Goal: Task Accomplishment & Management: Manage account settings

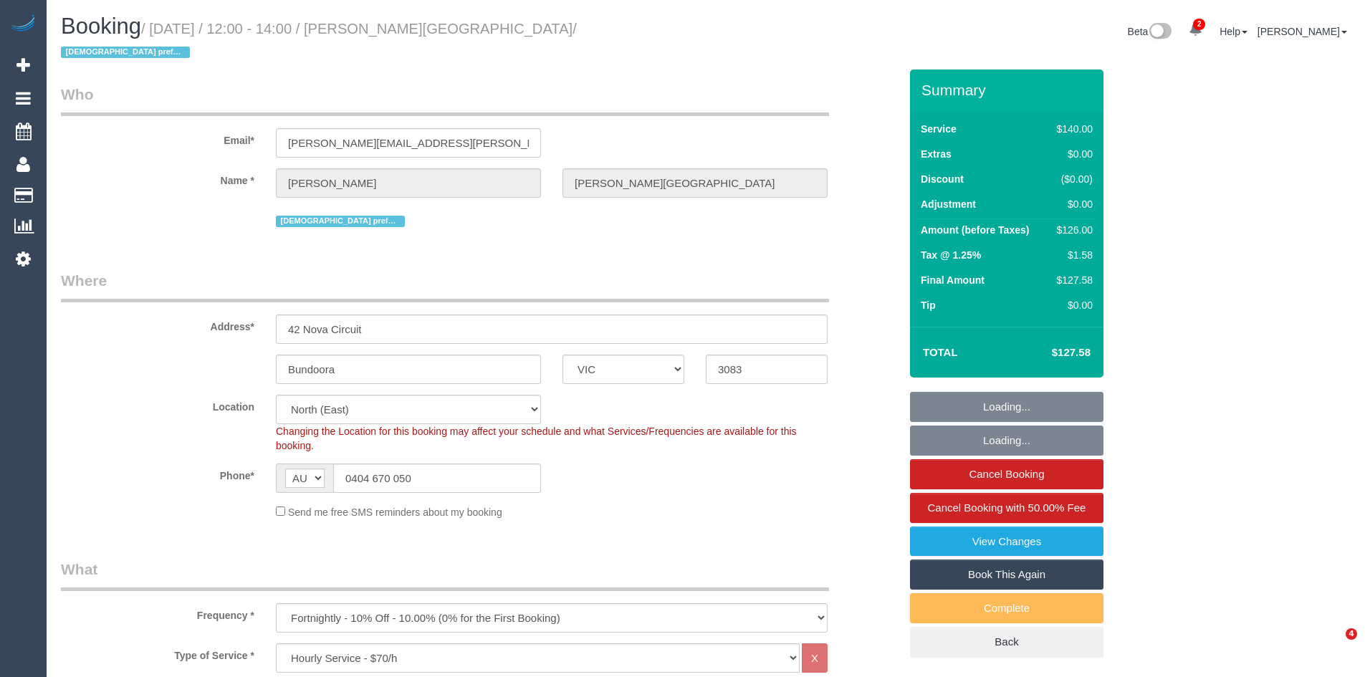
select select "VIC"
select select "number:29"
select select "number:14"
select select "number:19"
select select "number:24"
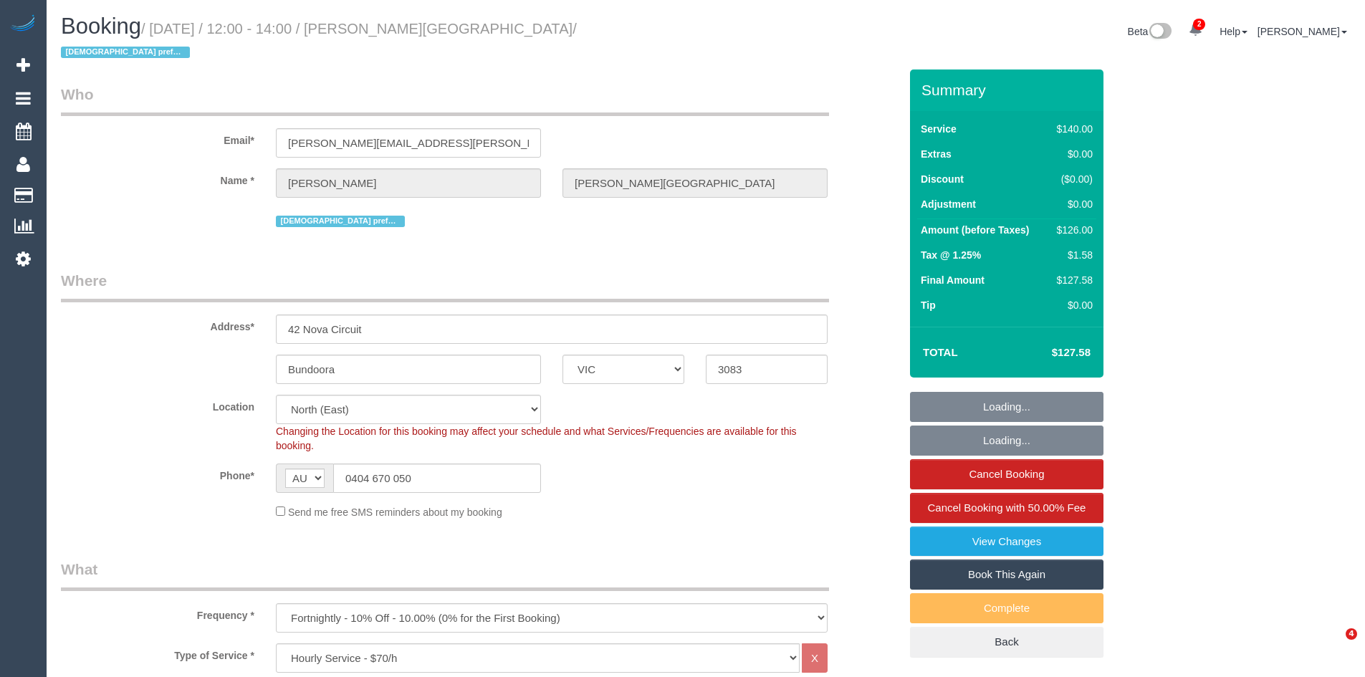
select select "number:34"
select select "number:11"
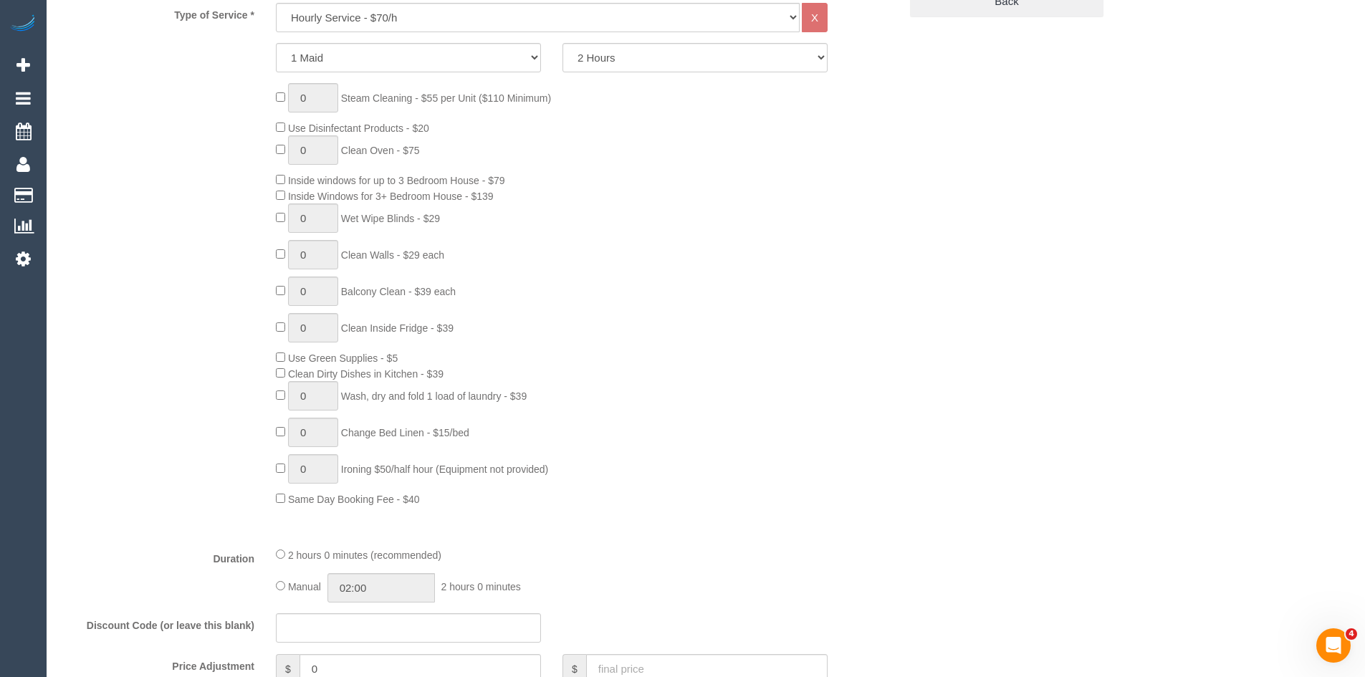
scroll to position [645, 0]
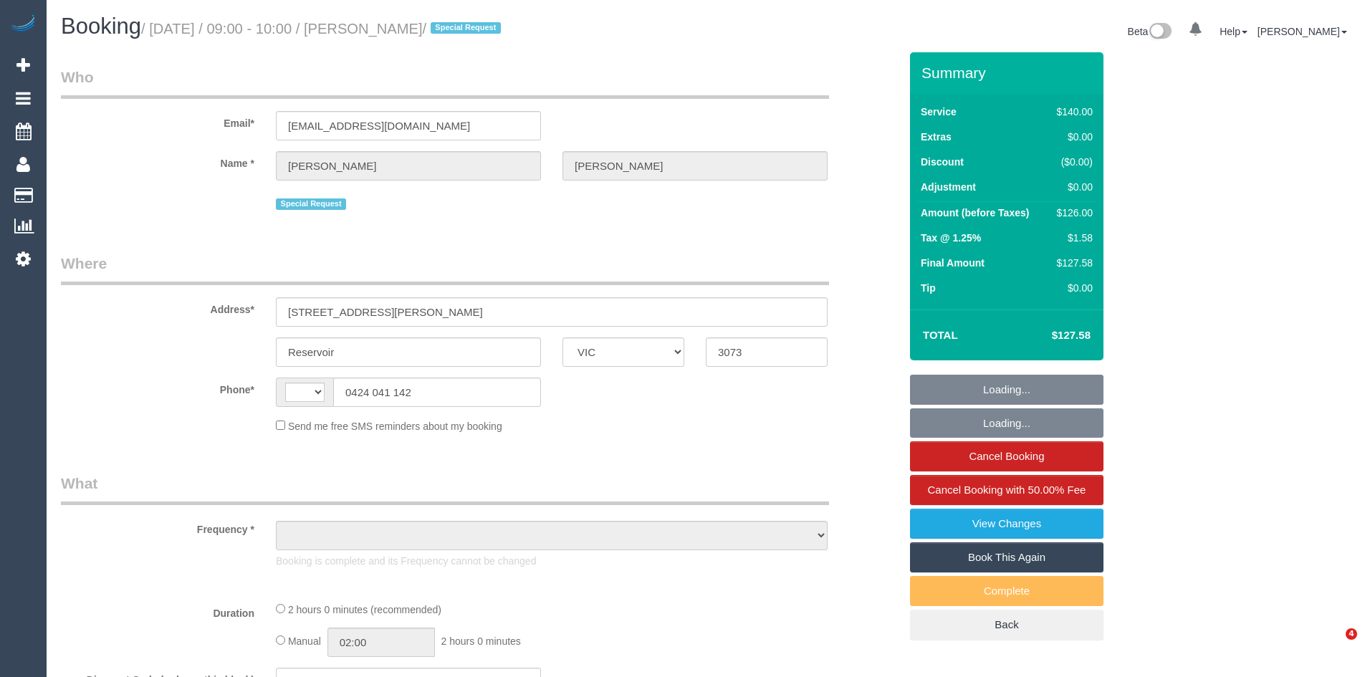
select select "VIC"
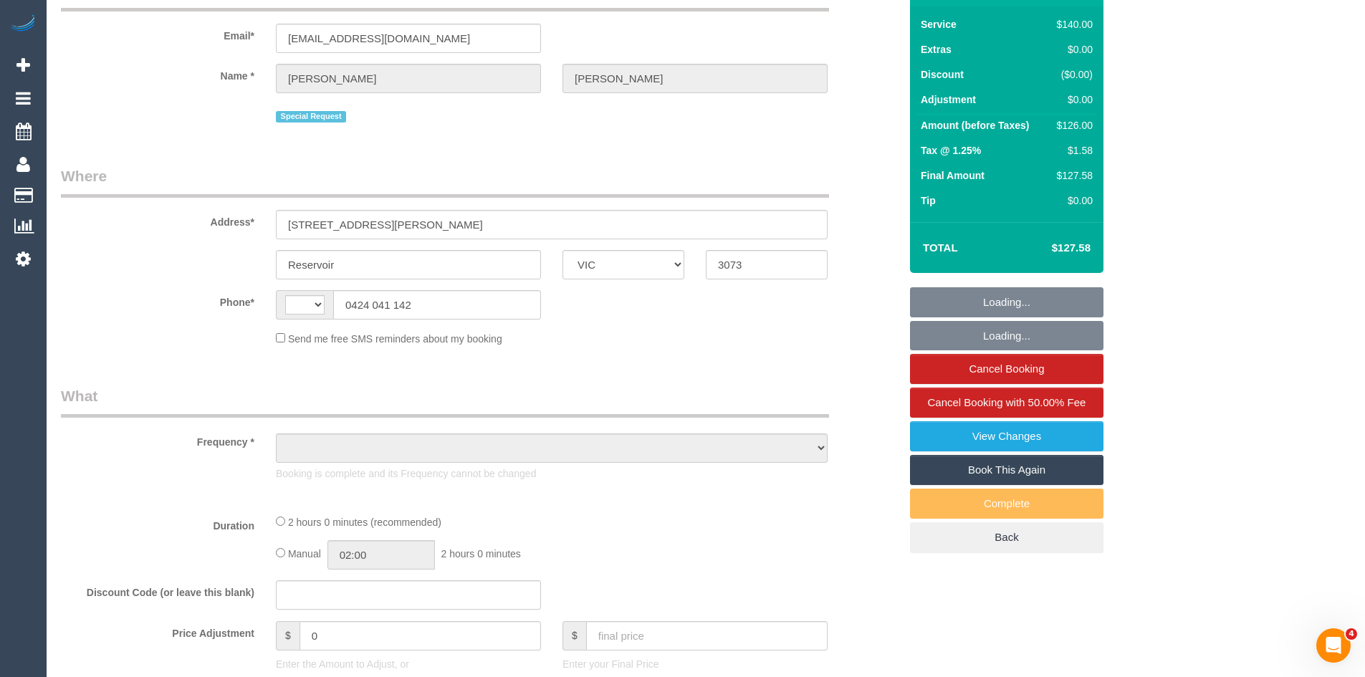
select select "object:317"
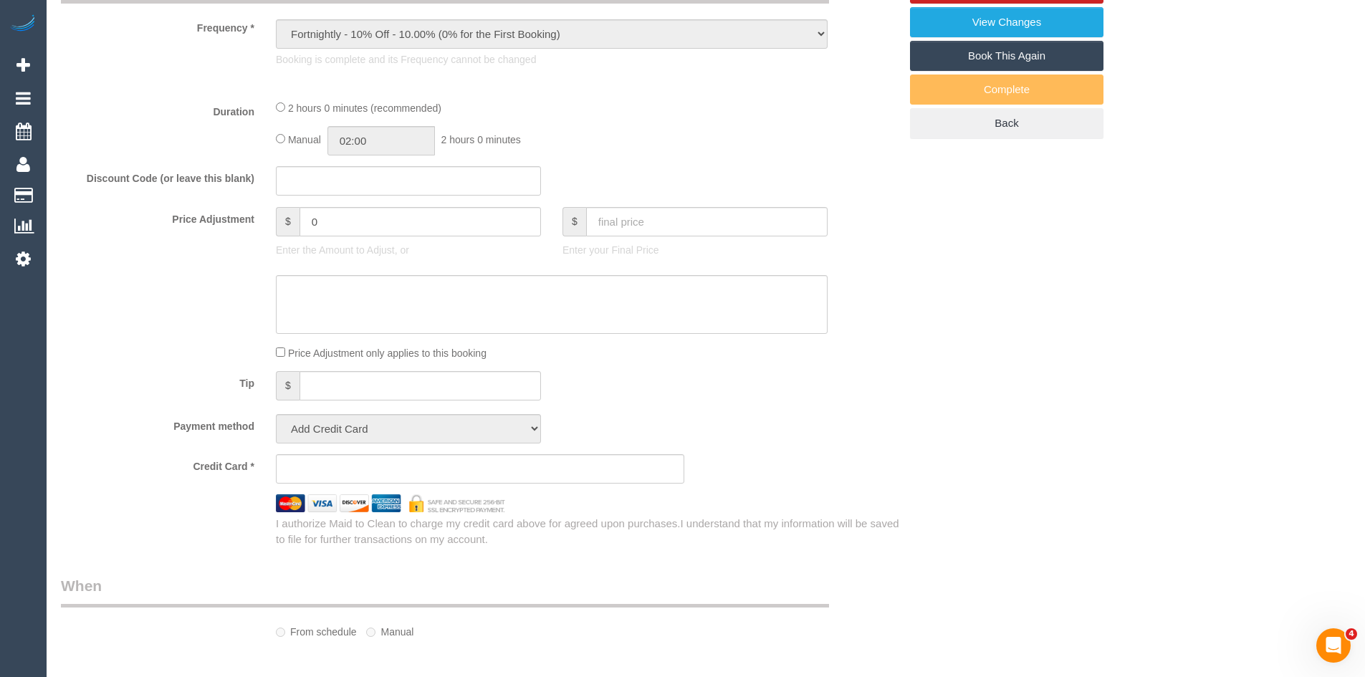
select select "string:AU"
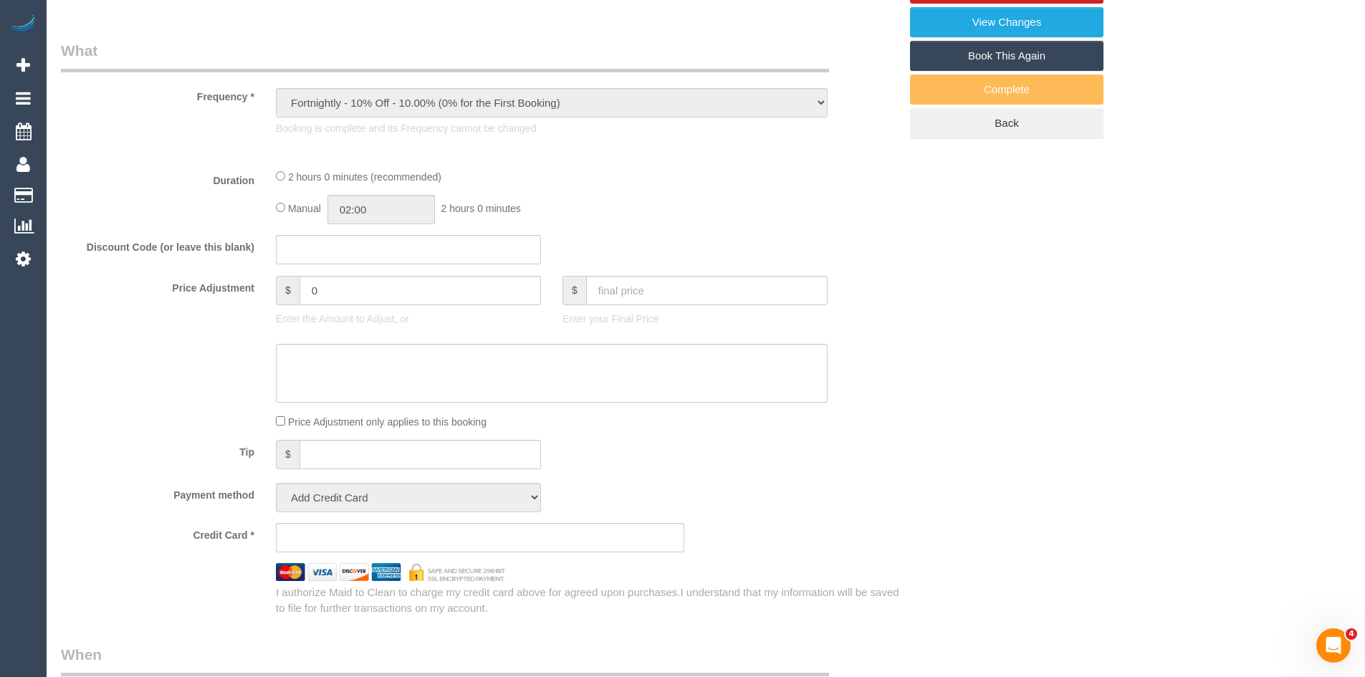
scroll to position [570, 0]
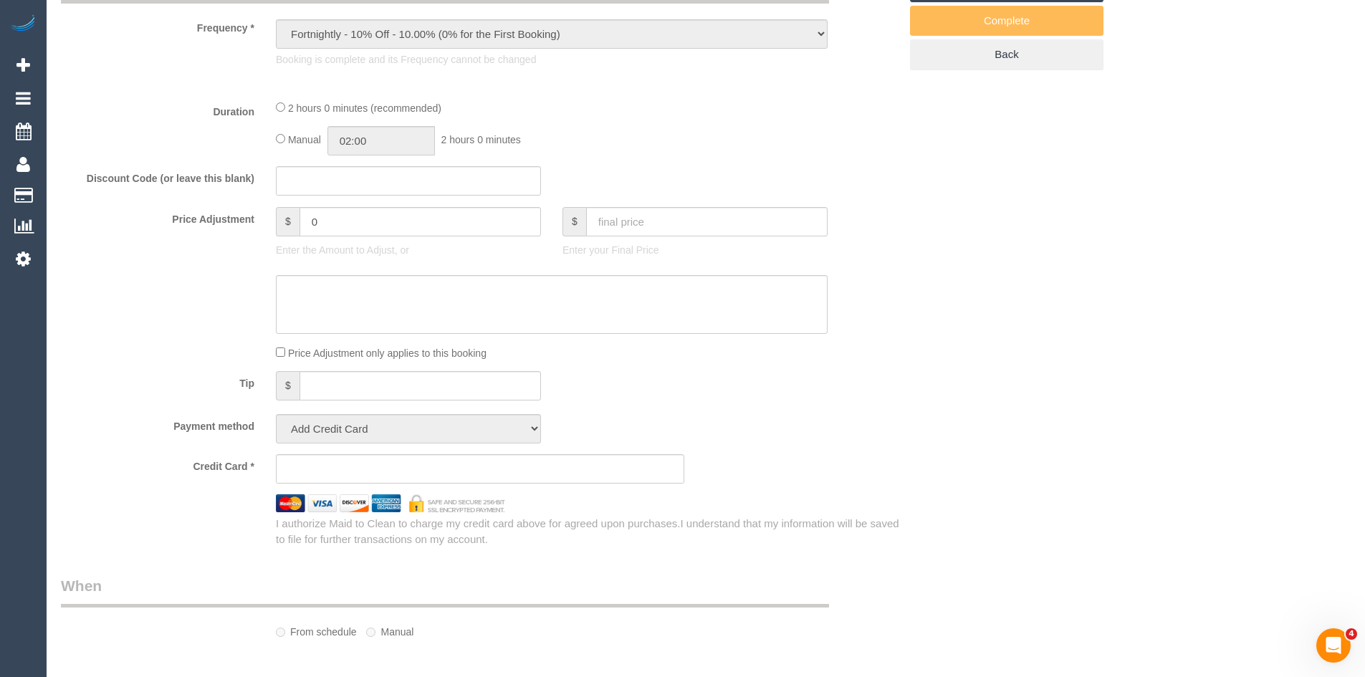
select select "string:stripe-pm_1LvDi32GScqysDRVKzwIQXz2"
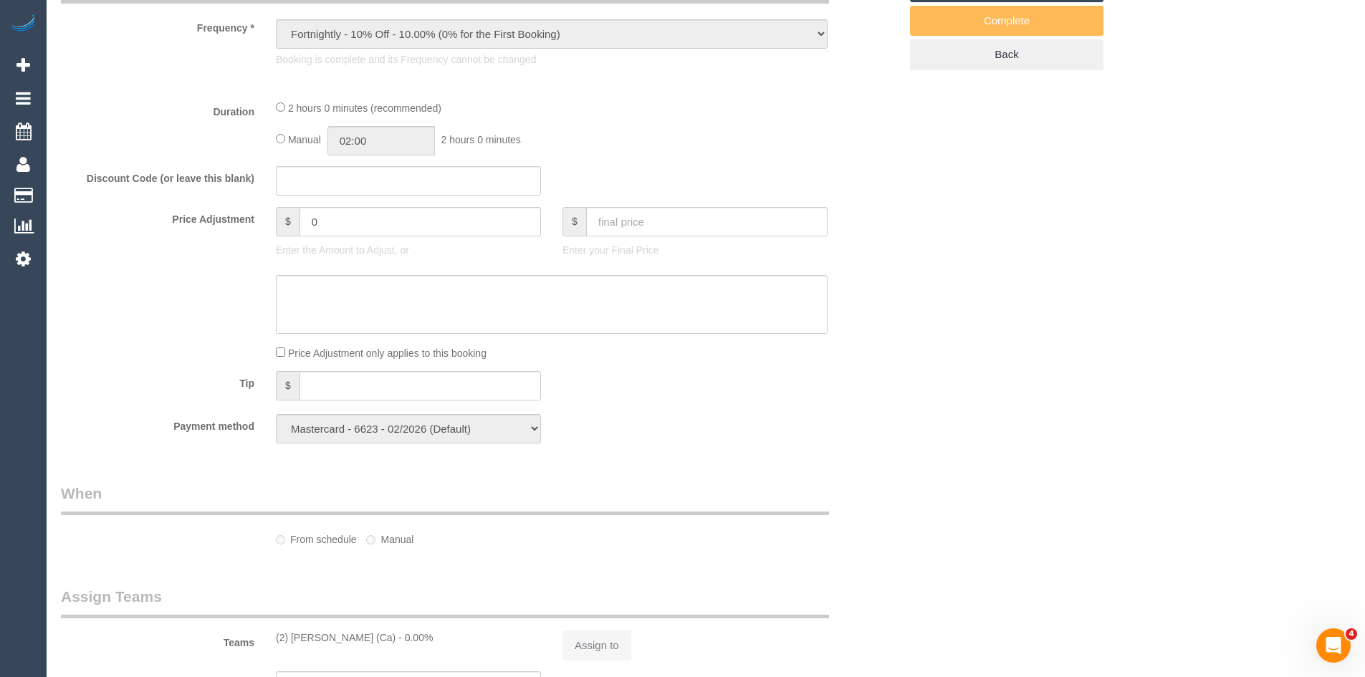
select select "object:571"
select select "number:27"
select select "number:16"
select select "number:18"
select select "number:22"
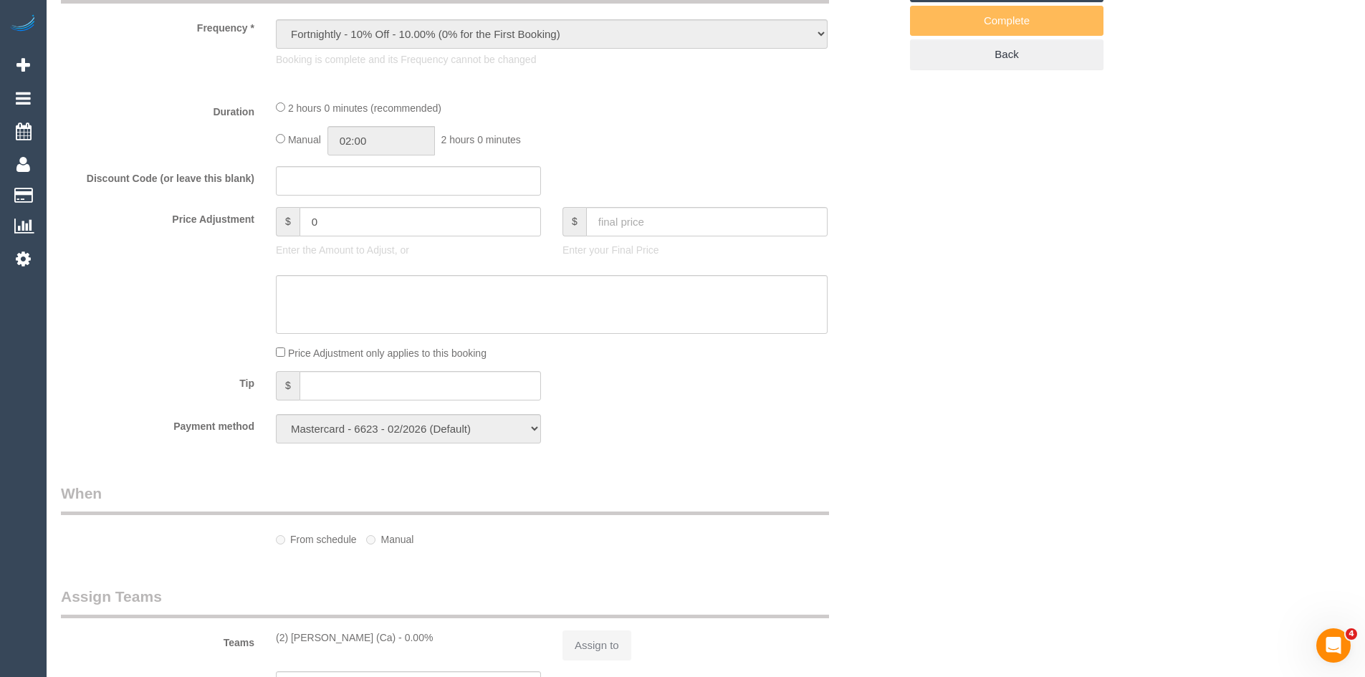
select select "number:34"
select select "number:12"
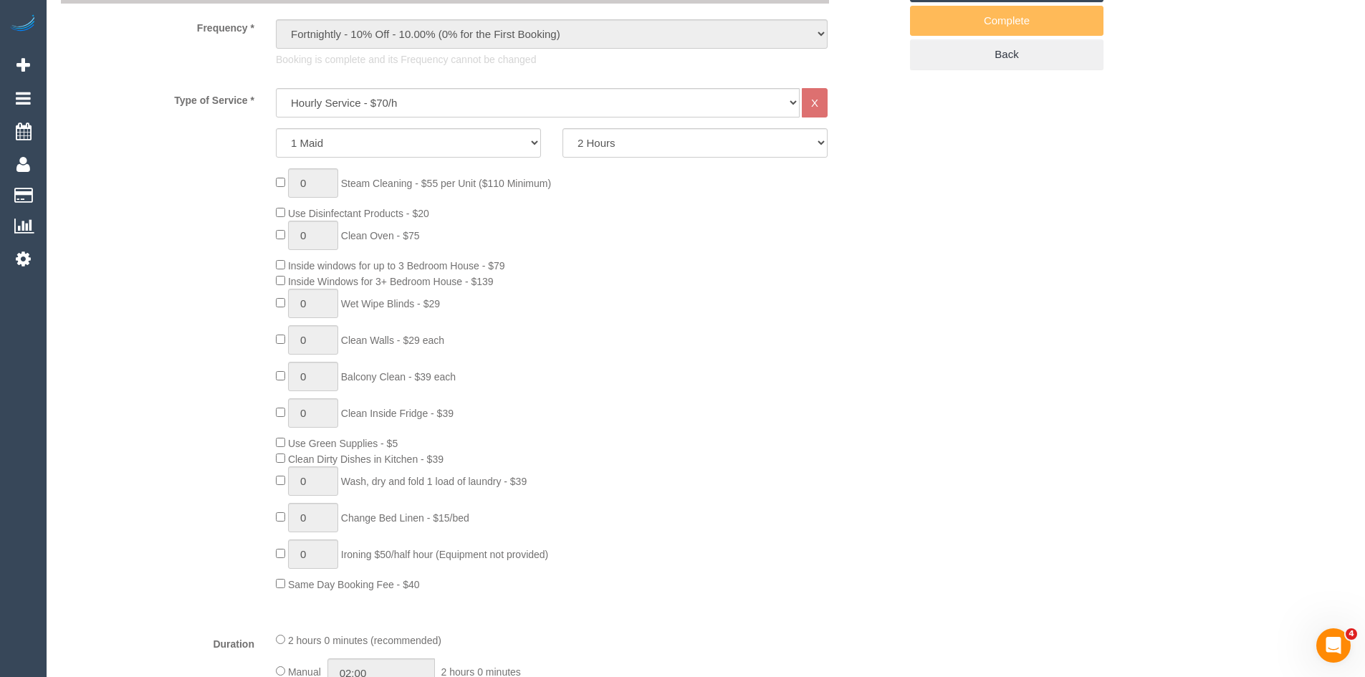
scroll to position [713, 0]
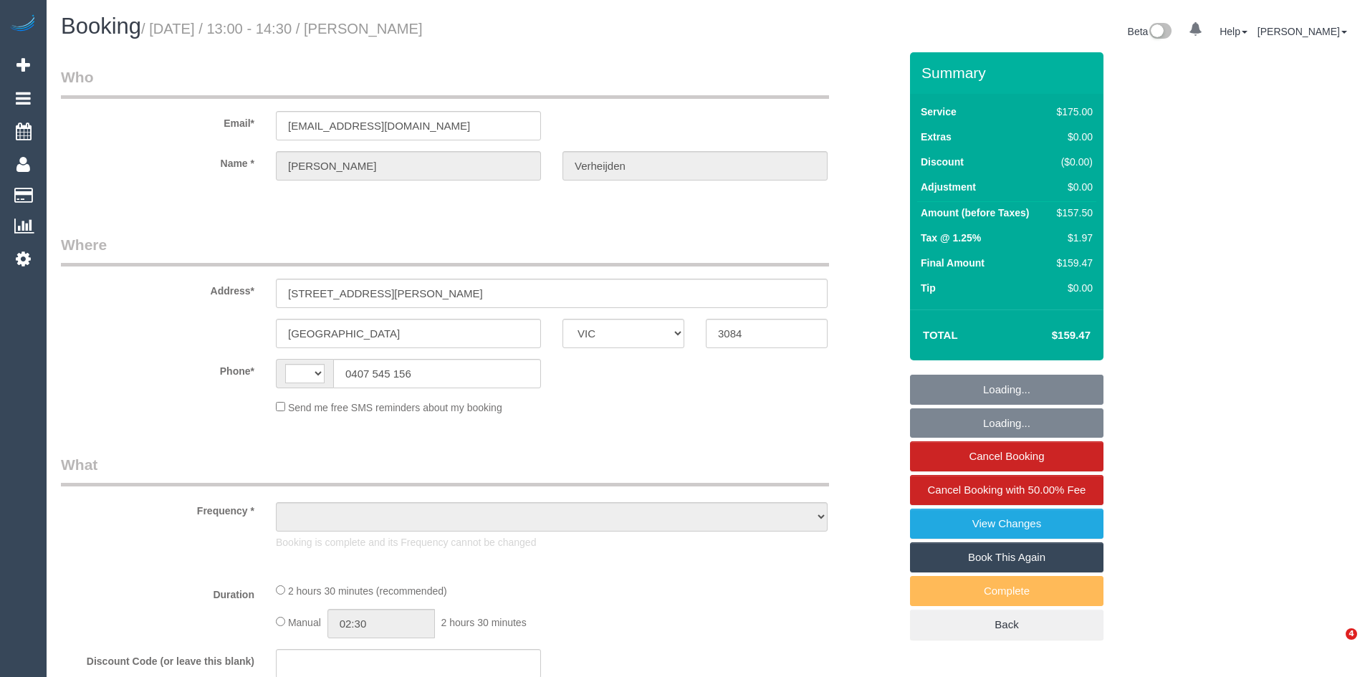
select select "VIC"
select select "string:AU"
select select "object:555"
select select "150"
select select "number:28"
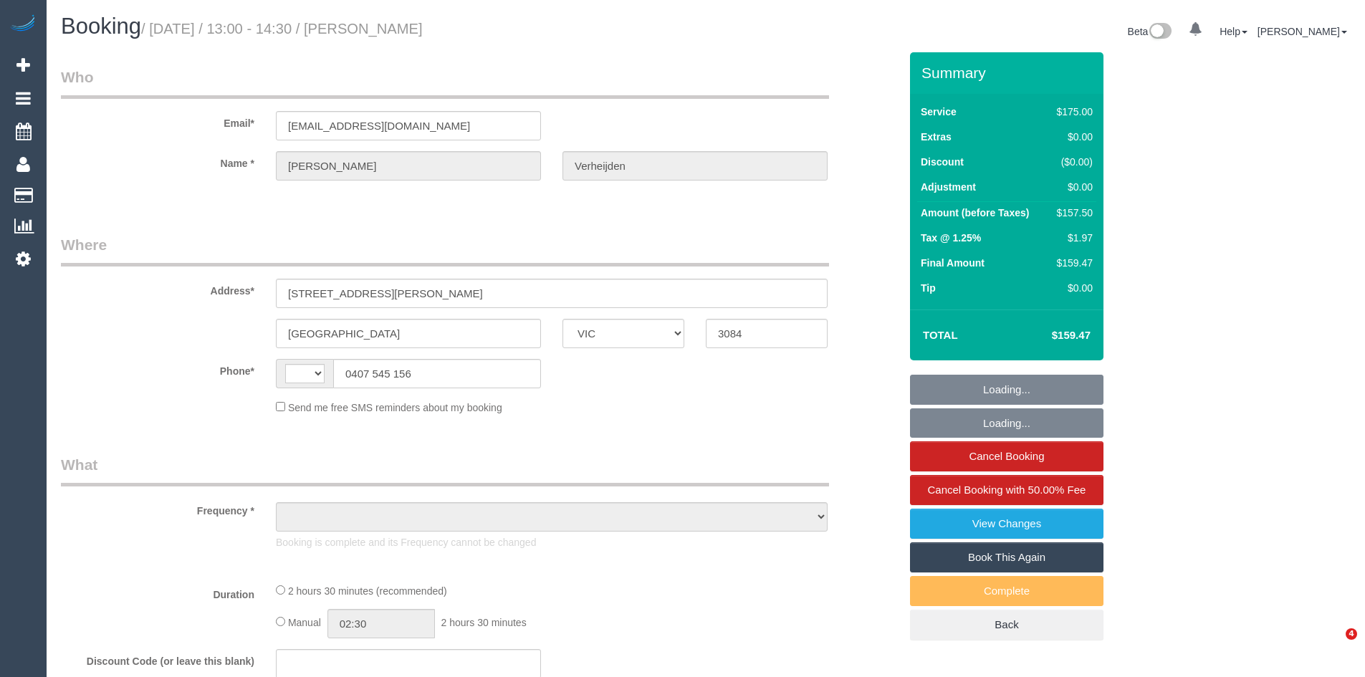
select select "number:16"
select select "number:19"
select select "number:22"
select select "number:33"
select select "number:11"
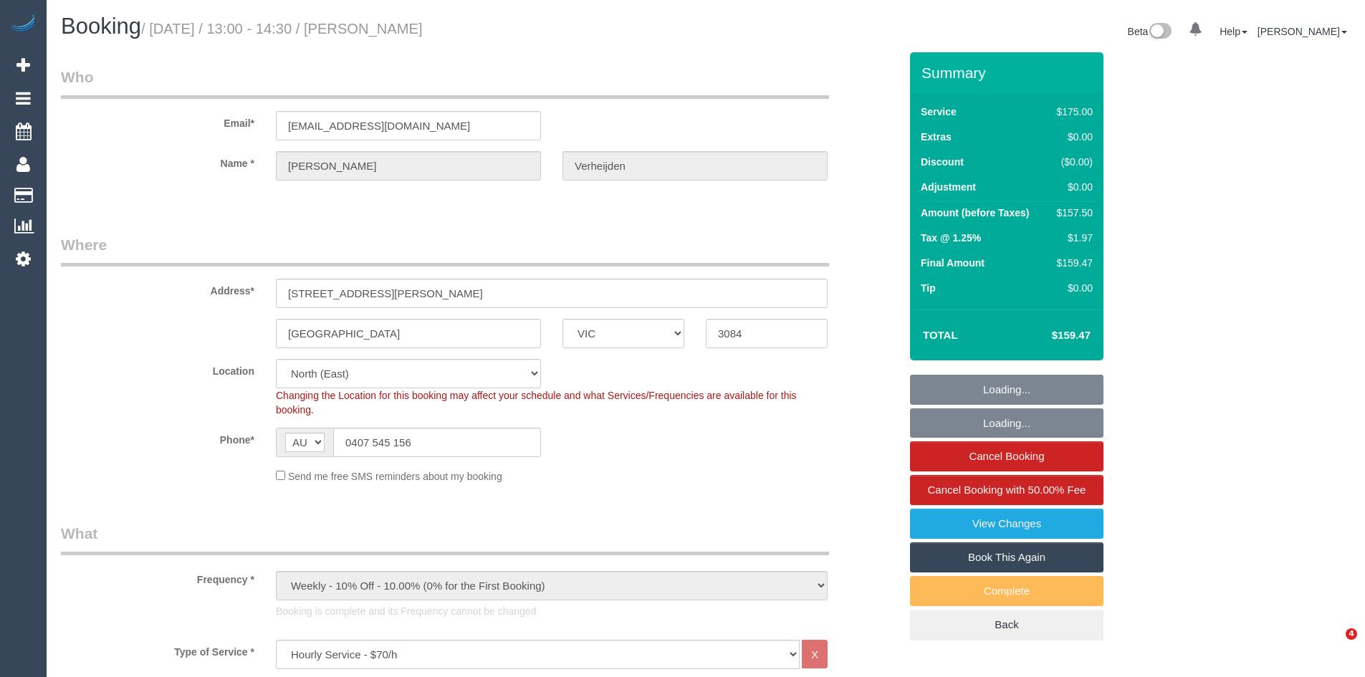
select select "object:1539"
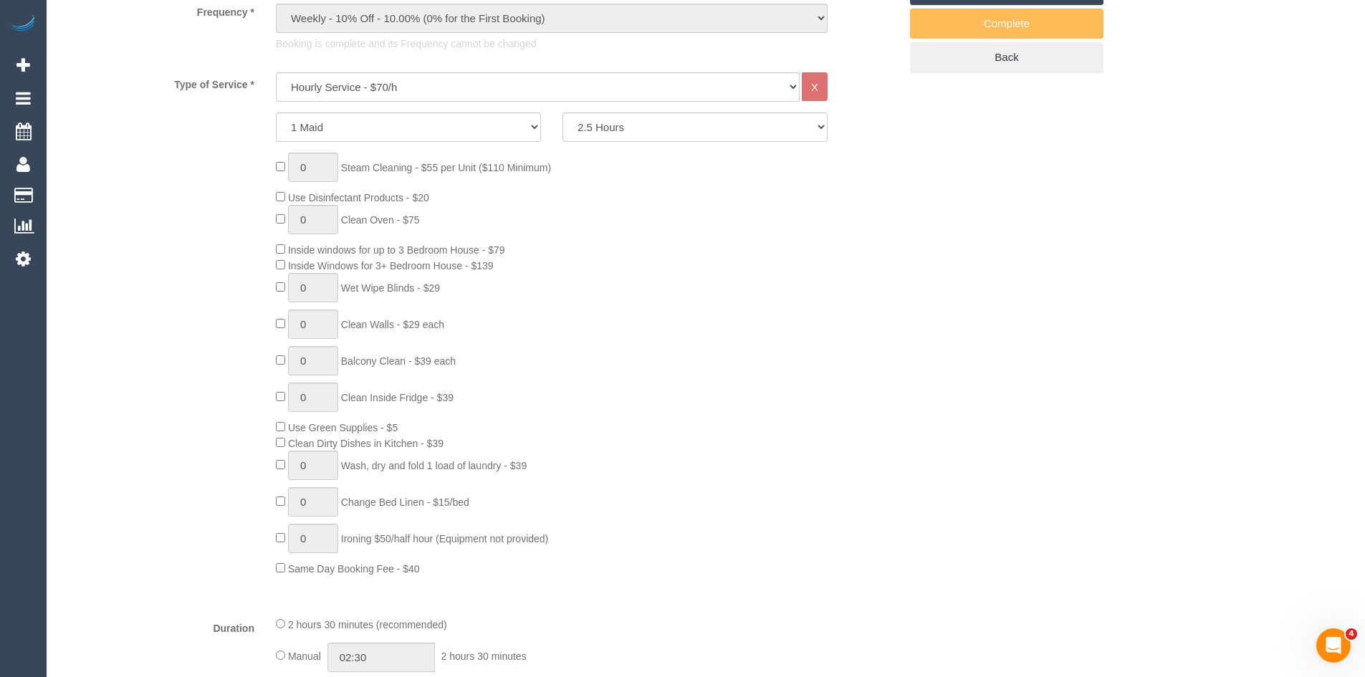
scroll to position [573, 0]
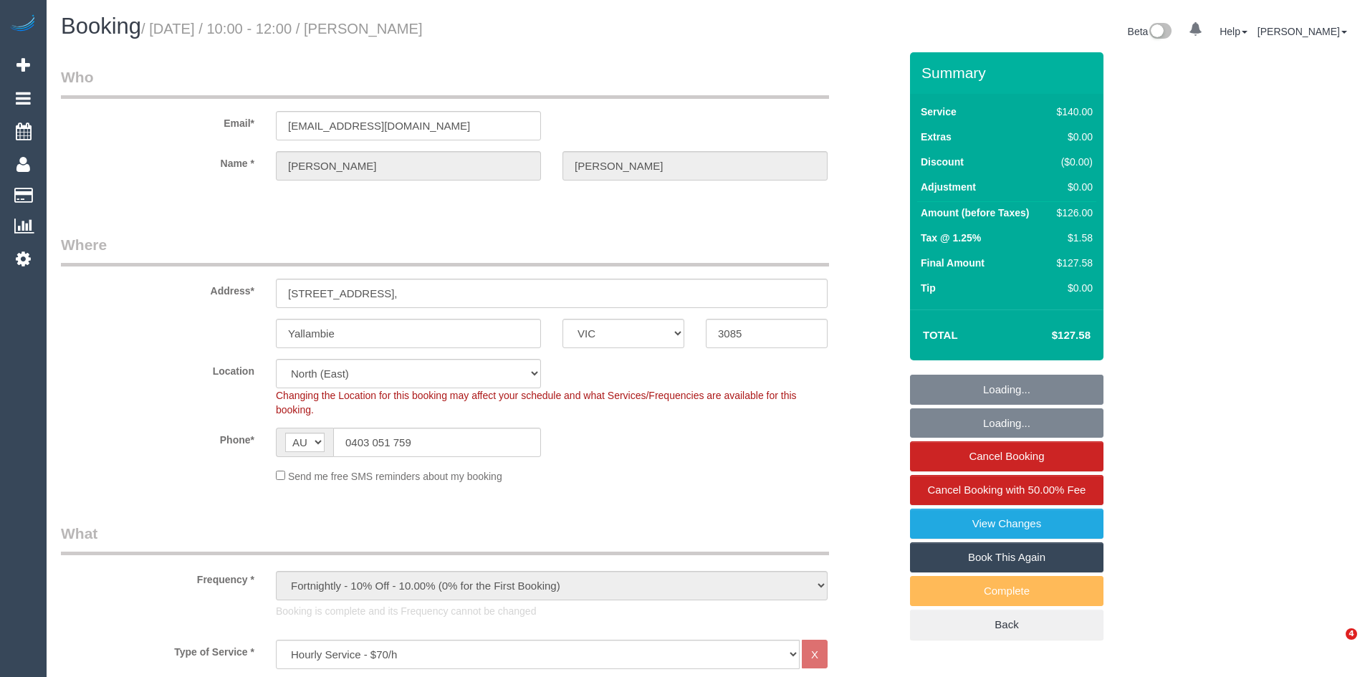
select select "VIC"
select select "number:28"
select select "number:14"
select select "number:19"
select select "number:24"
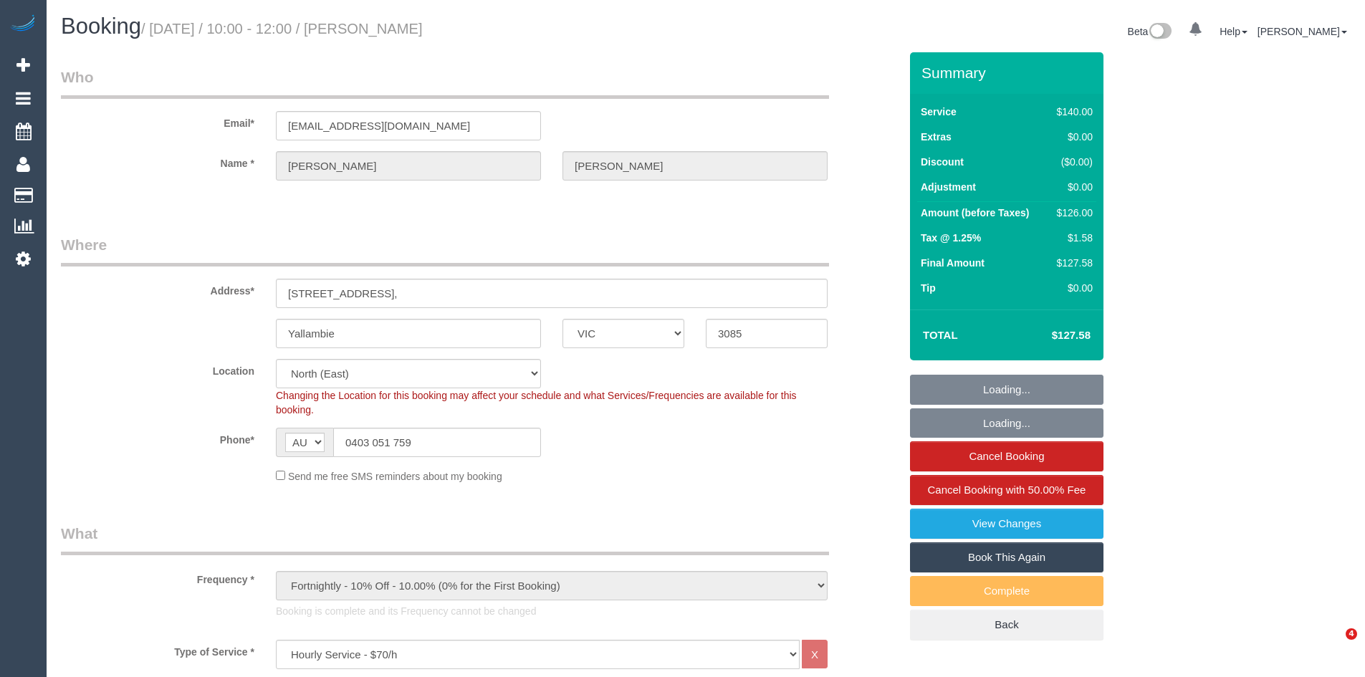
select select "number:34"
select select "number:26"
select select "spot1"
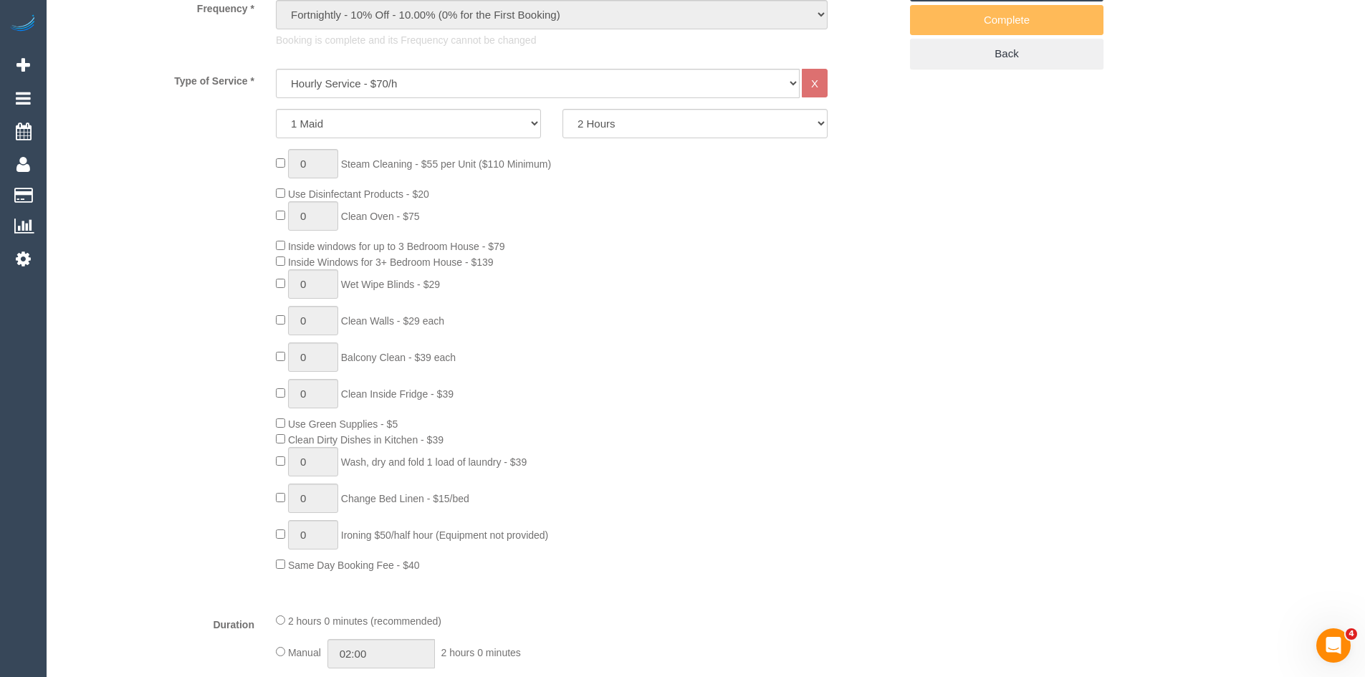
scroll to position [573, 0]
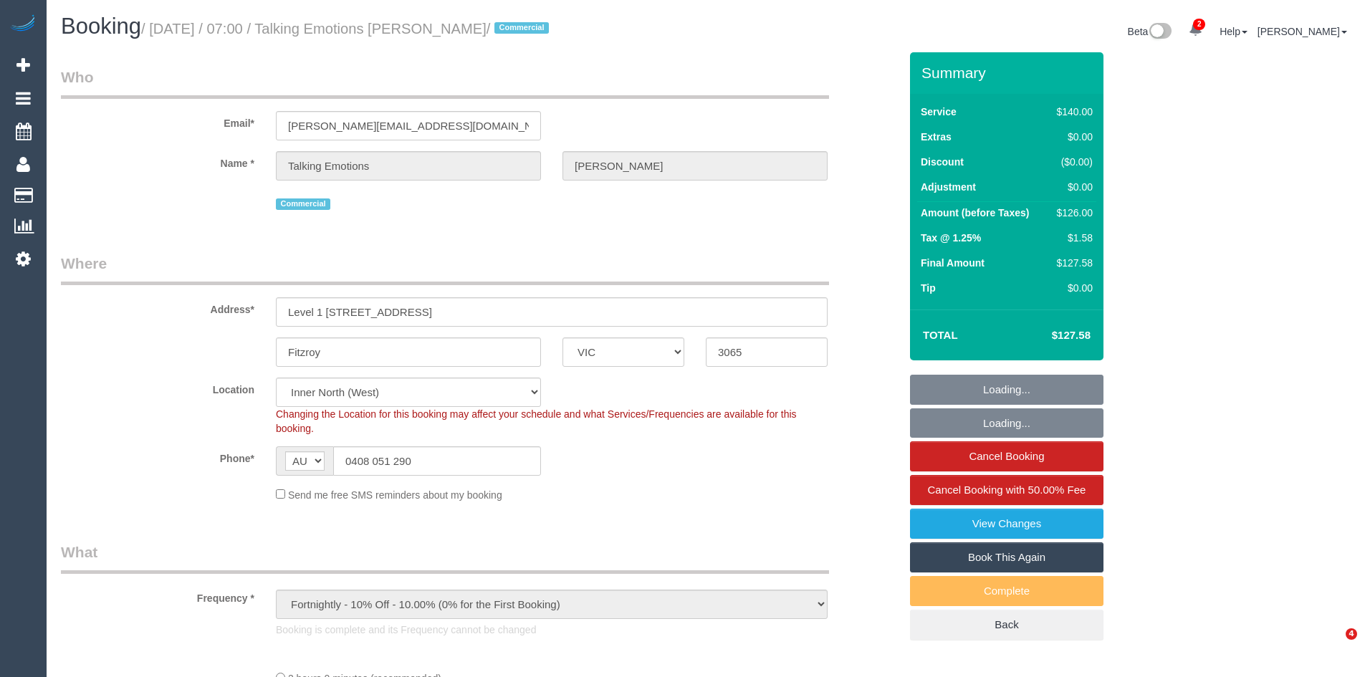
select select "VIC"
select select "number:28"
select select "number:35"
select select "object:1790"
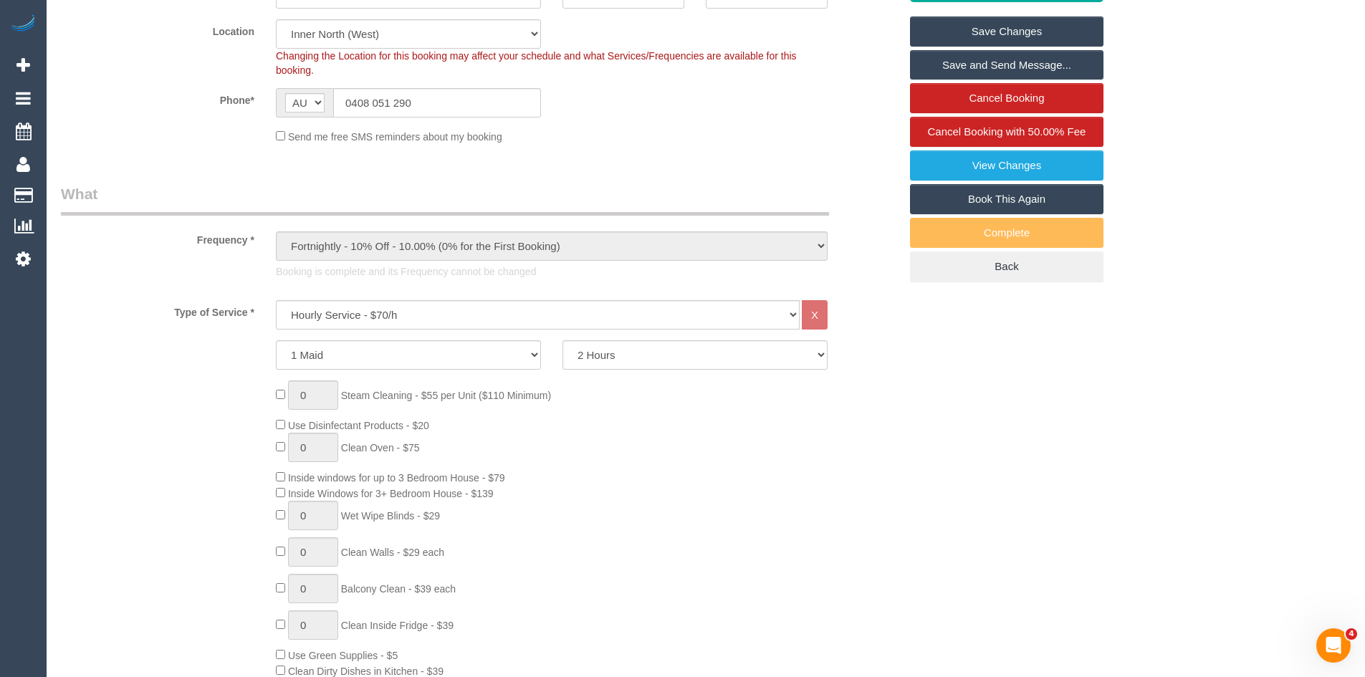
scroll to position [573, 0]
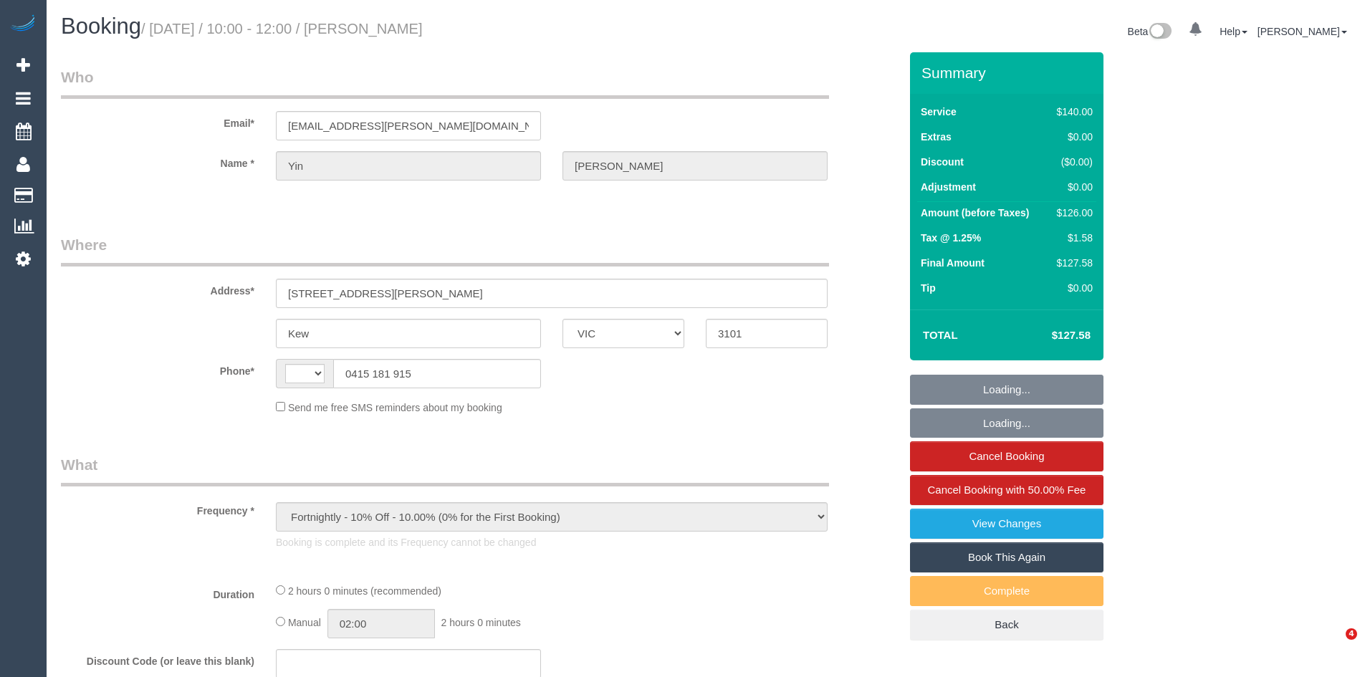
select select "VIC"
select select "string:AU"
select select "number:28"
select select "number:14"
select select "number:18"
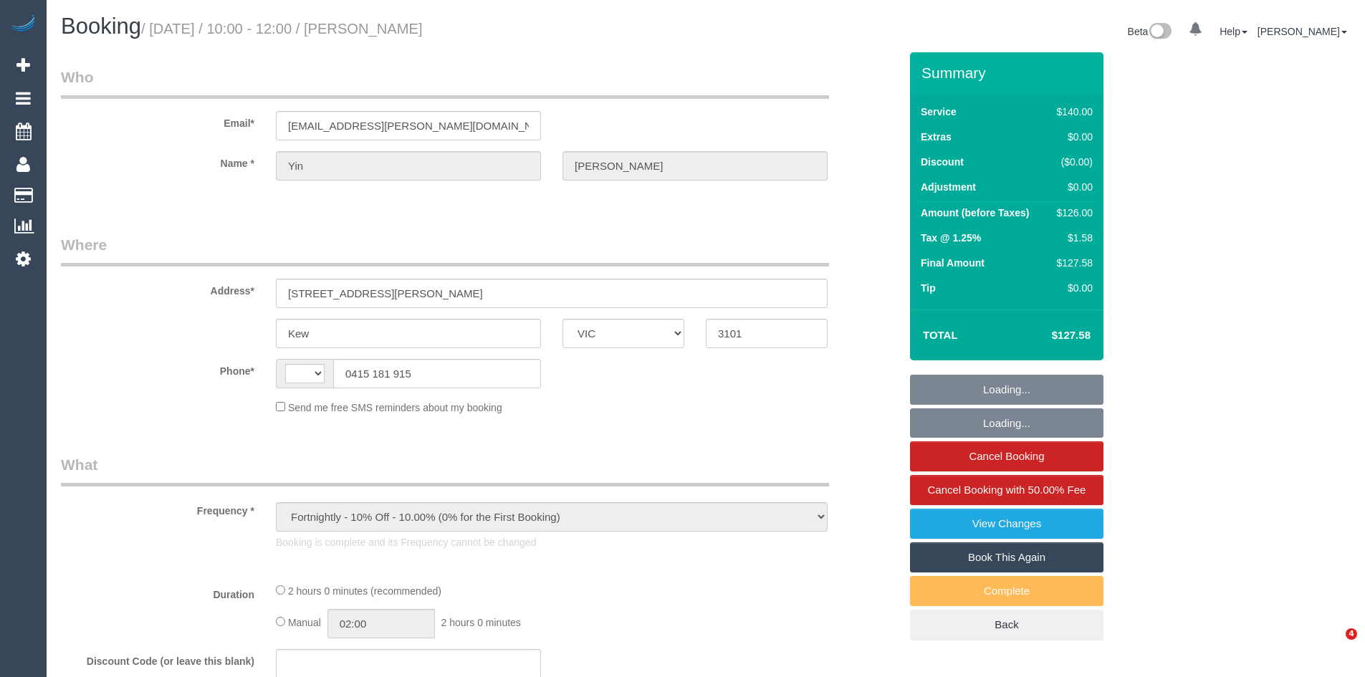
select select "number:36"
select select "number:35"
select select "number:12"
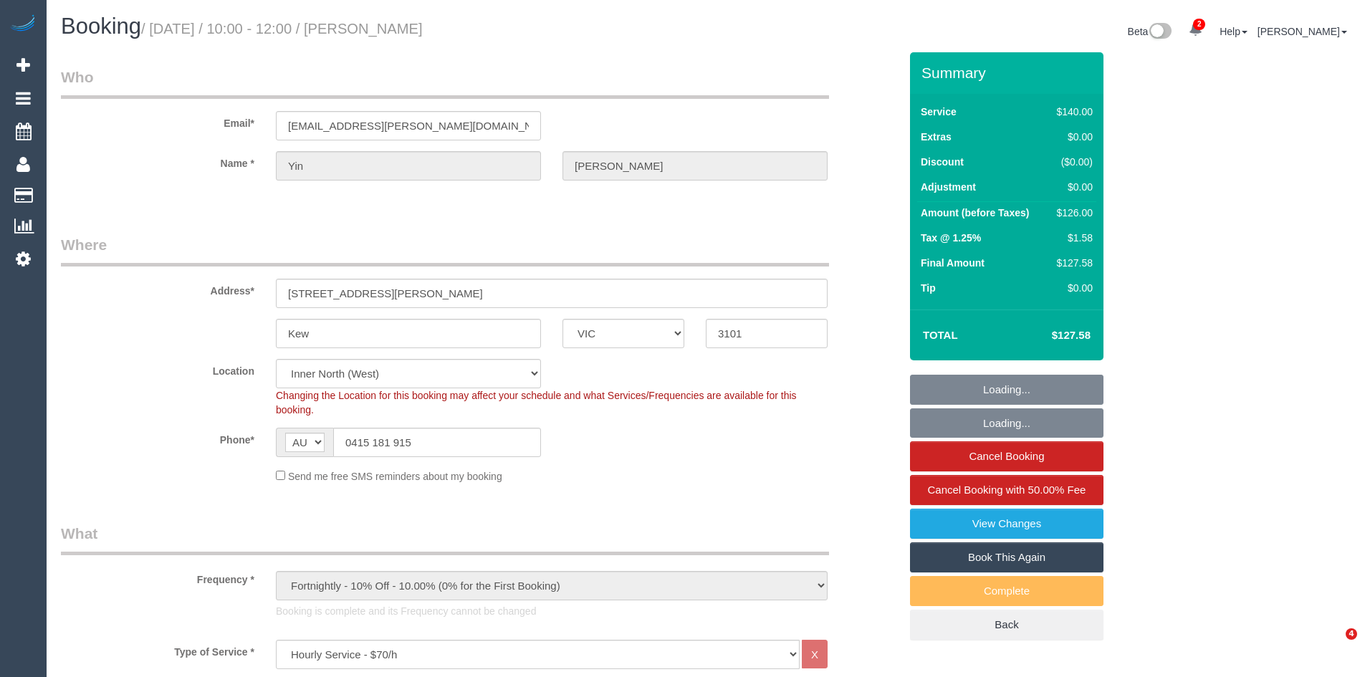
select select "object:1786"
select select "spot1"
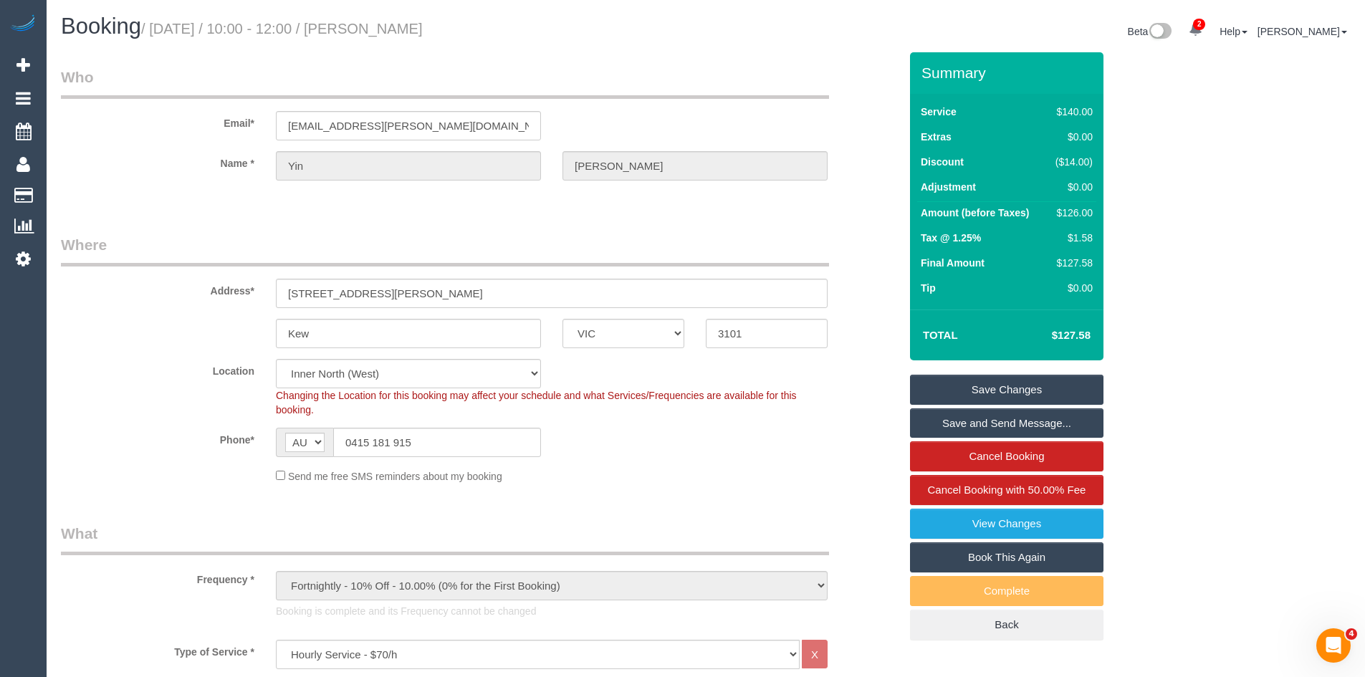
scroll to position [573, 0]
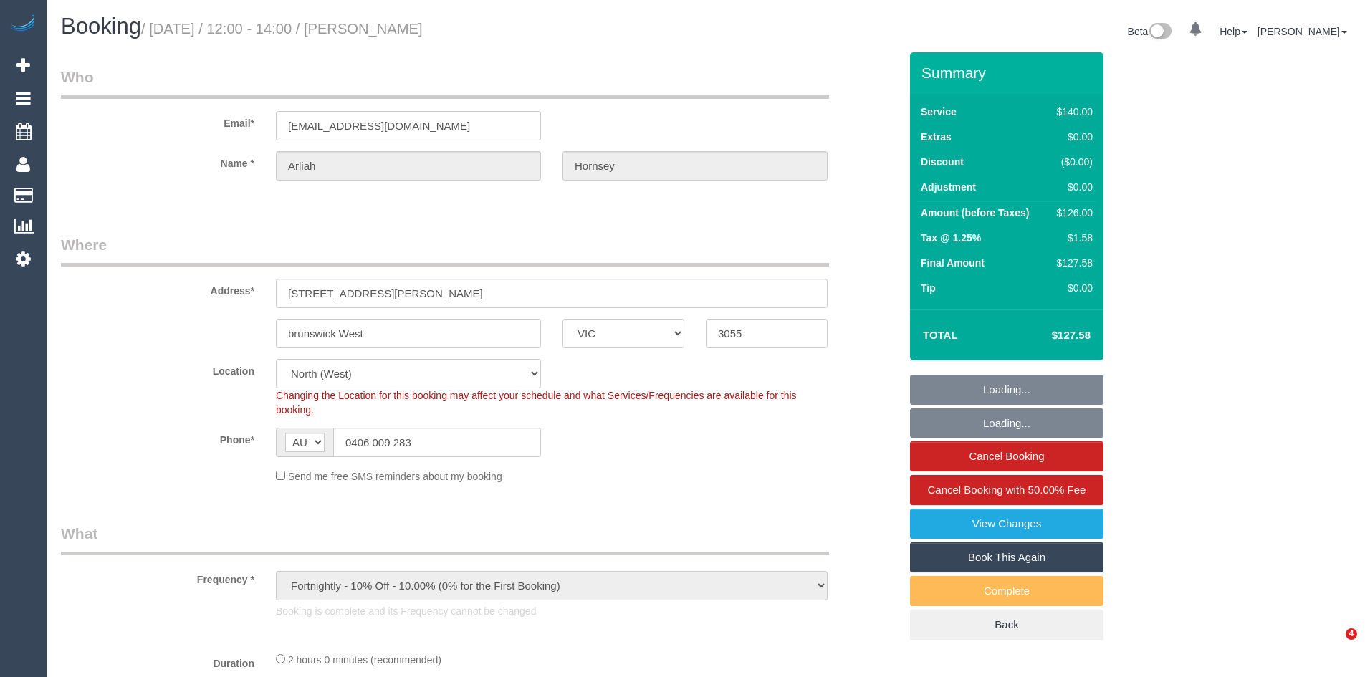
select select "VIC"
select select "string:stripe-pm_1Ipp7r2GScqysDRVpfXEQvun"
select select "number:27"
select select "number:14"
select select "number:19"
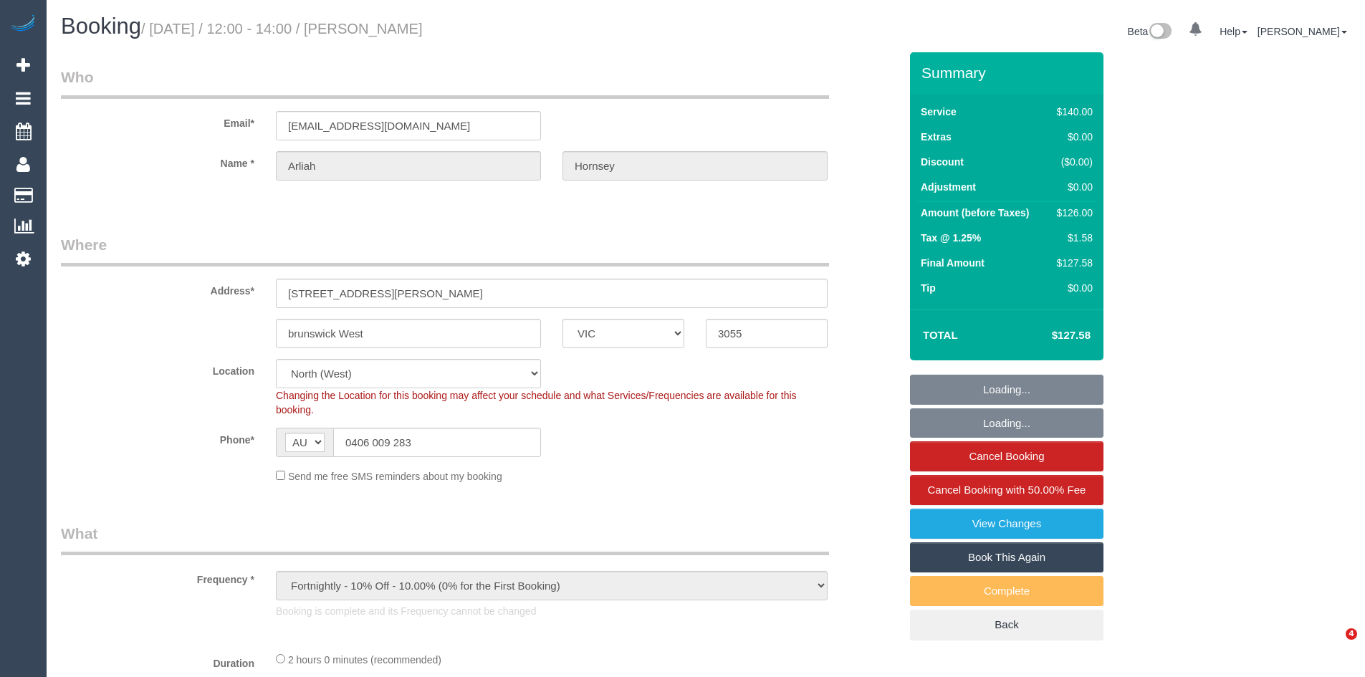
select select "number:22"
select select "object:708"
select select "spot1"
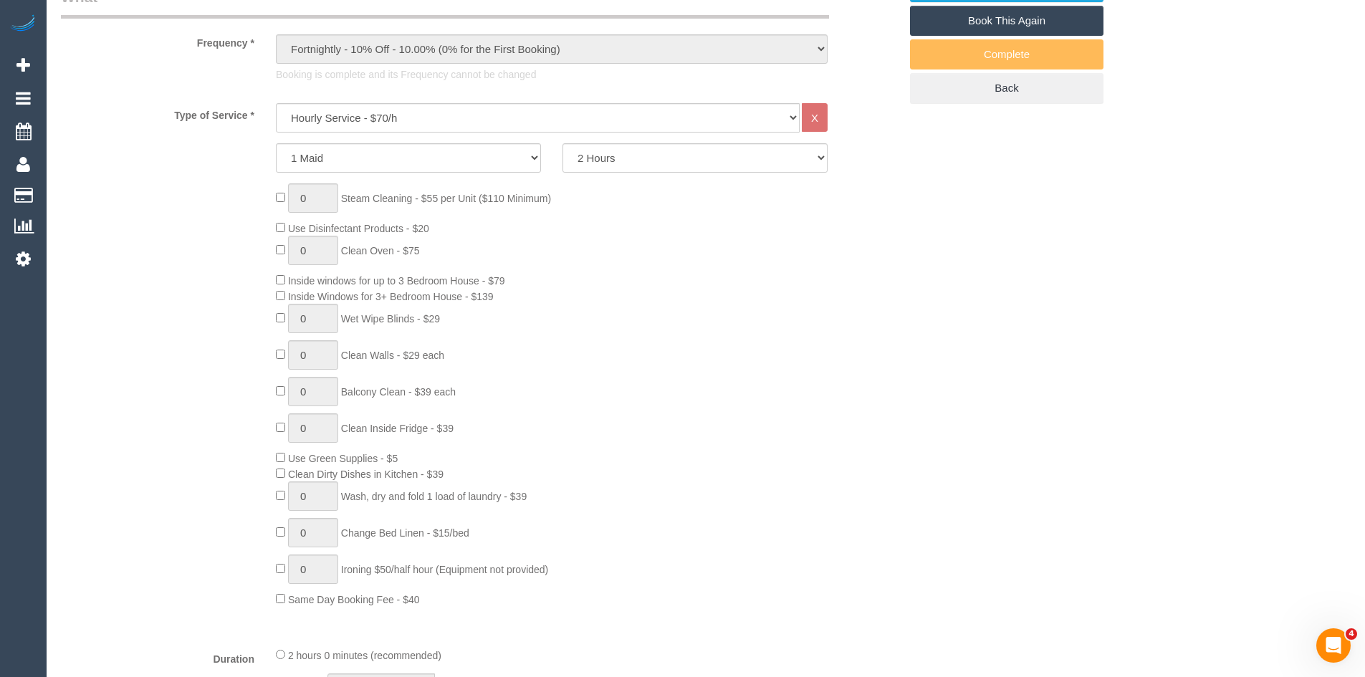
scroll to position [573, 0]
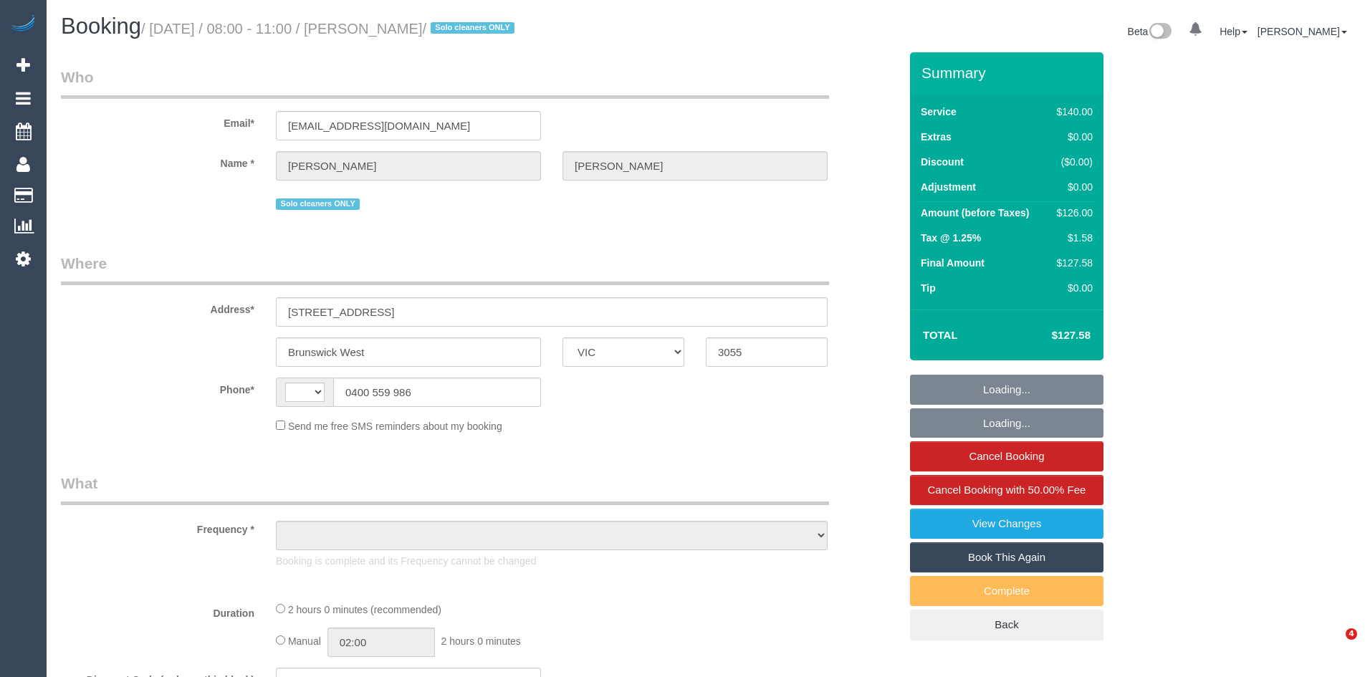
select select "VIC"
select select "object:311"
select select "string:stripe-pm_1MUfuk2GScqysDRVB9YutKCG"
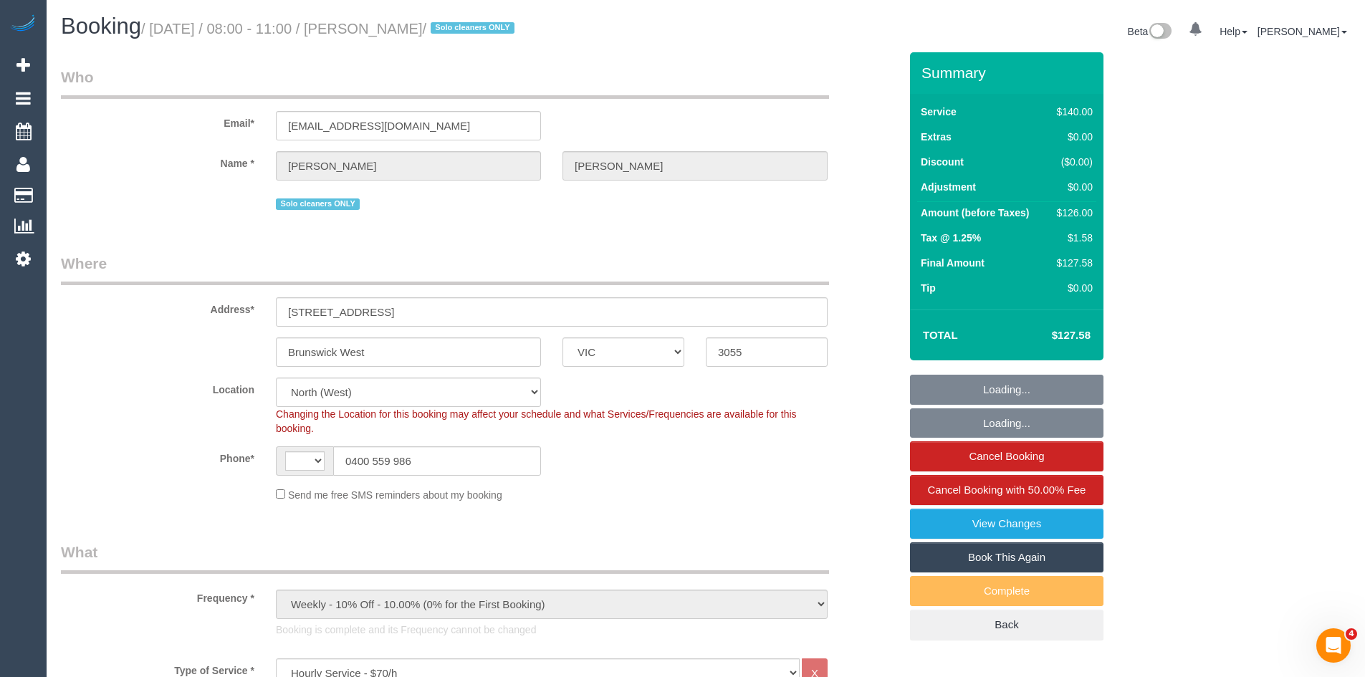
select select "object:628"
select select "string:AU"
select select "number:32"
select select "number:14"
select select "number:19"
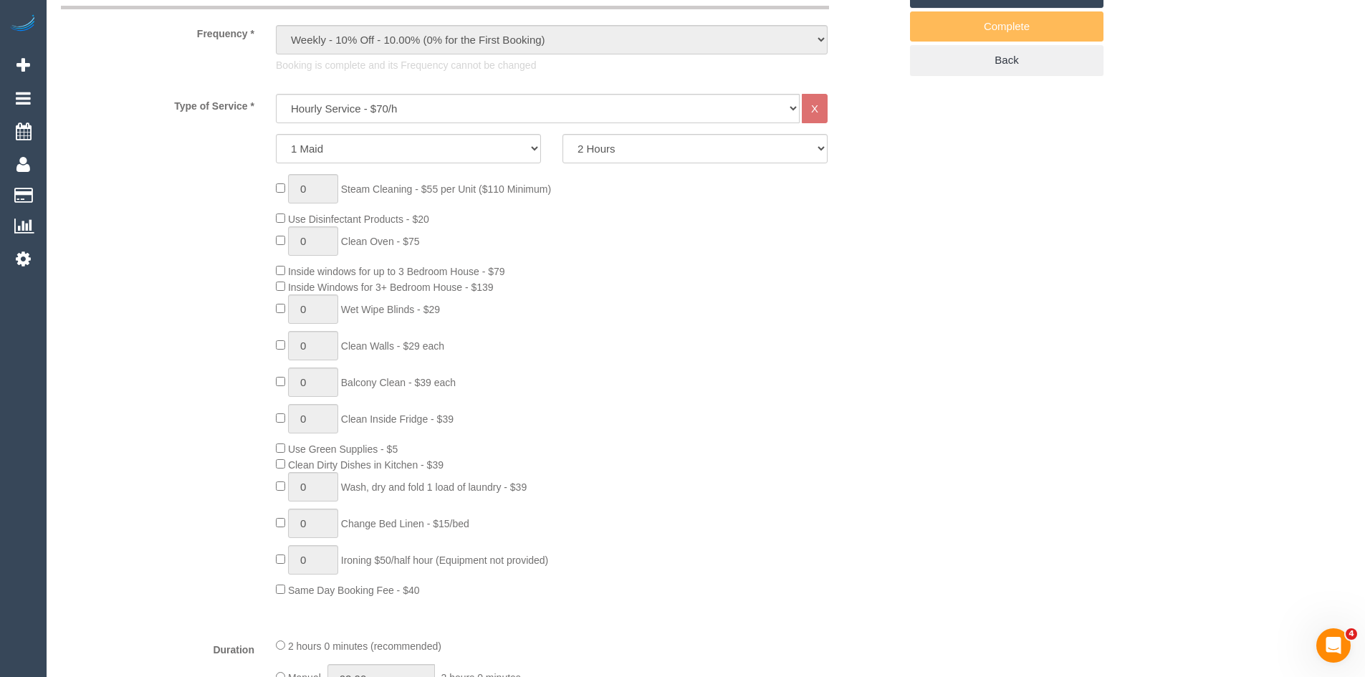
scroll to position [573, 0]
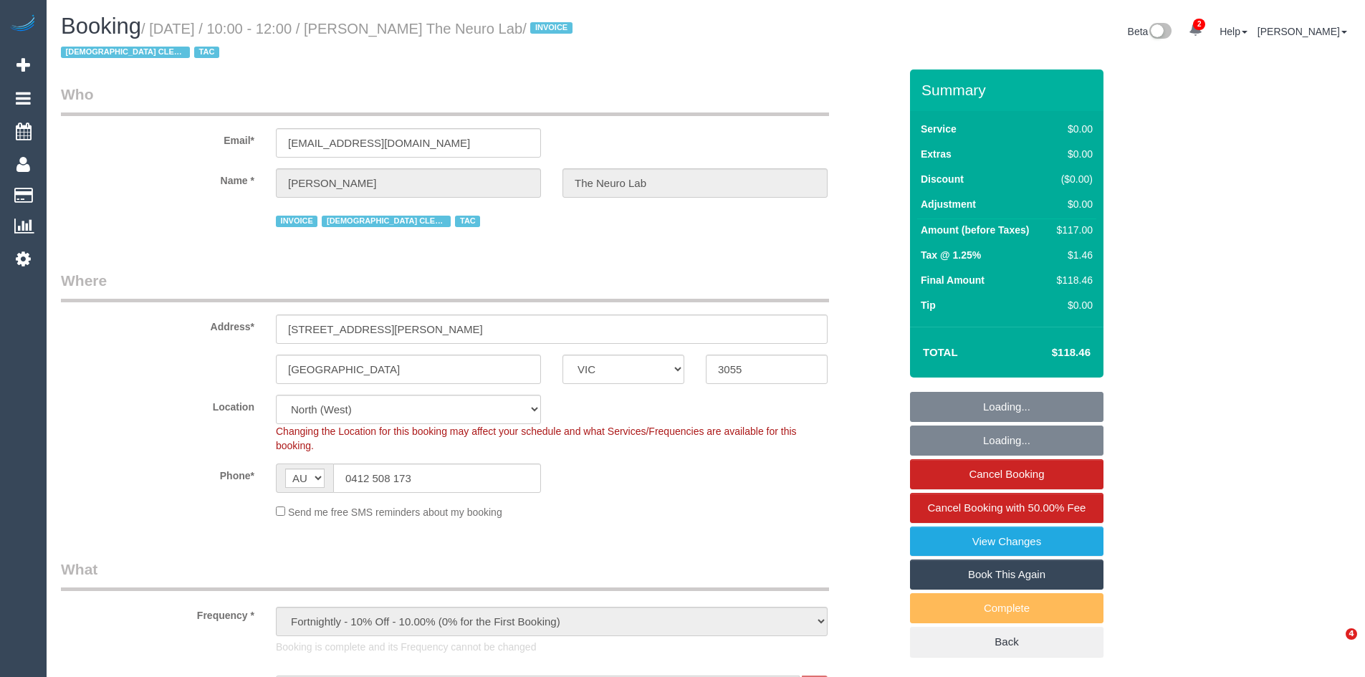
select select "VIC"
select select "120"
select select "number:28"
select select "number:14"
select select "number:19"
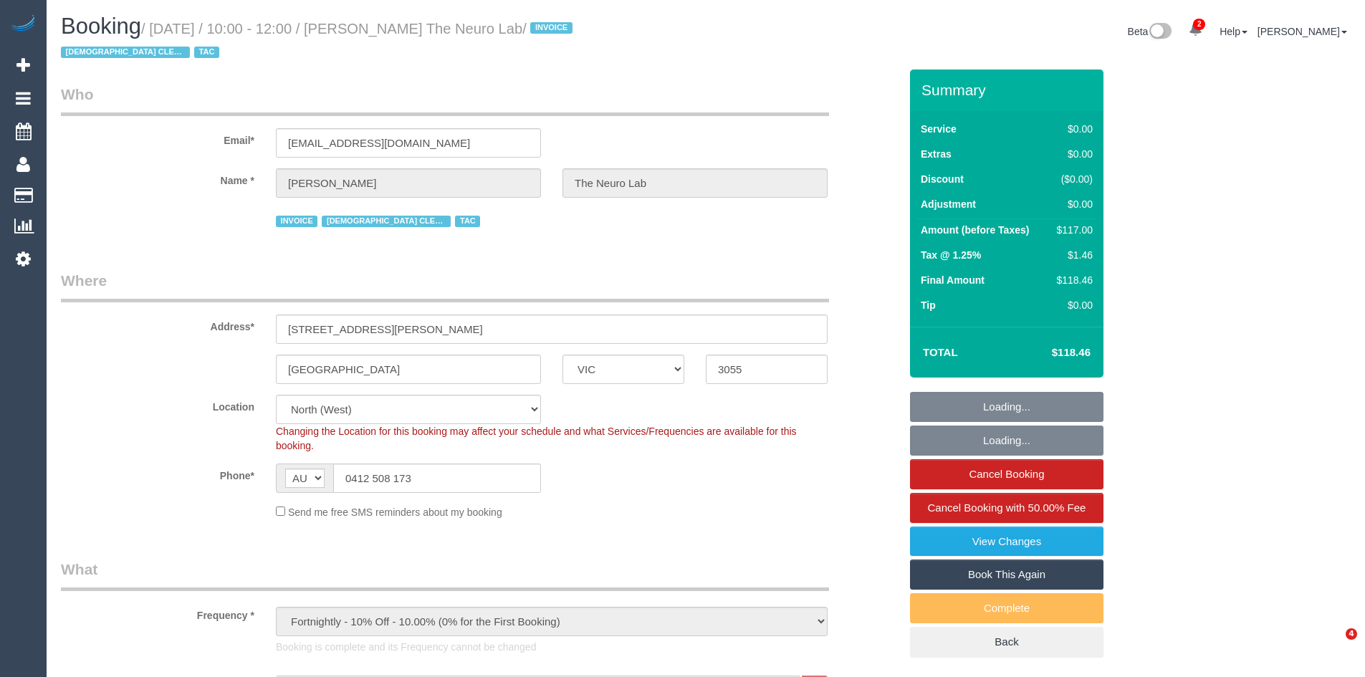
select select "number:36"
select select "number:35"
select select "object:832"
select select "spot1"
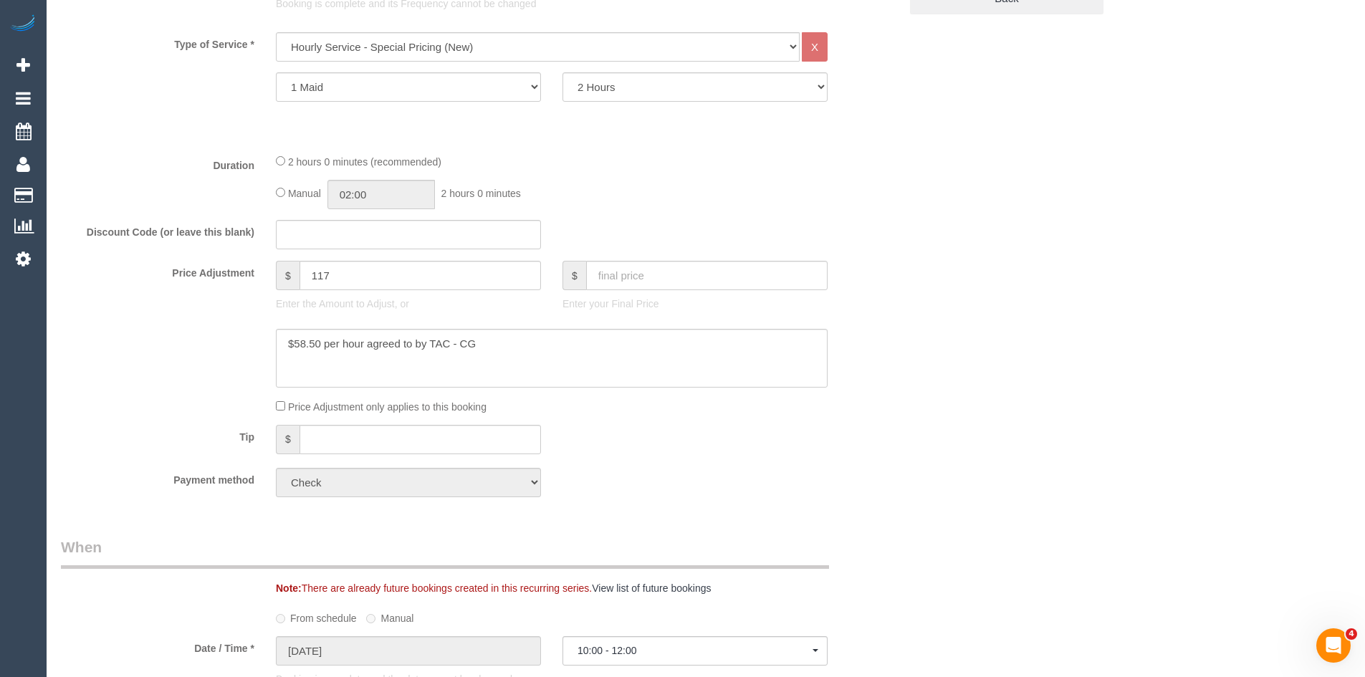
scroll to position [645, 0]
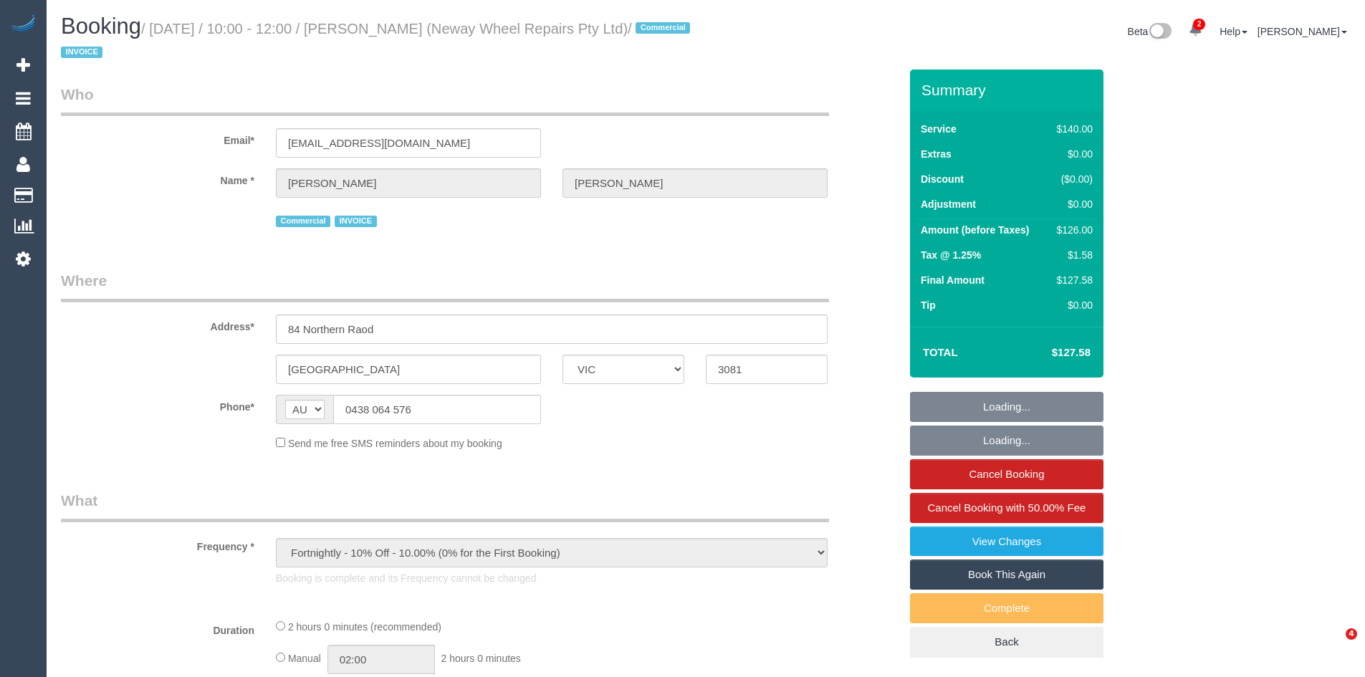
select select "VIC"
select select "string:check"
select select "object:1527"
select select "number:28"
select select "number:14"
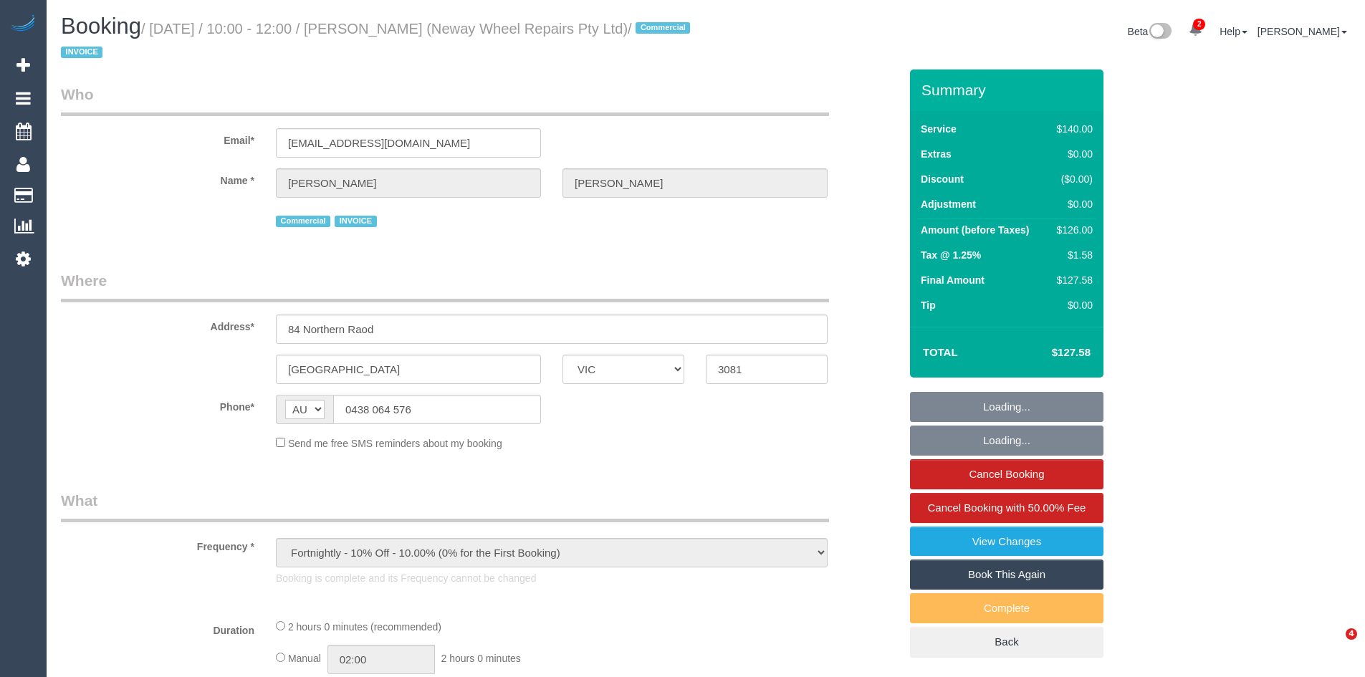
select select "number:19"
select select "number:22"
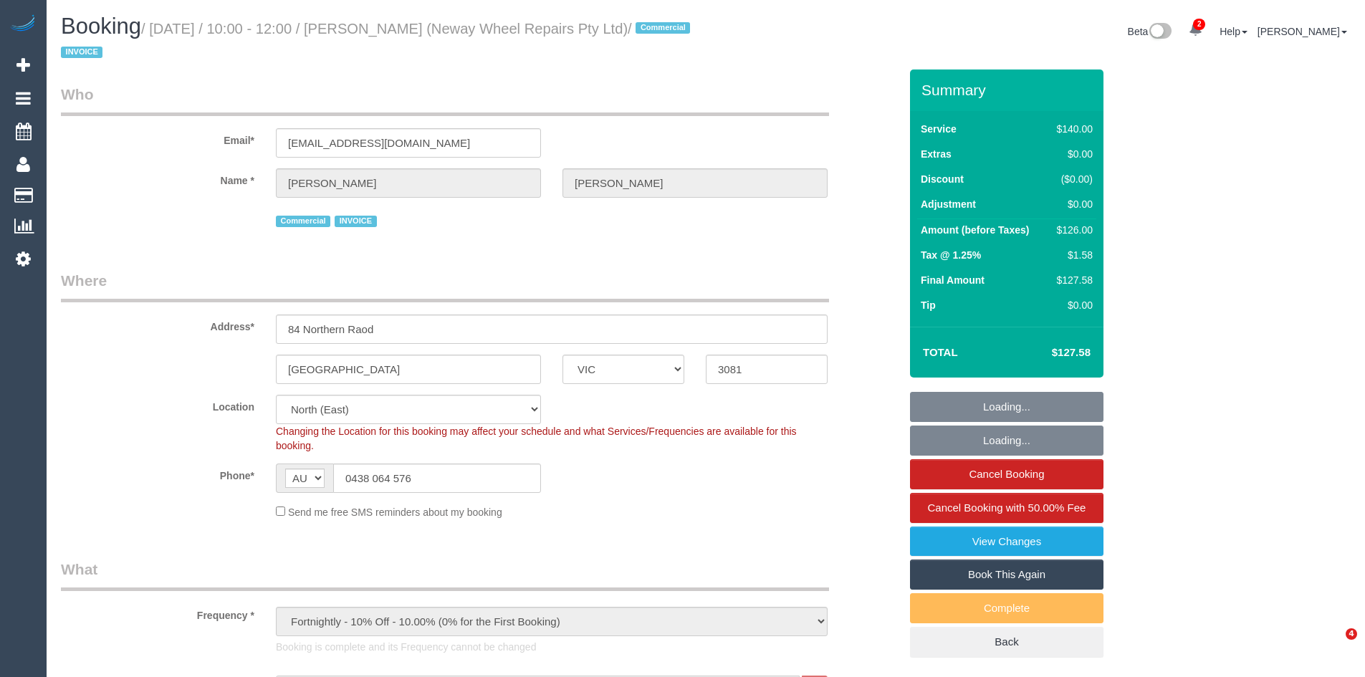
select select "spot1"
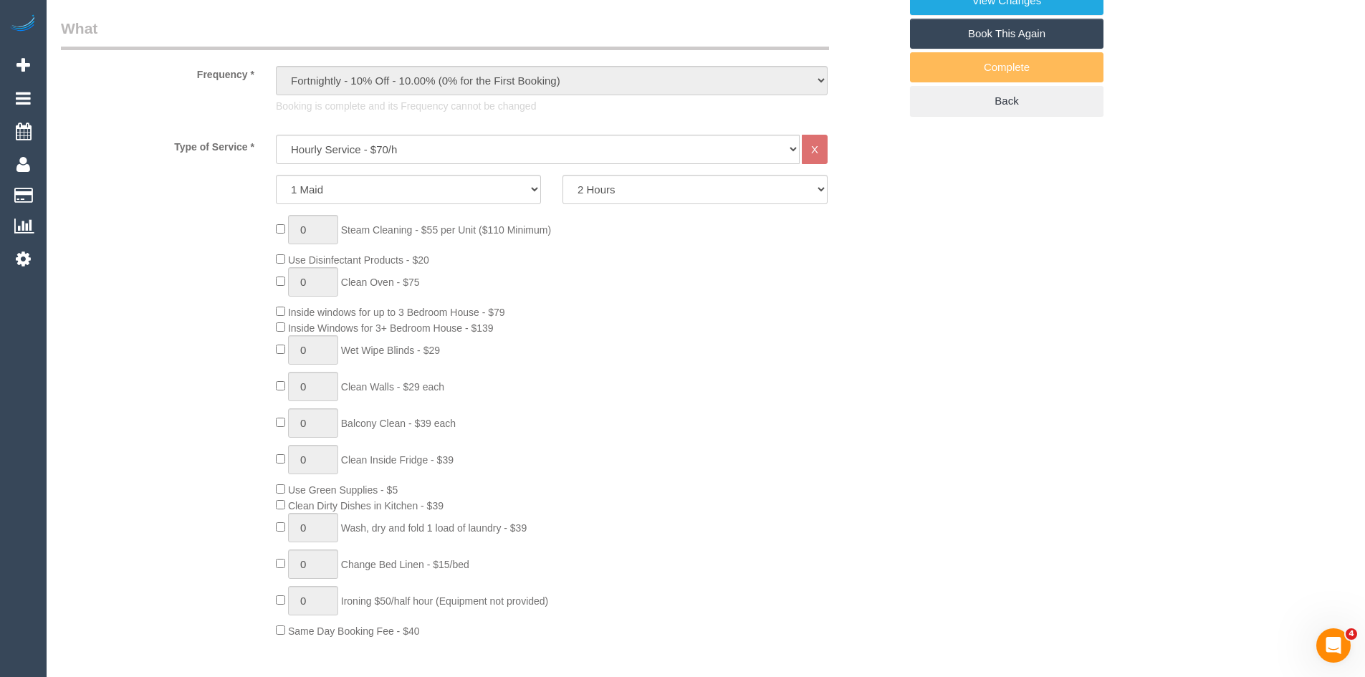
scroll to position [645, 0]
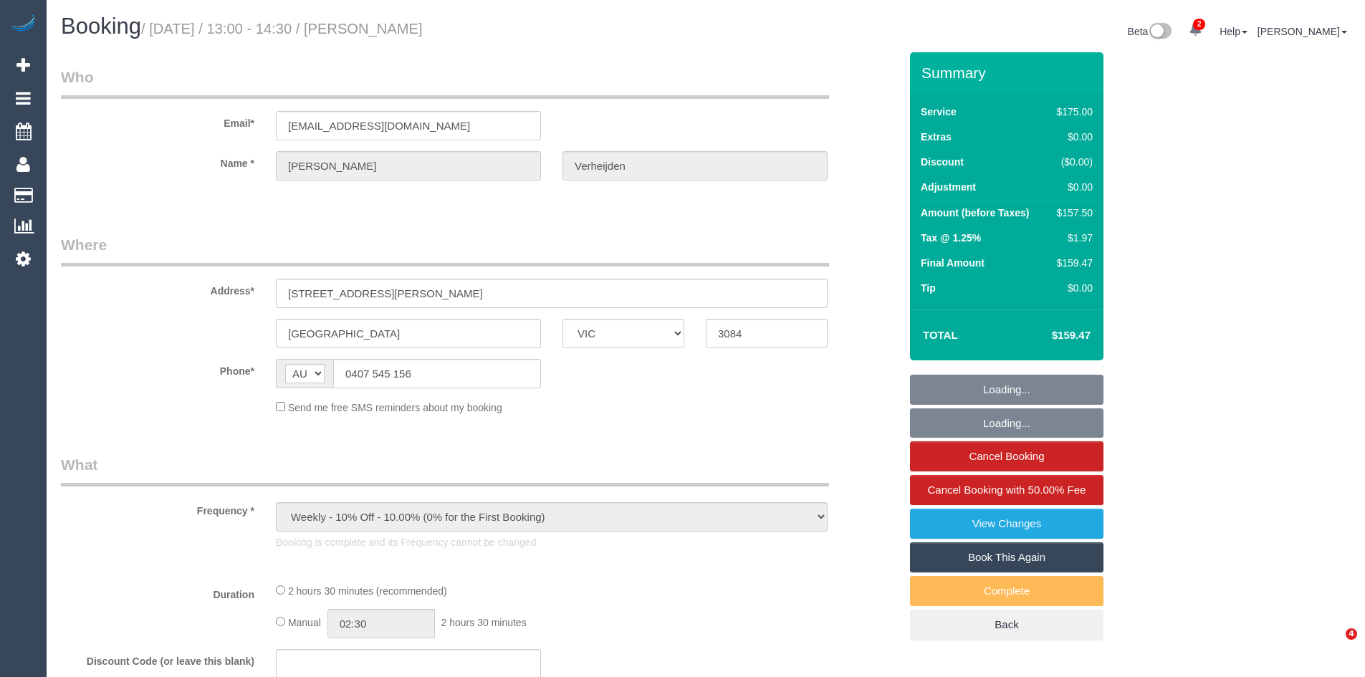
select select "VIC"
select select "object:888"
select select "150"
select select "number:28"
select select "number:16"
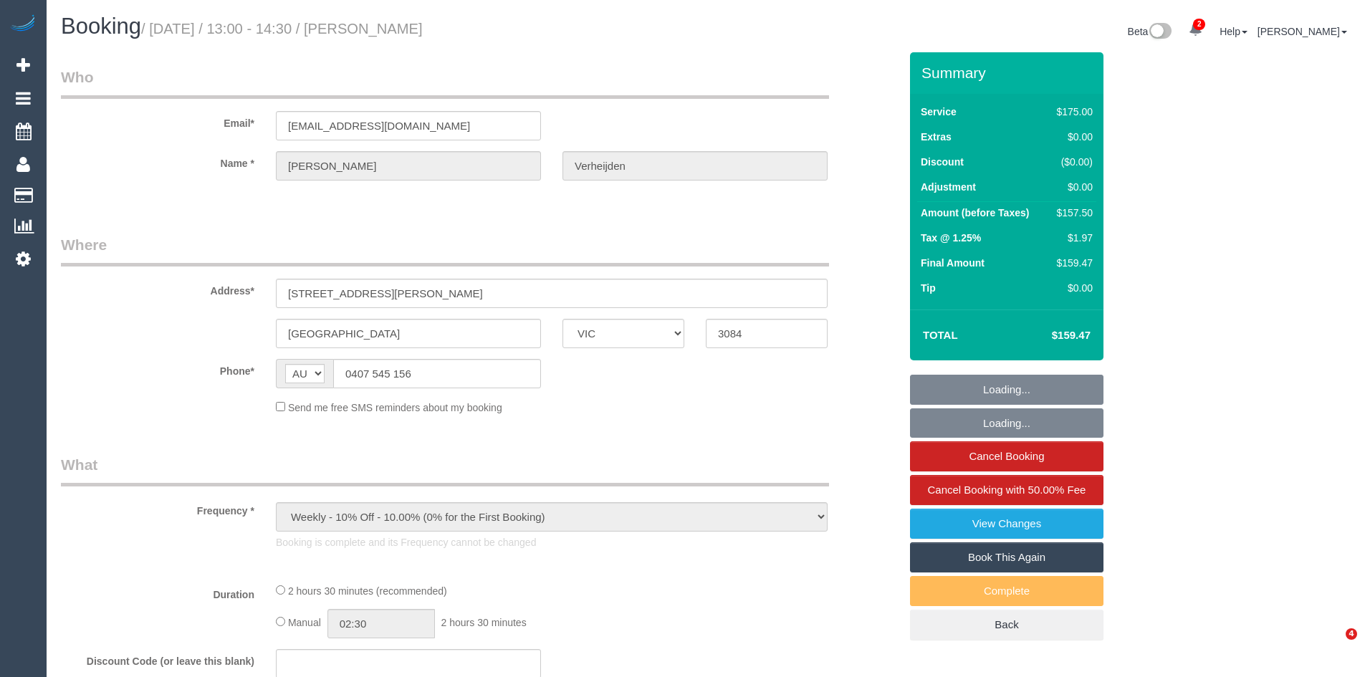
select select "number:19"
select select "number:22"
select select "number:33"
select select "number:11"
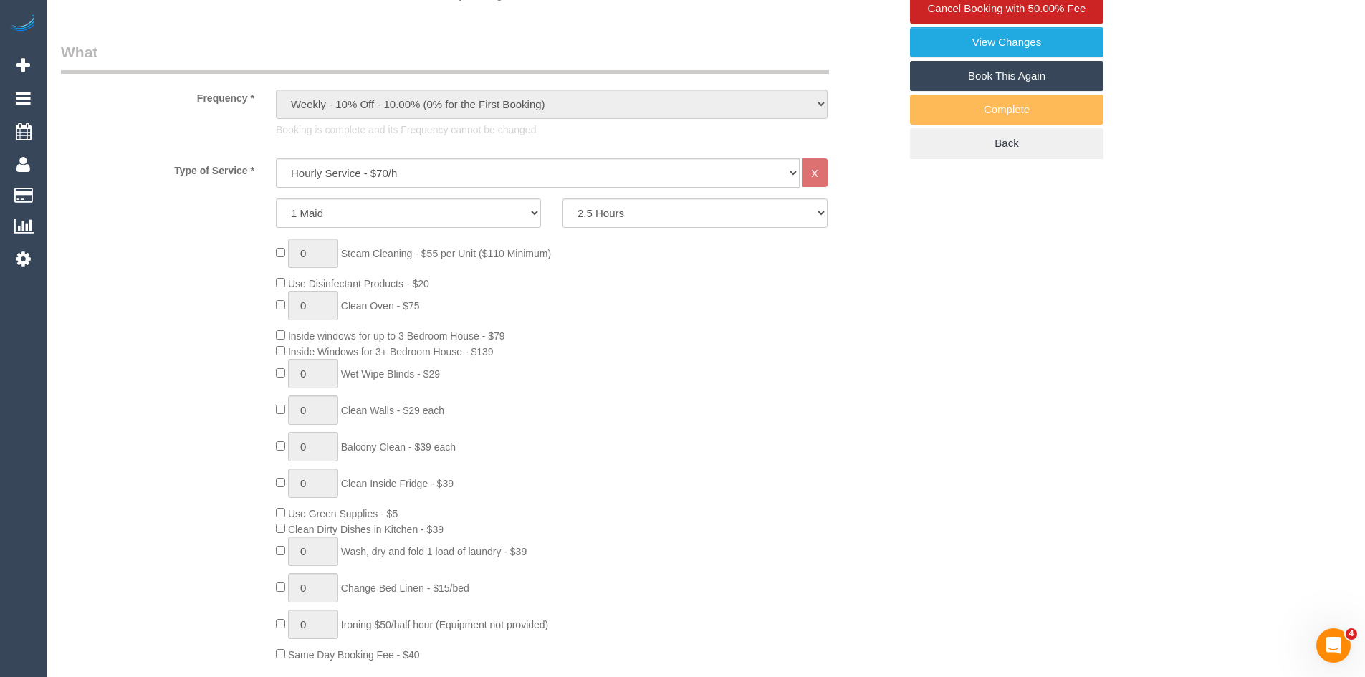
scroll to position [645, 0]
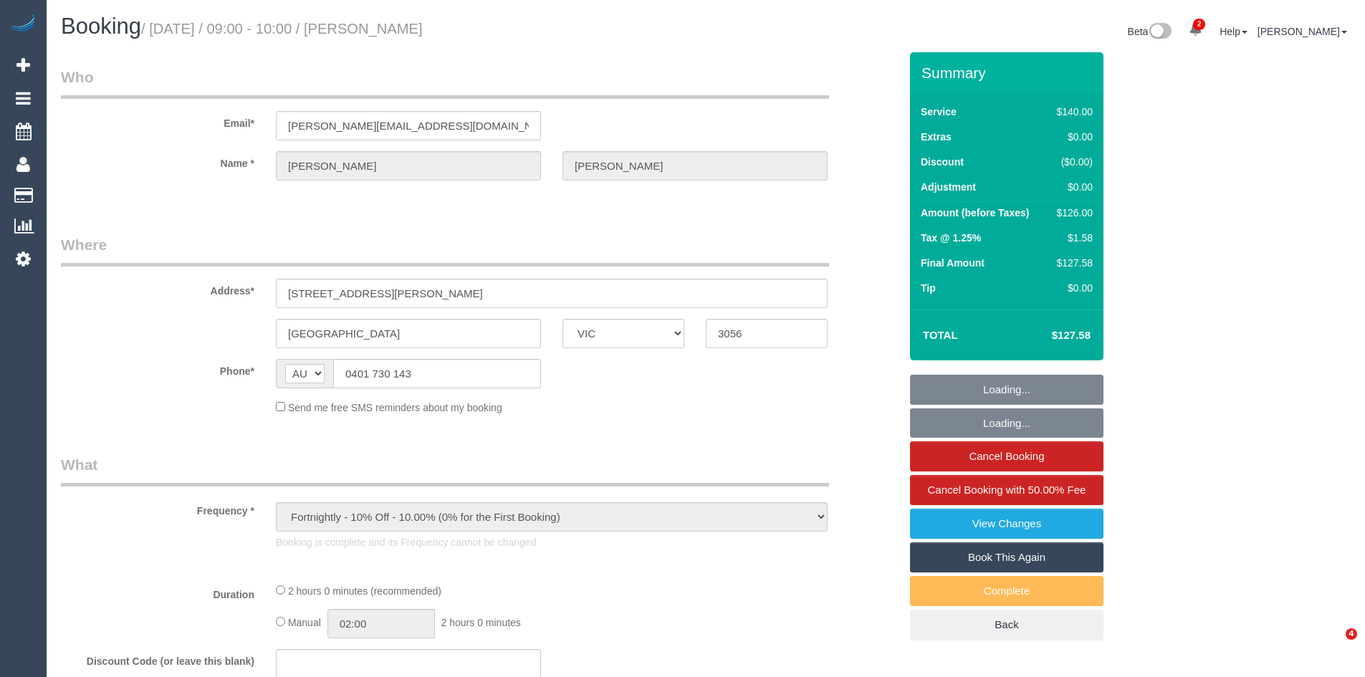
select select "VIC"
select select "string:stripe-pm_1RfchE2GScqysDRVbZDIof9n"
select select "number:28"
select select "number:14"
select select "number:19"
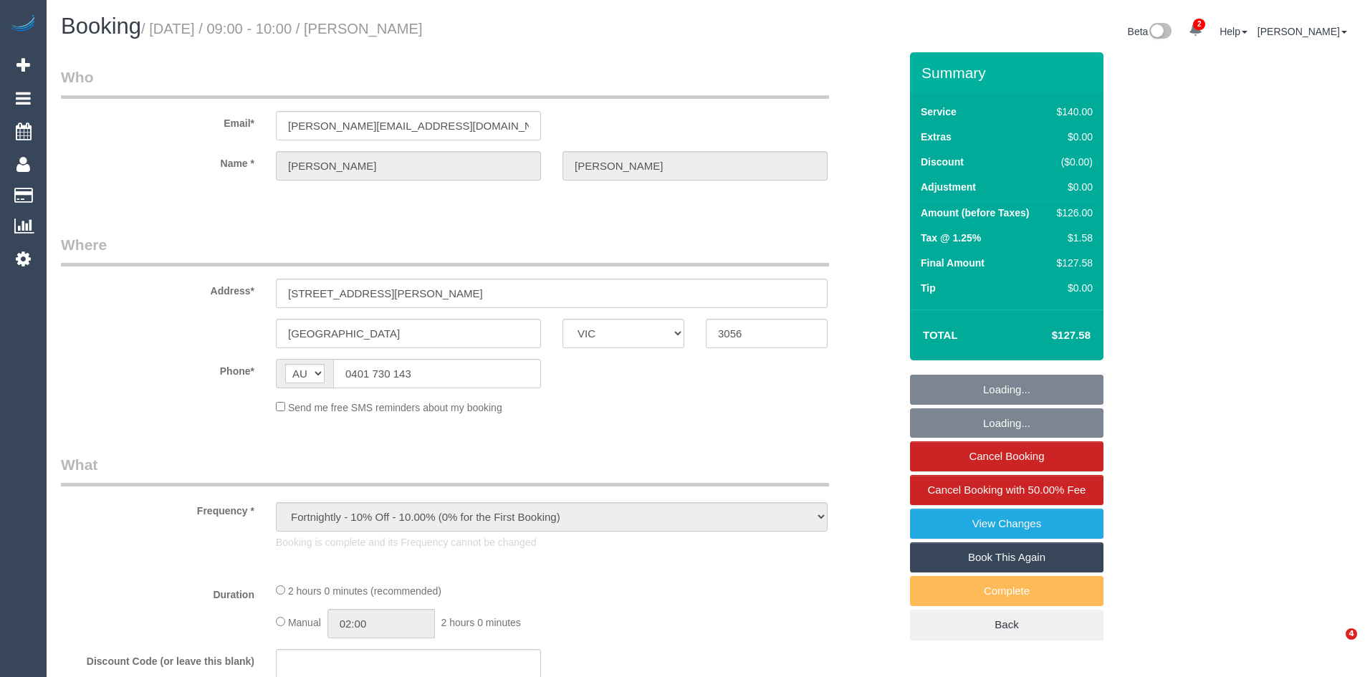
select select "number:22"
select select "number:13"
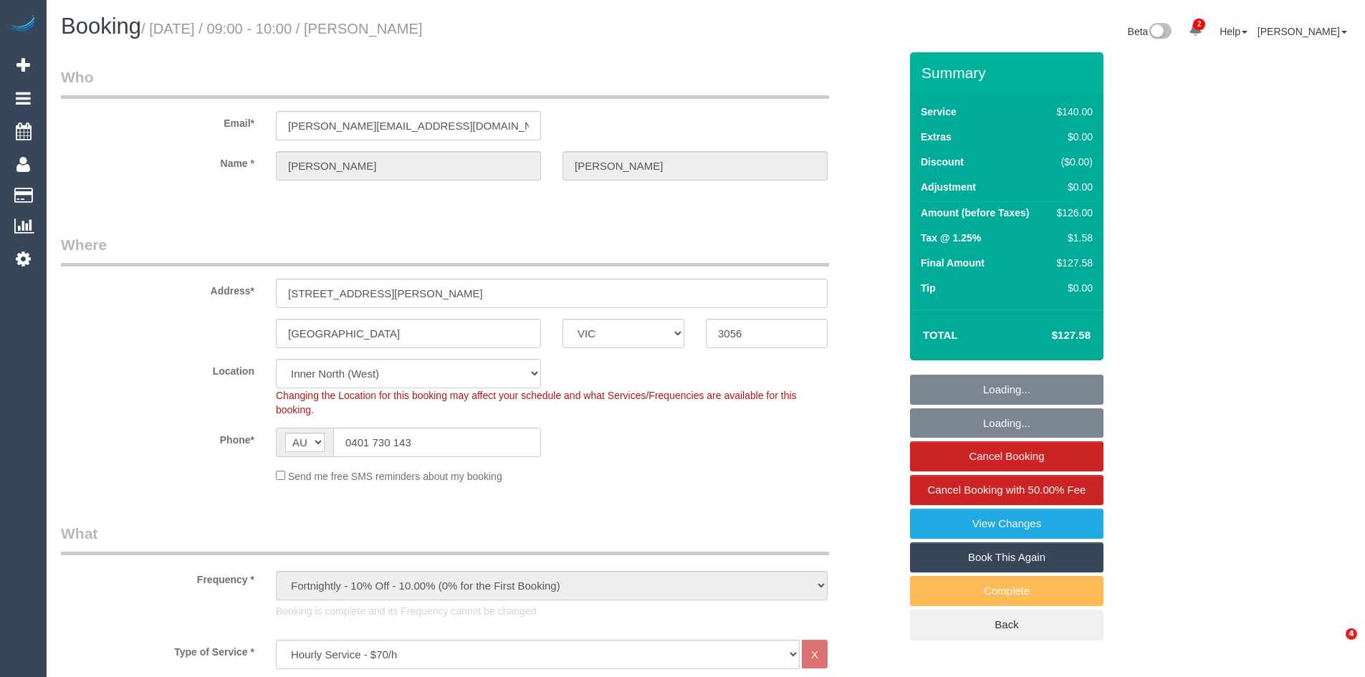
select select "object:1781"
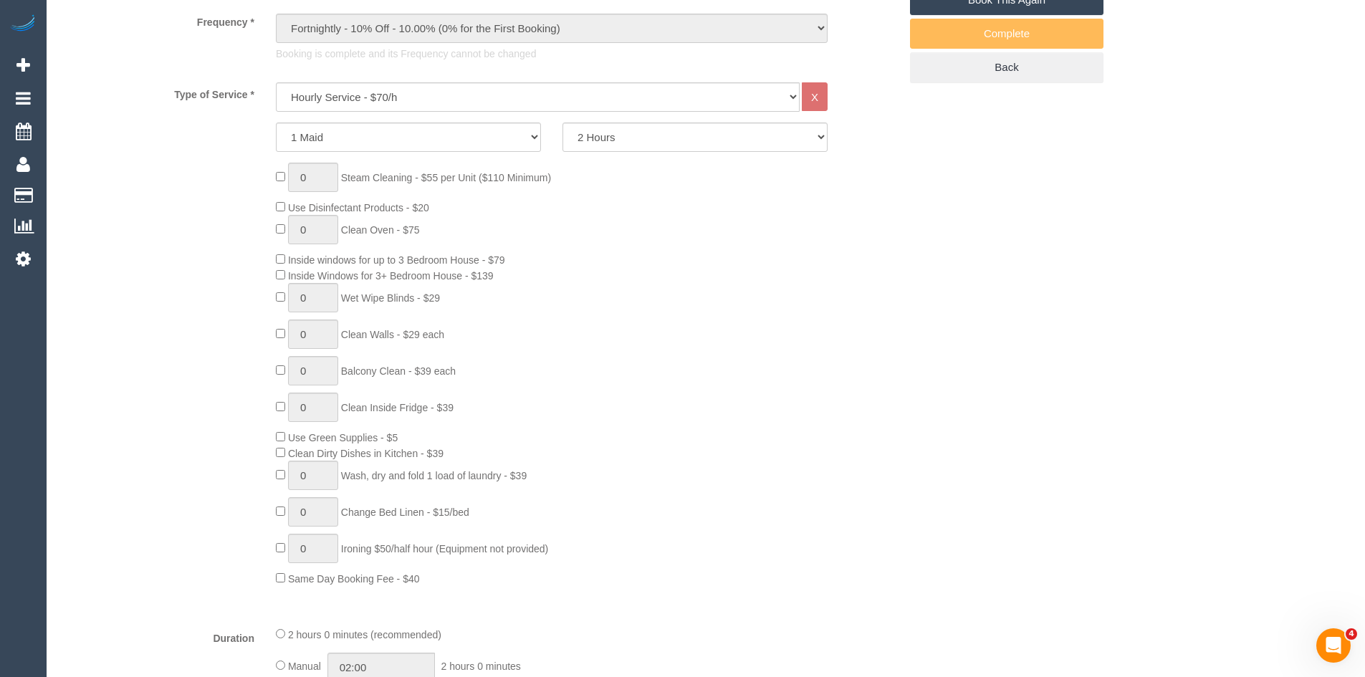
scroll to position [573, 0]
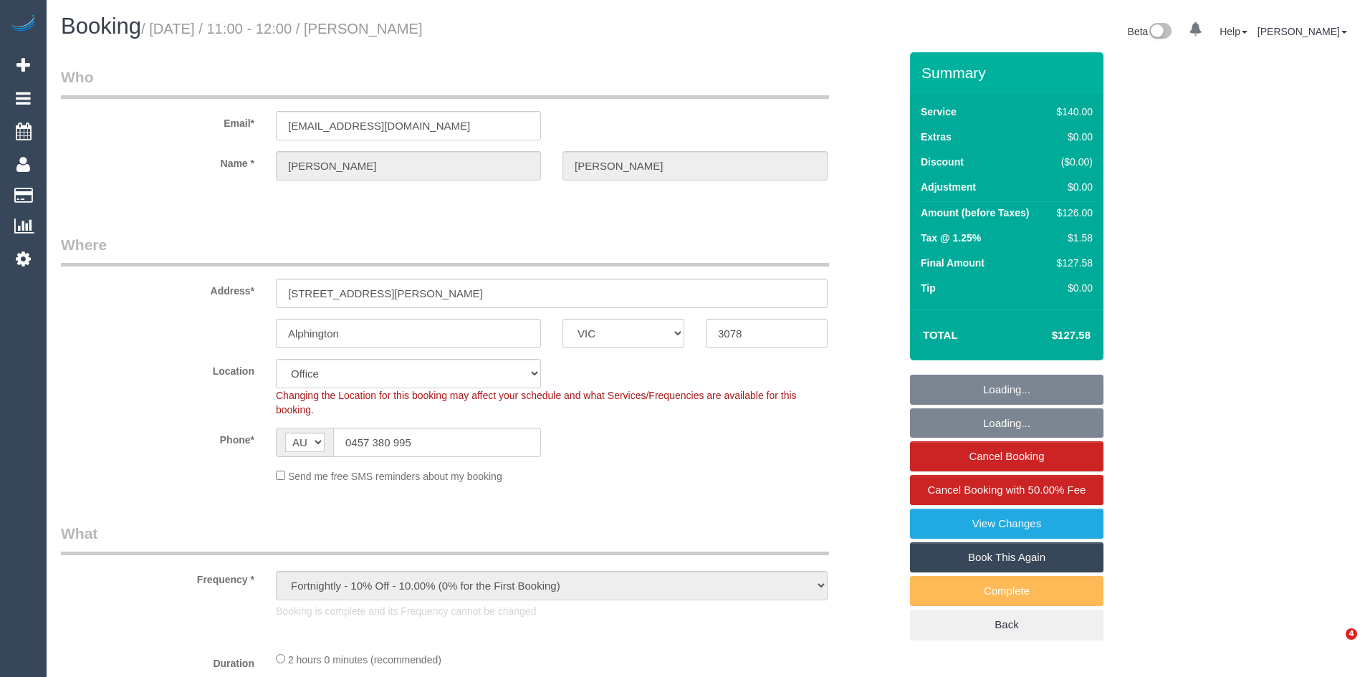
select select "VIC"
select select "number:28"
select select "number:34"
select select "object:728"
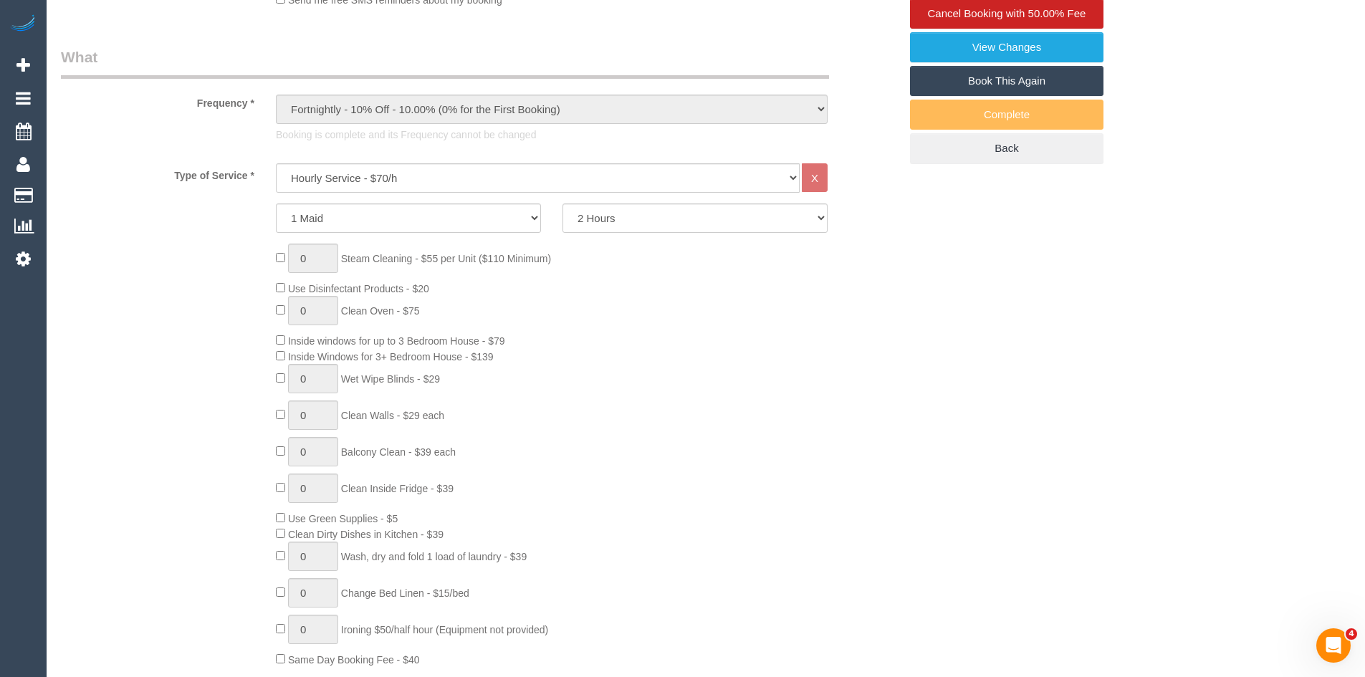
scroll to position [573, 0]
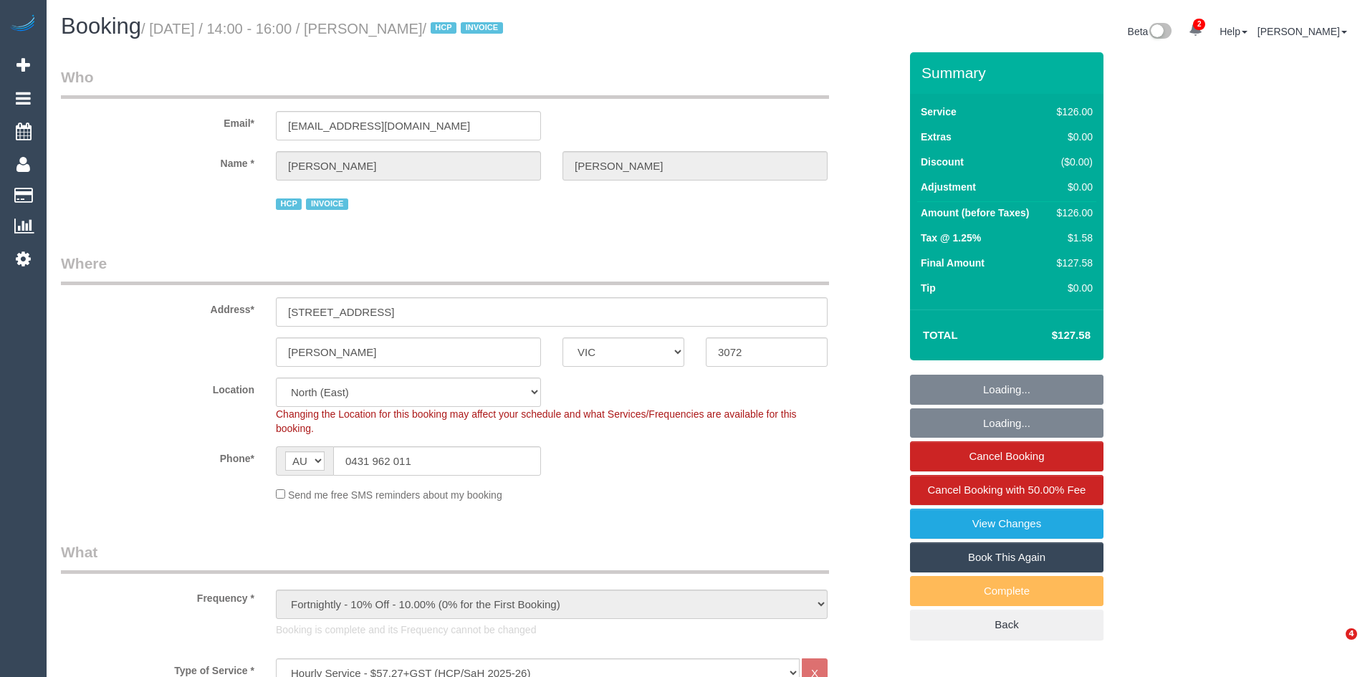
select select "VIC"
select select "120"
select select "number:27"
select select "number:14"
select select "number:19"
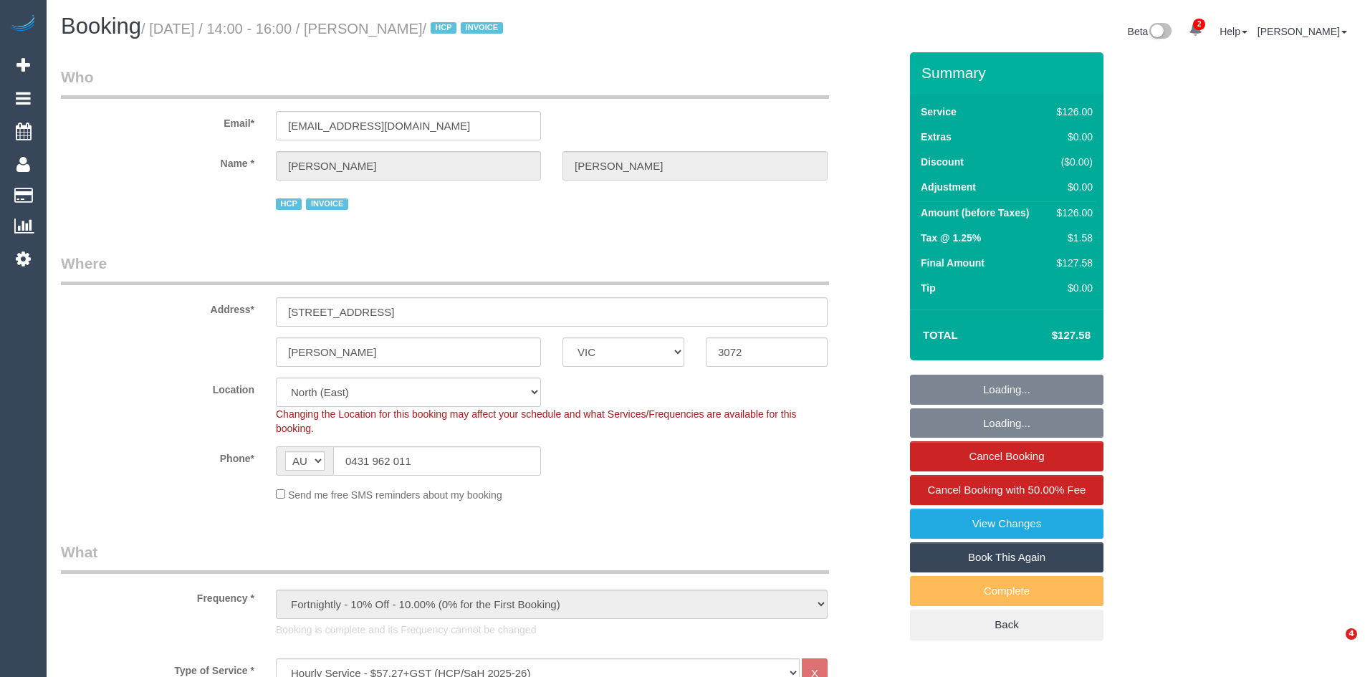
select select "number:36"
select select "number:33"
select select "spot1"
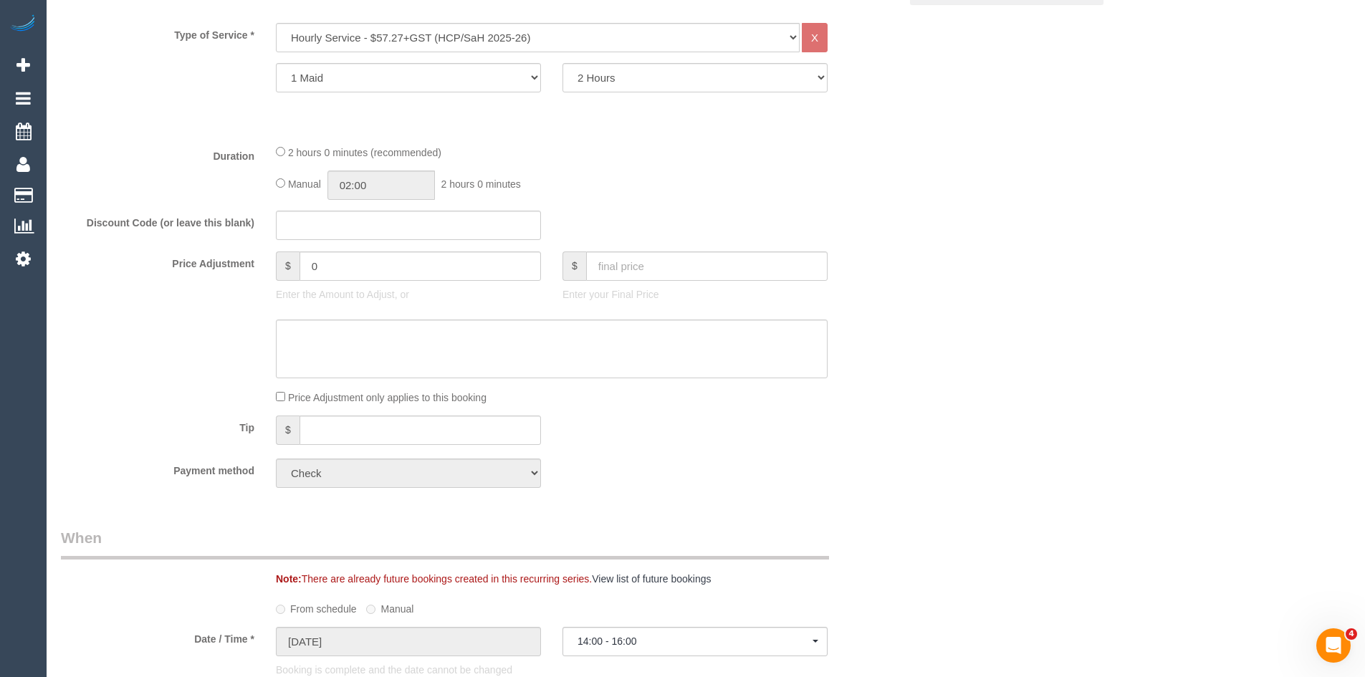
scroll to position [645, 0]
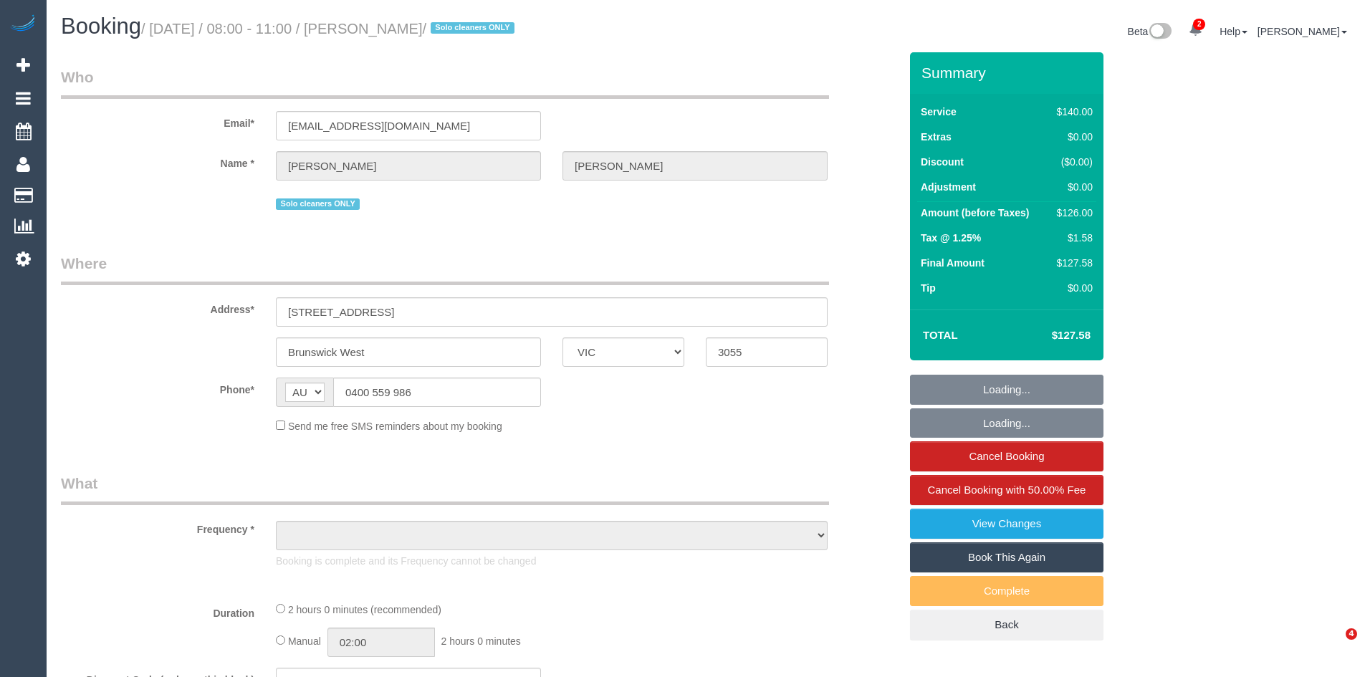
select select "VIC"
select select "string:stripe-pm_1MUfuk2GScqysDRVB9YutKCG"
select select "object:1479"
select select "number:32"
select select "number:14"
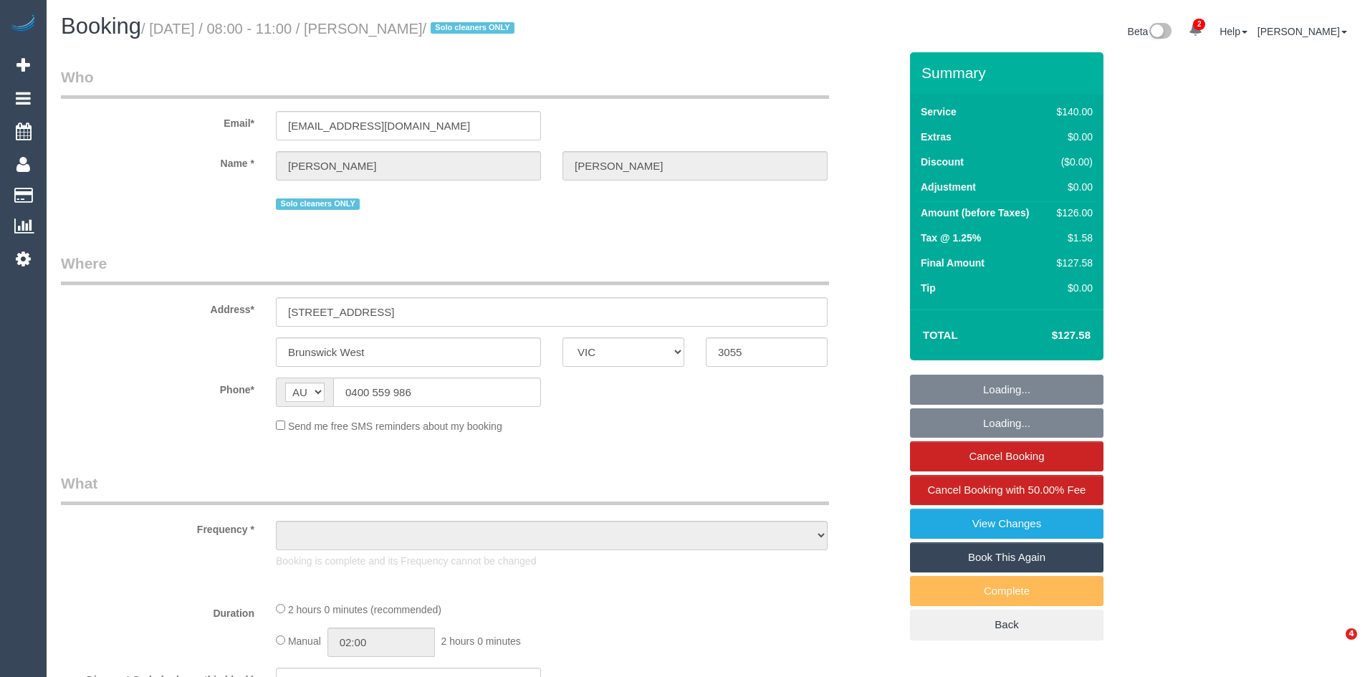
select select "number:19"
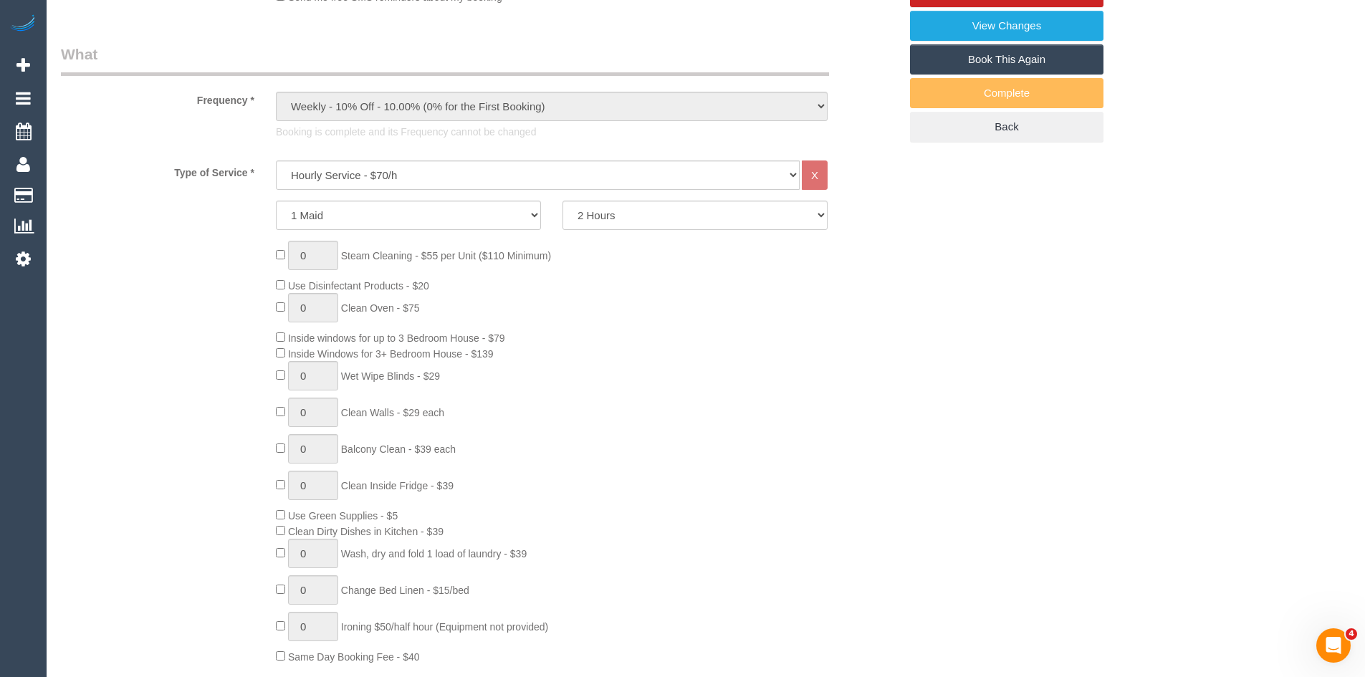
scroll to position [501, 0]
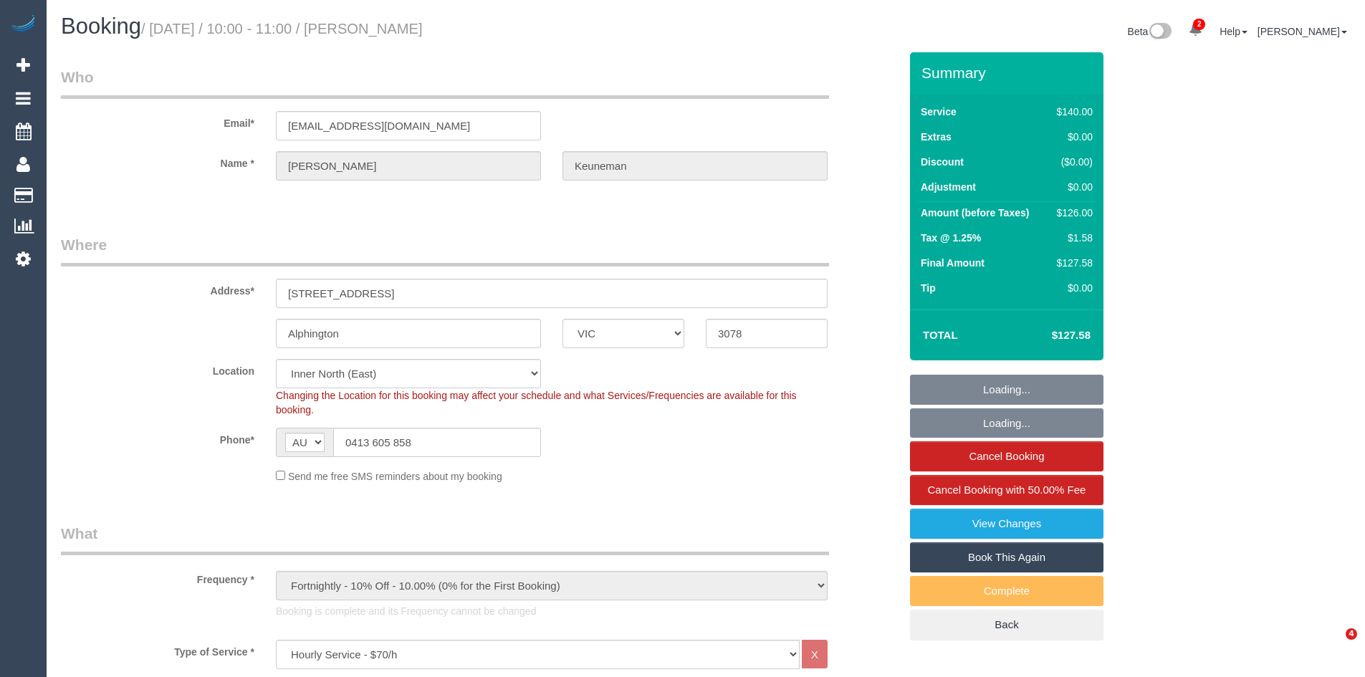
select select "VIC"
select select "string:stripe-pm_1Iiv7h2GScqysDRVgClPcsOh"
select select "number:28"
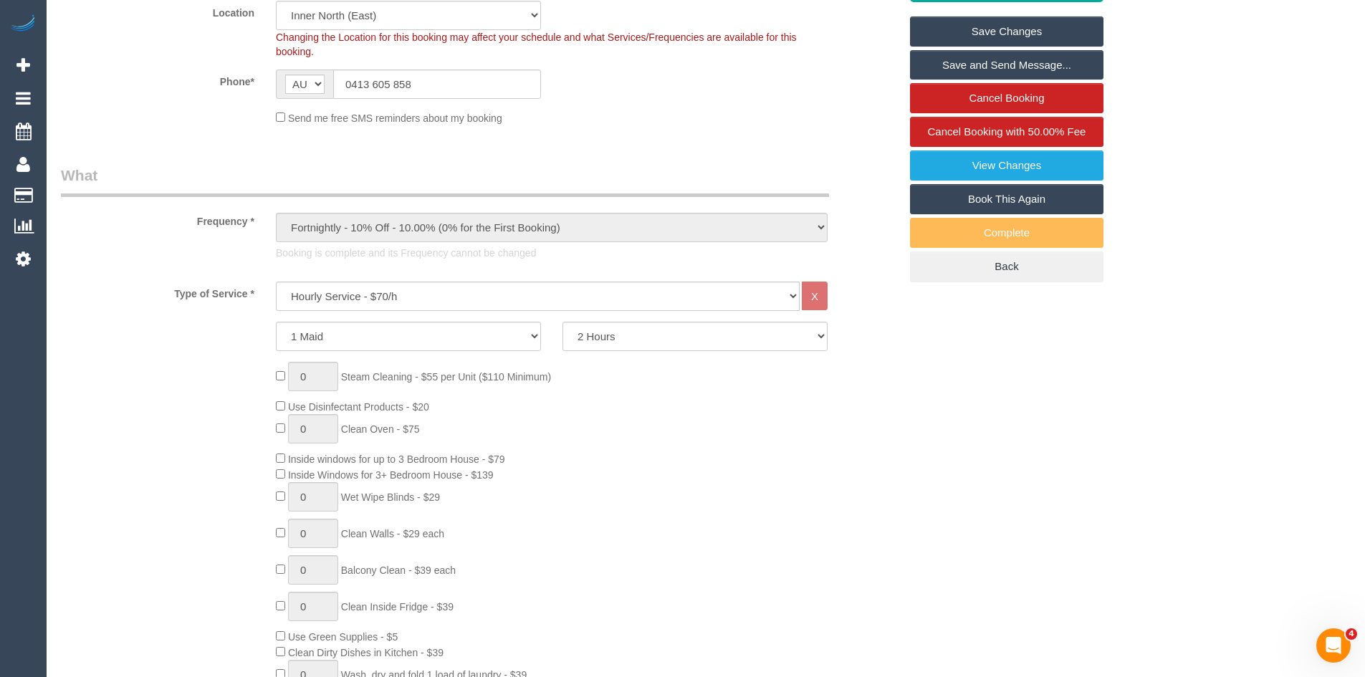
scroll to position [716, 0]
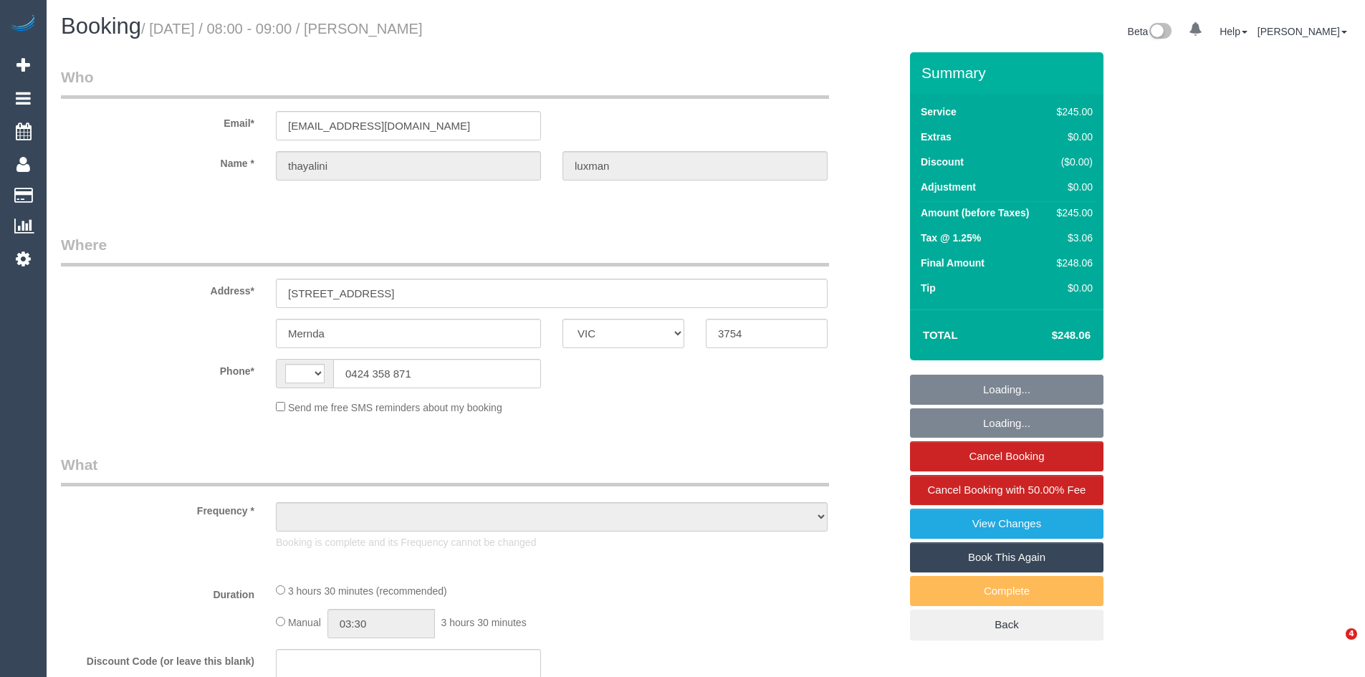
select select "VIC"
select select "object:440"
select select "string:AU"
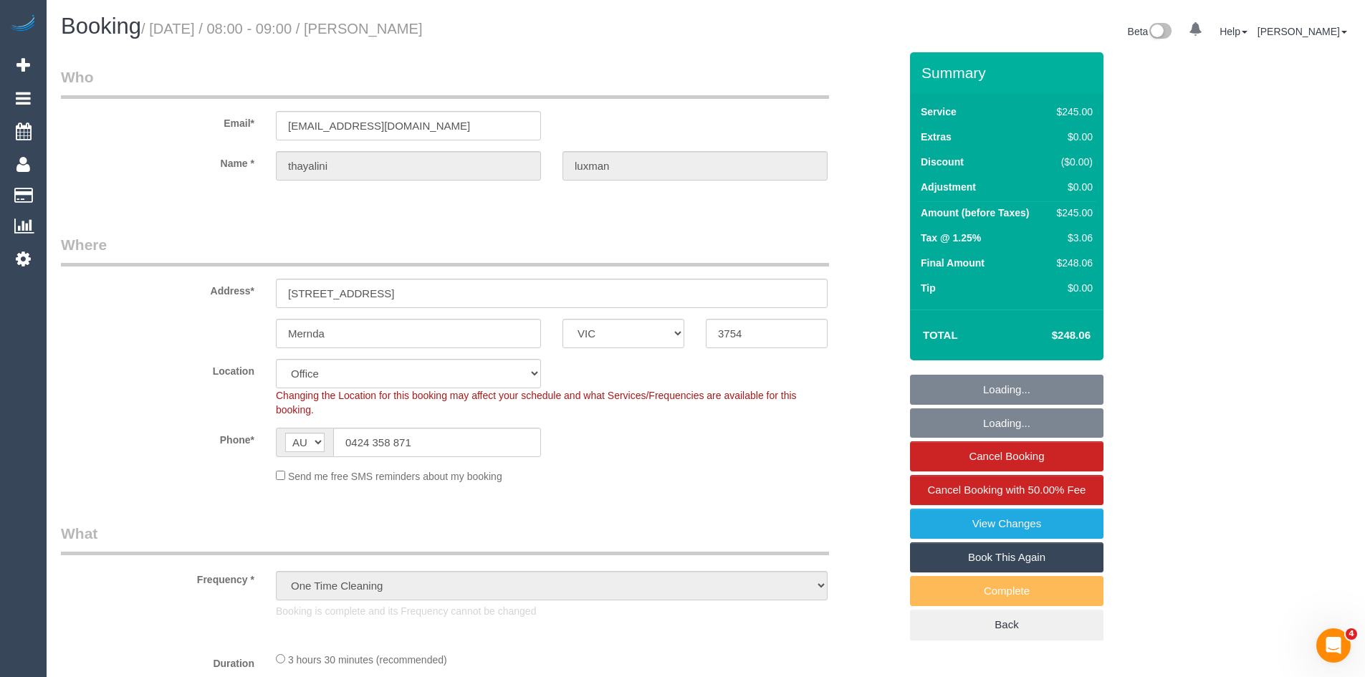
select select "string:stripe-pm_1Ry41Z2GScqysDRVp8QBWjEX"
select select "210"
select select "object:858"
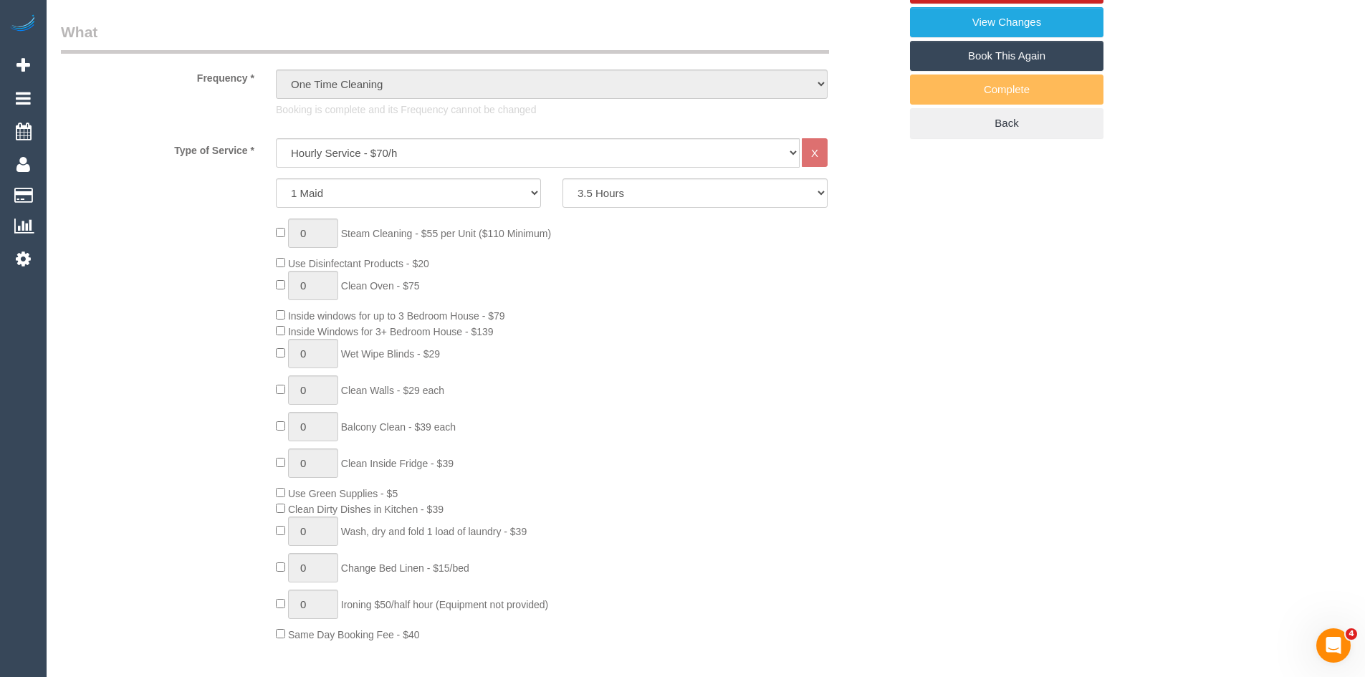
select select "number:28"
select select "number:14"
select select "number:19"
select select "number:24"
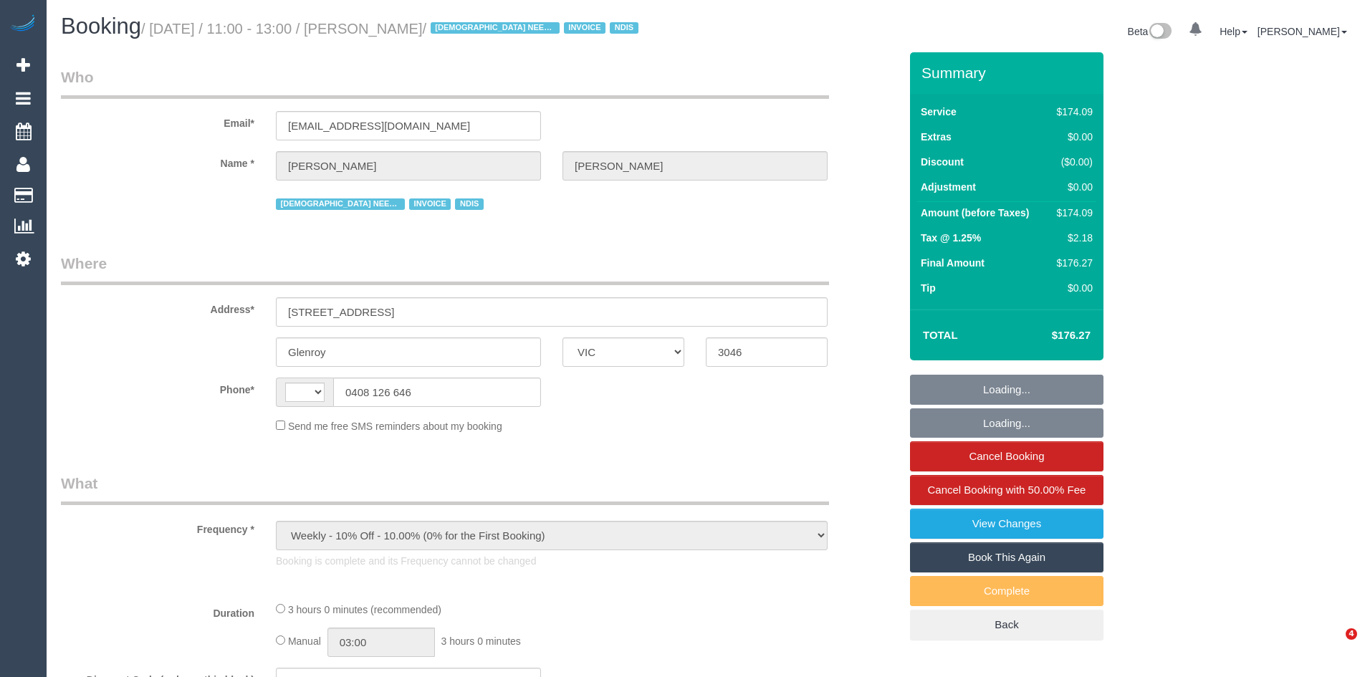
select select "VIC"
select select "string:check"
select select "string:AU"
select select "180"
select select "number:28"
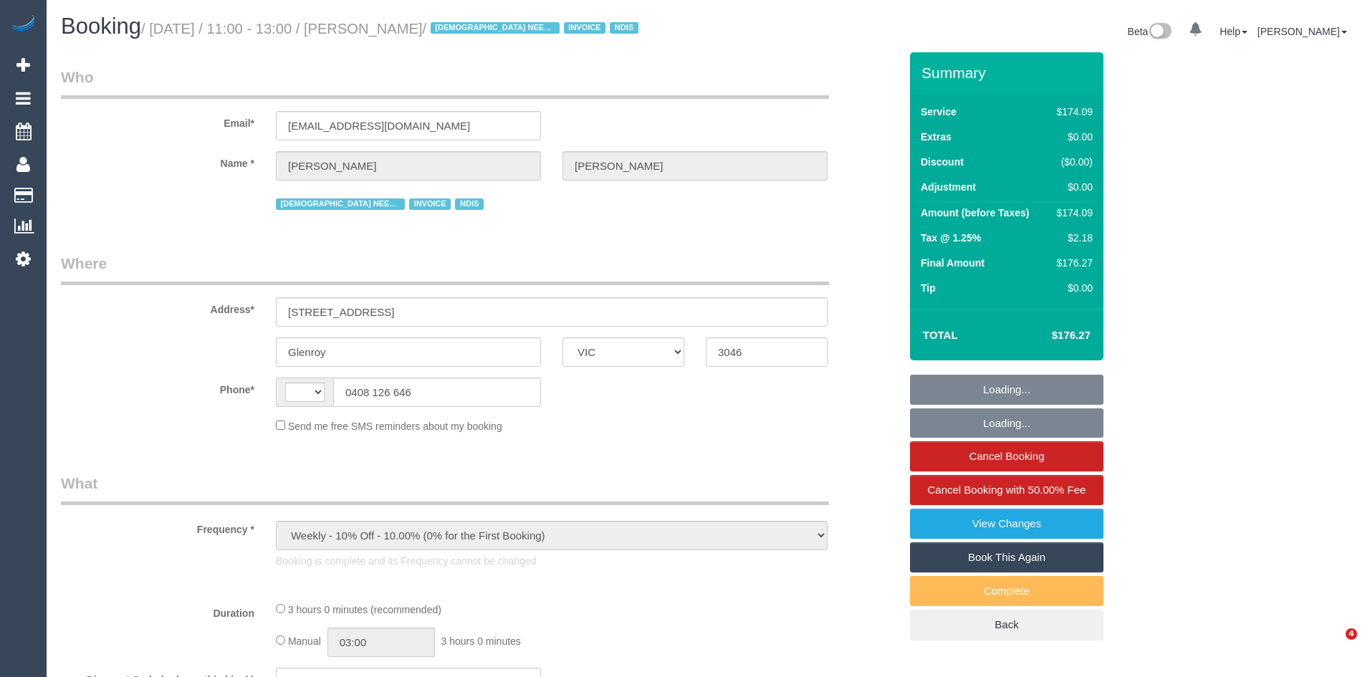
select select "number:14"
select select "number:19"
select select "number:36"
select select "number:35"
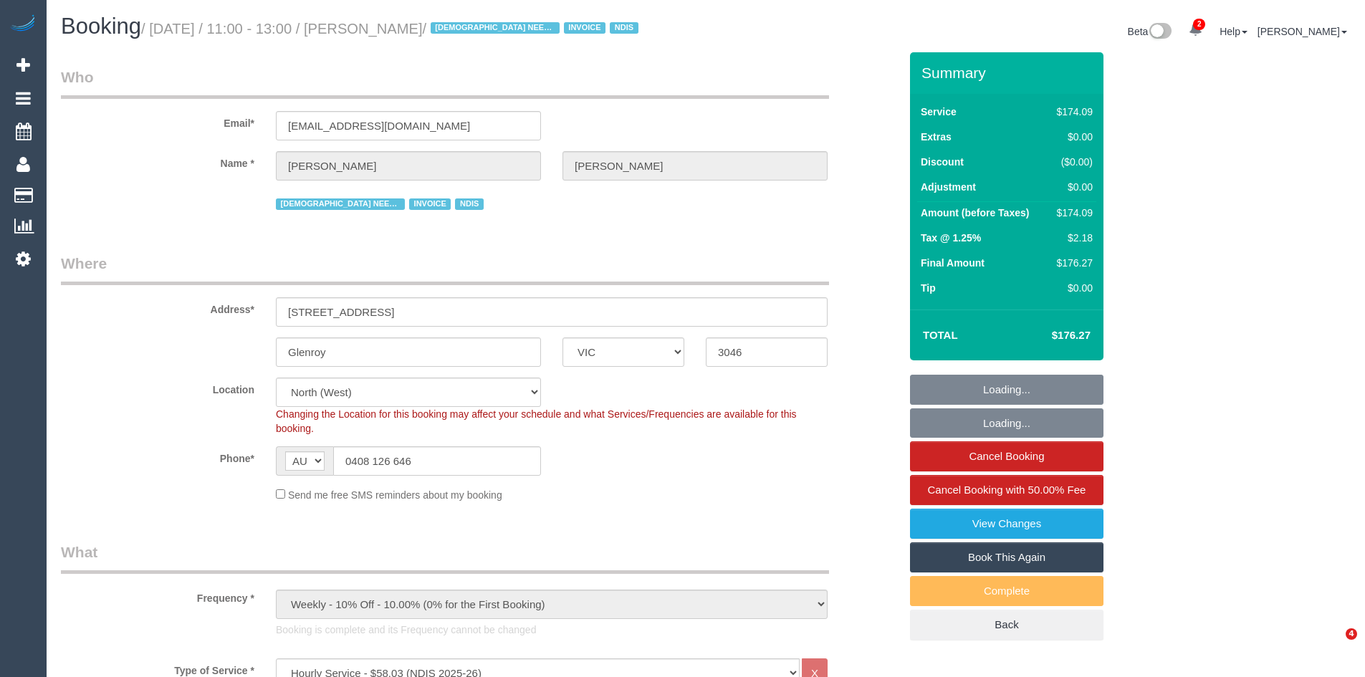
select select "object:1527"
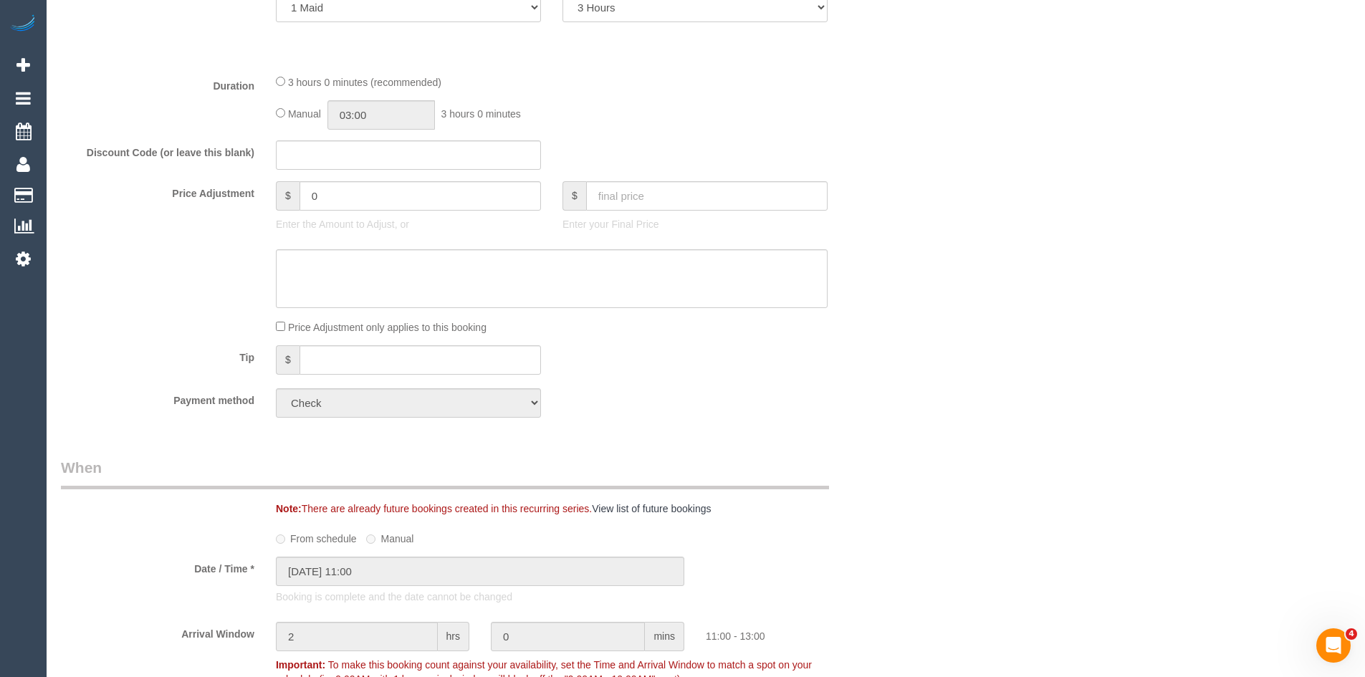
scroll to position [716, 0]
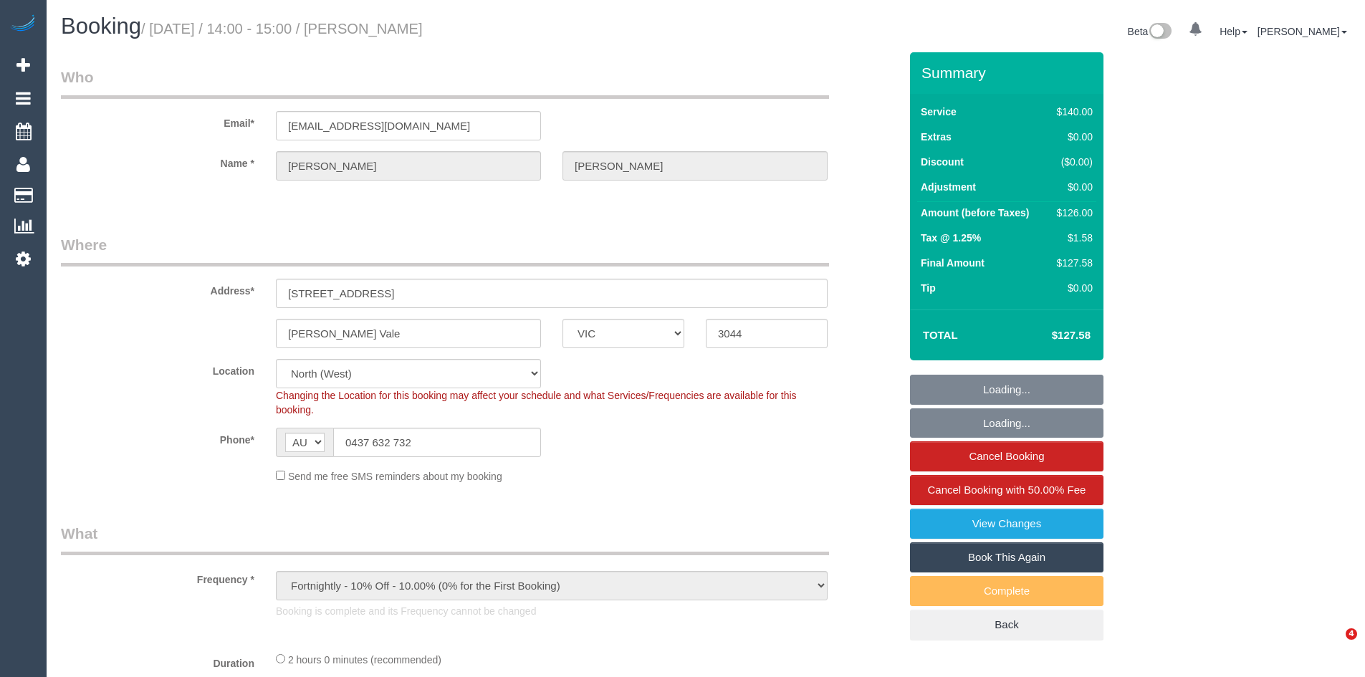
select select "VIC"
select select "object:893"
select select "number:28"
select select "number:14"
select select "number:19"
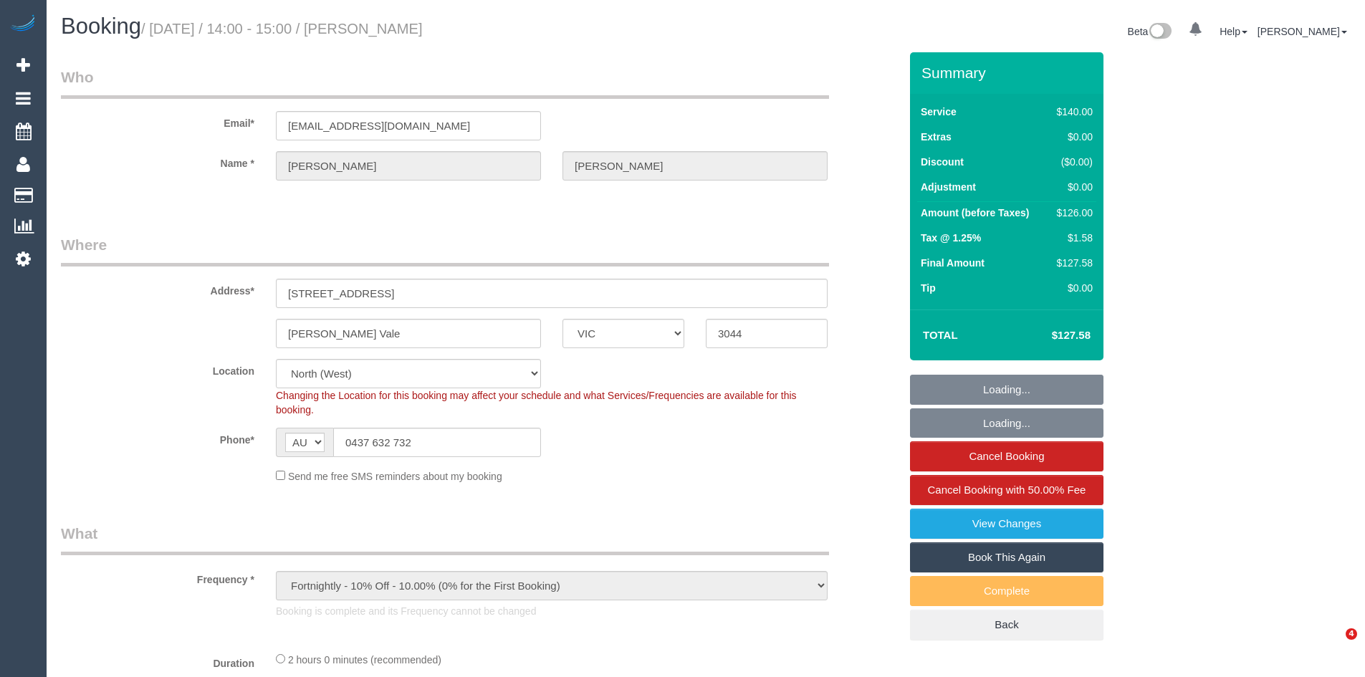
select select "number:24"
select select "number:34"
select select "number:12"
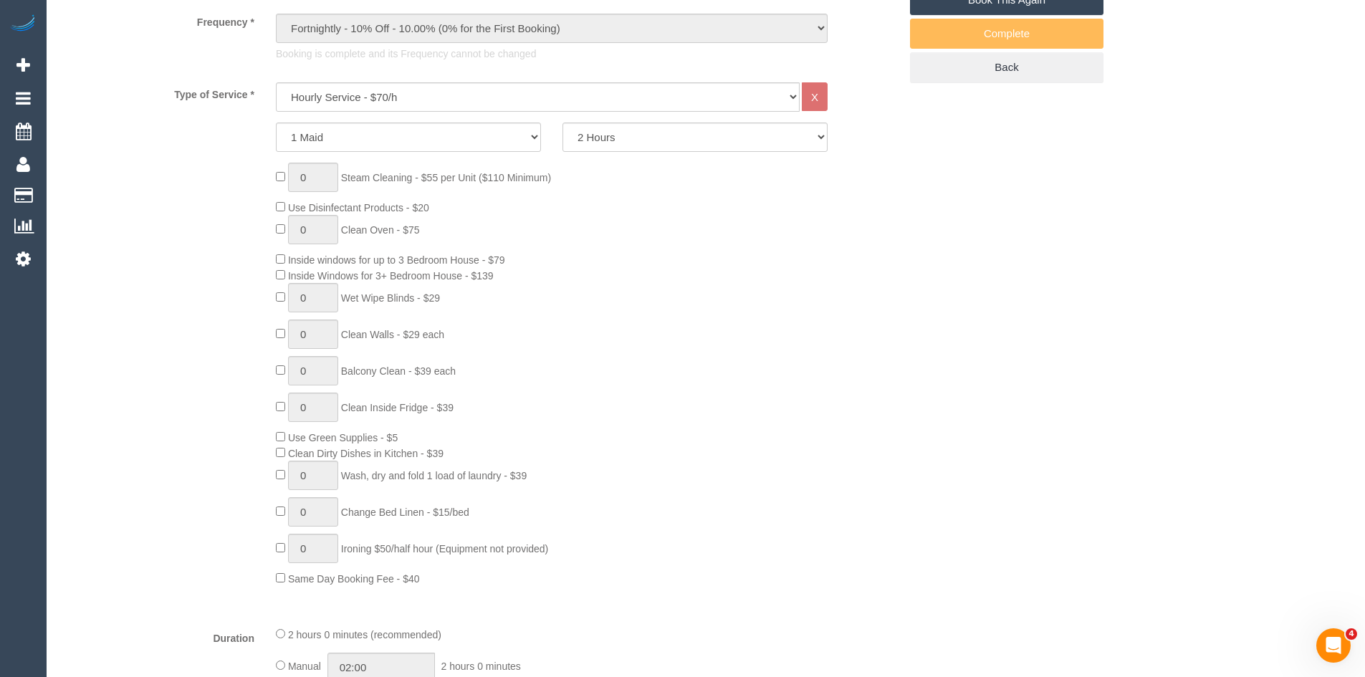
scroll to position [573, 0]
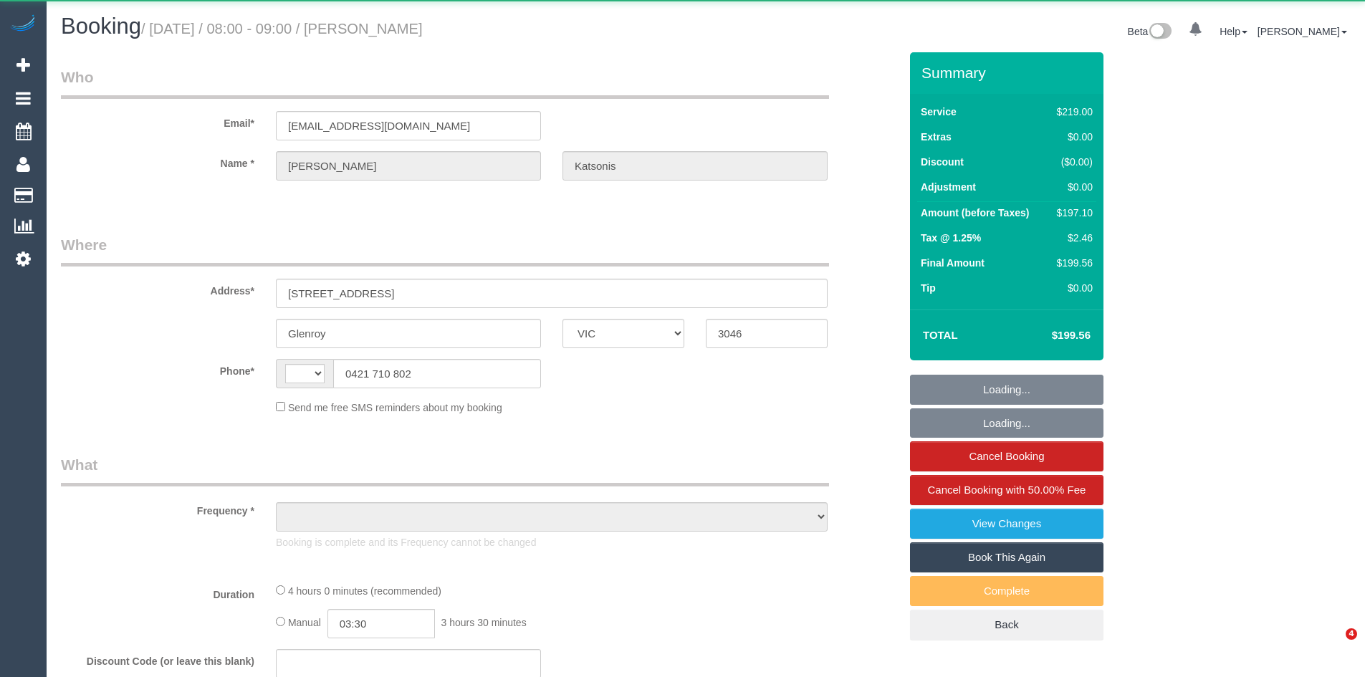
select select "VIC"
select select "string:AU"
select select "object:555"
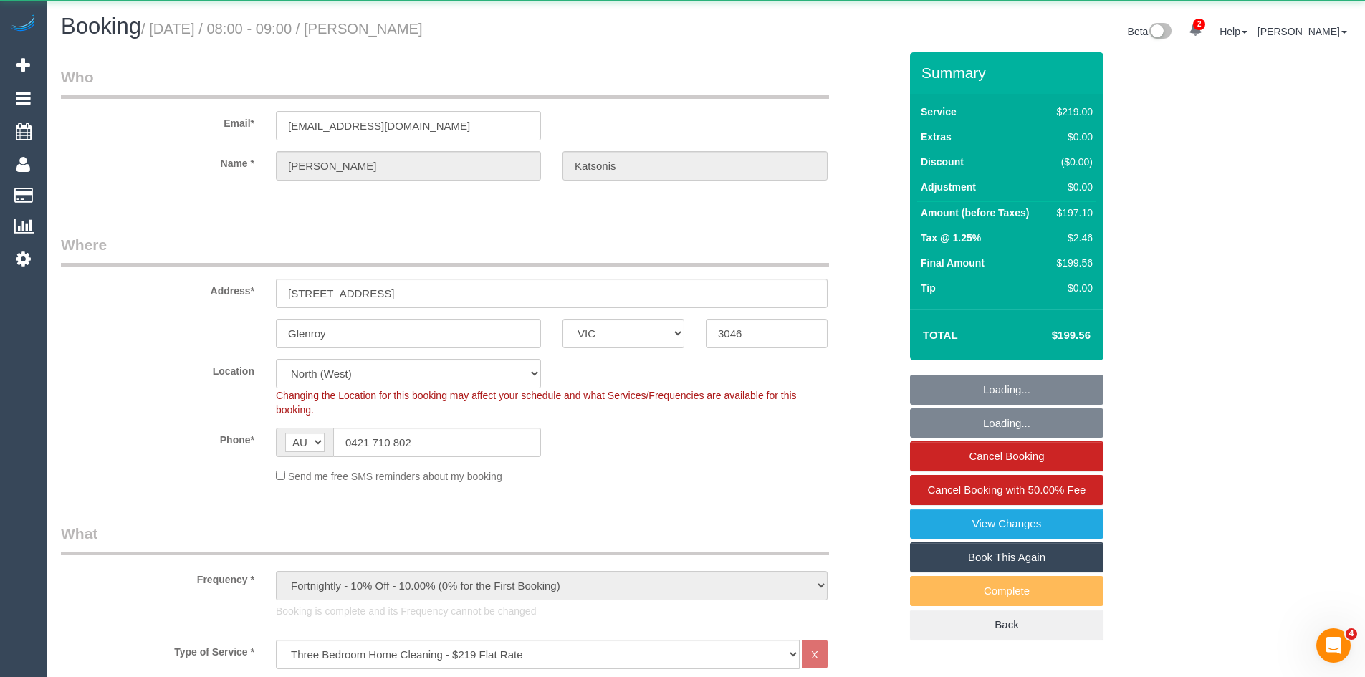
select select "string:stripe-pm_1QAgOj2GScqysDRV3uKwWlpv"
select select "object:658"
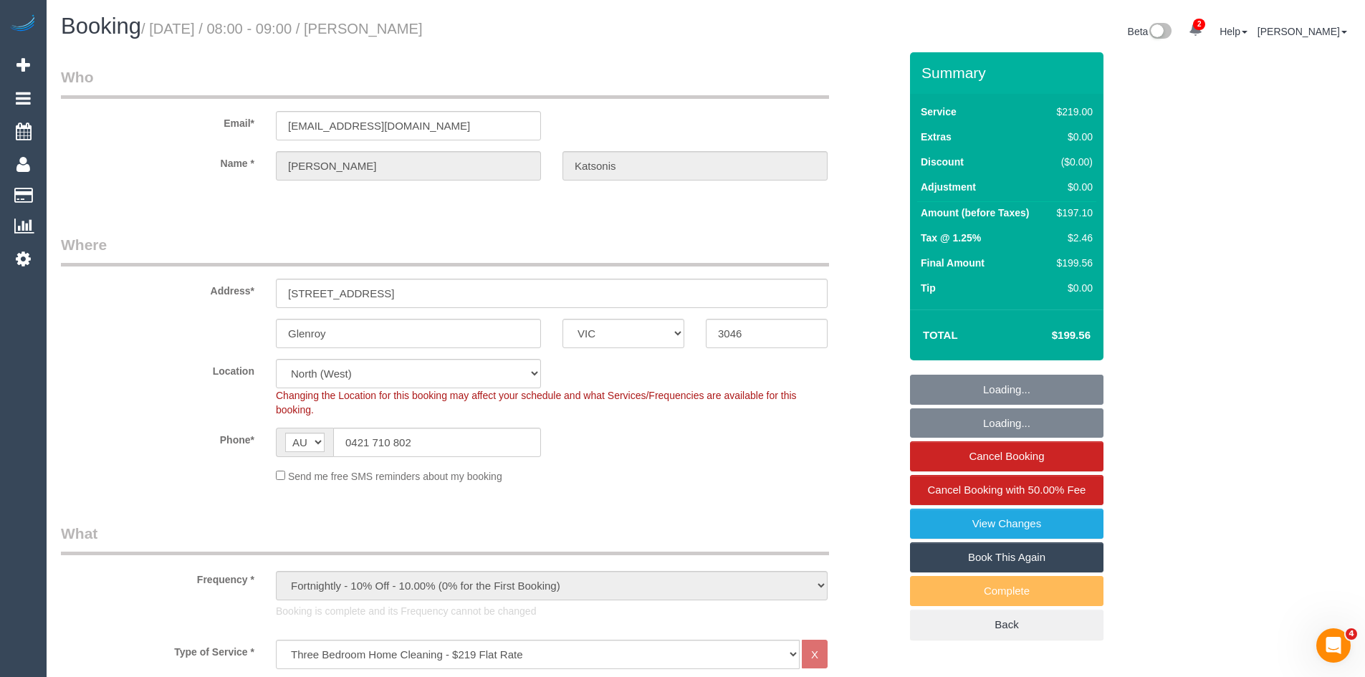
select select "number:29"
select select "number:16"
select select "number:18"
select select "number:24"
select select "number:34"
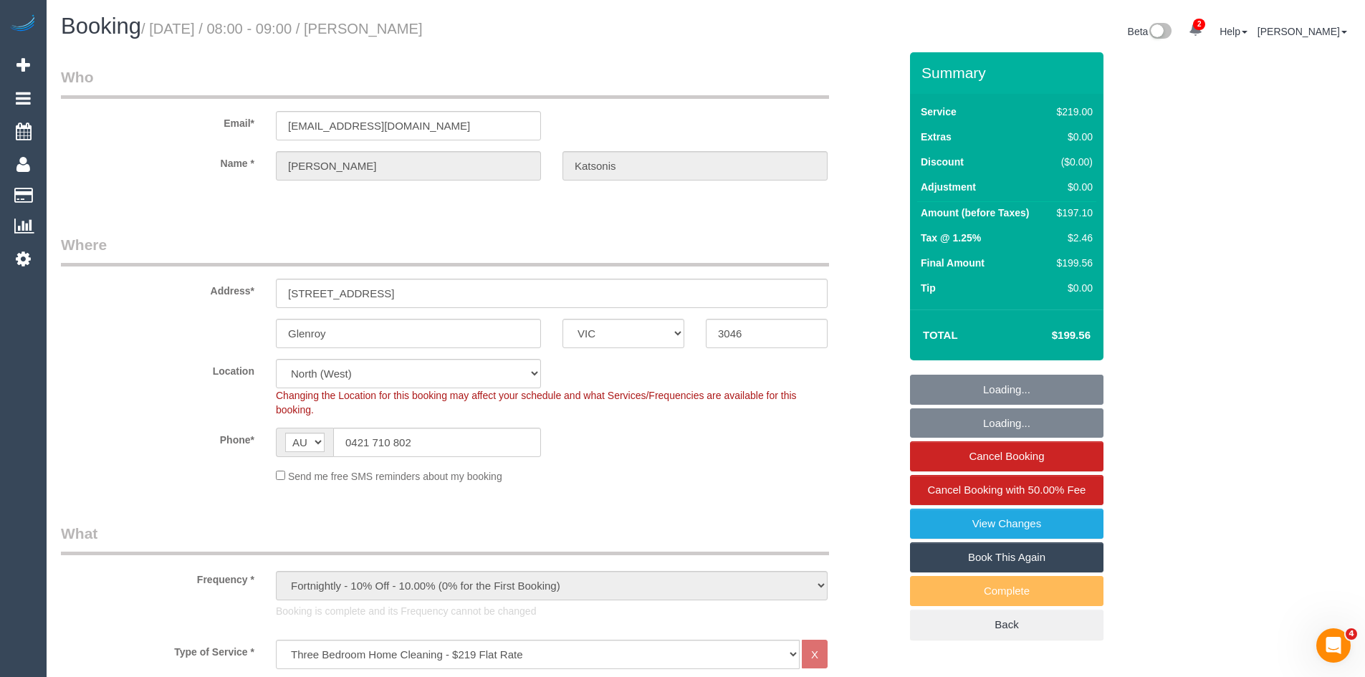
select select "number:11"
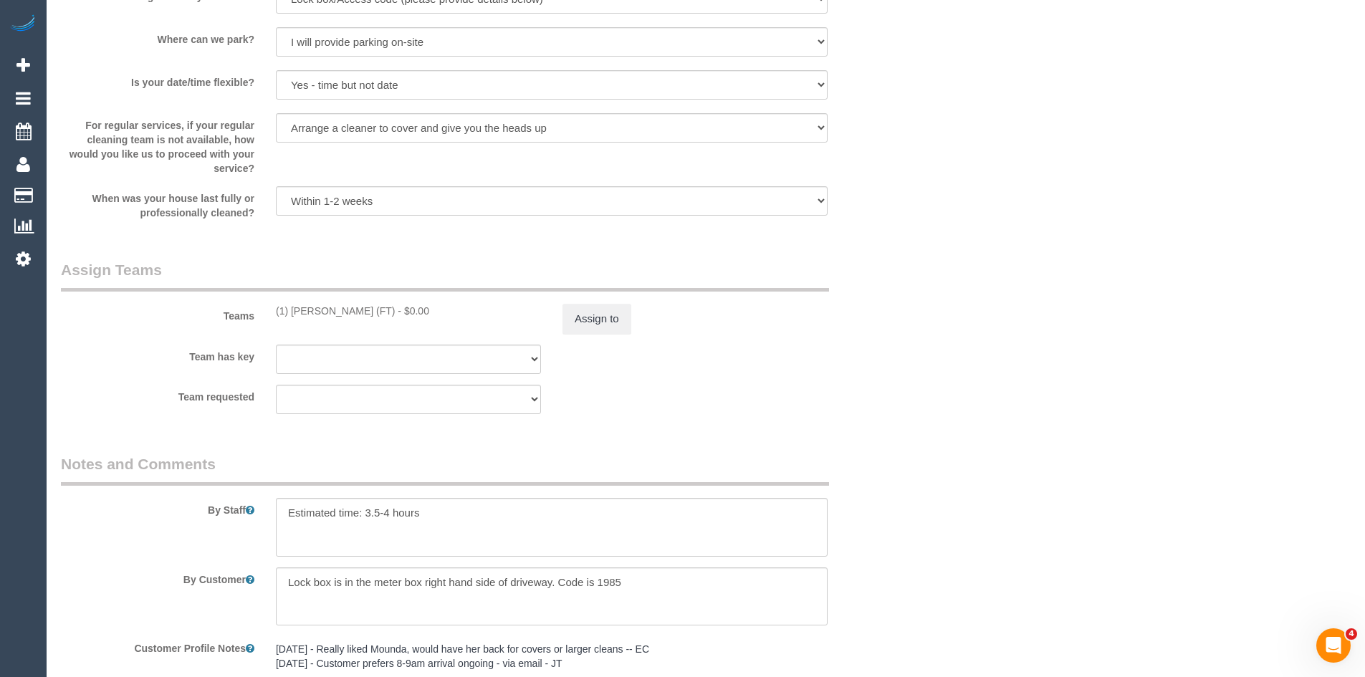
scroll to position [2077, 0]
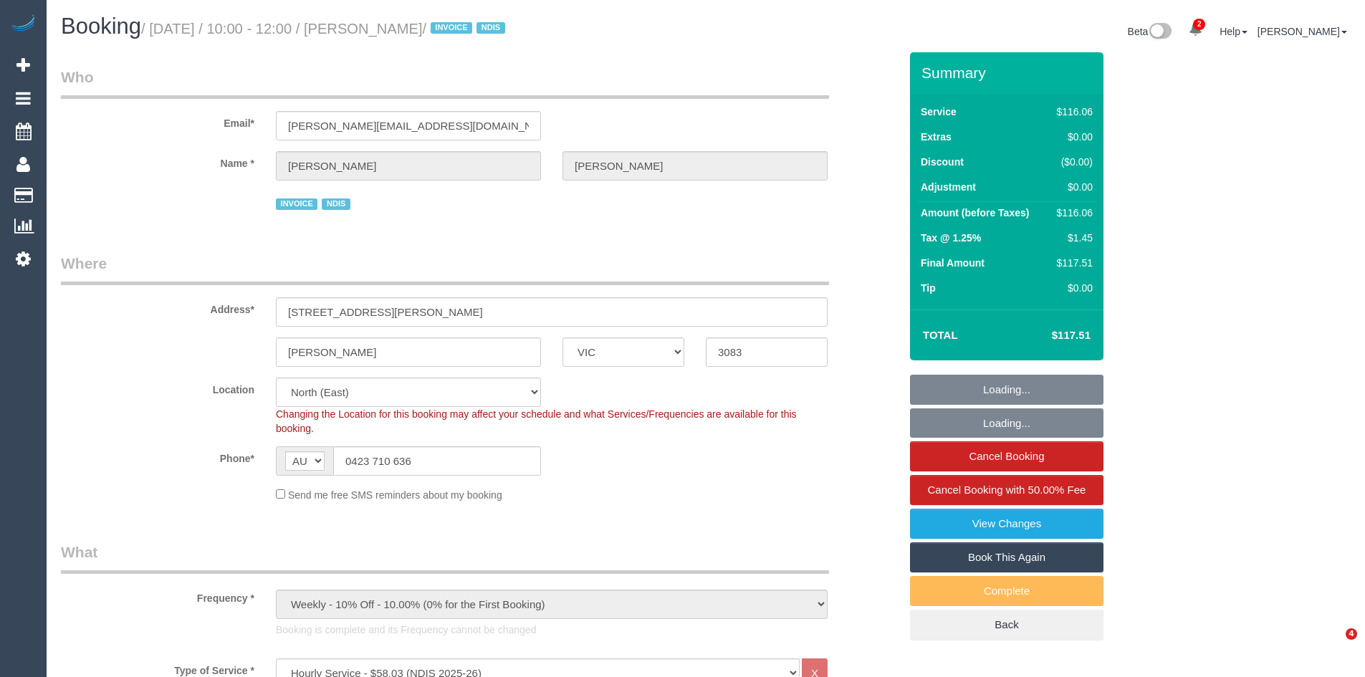
select select "VIC"
select select "number:28"
select select "number:14"
select select "number:19"
select select "number:25"
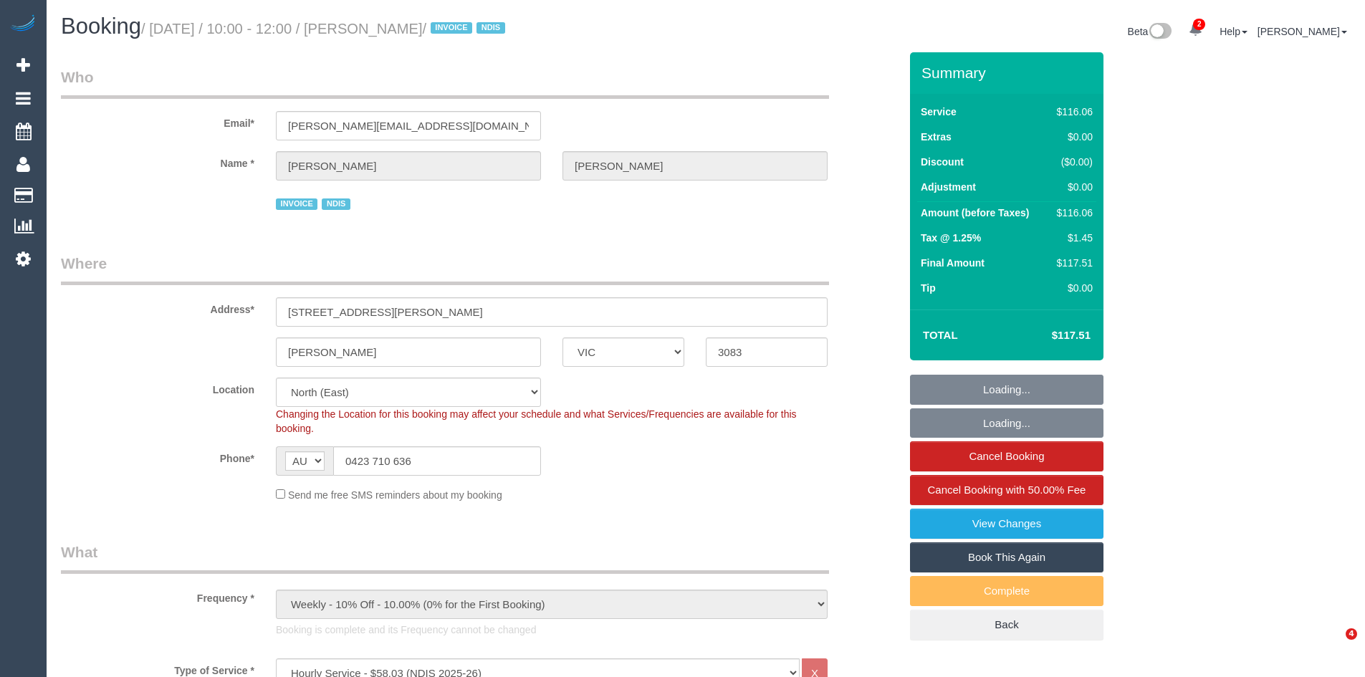
select select "number:34"
select select "spot1"
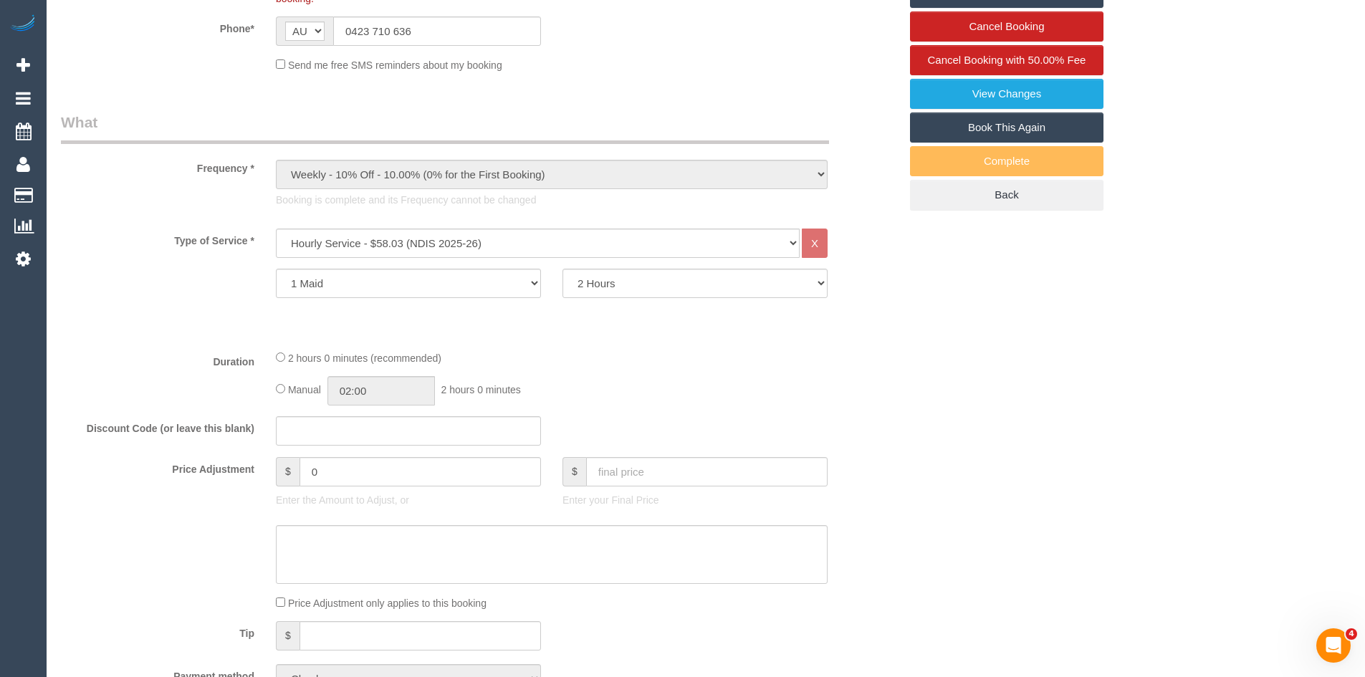
scroll to position [573, 0]
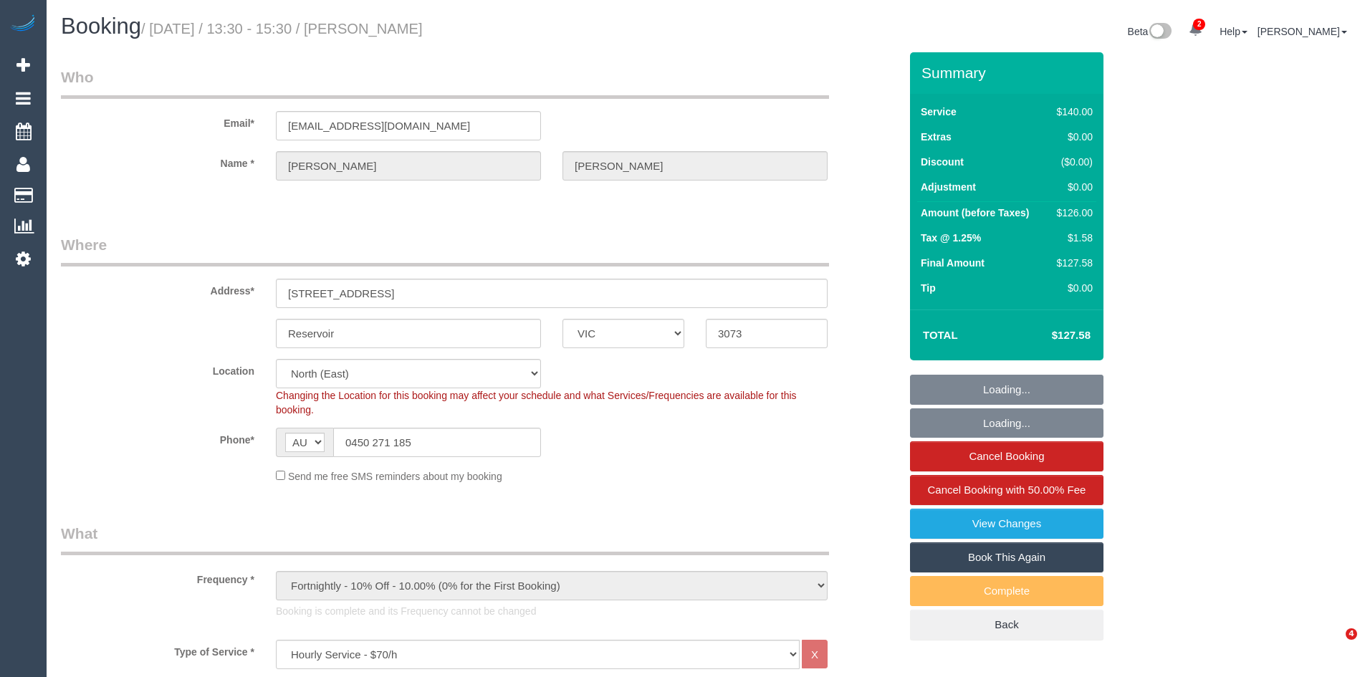
select select "VIC"
select select "number:28"
select select "number:16"
select select "number:18"
select select "number:24"
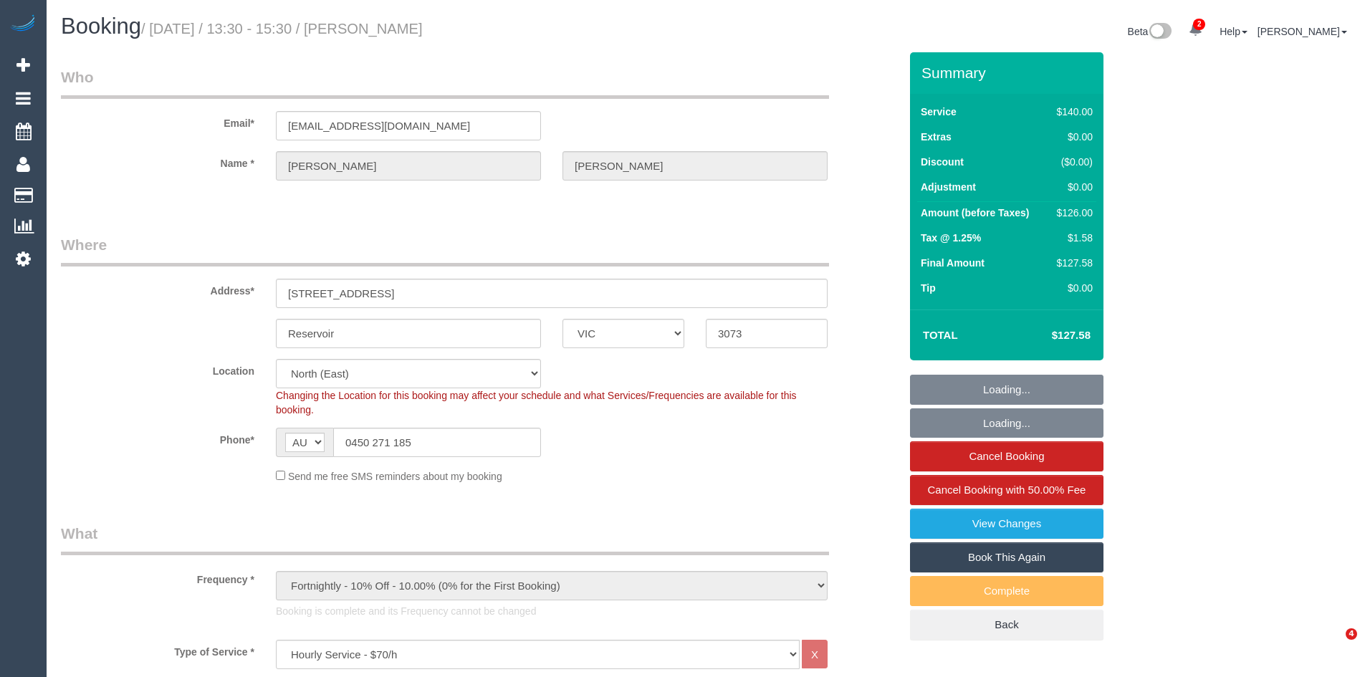
select select "number:34"
select select "number:11"
select select "object:876"
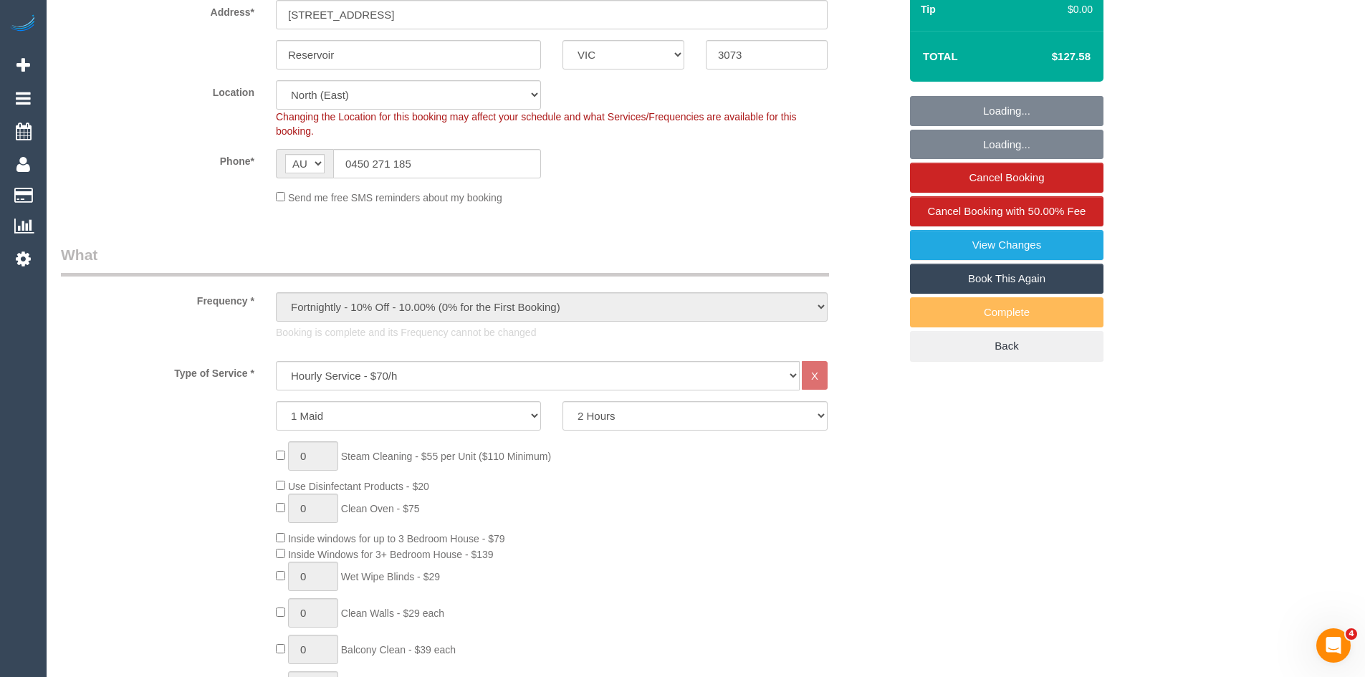
scroll to position [501, 0]
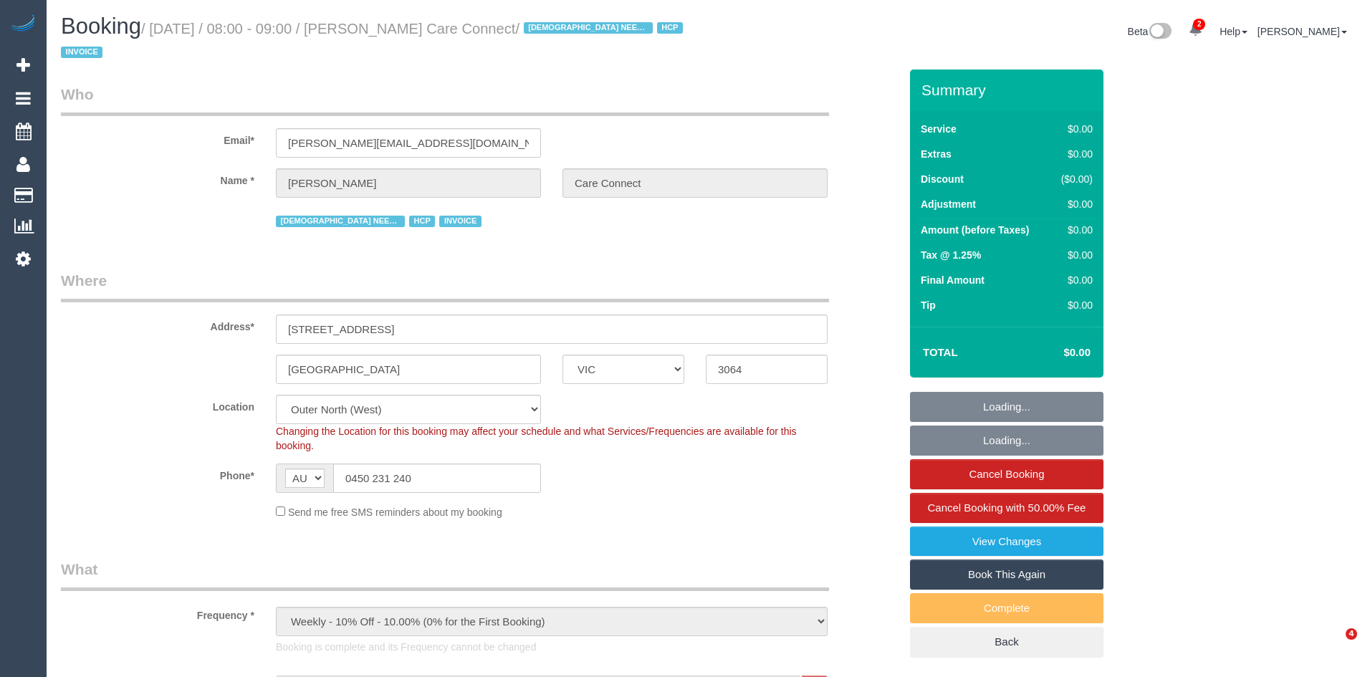
select select "VIC"
select select "180"
select select "number:28"
select select "number:14"
select select "number:19"
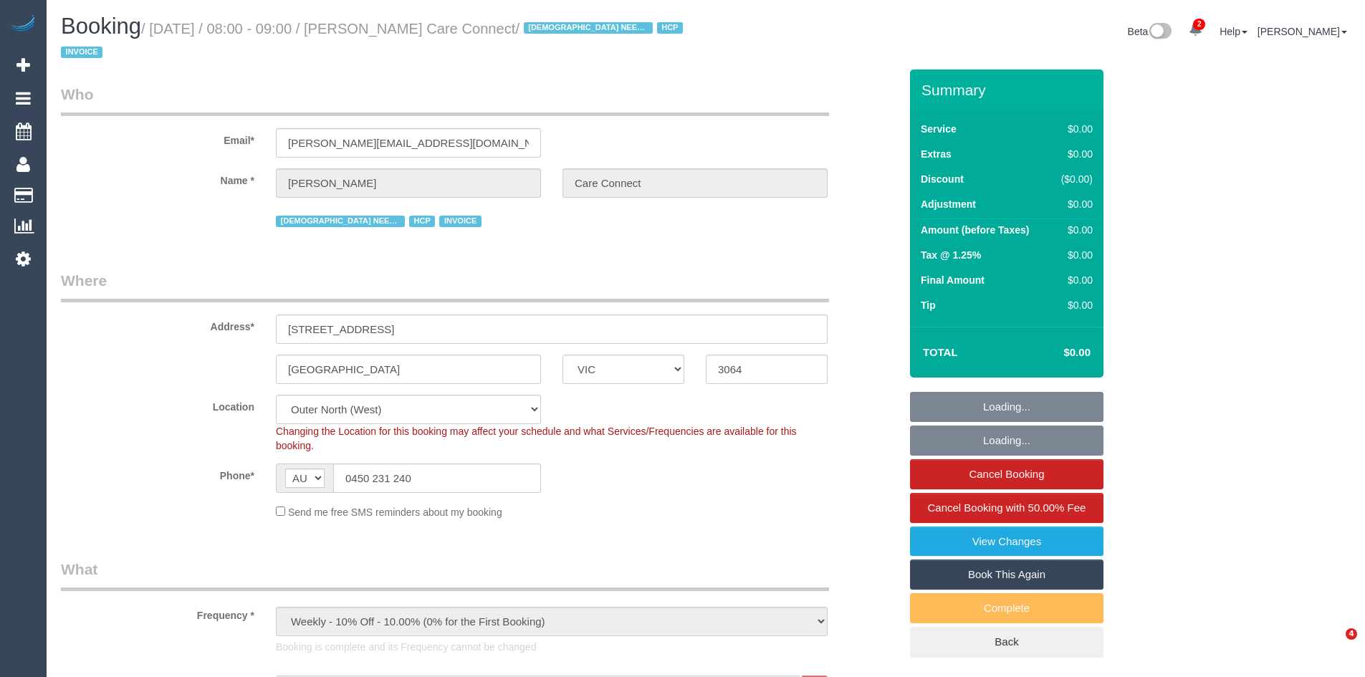
select select "number:25"
select select "number:35"
select select "object:1240"
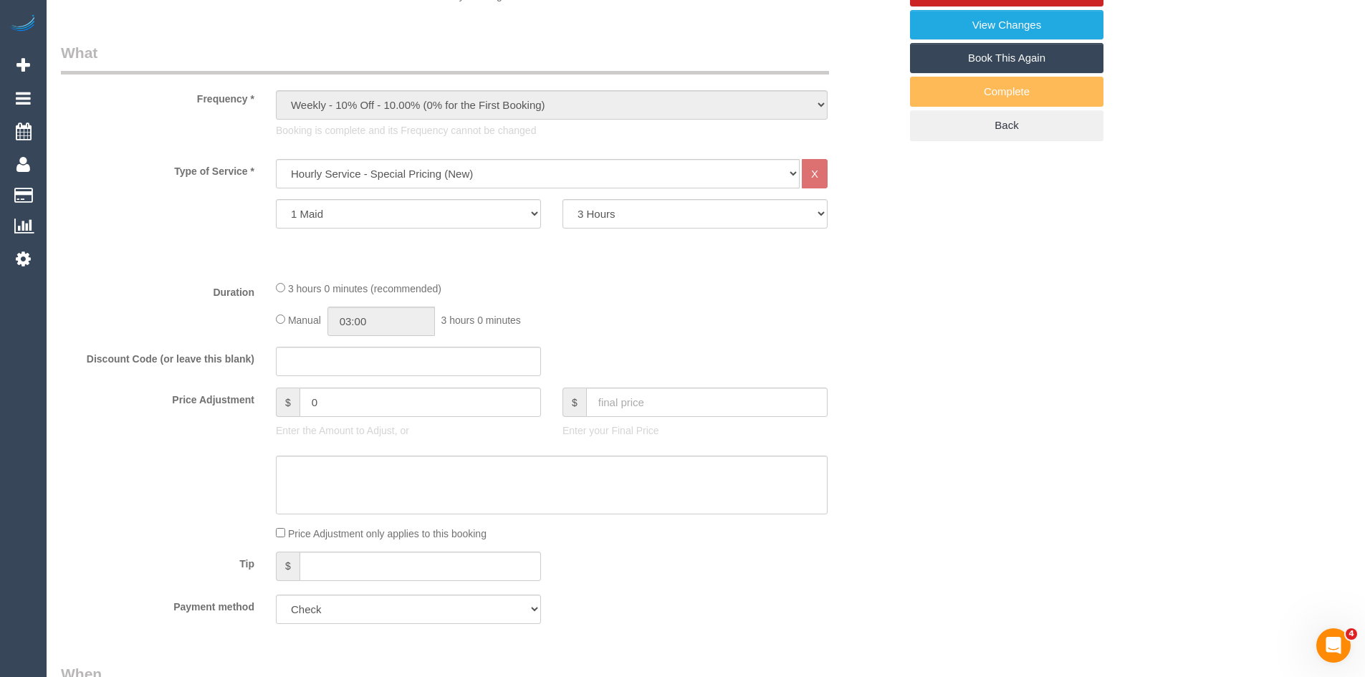
scroll to position [501, 0]
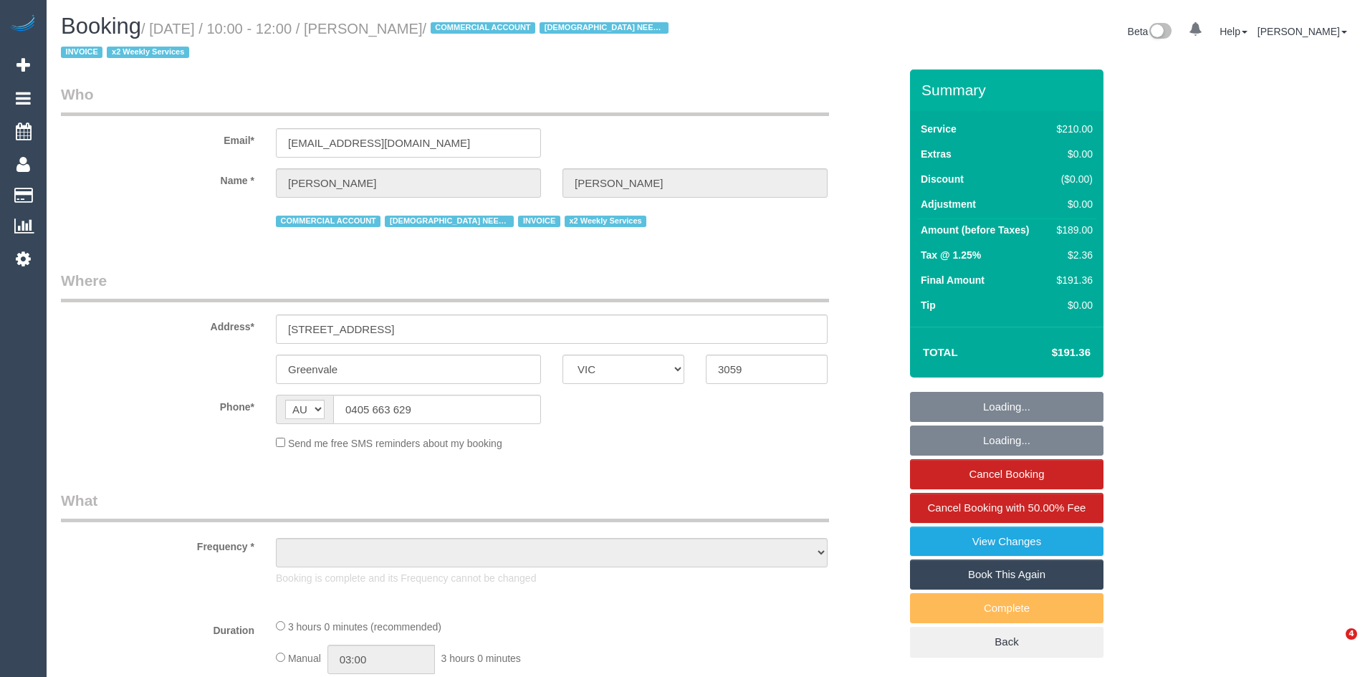
select select "VIC"
select select "string:check"
select select "object:1280"
select select "180"
select select "number:27"
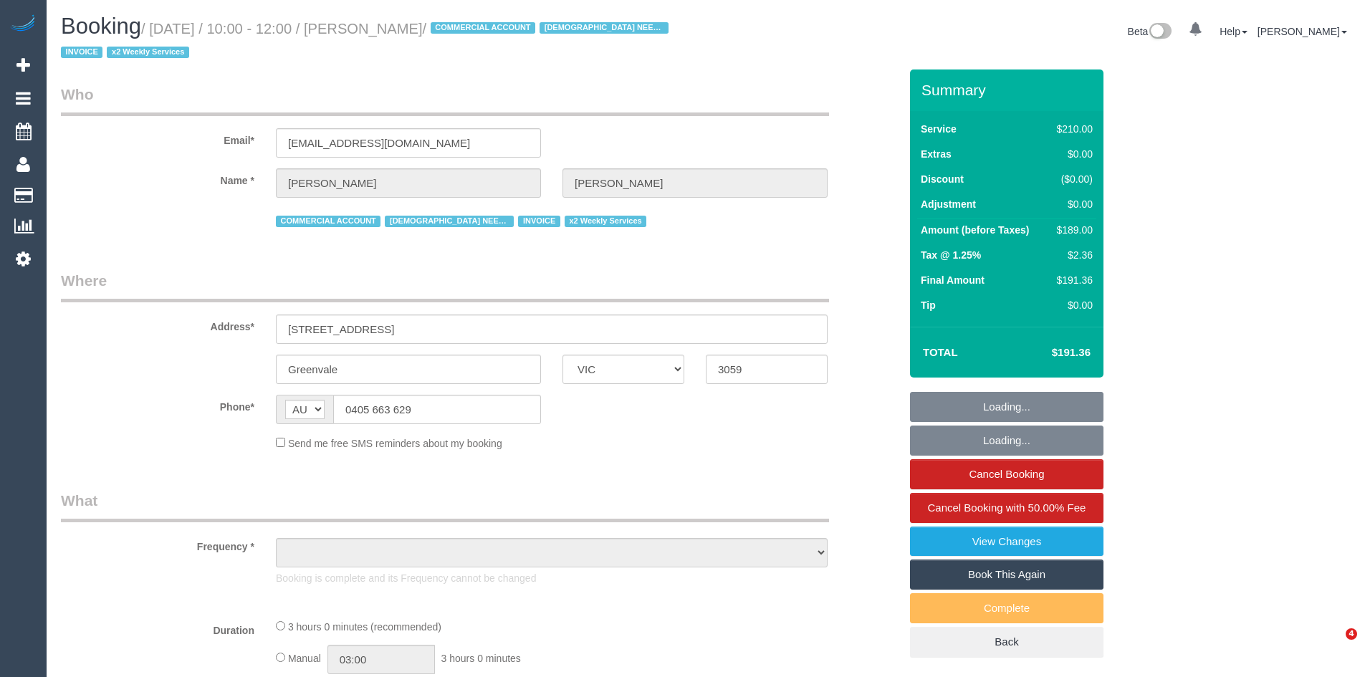
select select "number:15"
select select "number:19"
select select "number:36"
select select "number:34"
select select "number:11"
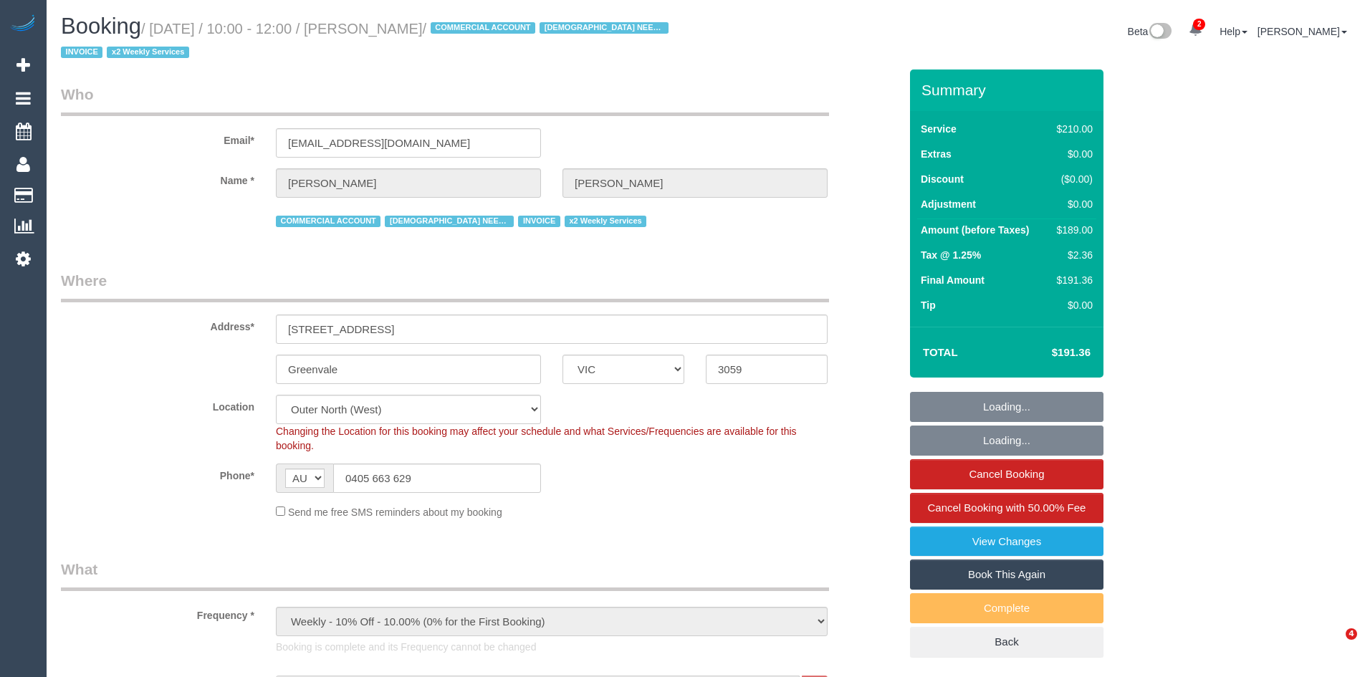
select select "spot1"
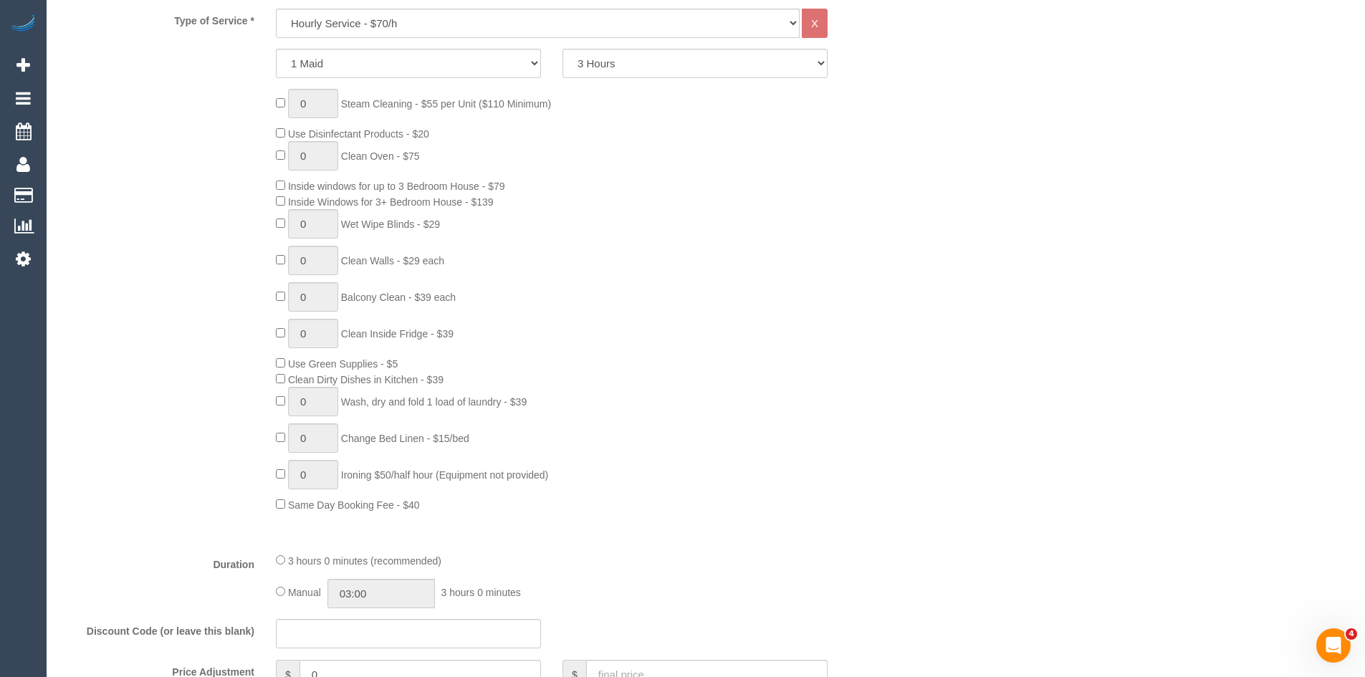
scroll to position [716, 0]
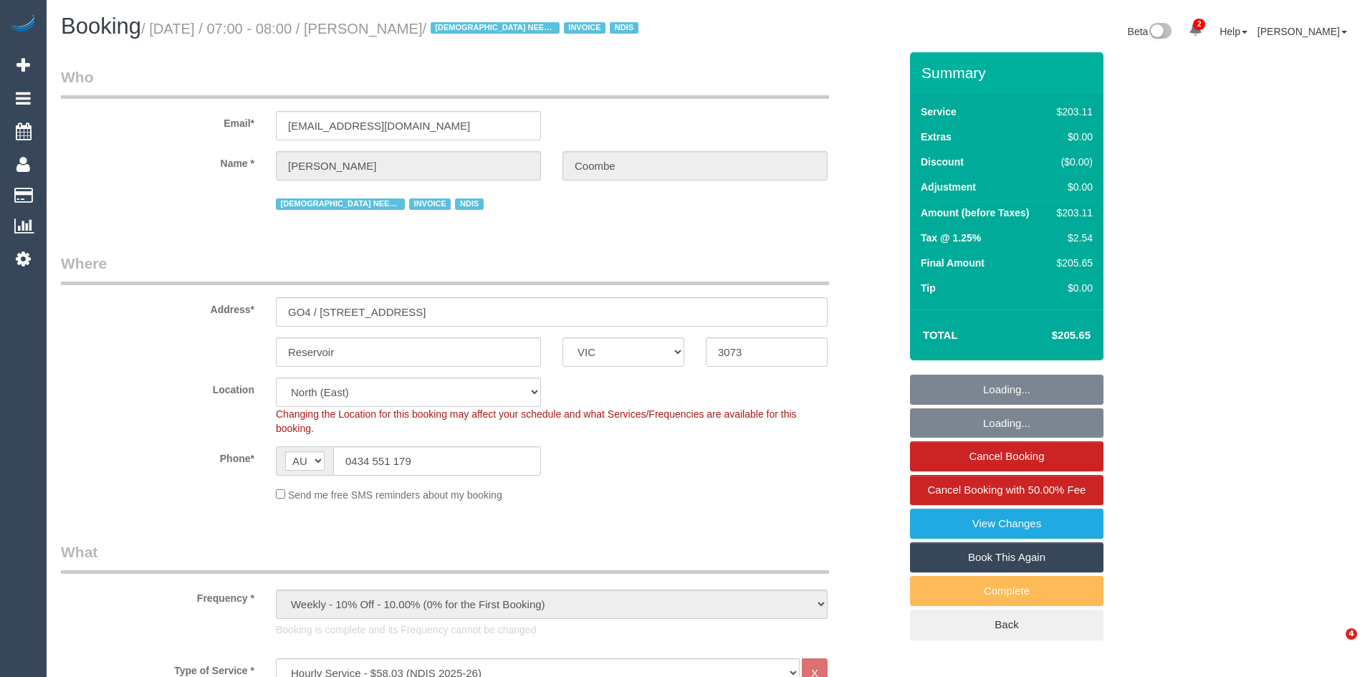
select select "VIC"
select select "210"
select select "spot1"
select select "number:29"
select select "number:14"
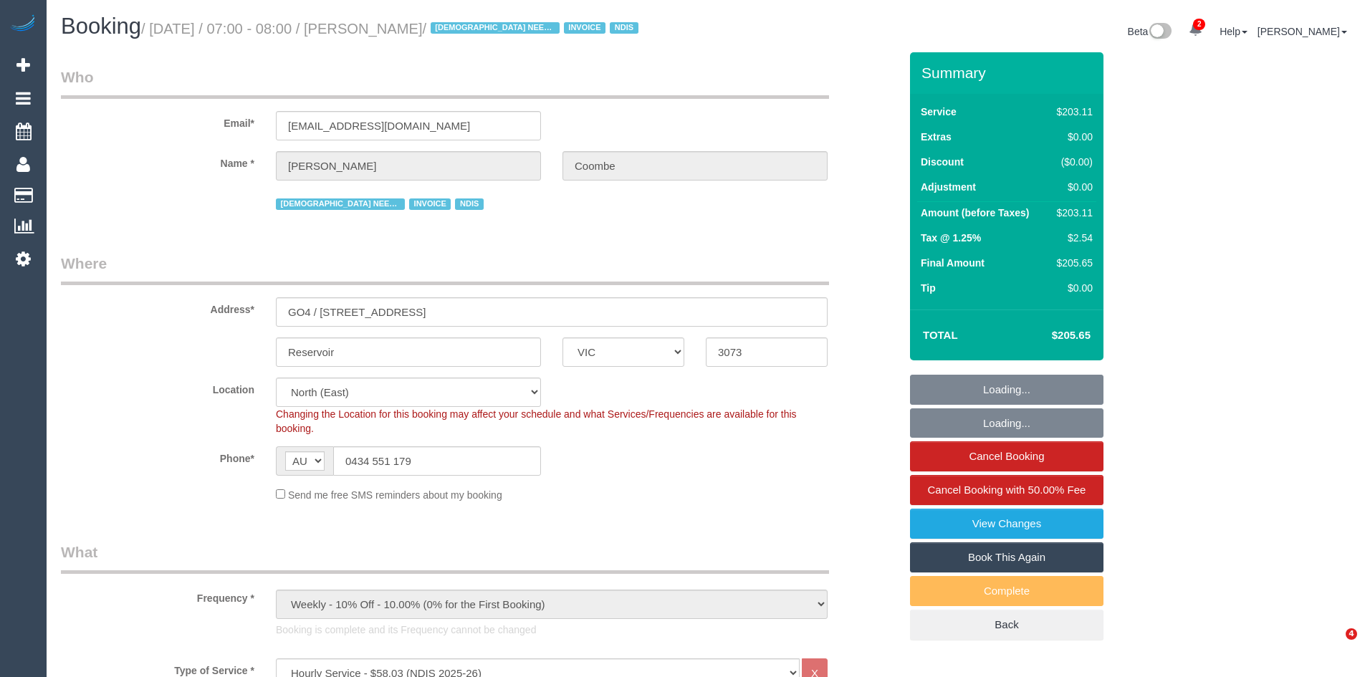
select select "number:19"
select select "number:22"
select select "number:35"
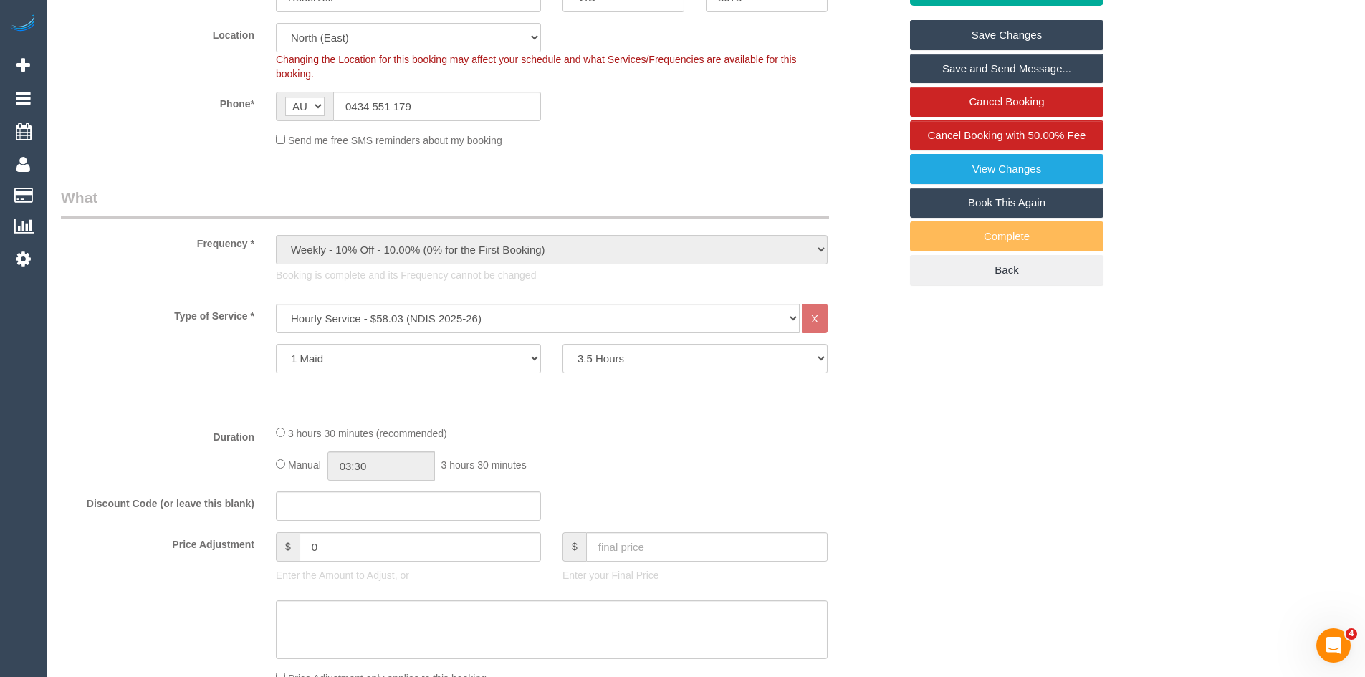
scroll to position [358, 0]
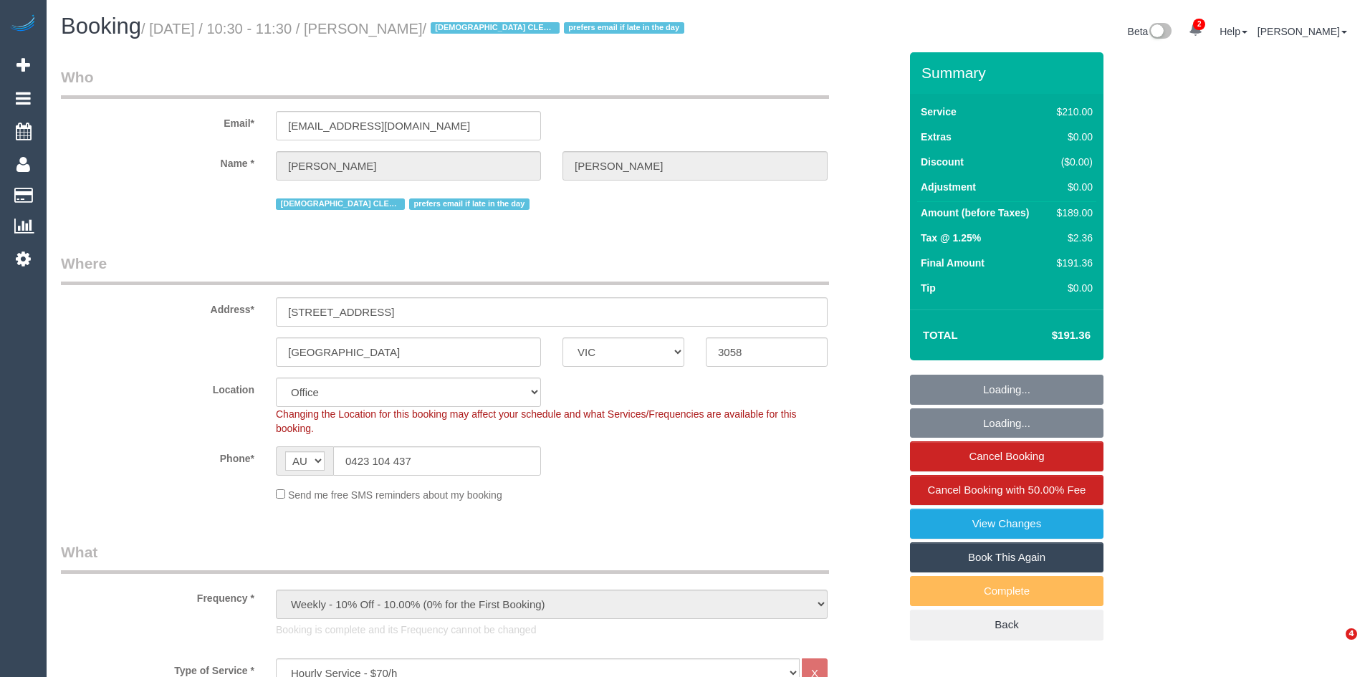
select select "VIC"
select select "180"
select select "number:29"
select select "number:34"
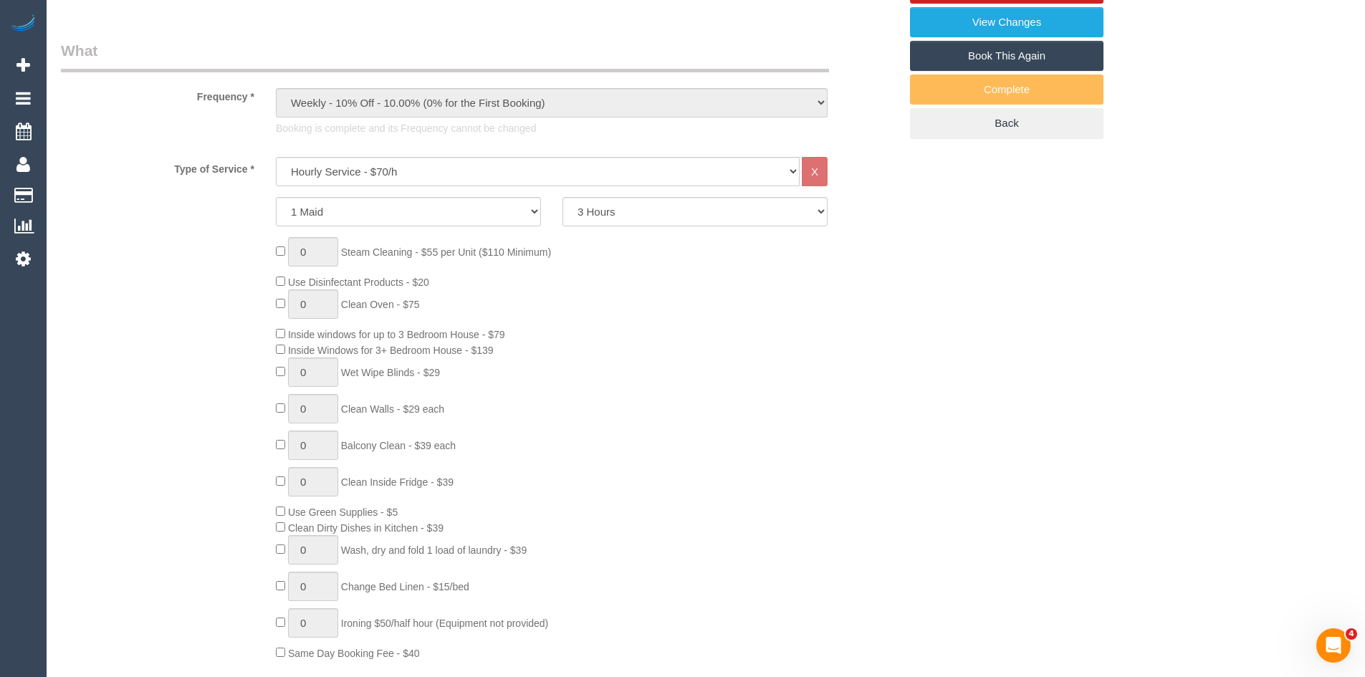
scroll to position [631, 0]
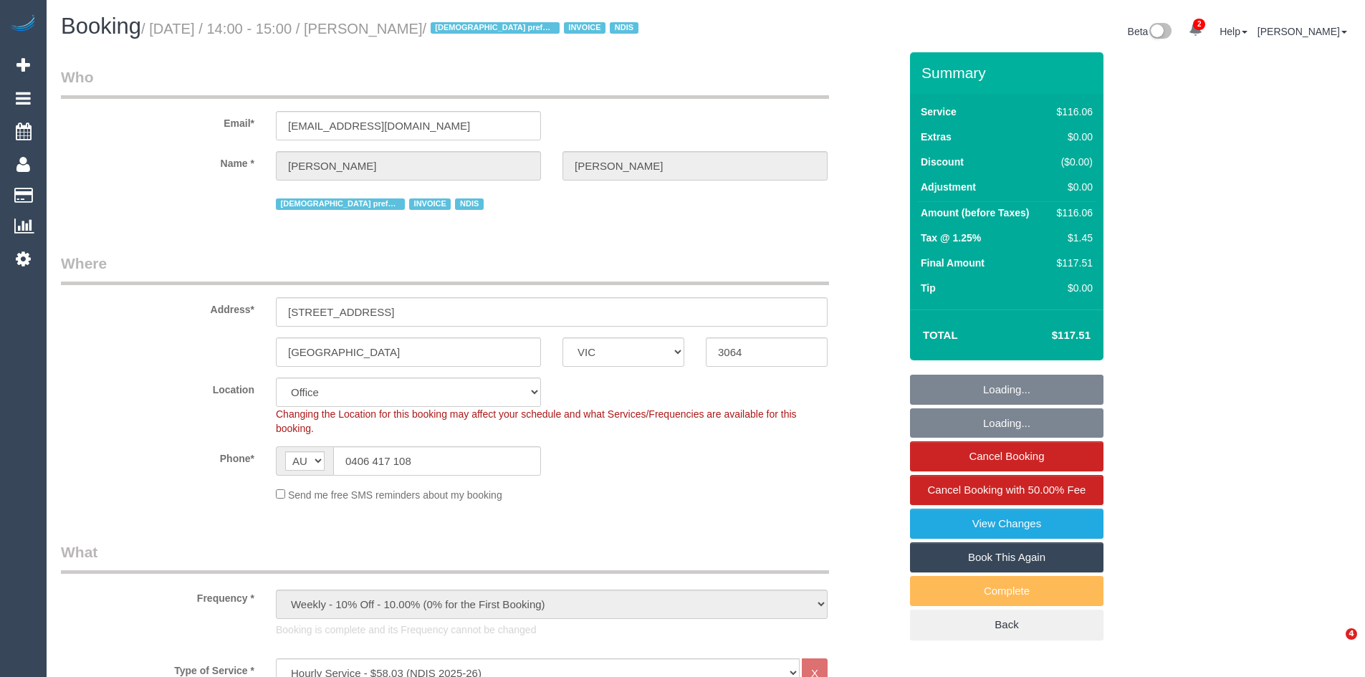
select select "VIC"
select select "number:30"
select select "number:14"
select select "number:19"
select select "number:22"
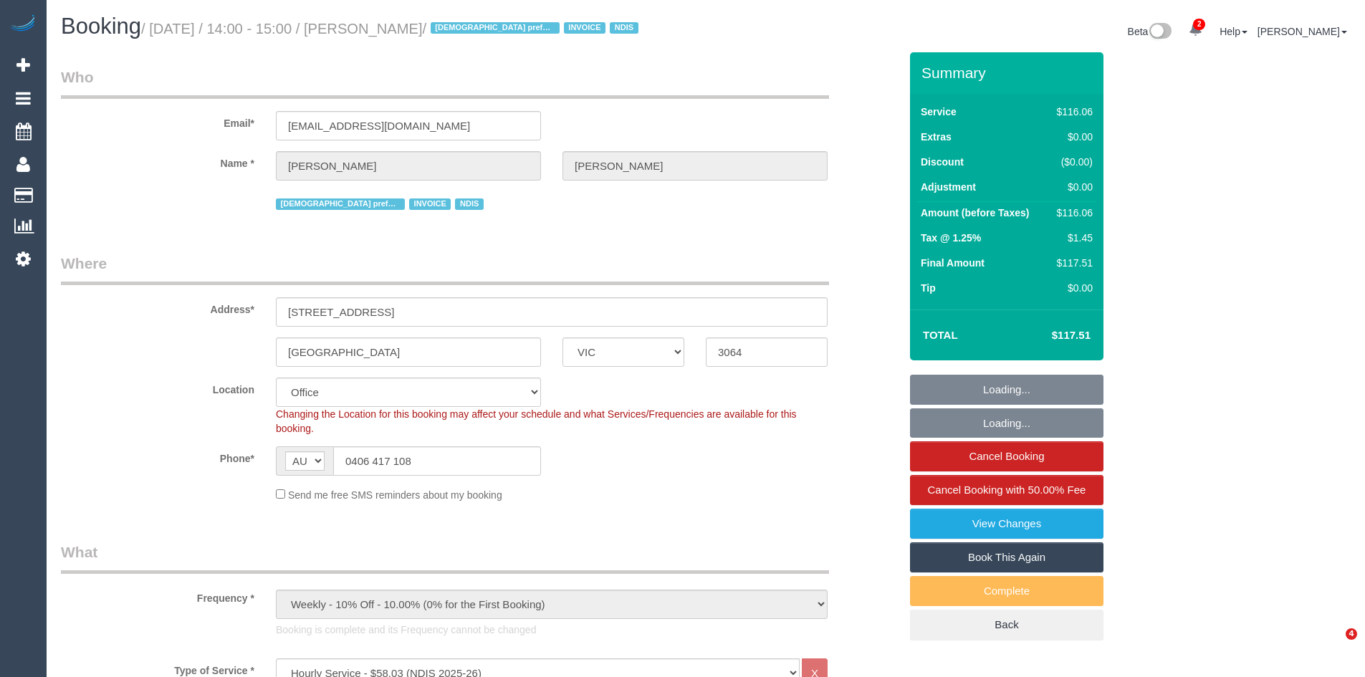
select select "number:34"
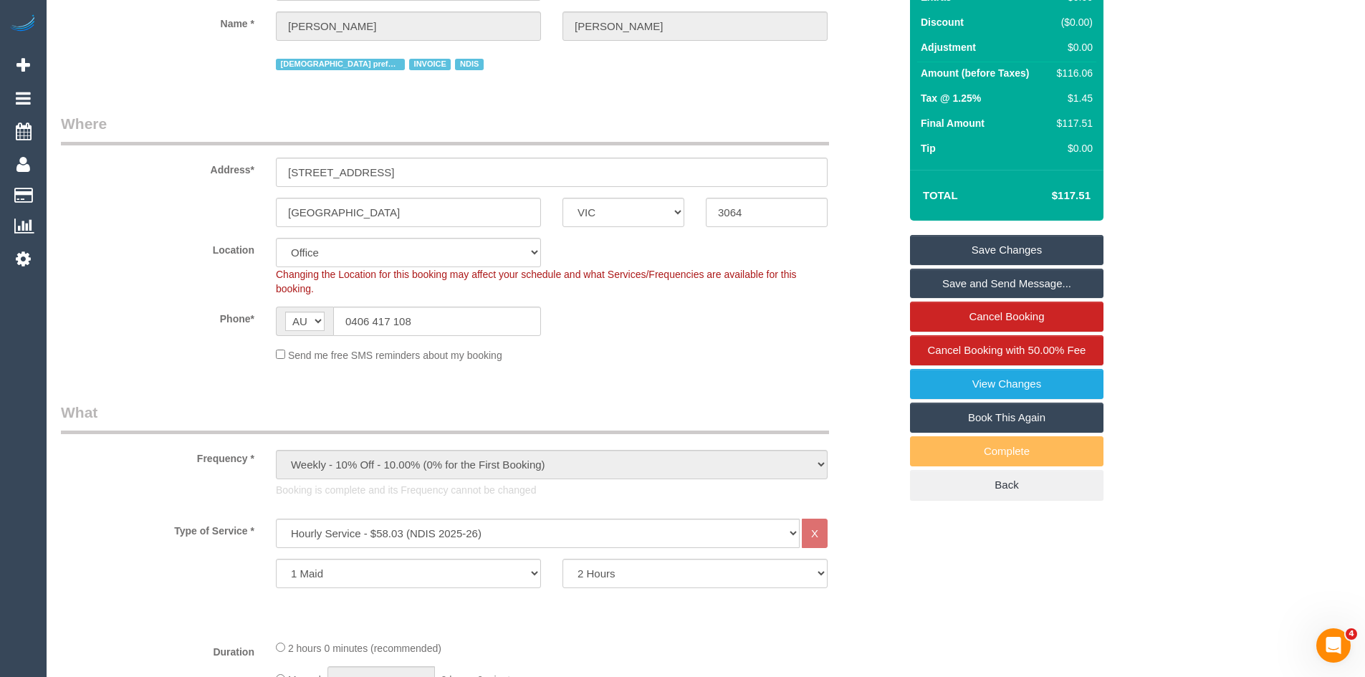
scroll to position [430, 0]
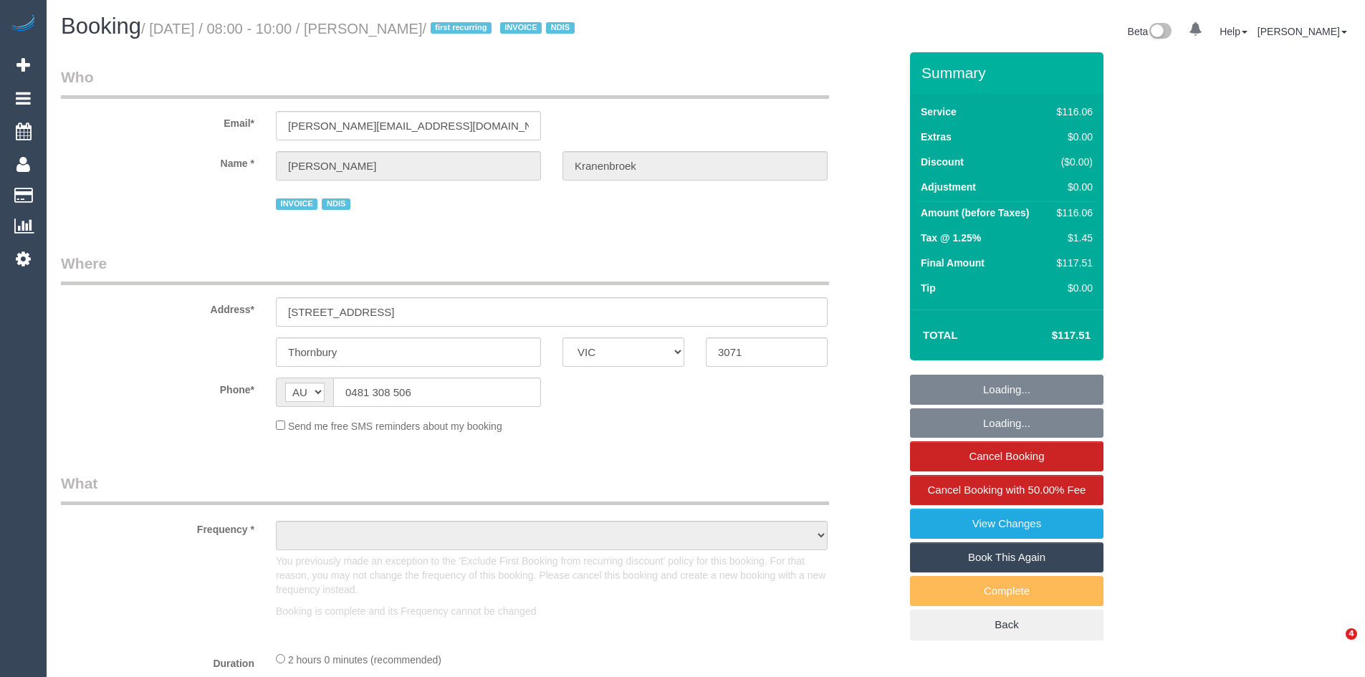
select select "VIC"
select select "object:598"
select select "number:29"
select select "number:14"
select select "number:19"
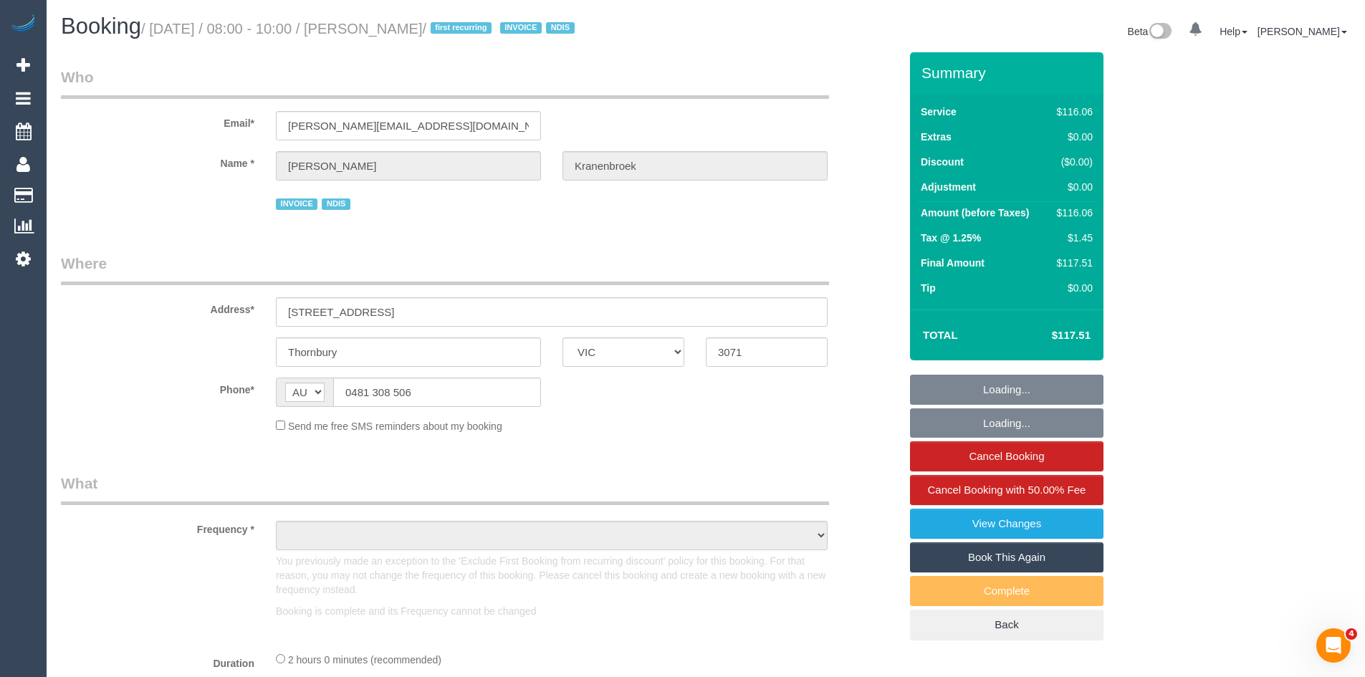
select select "number:23"
select select "number:34"
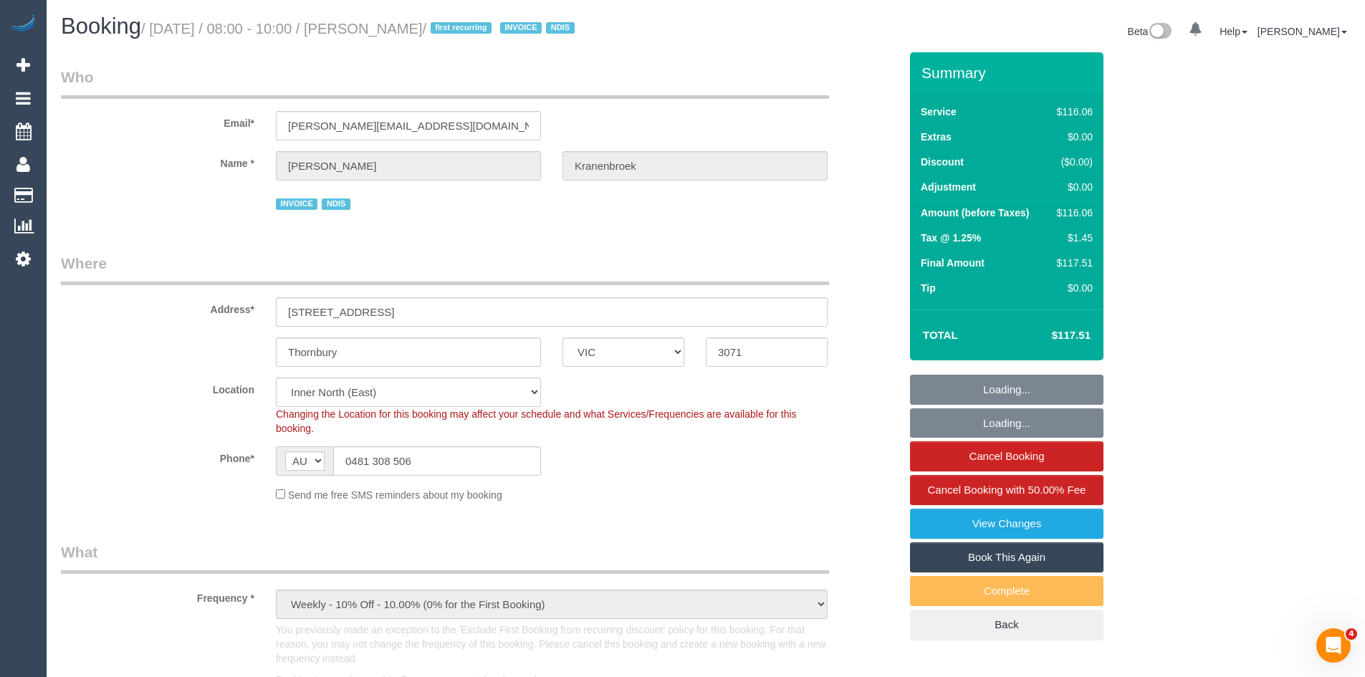
scroll to position [573, 0]
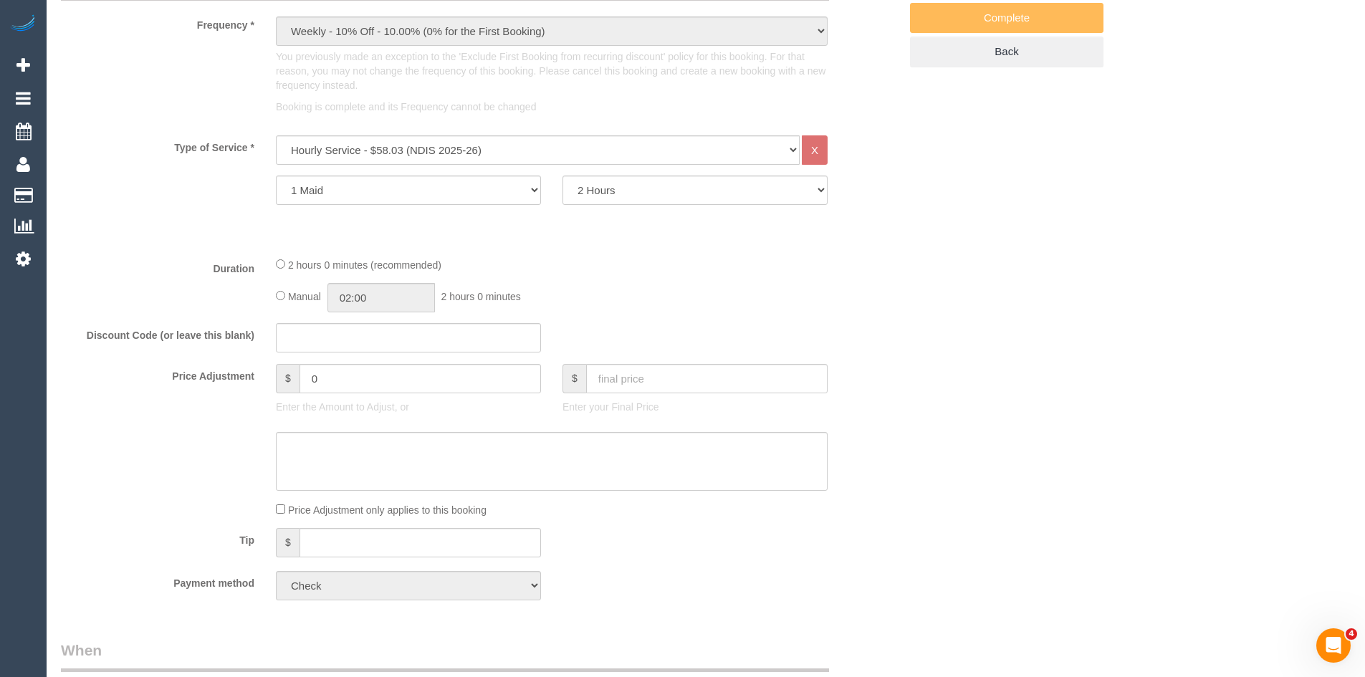
select select "spot1"
select select "object:1664"
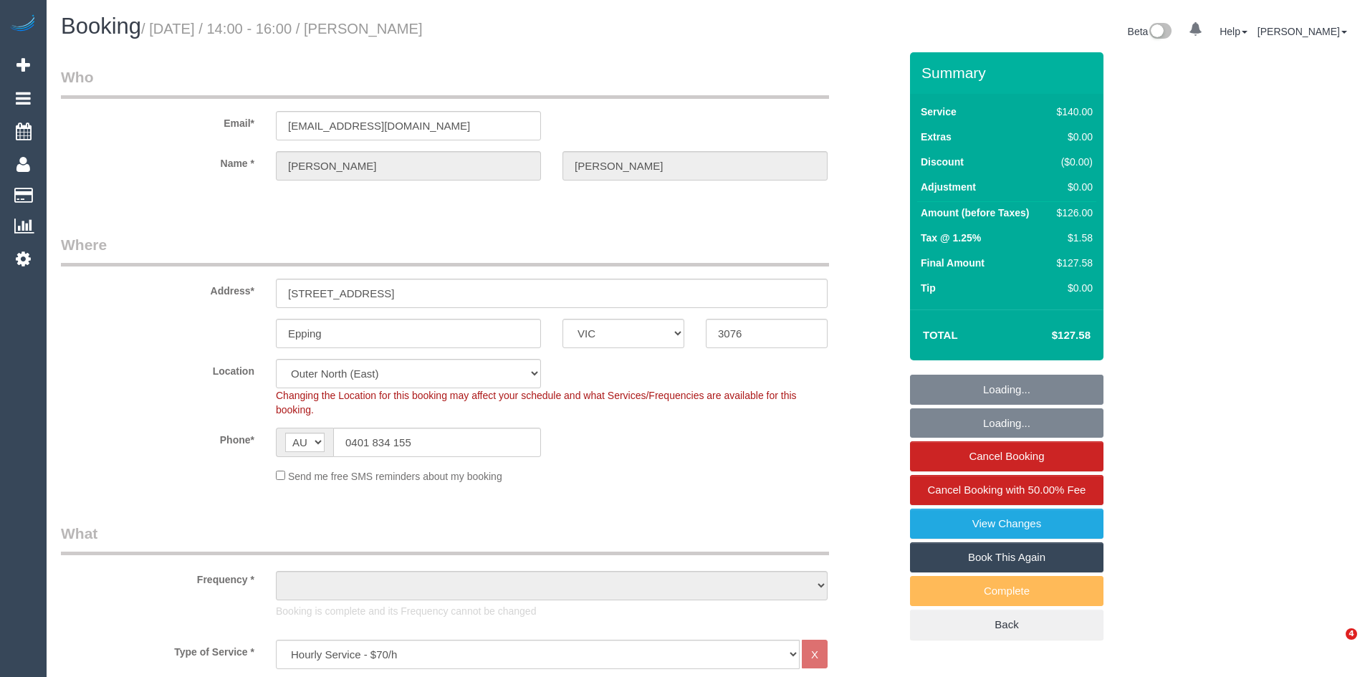
select select "VIC"
select select "string:stripe-pm_1QqjIi2GScqysDRVLiduDtm8"
select select "number:27"
select select "number:14"
select select "number:18"
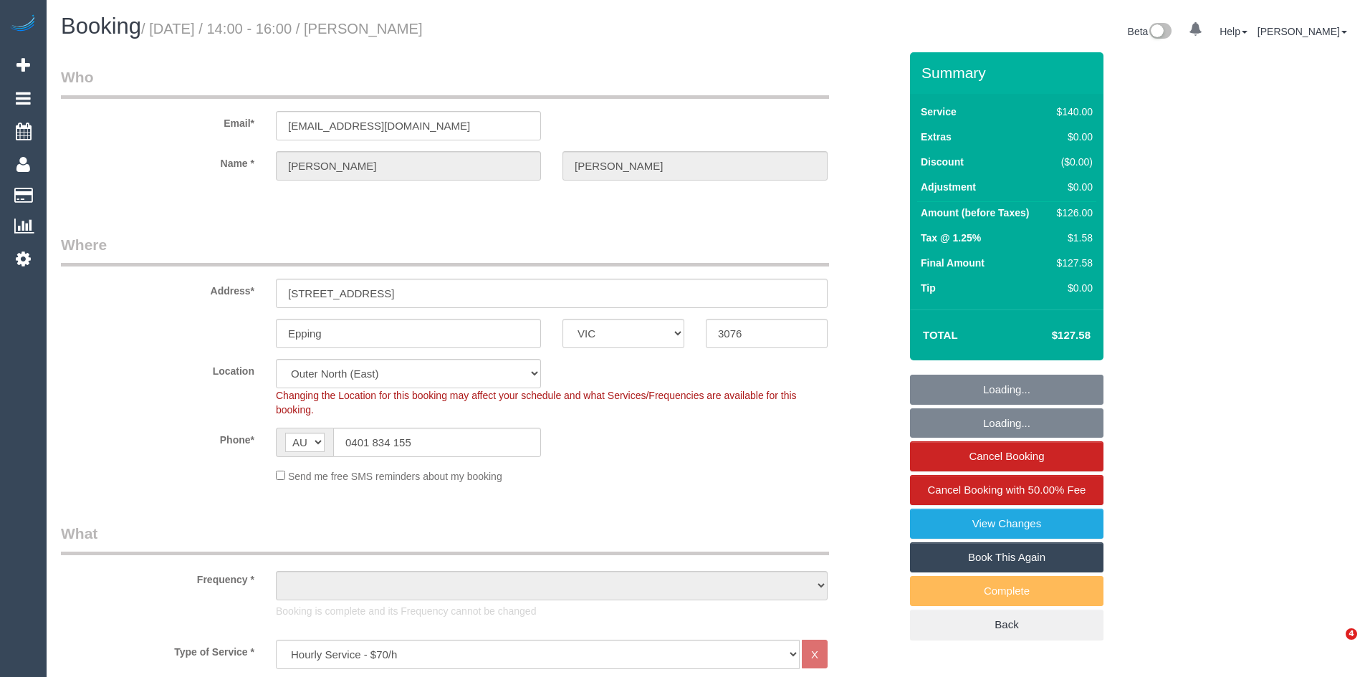
select select "number:36"
select select "number:34"
select select "number:13"
select select "object:1290"
select select "spot1"
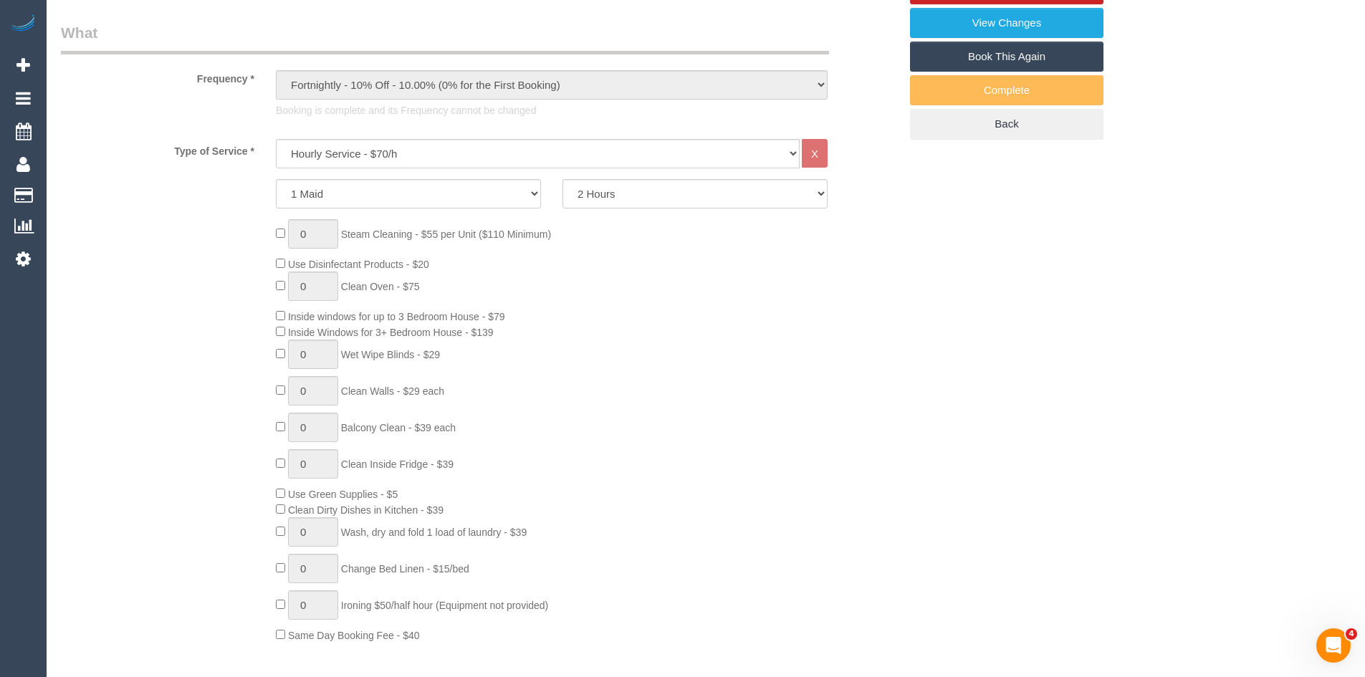
scroll to position [501, 0]
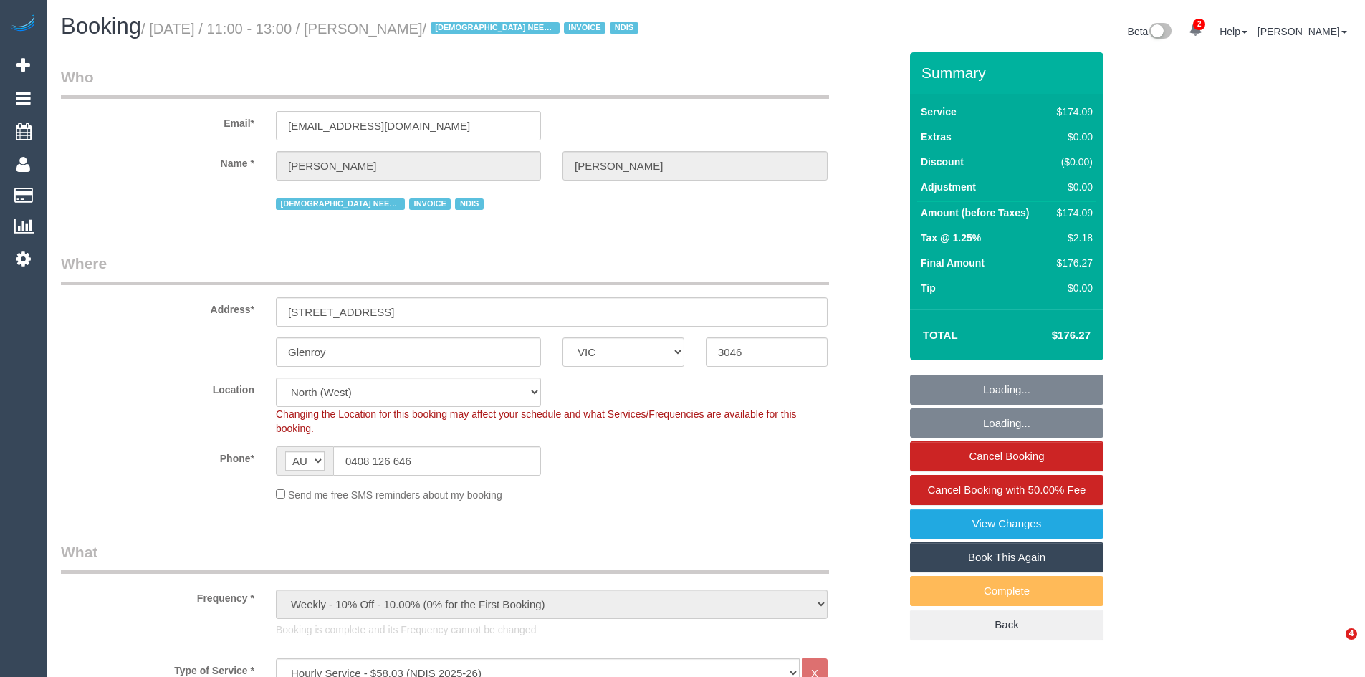
select select "VIC"
select select "180"
select select "string:check"
select select "number:28"
select select "number:14"
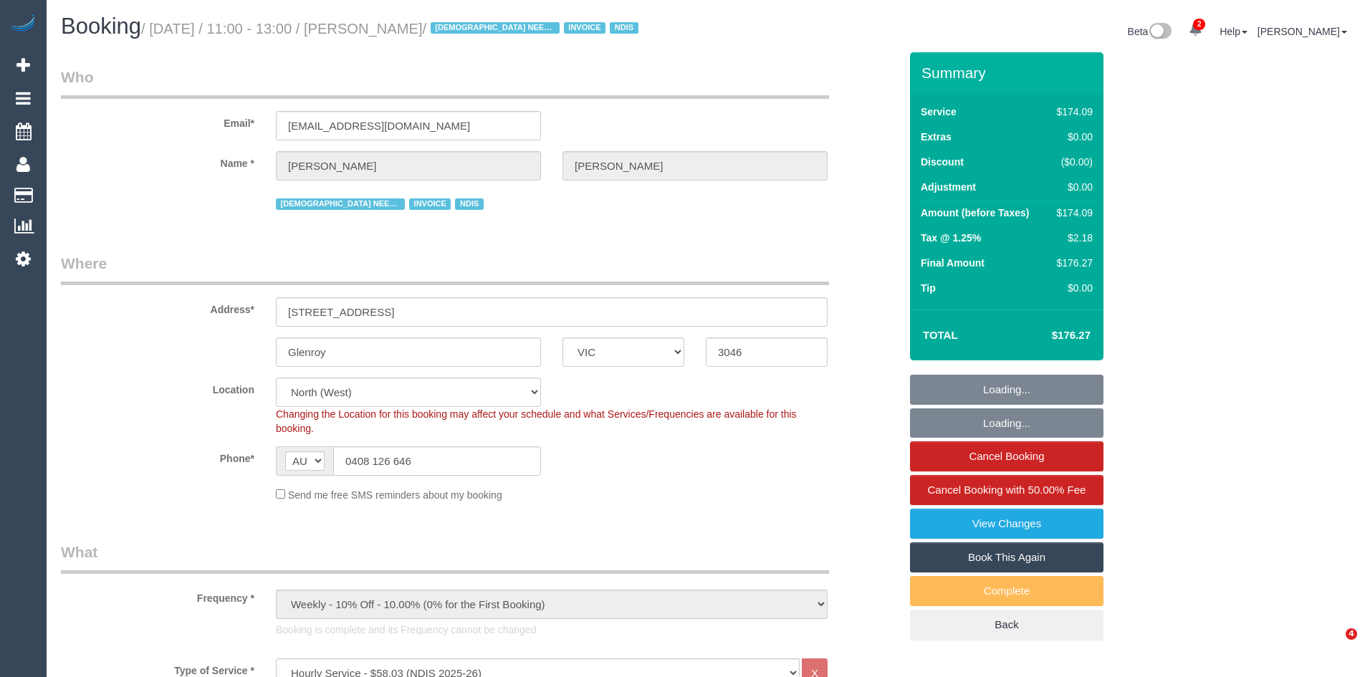
select select "number:19"
select select "number:36"
select select "number:35"
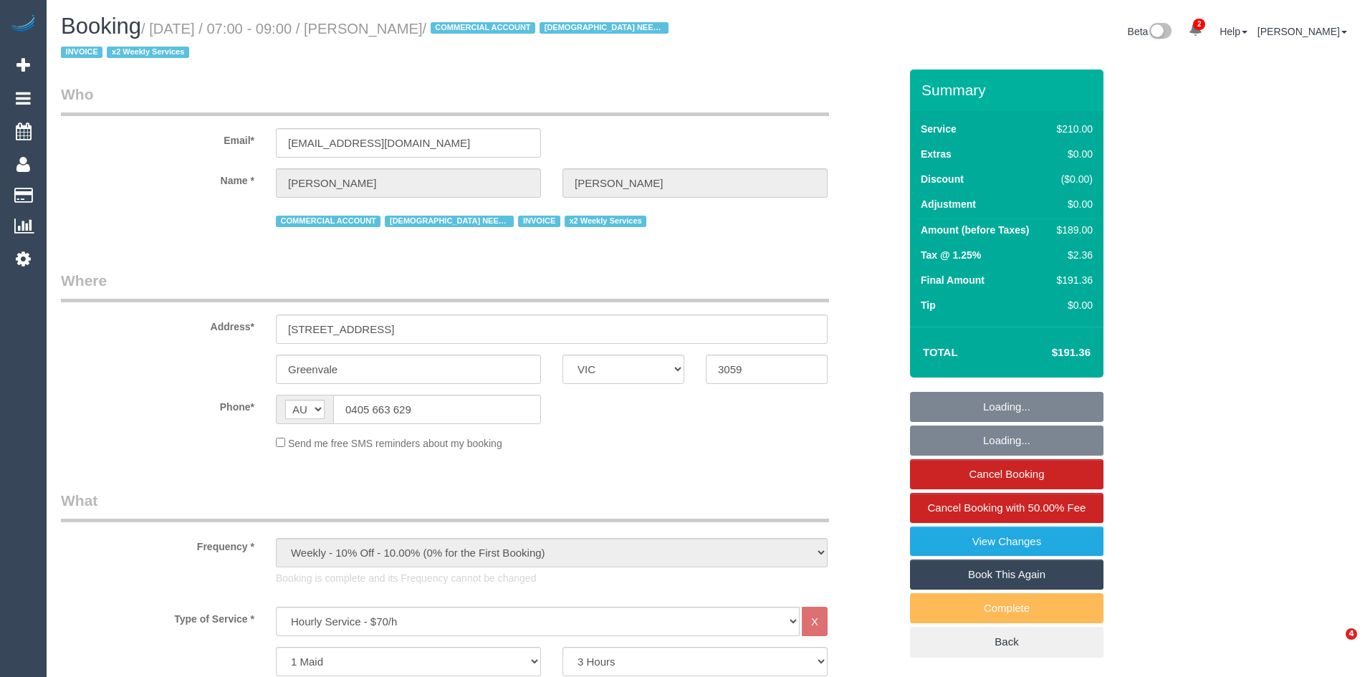
select select "VIC"
select select "180"
select select "number:27"
select select "number:15"
select select "number:19"
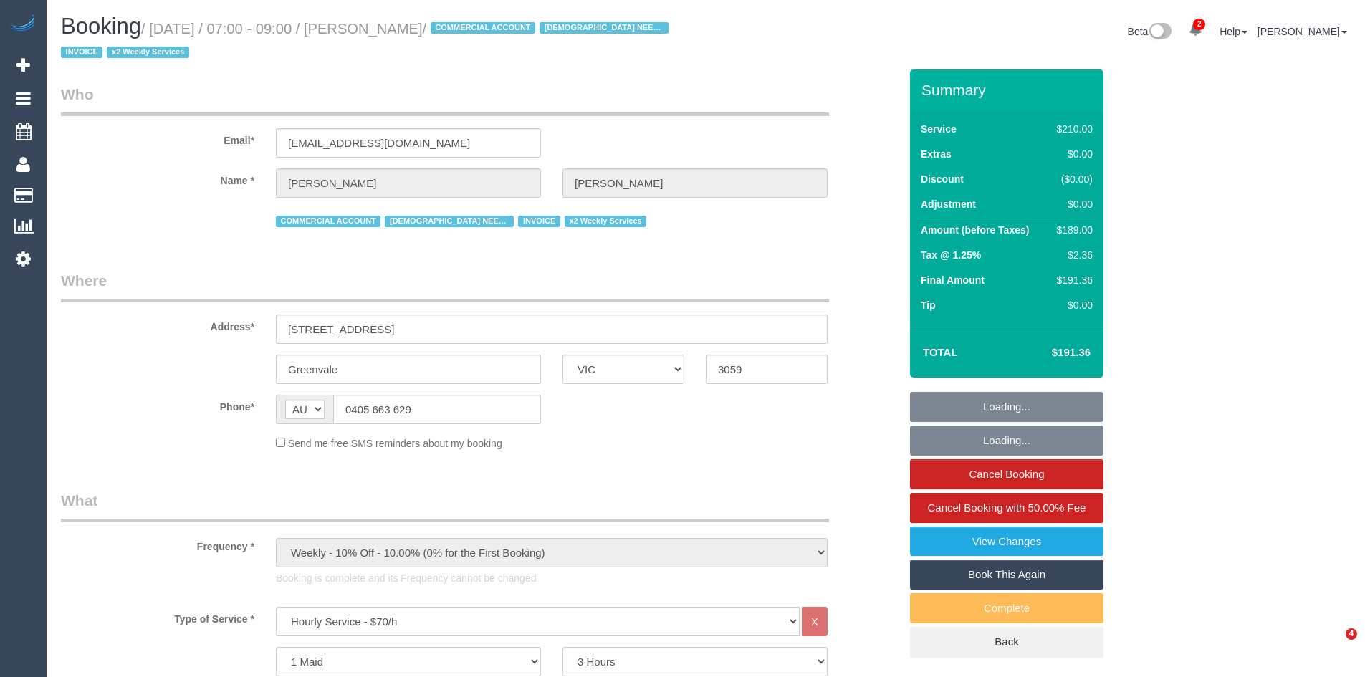
select select "number:36"
select select "number:34"
select select "number:11"
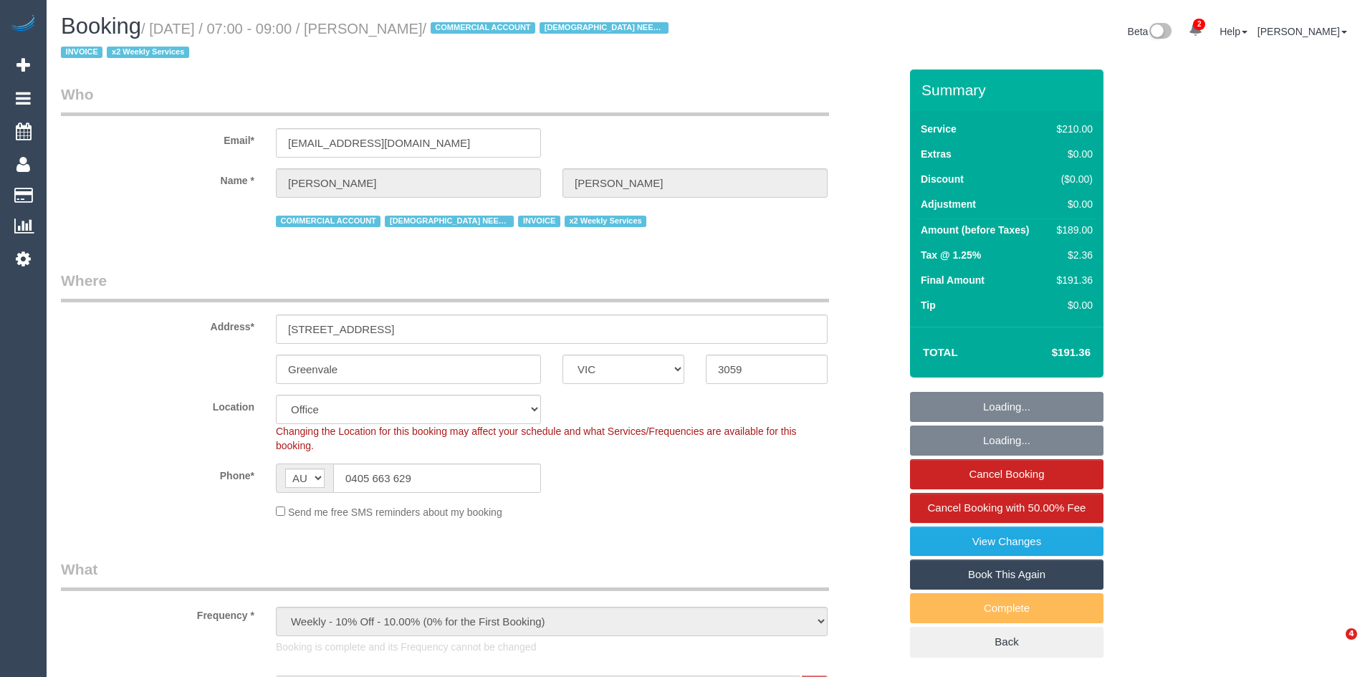
select select "object:2180"
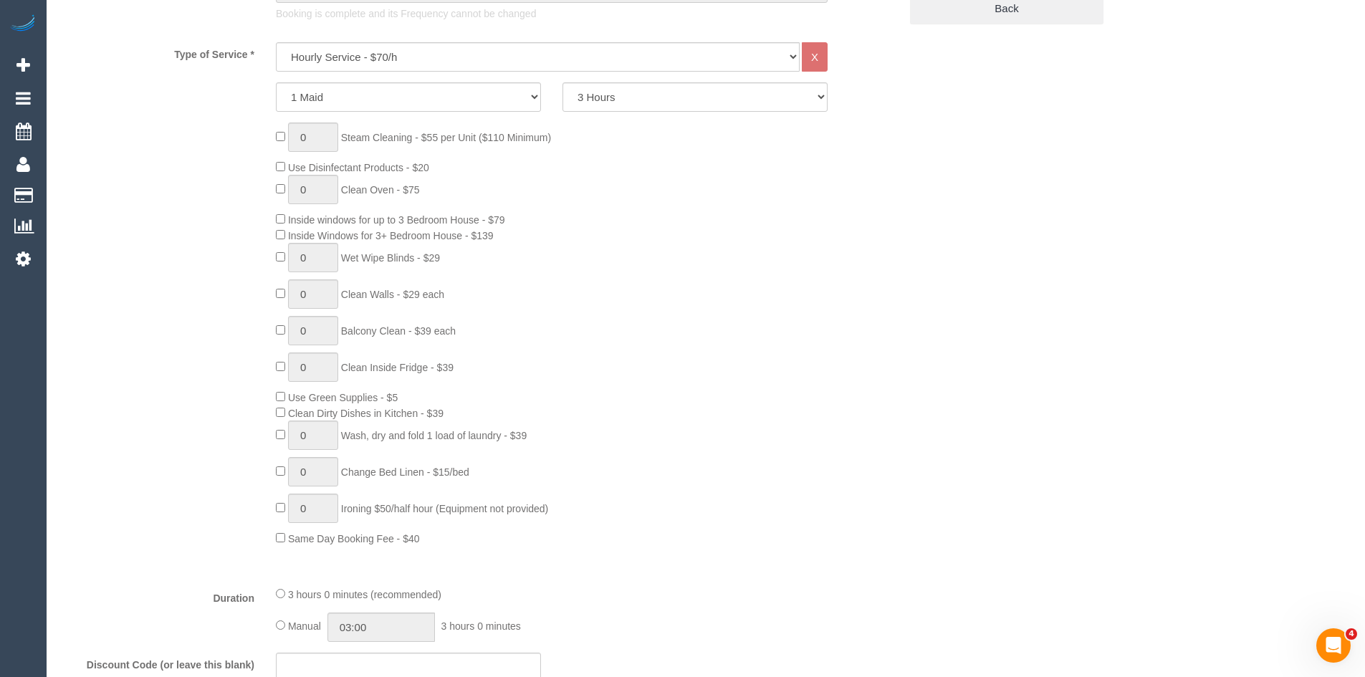
scroll to position [645, 0]
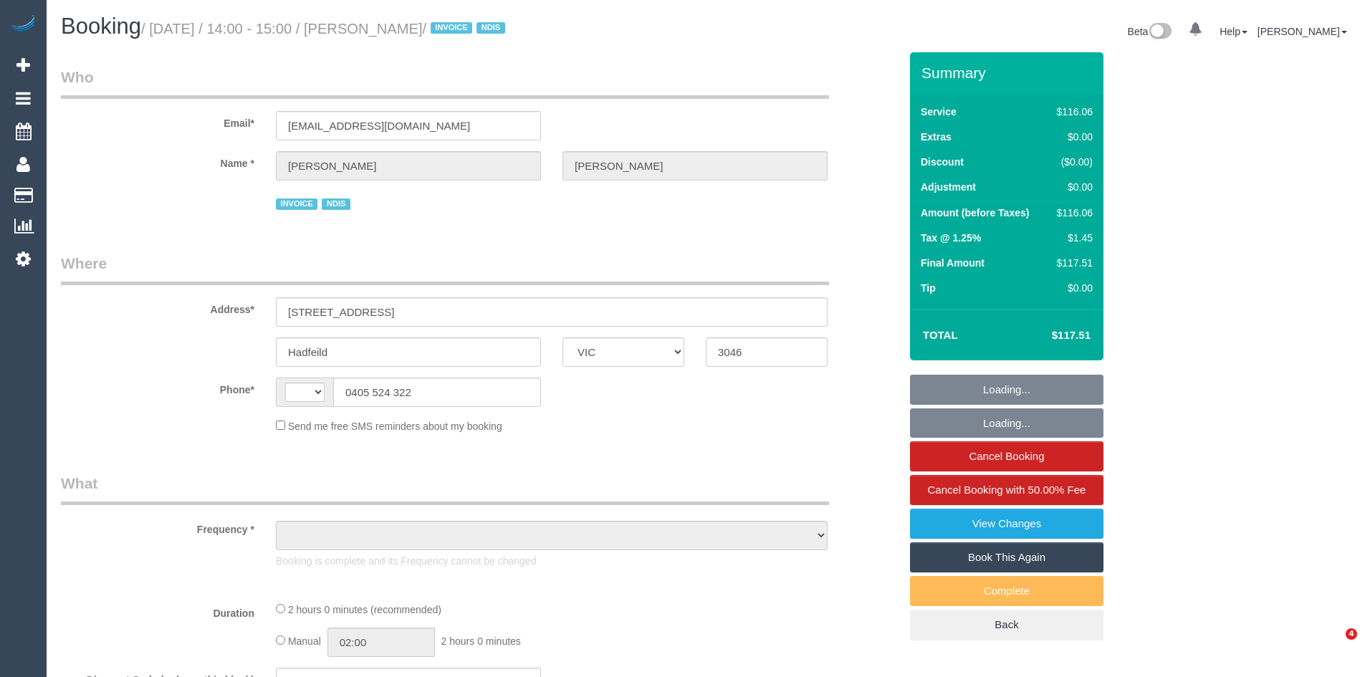
select select "VIC"
select select "string:AU"
select select "object:1526"
select select "number:28"
select select "number:14"
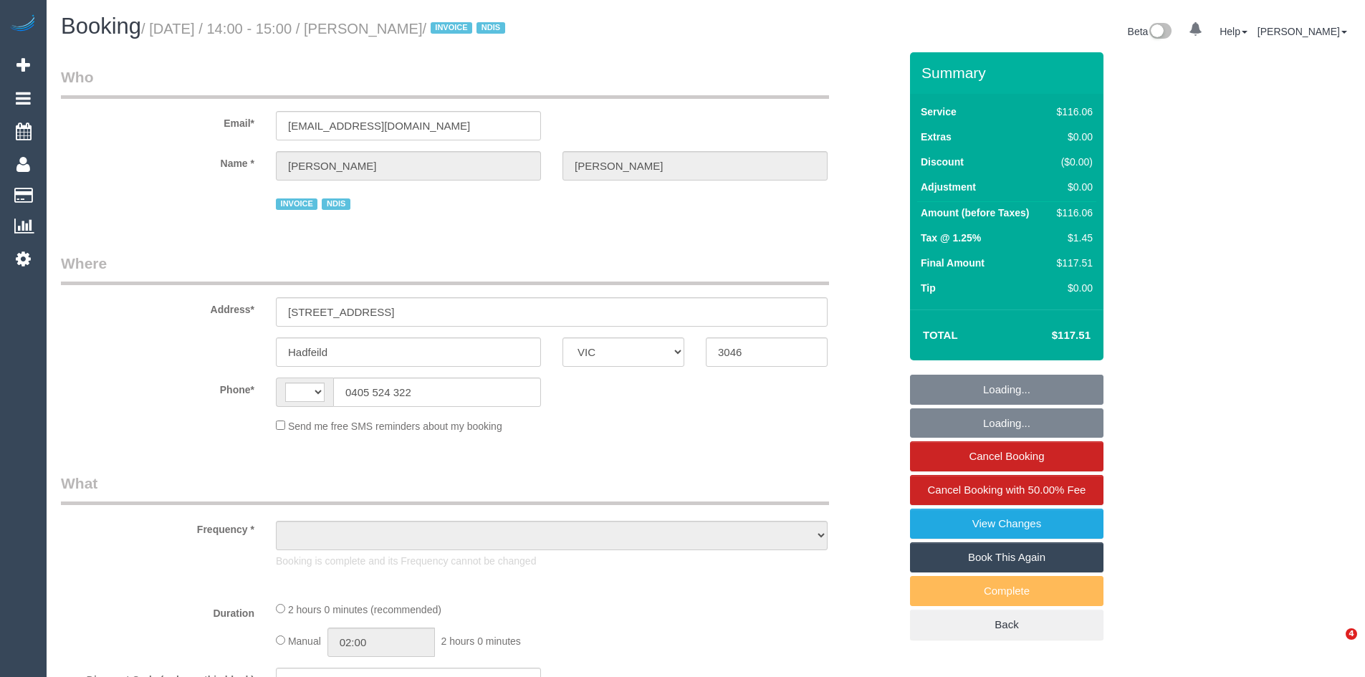
select select "number:19"
select select "number:36"
select select "number:34"
select select "number:12"
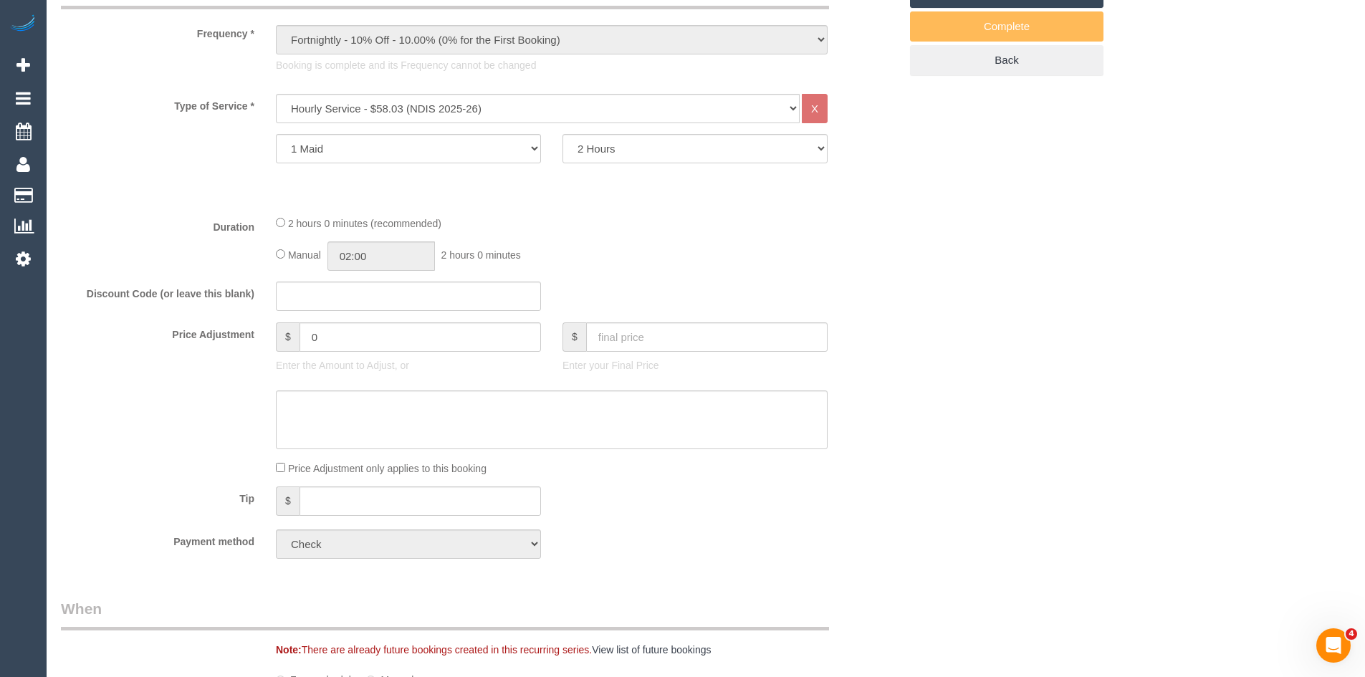
scroll to position [573, 0]
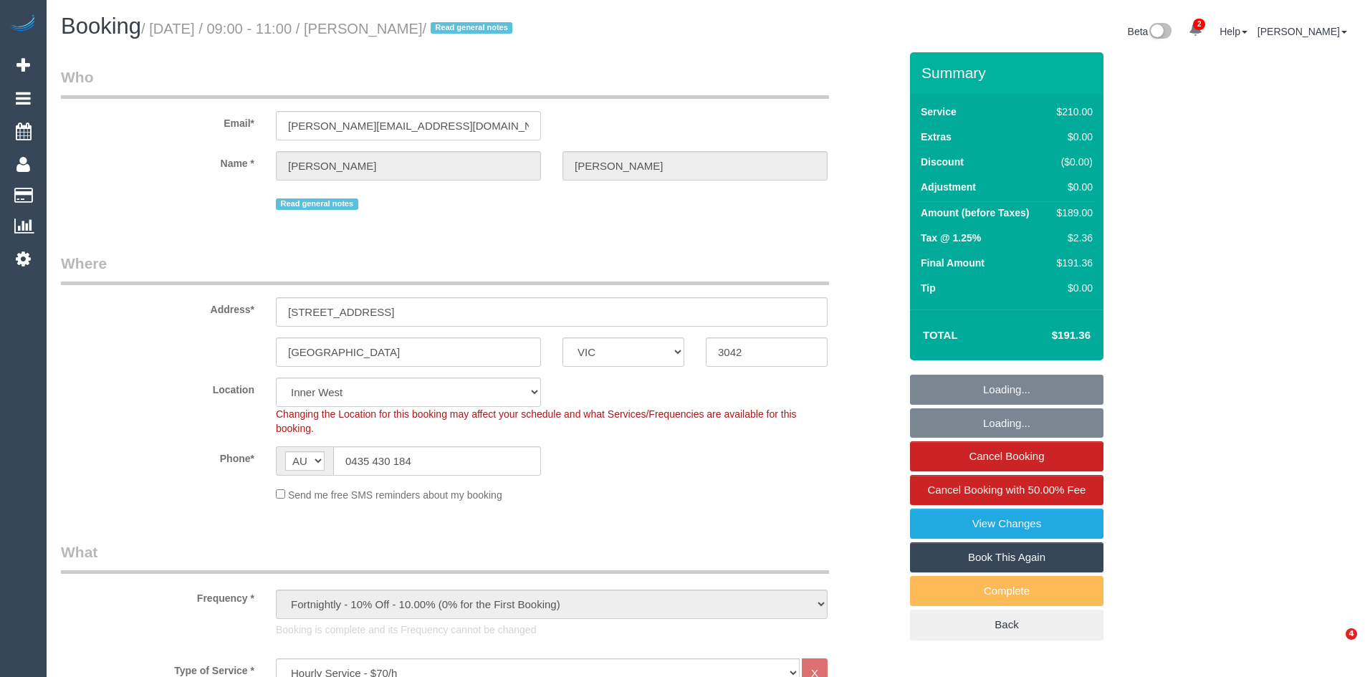
select select "VIC"
select select "180"
select select "string:stripe-pm_1RgDZv2GScqysDRVJc38LLZA"
select select "number:29"
select select "number:14"
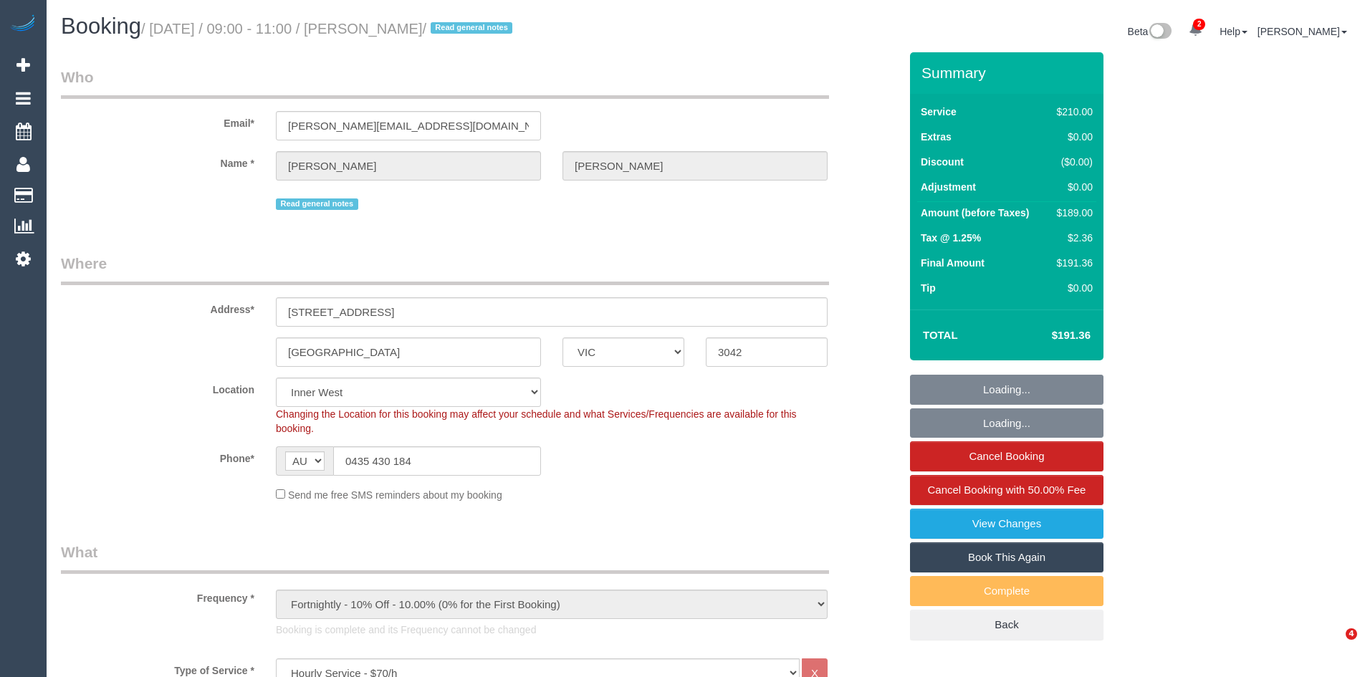
select select "number:18"
select select "number:22"
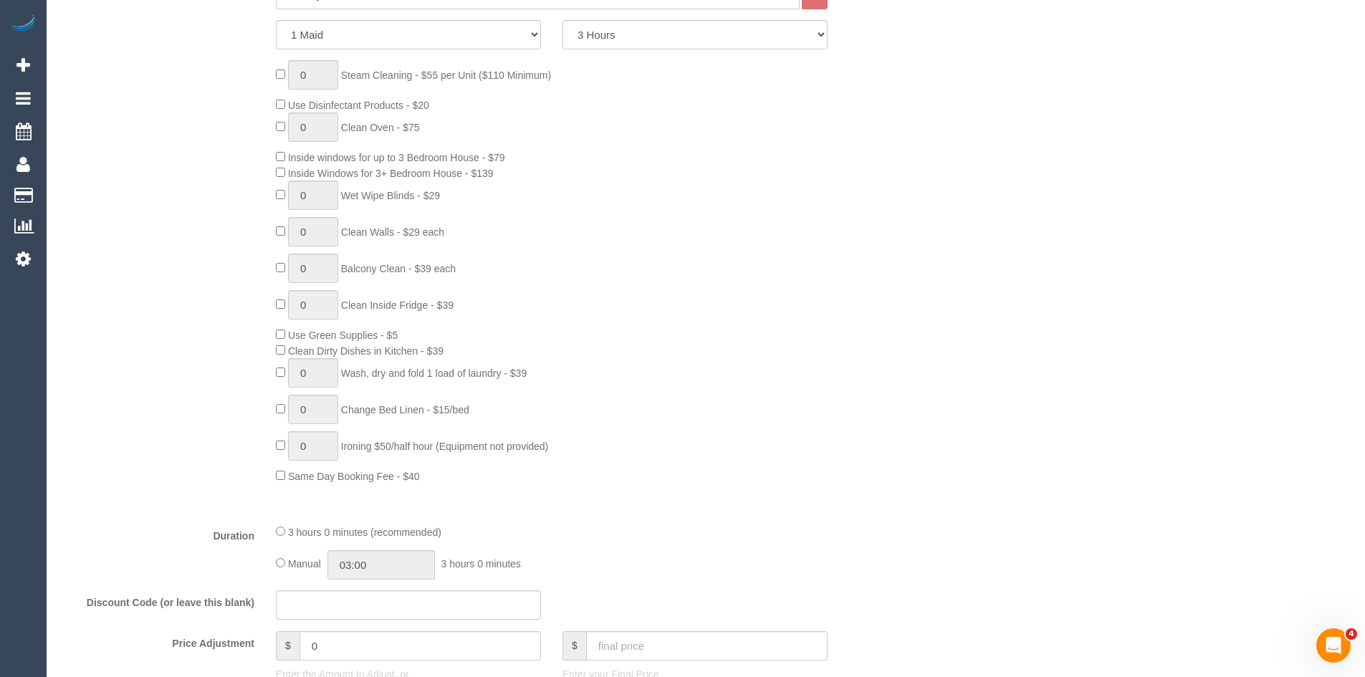
scroll to position [716, 0]
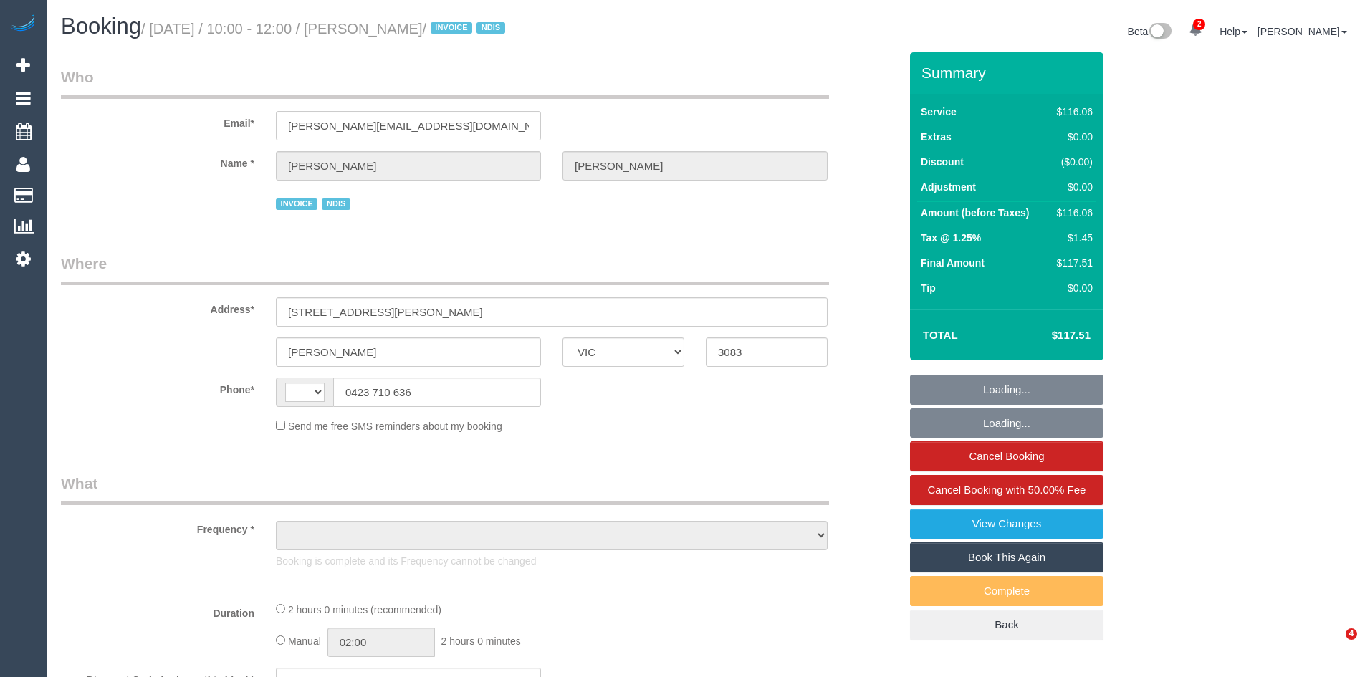
select select "VIC"
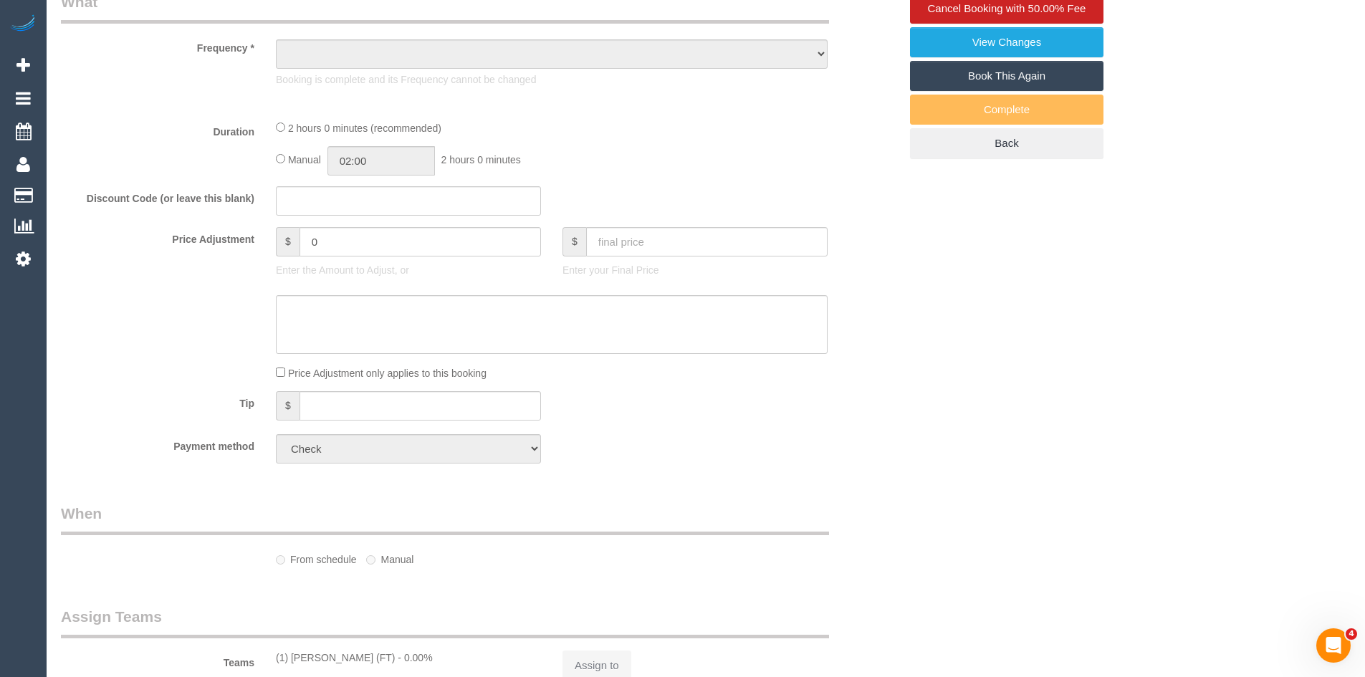
scroll to position [499, 0]
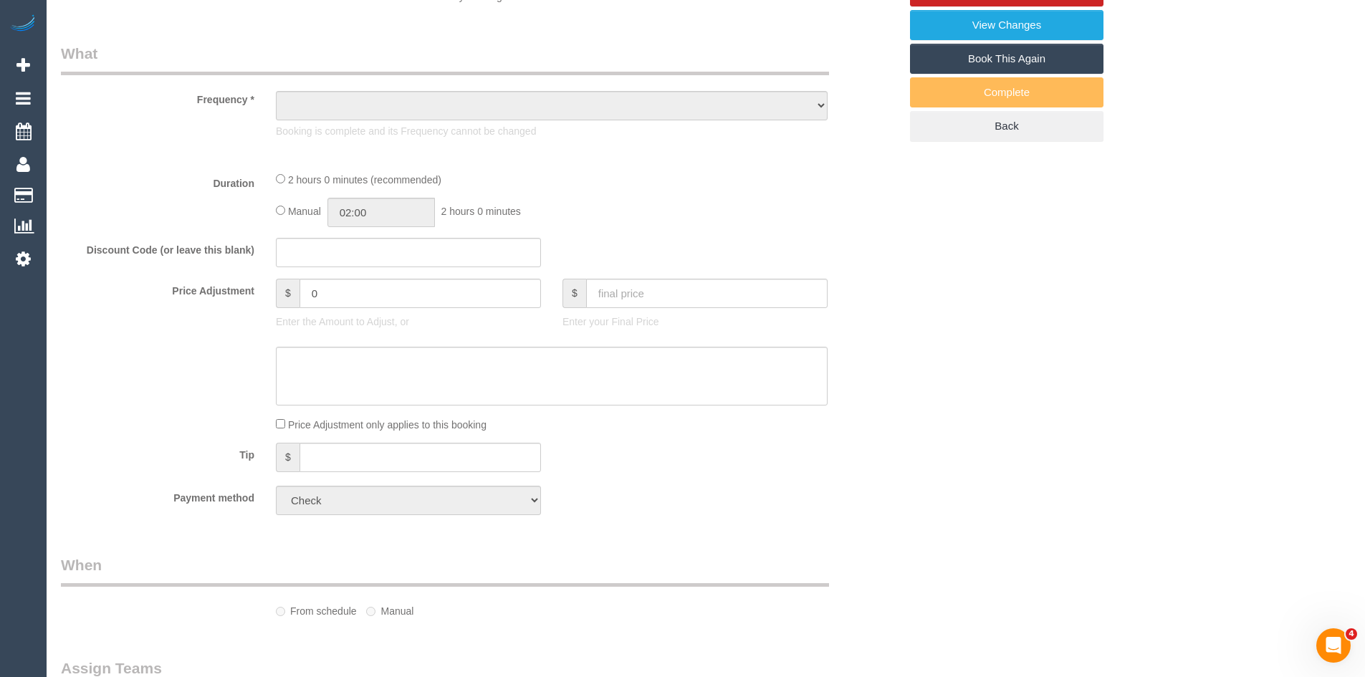
select select "number:28"
select select "number:14"
select select "number:19"
select select "number:25"
select select "number:34"
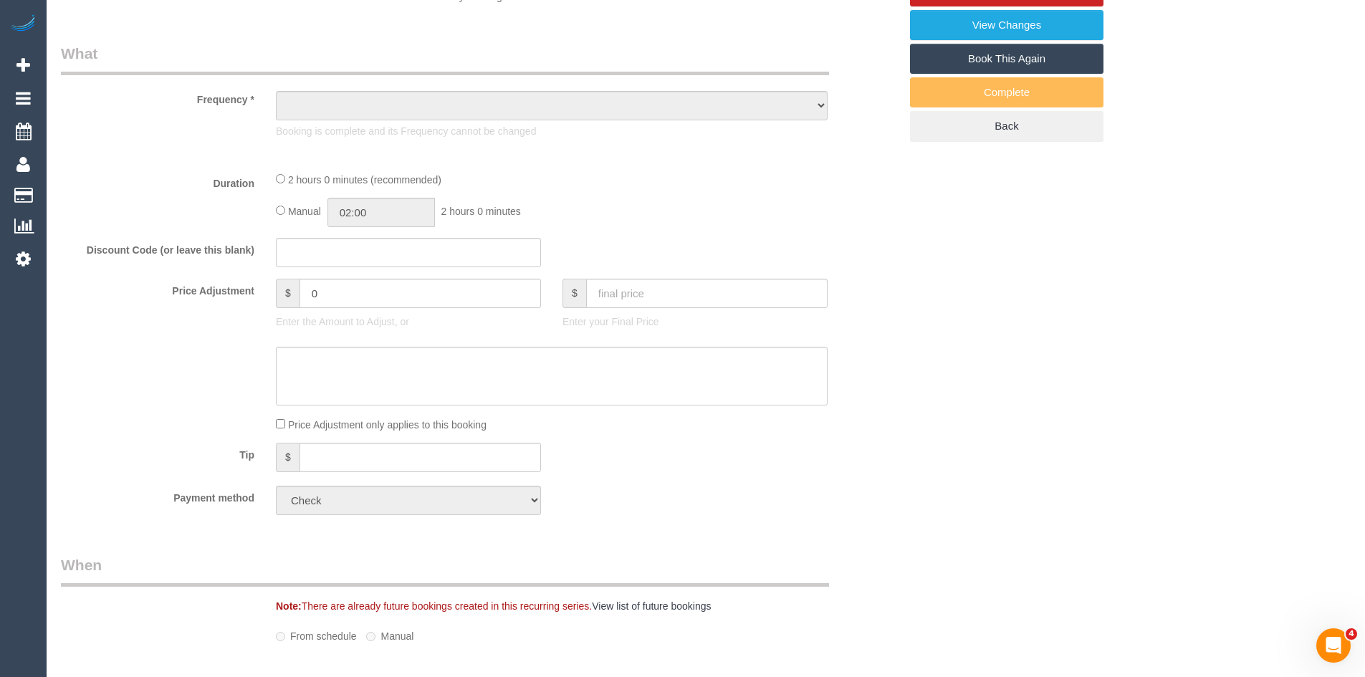
select select "string:AU"
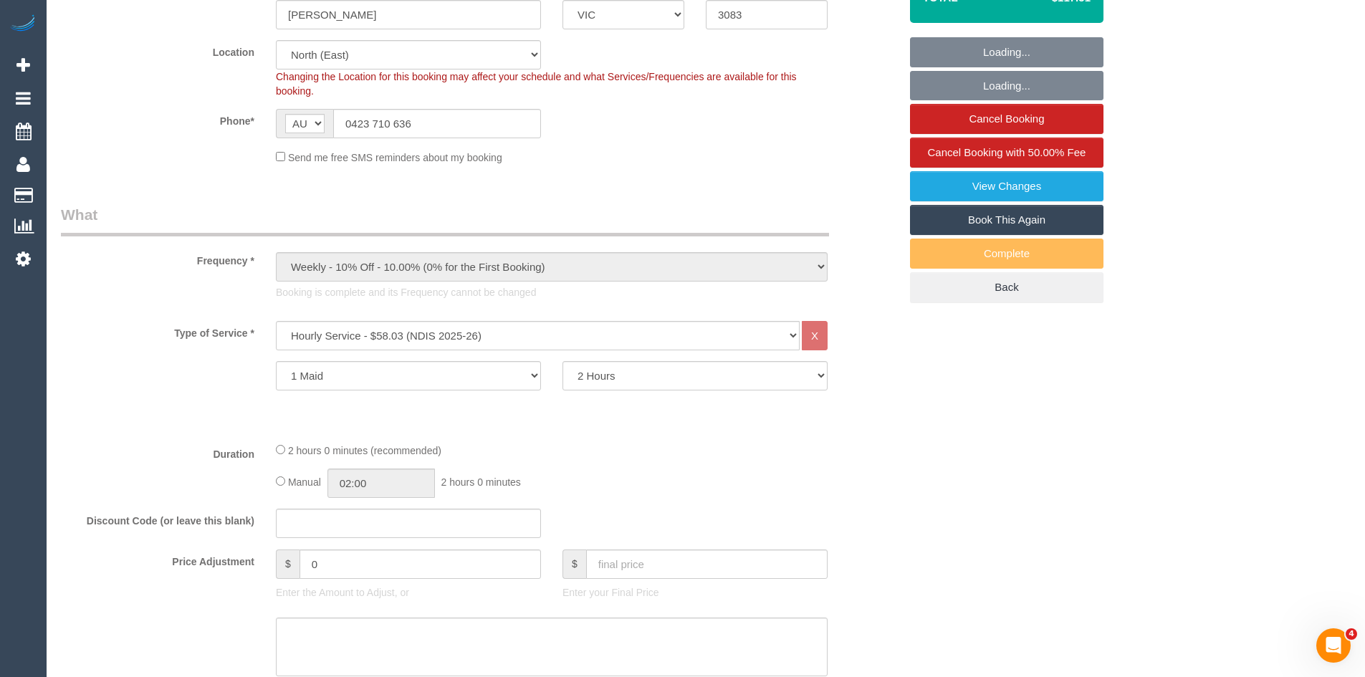
select select "object:771"
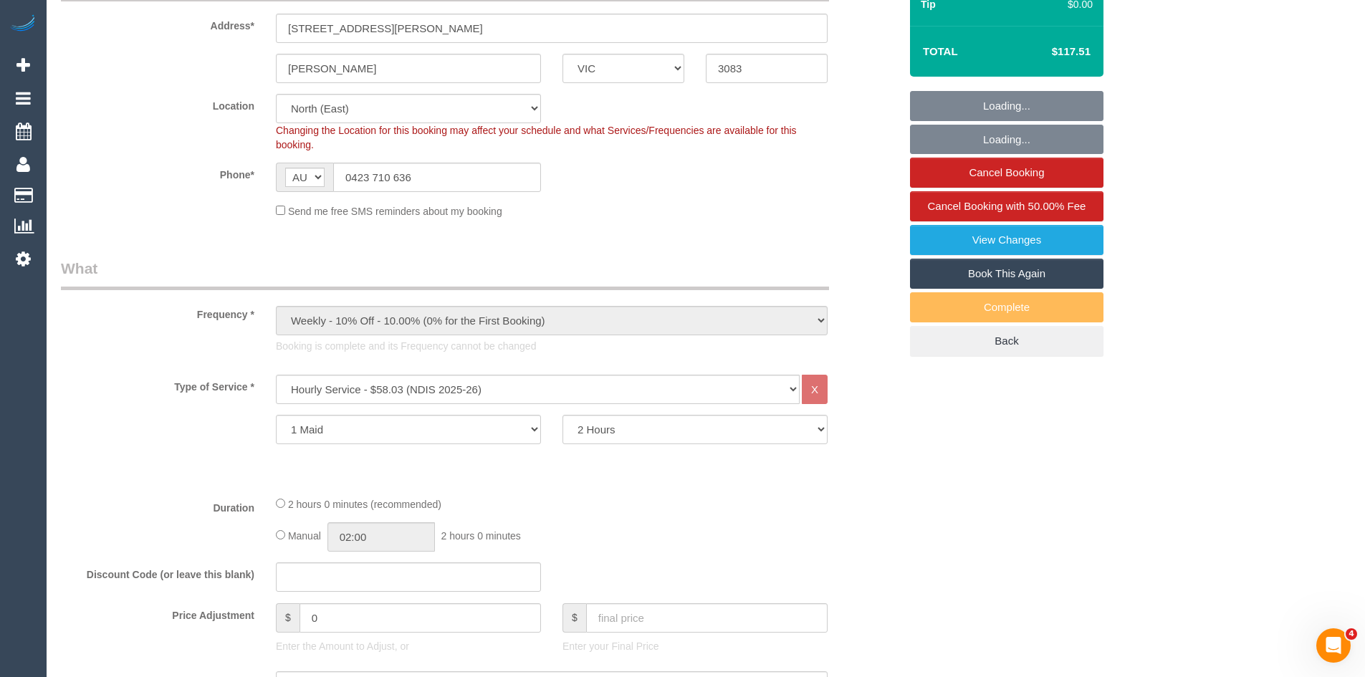
select select "spot1"
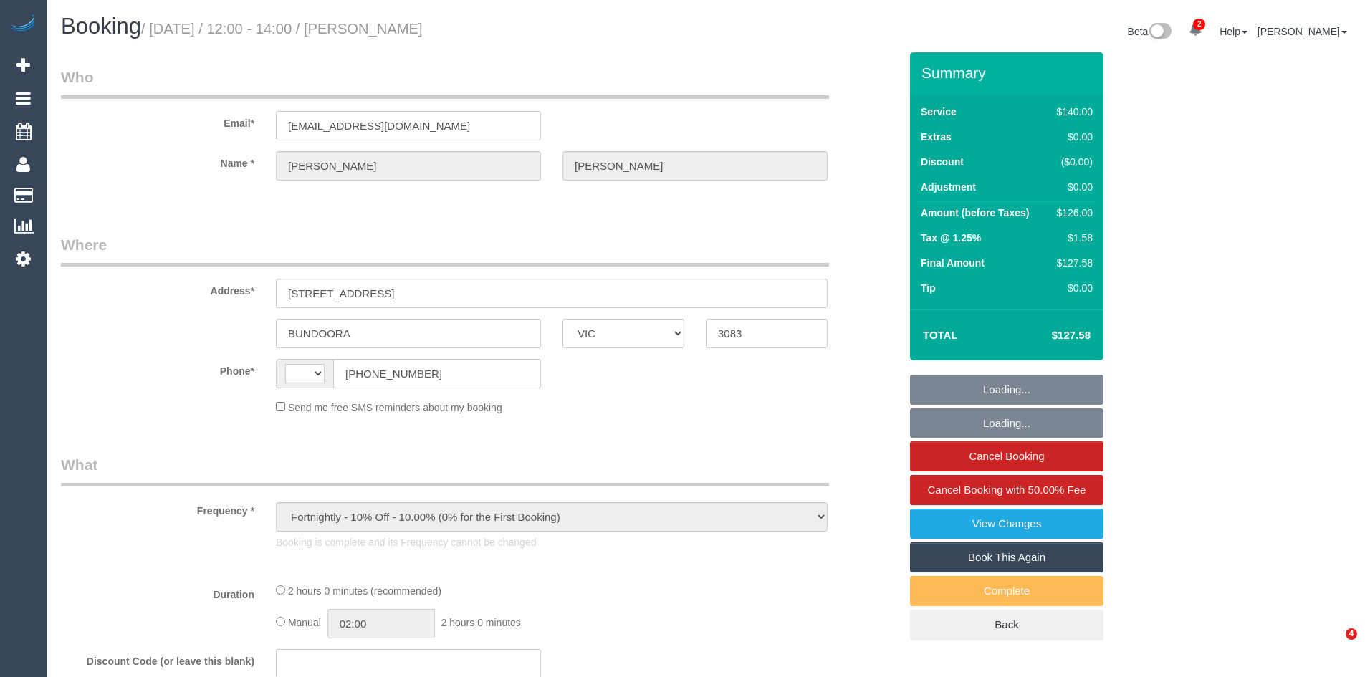
select select "VIC"
select select "string:AU"
select select "string:stripe-pm_1Rl0Vy2GScqysDRVlL4rUdWI"
select select "number:28"
select select "number:14"
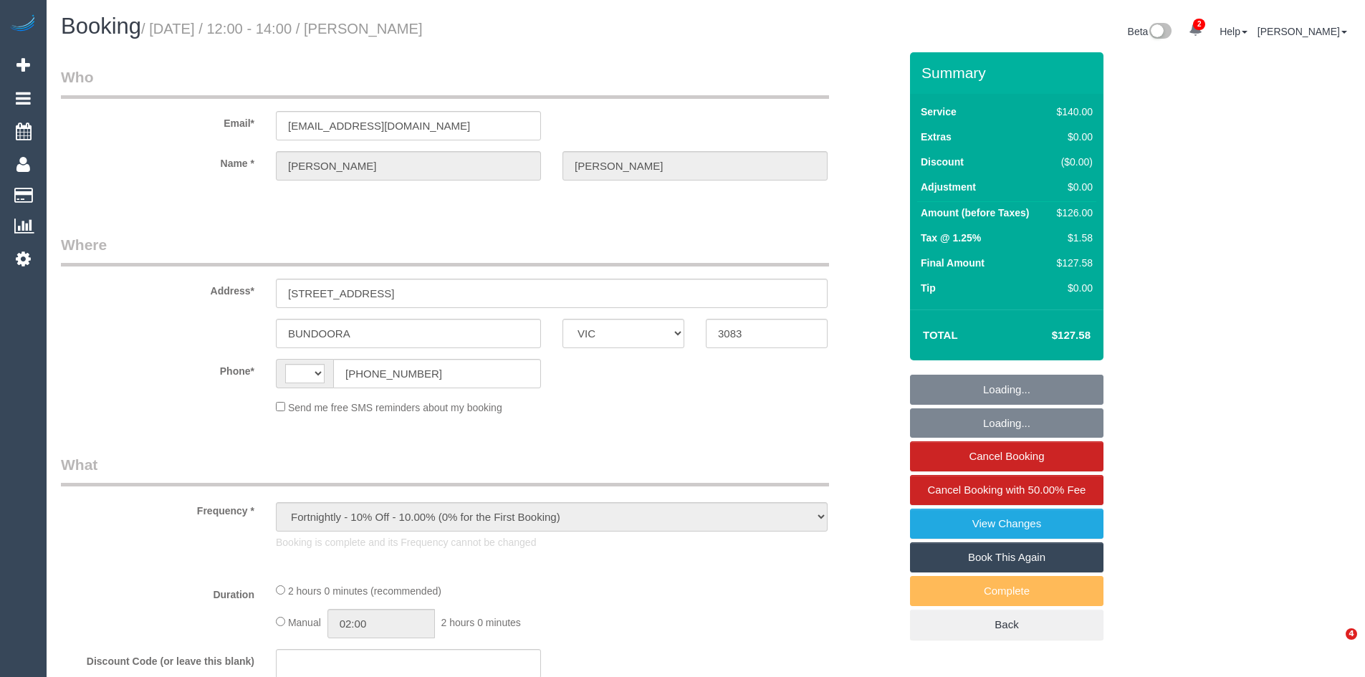
select select "number:18"
select select "number:22"
select select "number:35"
select select "number:13"
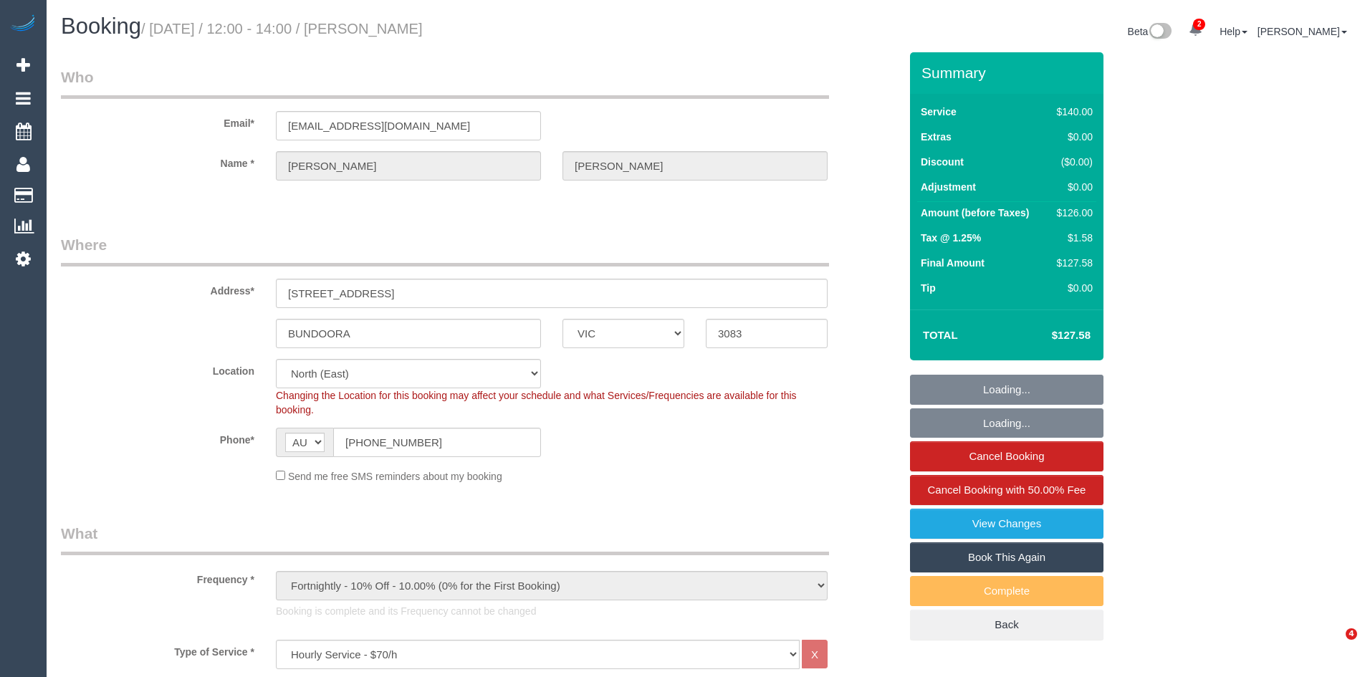
select select "object:1520"
select select "spot1"
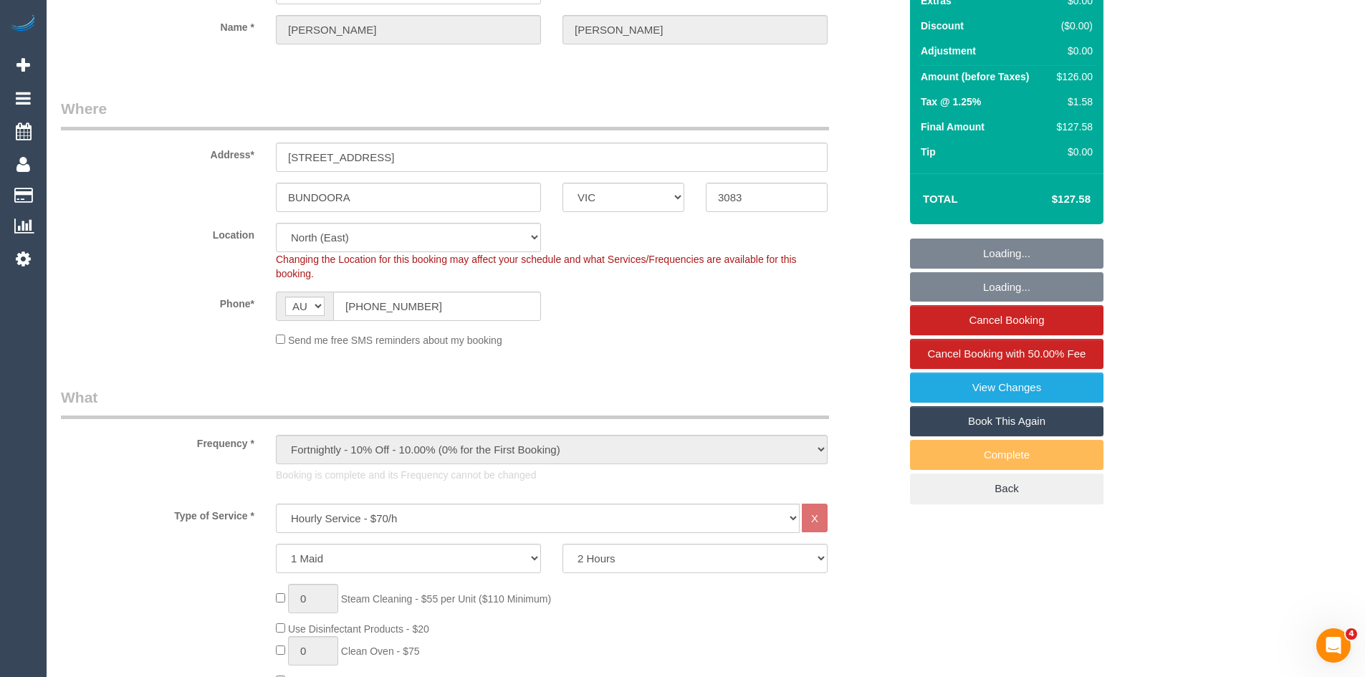
scroll to position [430, 0]
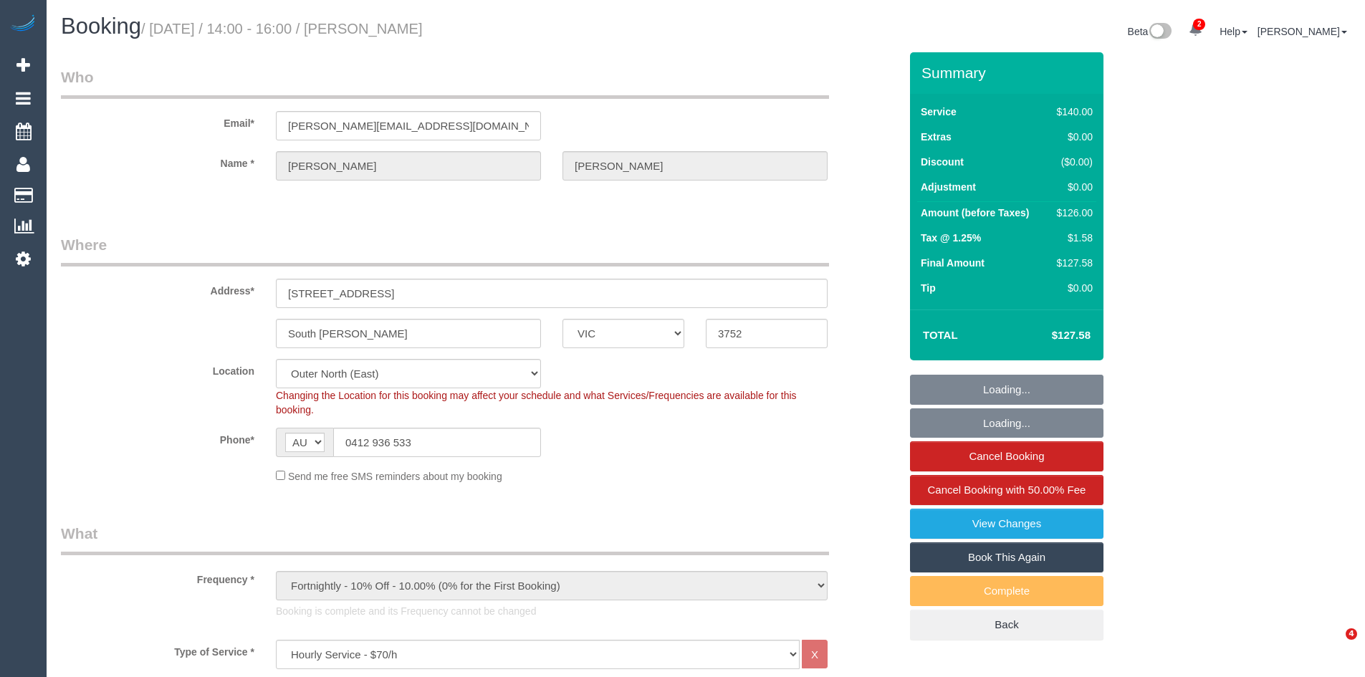
select select "VIC"
select select "spot1"
select select "number:28"
select select "number:15"
select select "number:19"
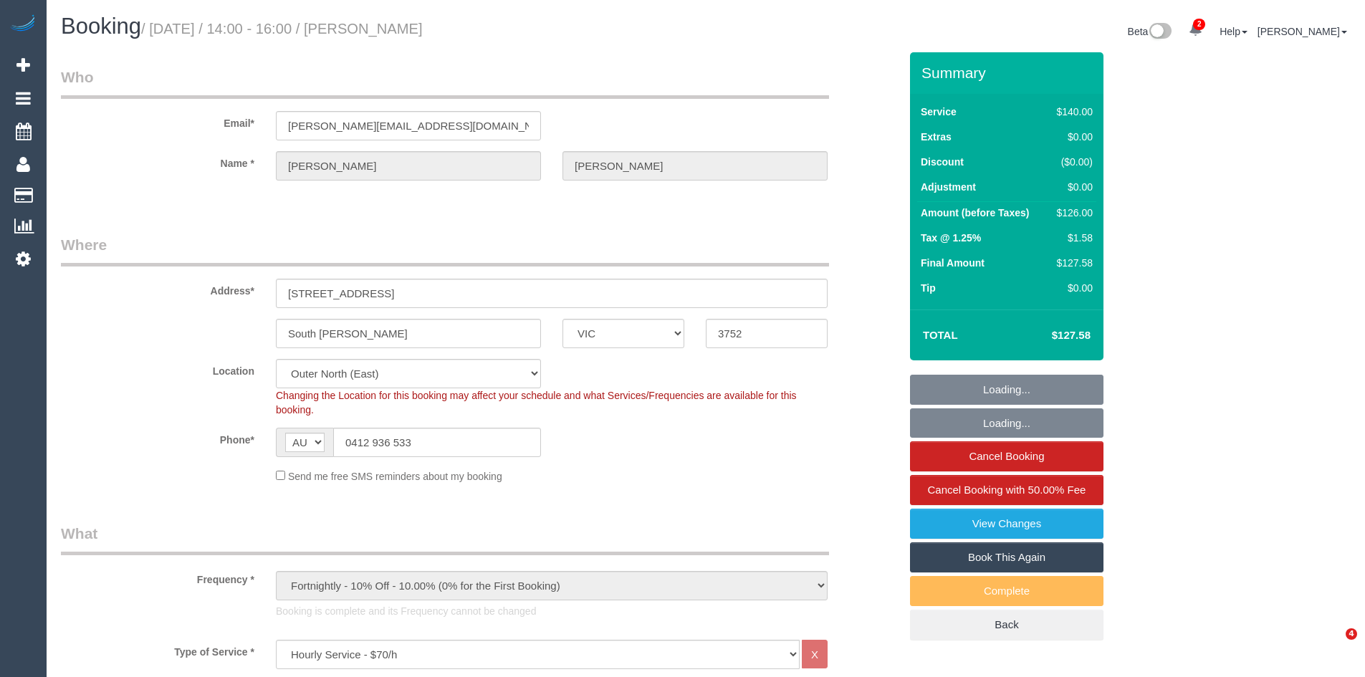
select select "number:22"
select select "number:33"
select select "number:26"
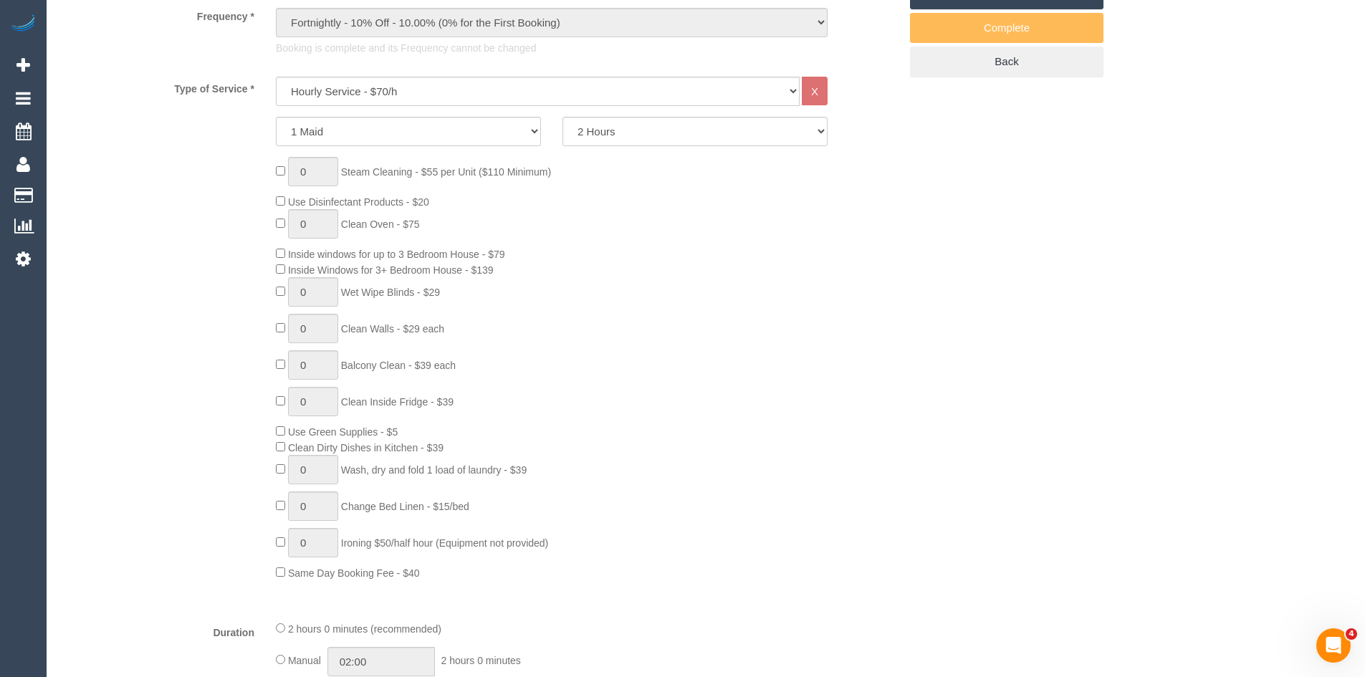
scroll to position [573, 0]
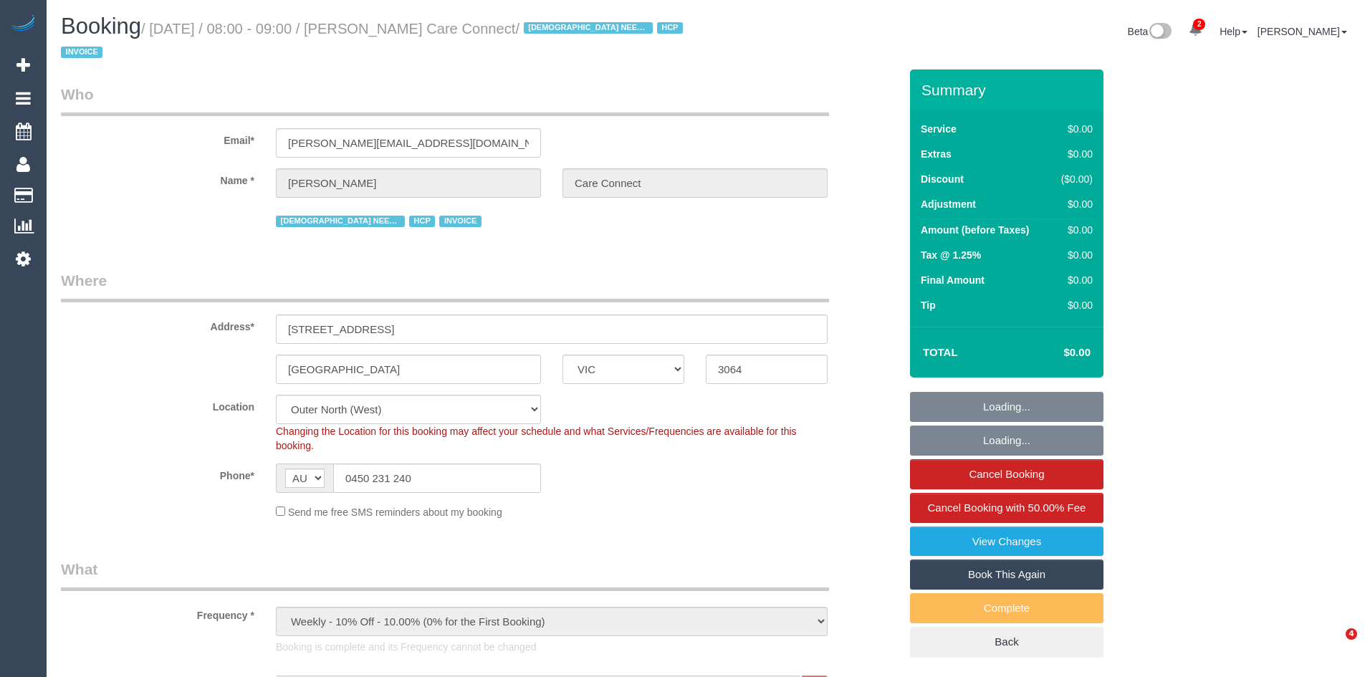
select select "VIC"
select select "180"
select select "number:28"
select select "number:14"
select select "number:19"
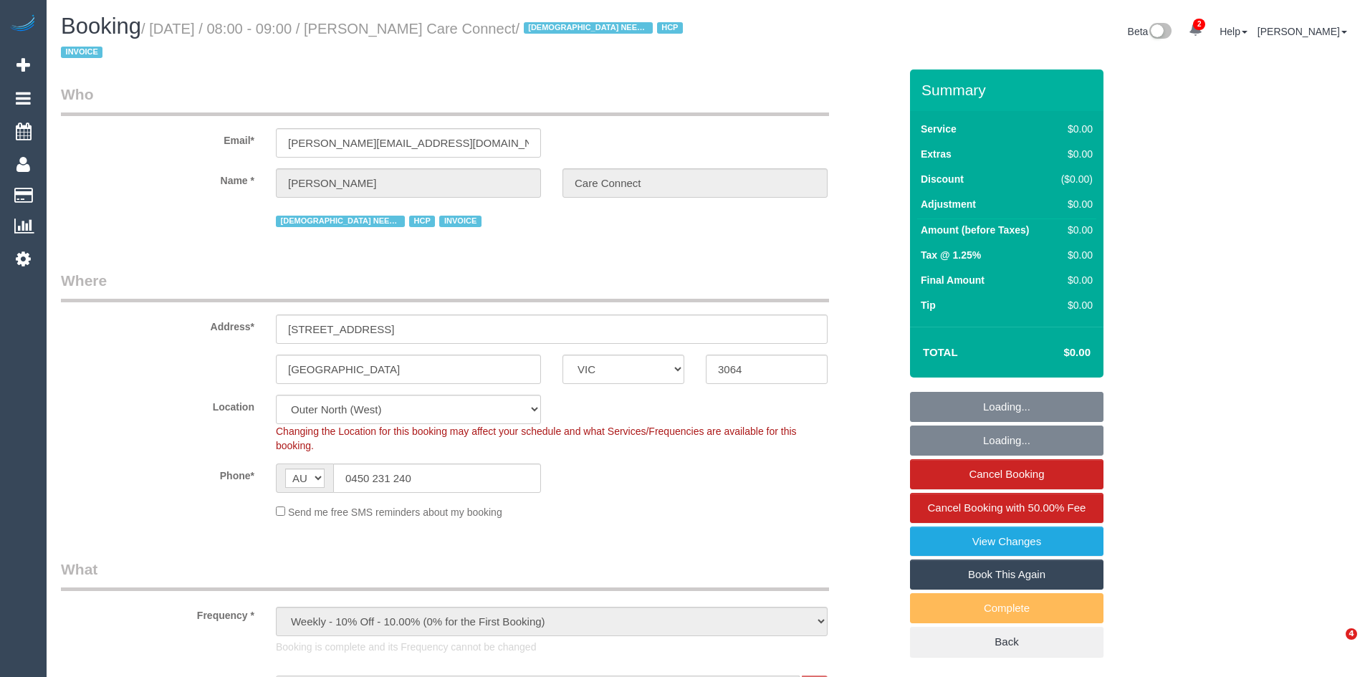
select select "number:25"
select select "number:35"
select select "object:1240"
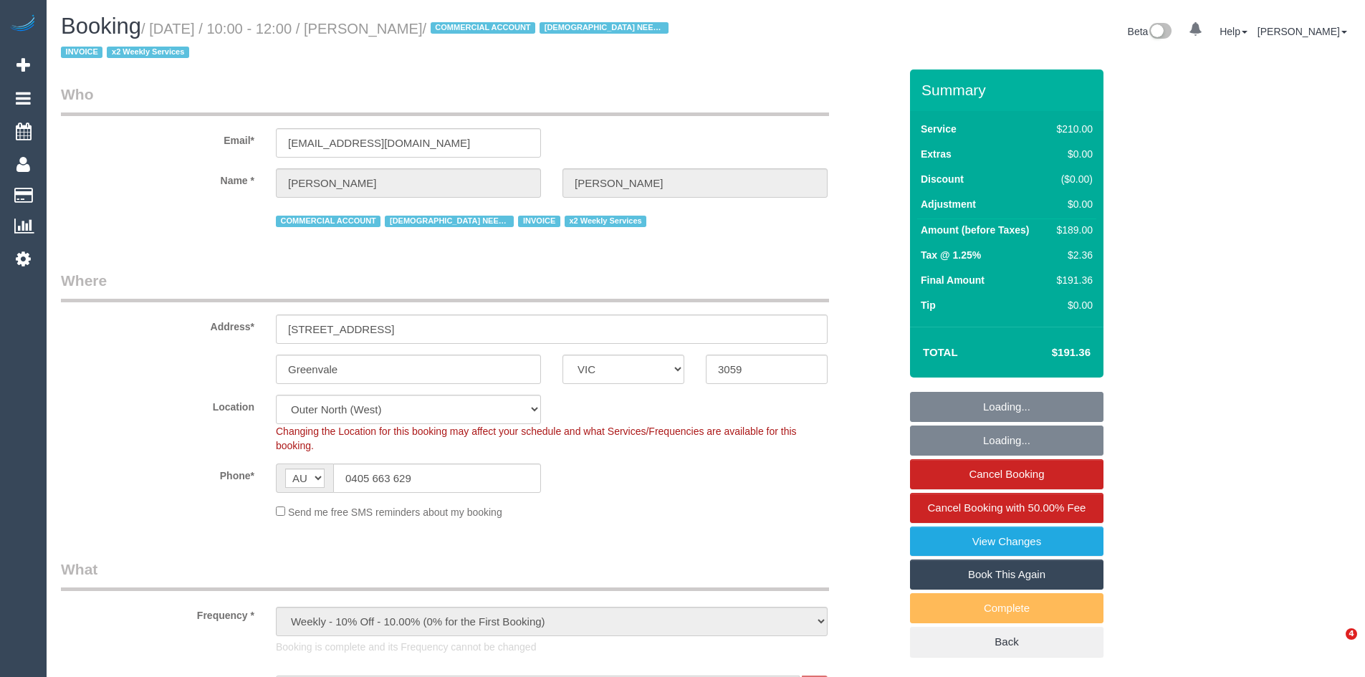
select select "VIC"
select select "180"
select select "string:check"
select select "number:27"
select select "number:15"
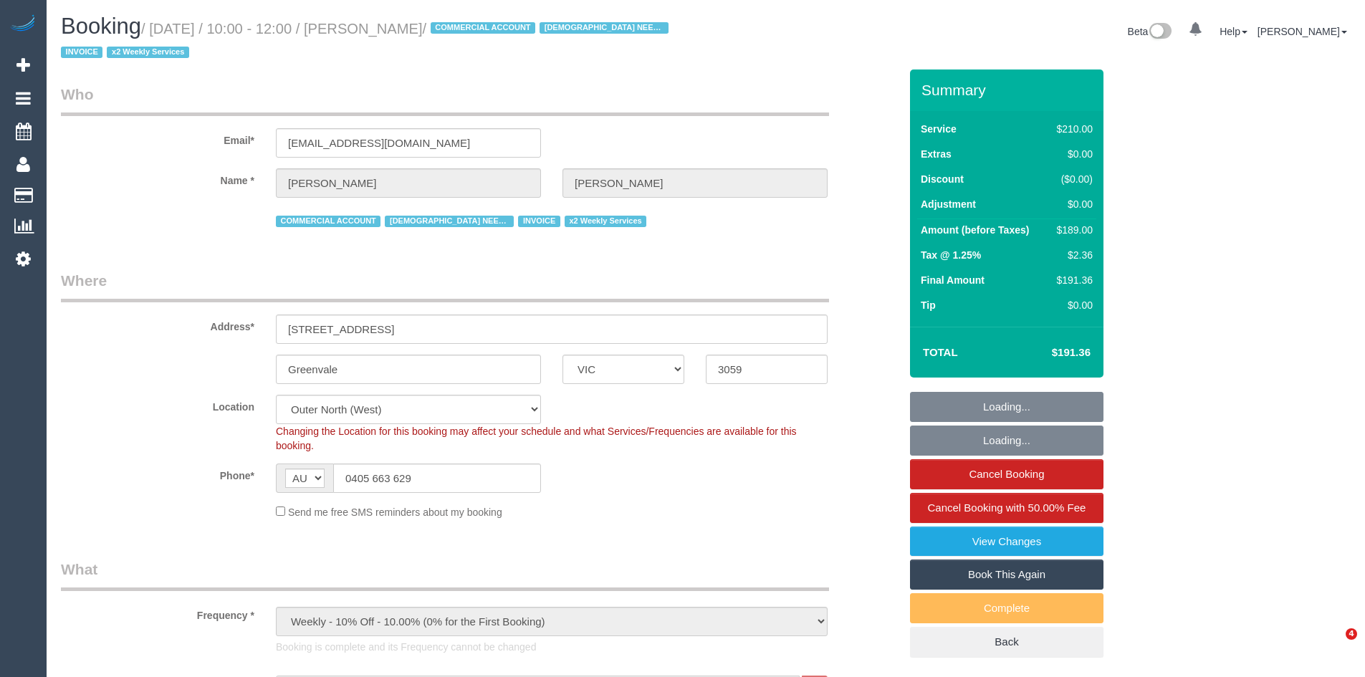
select select "number:19"
select select "number:36"
select select "number:34"
select select "number:11"
select select "spot1"
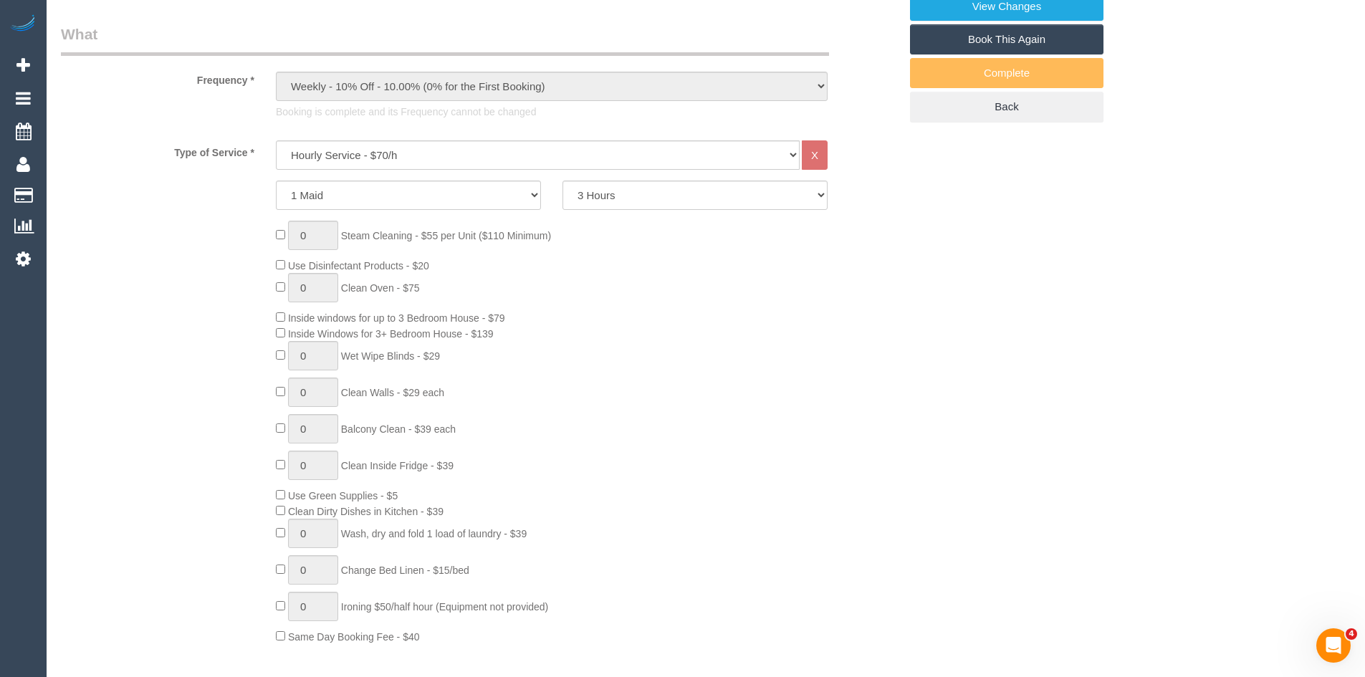
scroll to position [573, 0]
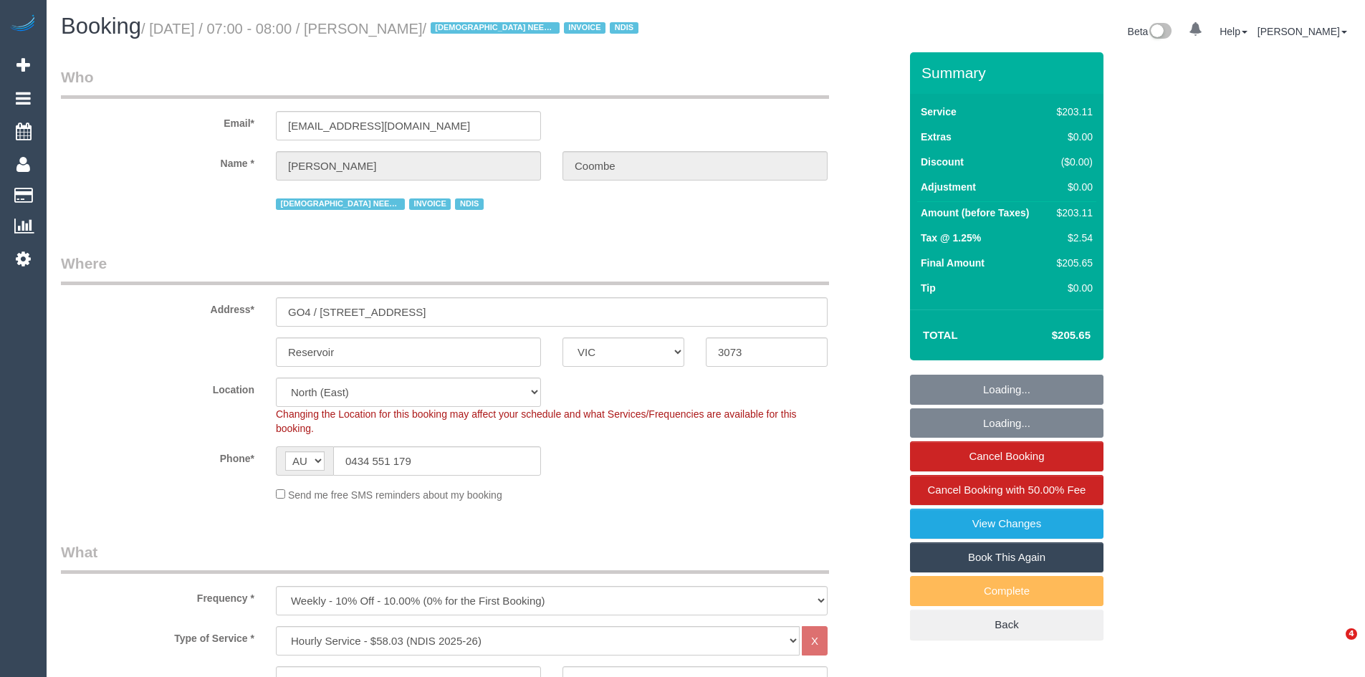
select select "VIC"
select select "210"
select select "number:29"
select select "number:14"
select select "number:19"
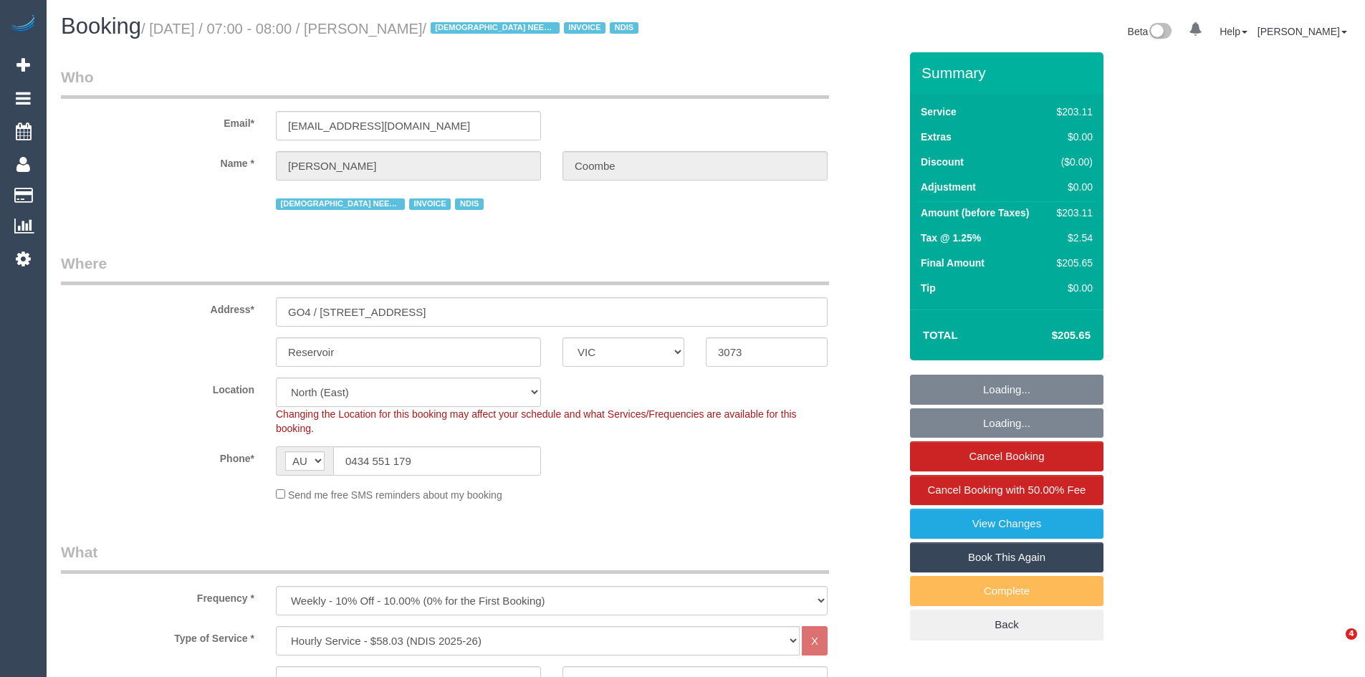
select select "number:22"
select select "number:35"
select select "object:1411"
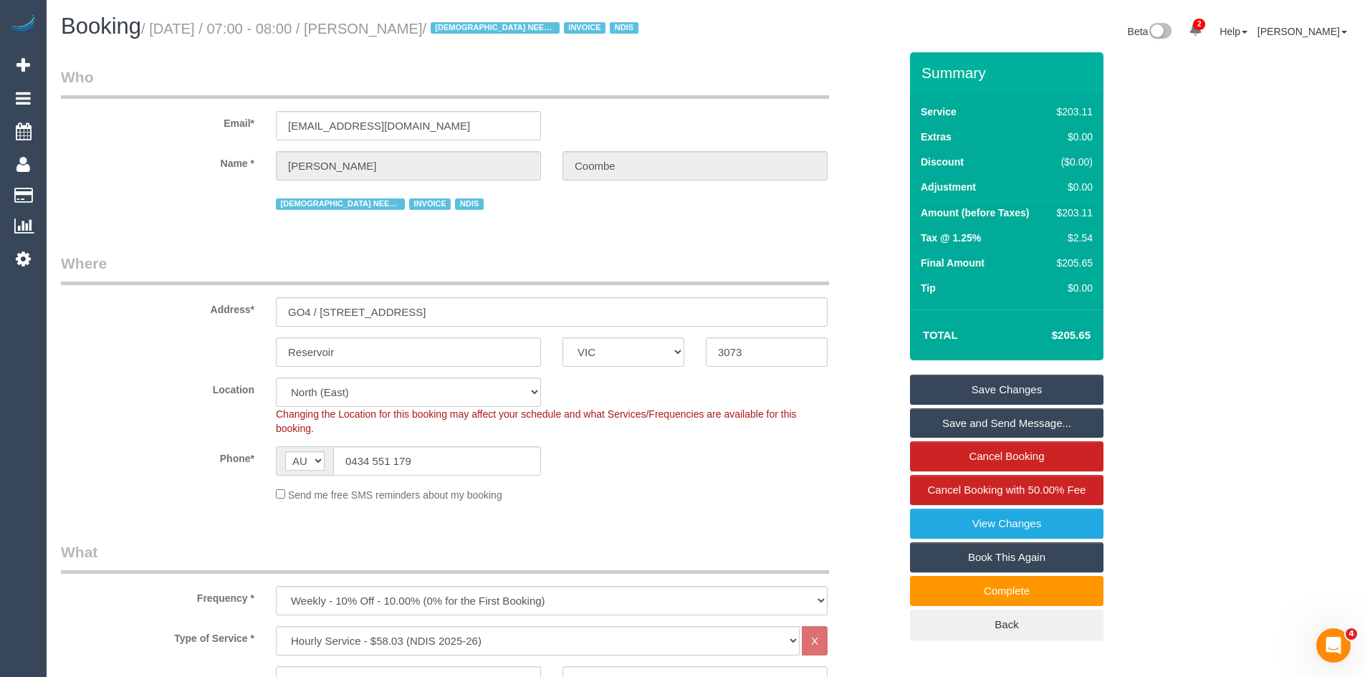
scroll to position [501, 0]
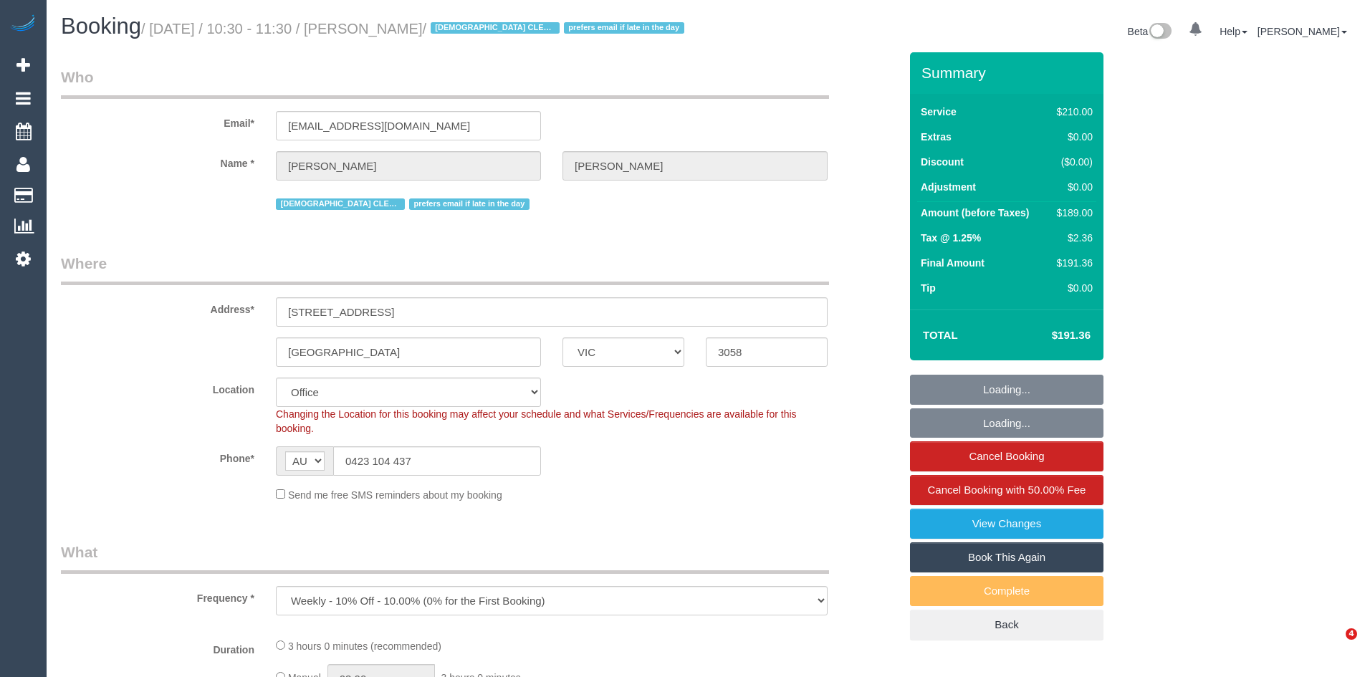
select select "VIC"
select select "number:29"
select select "number:34"
select select "object:750"
select select "string:stripe-pm_1QoEhP2GScqysDRVpK7Fbiir"
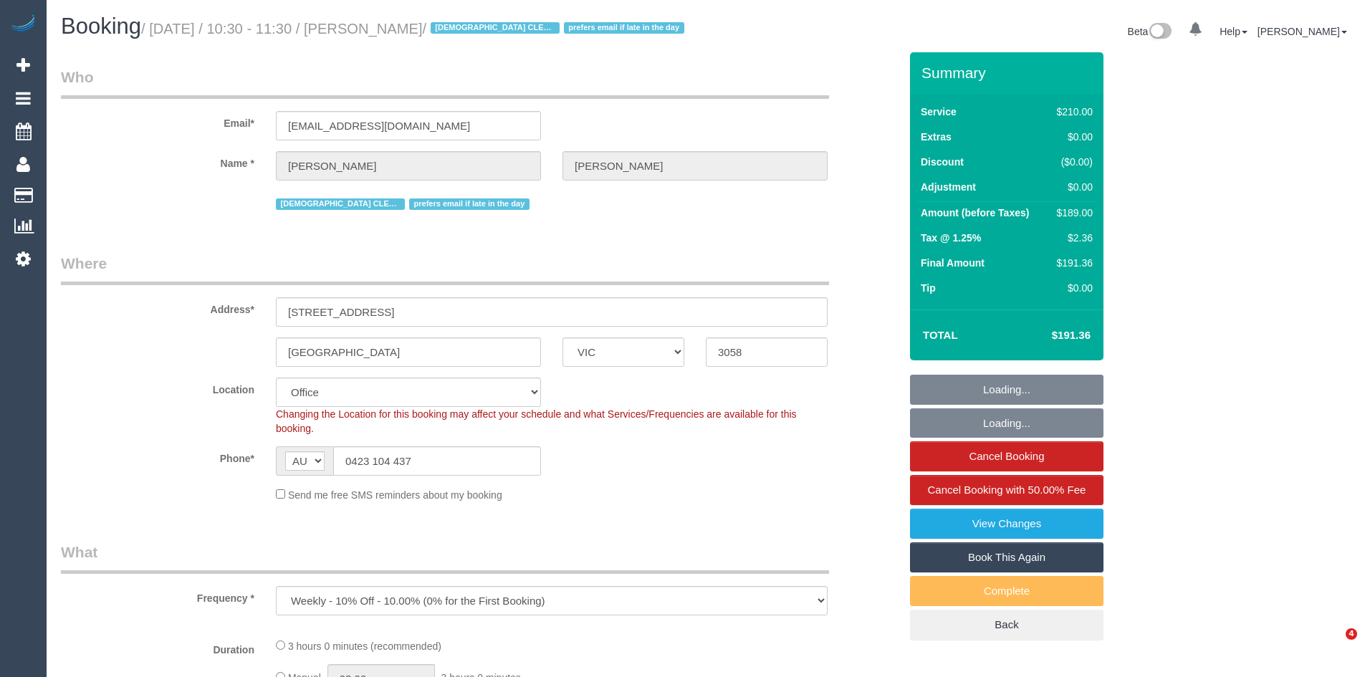
select select "180"
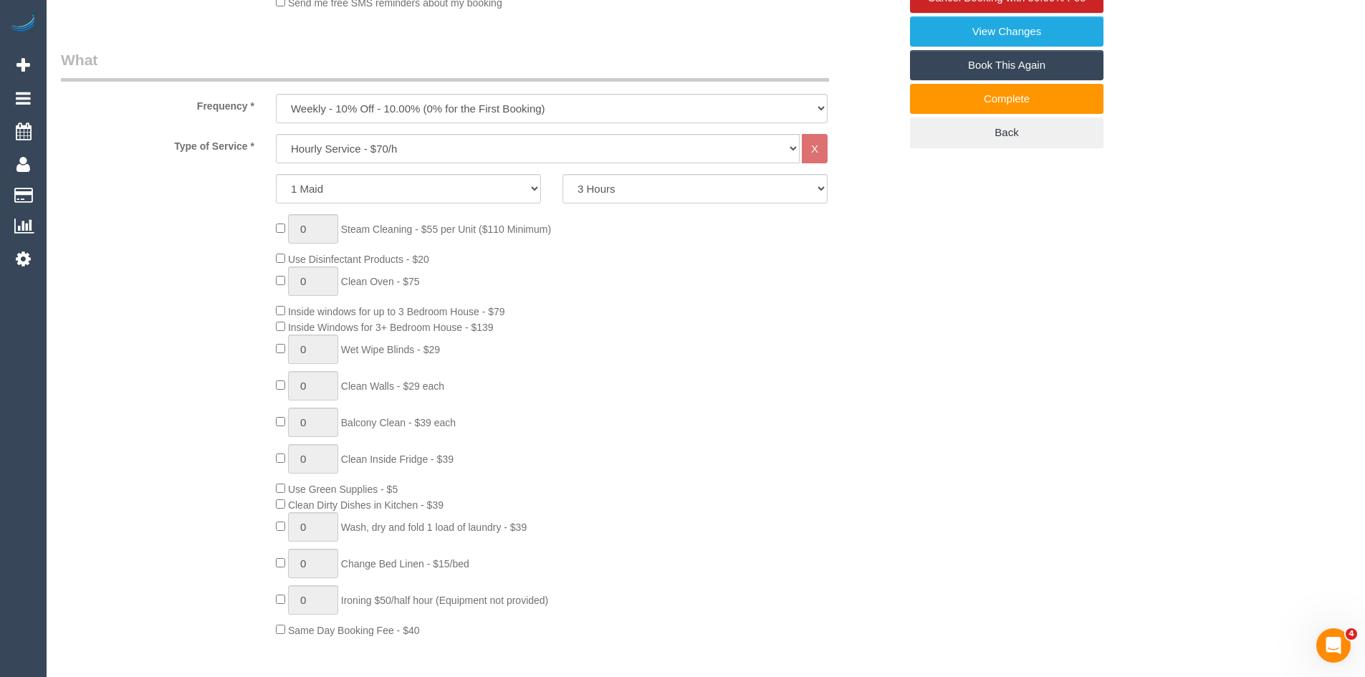
scroll to position [501, 0]
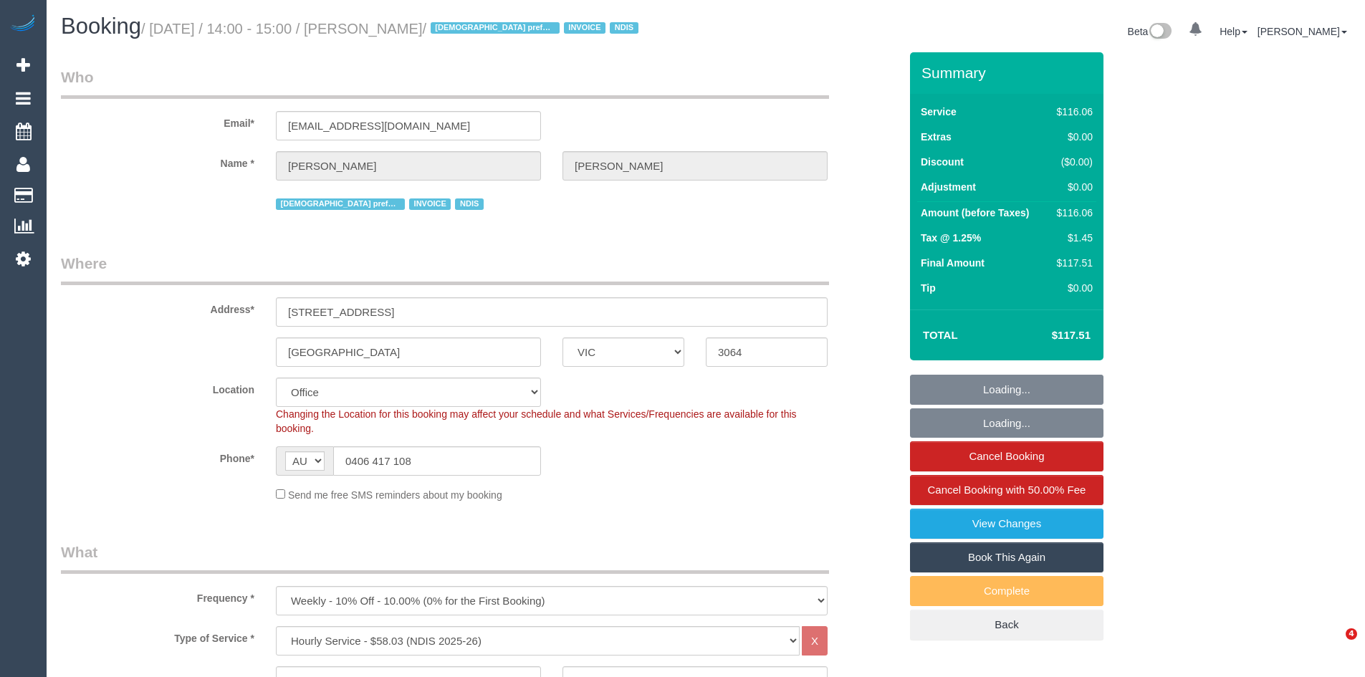
select select "VIC"
select select "object:763"
select select "number:30"
select select "number:14"
select select "number:19"
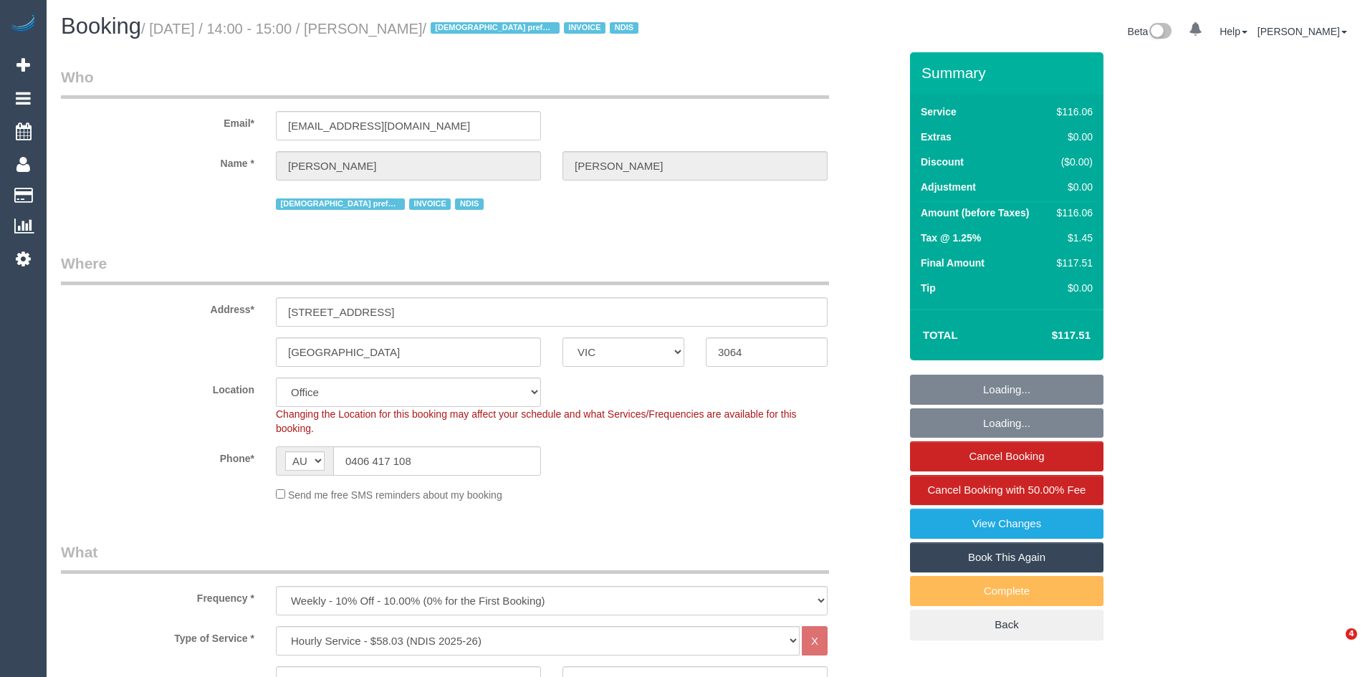
select select "number:22"
select select "number:34"
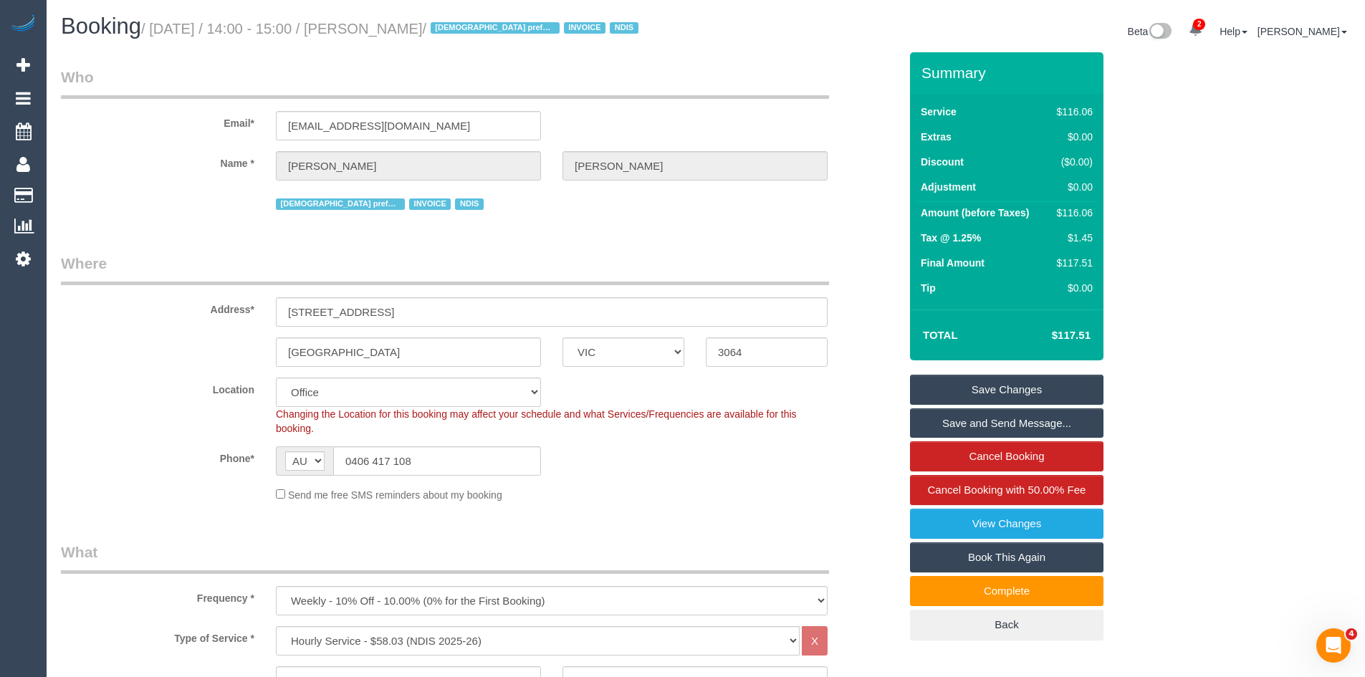
scroll to position [430, 0]
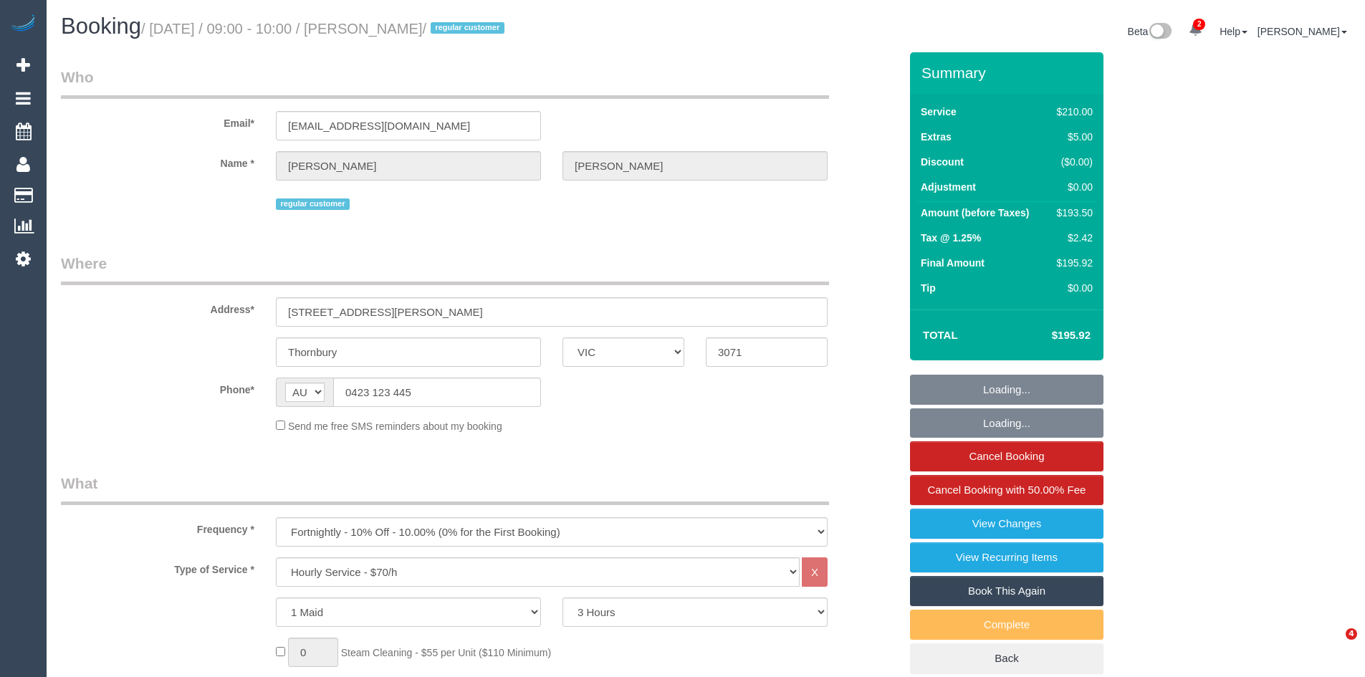
select select "VIC"
select select "180"
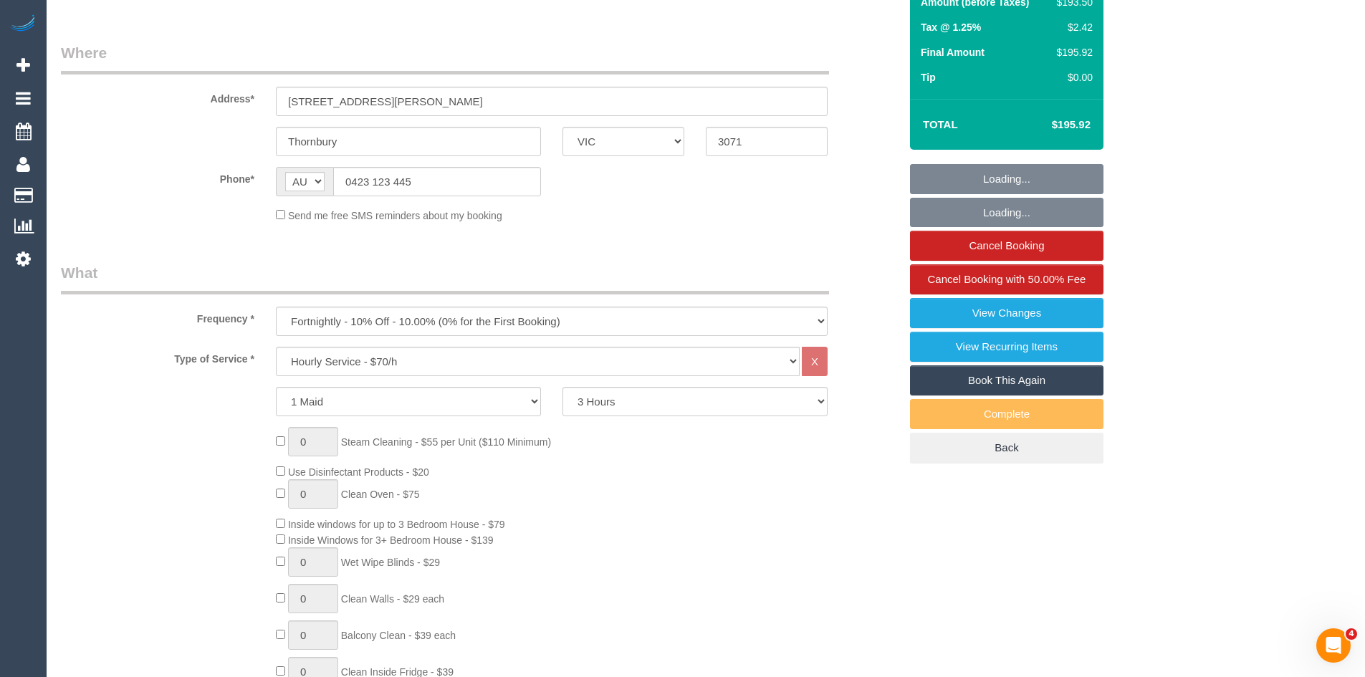
select select "string:stripe-pm_1IGCqv2GScqysDRVXT92QBnK"
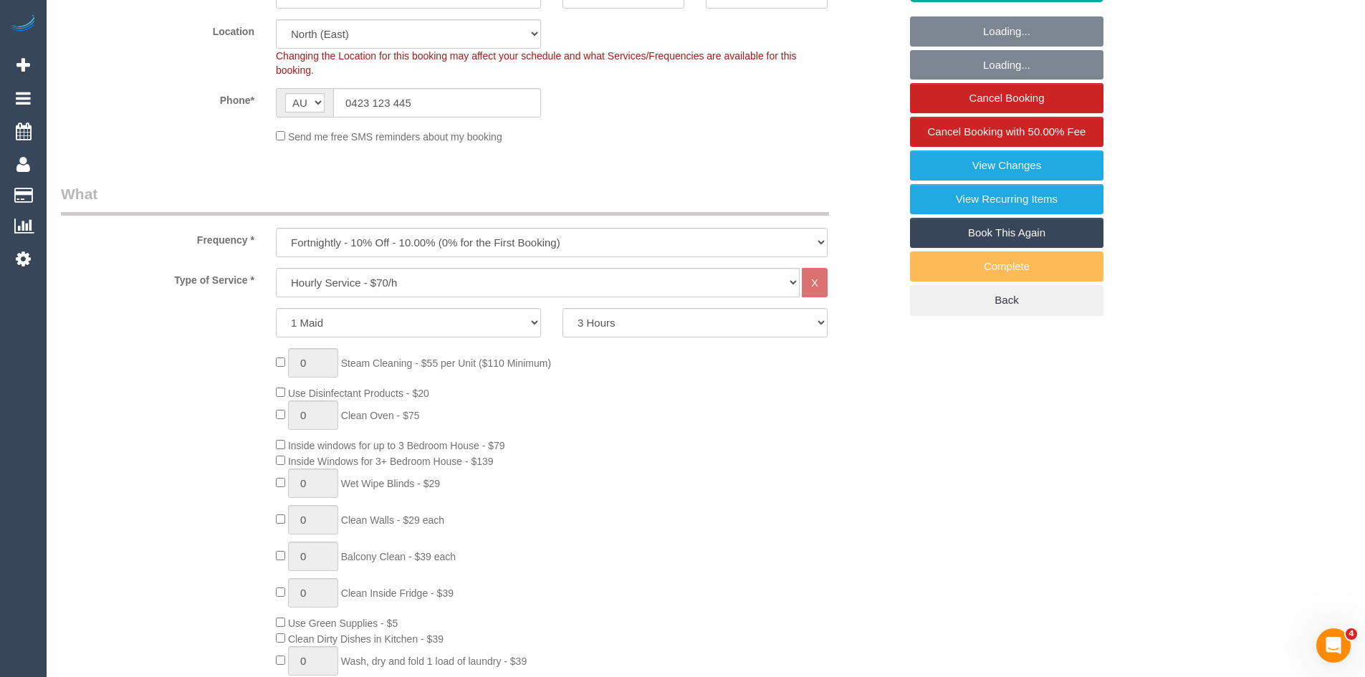
select select "number:27"
select select "number:14"
select select "number:19"
select select "number:22"
select select "number:12"
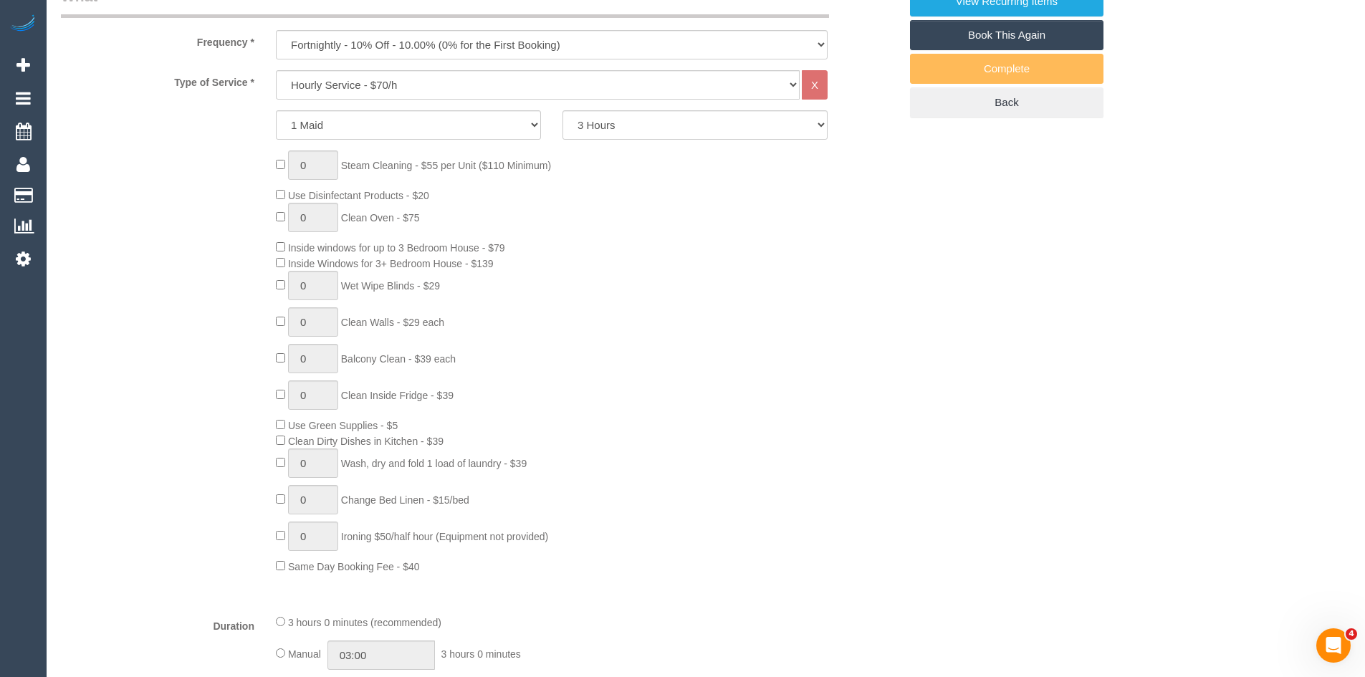
scroll to position [573, 0]
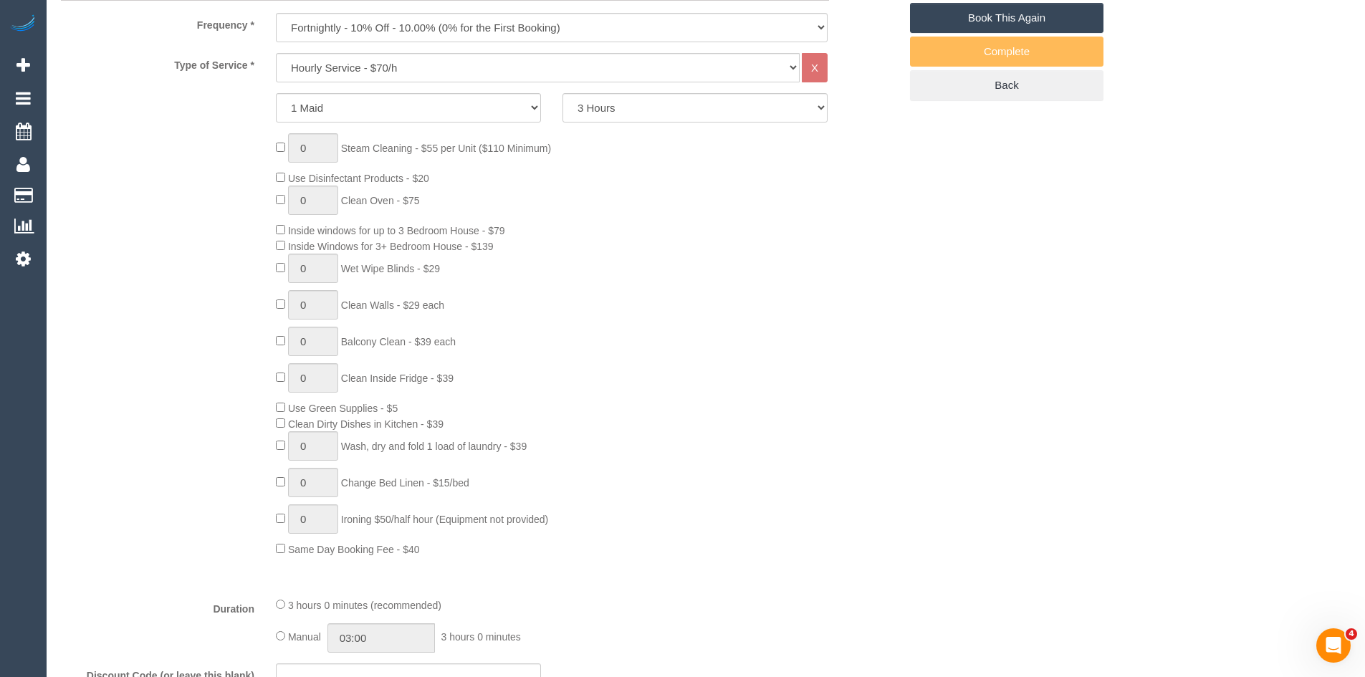
select select "object:1540"
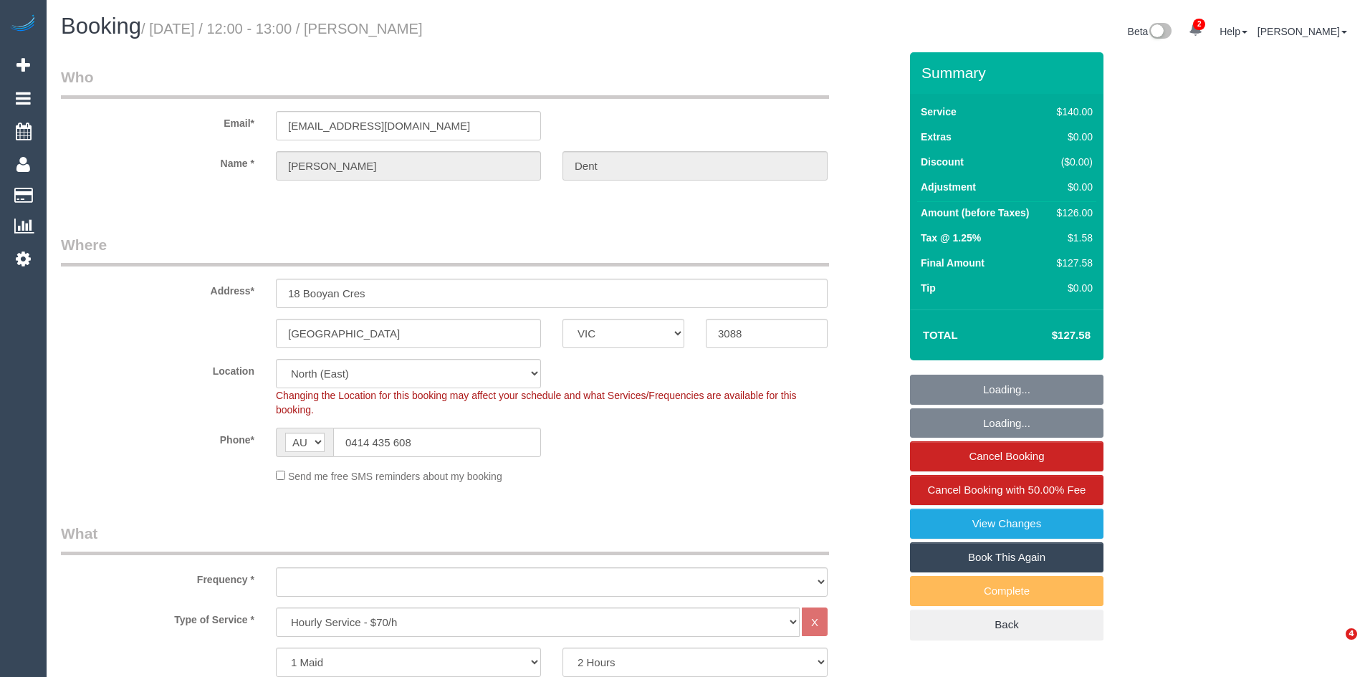
select select "VIC"
select select "string:stripe-pm_1Mfgqy2GScqysDRVkiZHir9q"
select select "object:1529"
select select "number:27"
select select "number:14"
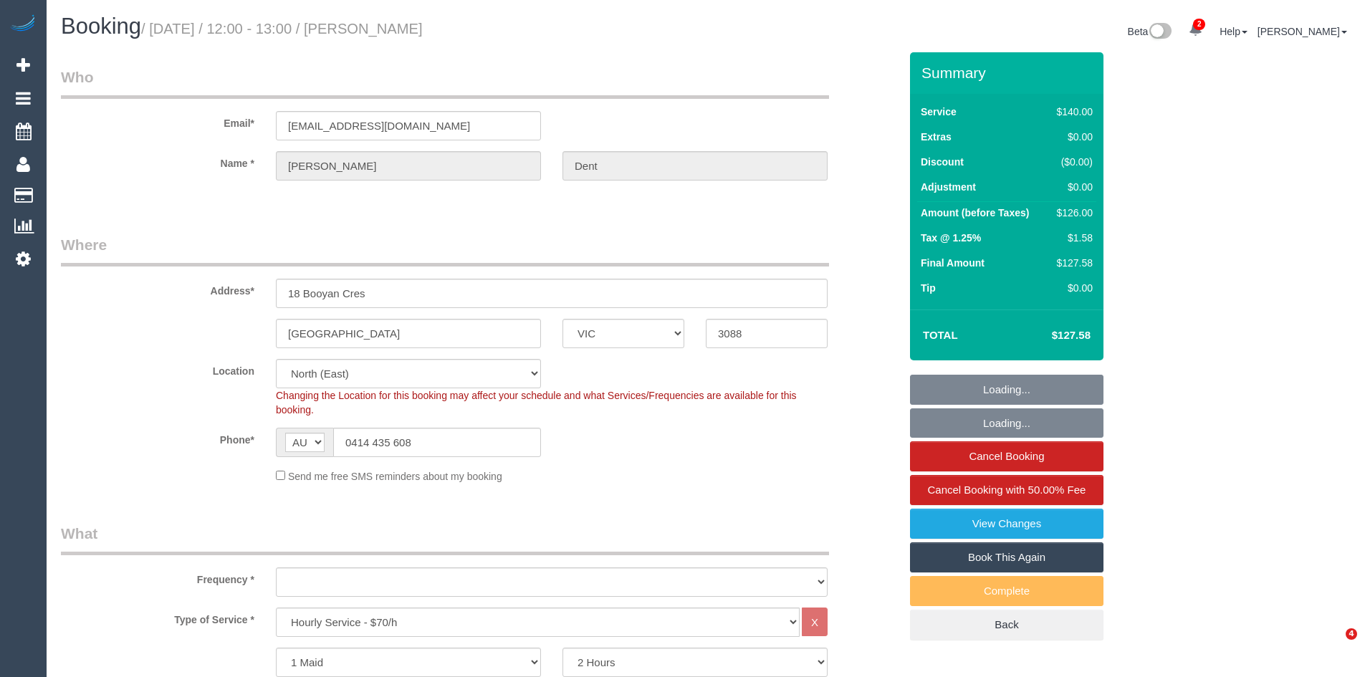
select select "number:19"
select select "number:25"
select select "number:35"
select select "number:13"
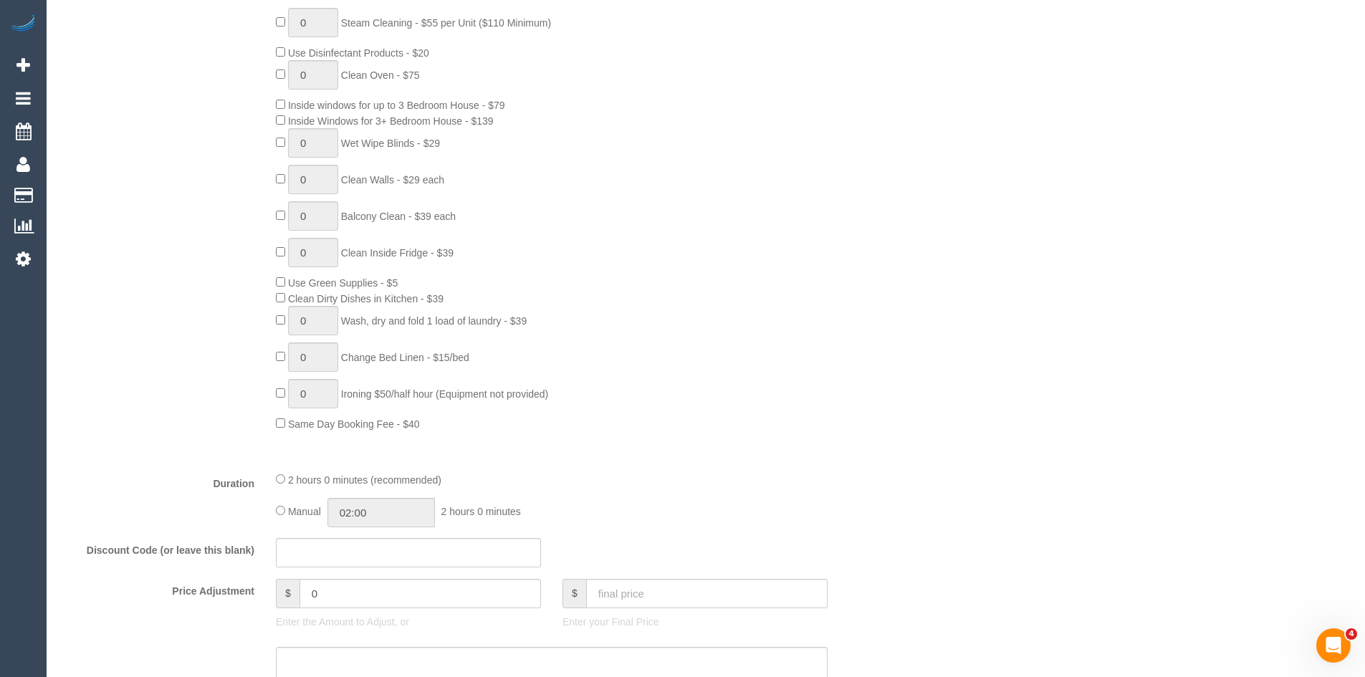
scroll to position [716, 0]
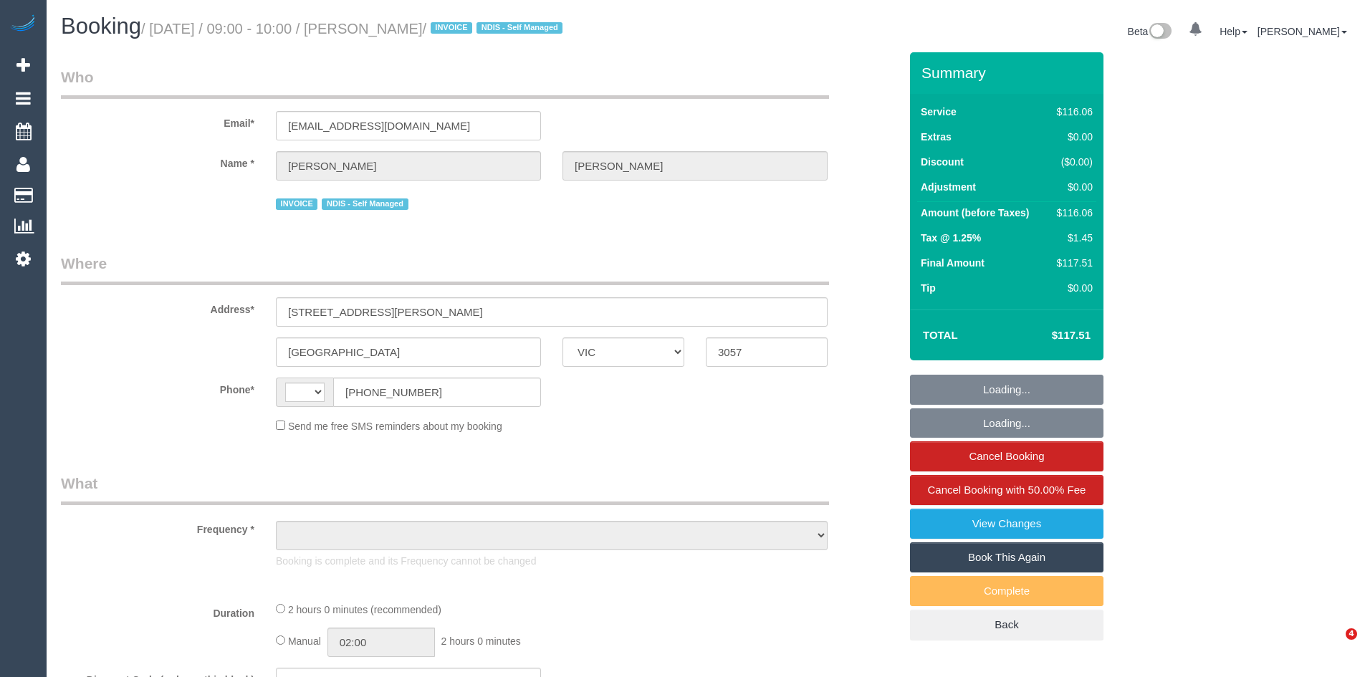
select select "VIC"
select select "string:stripe-pm_1MmVc92GScqysDRV7wfS1mvd"
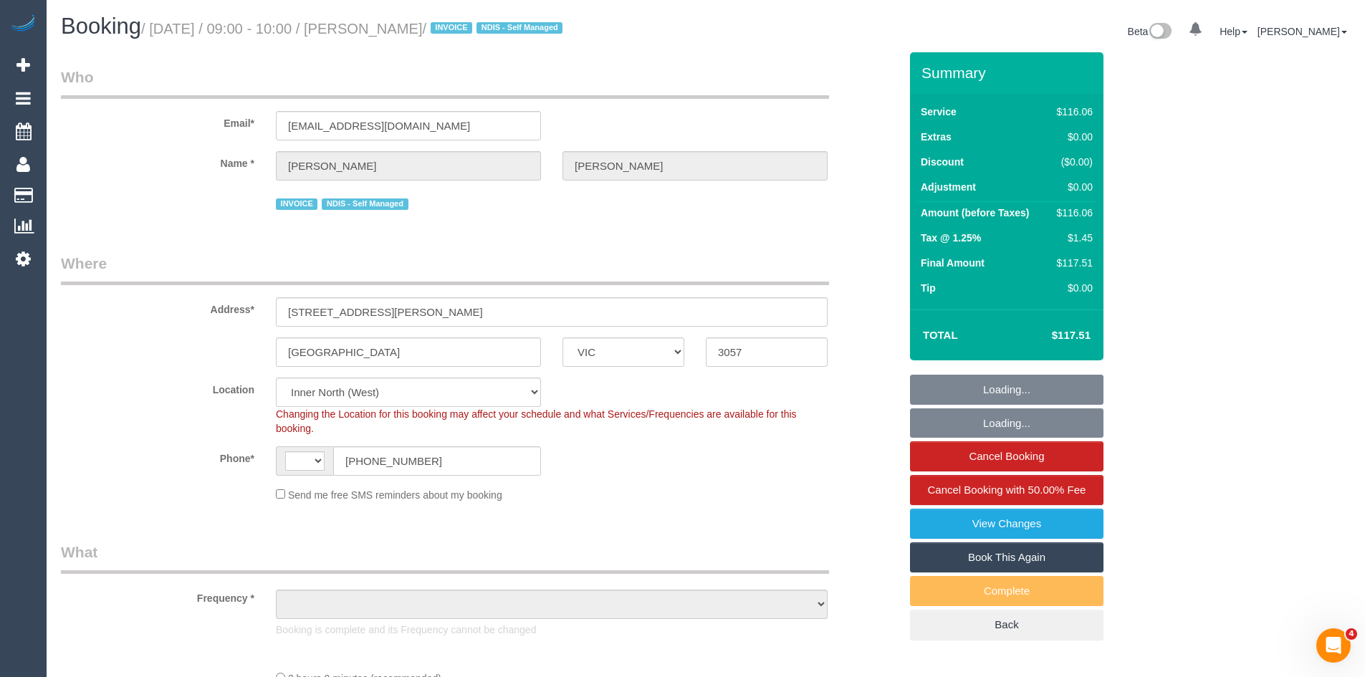
select select "string:AU"
select select "object:570"
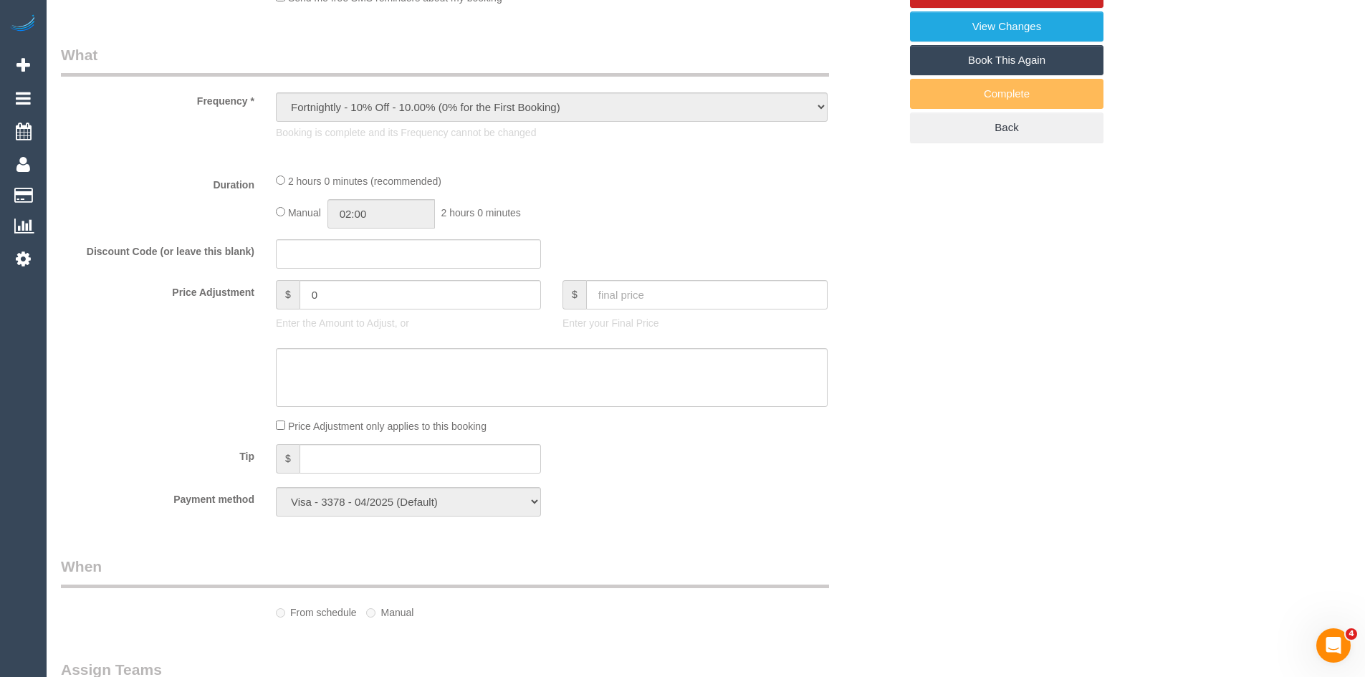
select select "number:28"
select select "number:14"
select select "number:19"
select select "number:34"
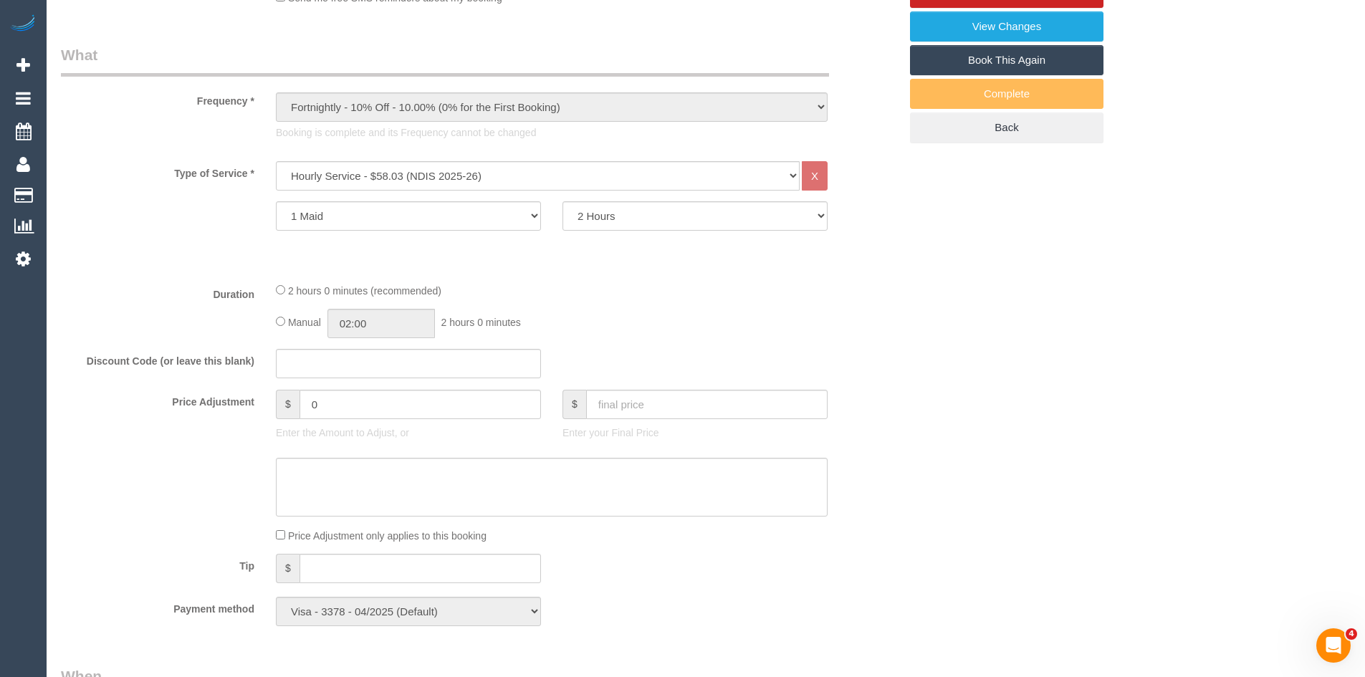
scroll to position [501, 0]
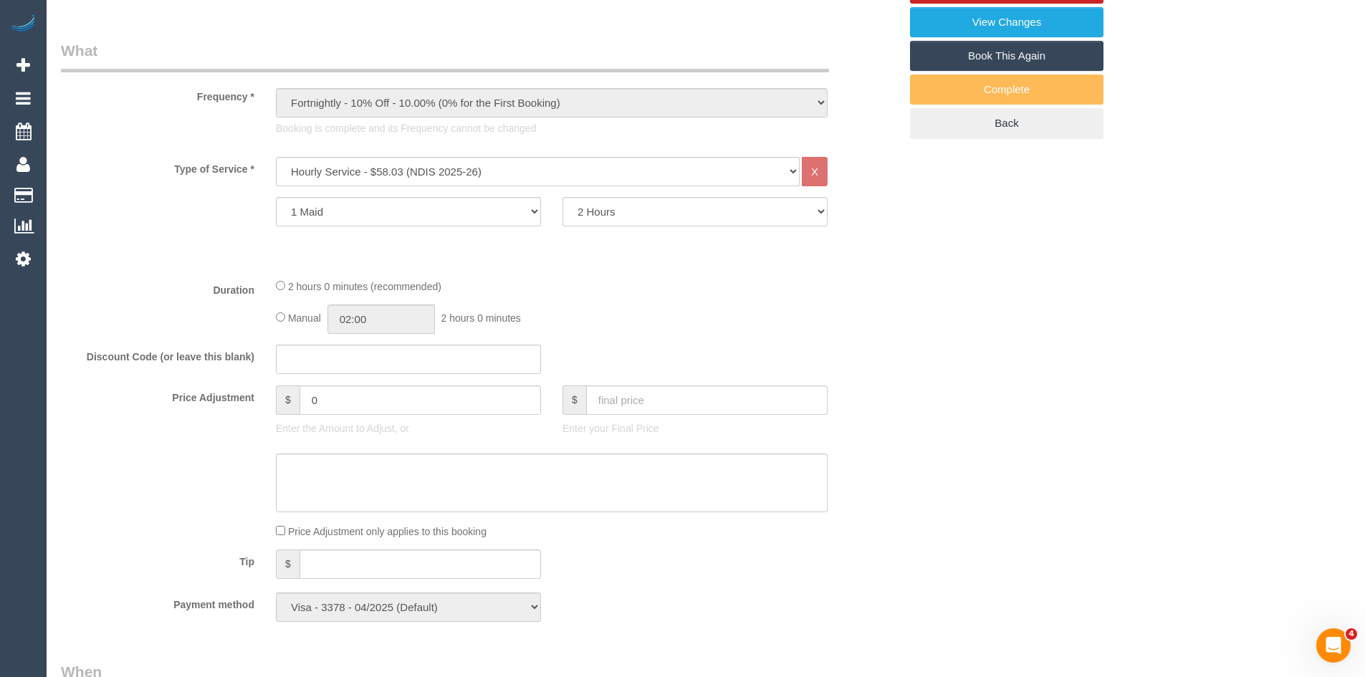
select select "object:1715"
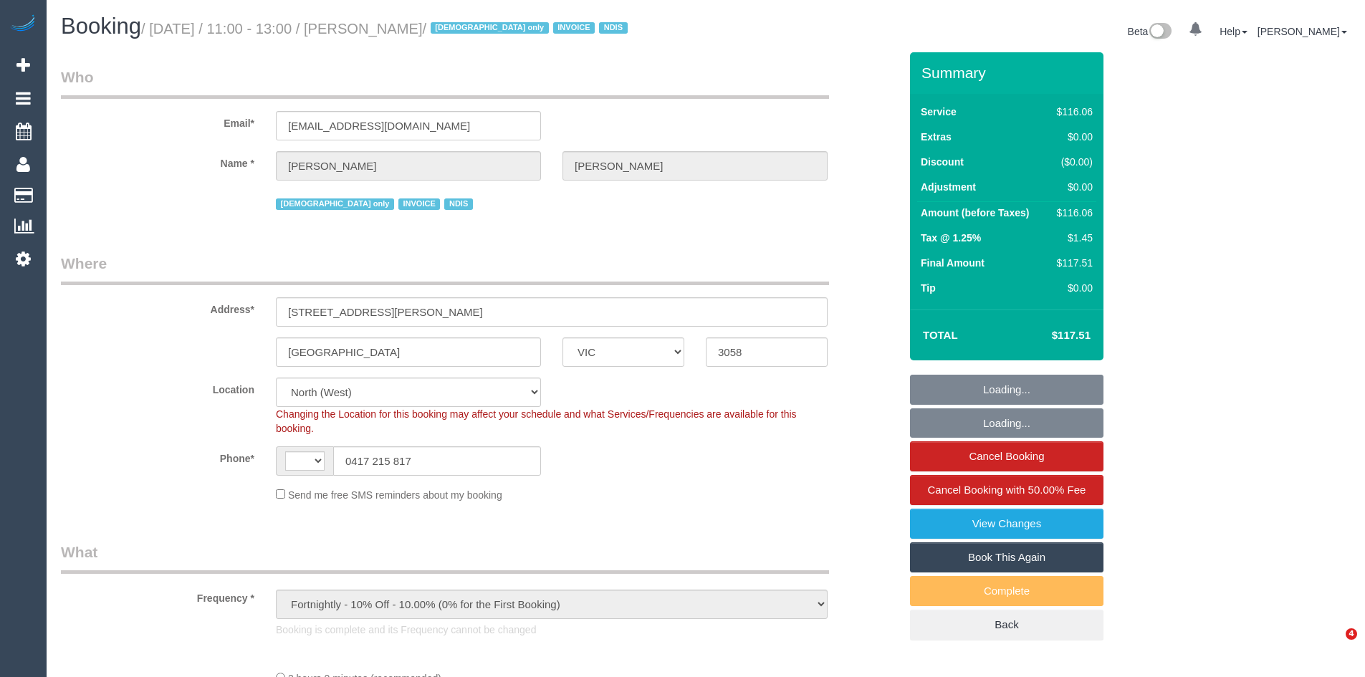
select select "VIC"
select select "number:28"
select select "number:14"
select select "number:19"
select select "number:22"
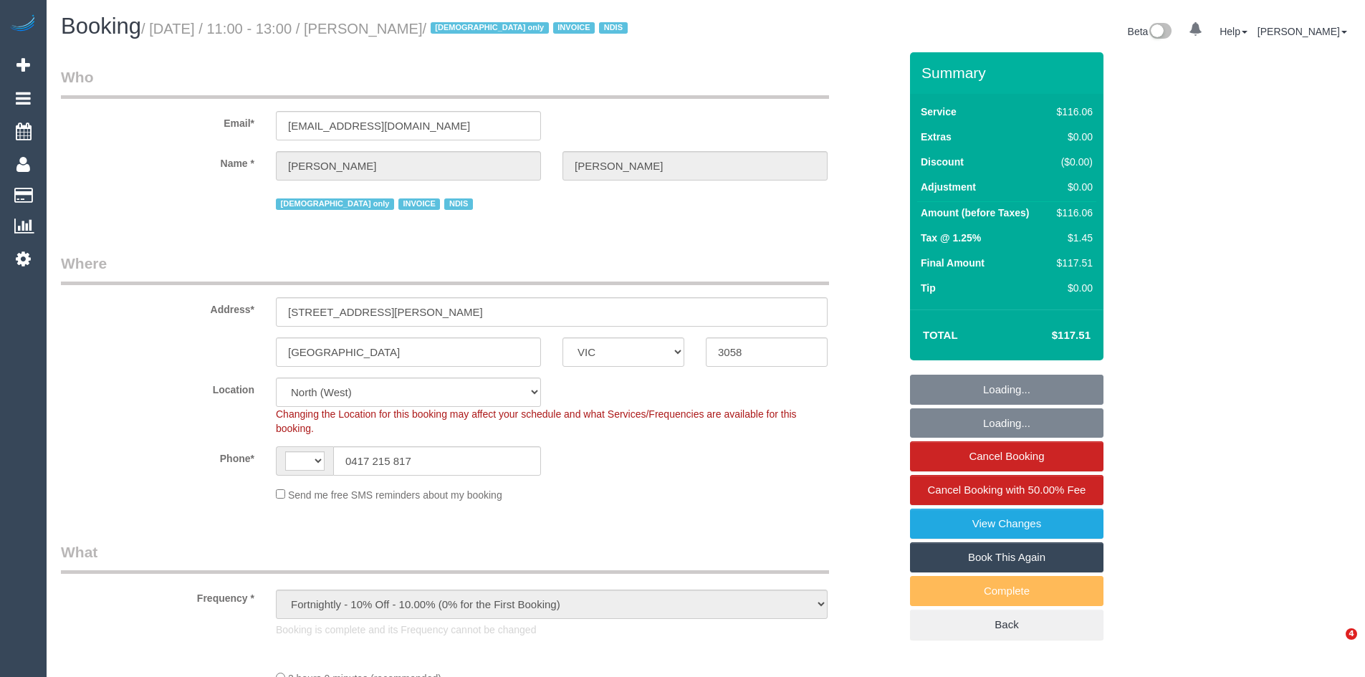
select select "number:35"
select select "object:709"
select select "string:AU"
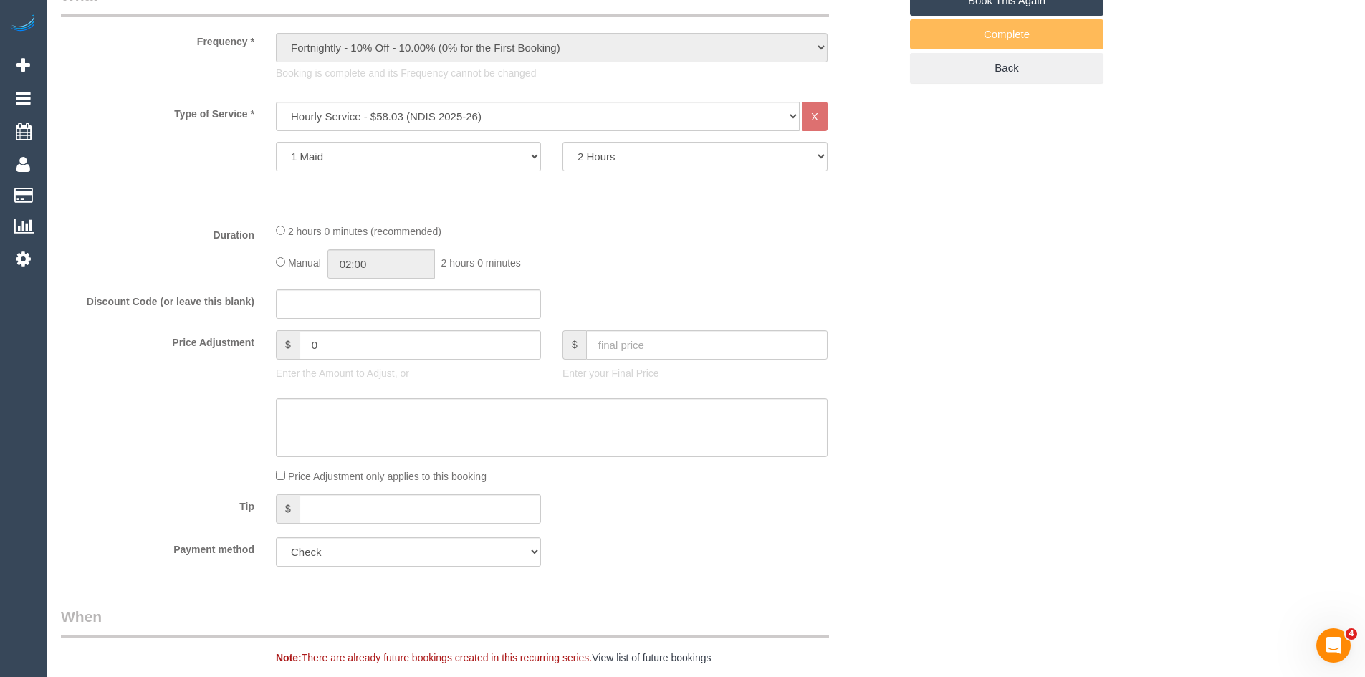
scroll to position [573, 0]
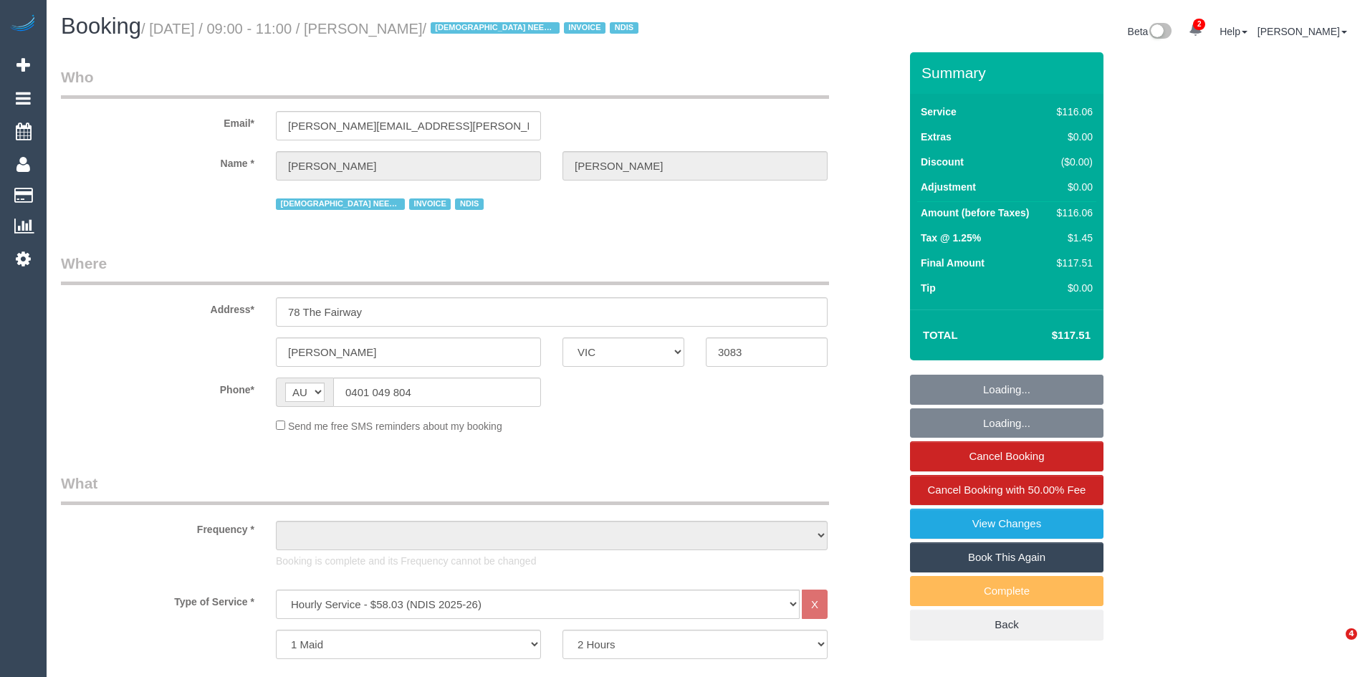
select select "VIC"
select select "object:729"
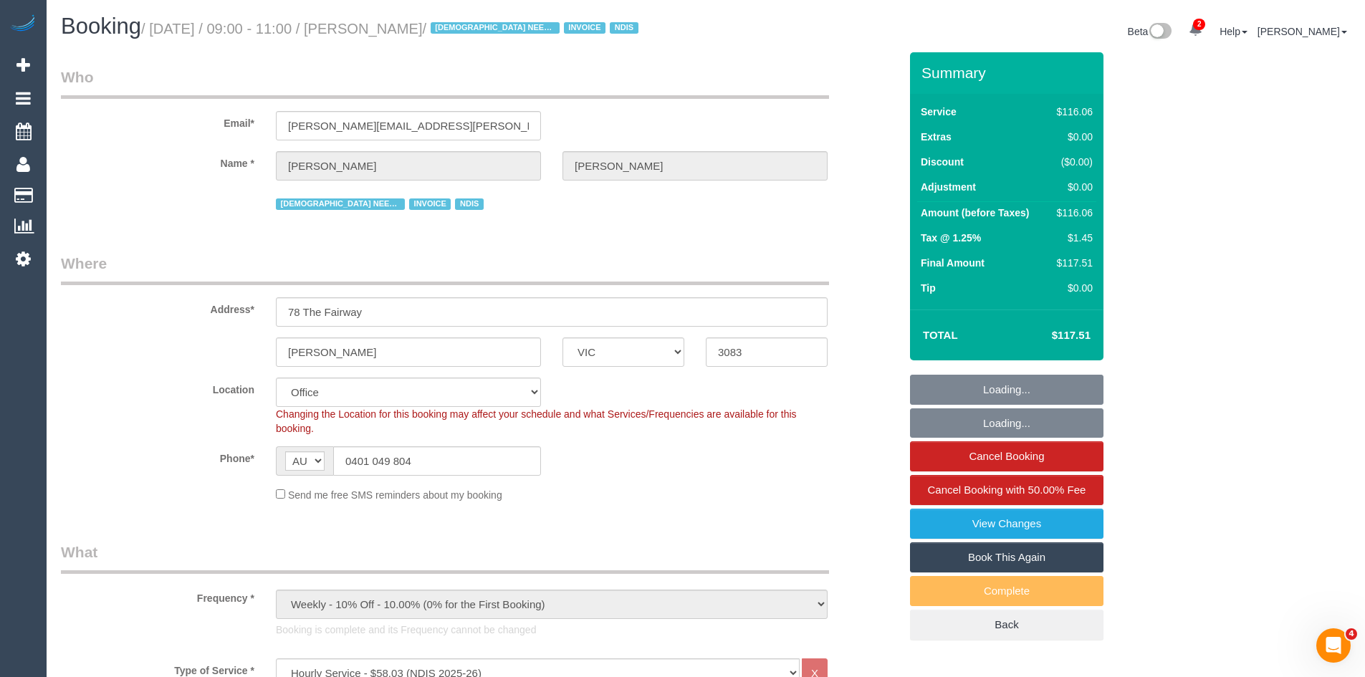
select select "number:29"
select select "number:14"
select select "number:18"
select select "number:24"
select select "number:35"
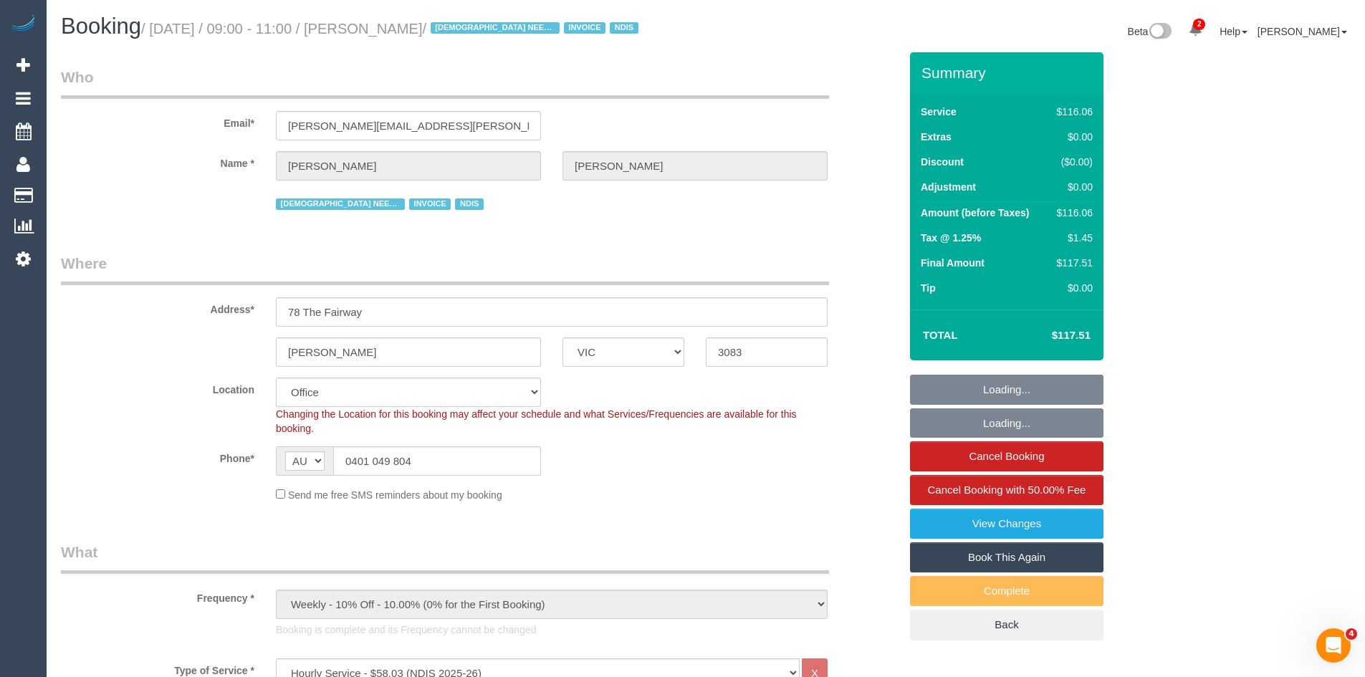
select select "object:2185"
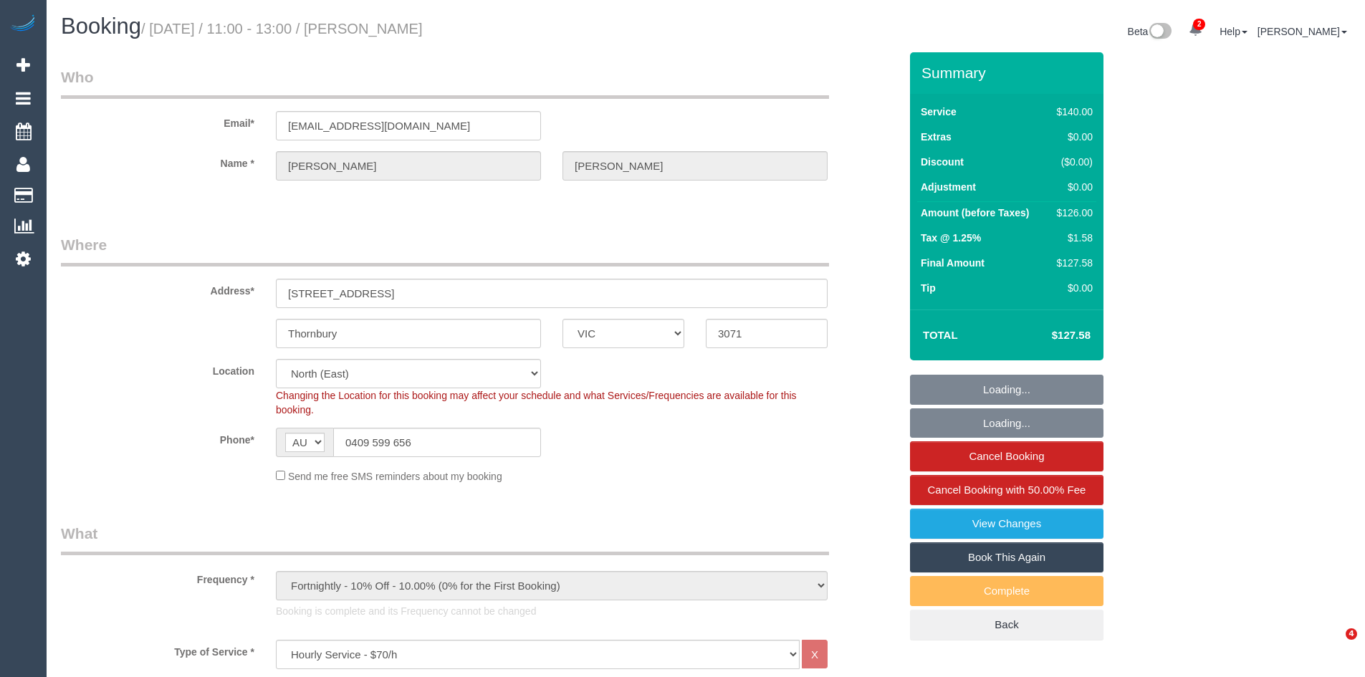
select select "VIC"
select select "string:stripe-pm_1P9GfB2GScqysDRVhbHXGPtn"
select select "number:29"
select select "number:14"
select select "number:19"
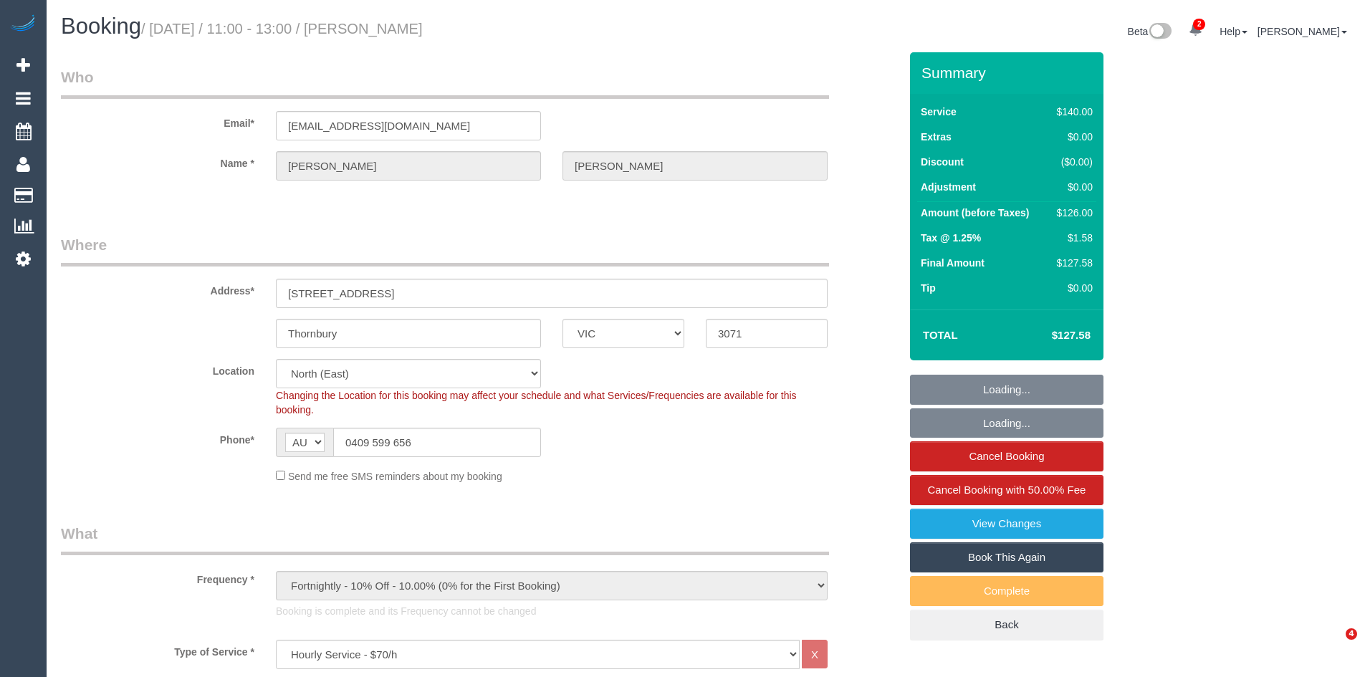
select select "number:22"
select select "number:34"
select select "number:12"
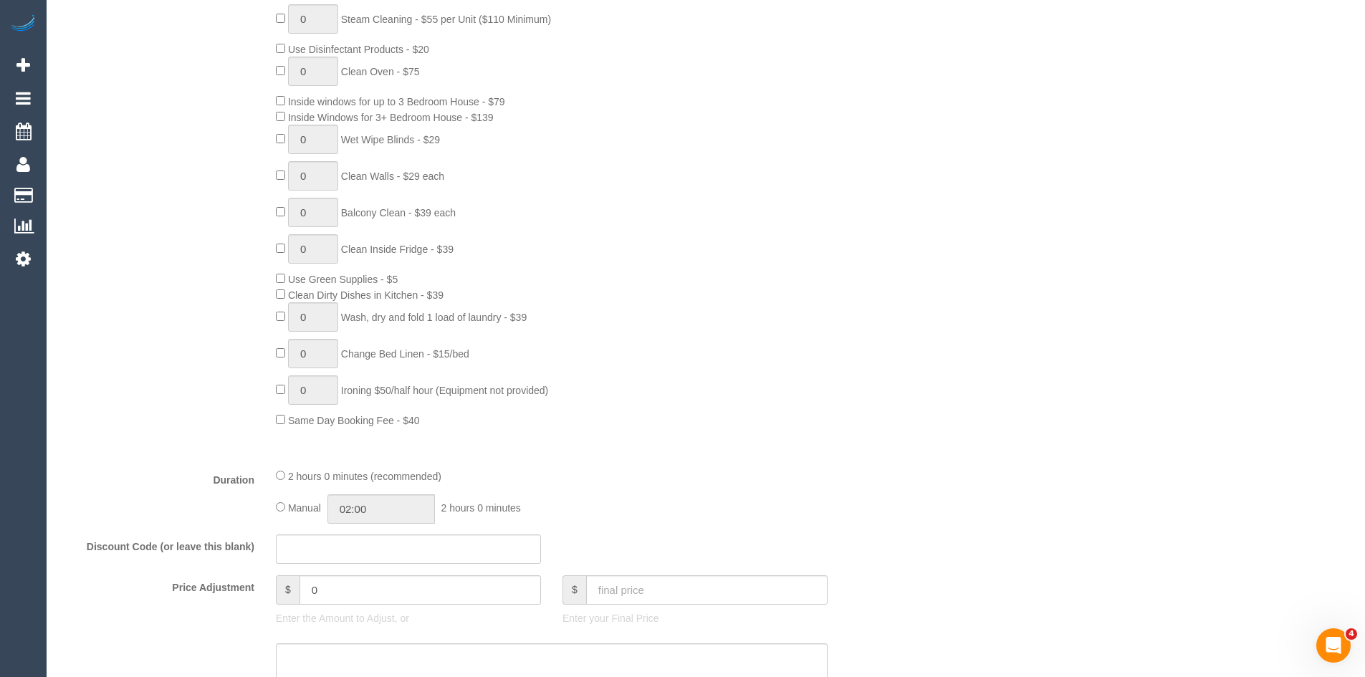
scroll to position [716, 0]
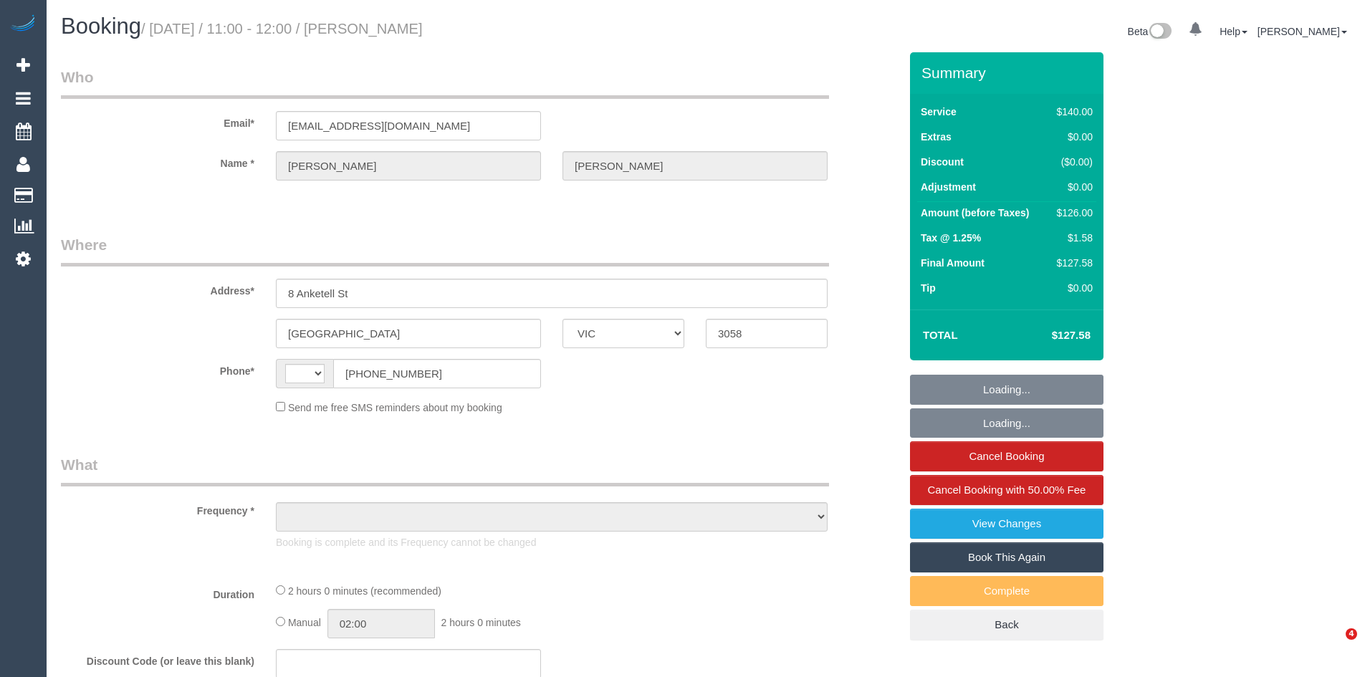
select select "VIC"
select select "string:AU"
select select "string:stripe-pm_1PDxDx2GScqysDRVawa16FdI"
select select "number:28"
select select "number:14"
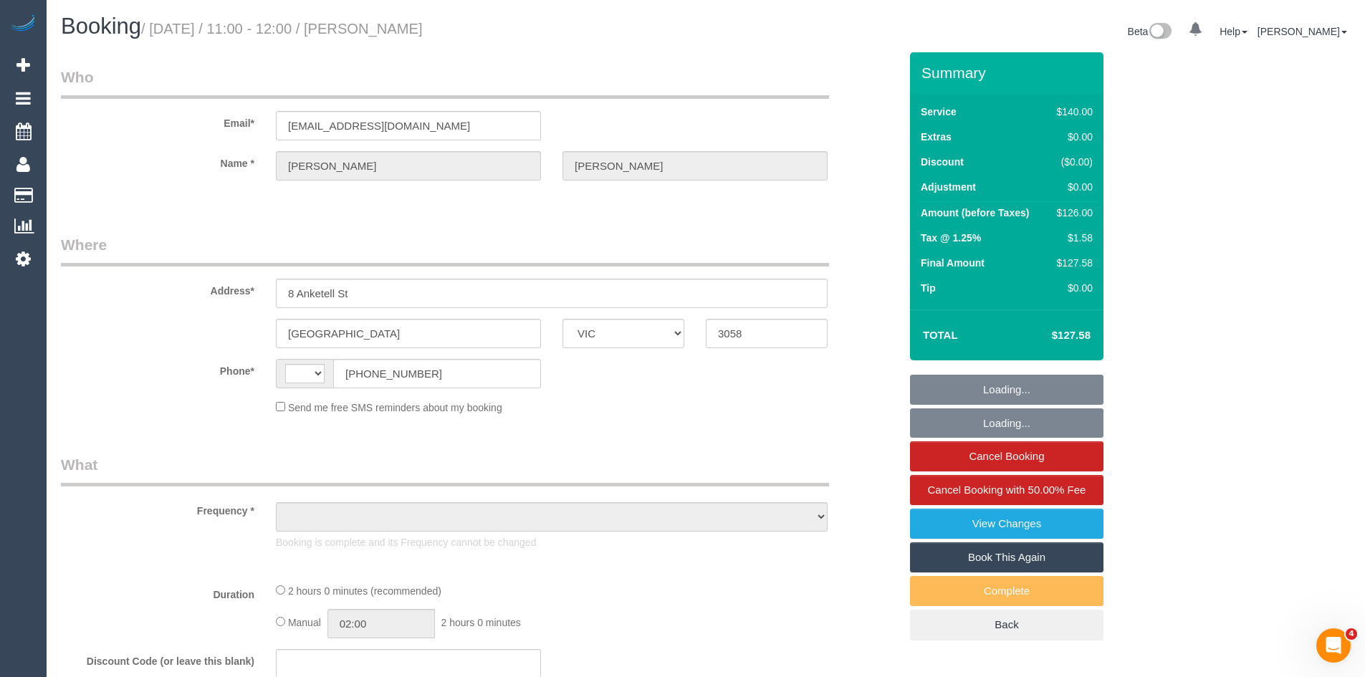
select select "number:19"
select select "number:22"
select select "number:34"
select select "number:26"
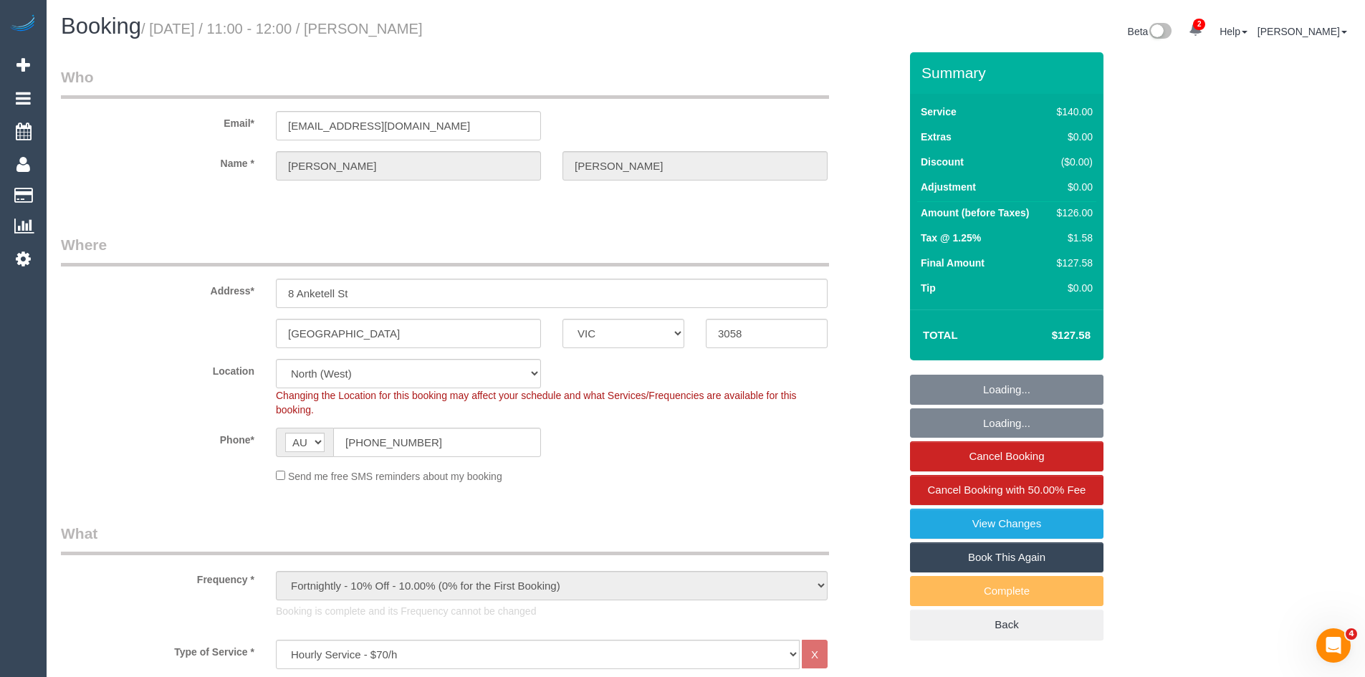
select select "object:1615"
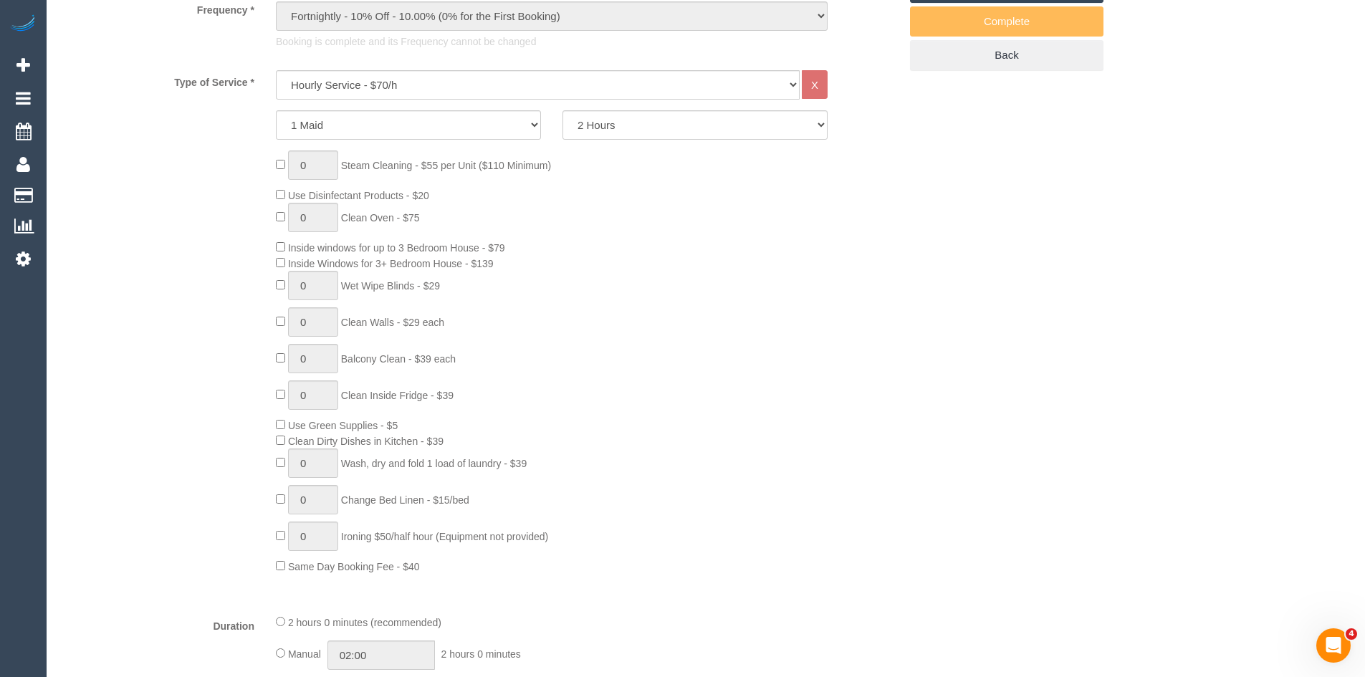
scroll to position [573, 0]
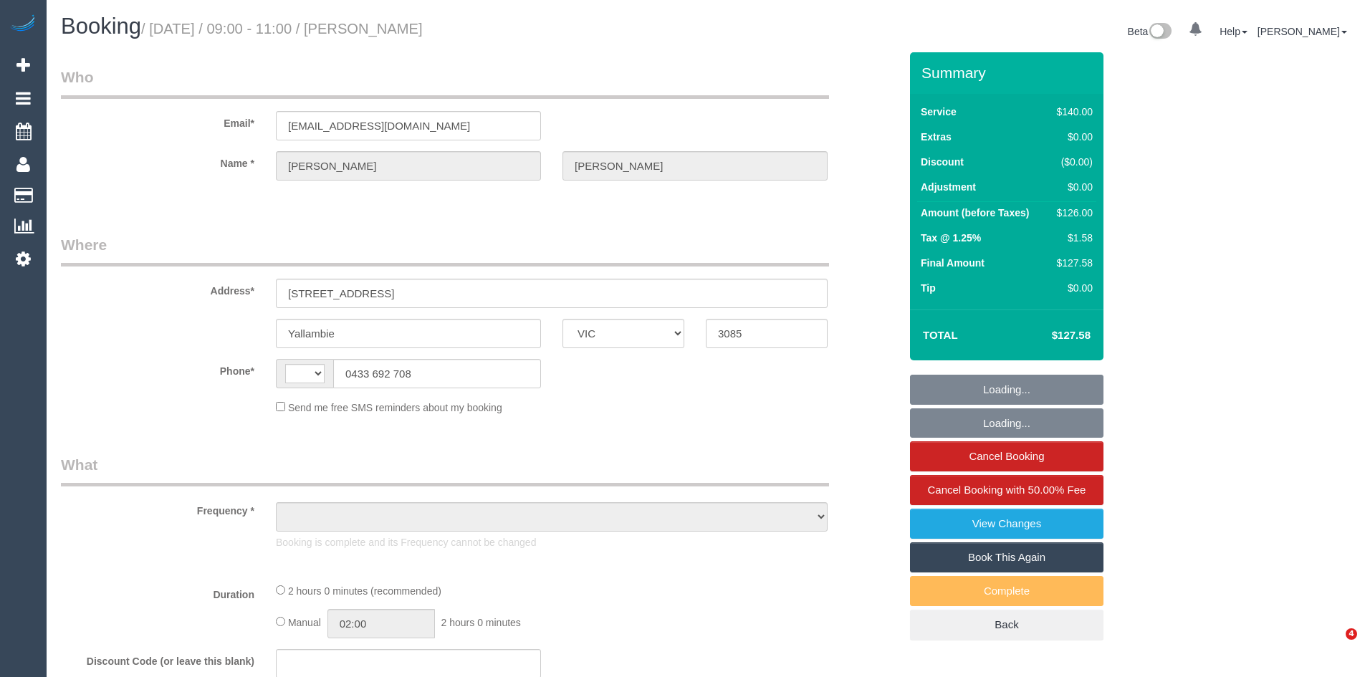
select select "VIC"
select select "string:stripe-pm_1OliLP2GScqysDRV60ZLVmWI"
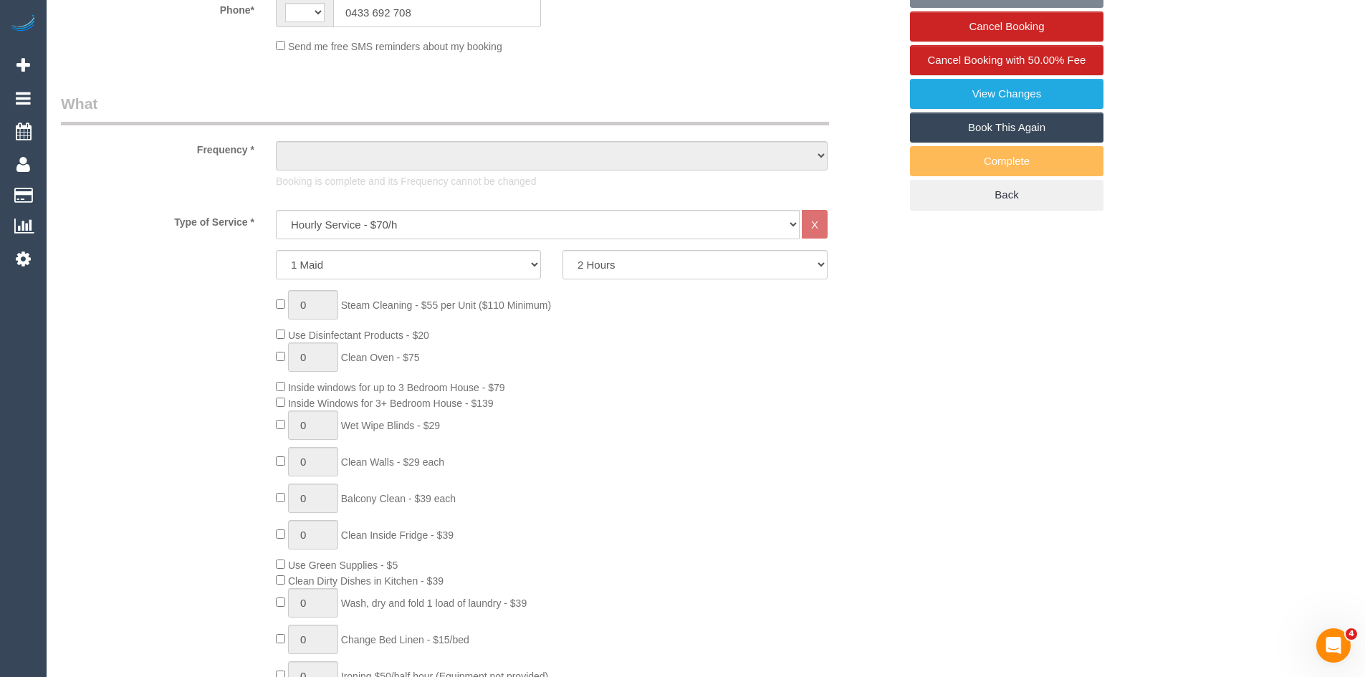
select select "string:AU"
select select "object:478"
select select "number:29"
select select "number:14"
select select "number:19"
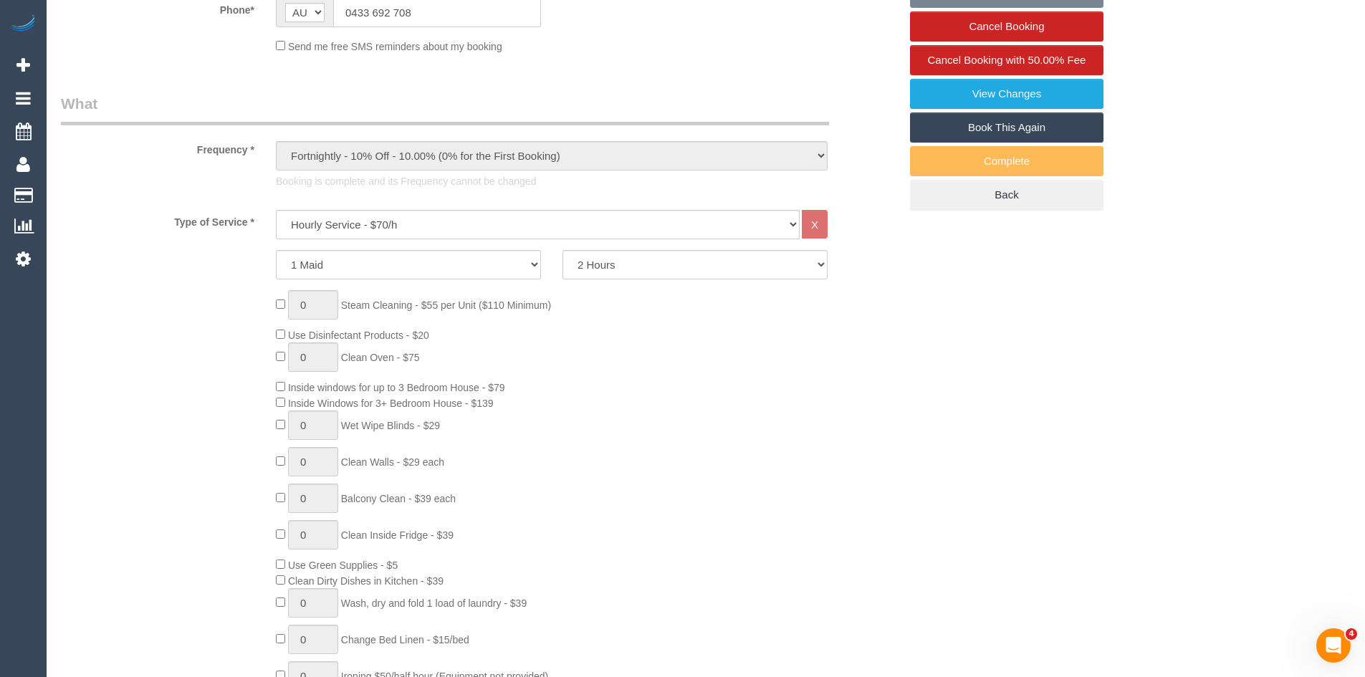
select select "number:22"
select select "number:35"
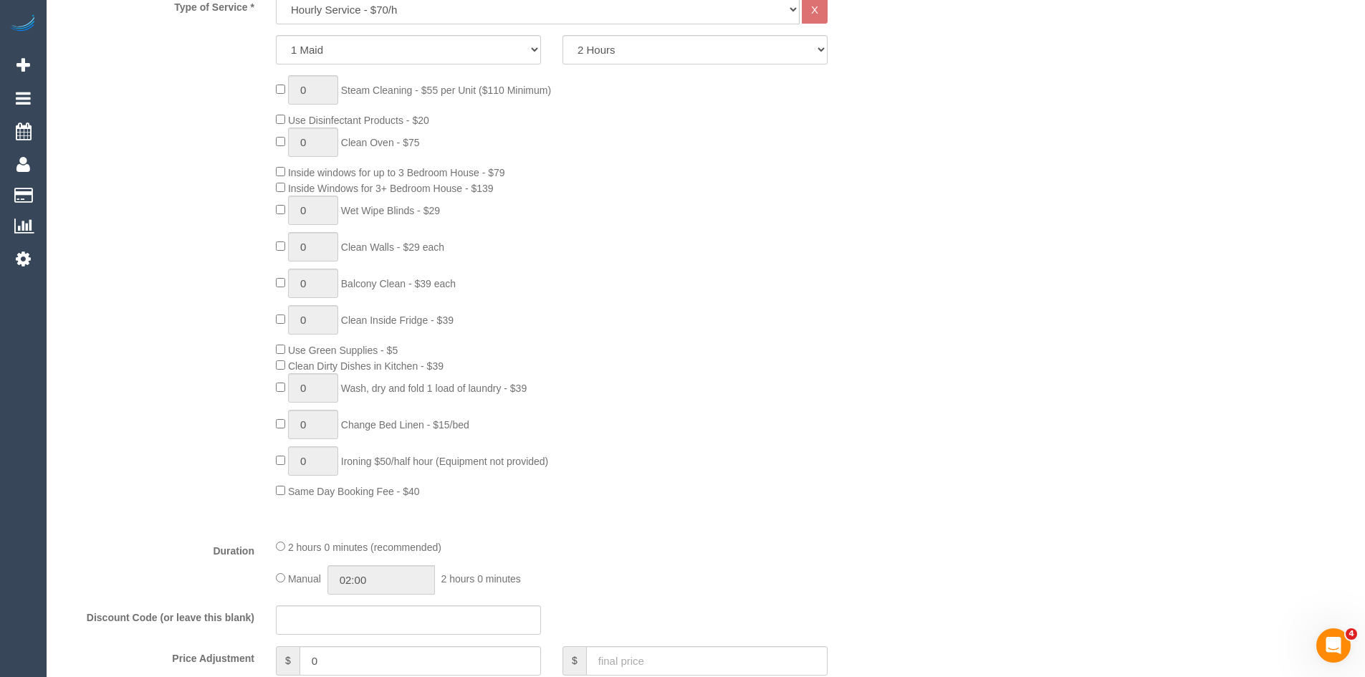
select select "object:1539"
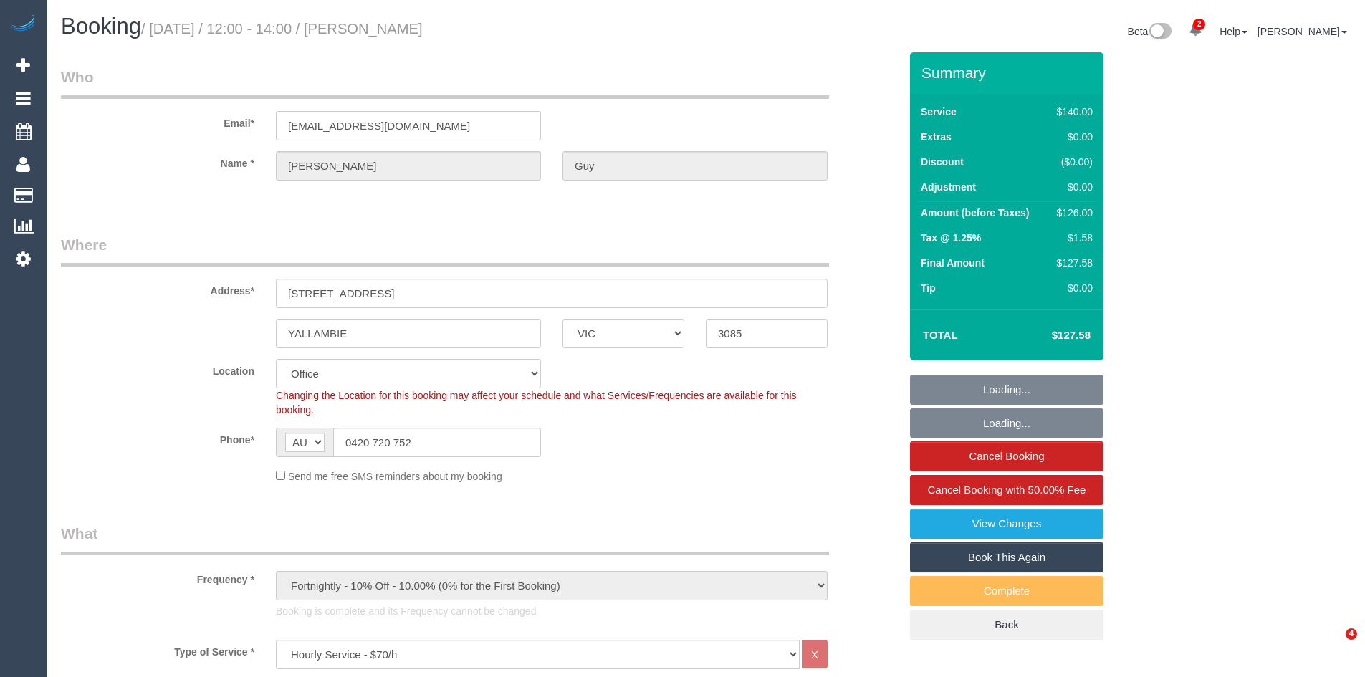
select select "VIC"
select select "number:27"
select select "number:14"
select select "number:19"
select select "number:22"
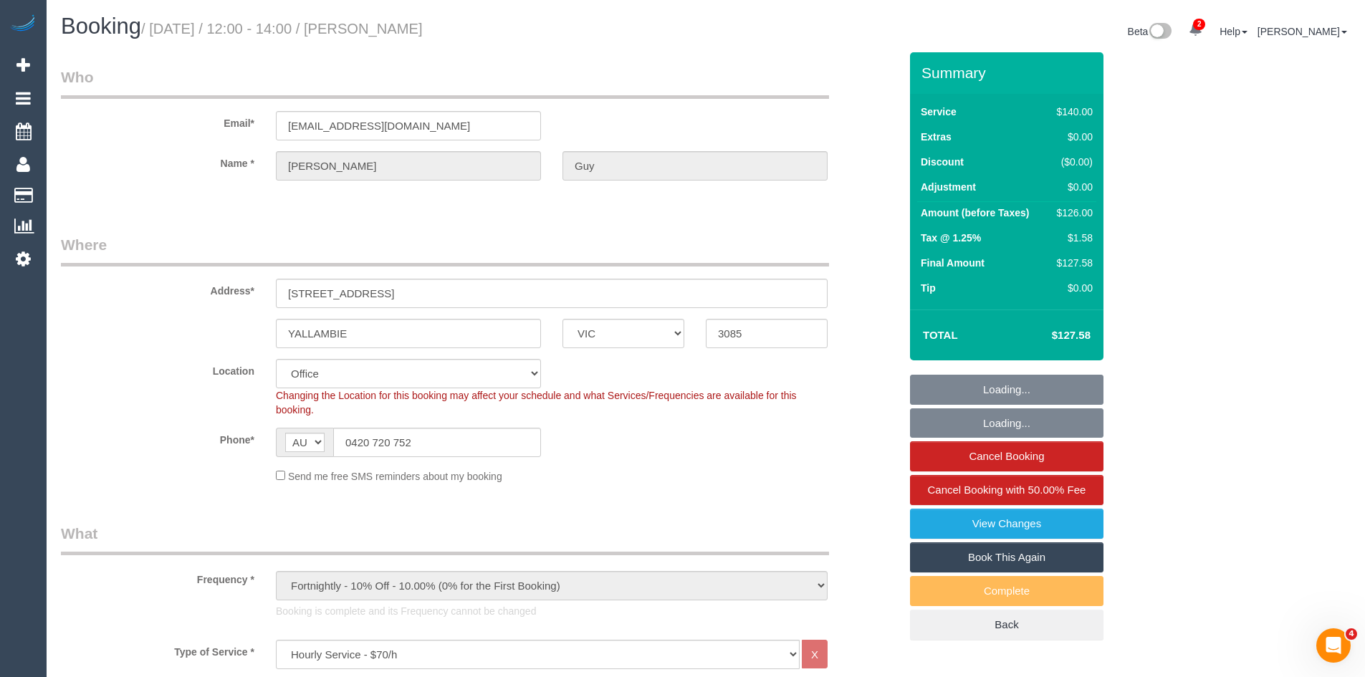
select select "number:34"
select select "number:12"
select select "object:2194"
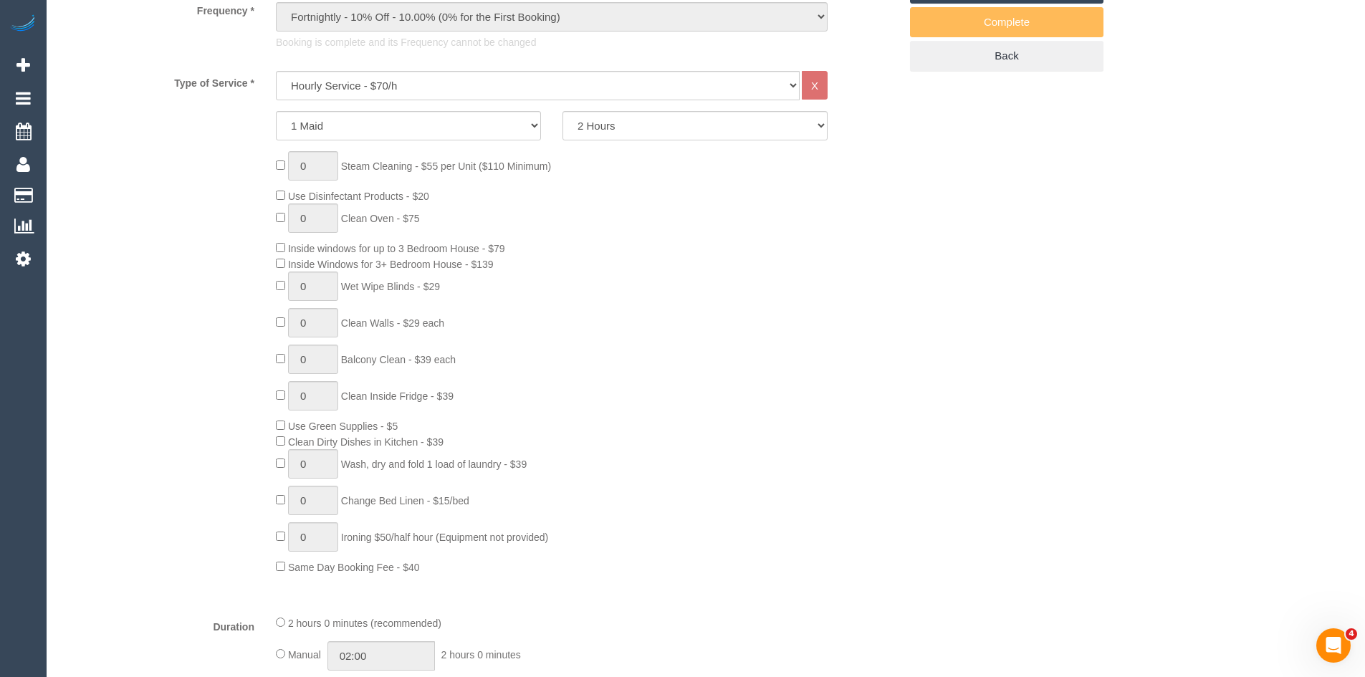
scroll to position [645, 0]
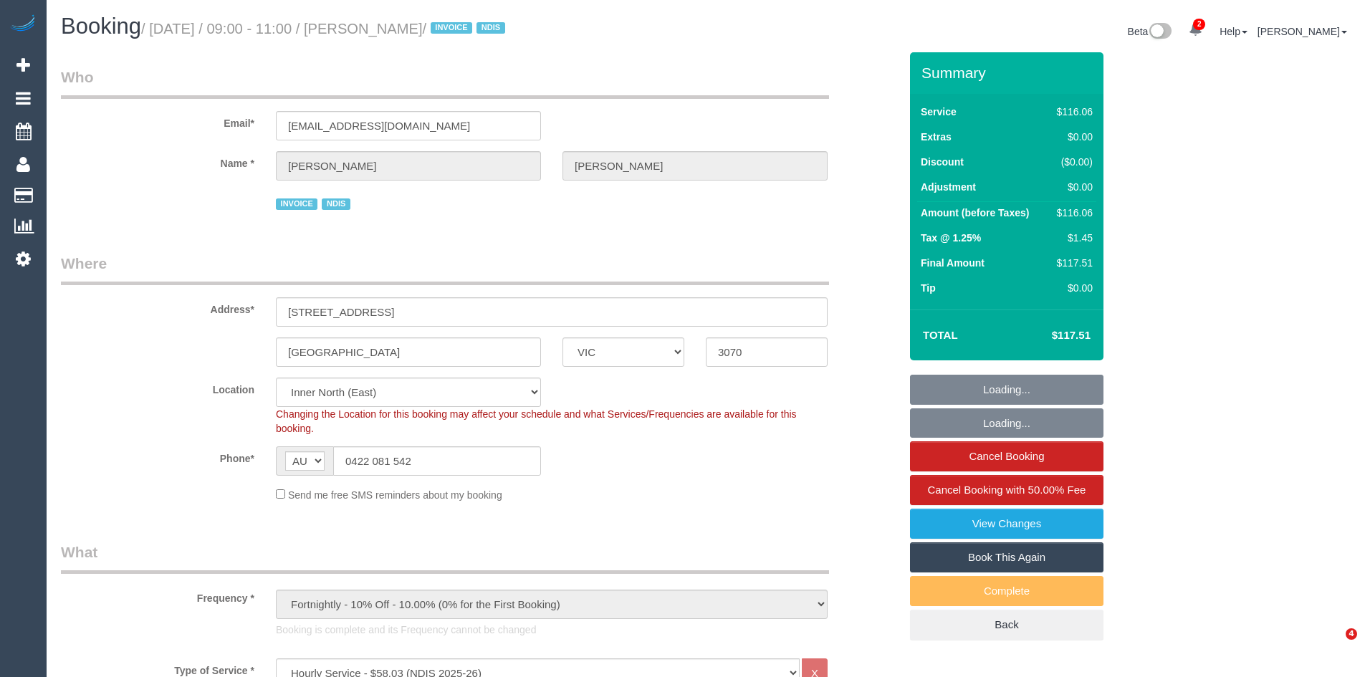
select select "VIC"
select select "number:28"
select select "number:14"
select select "number:18"
select select "number:24"
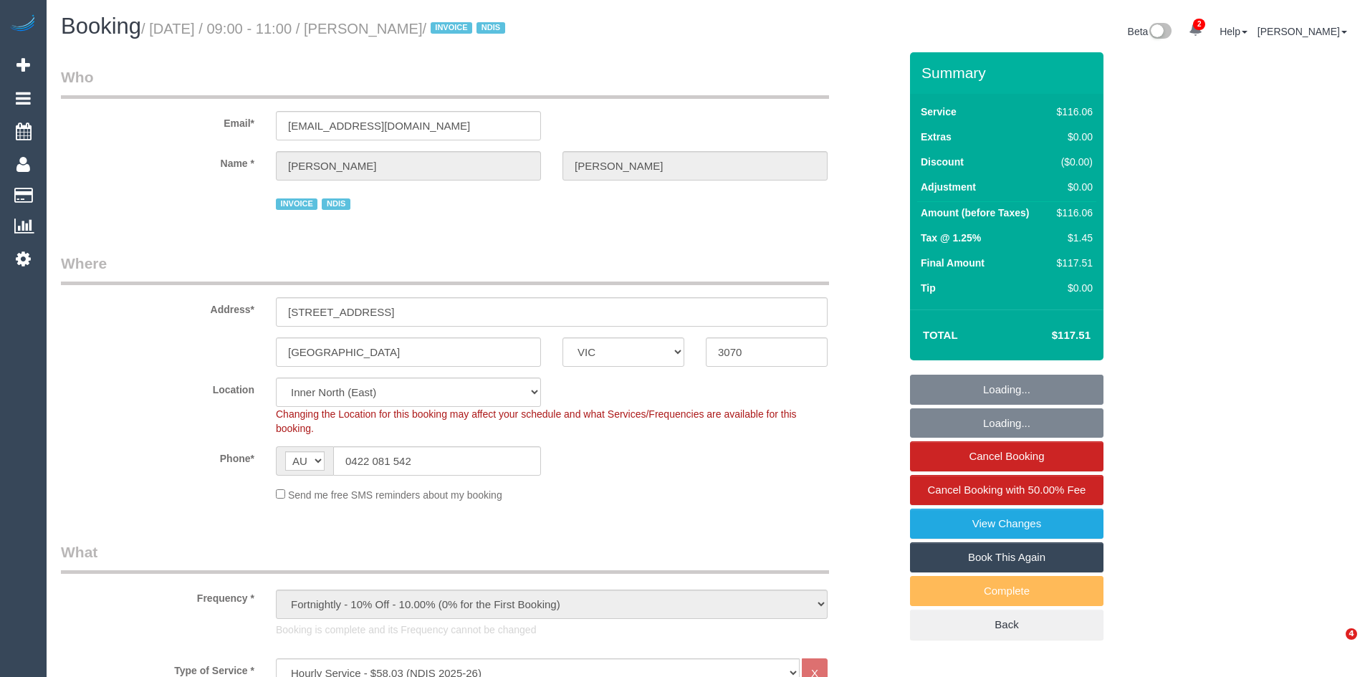
select select "number:34"
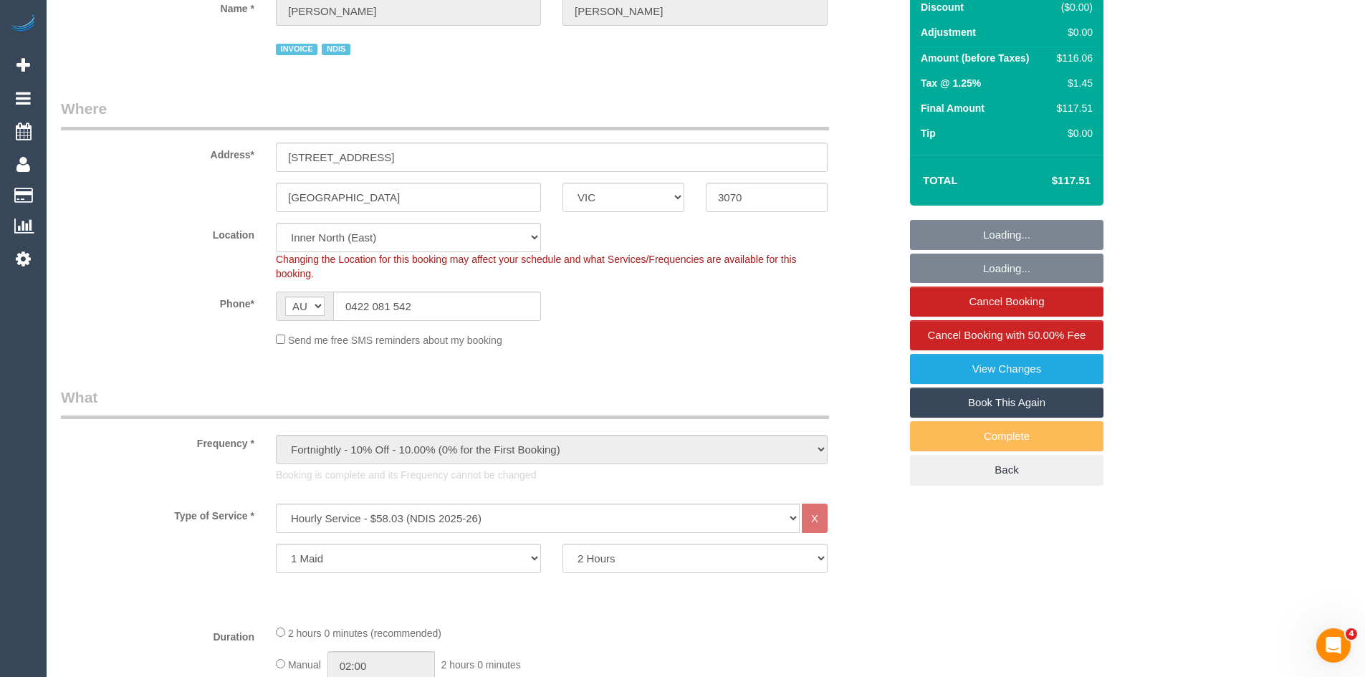
scroll to position [430, 0]
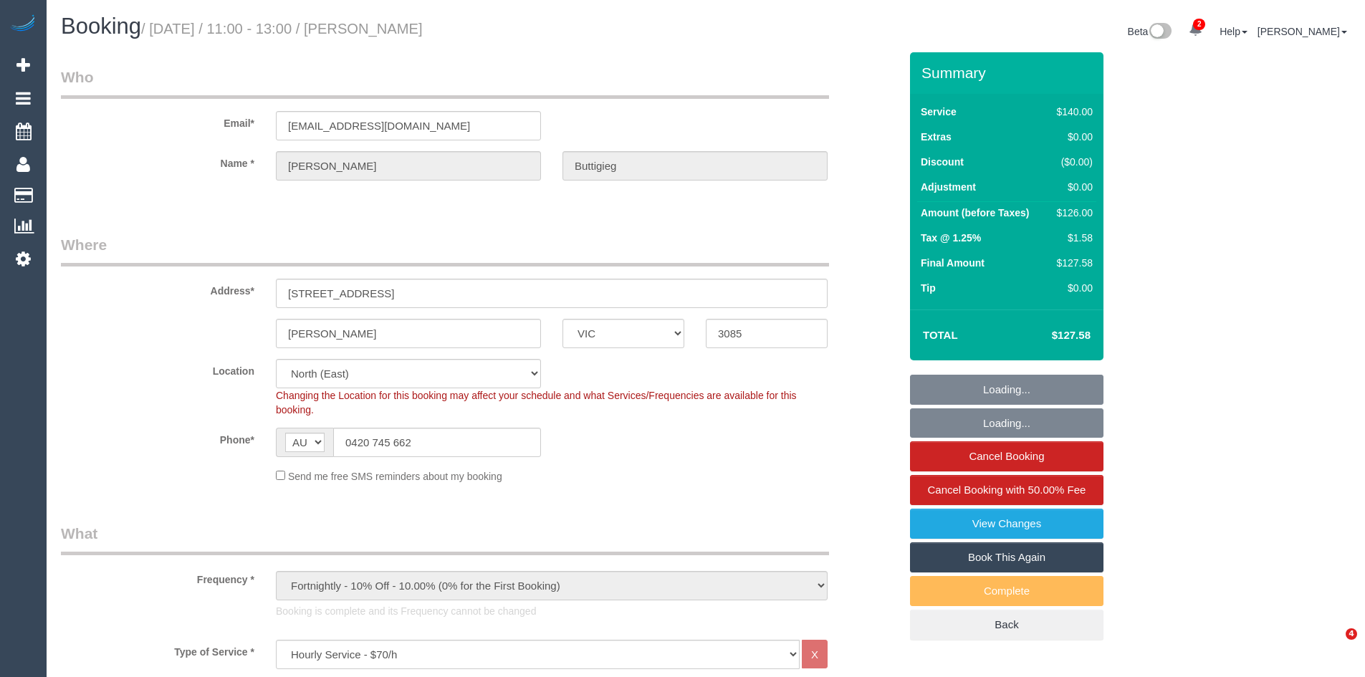
select select "VIC"
select select "number:28"
select select "number:14"
select select "number:19"
select select "number:22"
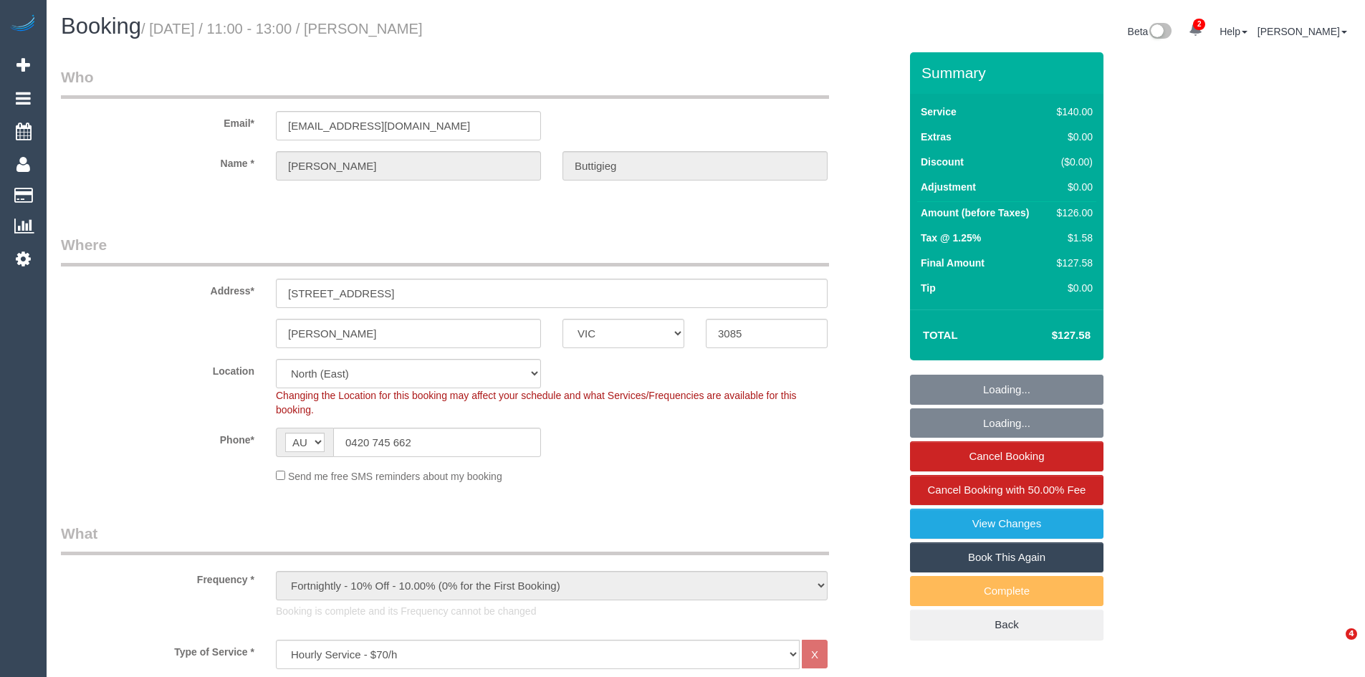
select select "number:35"
select select "number:11"
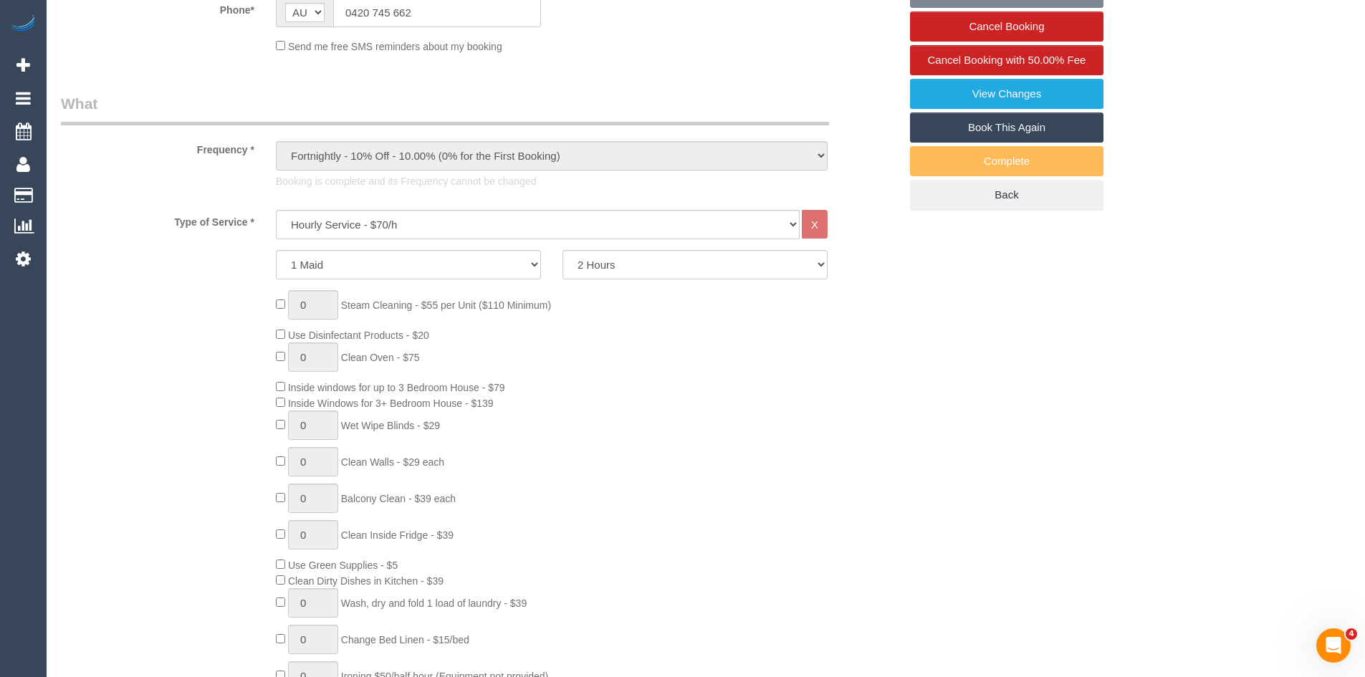
select select "object:876"
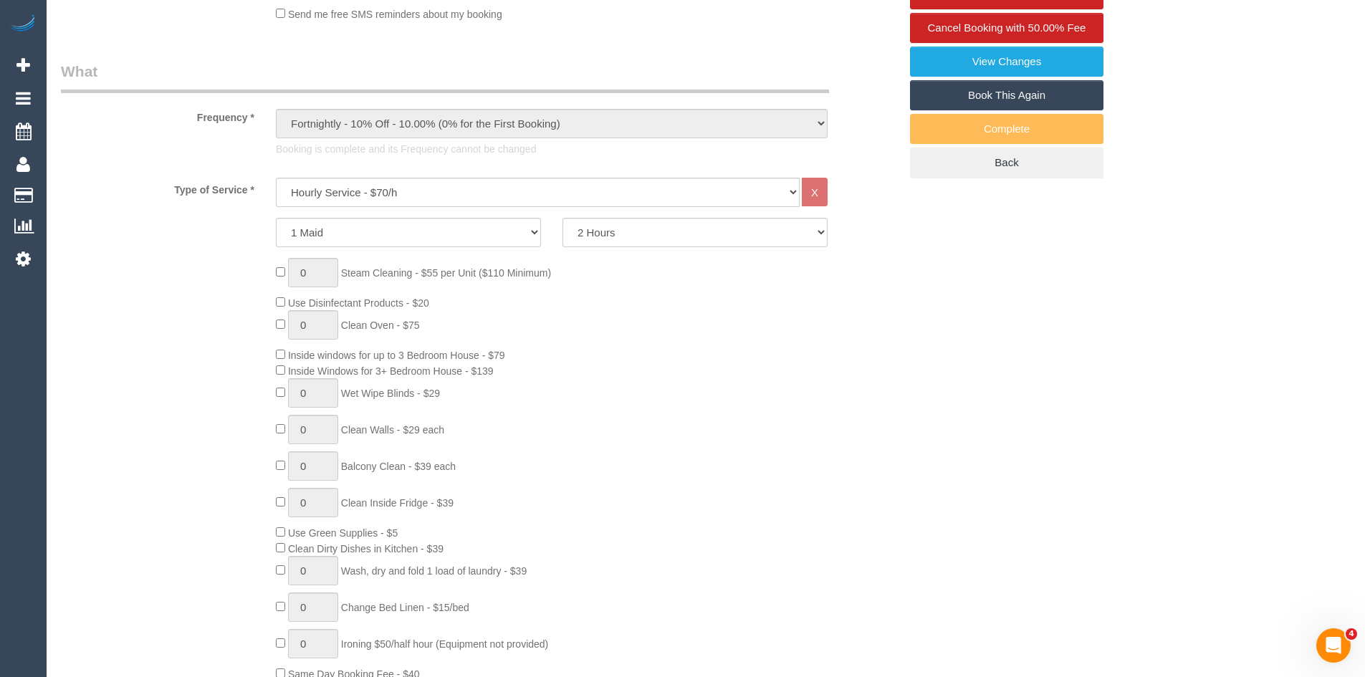
scroll to position [573, 0]
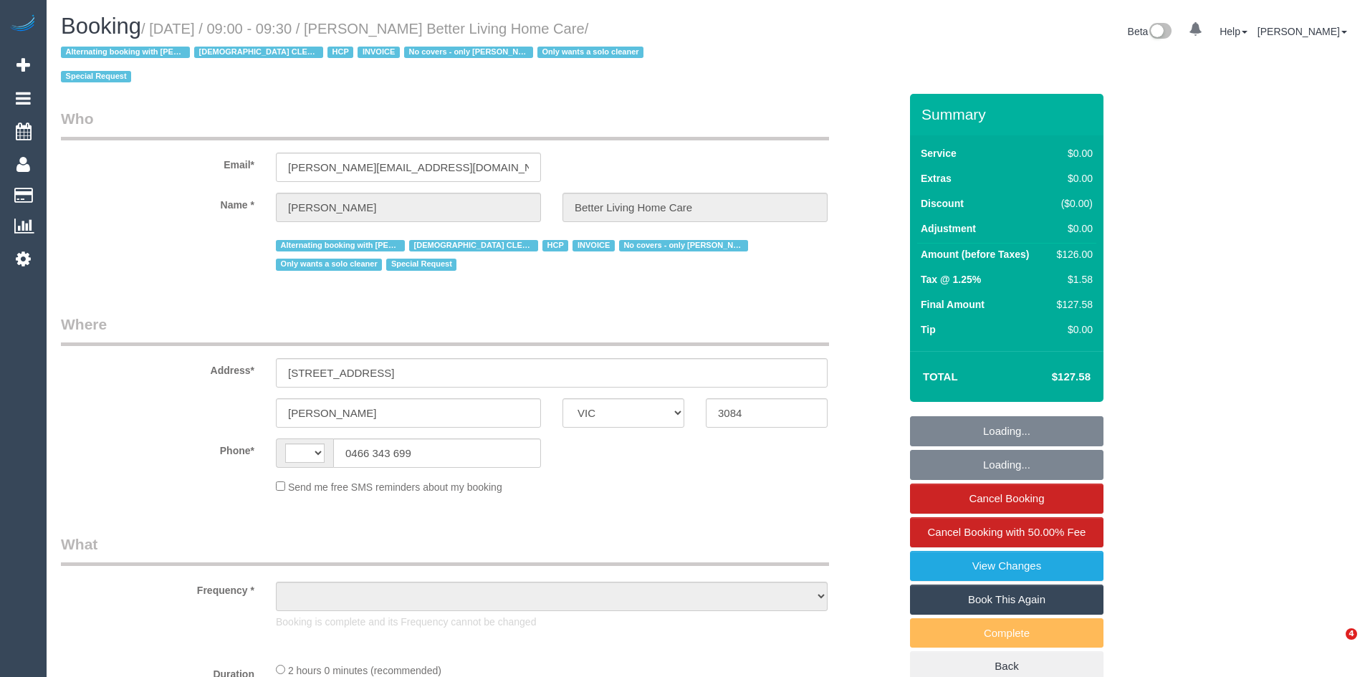
select select "VIC"
select select "object:313"
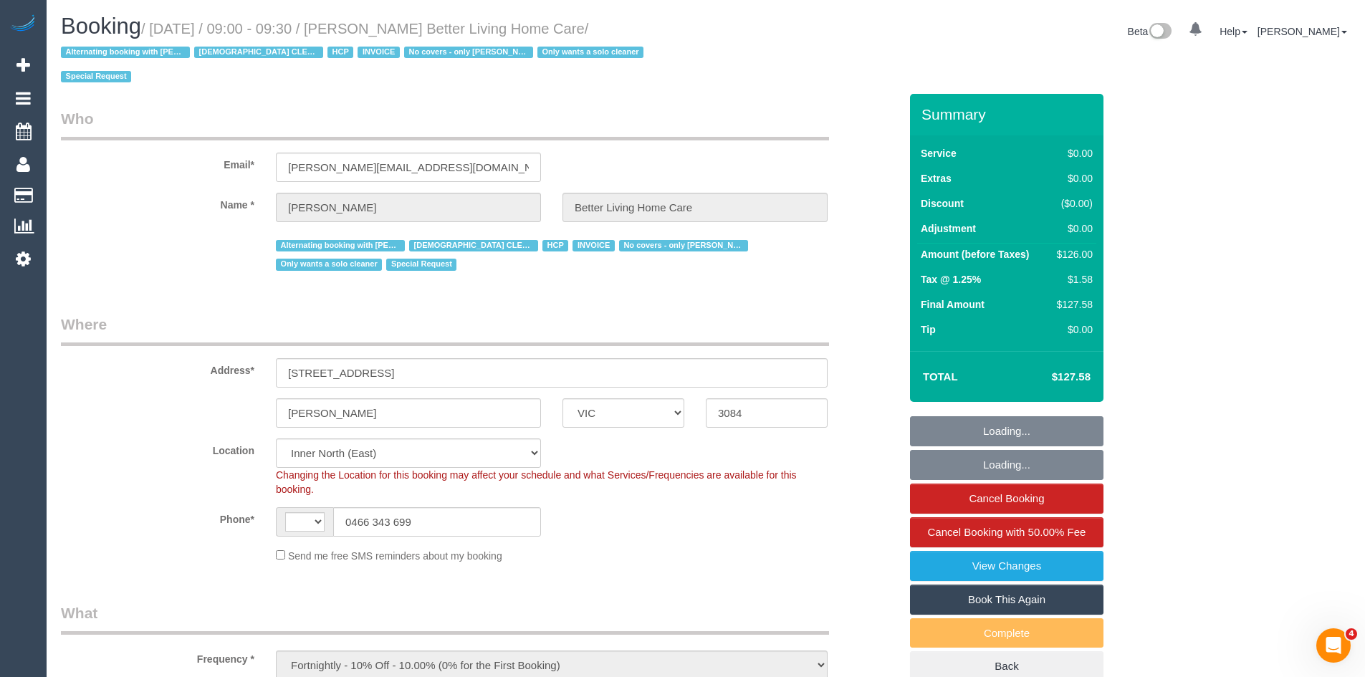
select select "string:AU"
select select "120"
select select "number:28"
select select "number:14"
select select "number:19"
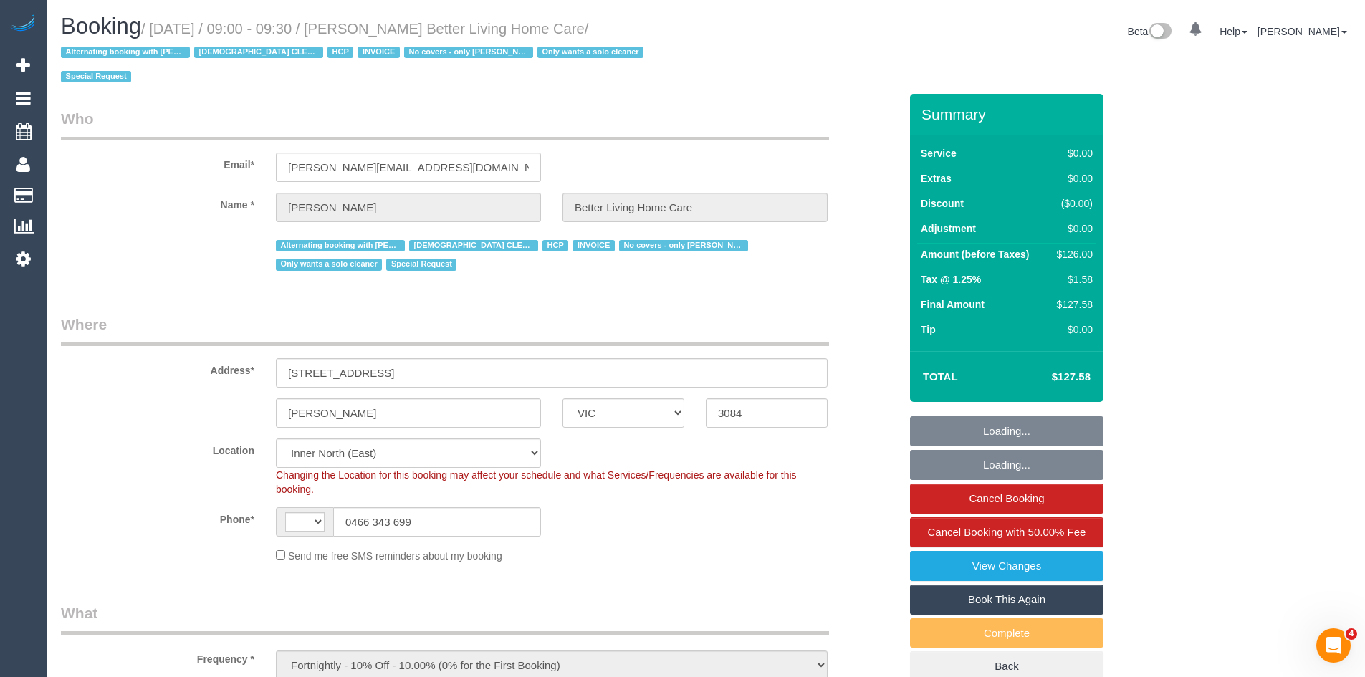
select select "number:25"
select select "number:35"
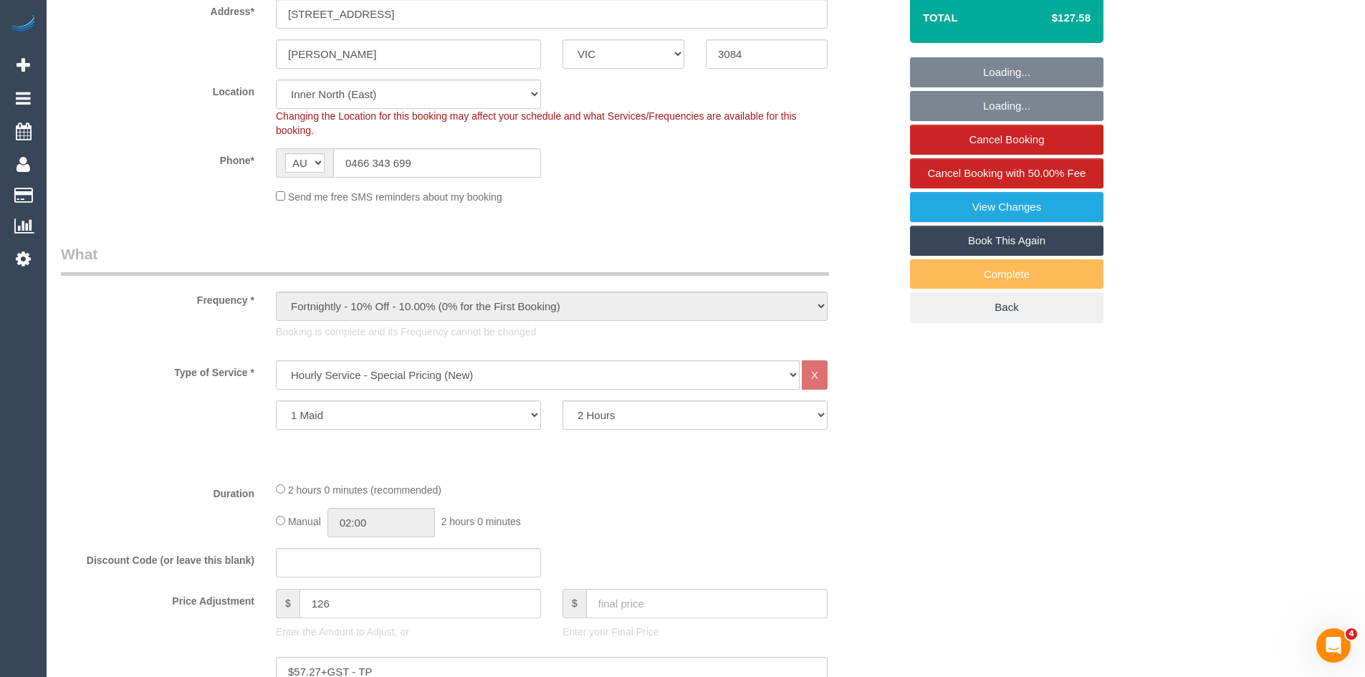
scroll to position [430, 0]
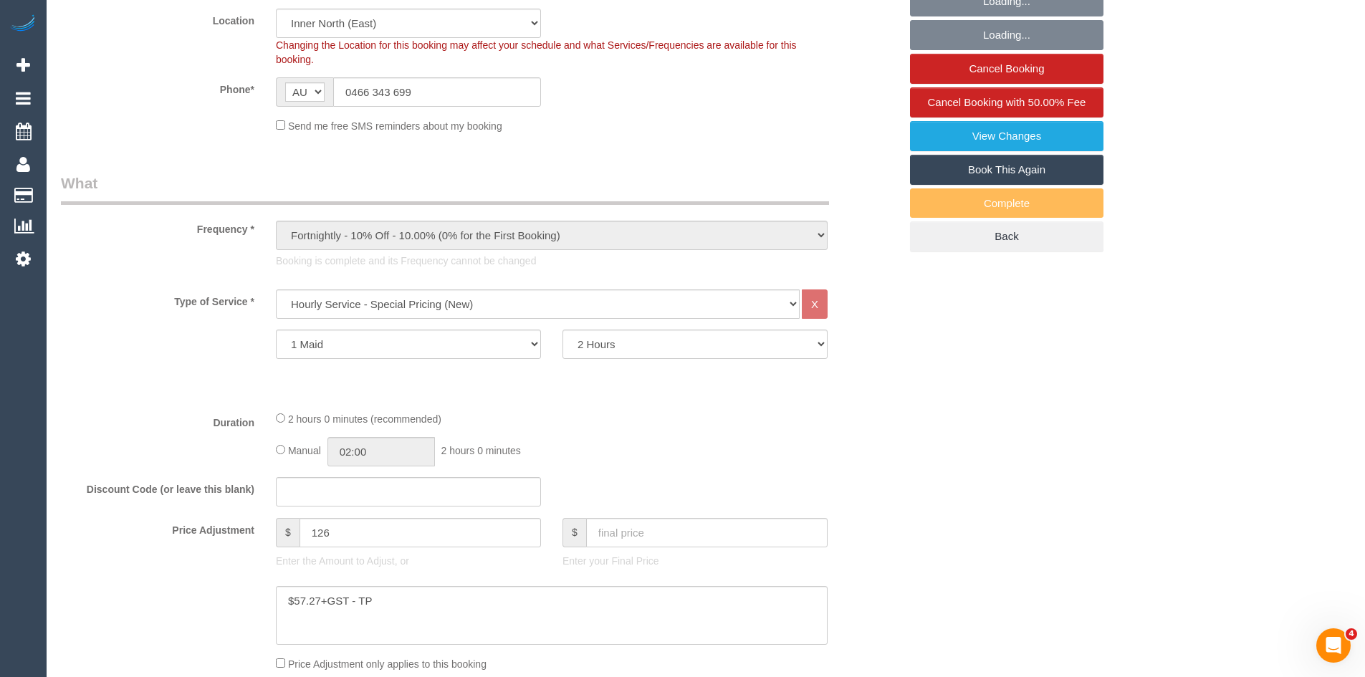
select select "object:1701"
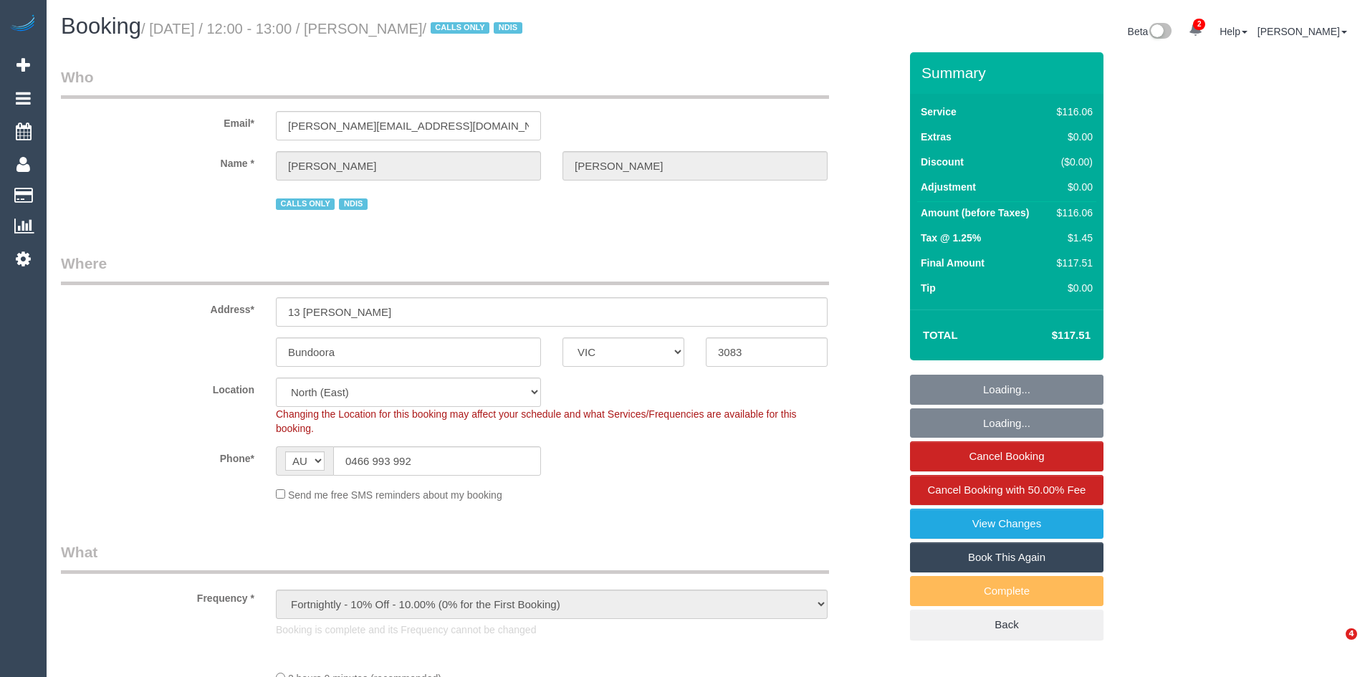
select select "VIC"
select select "number:32"
select select "number:34"
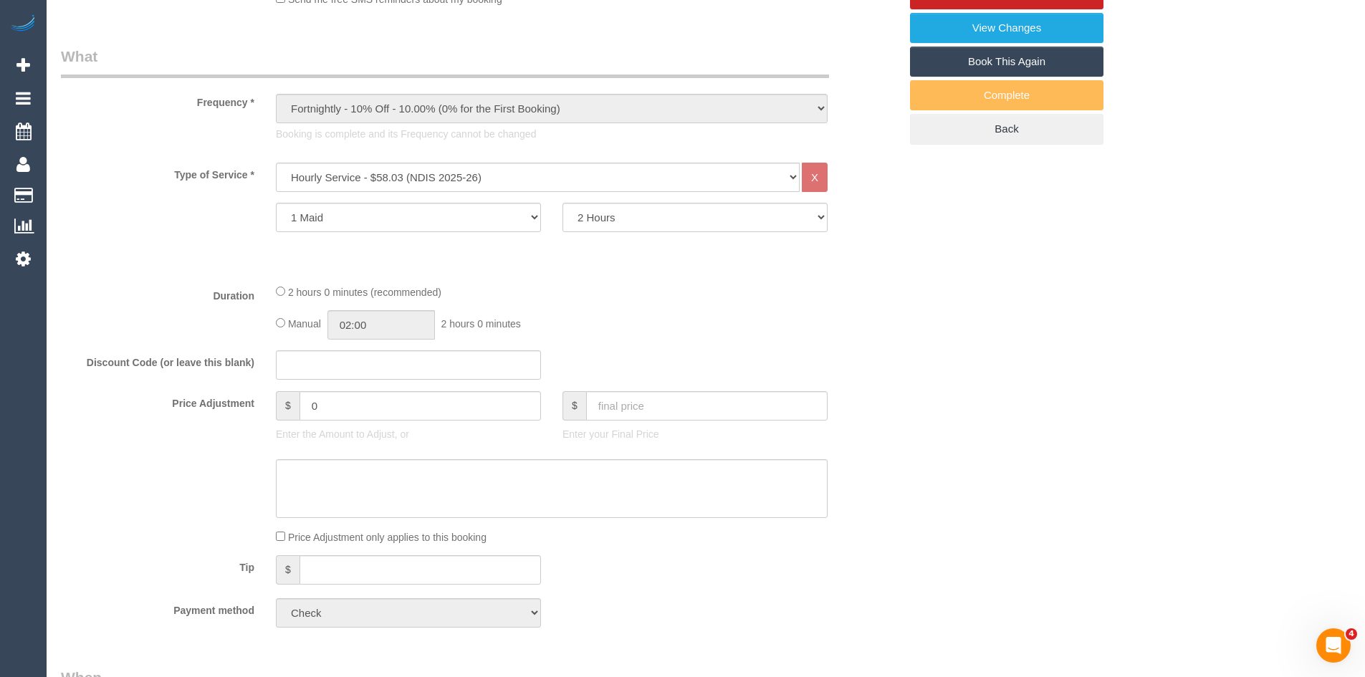
scroll to position [501, 0]
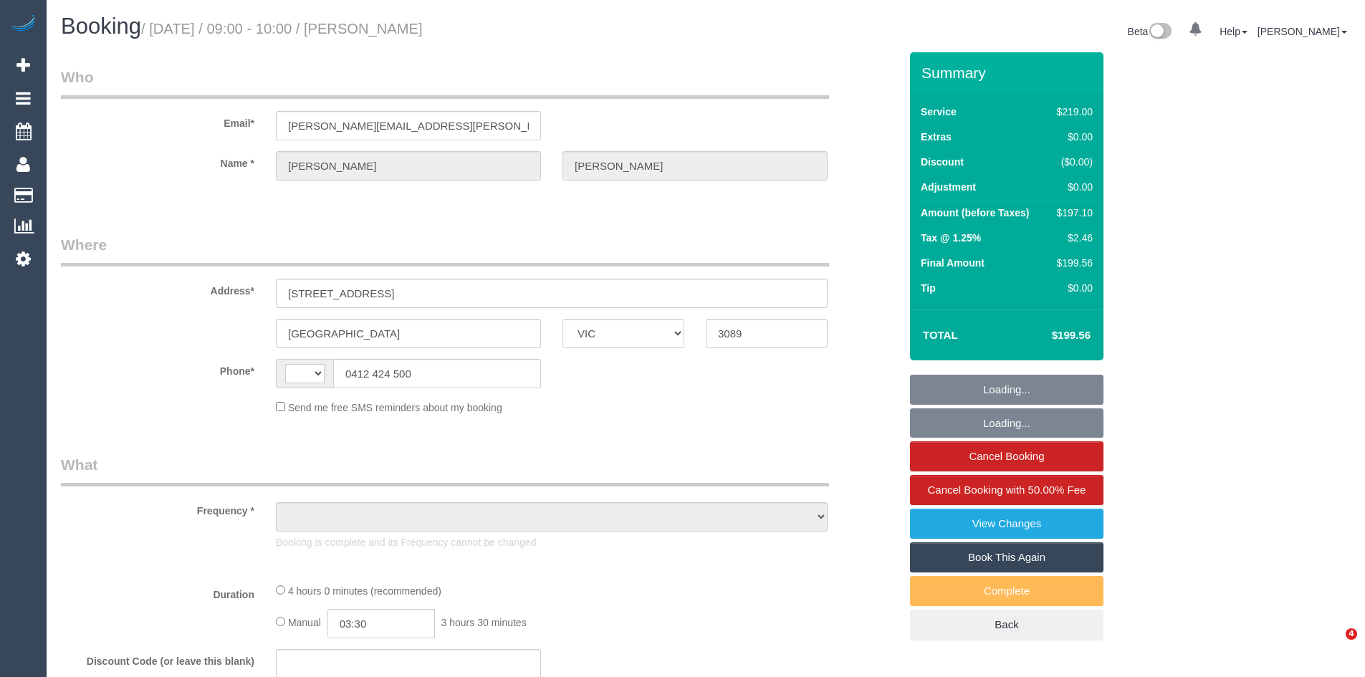
select select "VIC"
select select "string:AU"
select select "number:27"
select select "number:14"
select select "number:18"
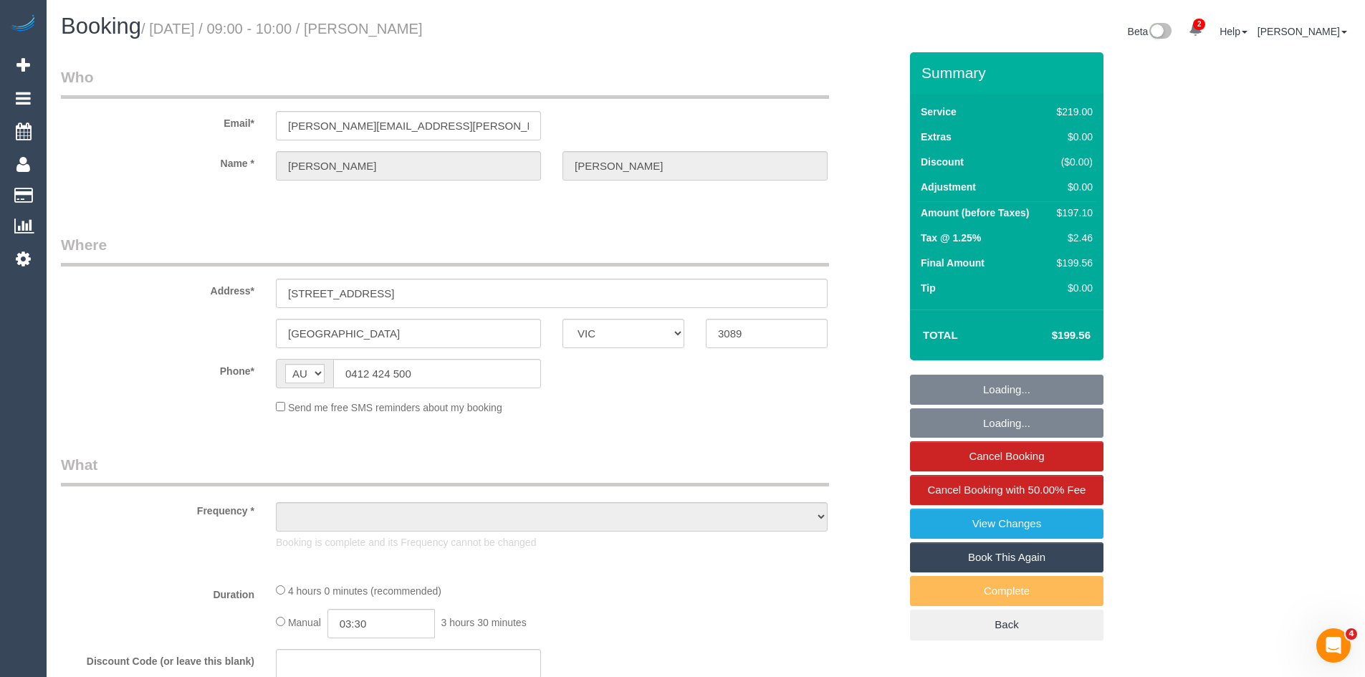
select select "number:22"
select select "number:26"
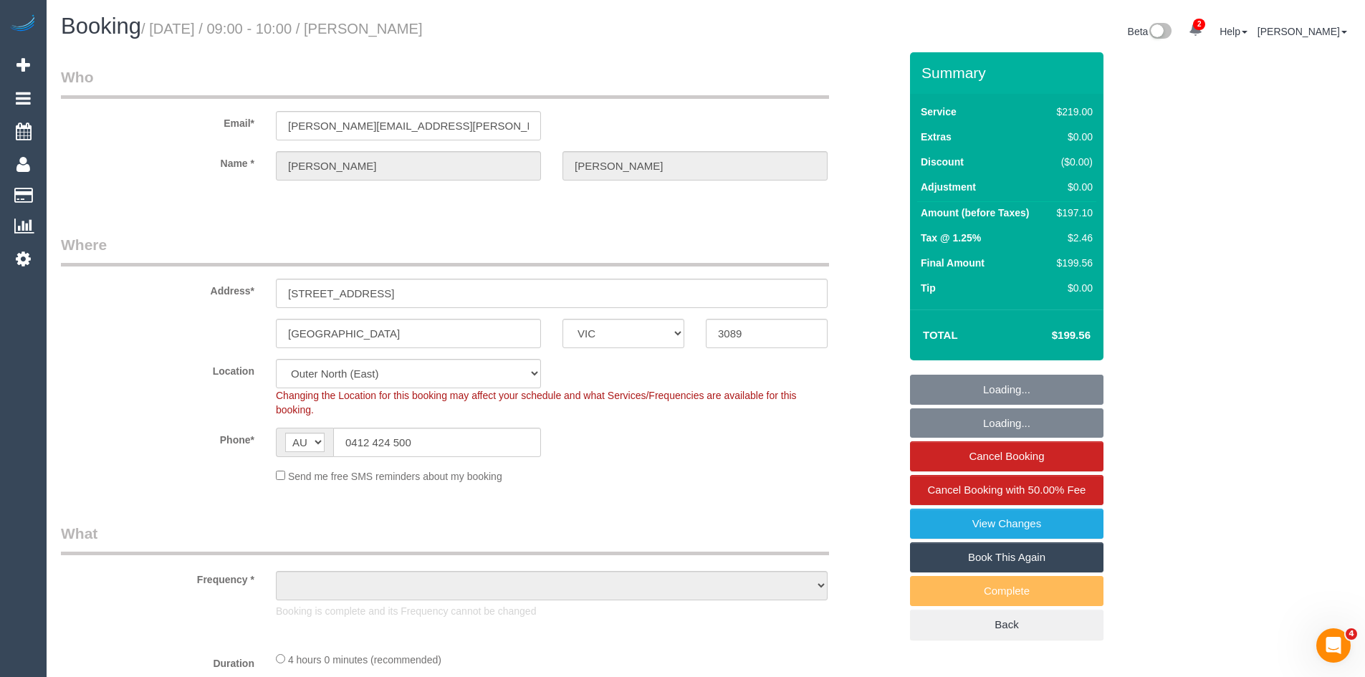
select select "object:703"
select select "string:stripe-pm_1GTgbj2GScqysDRVlcCLWwIG"
select select "object:1231"
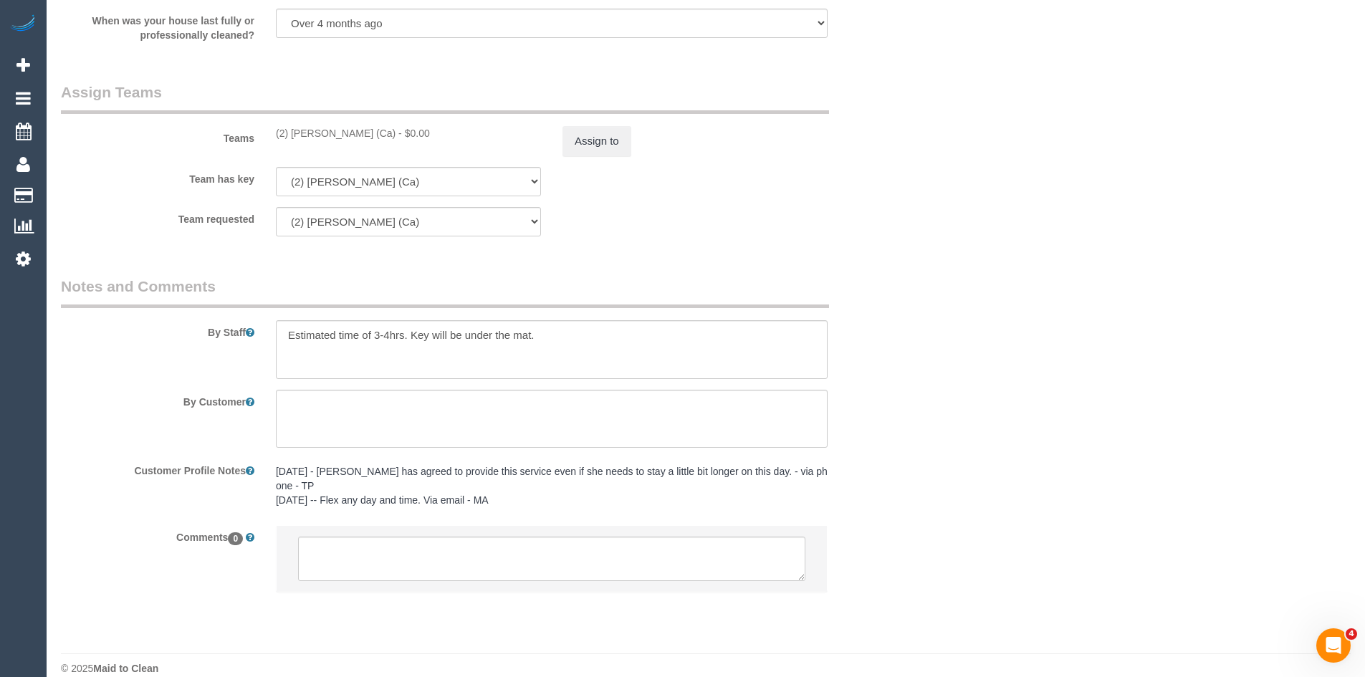
scroll to position [2256, 0]
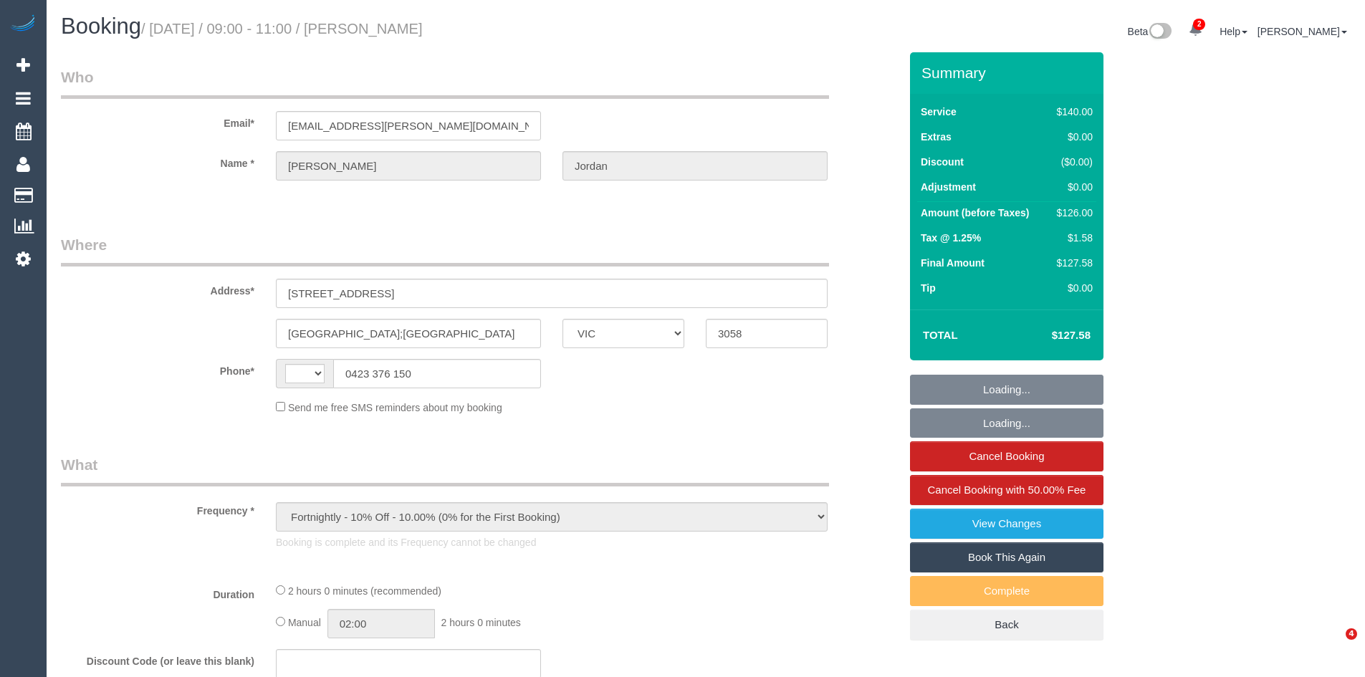
select select "VIC"
select select "string:stripe-pm_1OSFrD2GScqysDRVxTFUAFik"
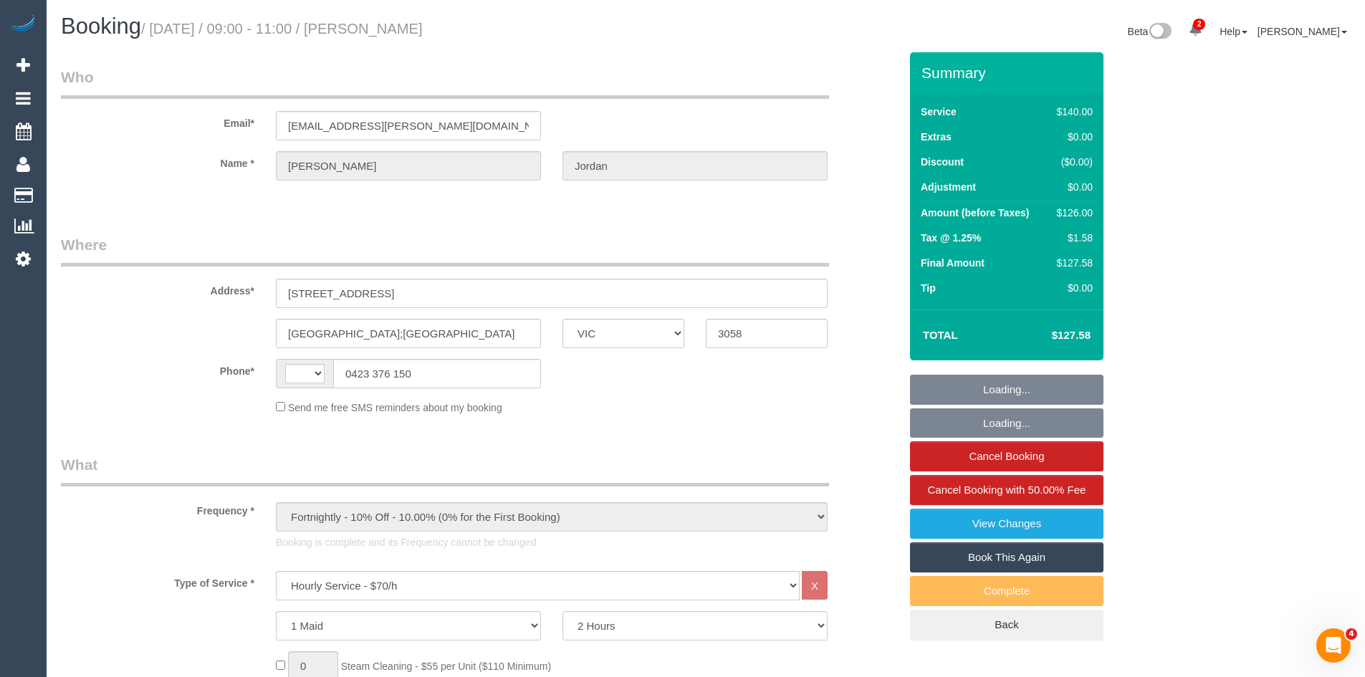
select select "string:AU"
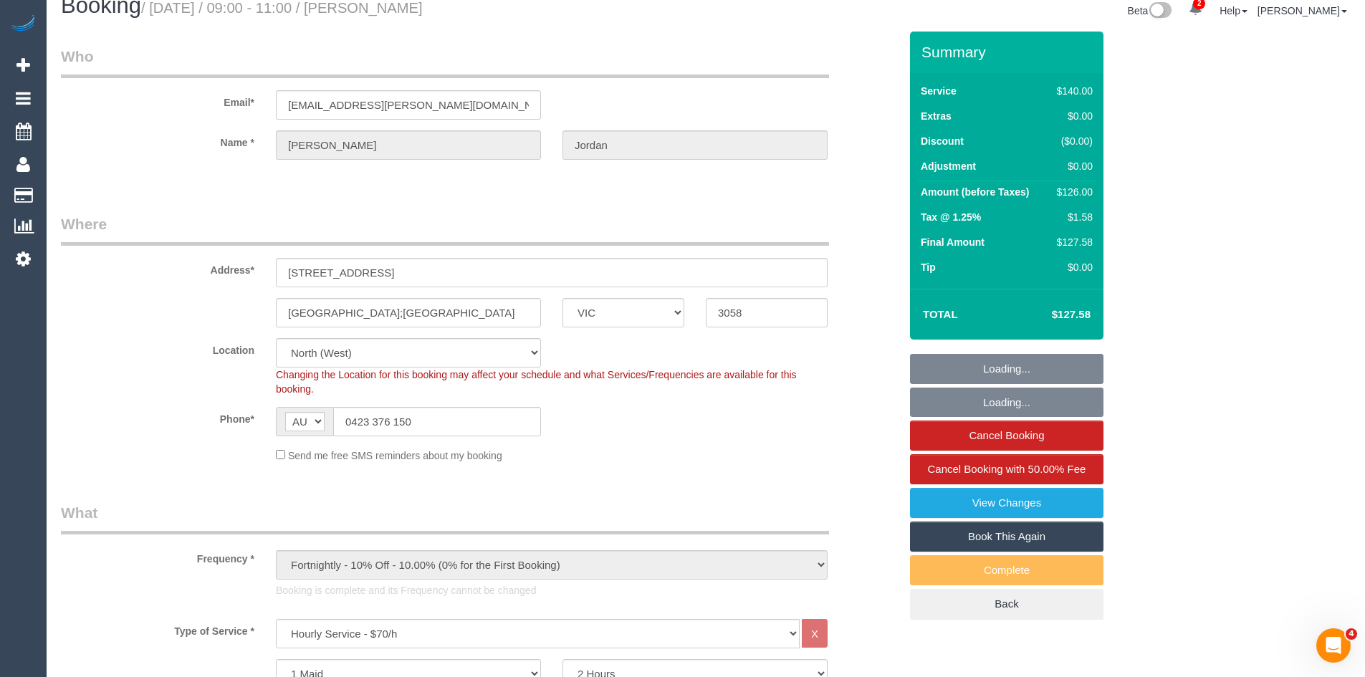
select select "number:29"
select select "number:14"
select select "number:19"
select select "number:22"
select select "number:34"
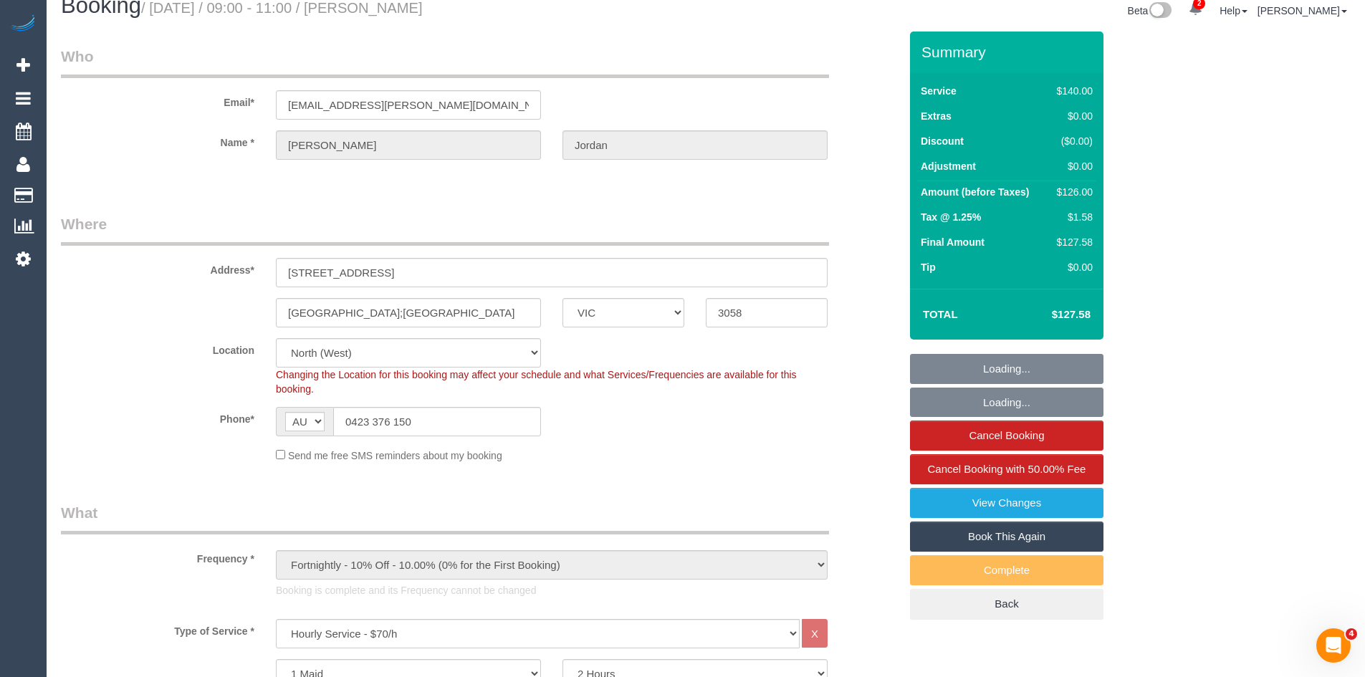
select select "number:12"
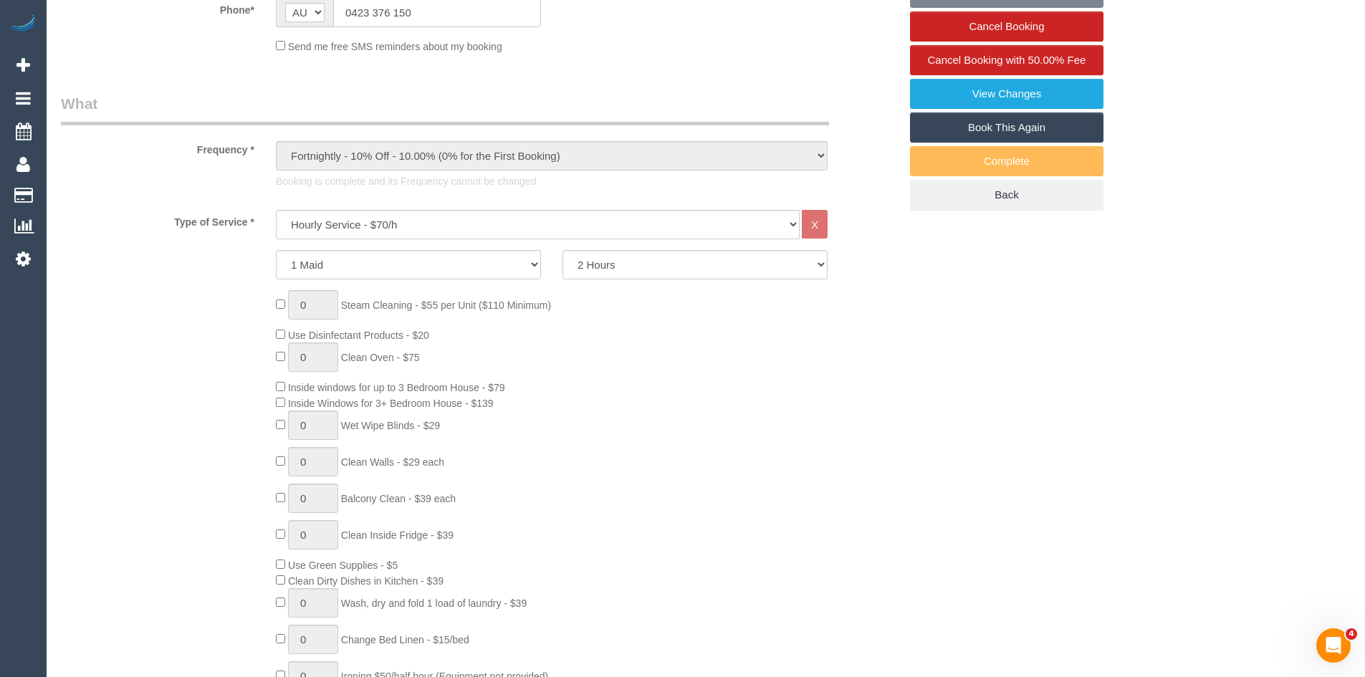
select select "object:1634"
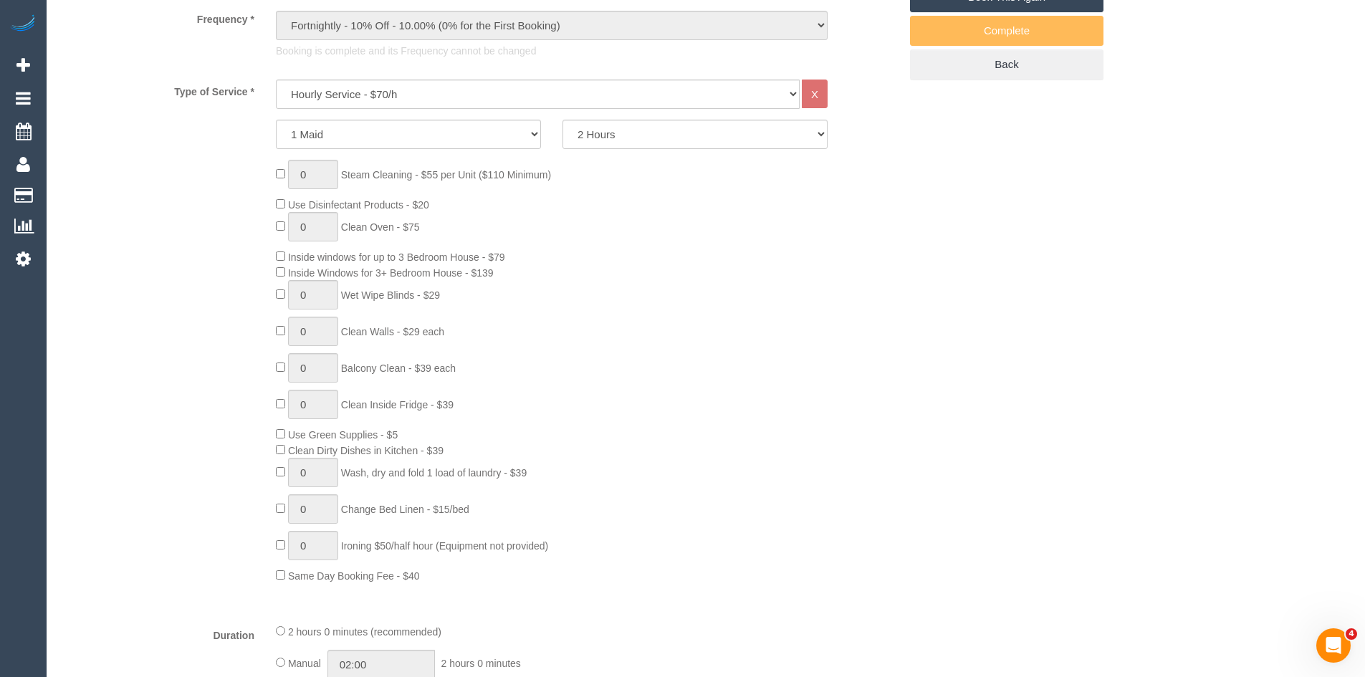
scroll to position [573, 0]
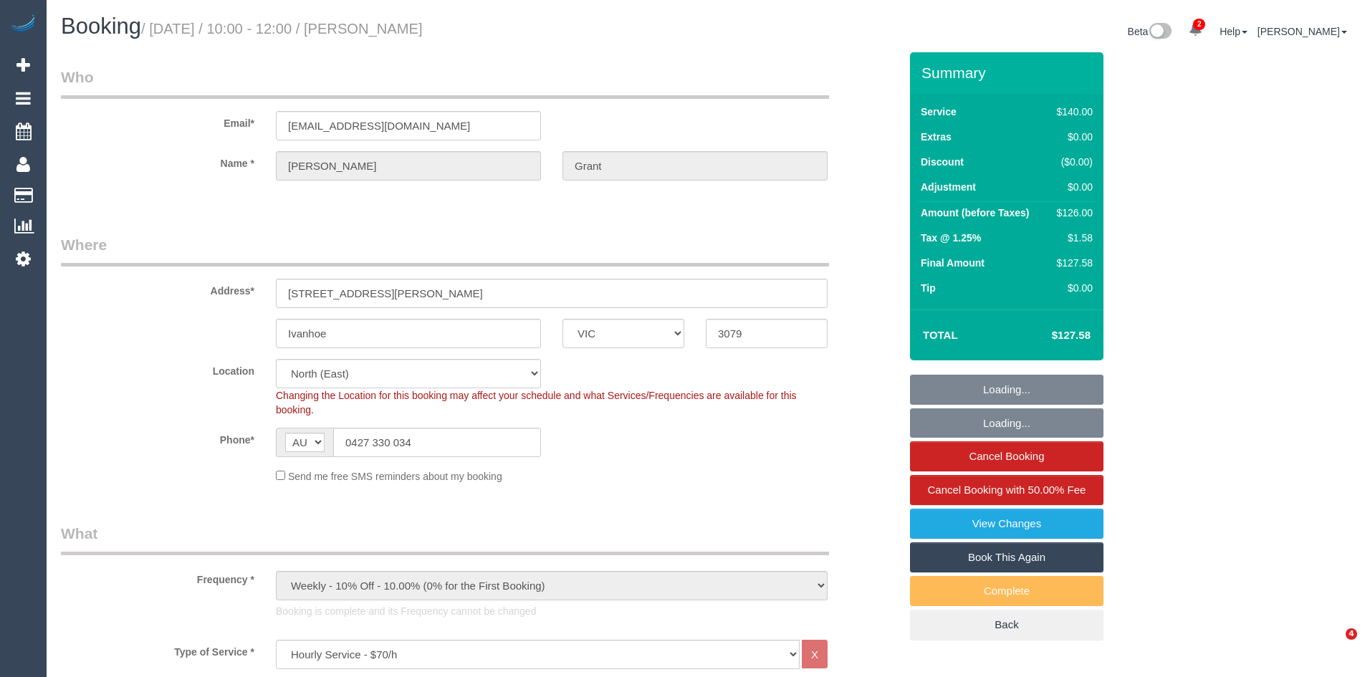
select select "VIC"
select select "number:28"
select select "number:14"
select select "number:19"
select select "number:25"
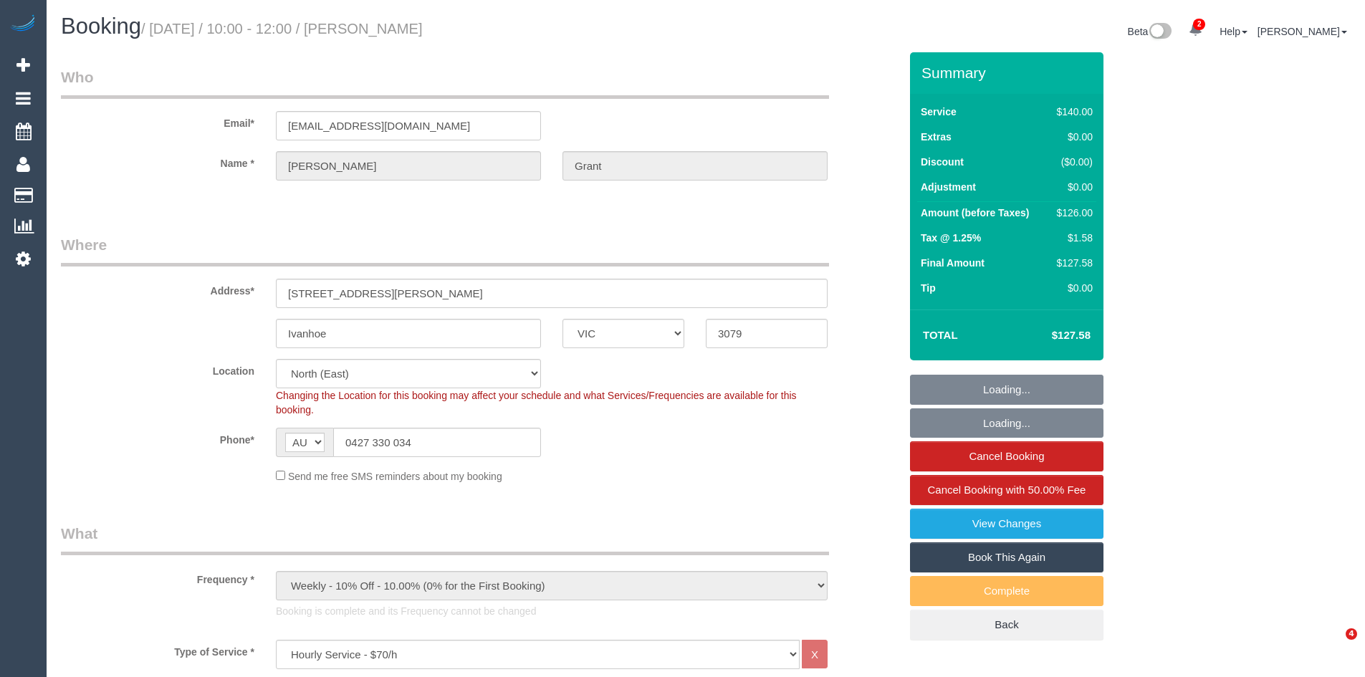
select select "number:12"
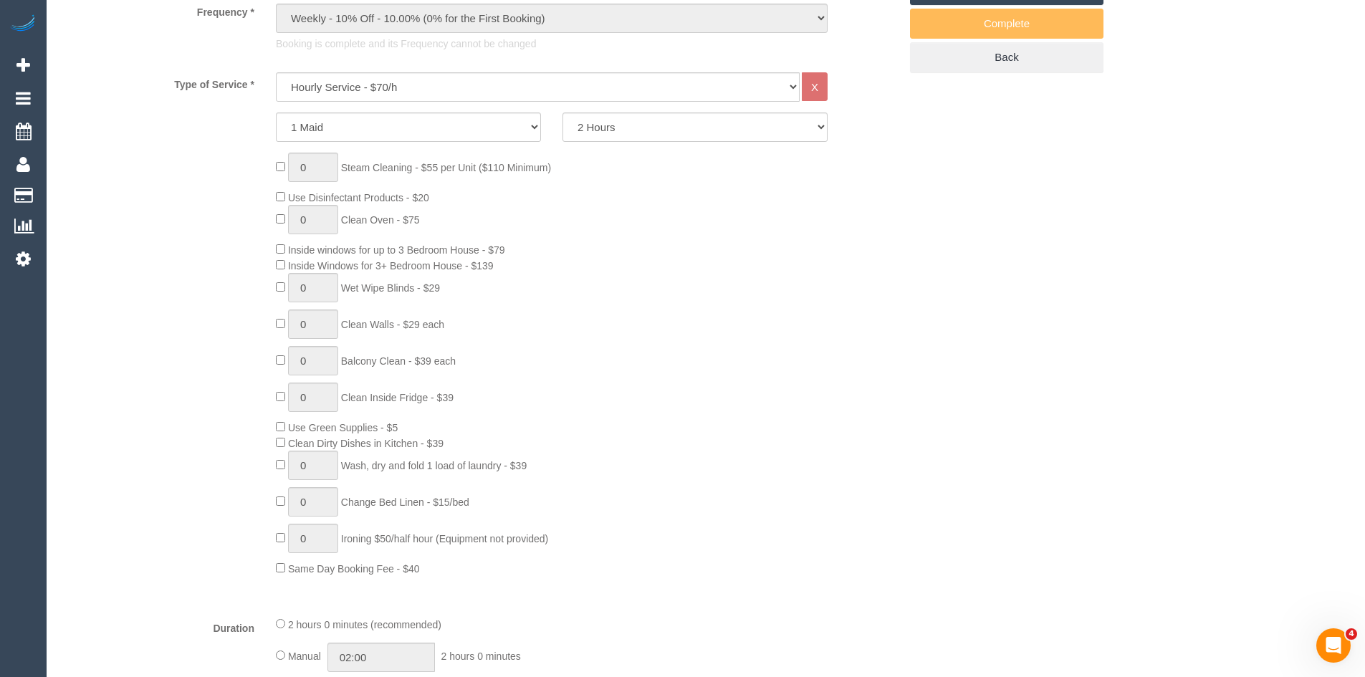
scroll to position [573, 0]
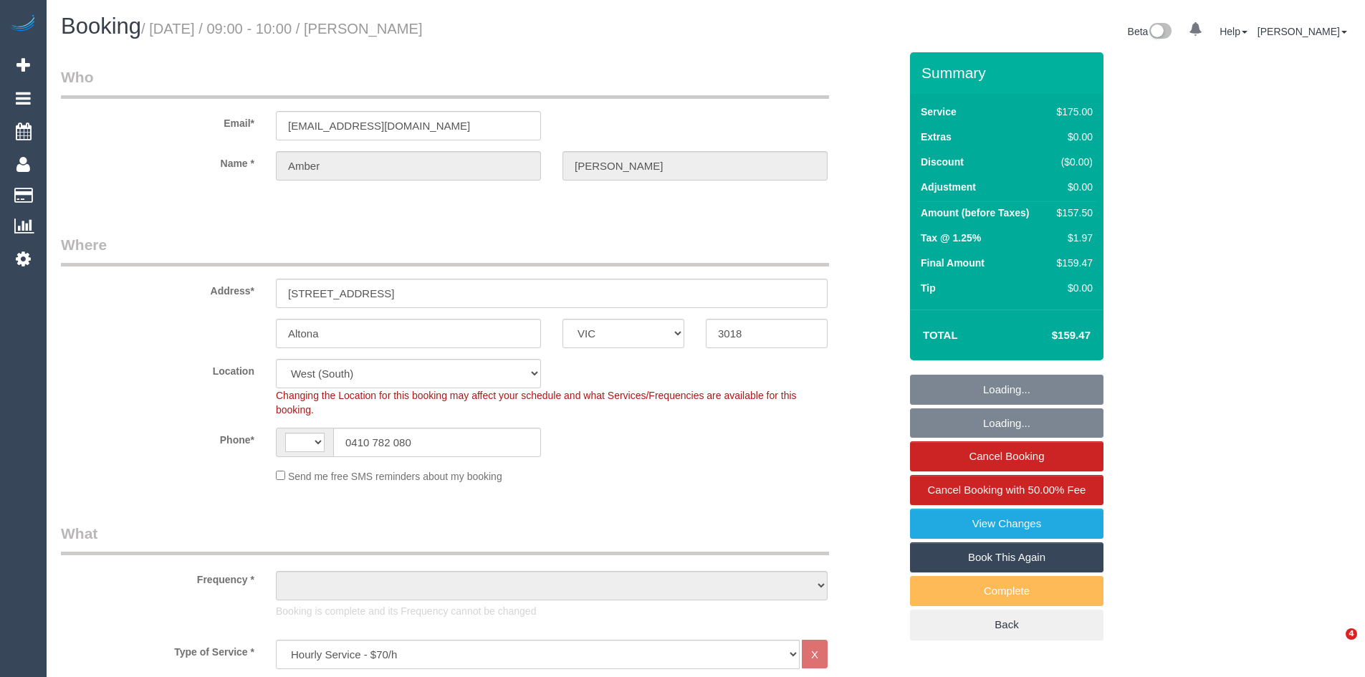
select select "VIC"
select select "150"
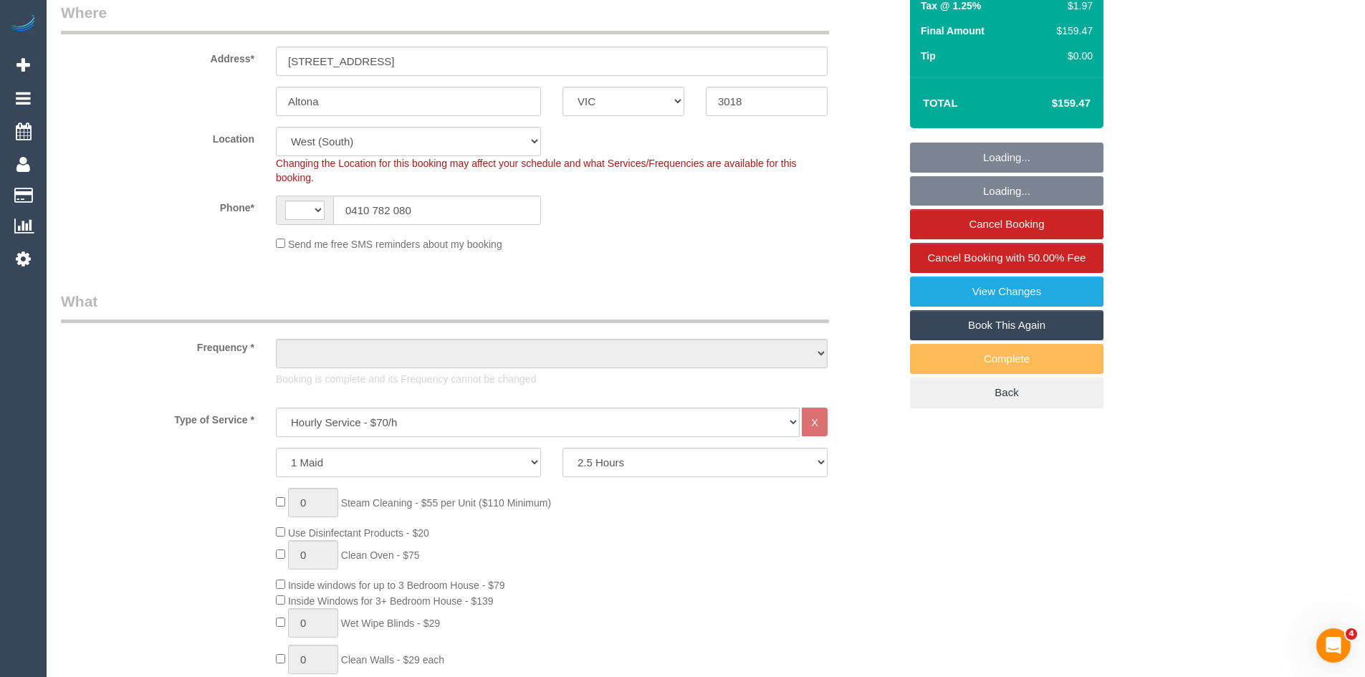
select select "number:28"
select select "number:14"
select select "number:18"
select select "number:24"
select select "number:12"
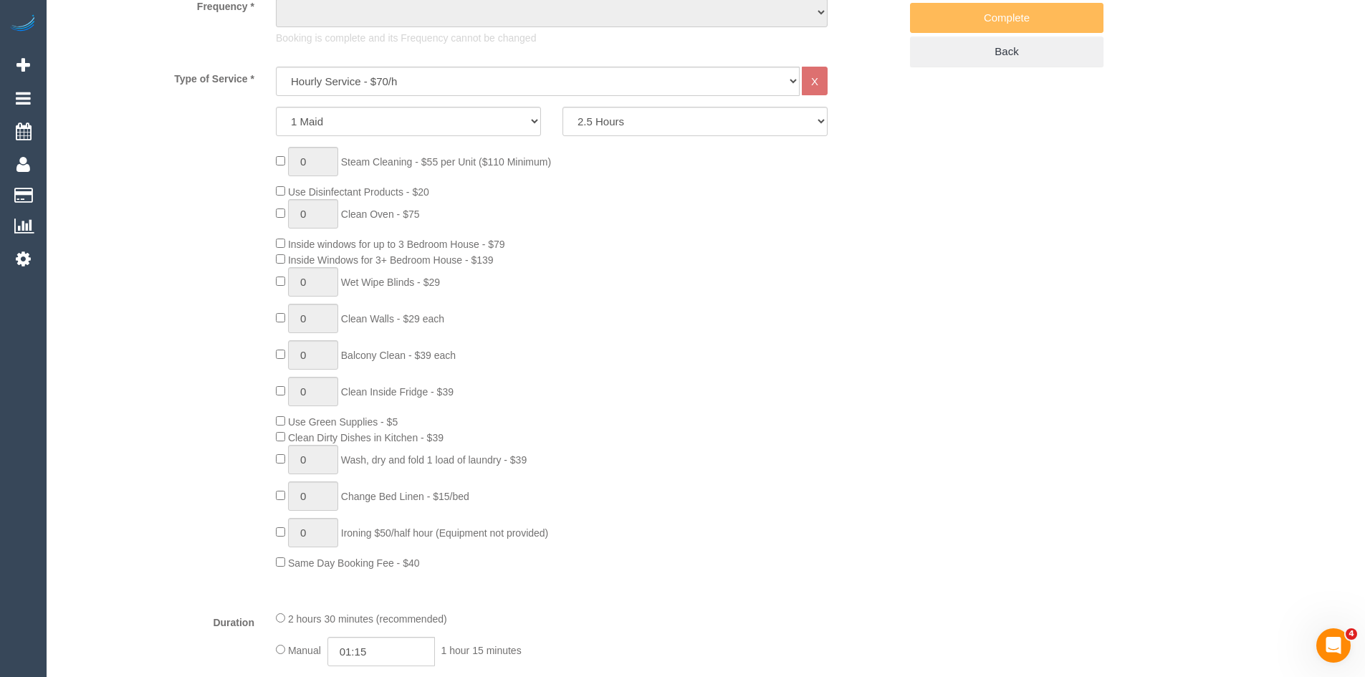
select select "string:AU"
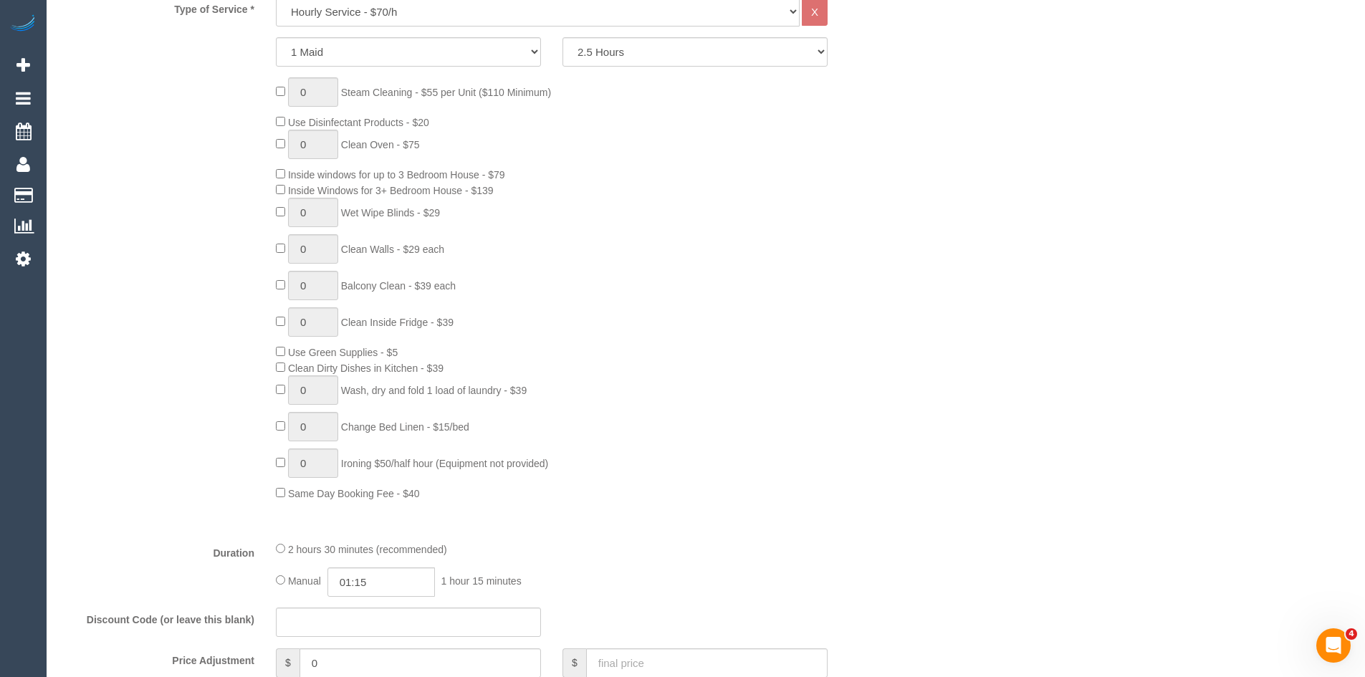
scroll to position [645, 0]
select select "object:880"
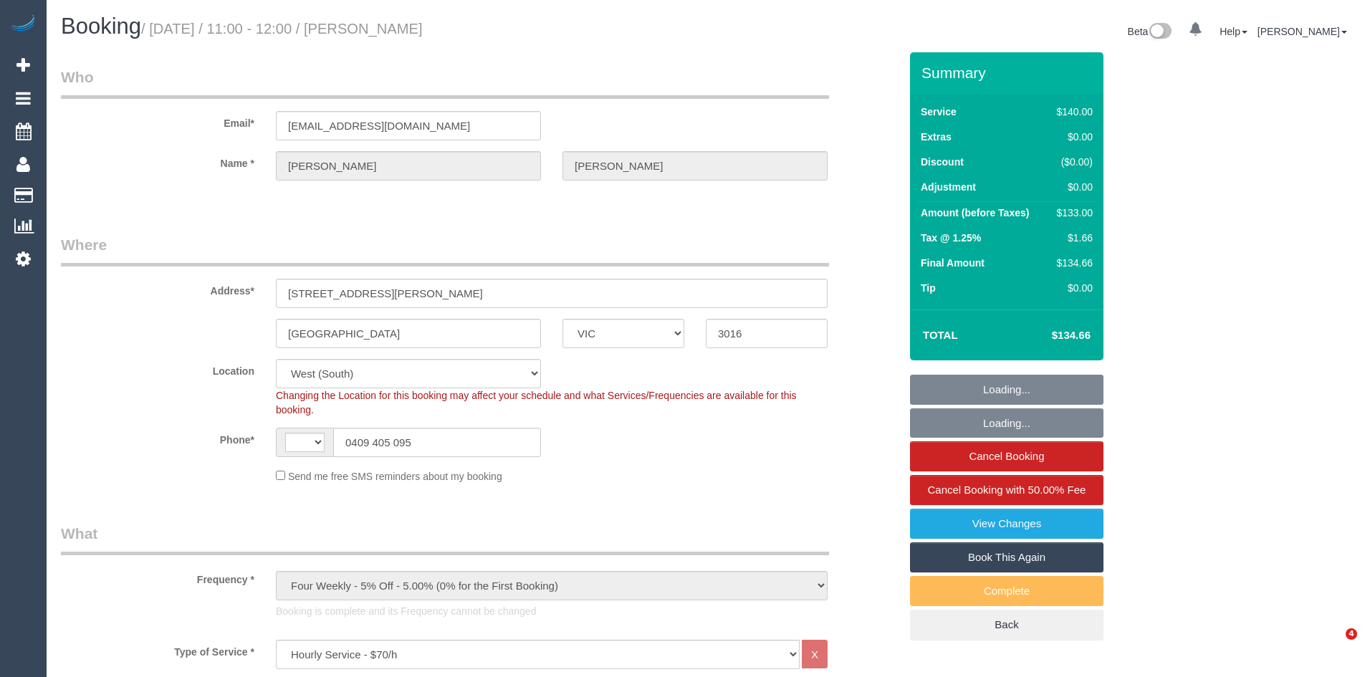
select select "VIC"
select select "object:483"
select select "string:stripe-pm_1MhQp22GScqysDRVjI4ymGkD"
select select "number:27"
select select "number:14"
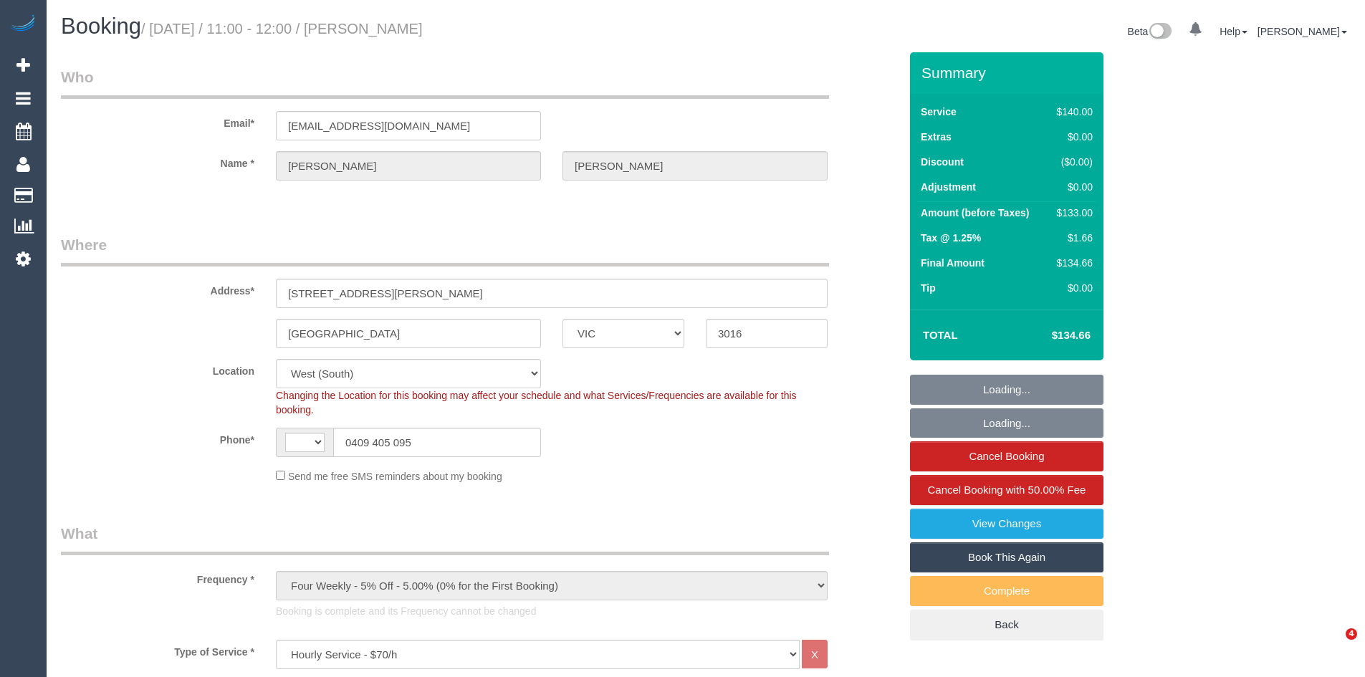
select select "number:19"
select select "number:22"
select select "number:34"
select select "string:AU"
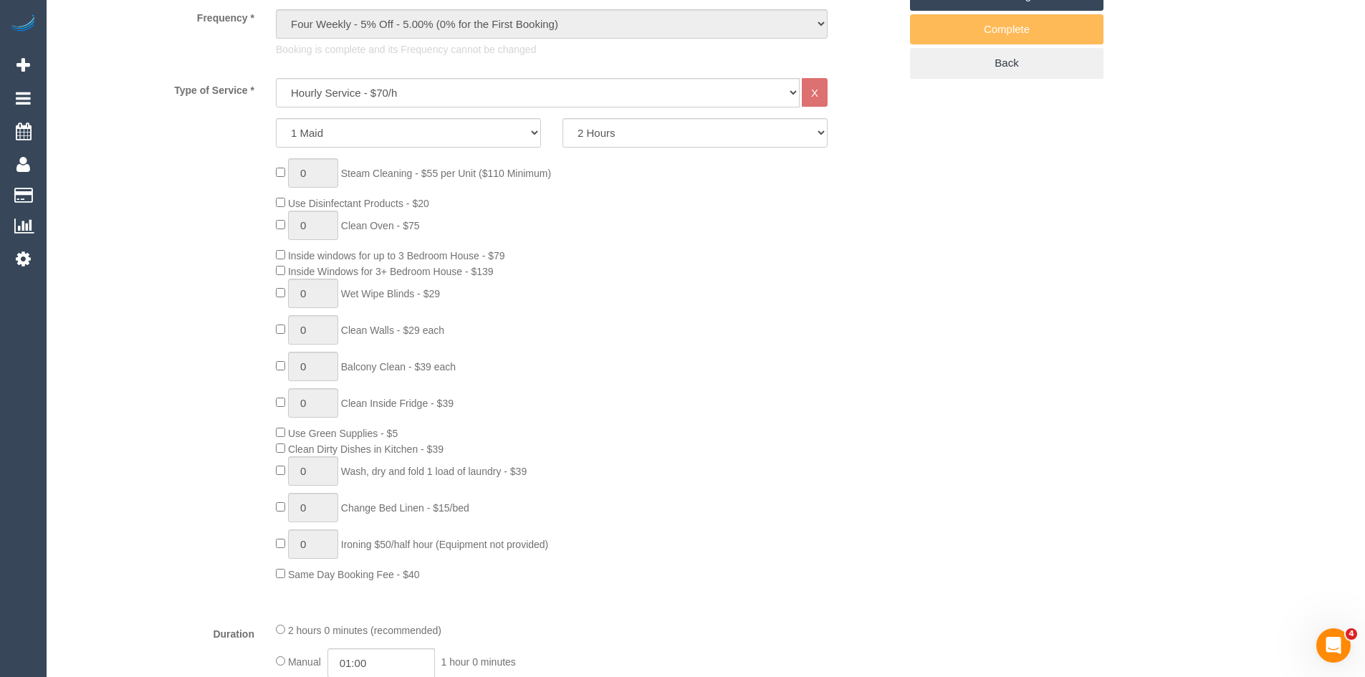
scroll to position [573, 0]
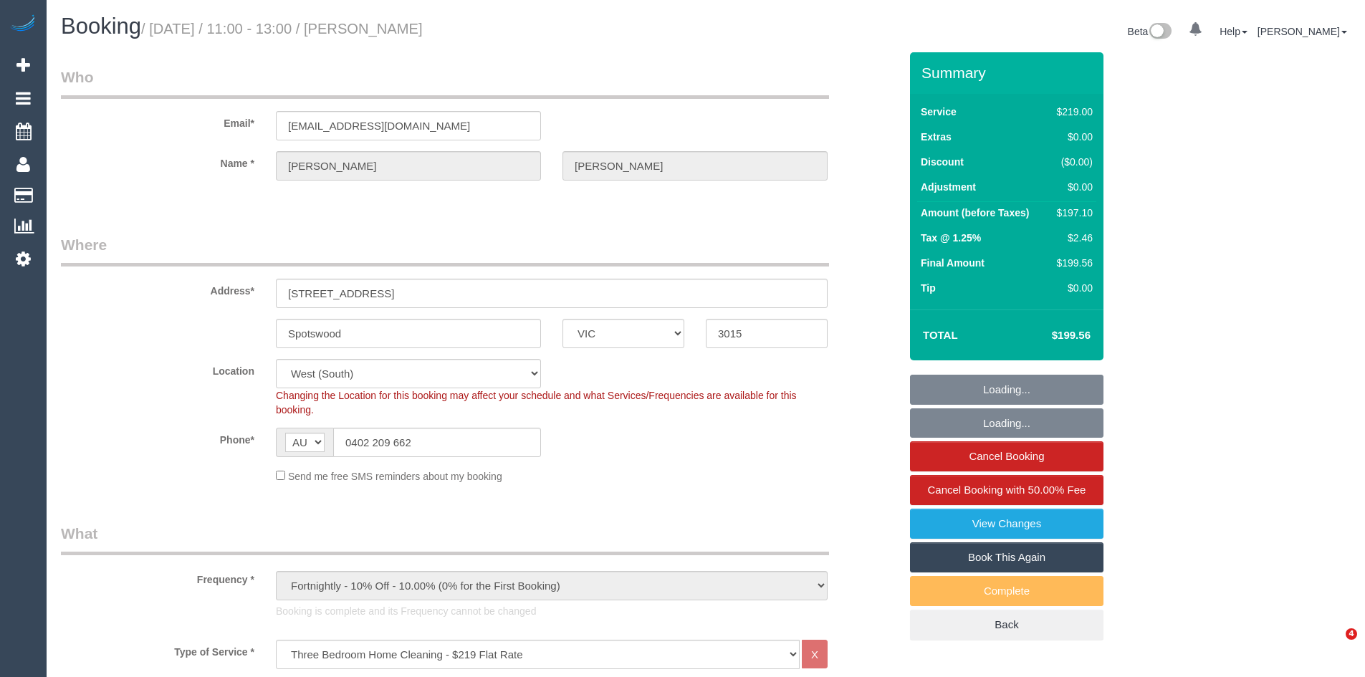
select select "VIC"
select select "string:stripe-pm_1PzB1x2GScqysDRV4ROslCiM"
select select "object:1294"
select select "23081"
select select "number:27"
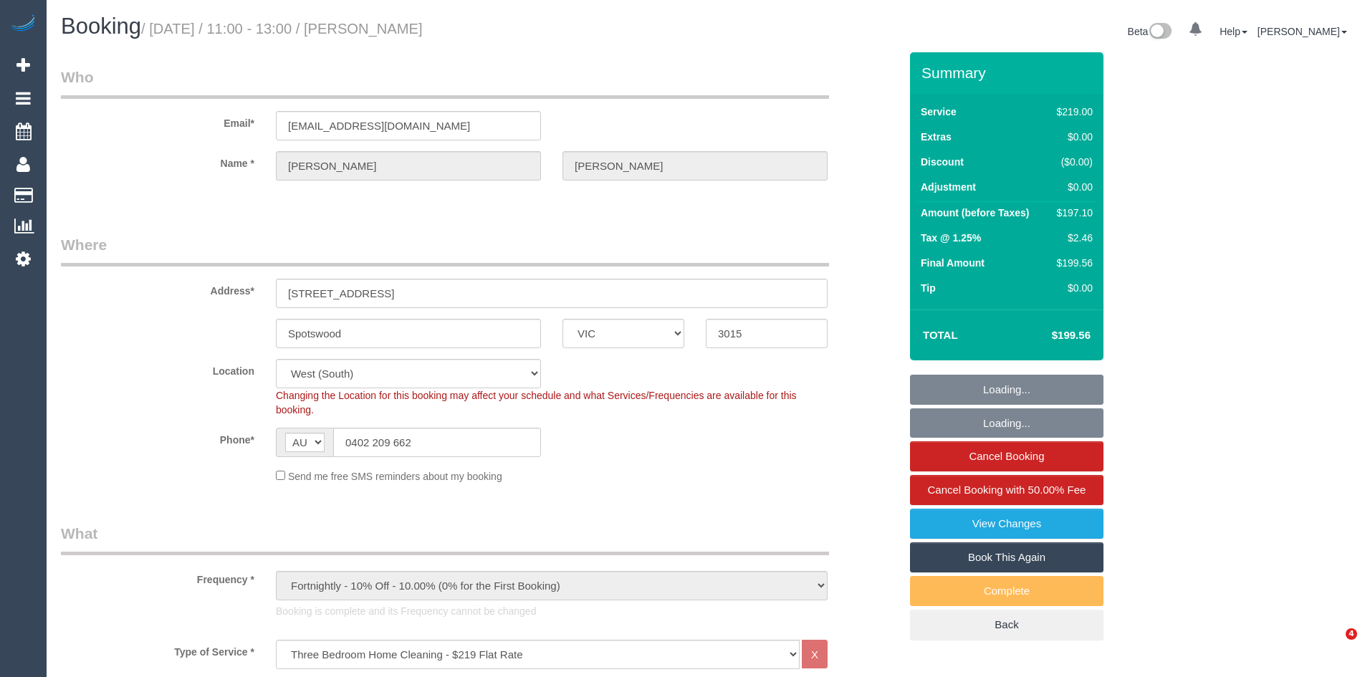
select select "number:14"
select select "number:19"
select select "number:36"
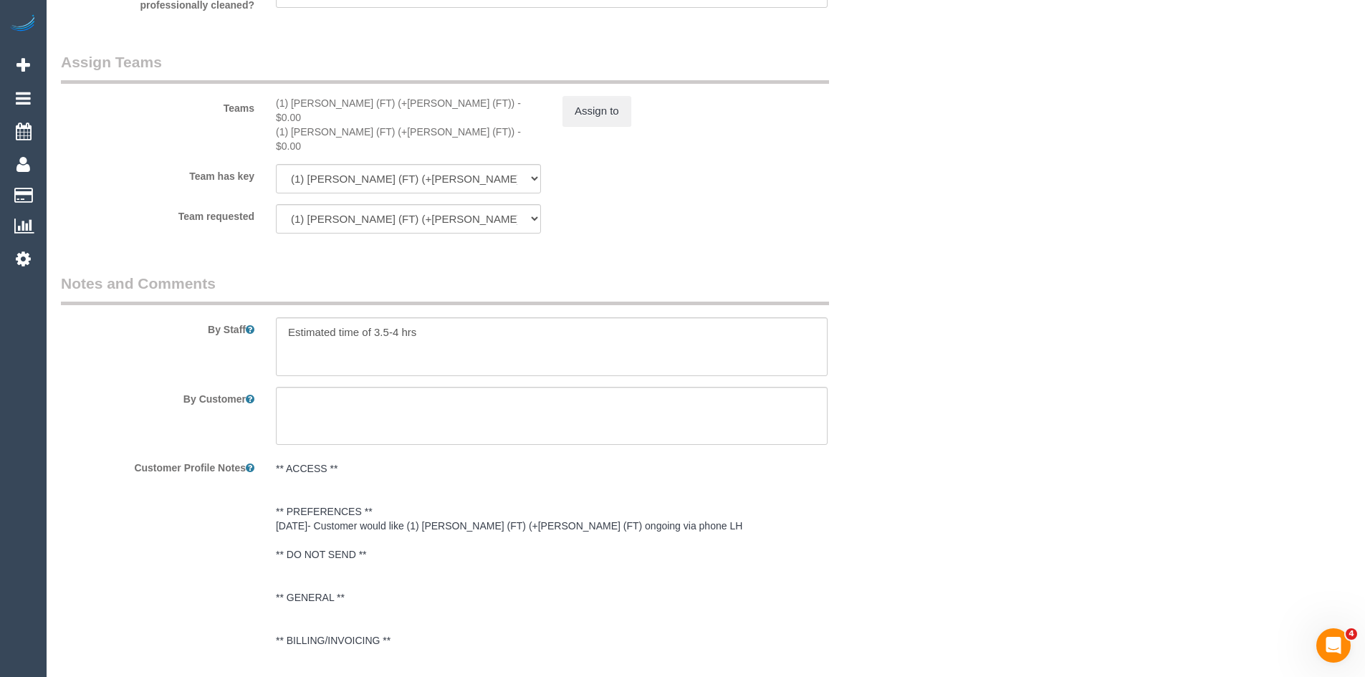
scroll to position [2242, 0]
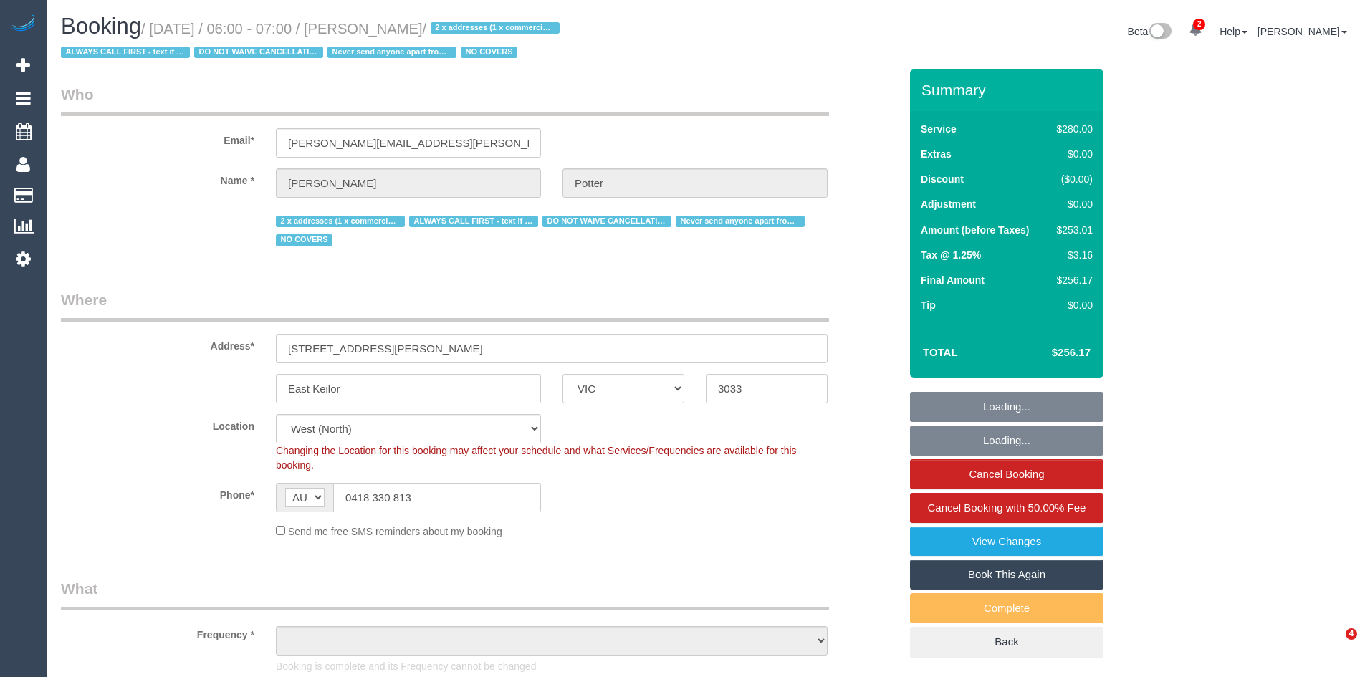
select select "VIC"
select select "string:check"
select select "object:570"
select select "2"
select select "number:28"
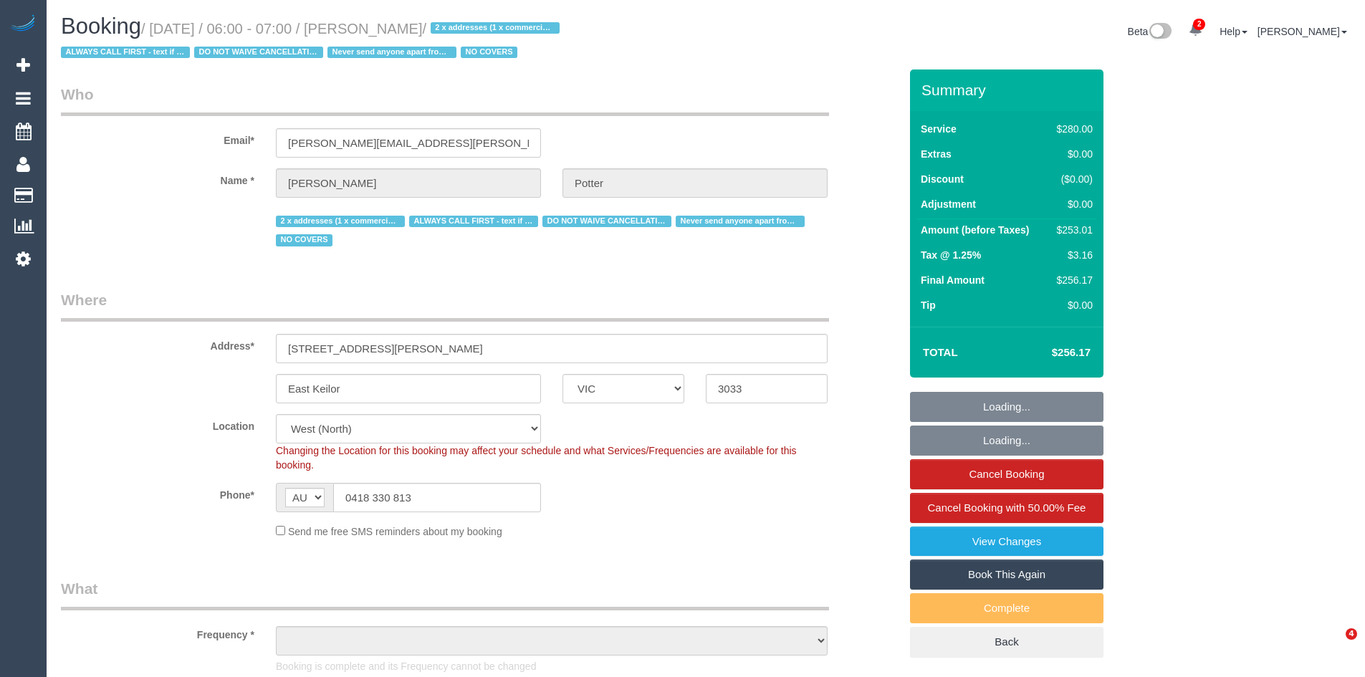
select select "number:14"
select select "number:19"
select select "number:25"
select select "number:35"
select select "object:1459"
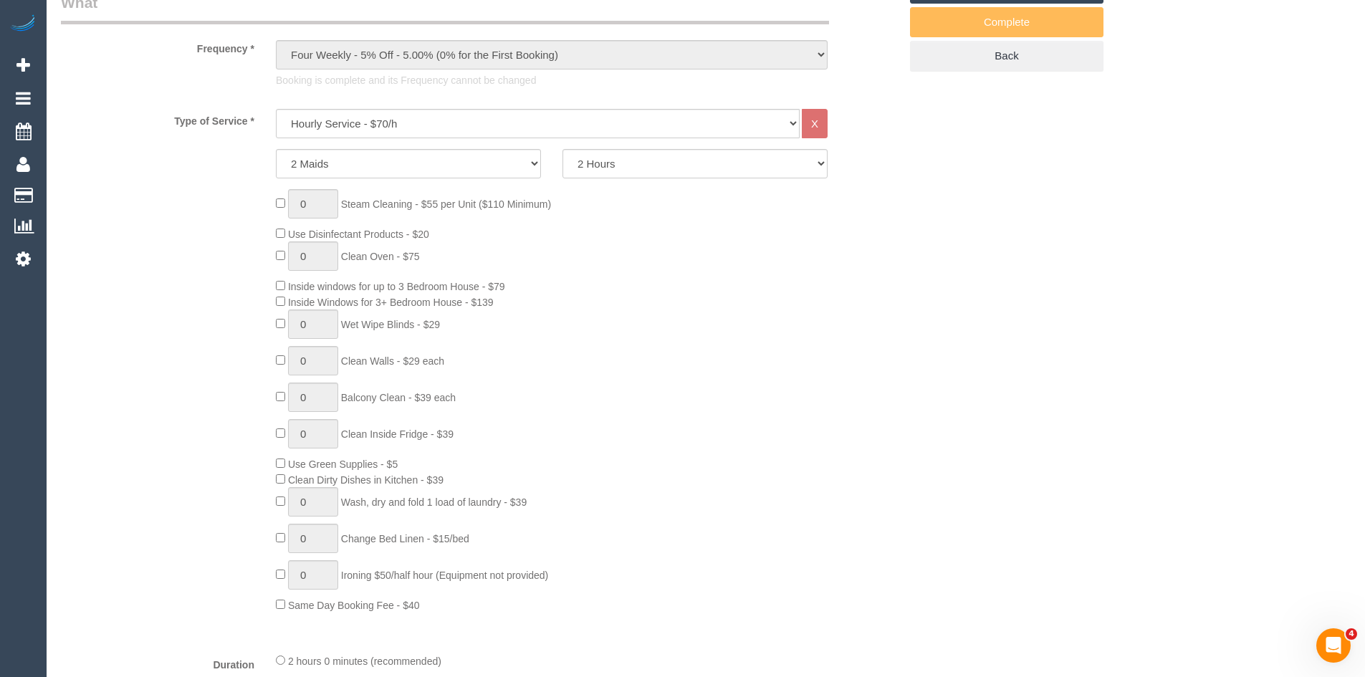
scroll to position [645, 0]
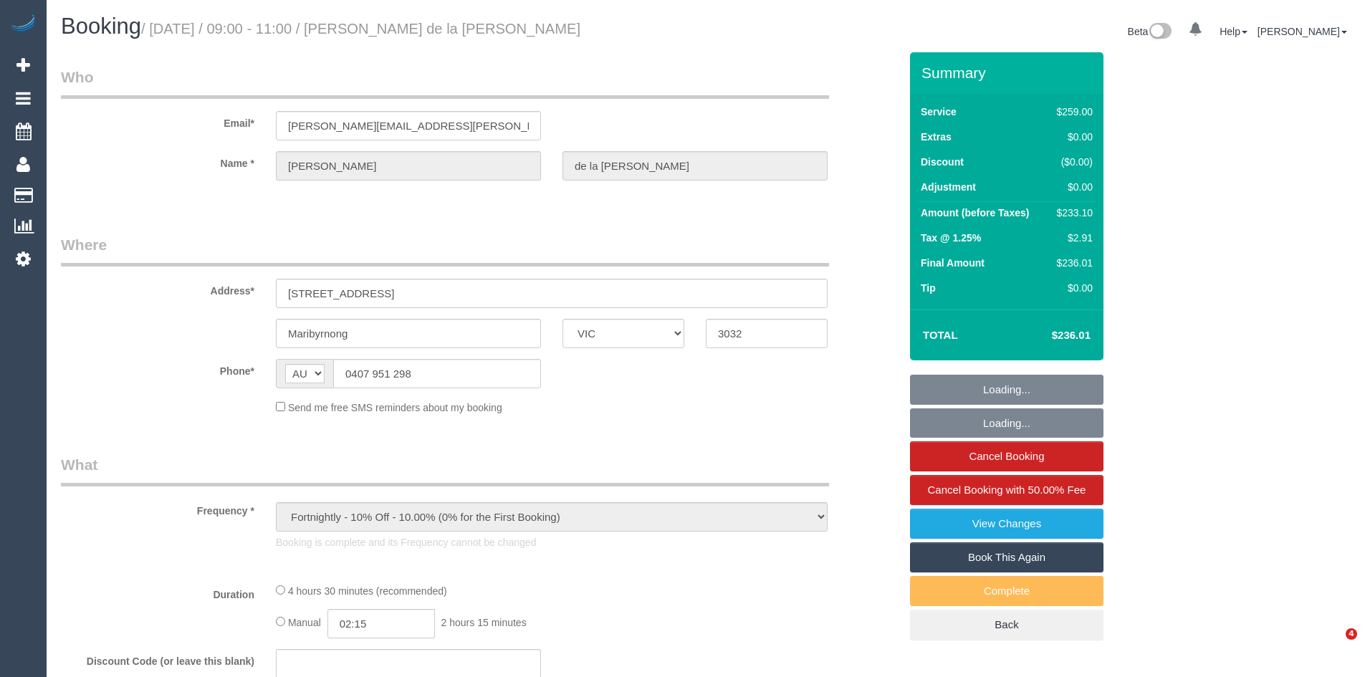
select select "VIC"
select select "object:808"
select select "string:stripe-pm_1RCF4Y2GScqysDRVi2Jhl6kx"
select select "number:27"
select select "number:14"
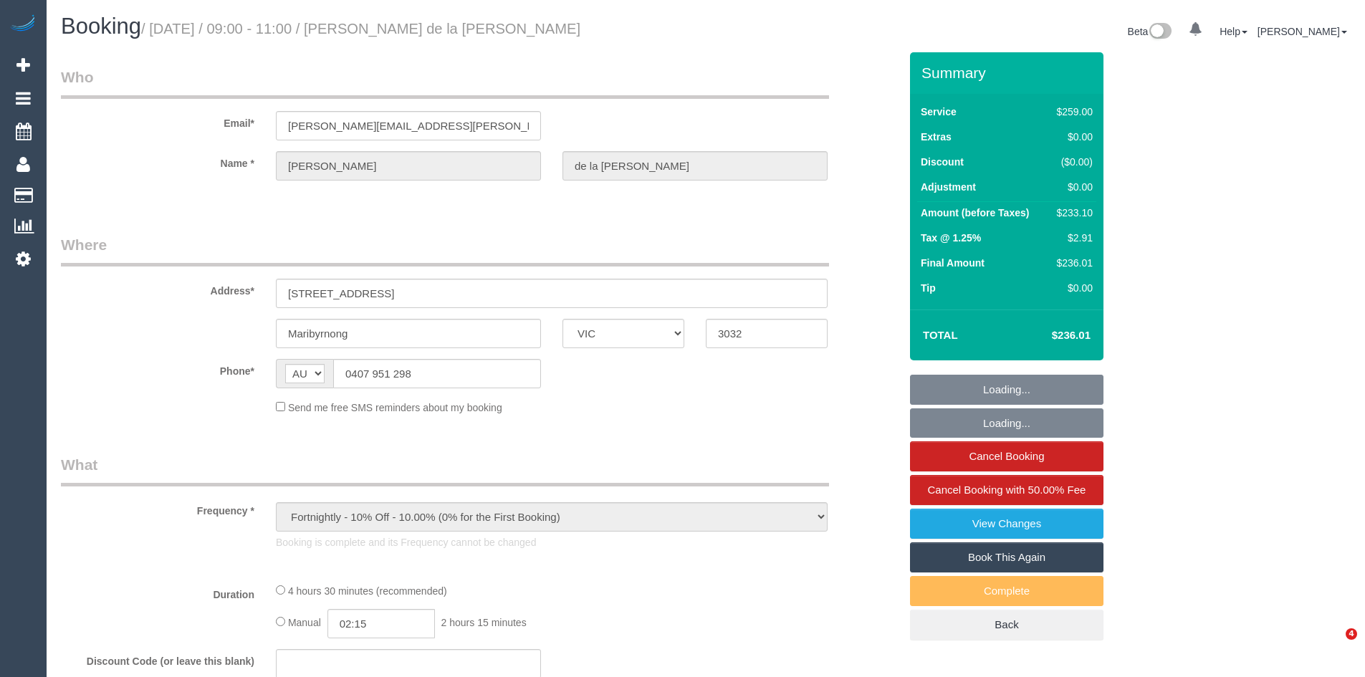
select select "number:19"
select select "number:24"
select select "number:13"
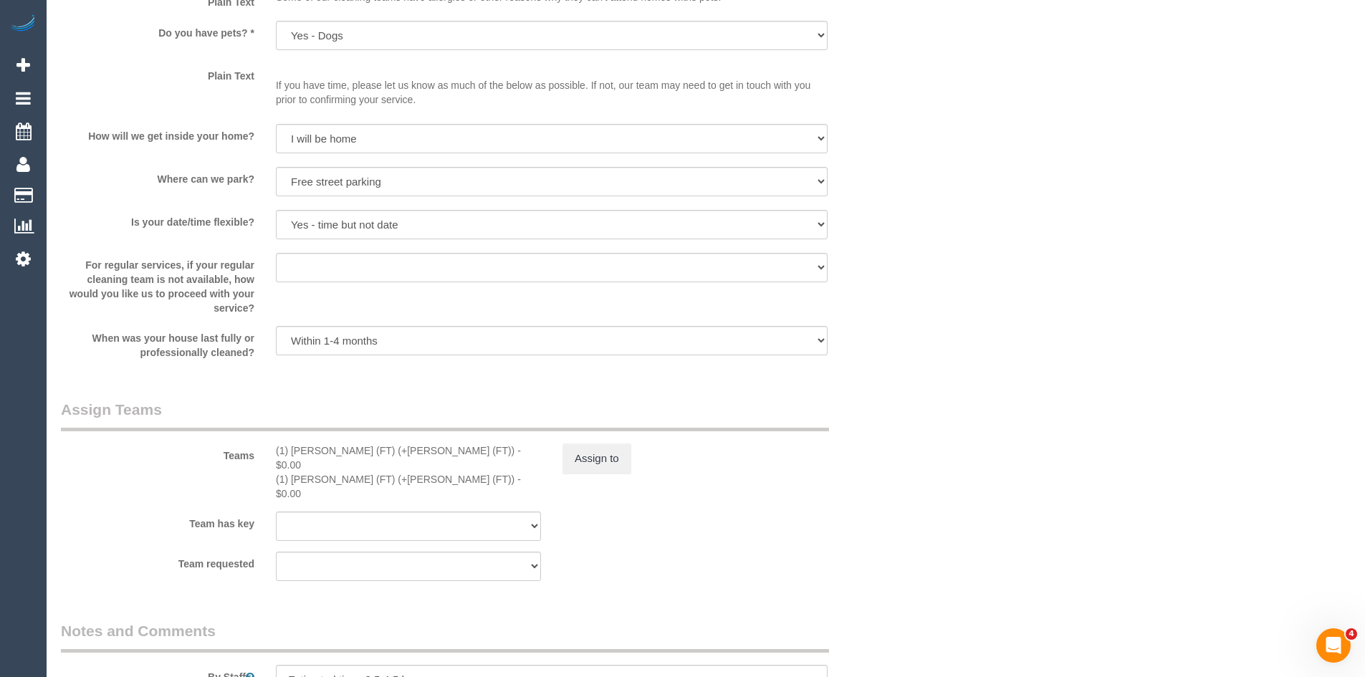
scroll to position [2292, 0]
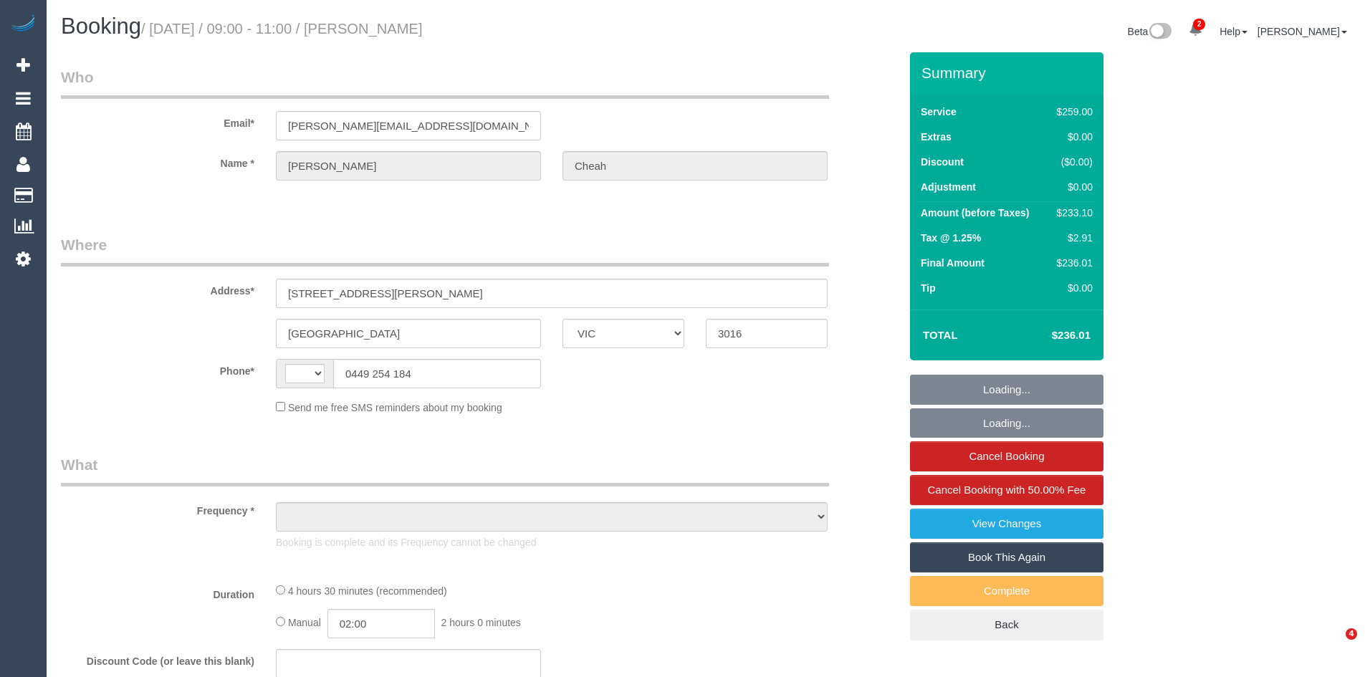
select select "VIC"
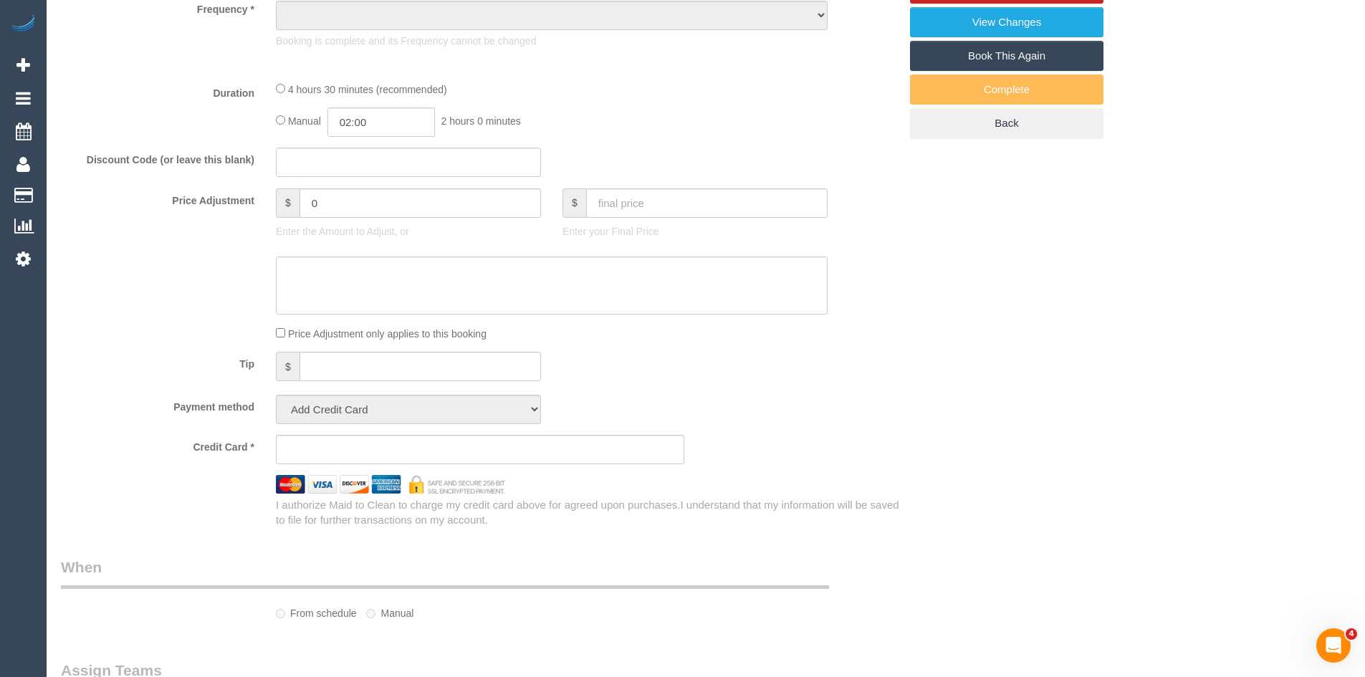
select select "string:AU"
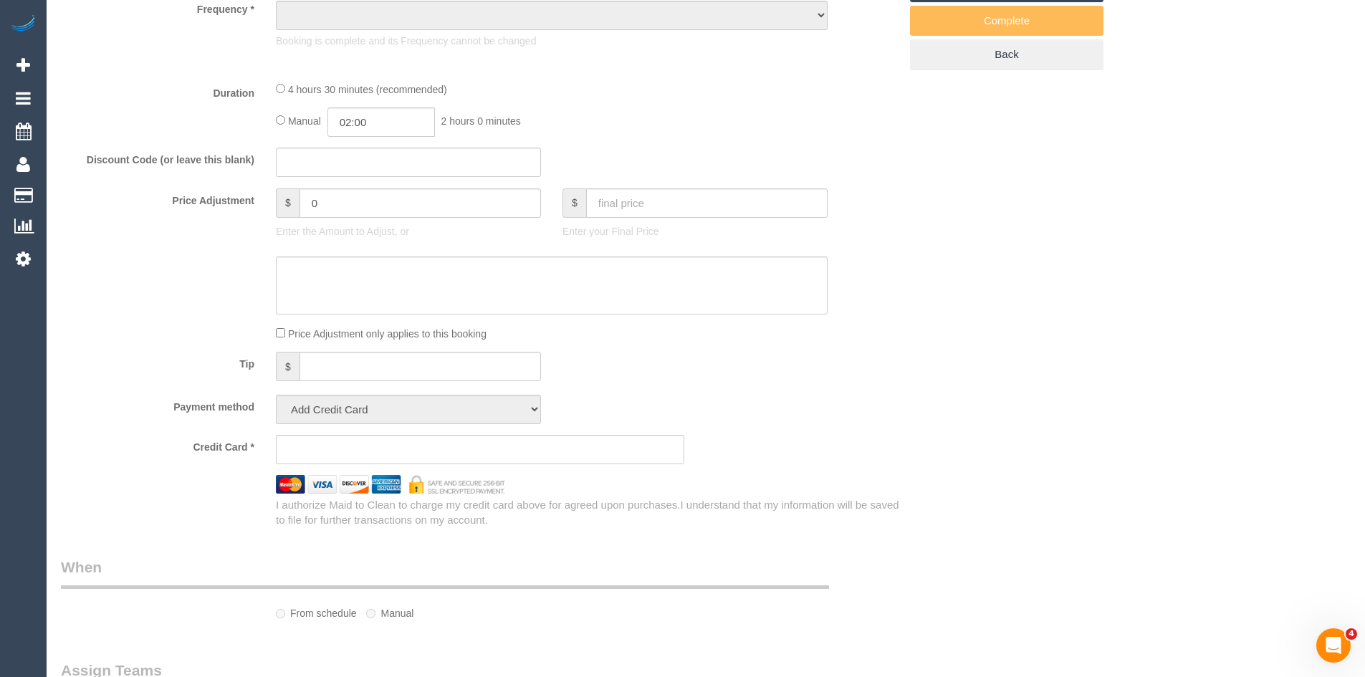
select select "object:564"
select select "string:stripe-pm_1NTHFF2GScqysDRVUCMIxcJL"
select select "number:28"
select select "number:14"
select select "number:19"
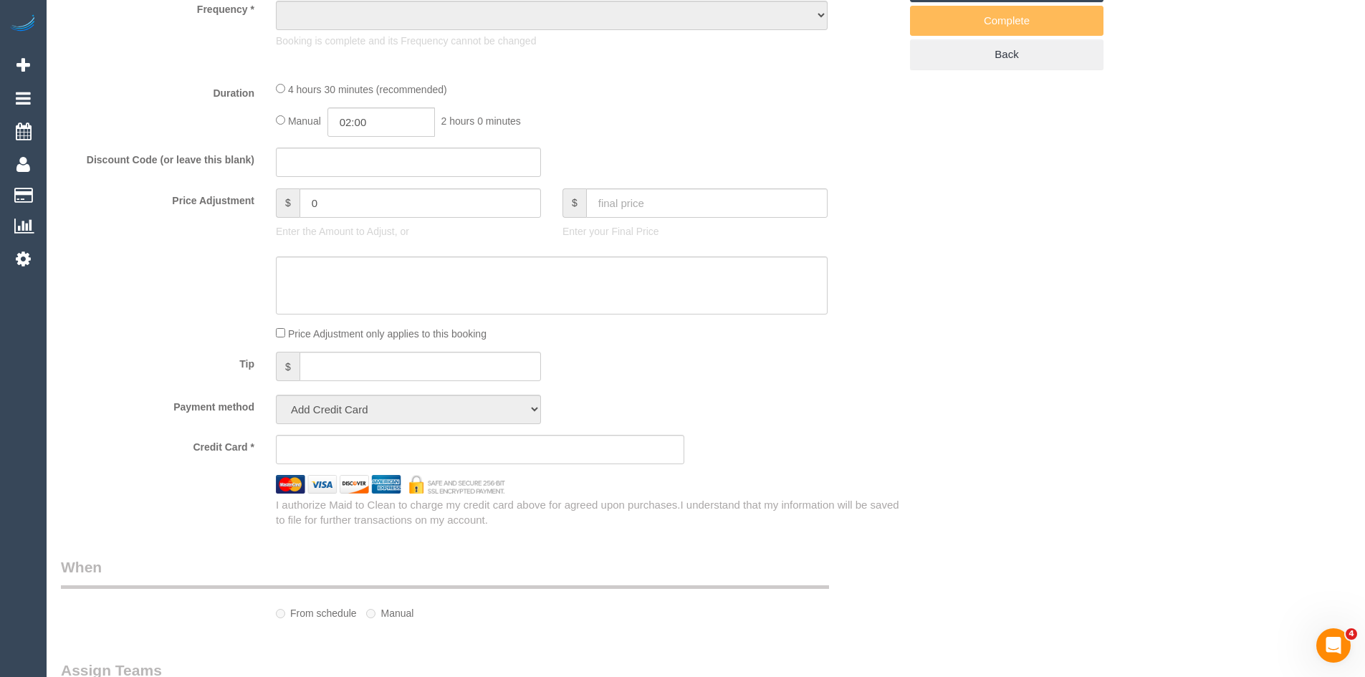
select select "number:36"
select select "number:34"
select select "number:11"
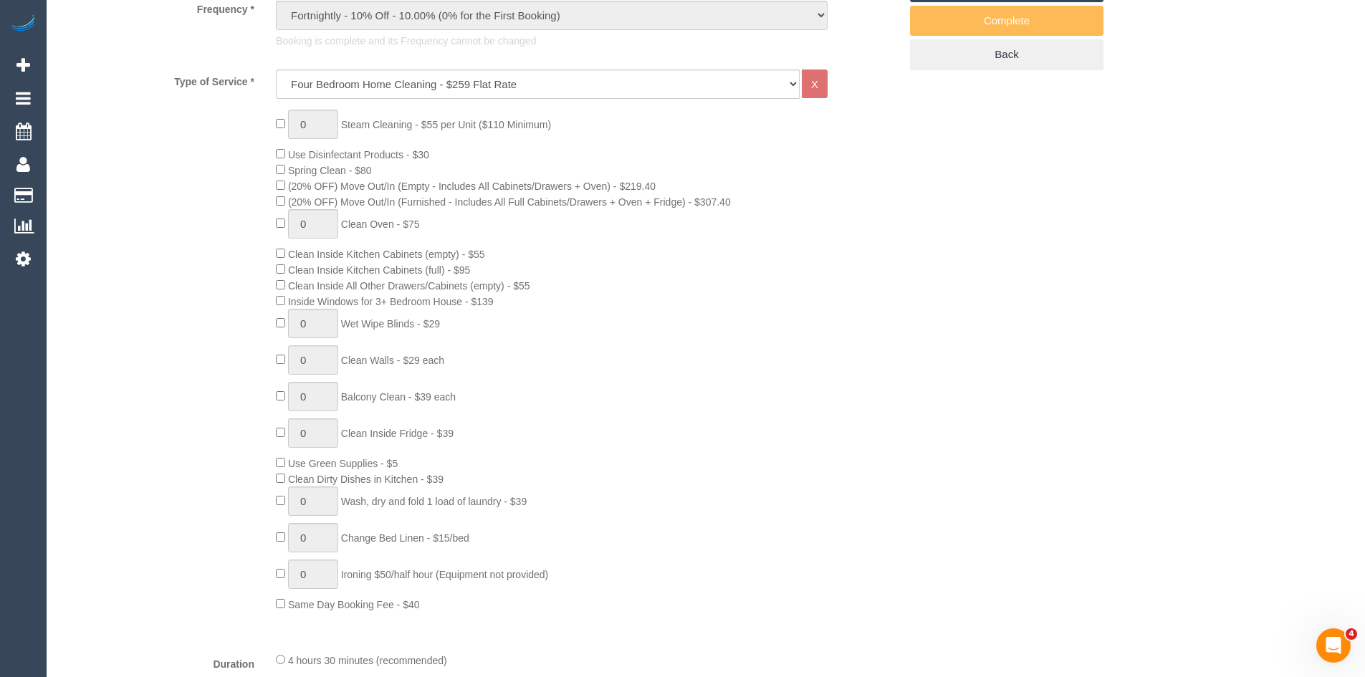
select select "object:1295"
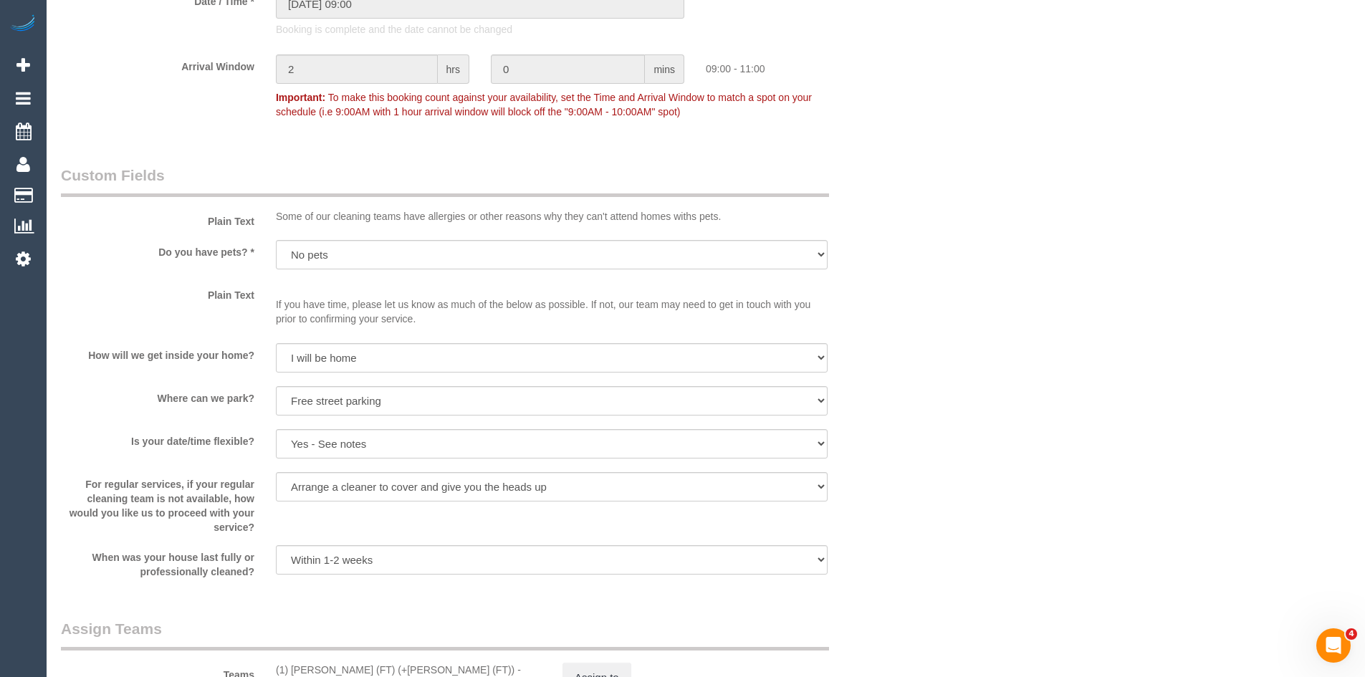
scroll to position [2074, 0]
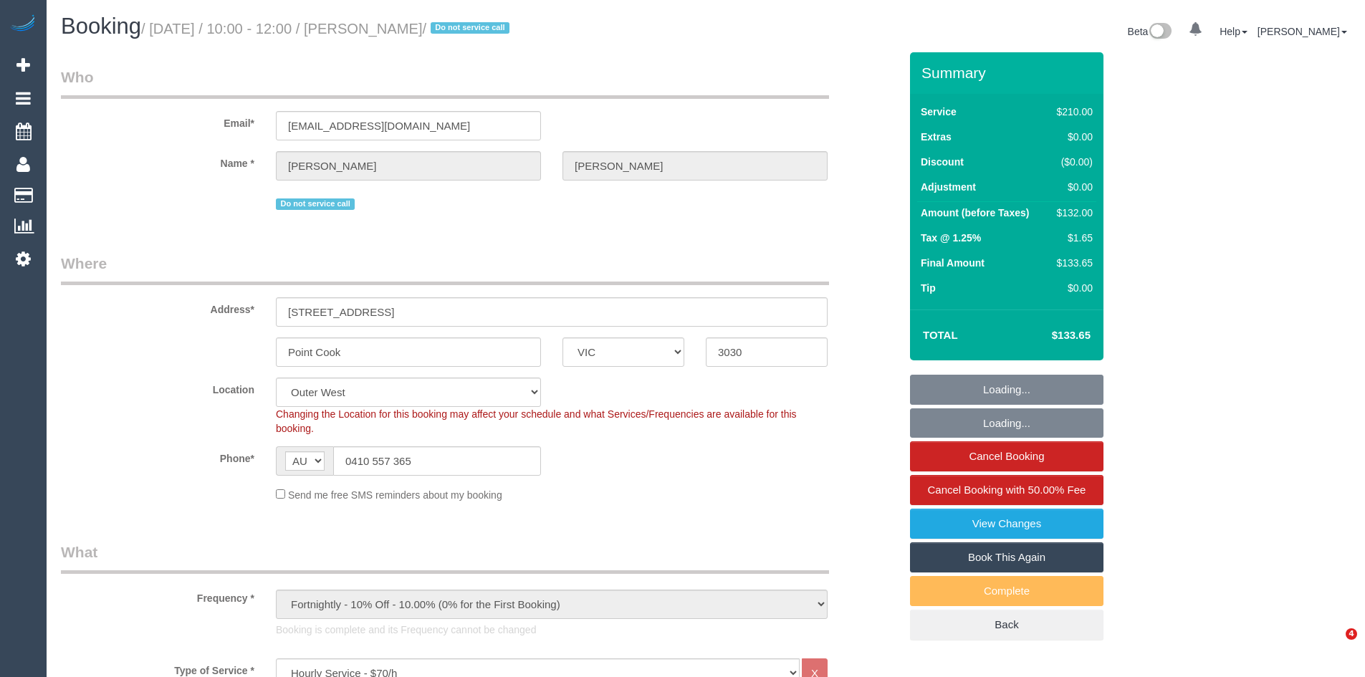
select select "VIC"
select select "180"
select select "number:28"
select select "number:16"
select select "number:19"
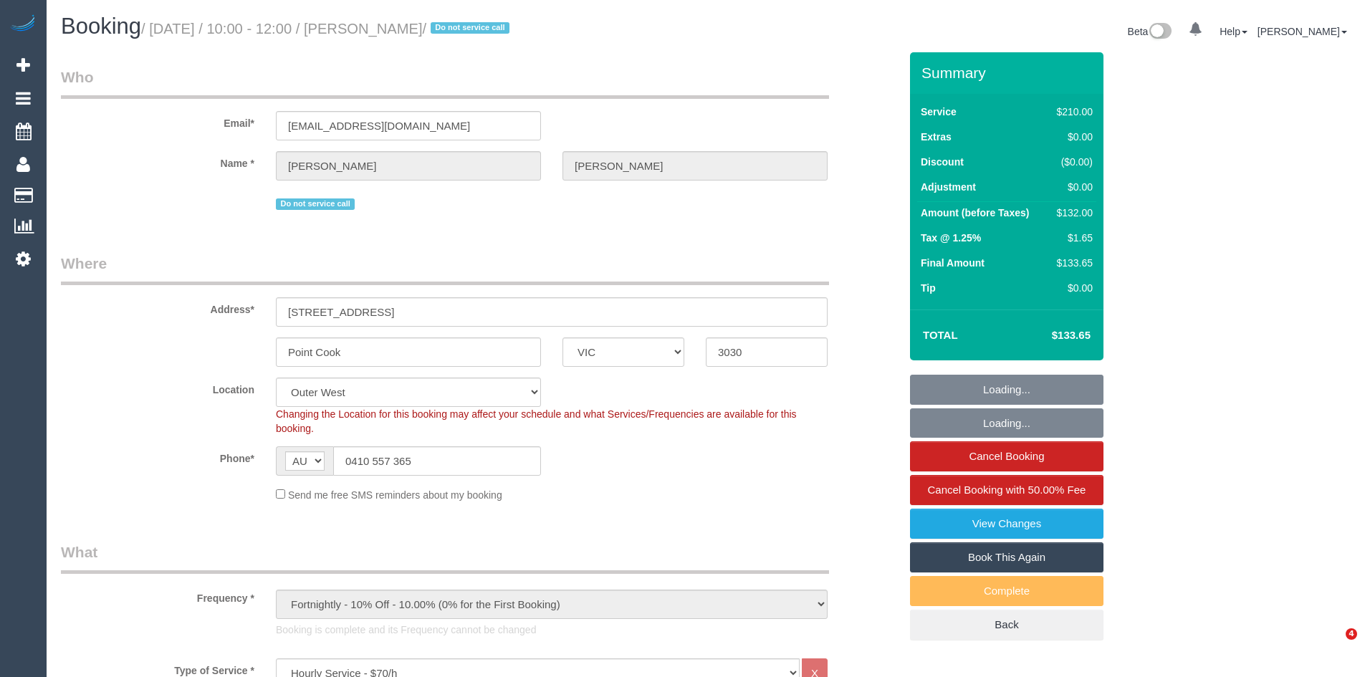
select select "number:24"
select select "number:35"
select select "object:1306"
select select "spot1"
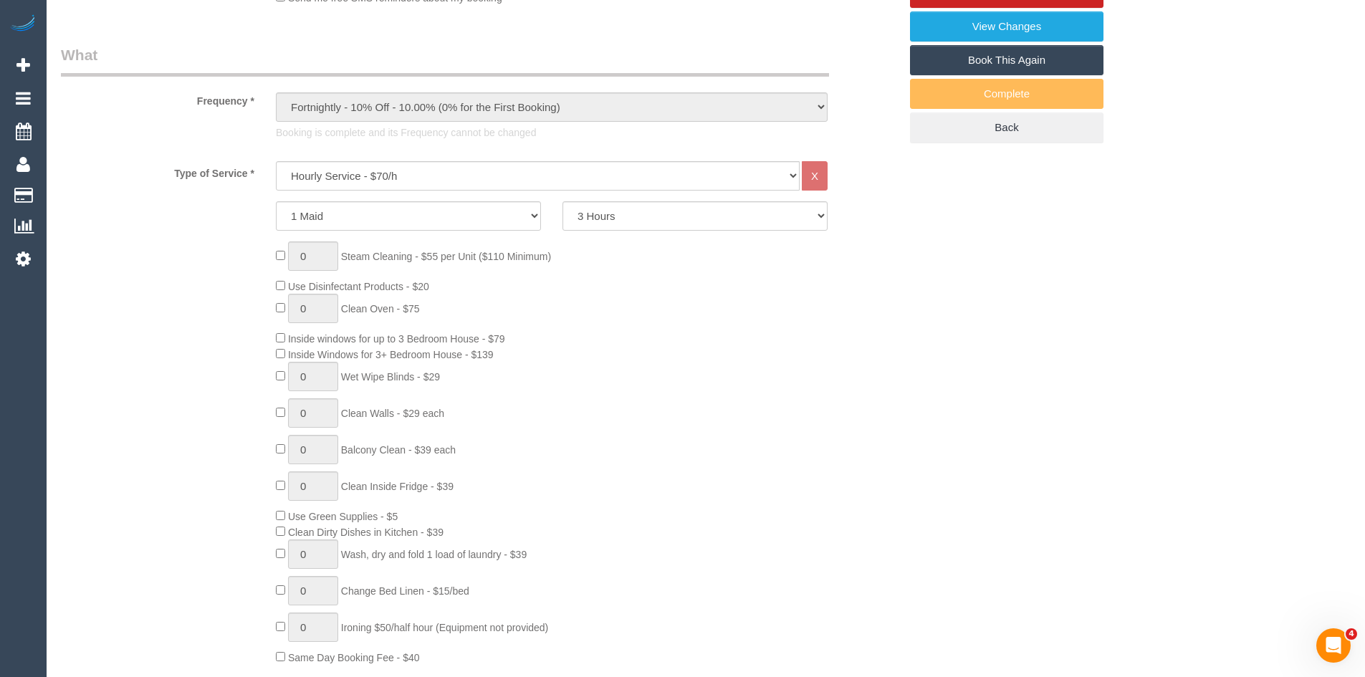
scroll to position [501, 0]
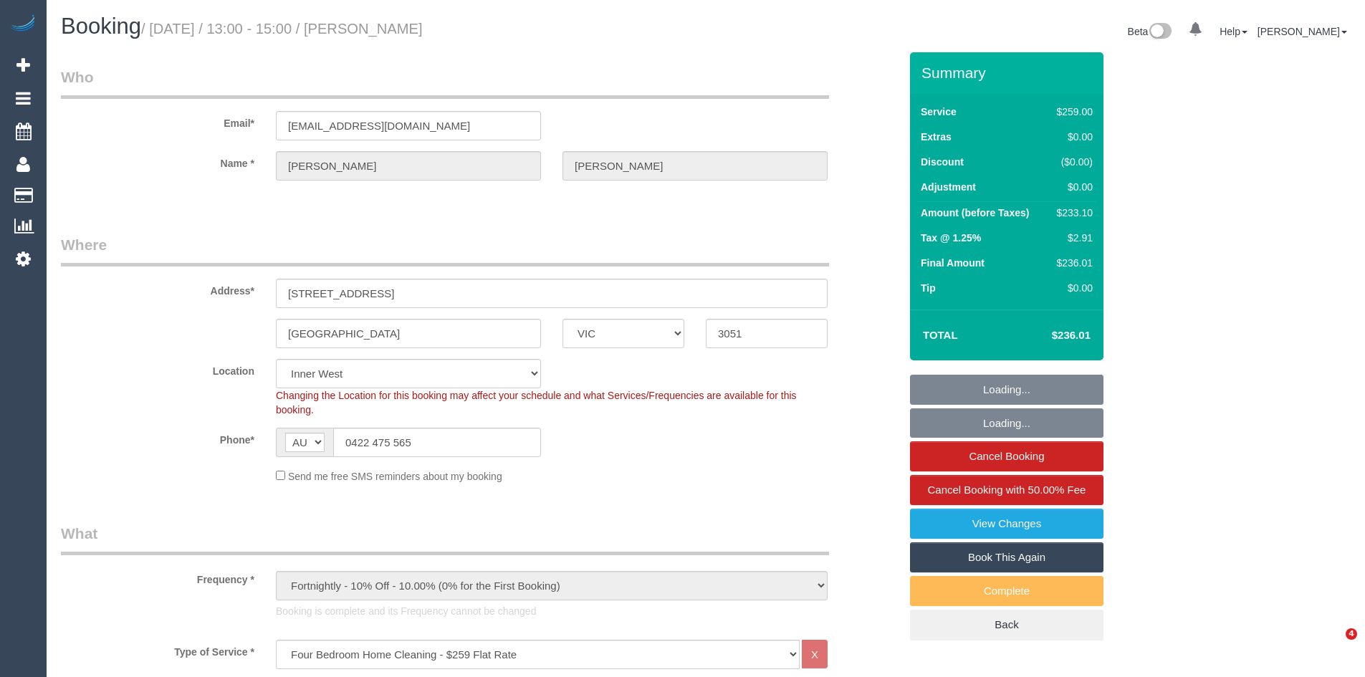
select select "VIC"
select select "number:27"
select select "number:14"
select select "number:19"
select select "number:36"
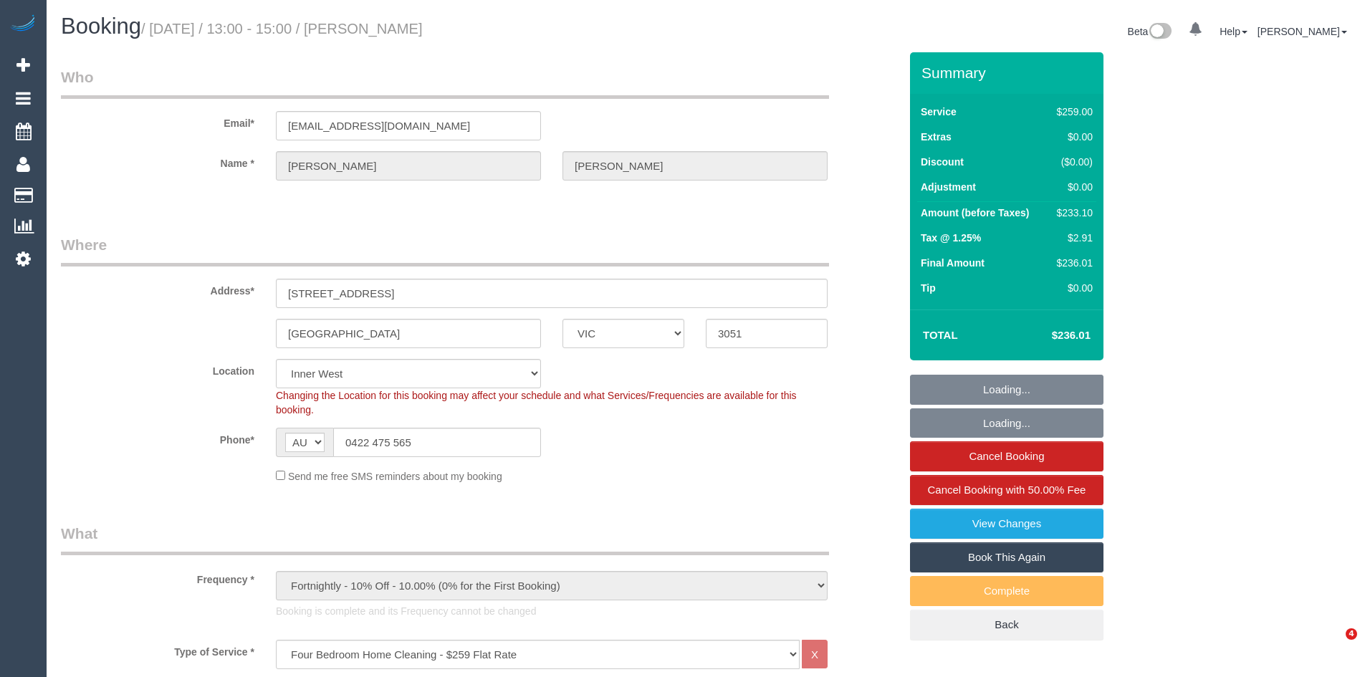
select select "number:35"
select select "23081"
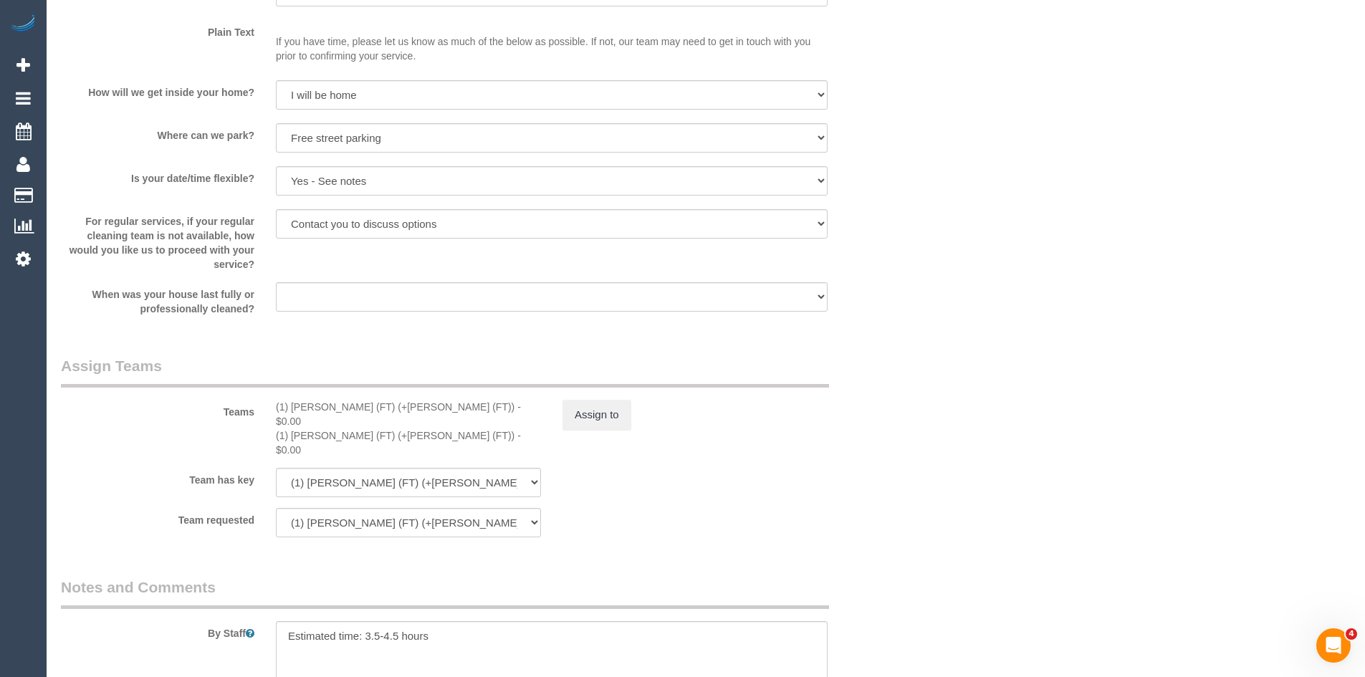
scroll to position [2077, 0]
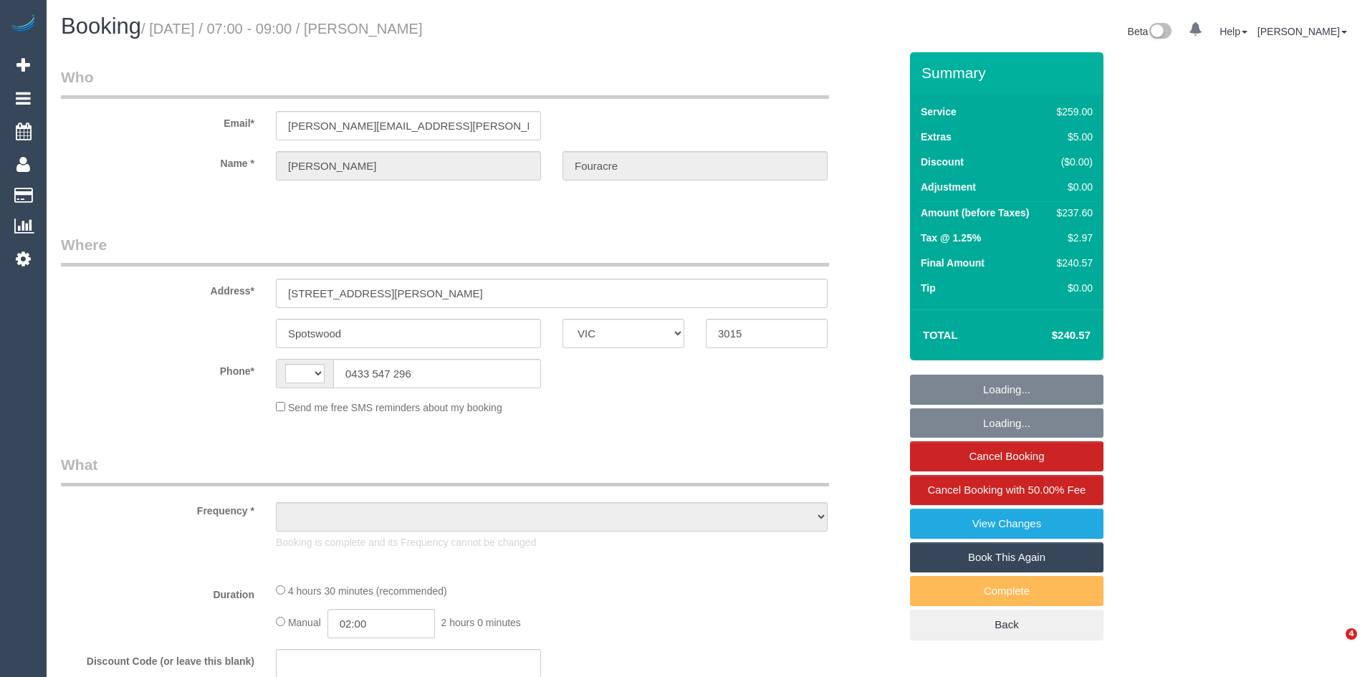
select select "VIC"
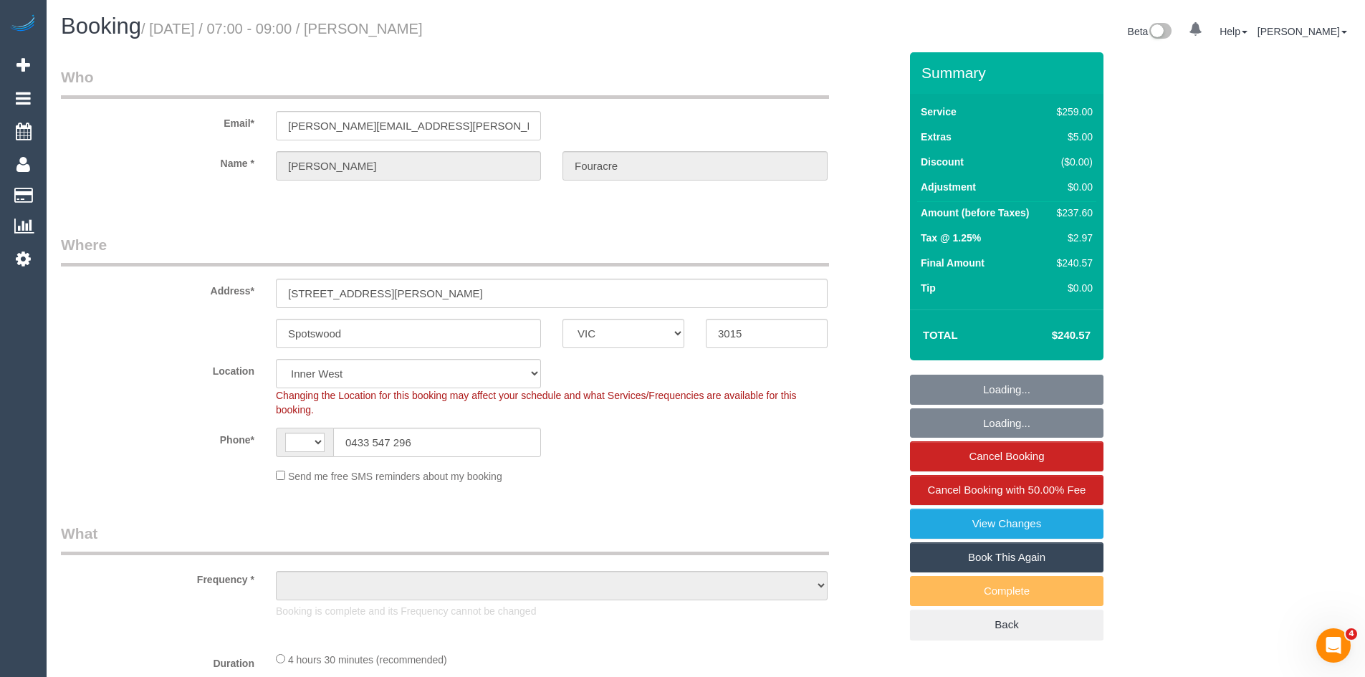
select select "string:stripe-pm_1OhIYw2GScqysDRVJ7CDgFDM"
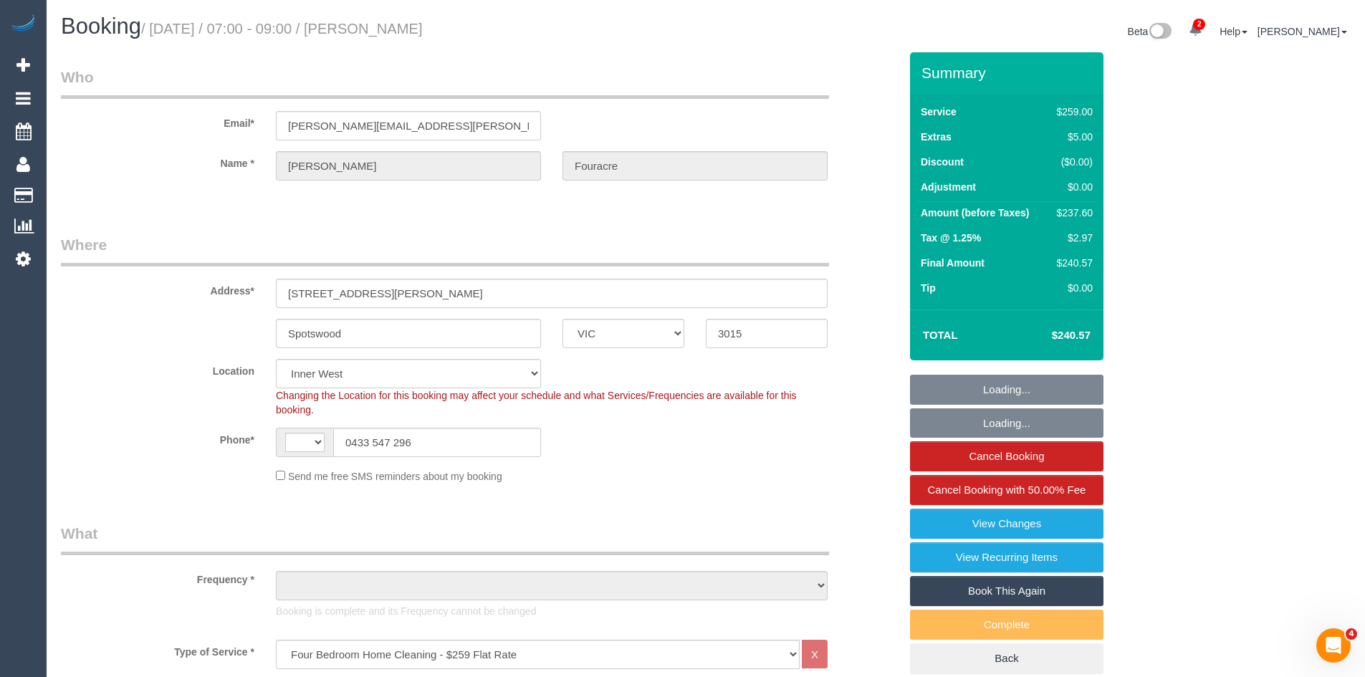
select select "string:AU"
select select "object:663"
select select "number:32"
select select "number:14"
select select "number:18"
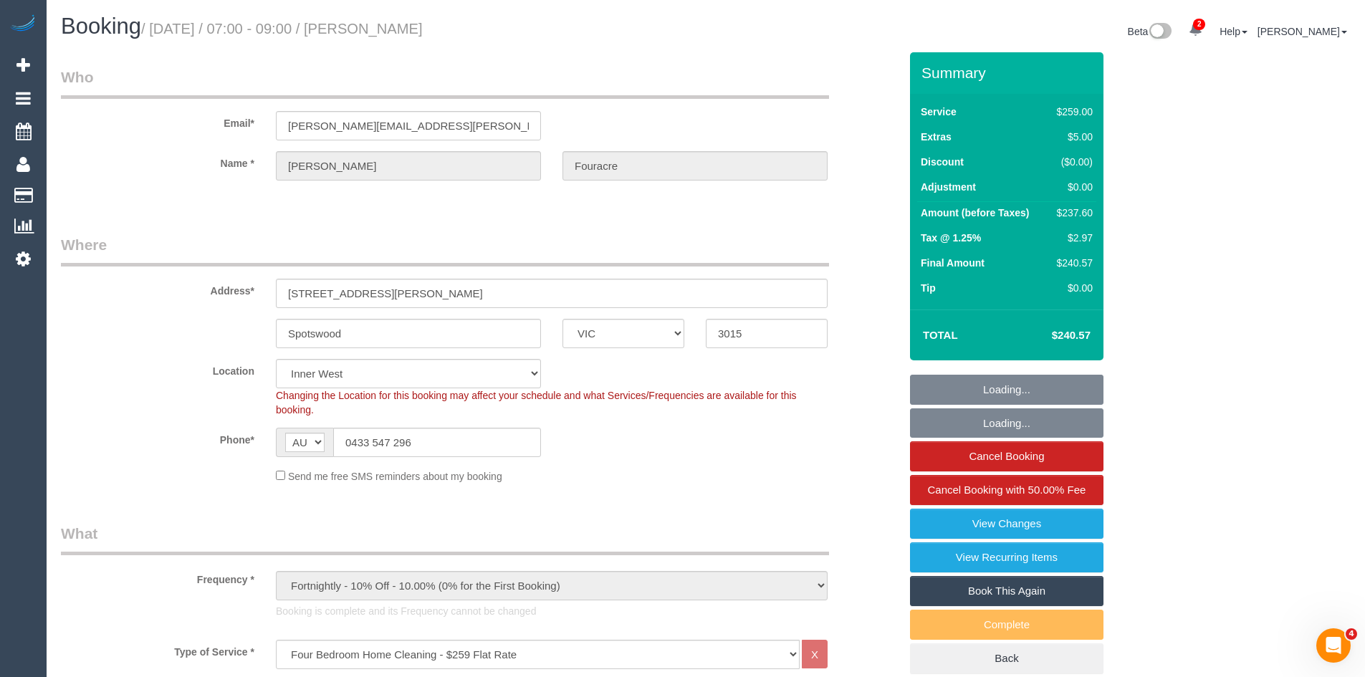
select select "object:814"
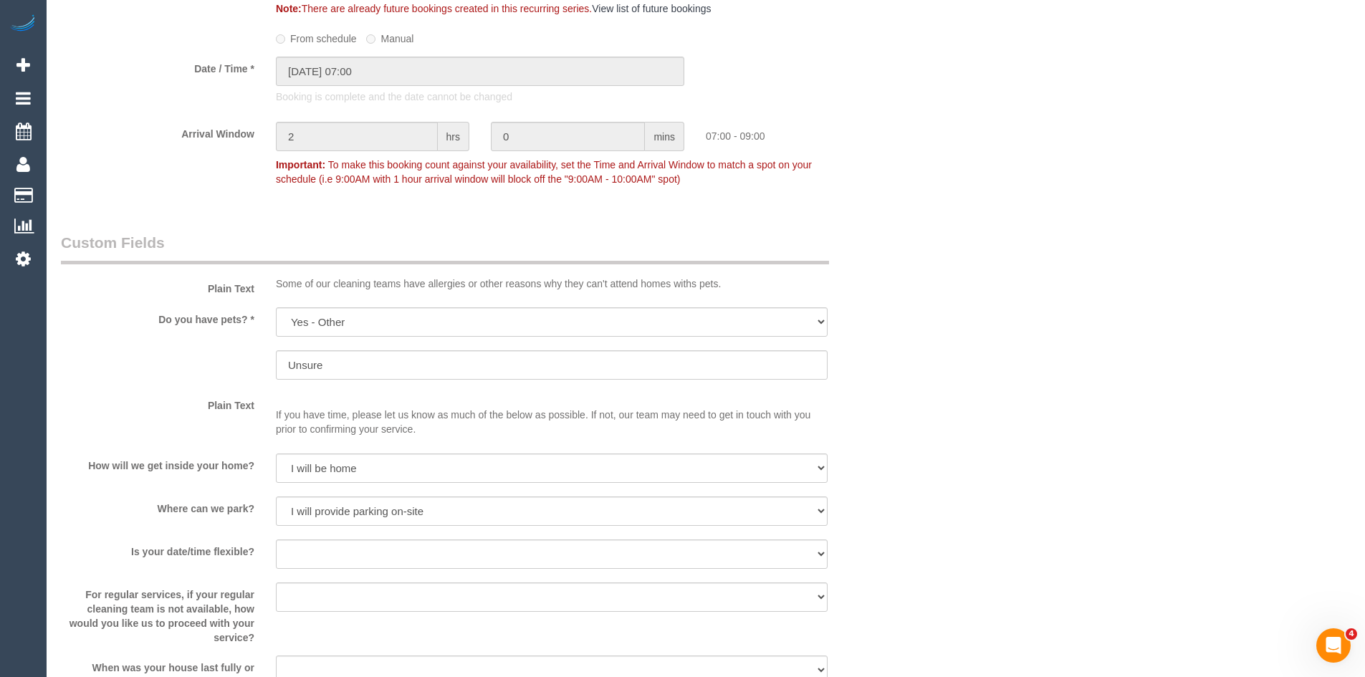
scroll to position [2149, 0]
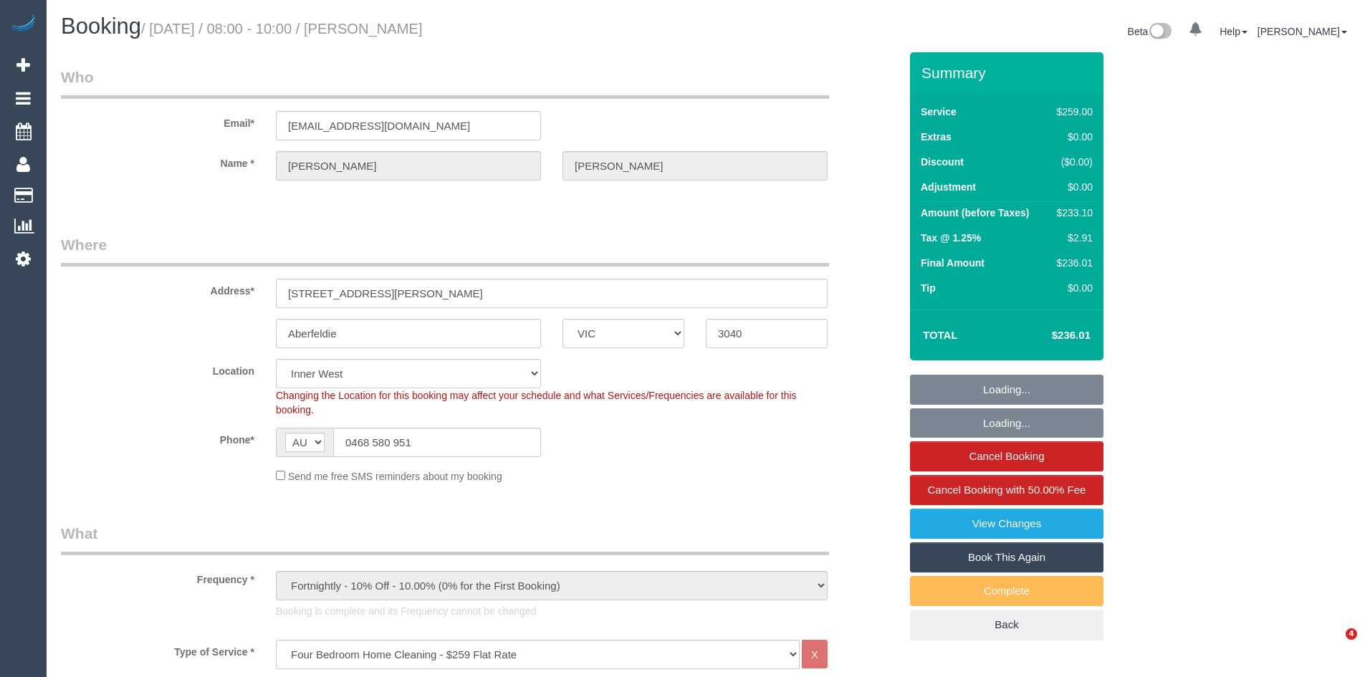
select select "VIC"
select select "number:28"
select select "number:14"
select select "number:19"
select select "number:24"
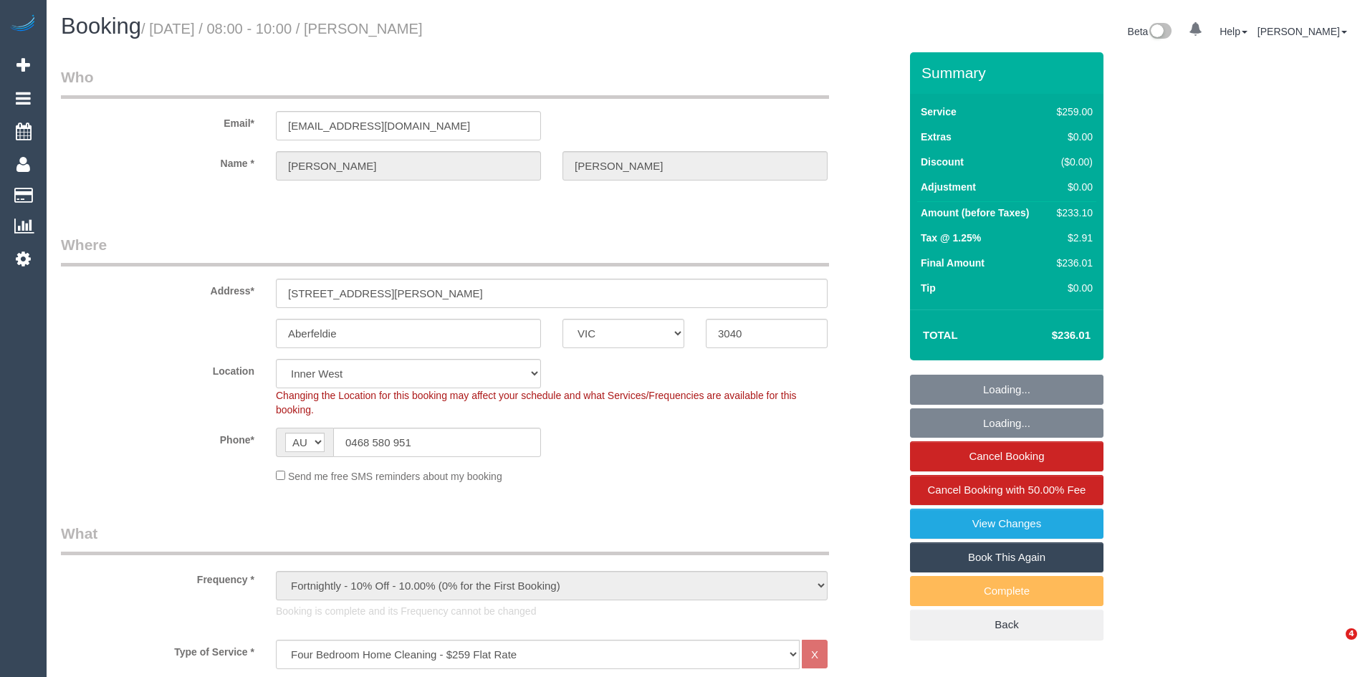
select select "number:33"
select select "number:13"
select select "spot1"
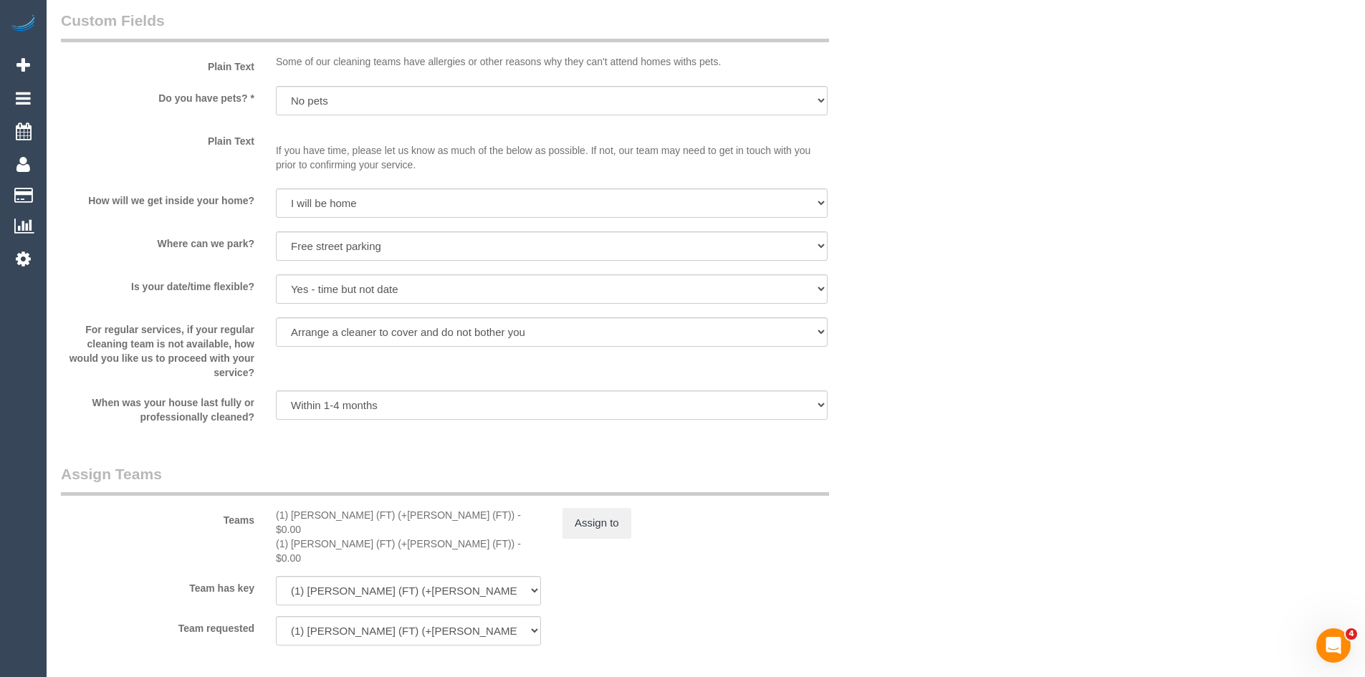
scroll to position [2149, 0]
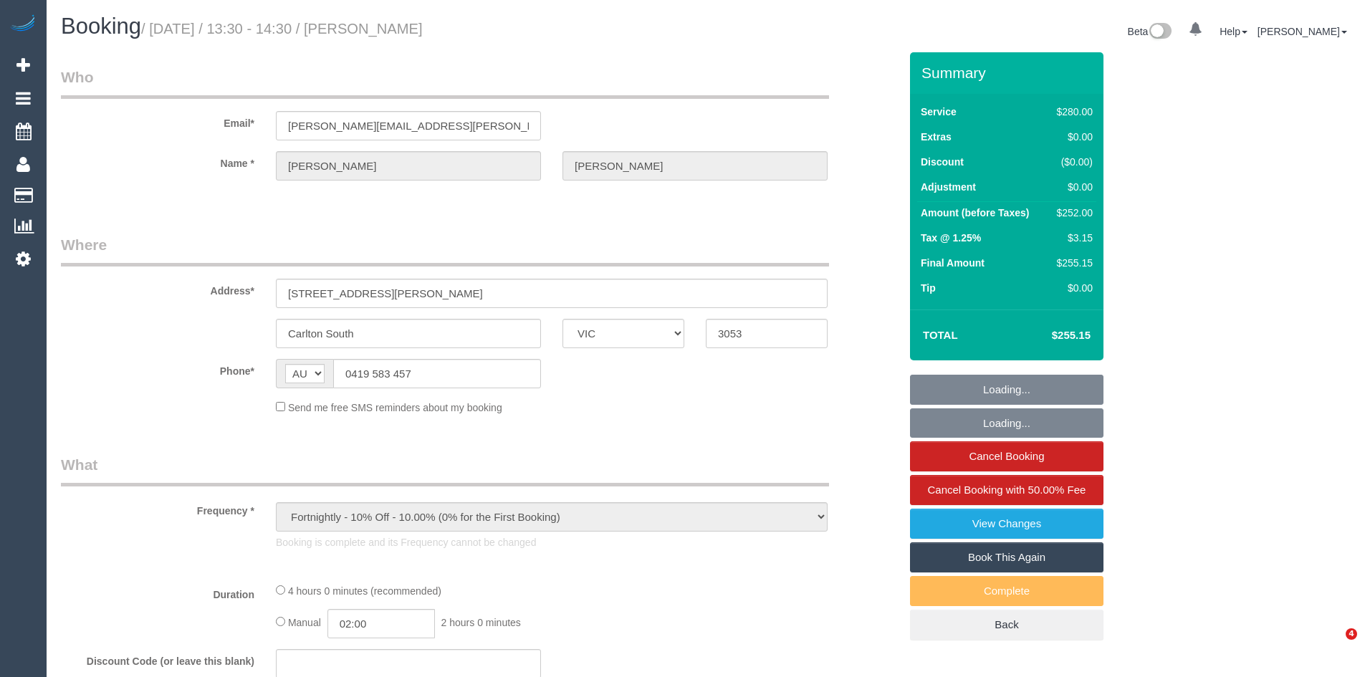
select select "VIC"
select select "string:stripe-pm_1MODvC2GScqysDRVhRVKbejc"
select select "240"
select select "number:32"
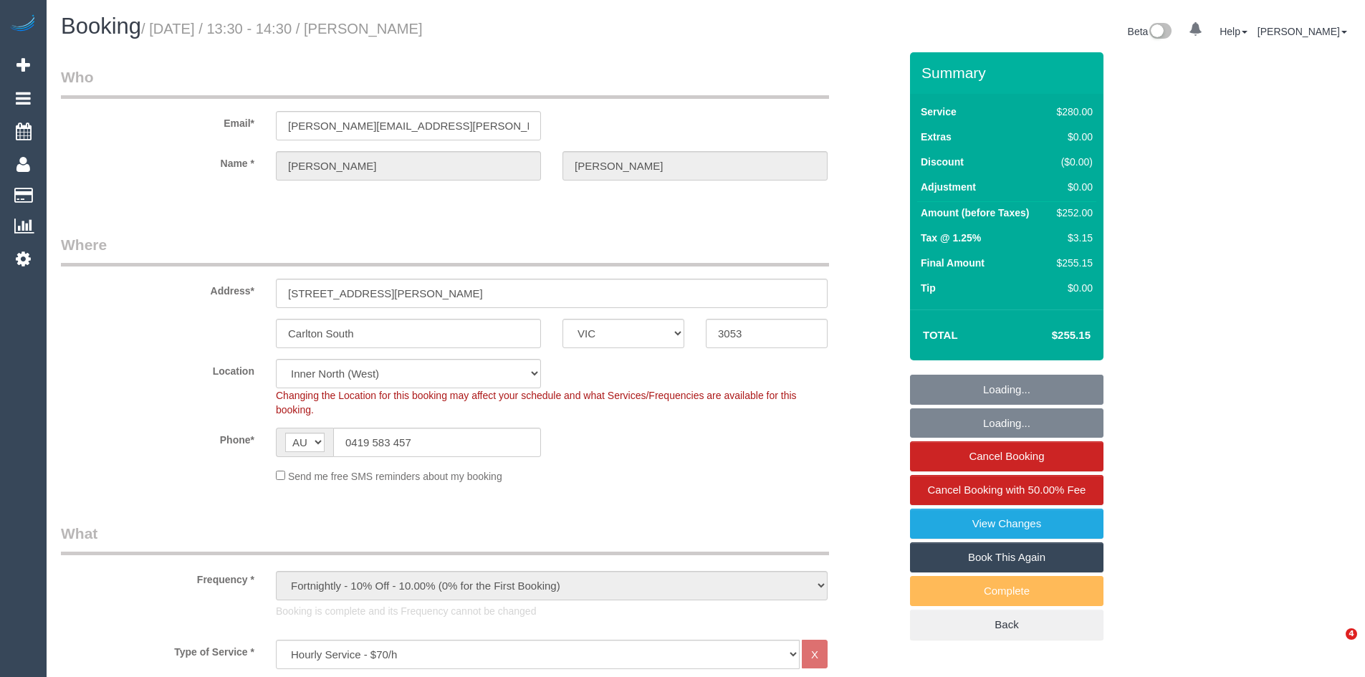
select select "object:1790"
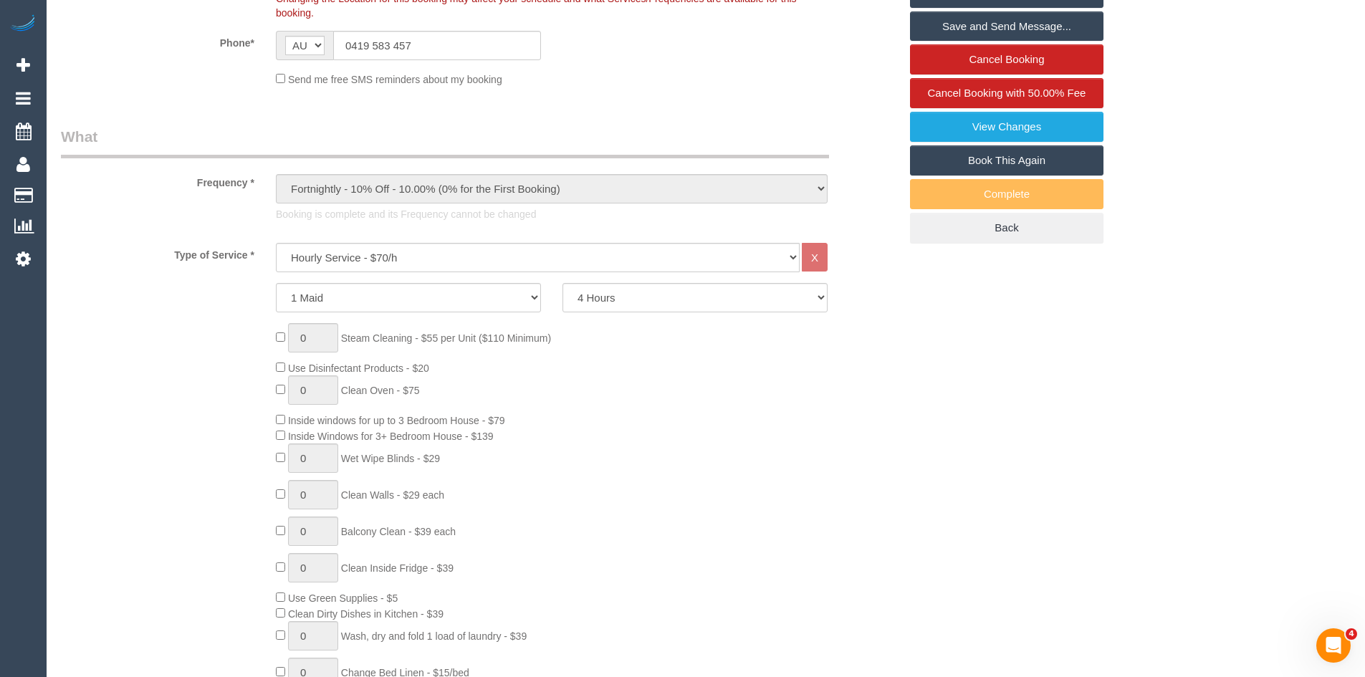
scroll to position [573, 0]
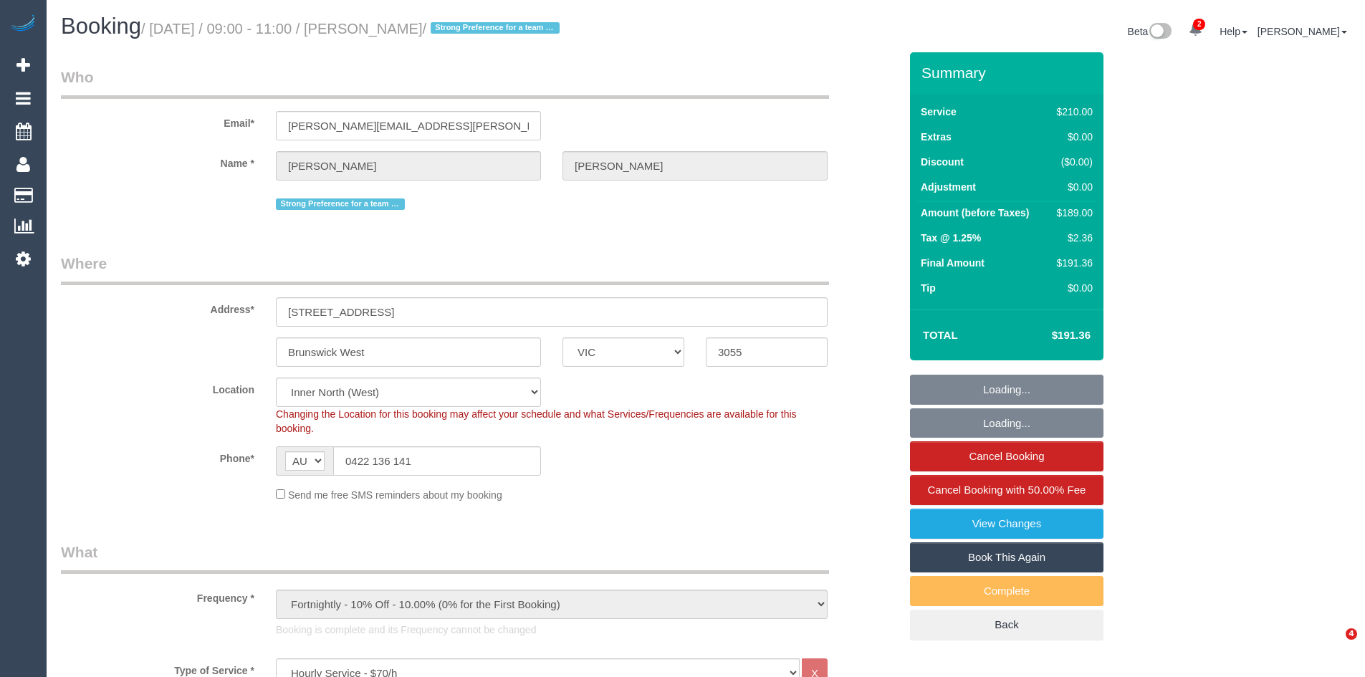
select select "VIC"
select select "180"
select select "spot1"
select select "number:28"
select select "number:17"
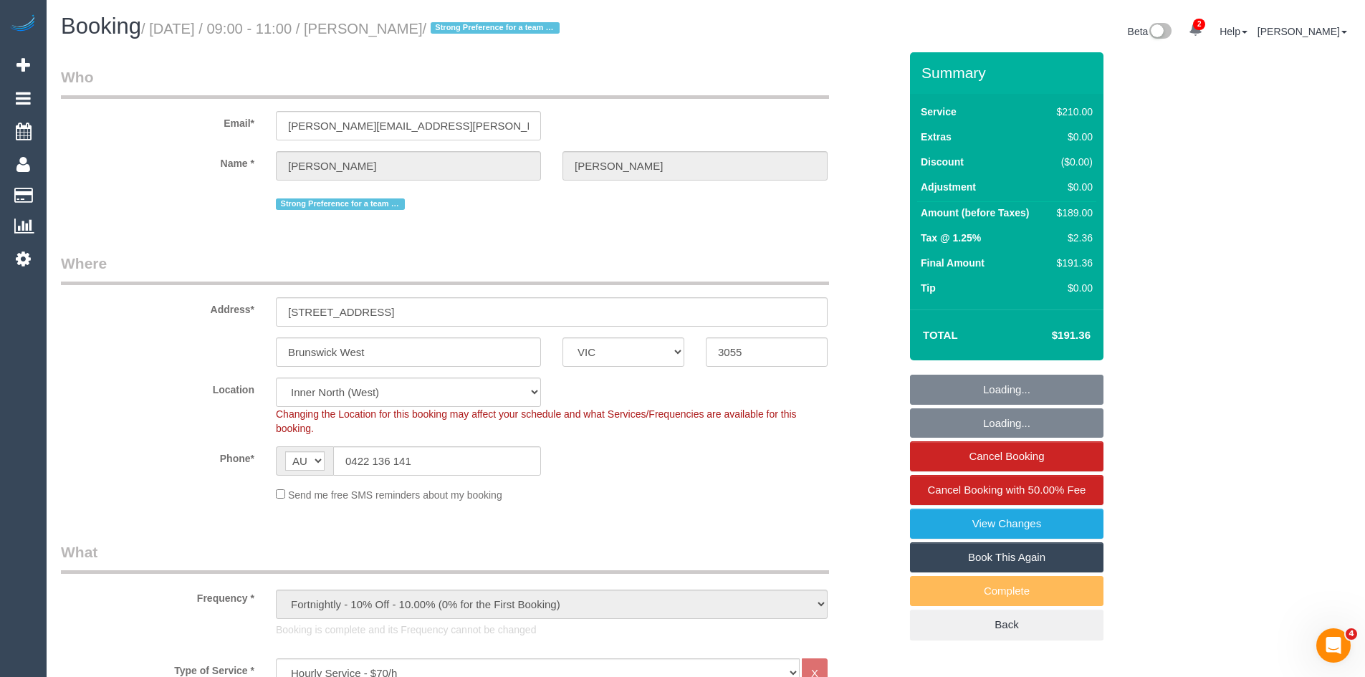
select select "number:19"
select select "number:22"
select select "number:34"
select select "number:13"
select select "object:1790"
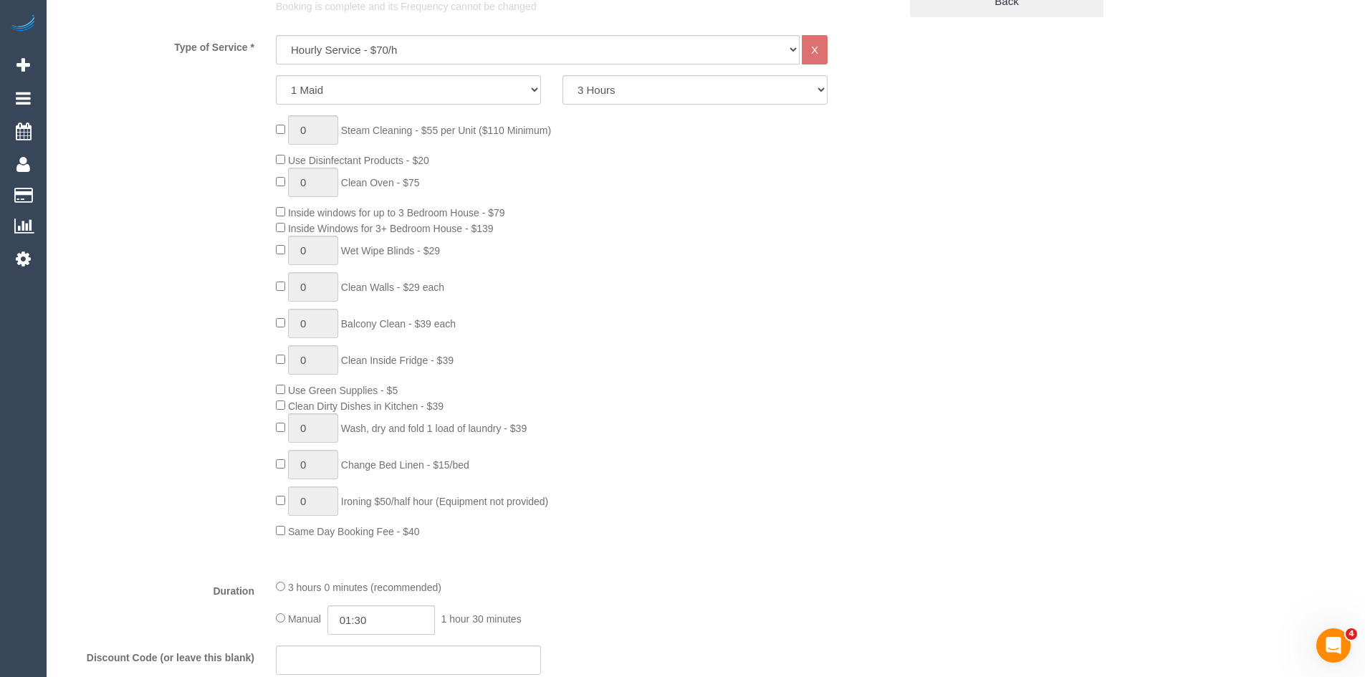
scroll to position [645, 0]
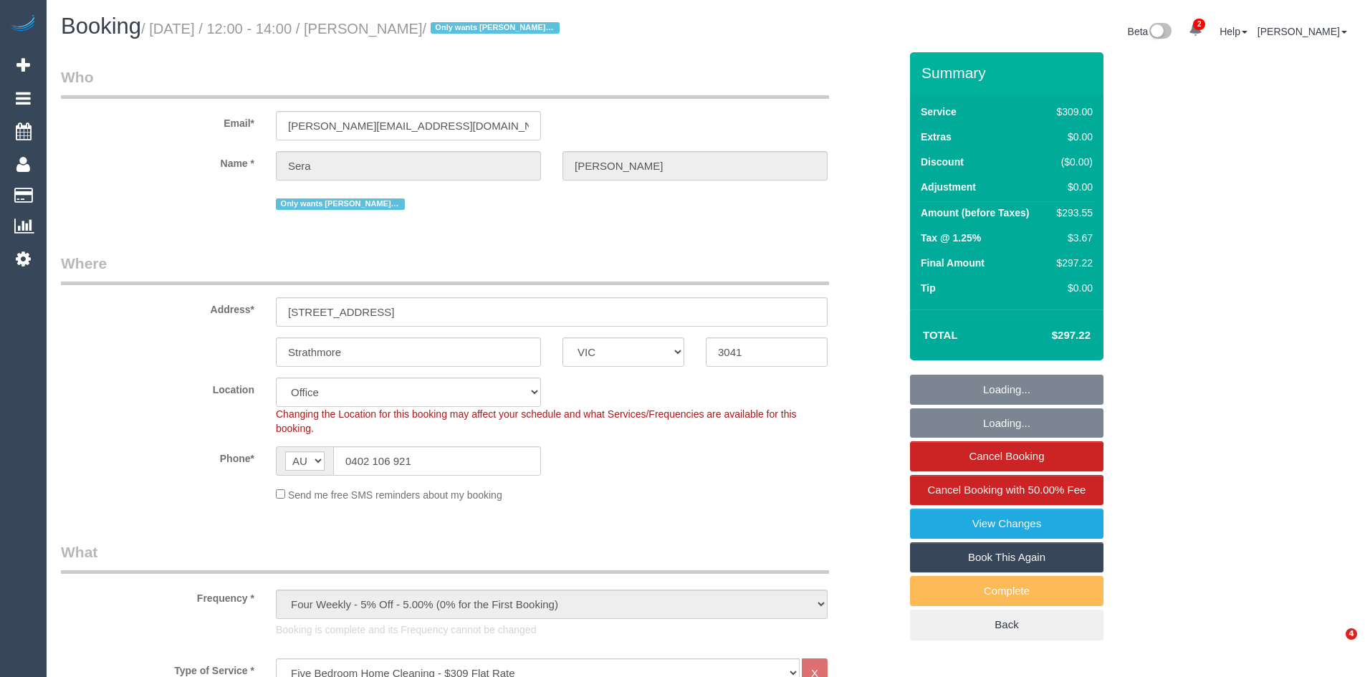
select select "VIC"
select select "number:28"
select select "number:14"
select select "number:19"
select select "number:36"
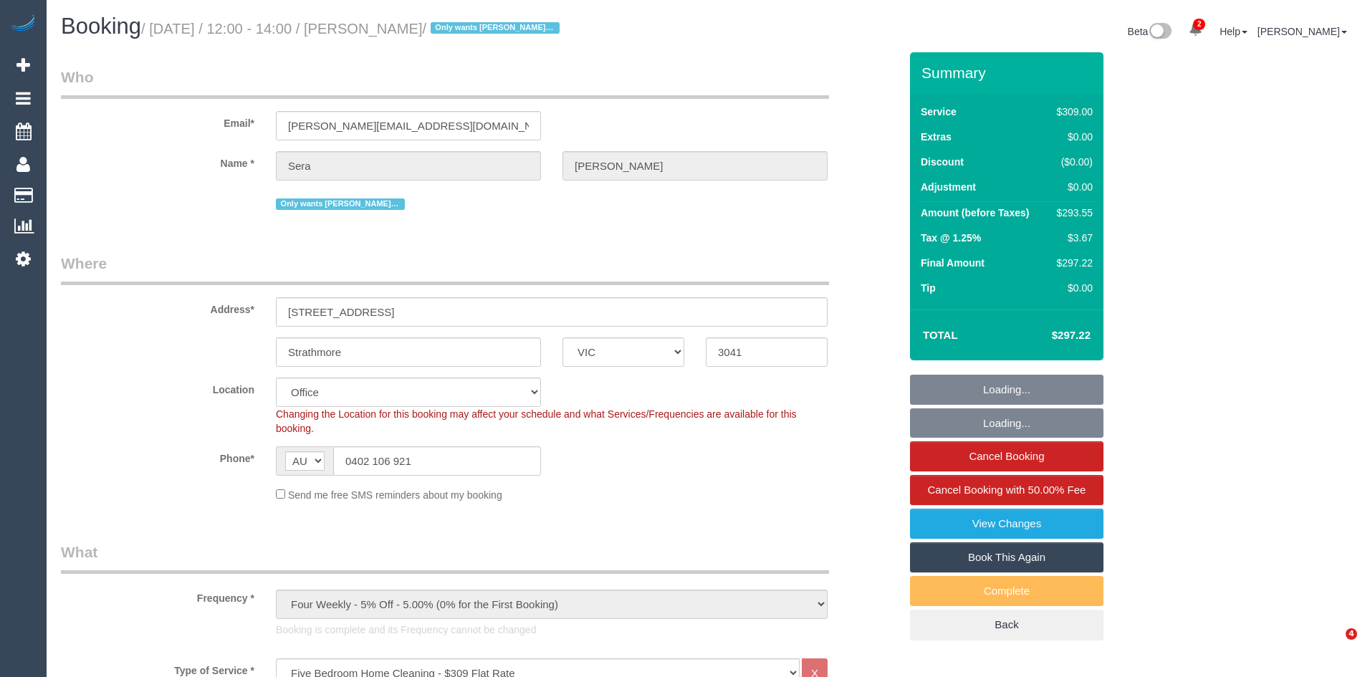
select select "number:35"
select select "number:26"
select select "object:821"
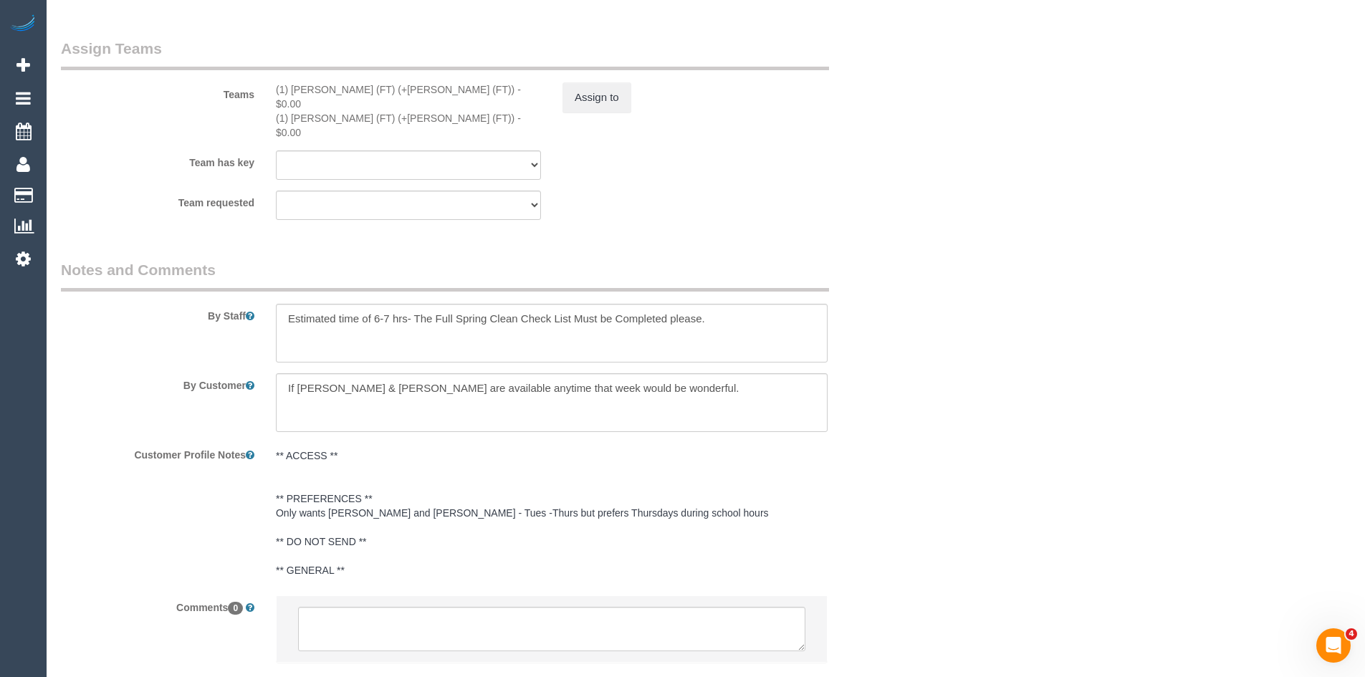
scroll to position [2364, 0]
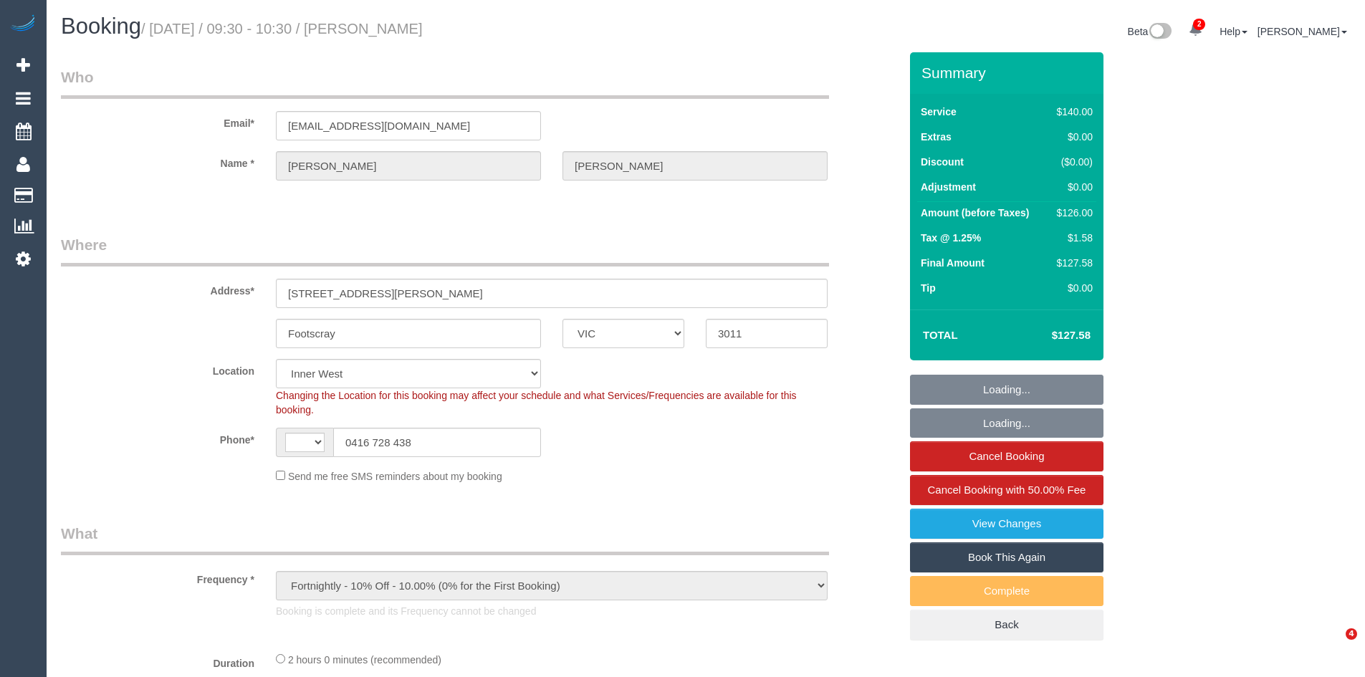
select select "VIC"
select select "object:735"
select select "string:AU"
select select "23081"
select select "number:29"
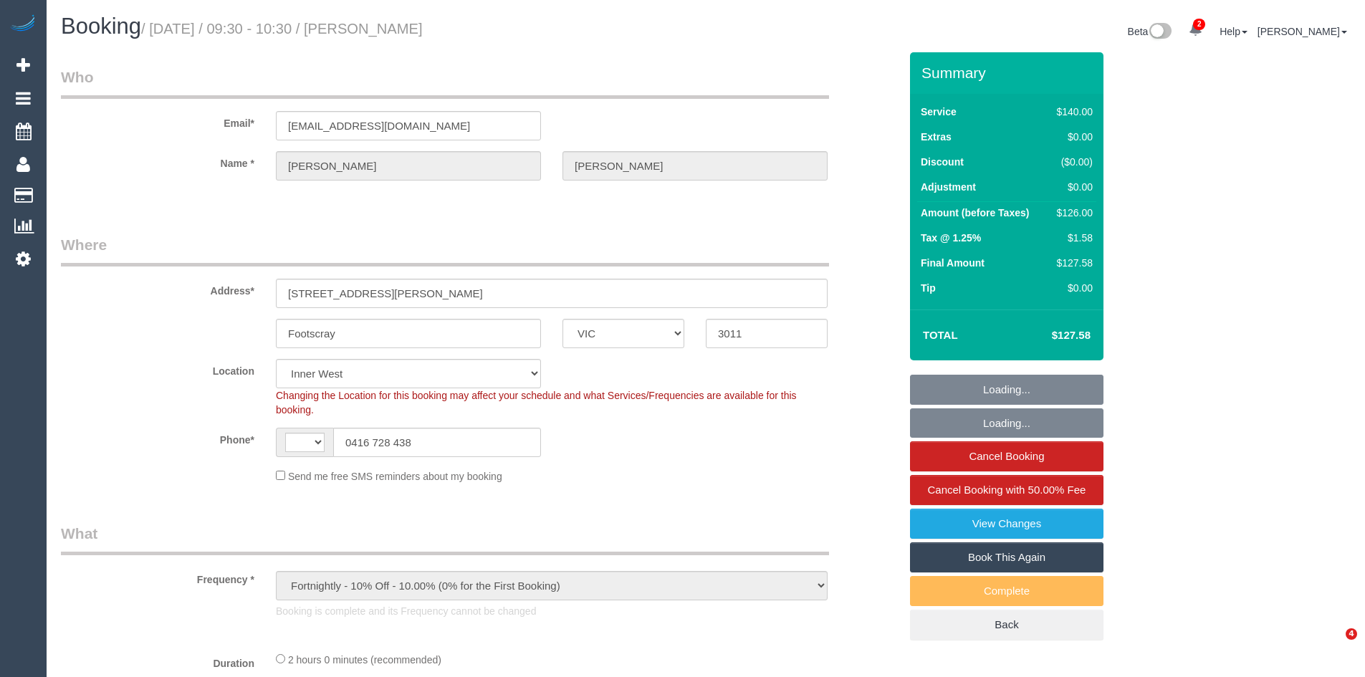
select select "number:14"
select select "number:19"
select select "number:22"
select select "number:35"
select select "number:11"
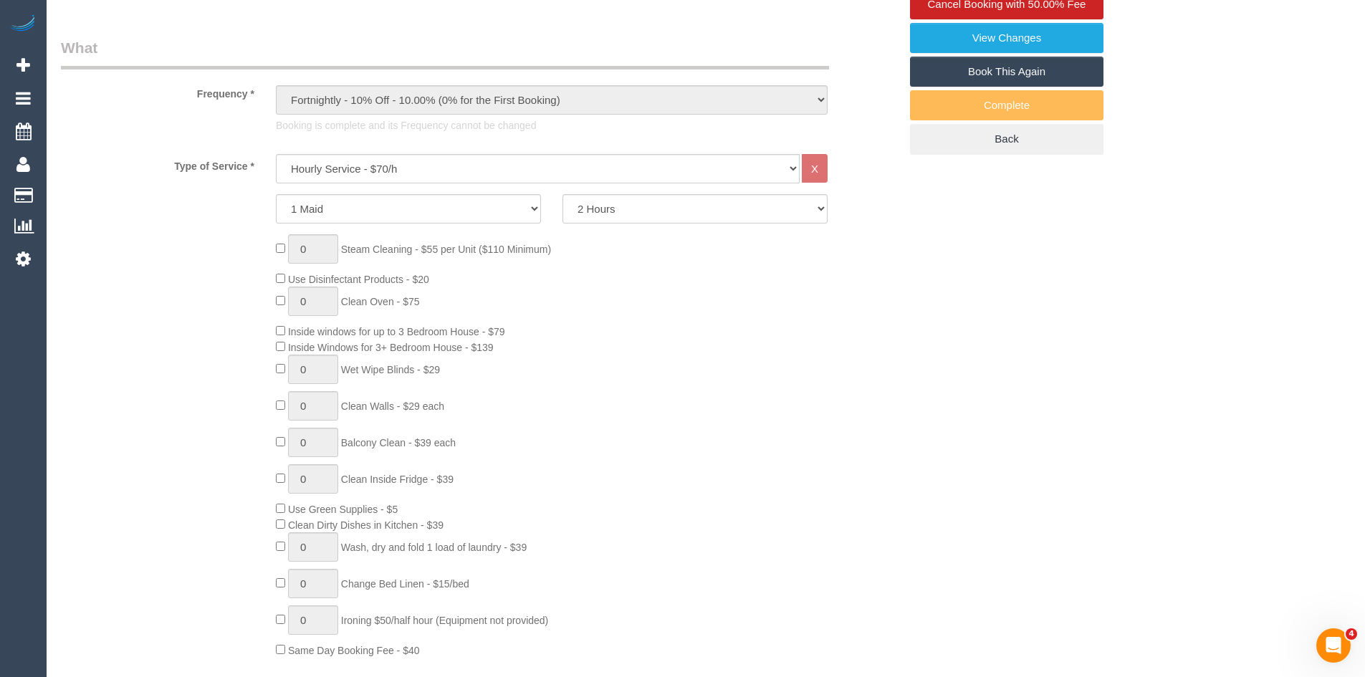
scroll to position [501, 0]
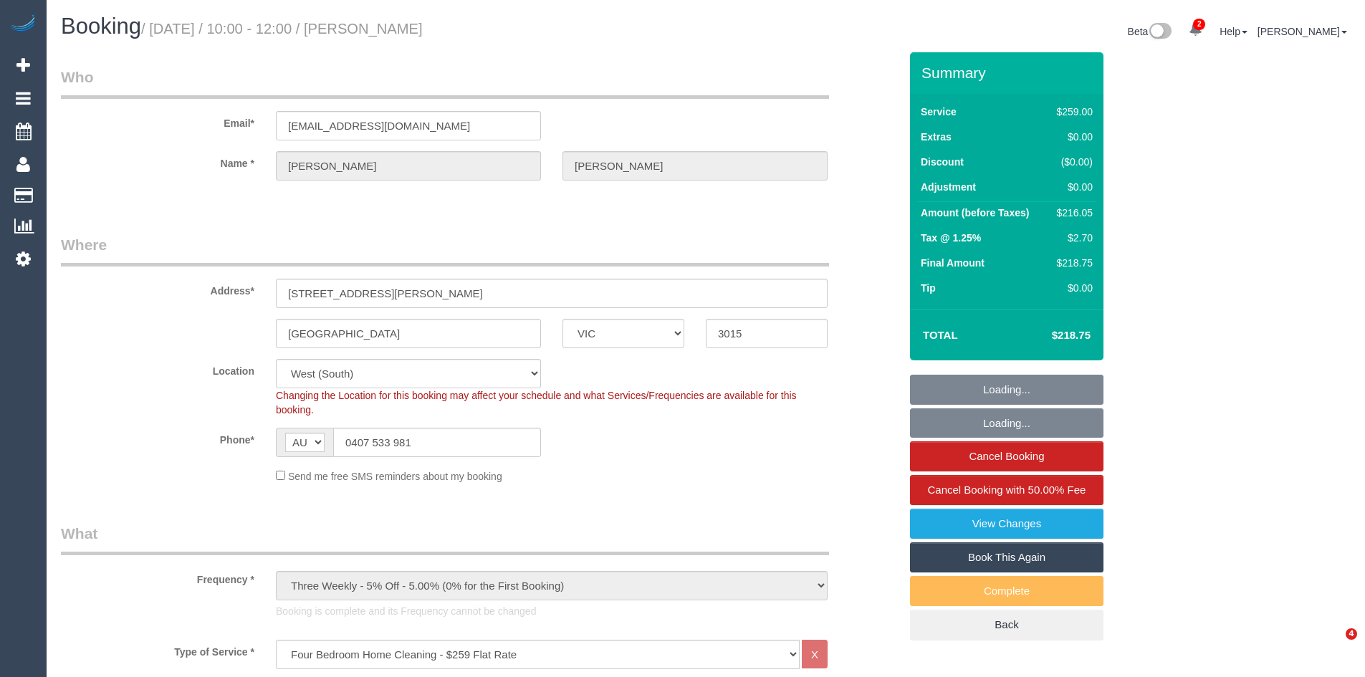
select select "VIC"
select select "spot1"
select select "number:27"
select select "number:14"
select select "number:19"
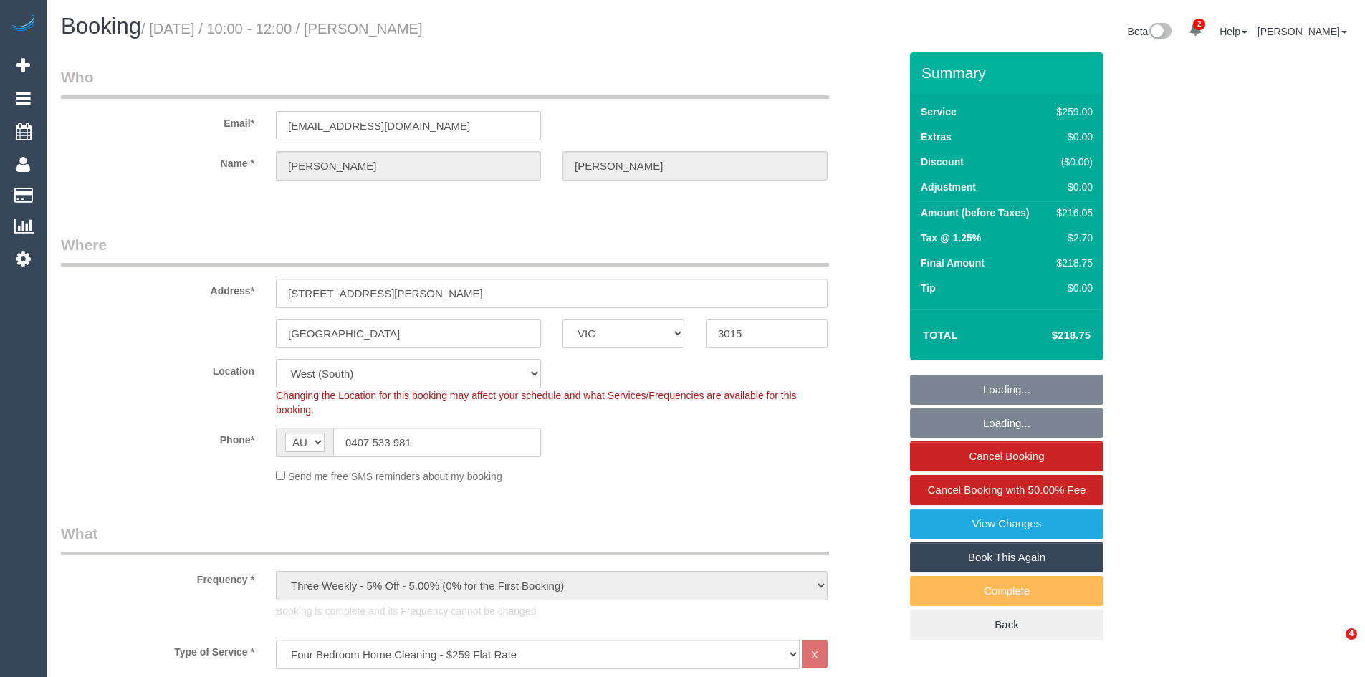
select select "number:22"
select select "number:33"
select select "number:13"
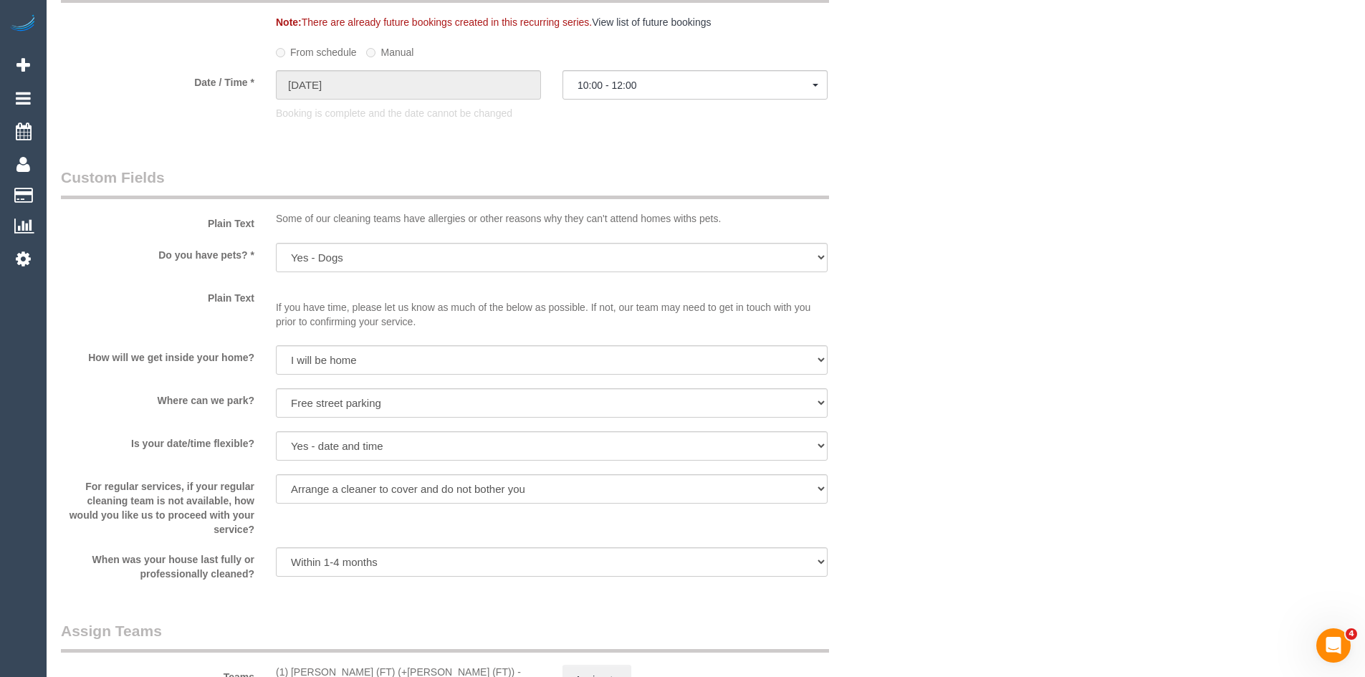
scroll to position [2006, 0]
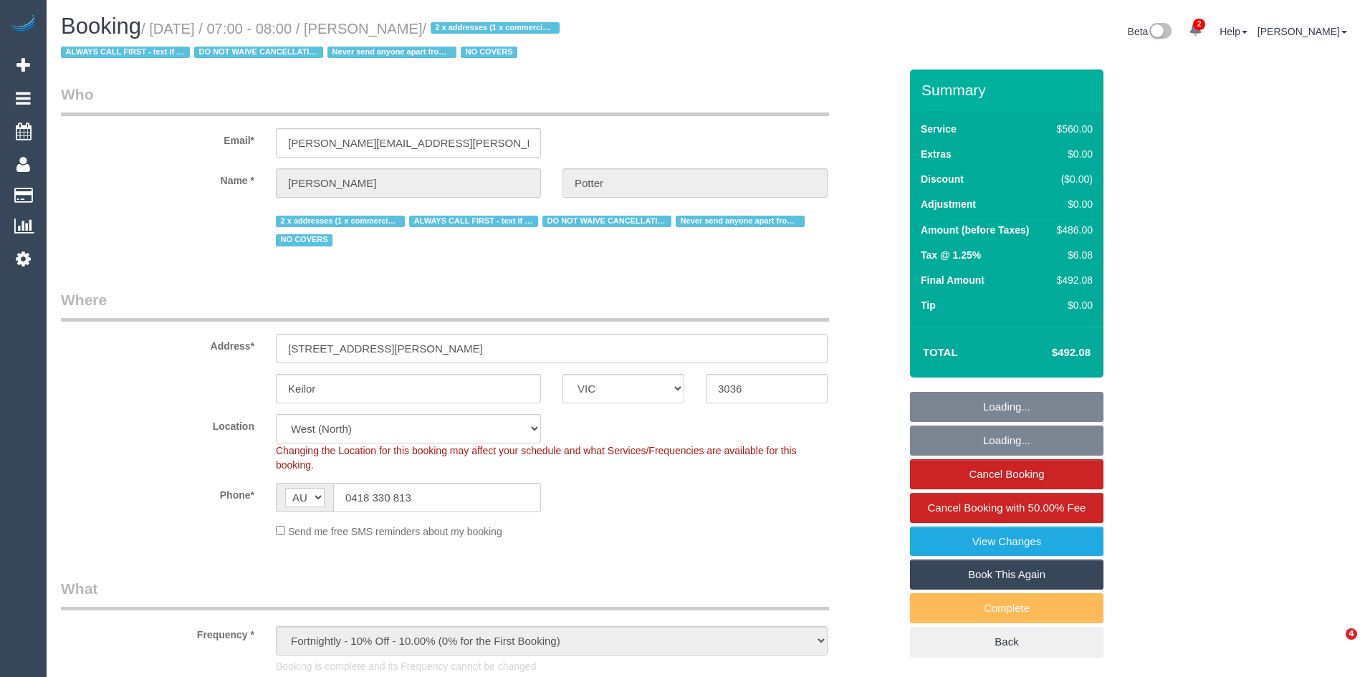
select select "VIC"
select select "string:check"
select select "2"
select select "240"
select select "number:28"
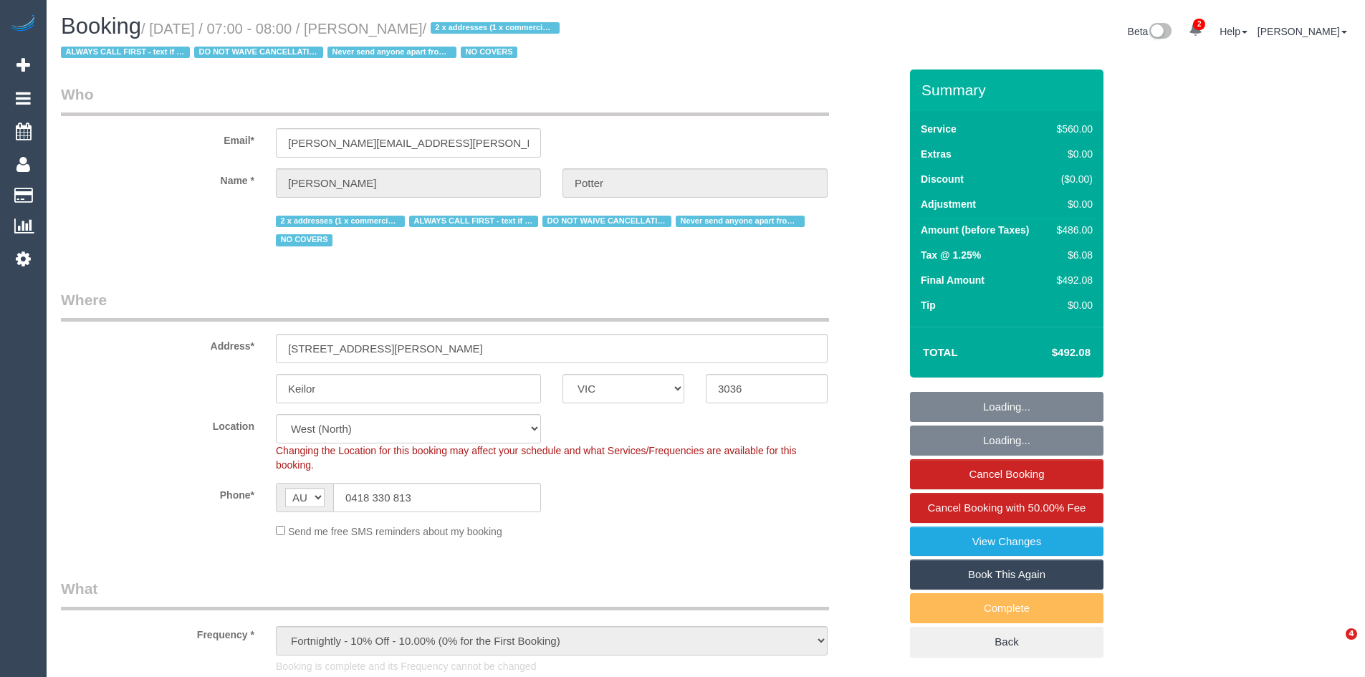
select select "number:14"
select select "number:19"
select select "number:22"
select select "number:35"
select select "object:1440"
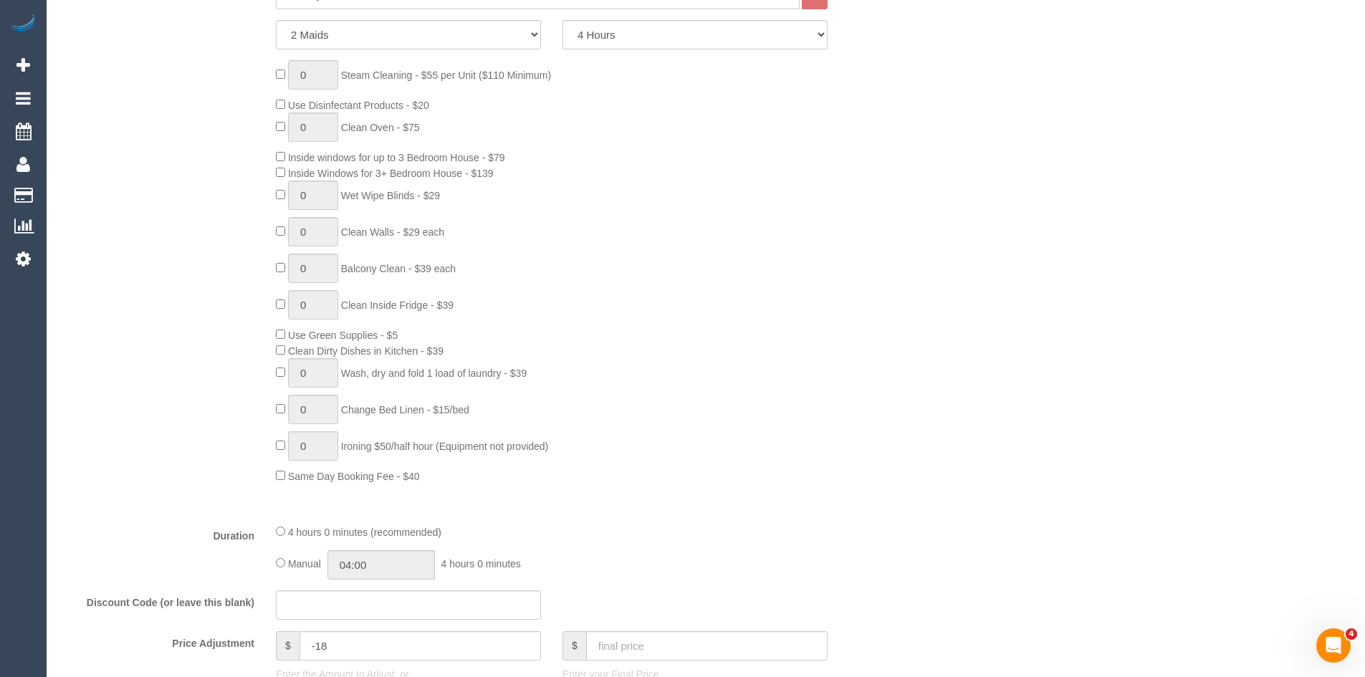
scroll to position [716, 0]
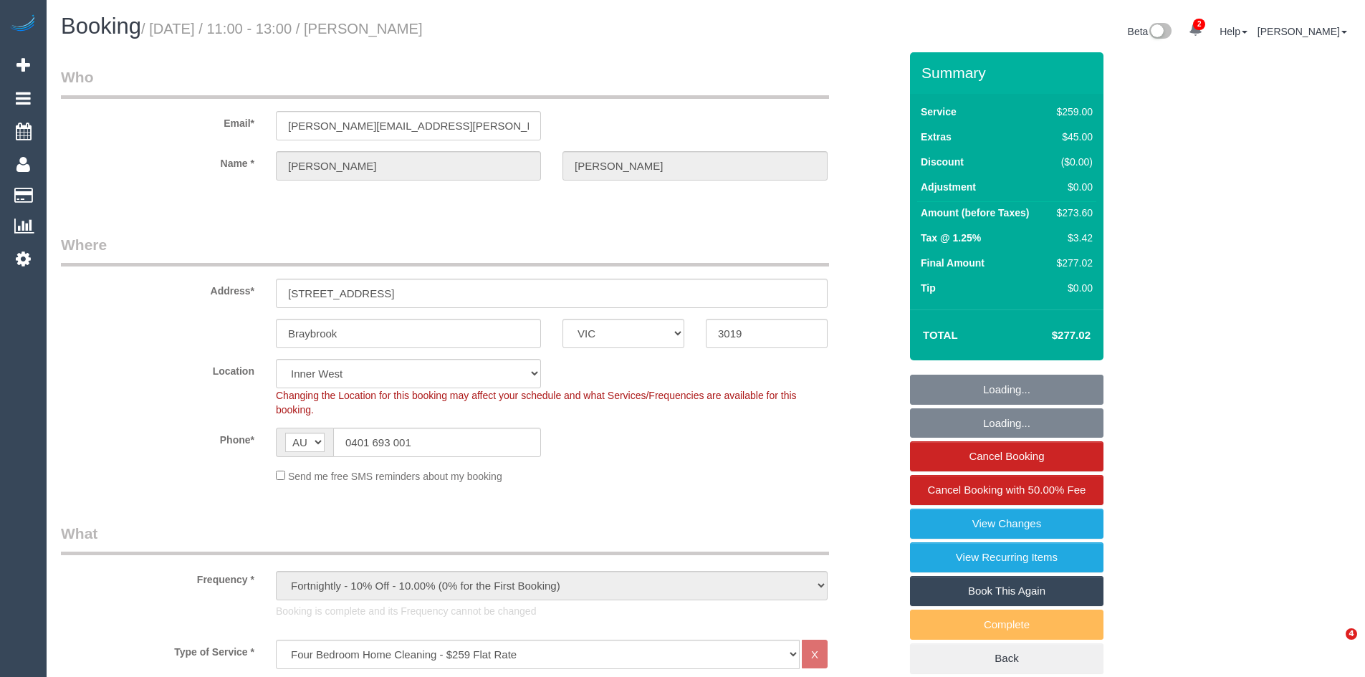
select select "VIC"
select select "23080"
select select "object:1544"
select select "number:32"
select select "number:35"
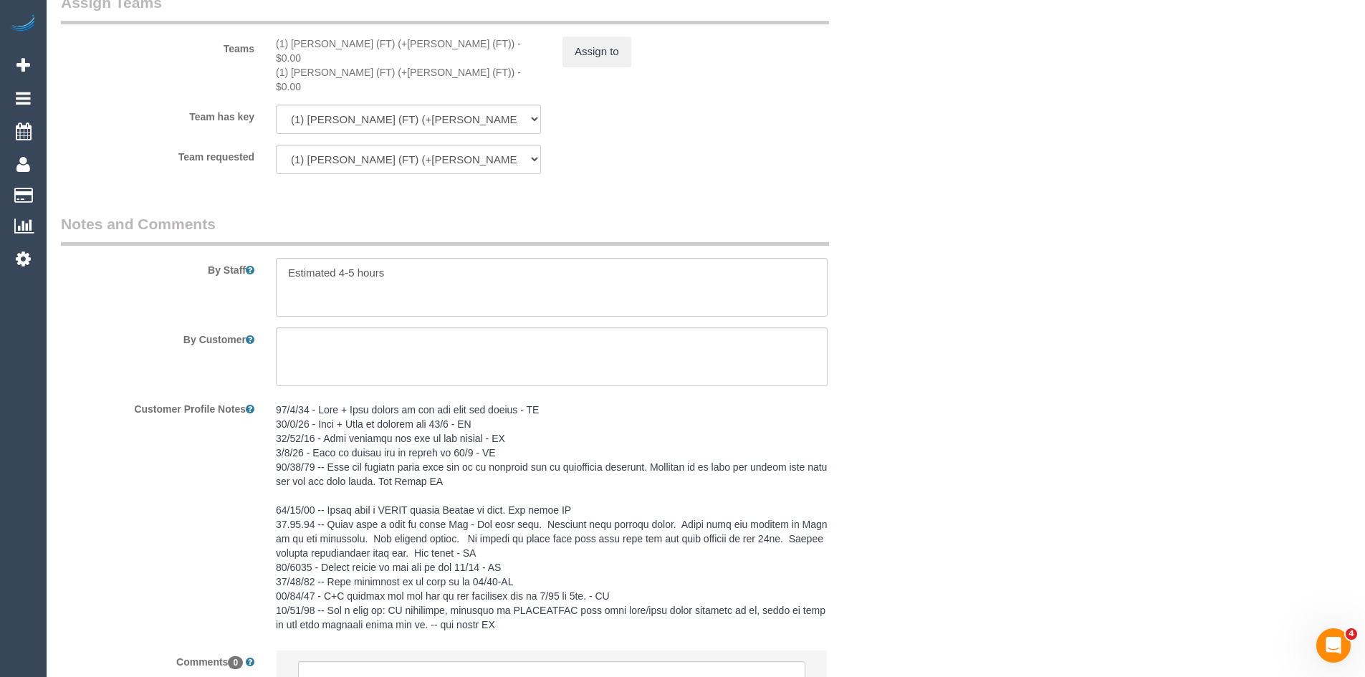
scroll to position [2435, 0]
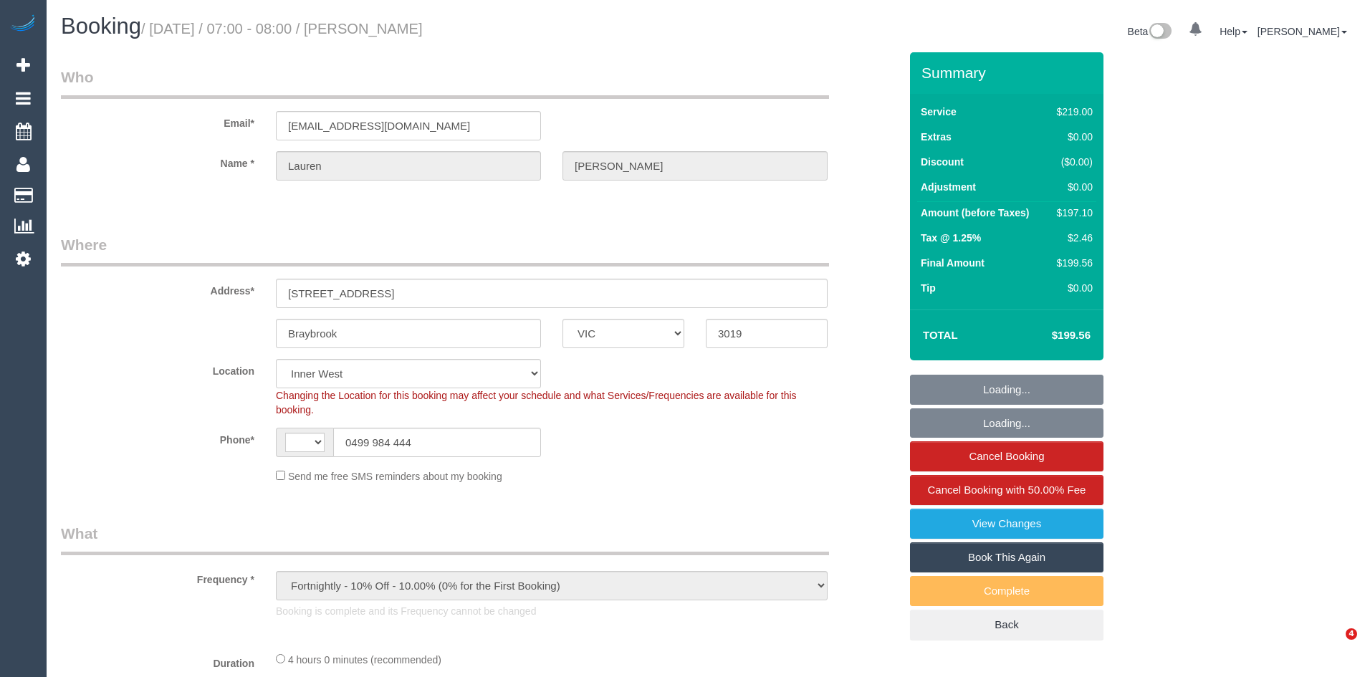
select select "VIC"
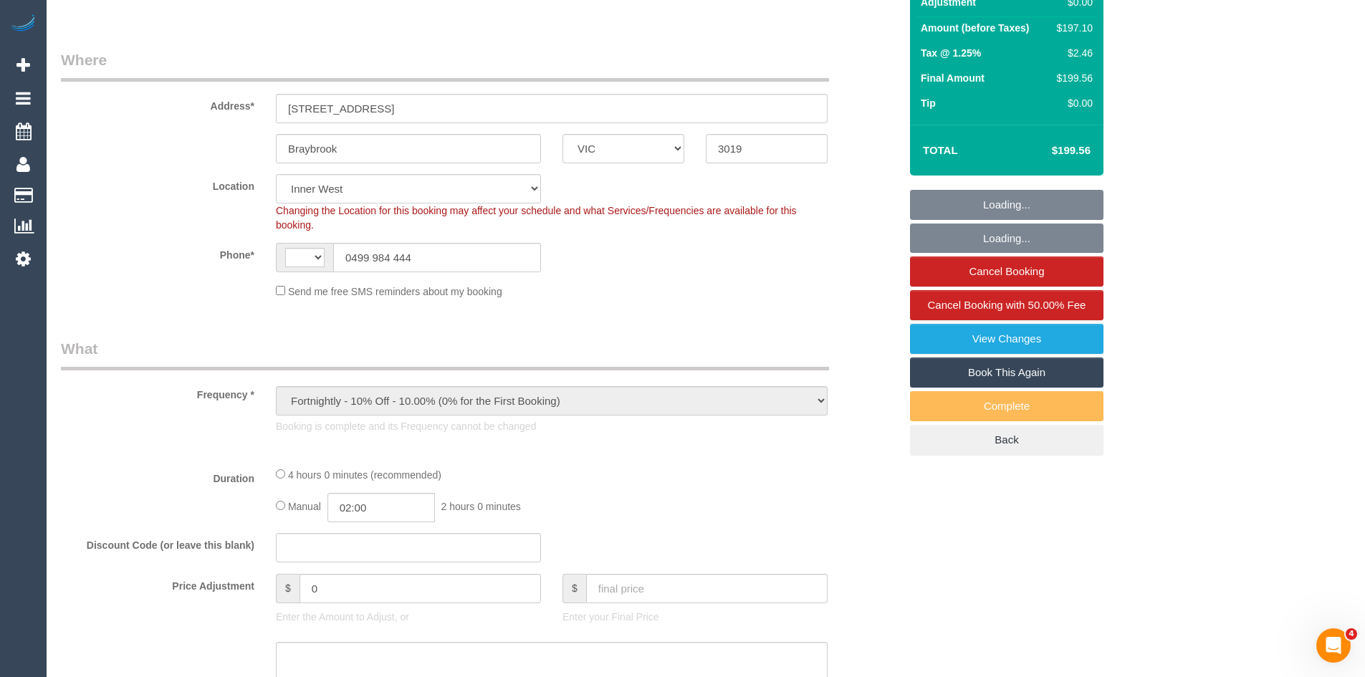
select select "string:AU"
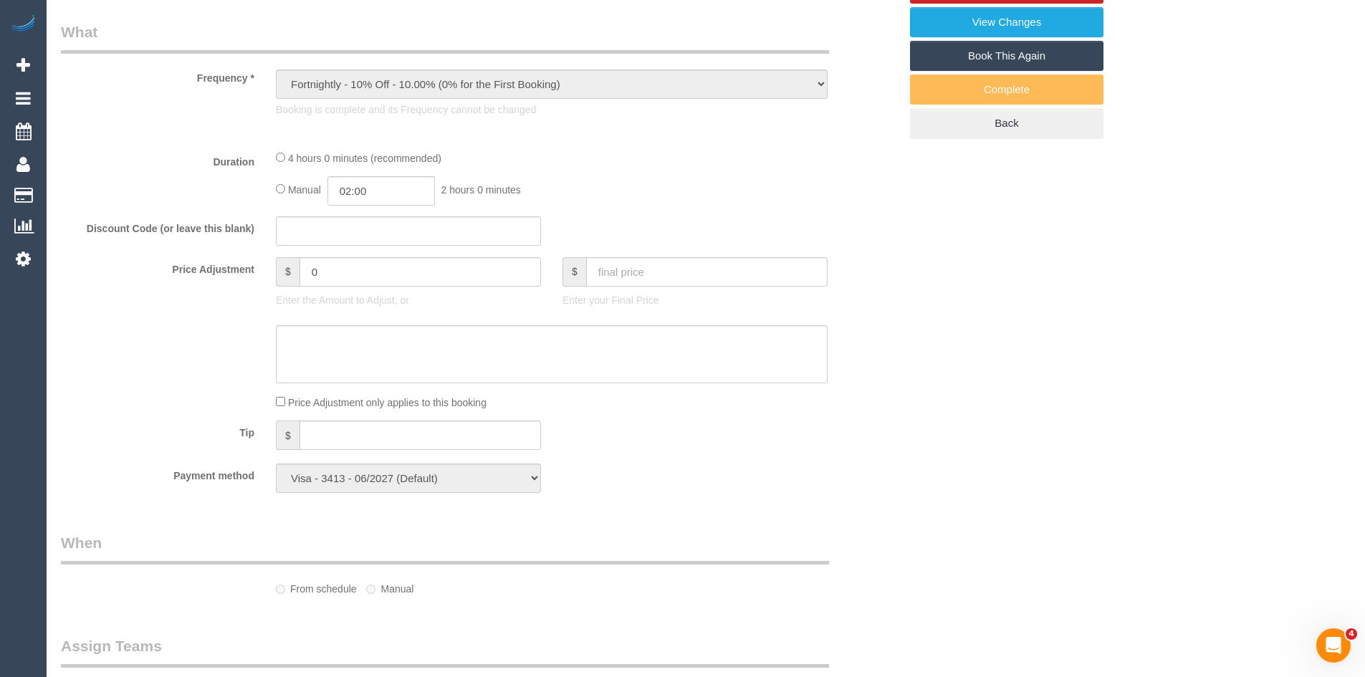
select select "number:27"
select select "number:16"
select select "number:19"
select select "number:22"
select select "number:35"
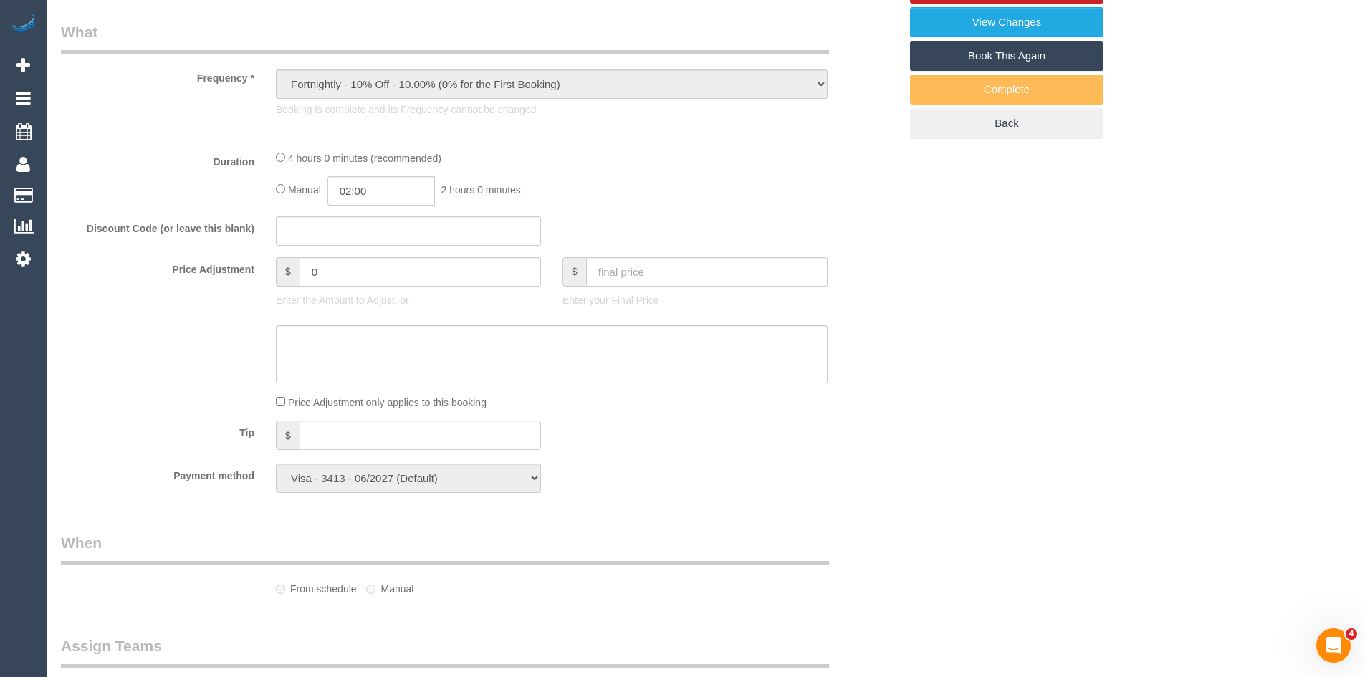
select select "number:13"
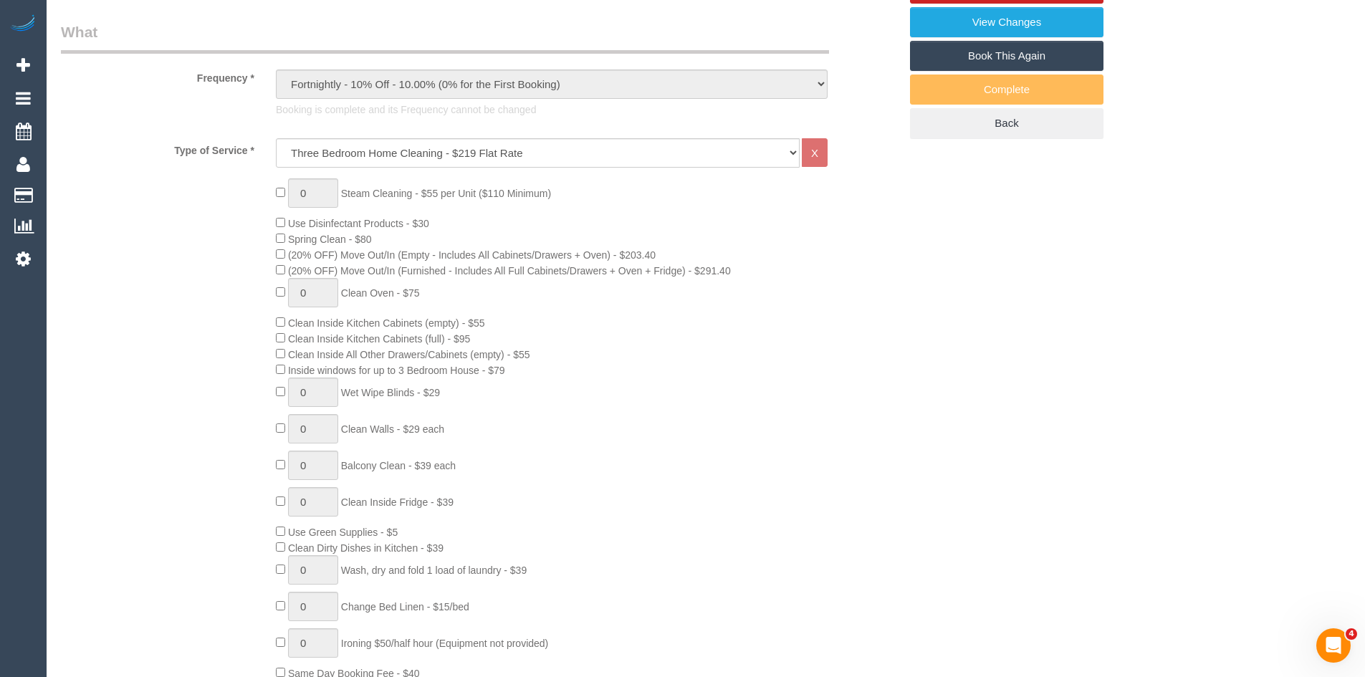
select select "object:1498"
select select "spot1"
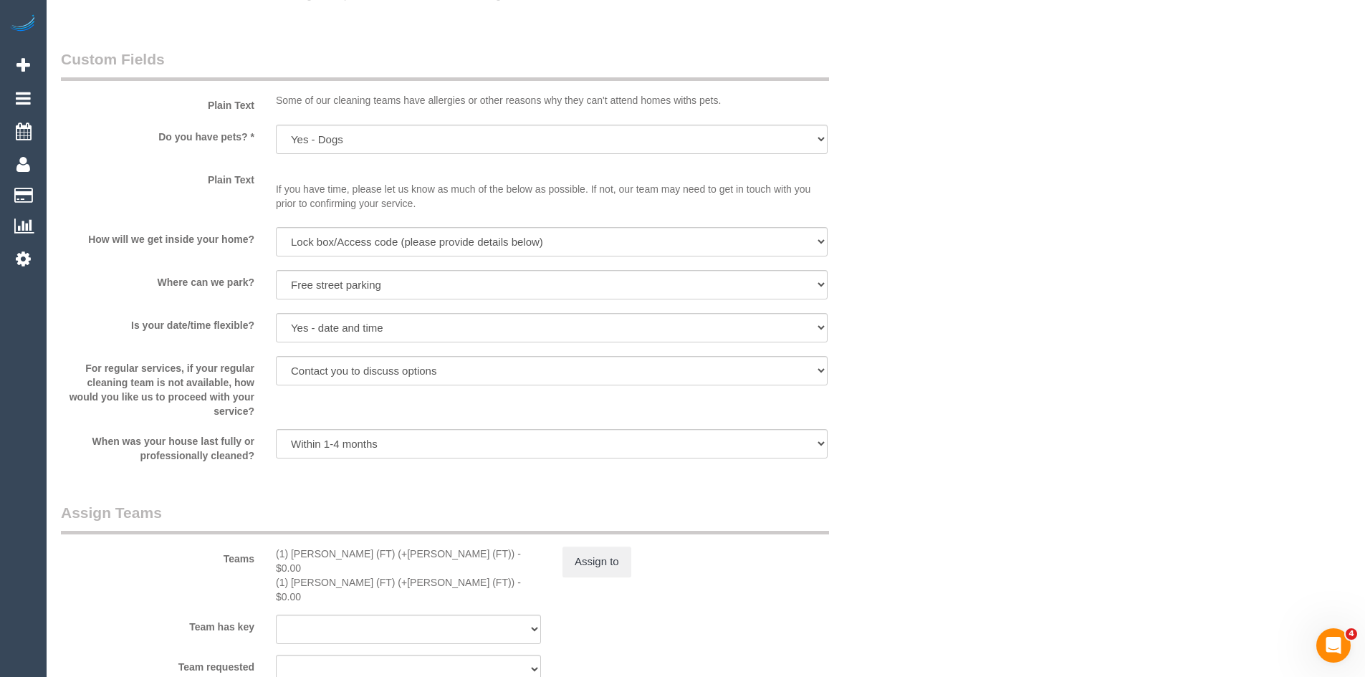
scroll to position [2006, 0]
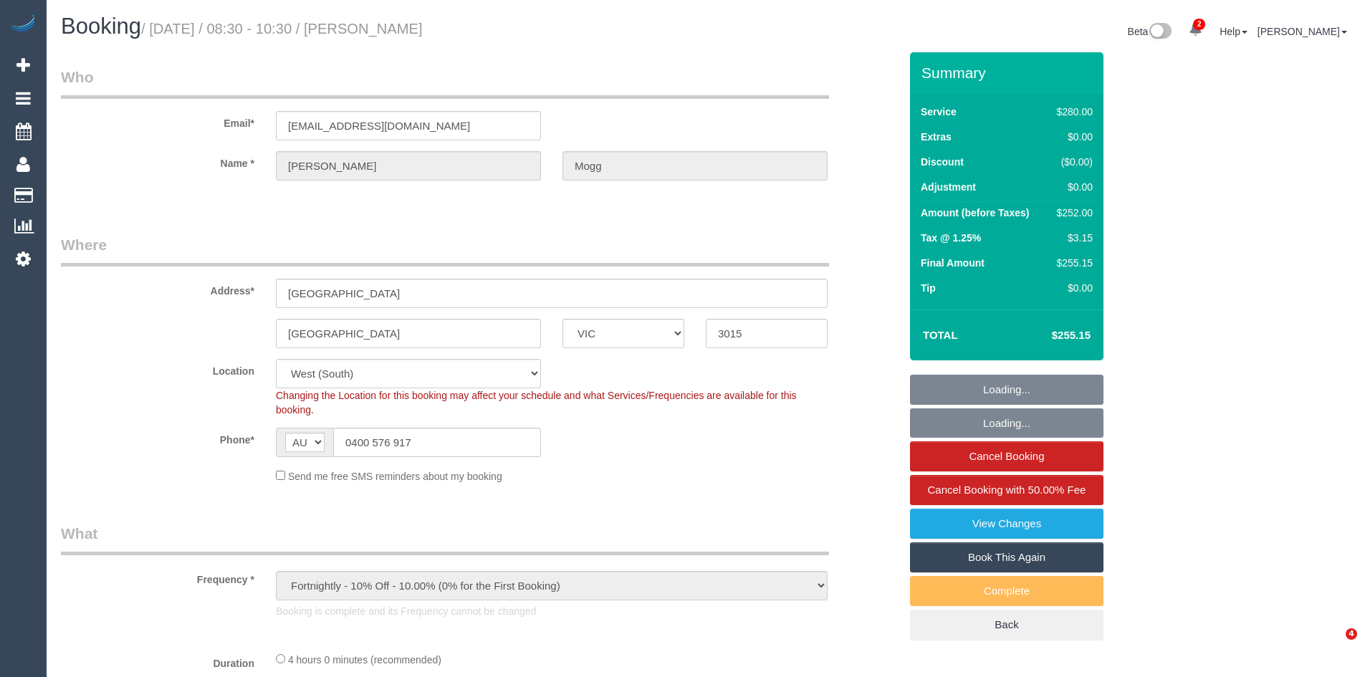
select select "VIC"
select select "object:717"
select select "23081"
select select "240"
select select "number:27"
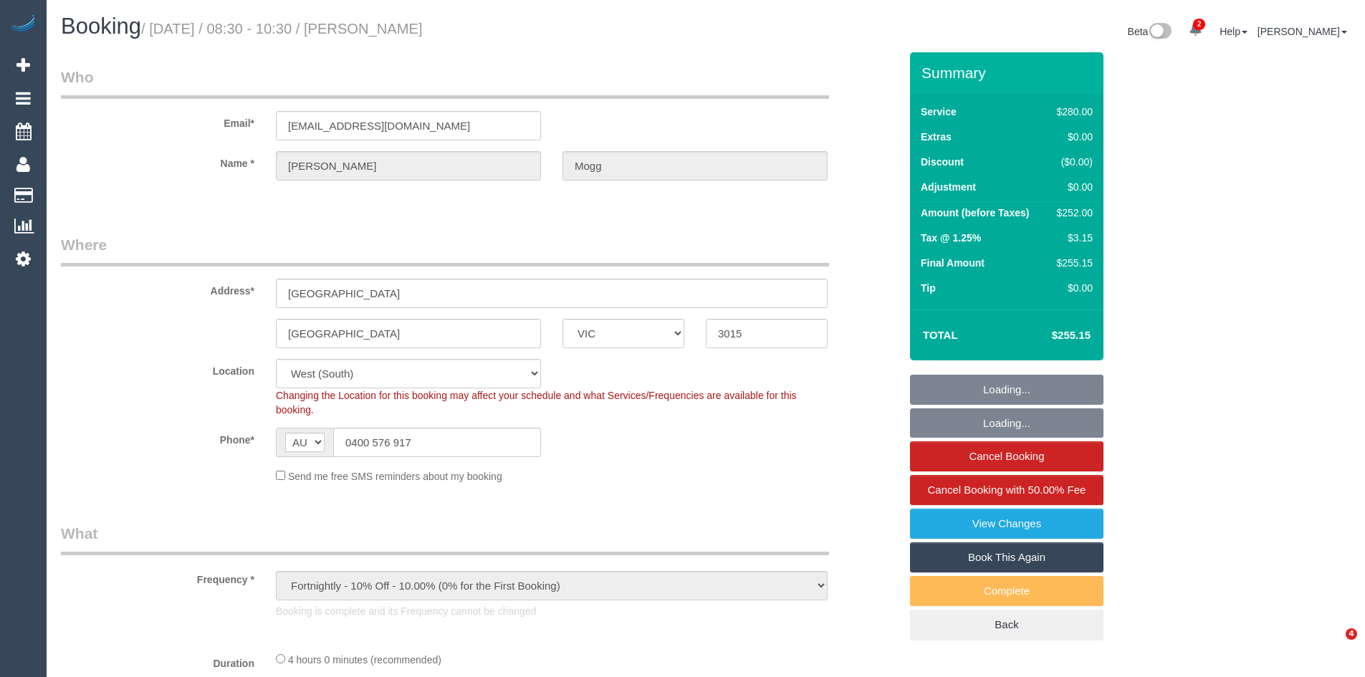
select select "number:14"
select select "number:19"
select select "number:22"
select select "number:35"
select select "number:12"
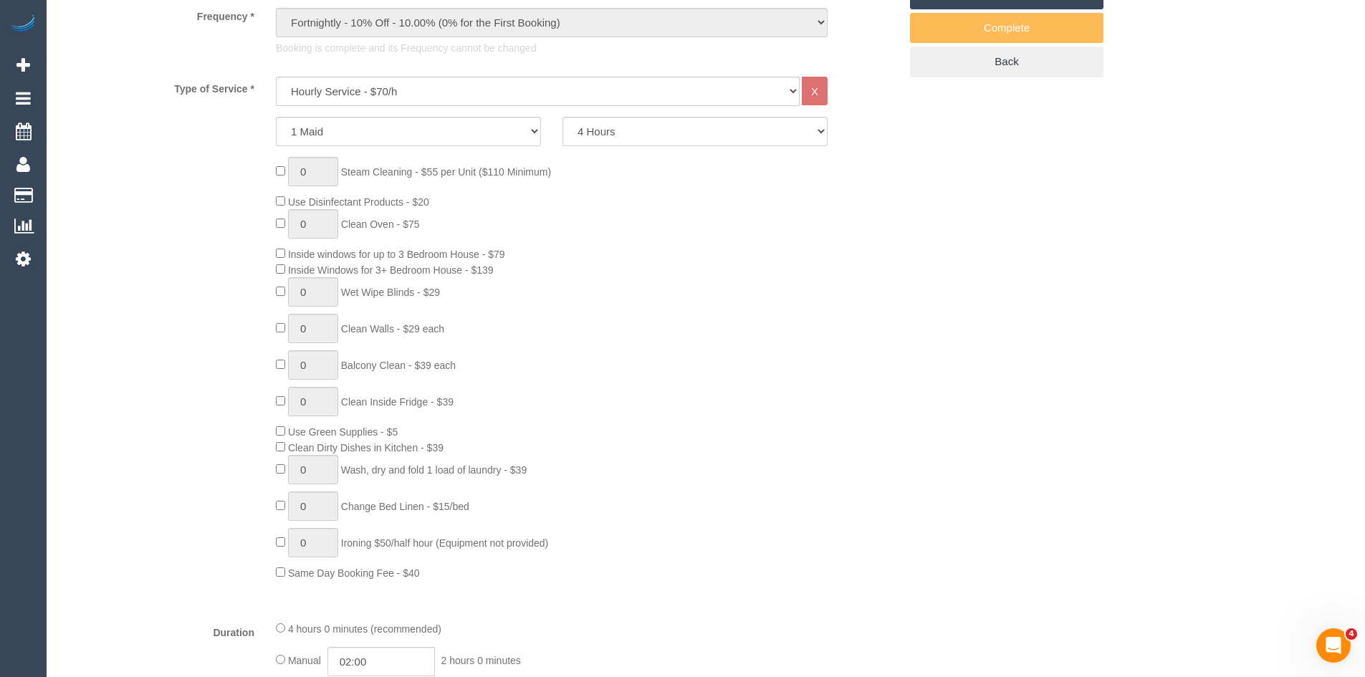
scroll to position [573, 0]
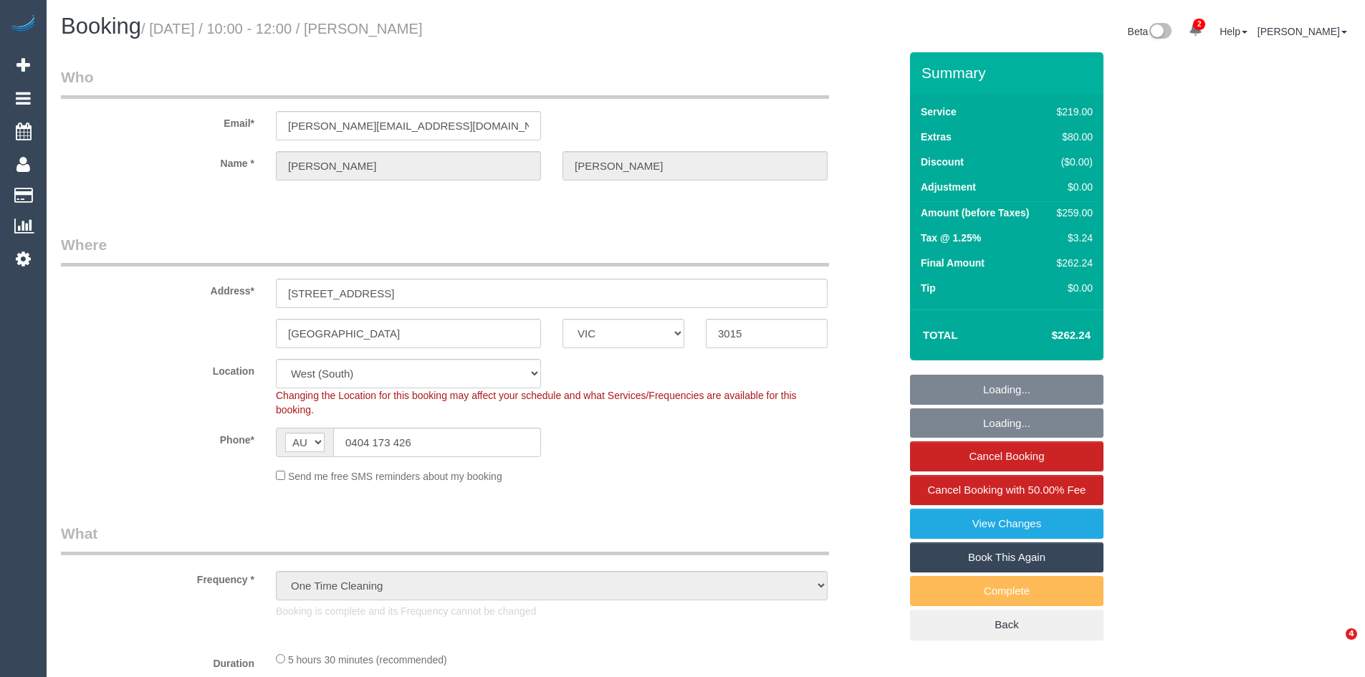
select select "VIC"
select select "object:850"
select select "string:stripe-pm_1Ren6q2GScqysDRVQxhWxpgb"
select select "number:30"
select select "number:14"
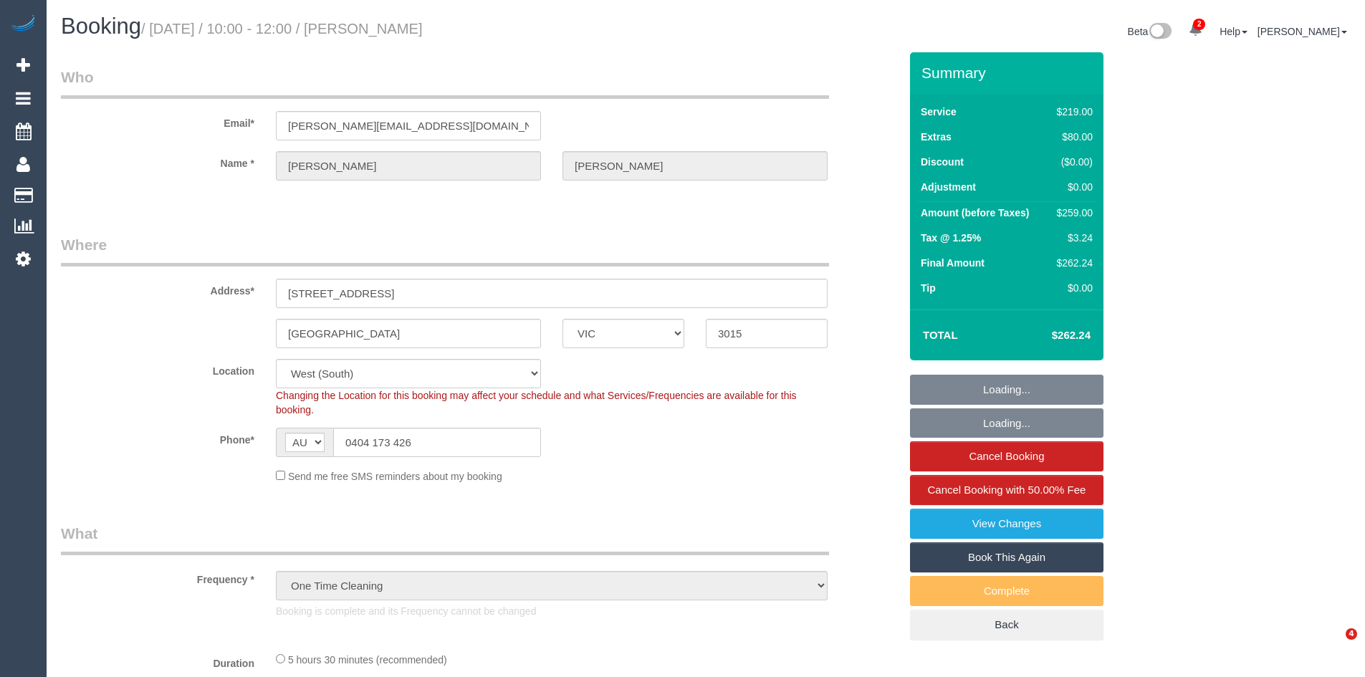
select select "number:19"
select select "number:23"
select select "number:13"
select select "spot1"
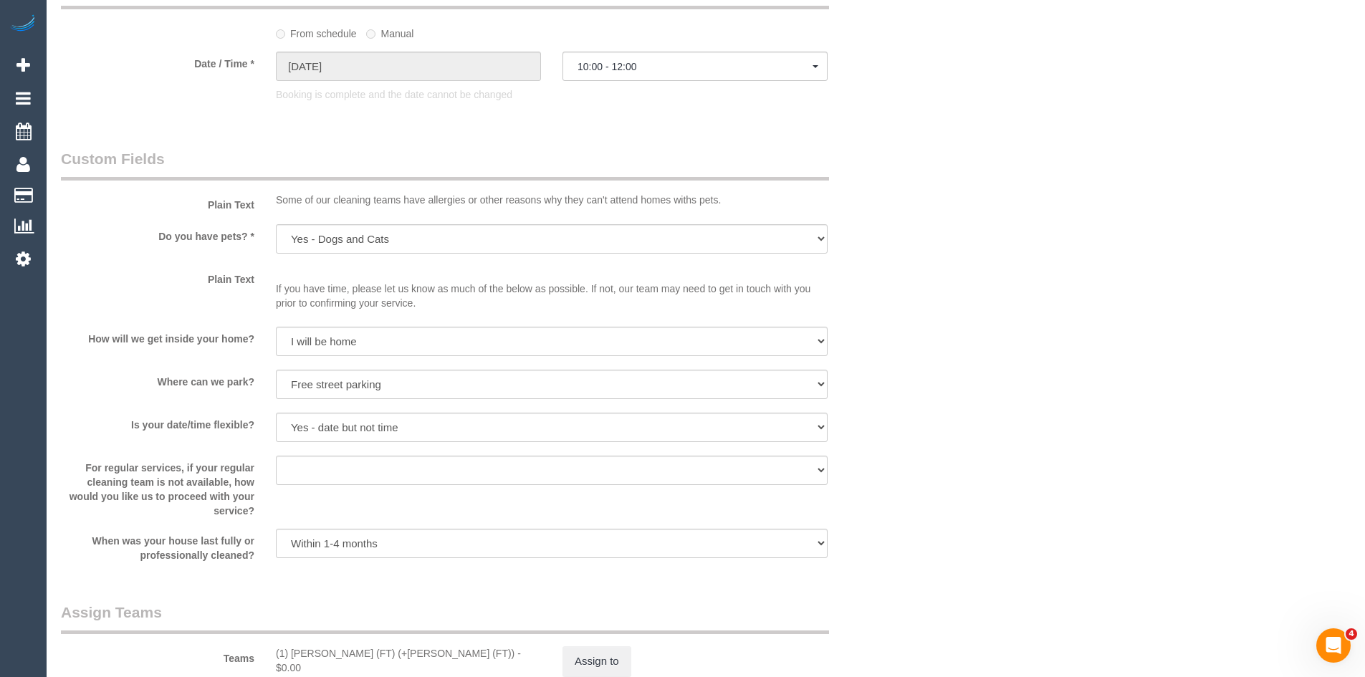
scroll to position [1862, 0]
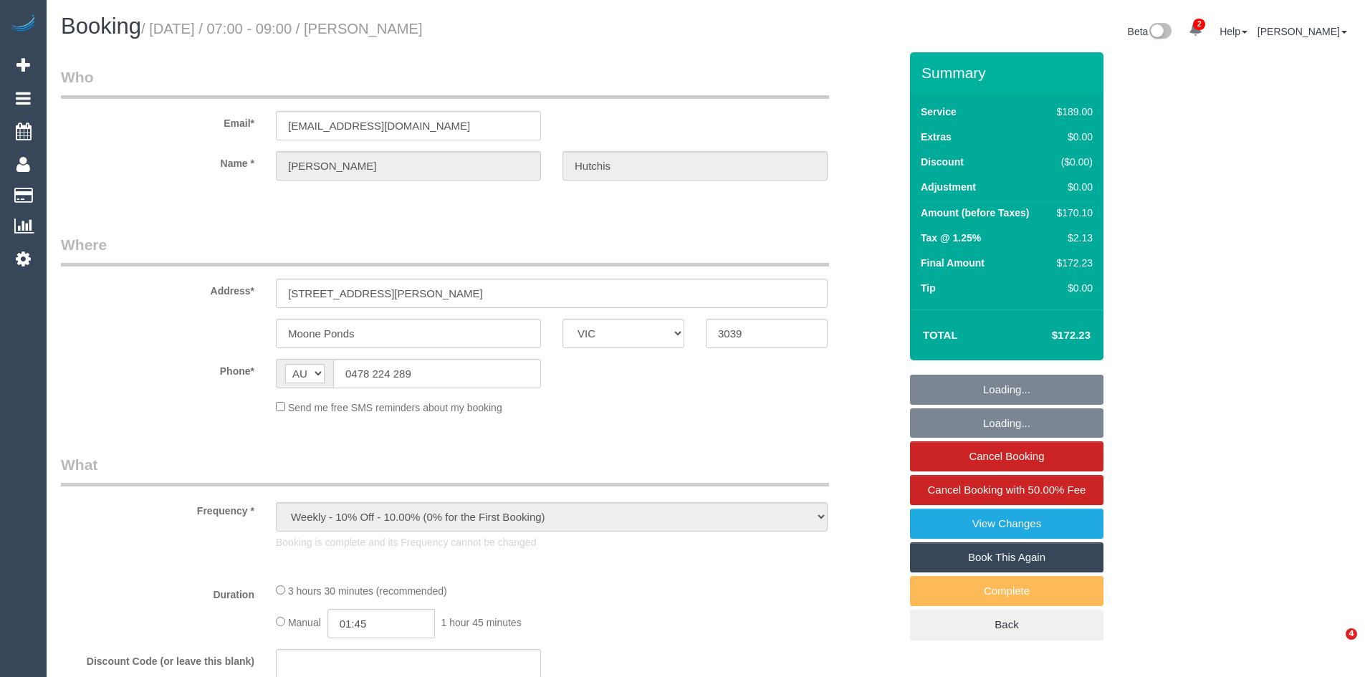
select select "VIC"
select select "object:1541"
select select "number:28"
select select "number:14"
select select "number:19"
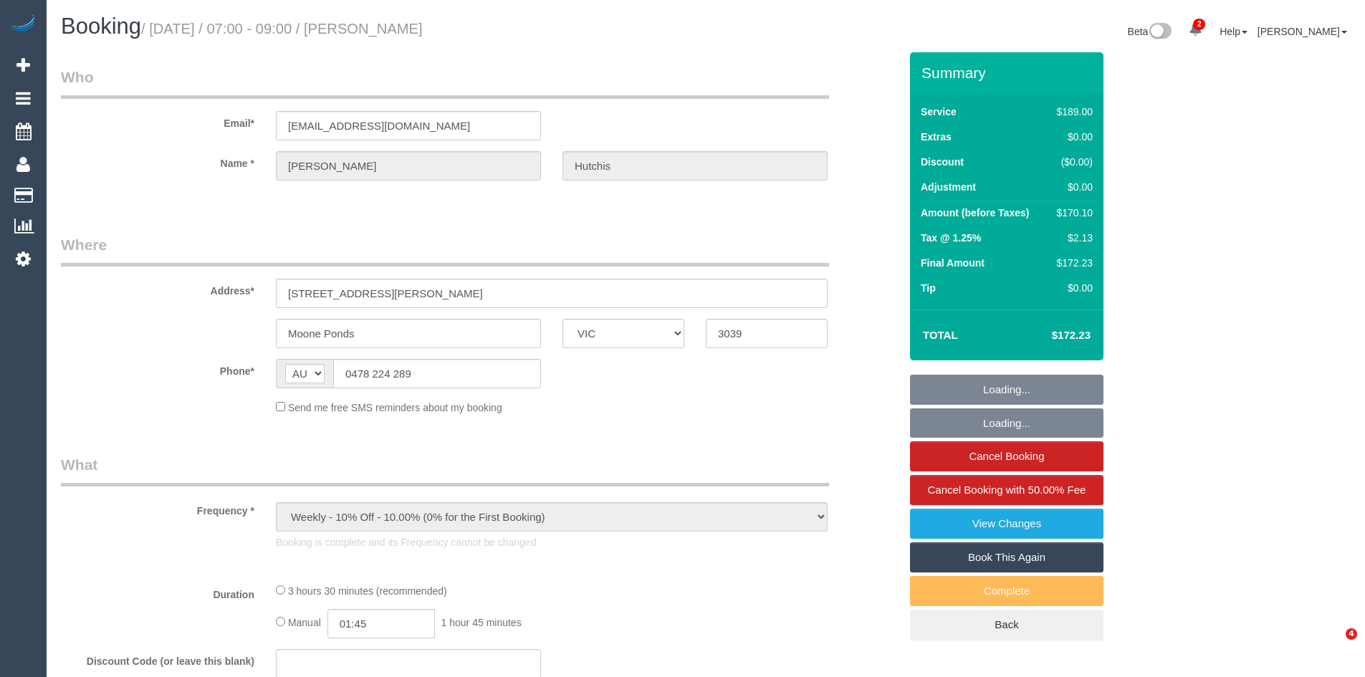
select select "number:22"
select select "number:34"
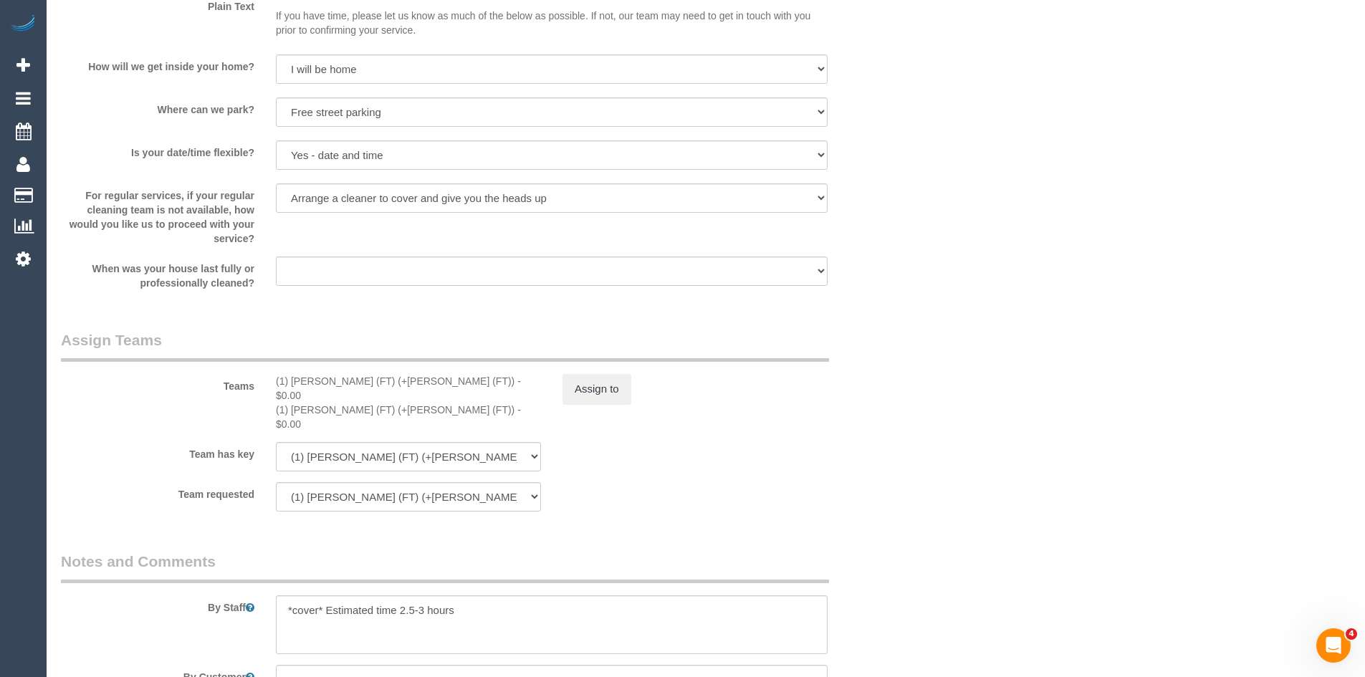
scroll to position [2006, 0]
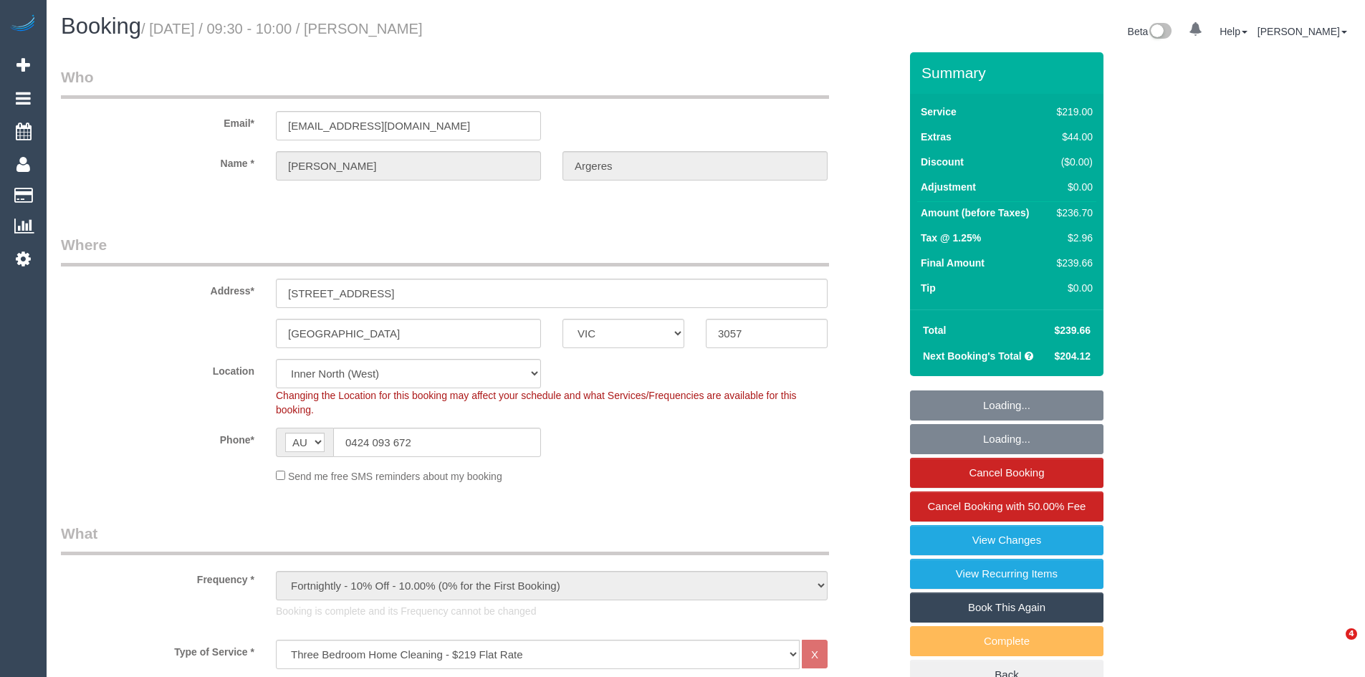
select select "VIC"
select select "number:32"
select select "object:1727"
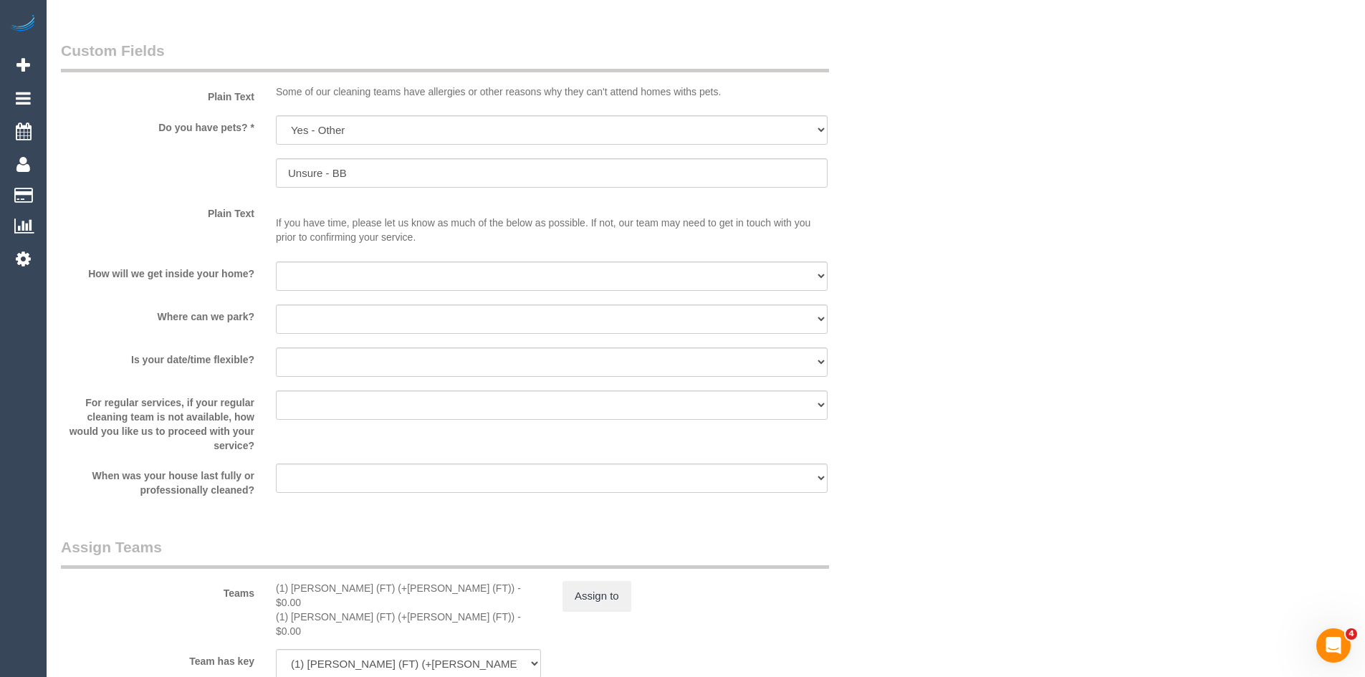
scroll to position [2149, 0]
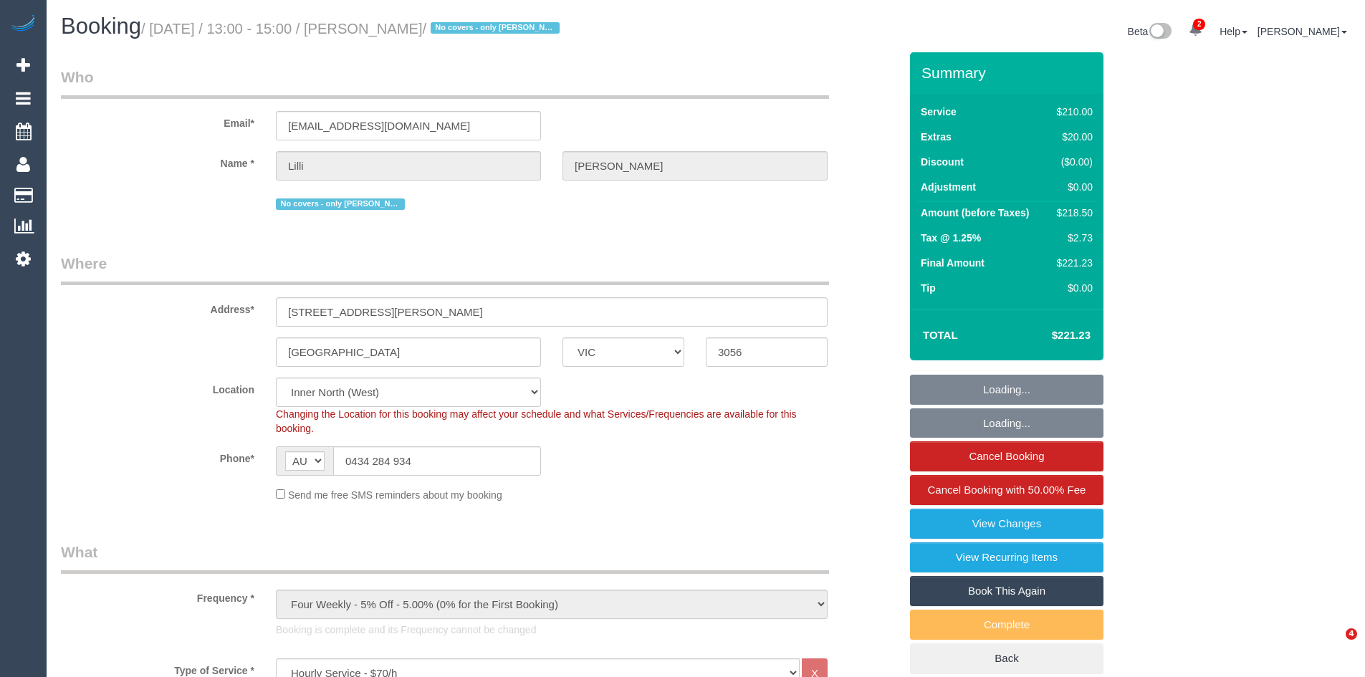
select select "VIC"
select select "180"
select select "string:stripe-pm_1PZXrg2GScqysDRVZDATDAKY"
select select "number:30"
select select "number:14"
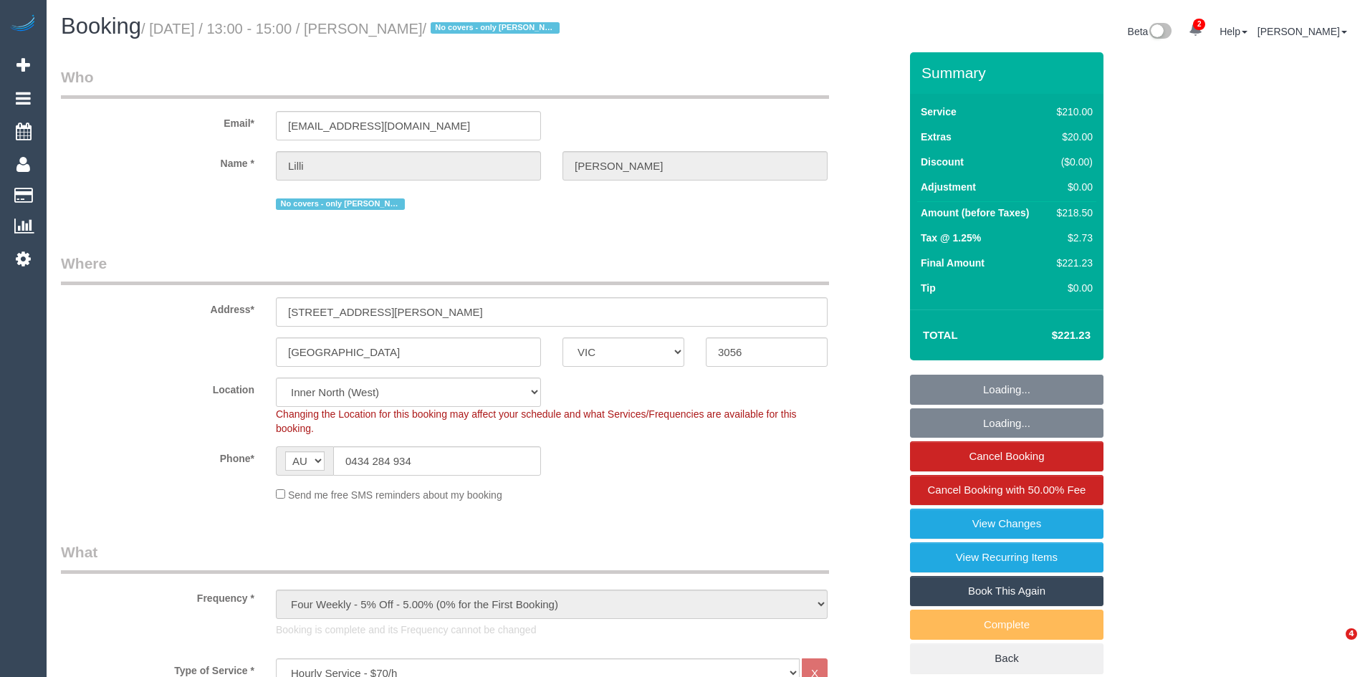
select select "number:19"
select select "number:25"
select select "number:34"
select select "number:13"
select select "object:1801"
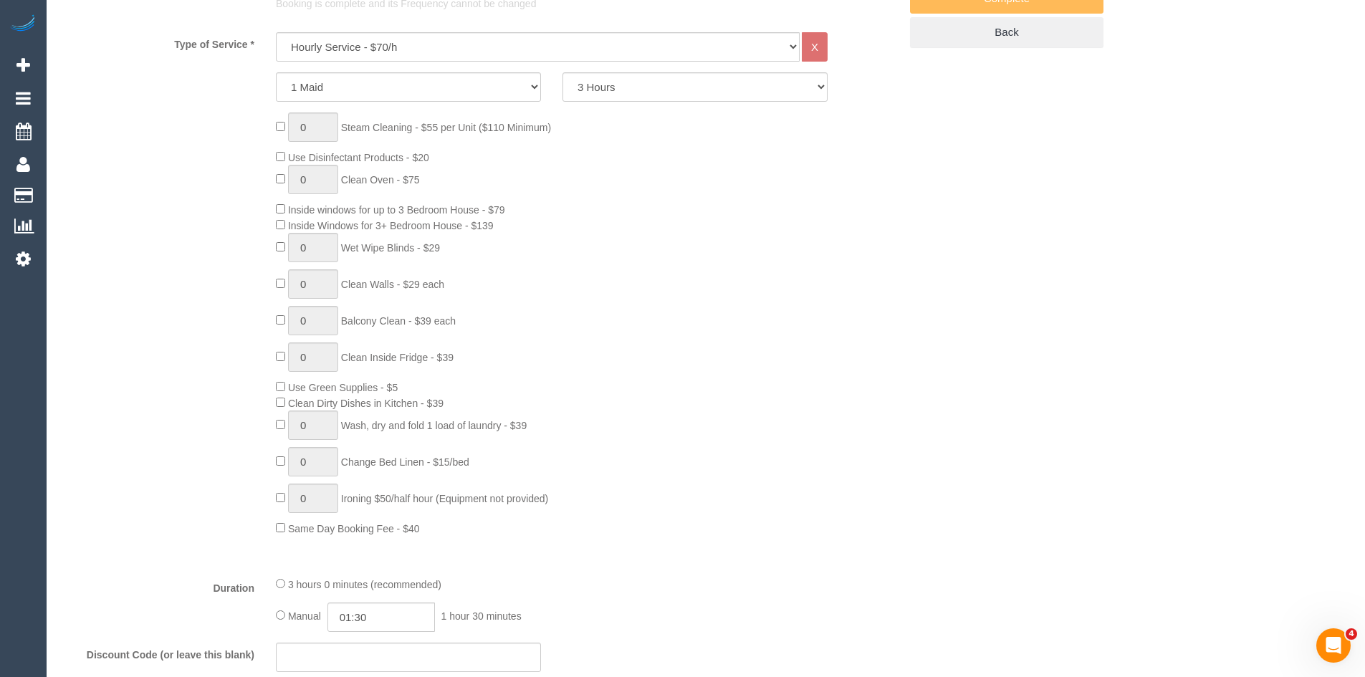
scroll to position [645, 0]
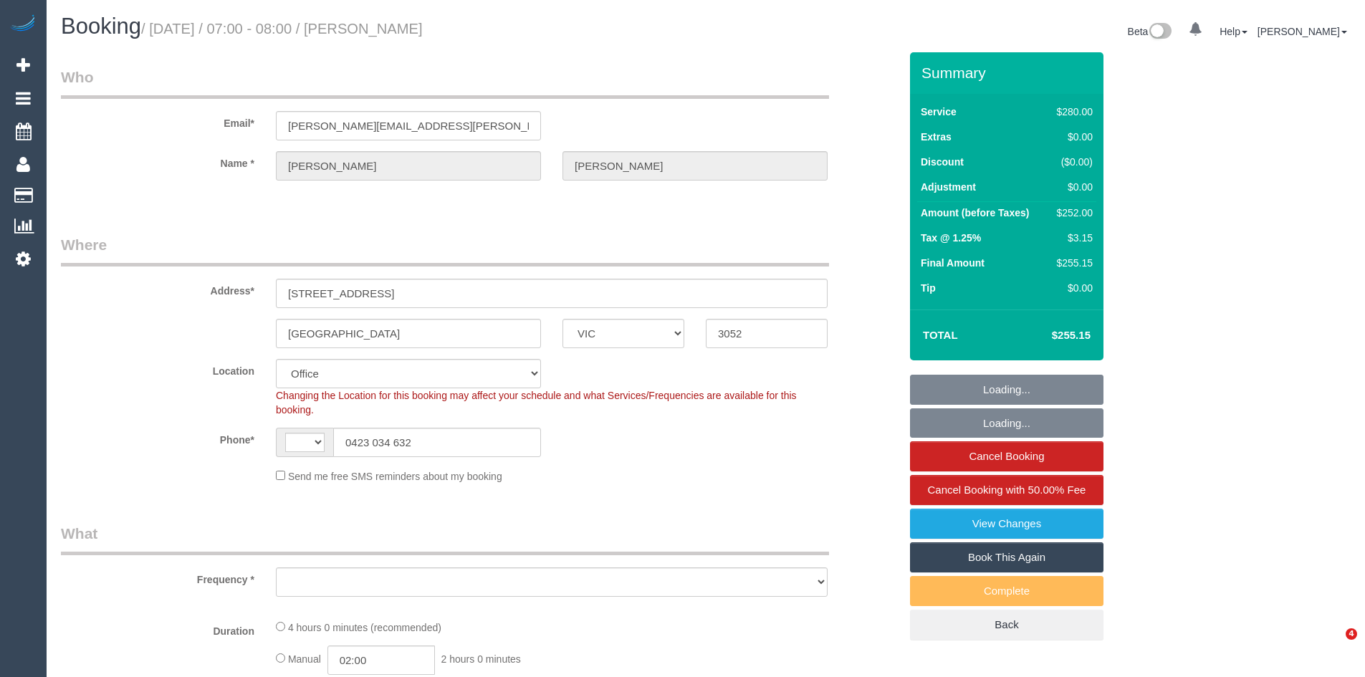
select select "VIC"
select select "string:AU"
select select "object:866"
select select "240"
select select "number:29"
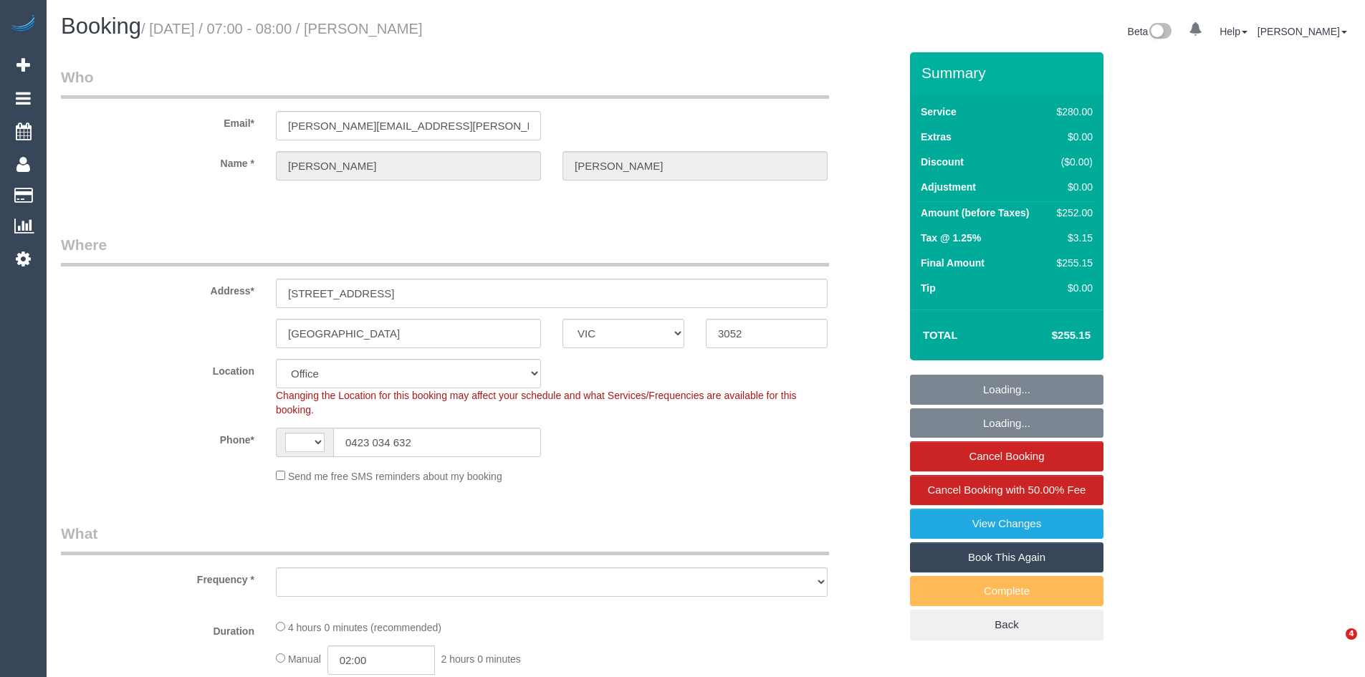
select select "number:14"
select select "number:19"
select select "number:22"
select select "number:34"
select select "number:12"
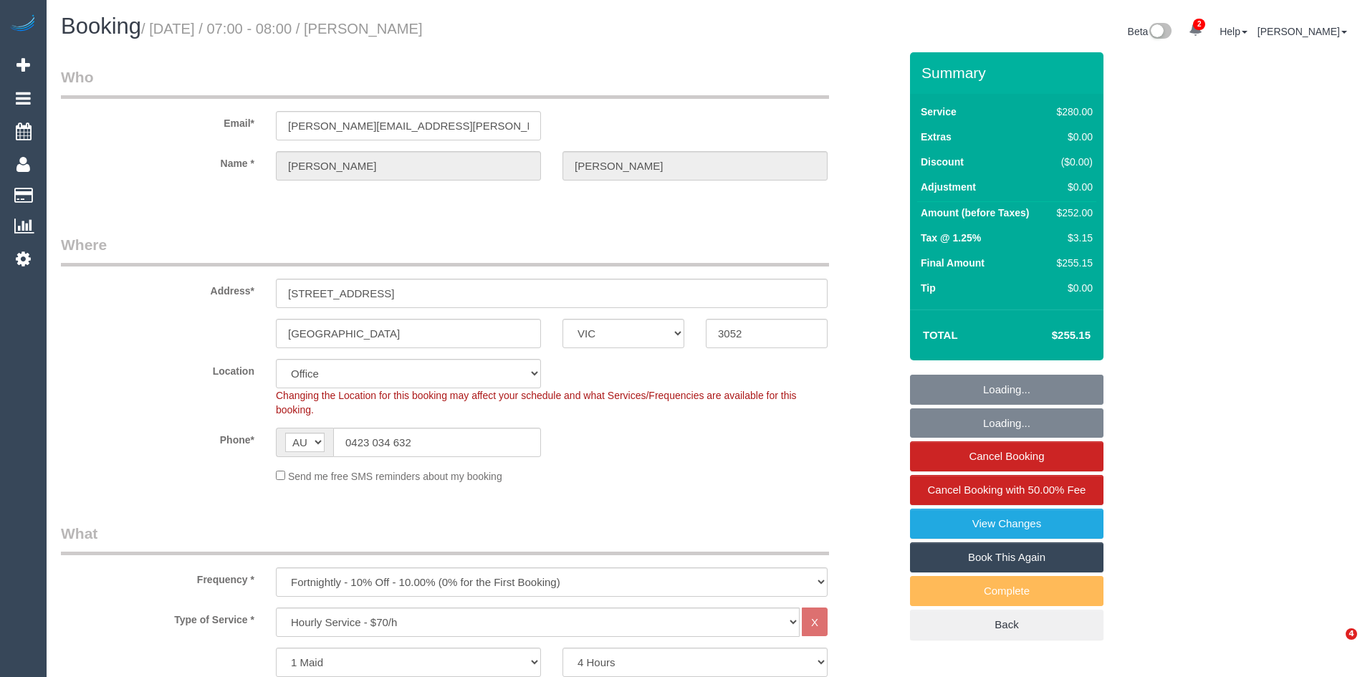
select select "object:2176"
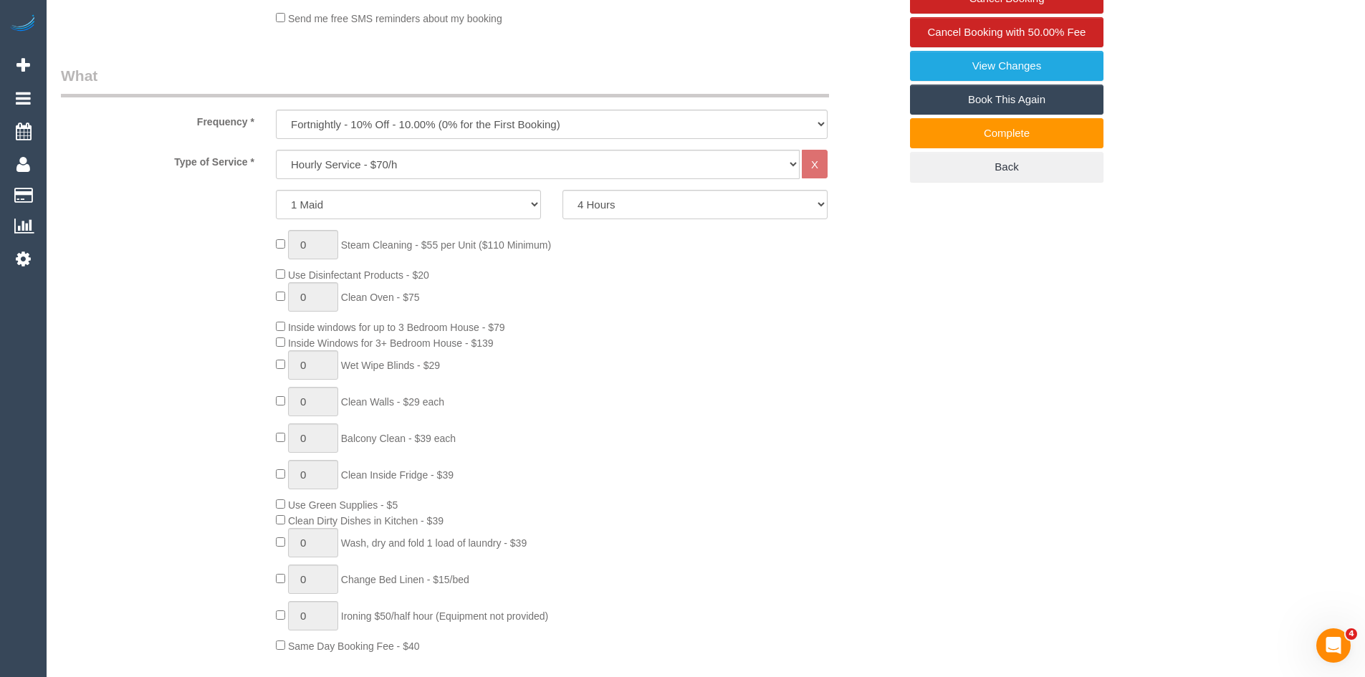
scroll to position [501, 0]
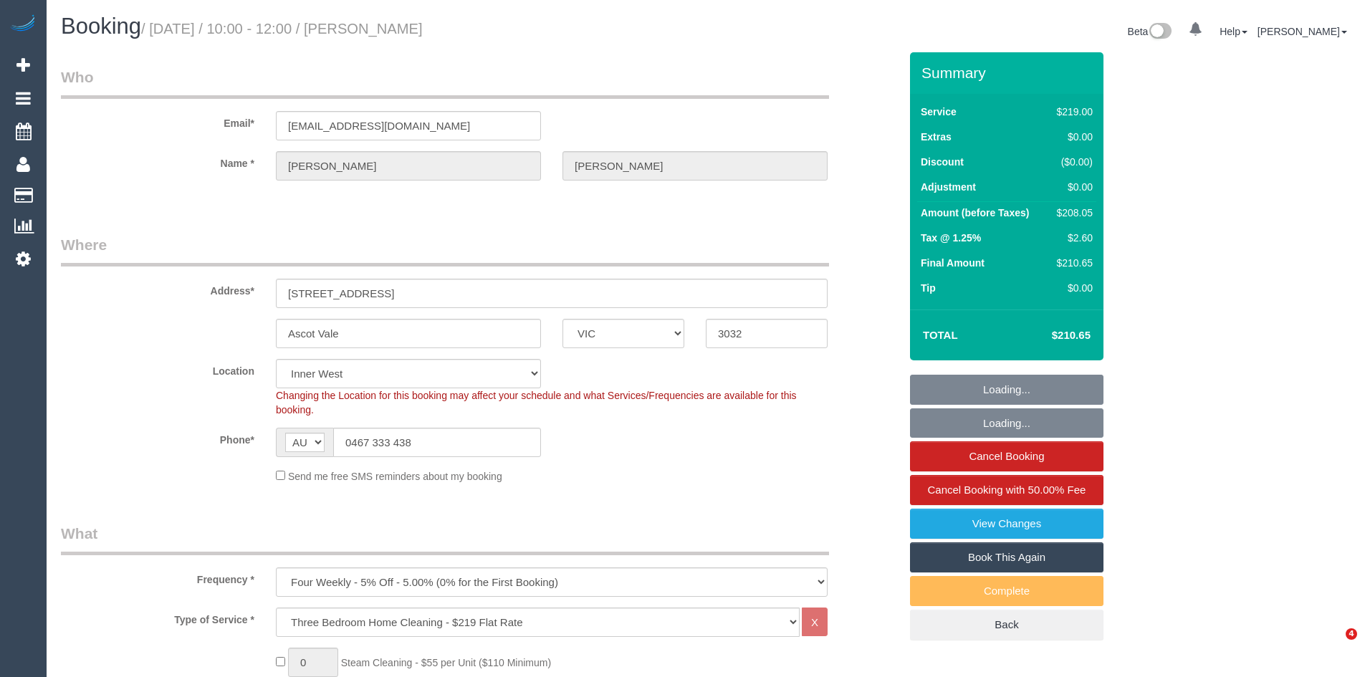
select select "VIC"
select select "number:28"
select select "number:16"
select select "number:19"
select select "number:23"
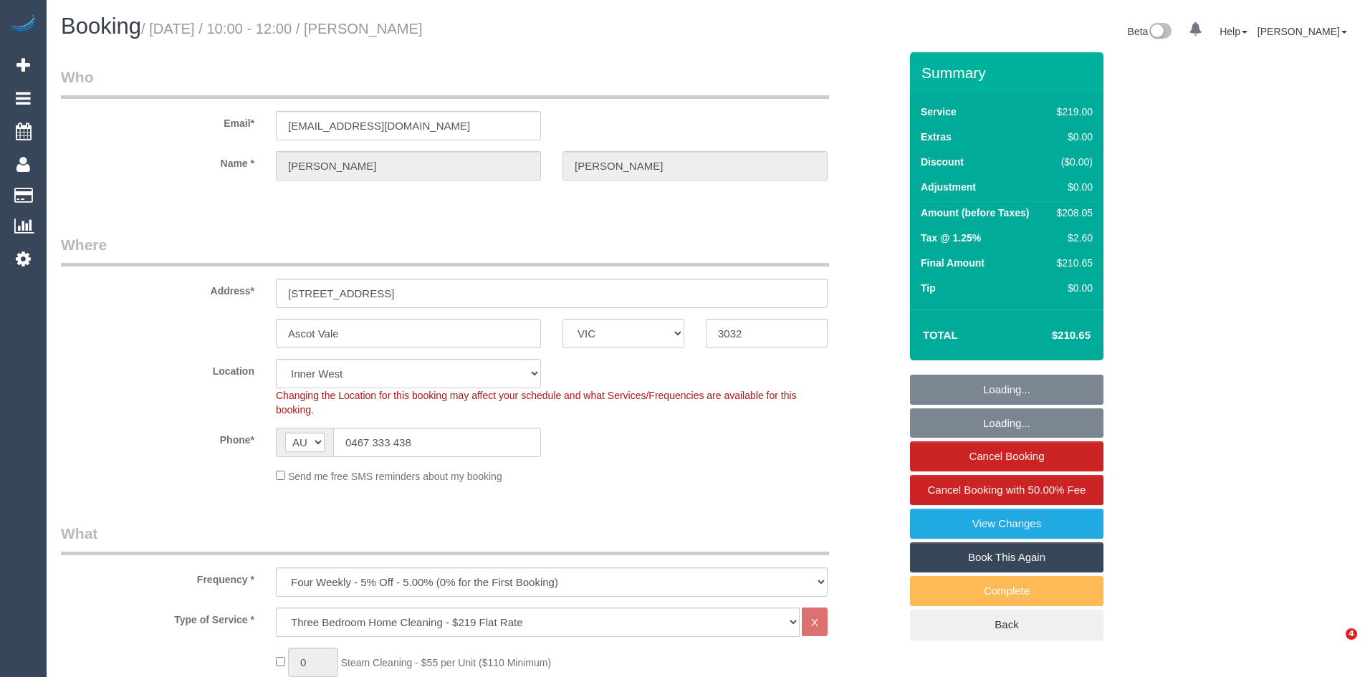
select select "number:34"
select select "number:12"
select select "object:803"
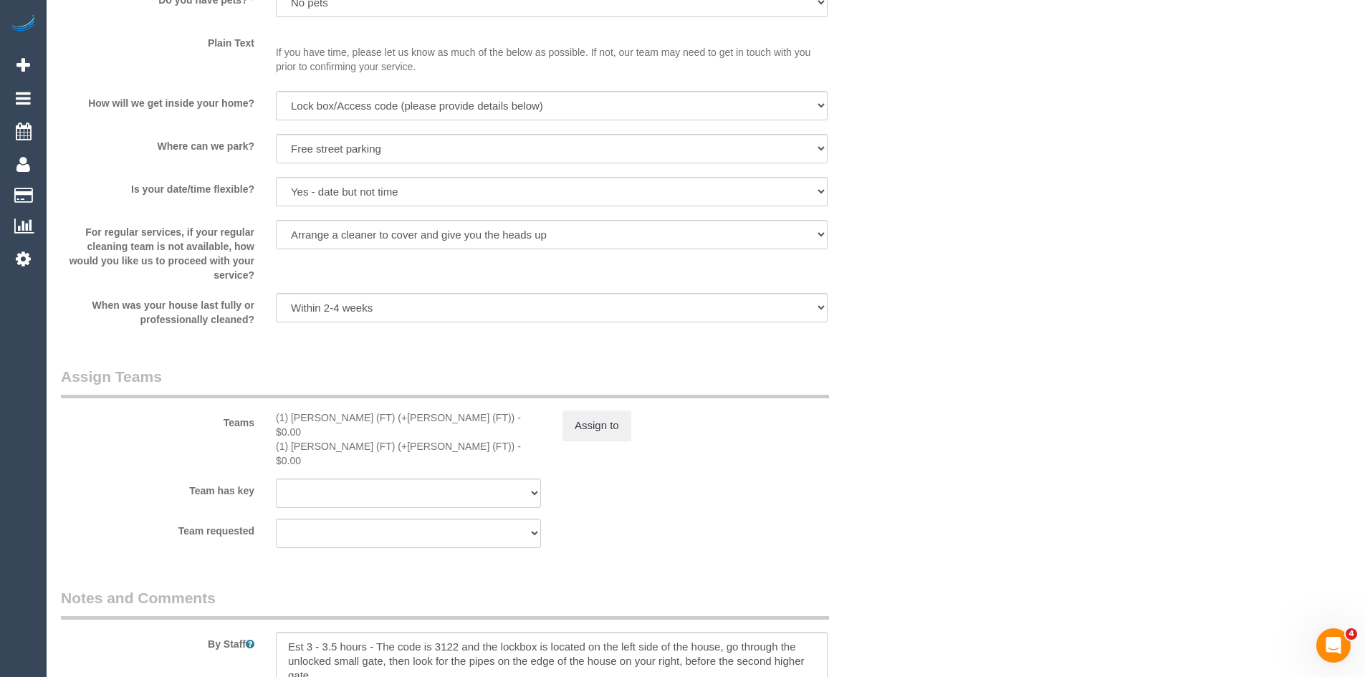
scroll to position [2077, 0]
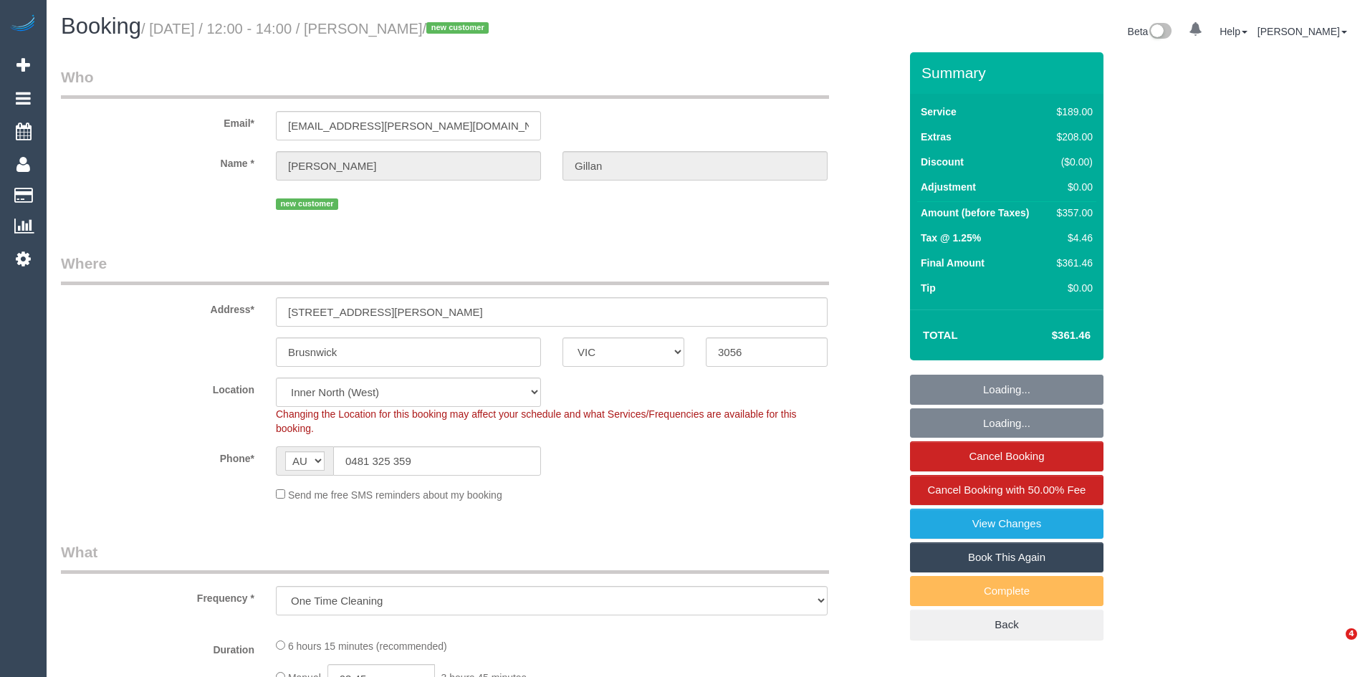
select select "VIC"
select select "object:632"
select select "number:29"
select select "number:15"
select select "number:19"
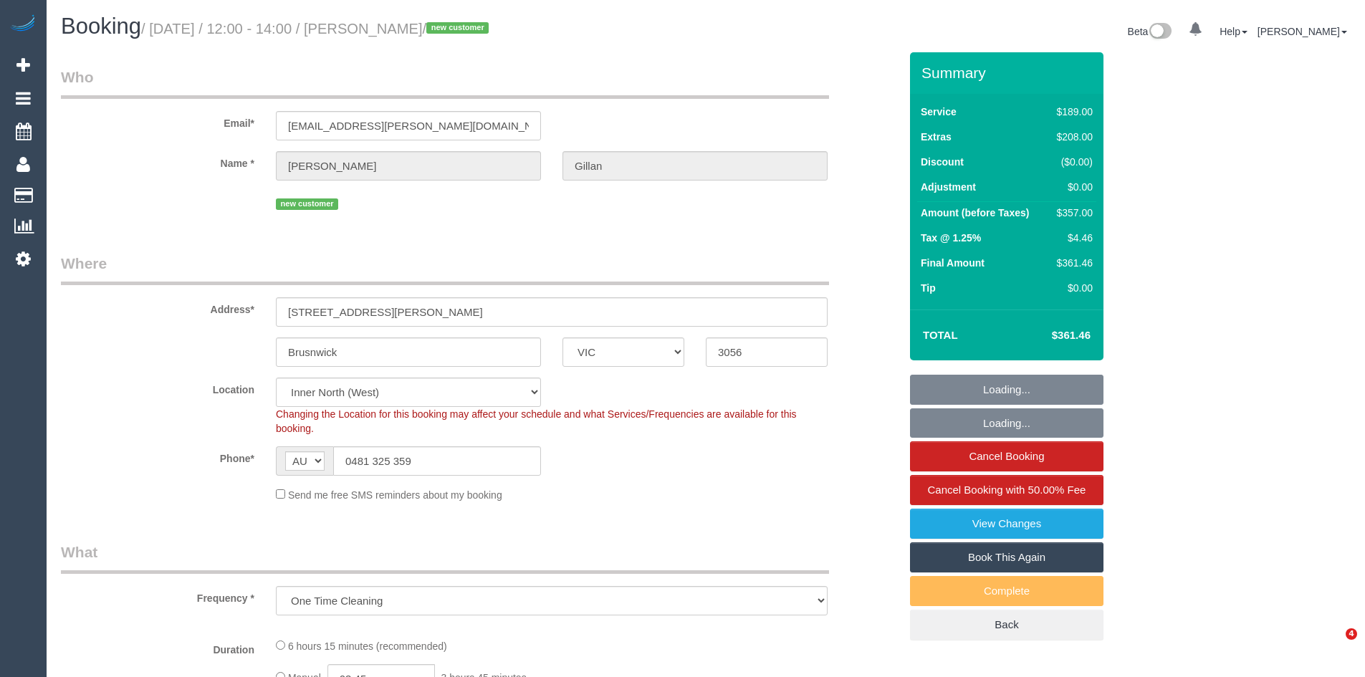
select select "number:24"
select select "number:33"
select select "number:26"
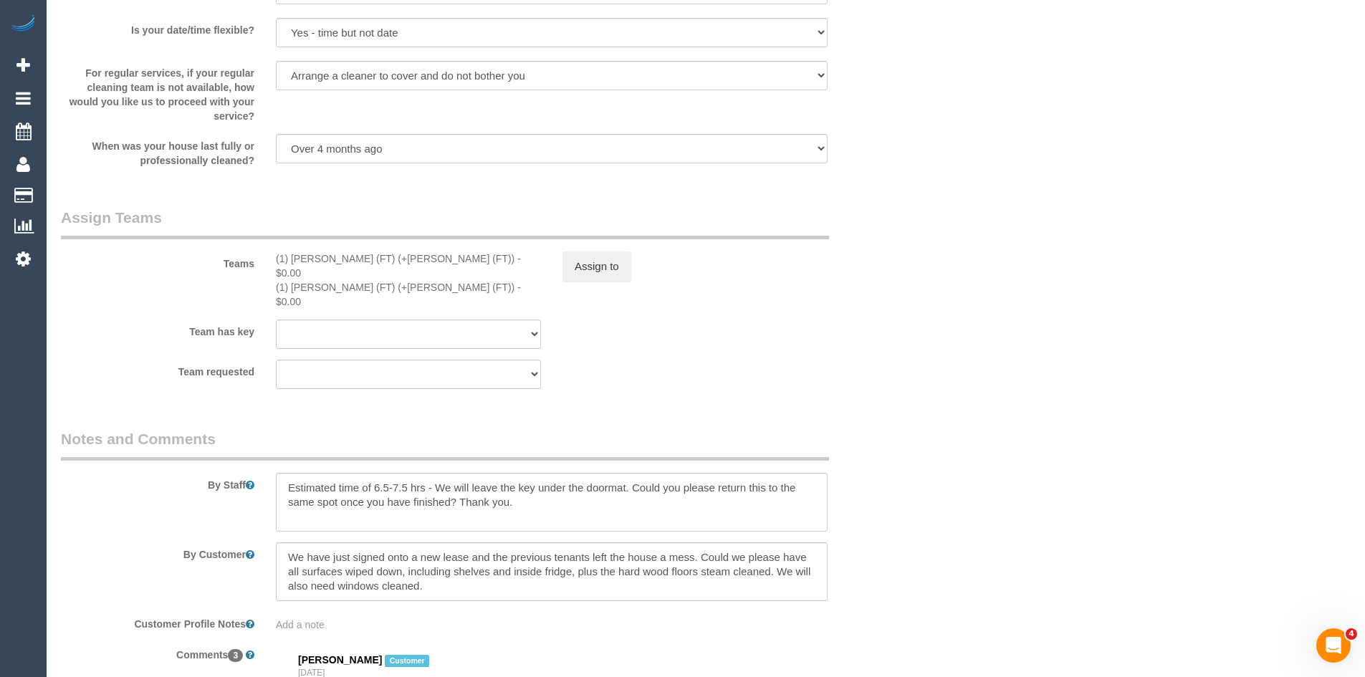
scroll to position [2077, 0]
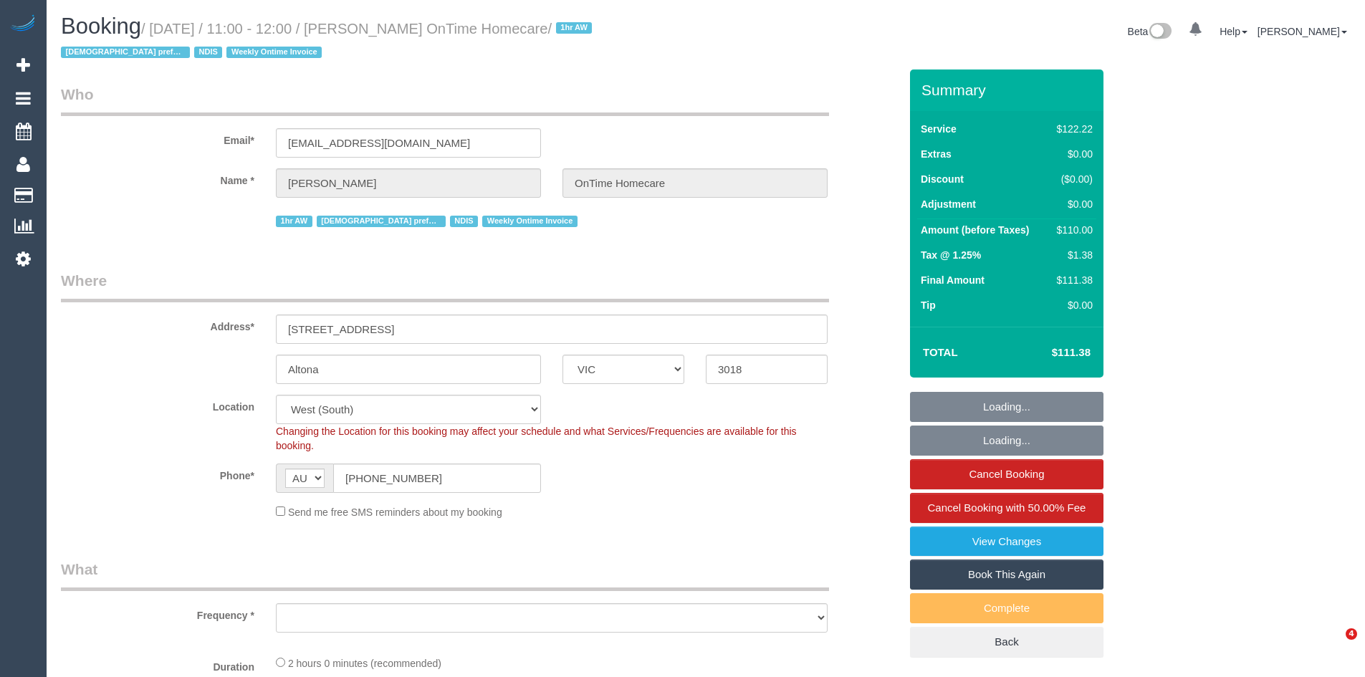
select select "VIC"
select select "object:708"
select select "number:28"
select select "number:14"
select select "number:19"
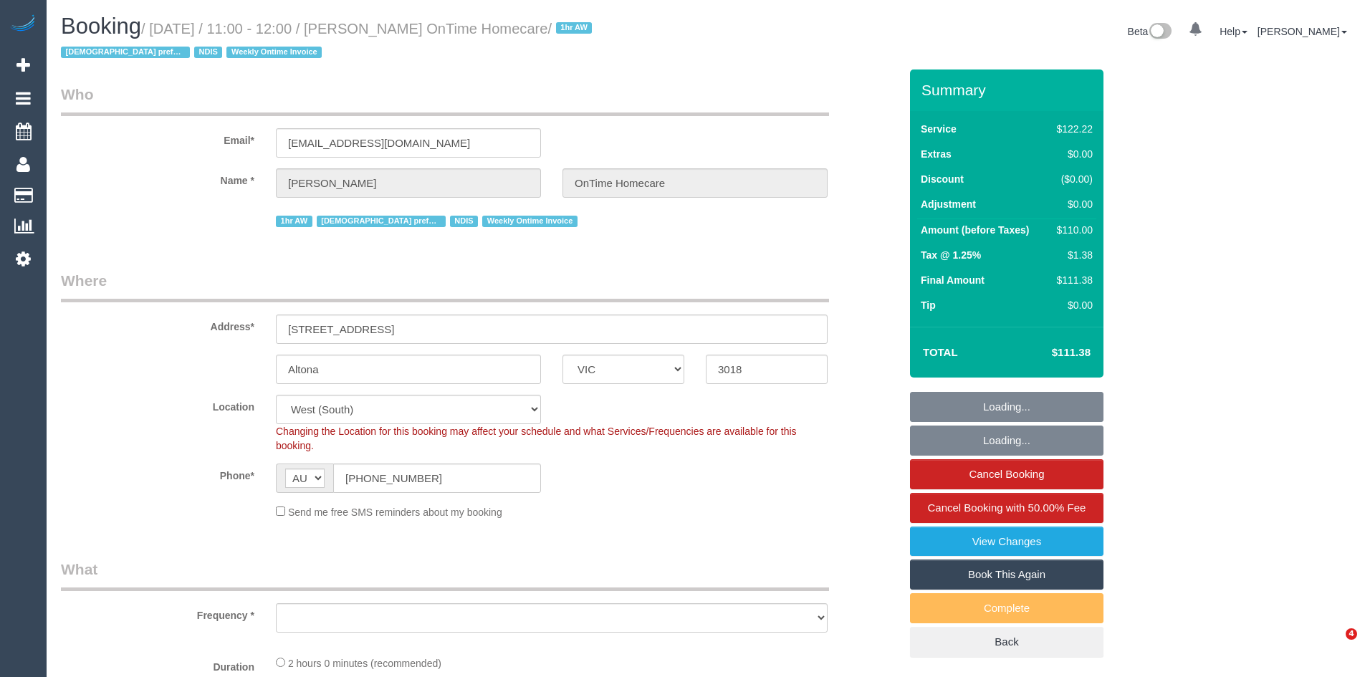
select select "number:22"
select select "number:35"
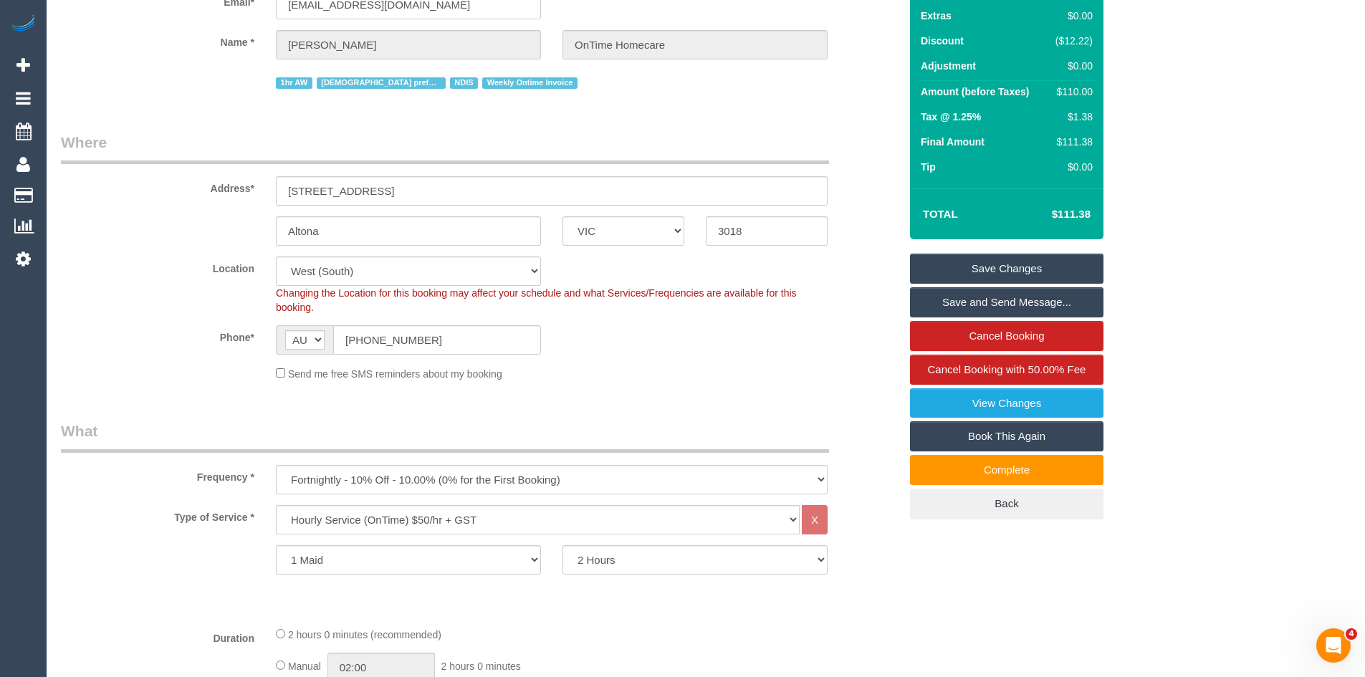
scroll to position [430, 0]
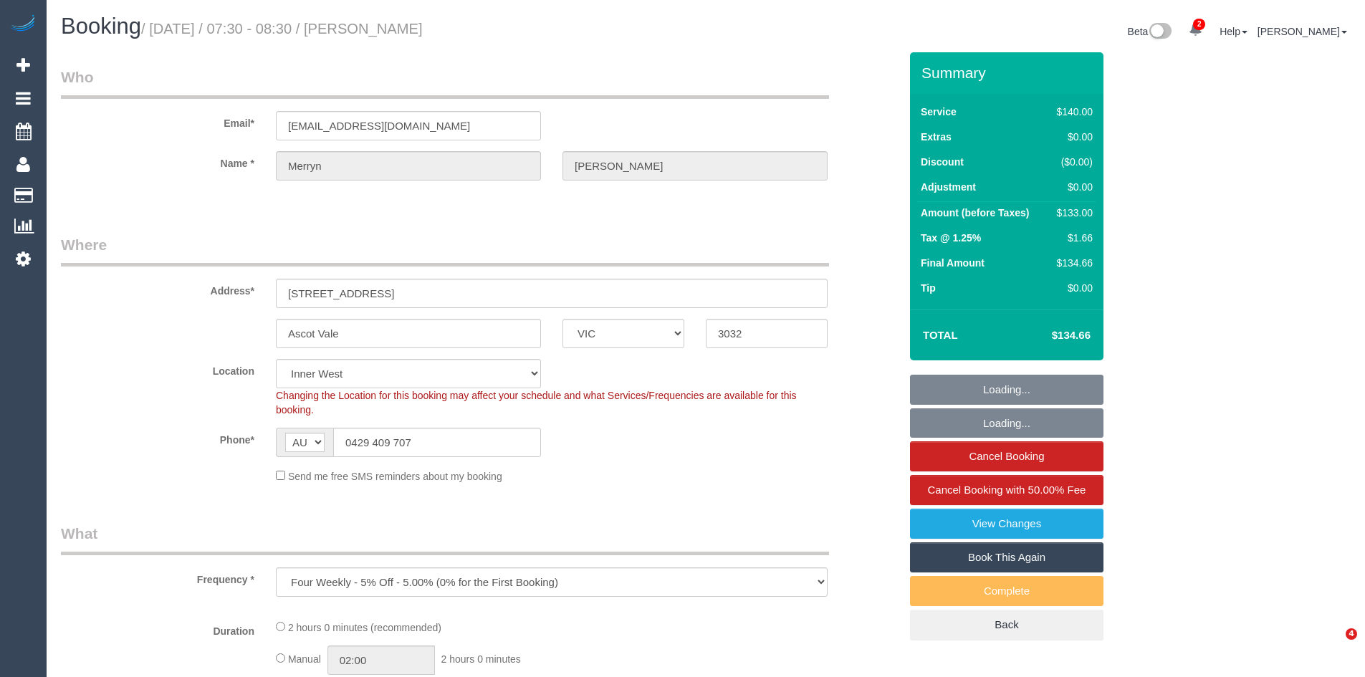
select select "VIC"
select select "number:27"
select select "number:14"
select select "number:19"
select select "number:22"
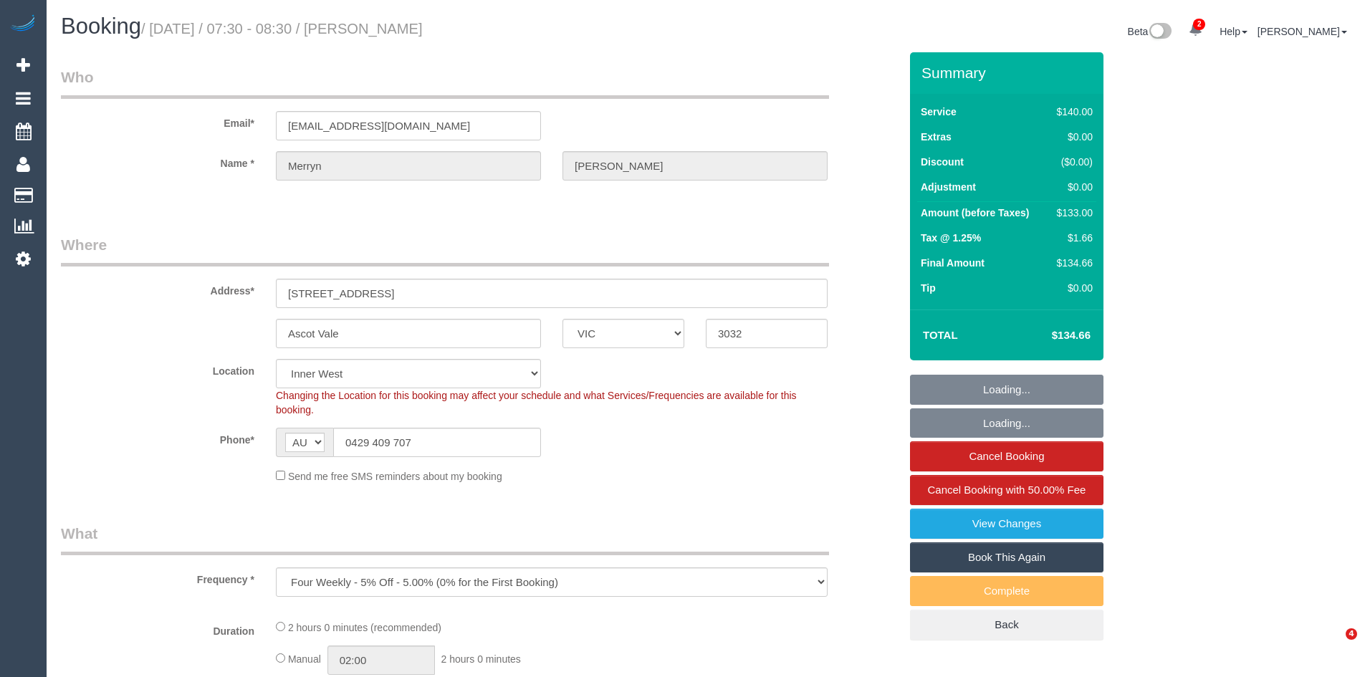
select select "number:33"
select select "number:26"
select select "object:1647"
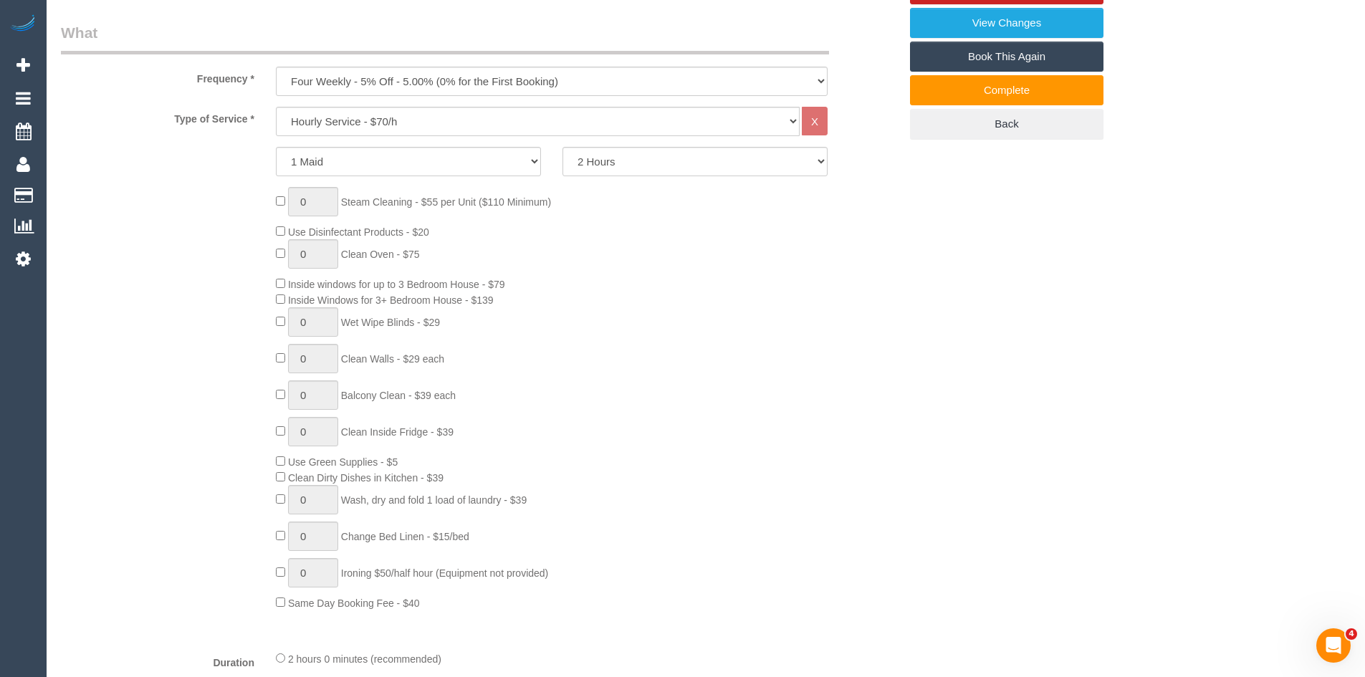
scroll to position [501, 0]
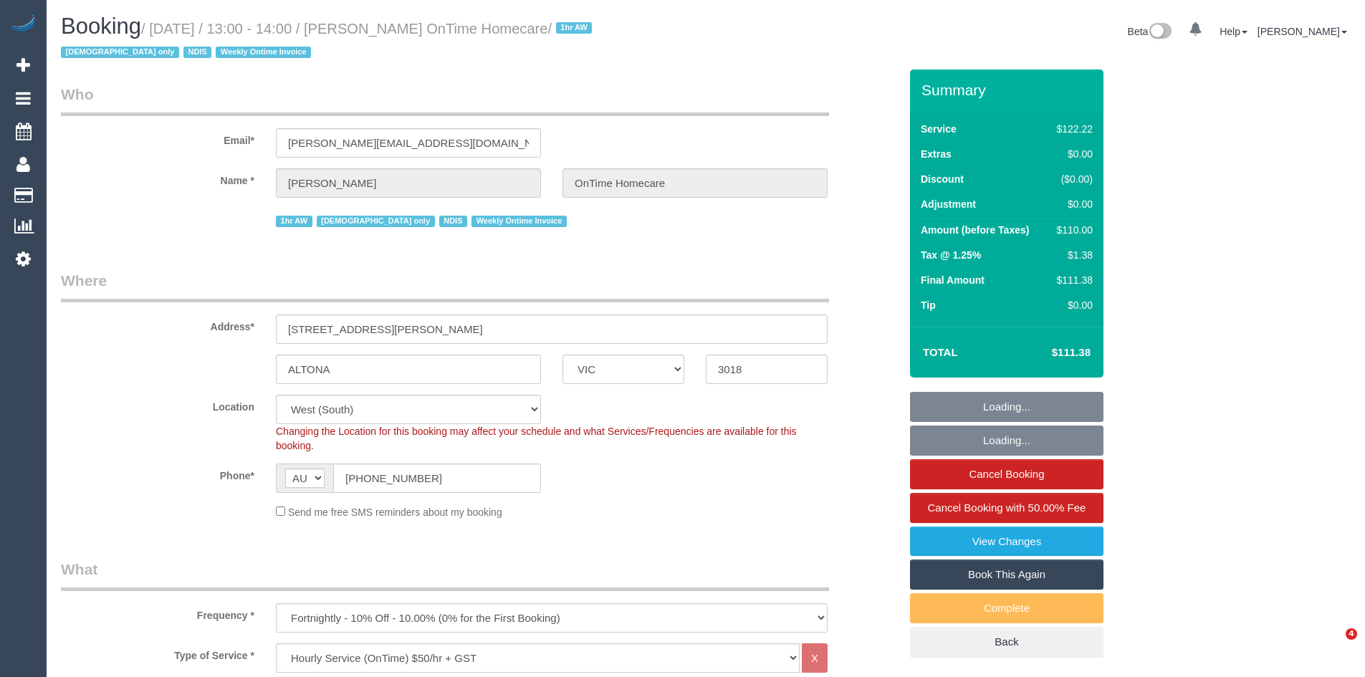
select select "VIC"
select select "number:28"
select select "number:14"
select select "number:19"
select select "number:36"
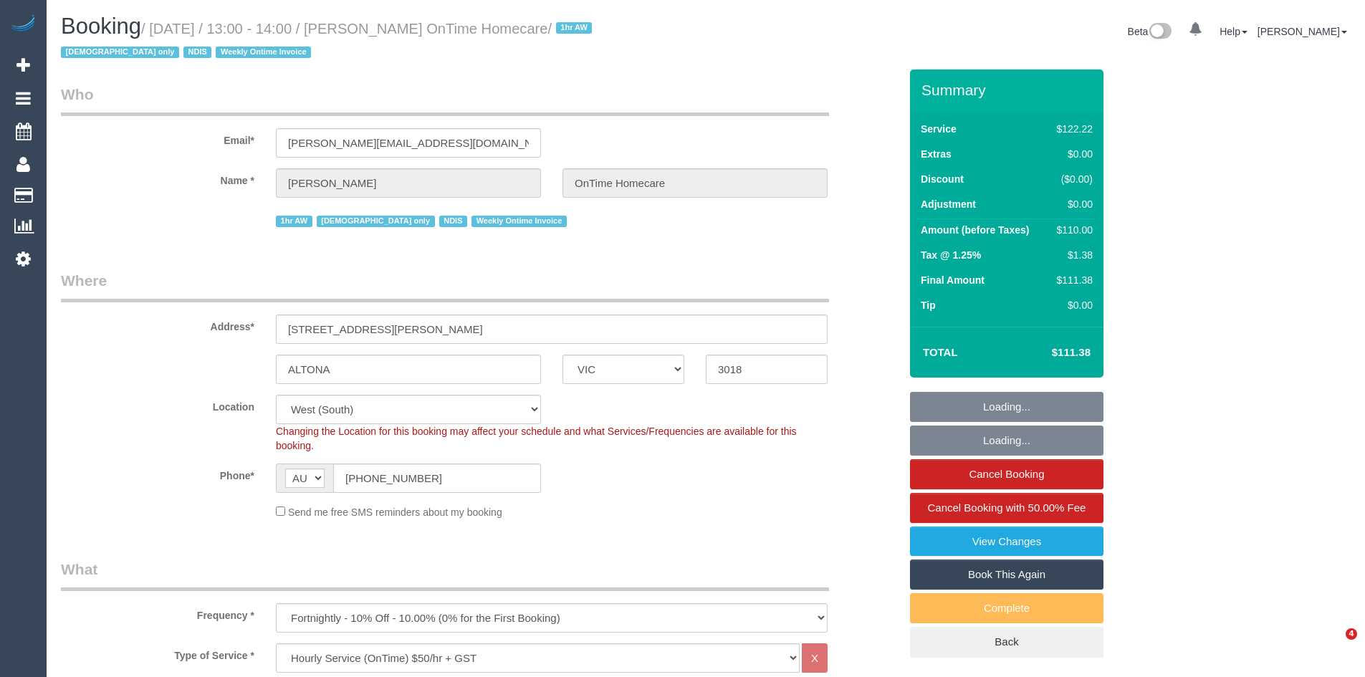
select select "number:35"
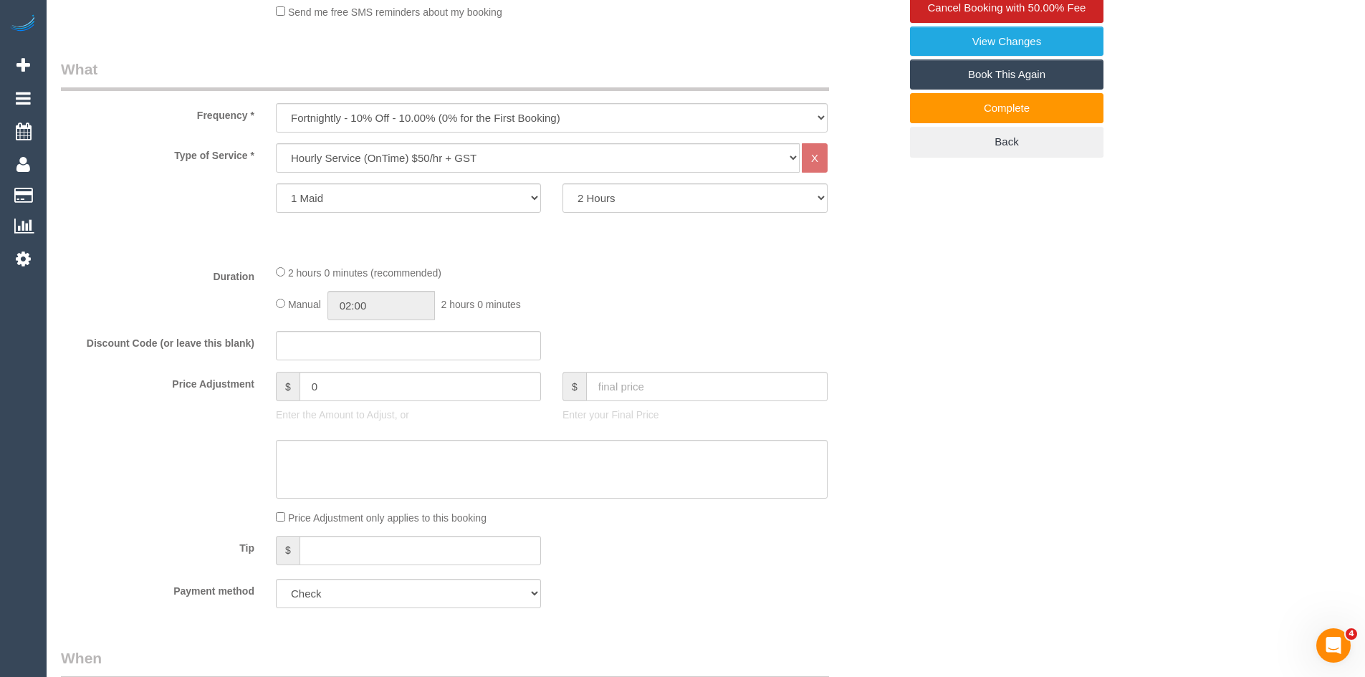
scroll to position [501, 0]
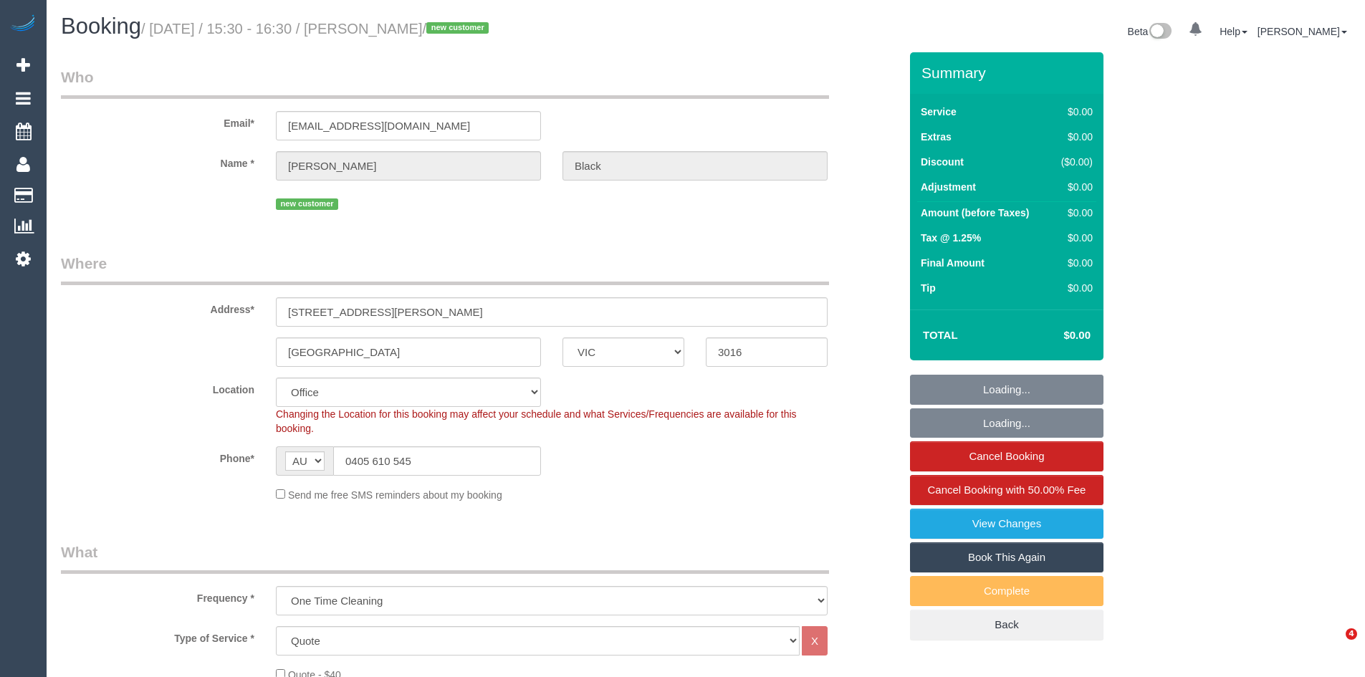
select select "VIC"
select select "number:28"
select select "number:14"
select select "number:19"
select select "number:24"
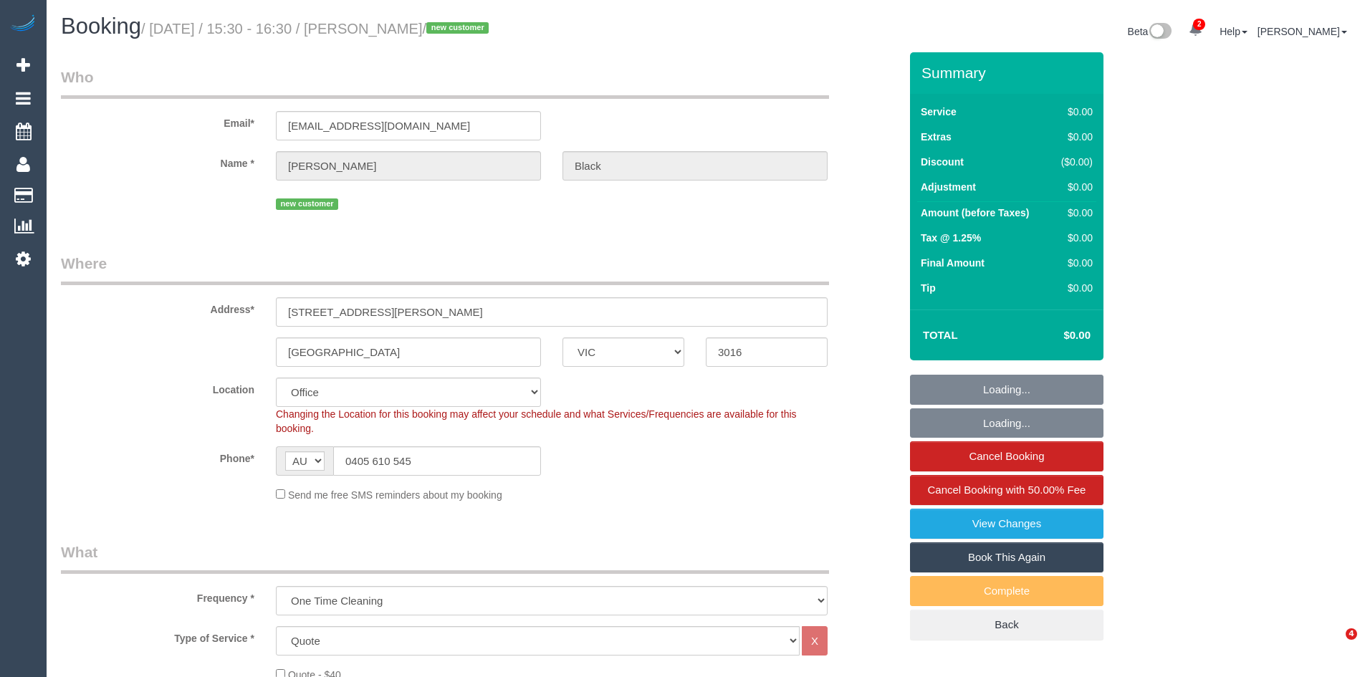
select select "object:2041"
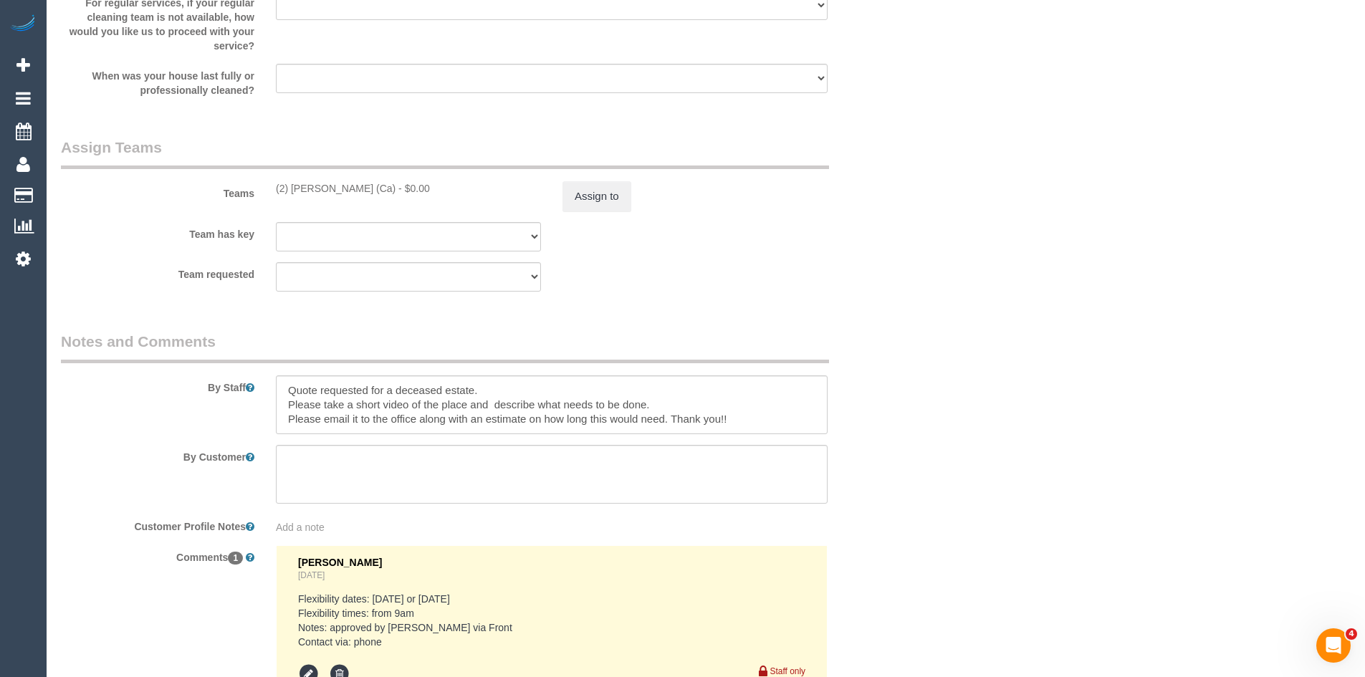
scroll to position [1647, 0]
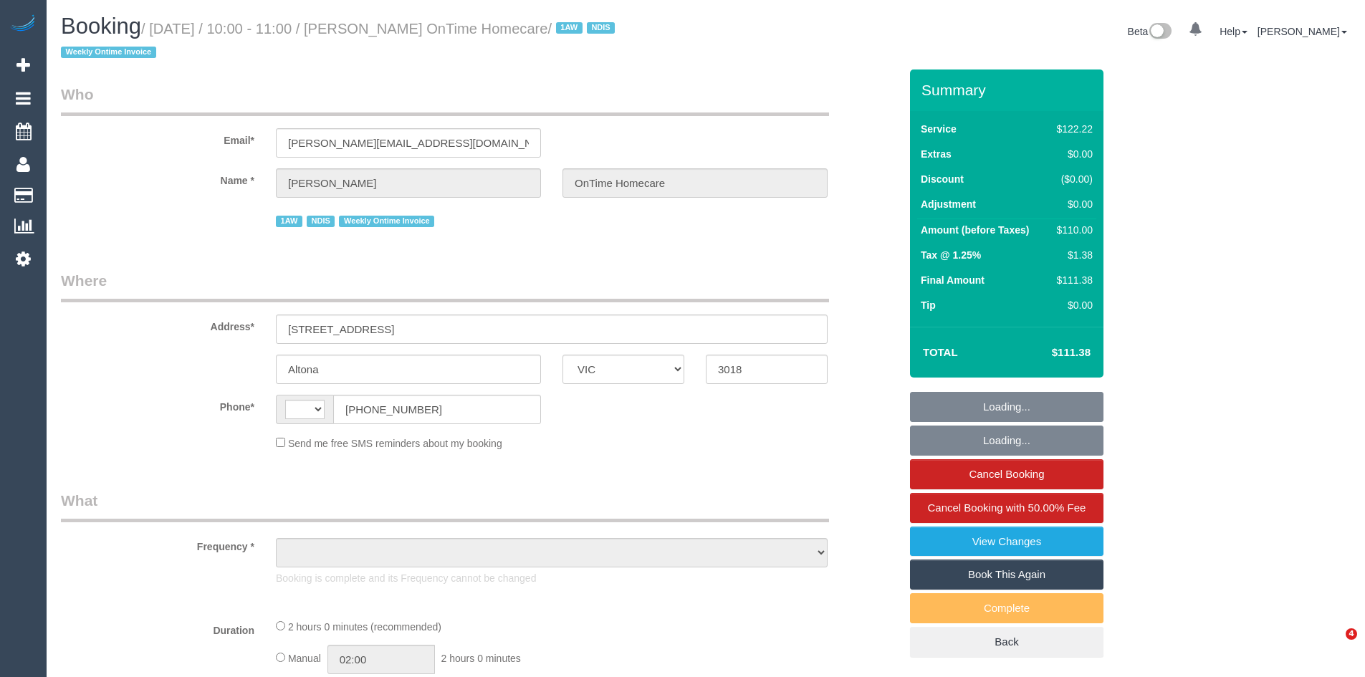
select select "VIC"
select select "string:AU"
select select "object:702"
select select "number:27"
select select "number:14"
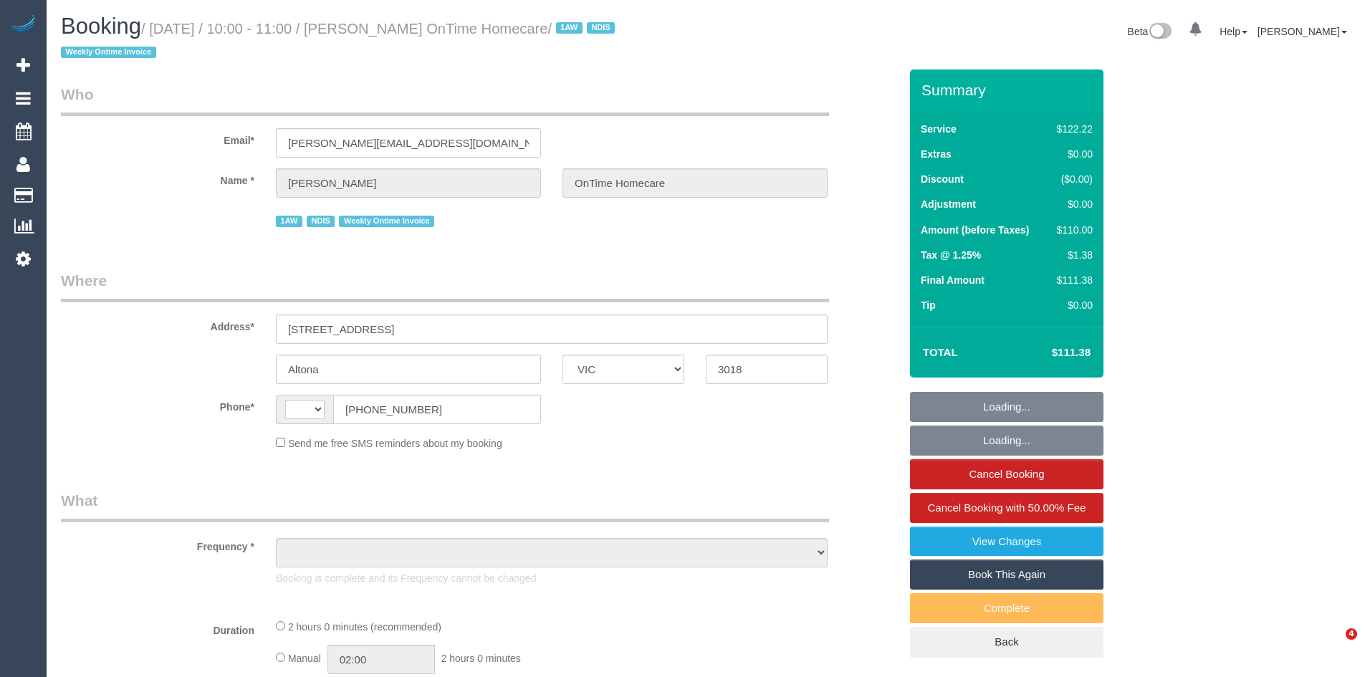
select select "number:19"
select select "number:22"
select select "number:35"
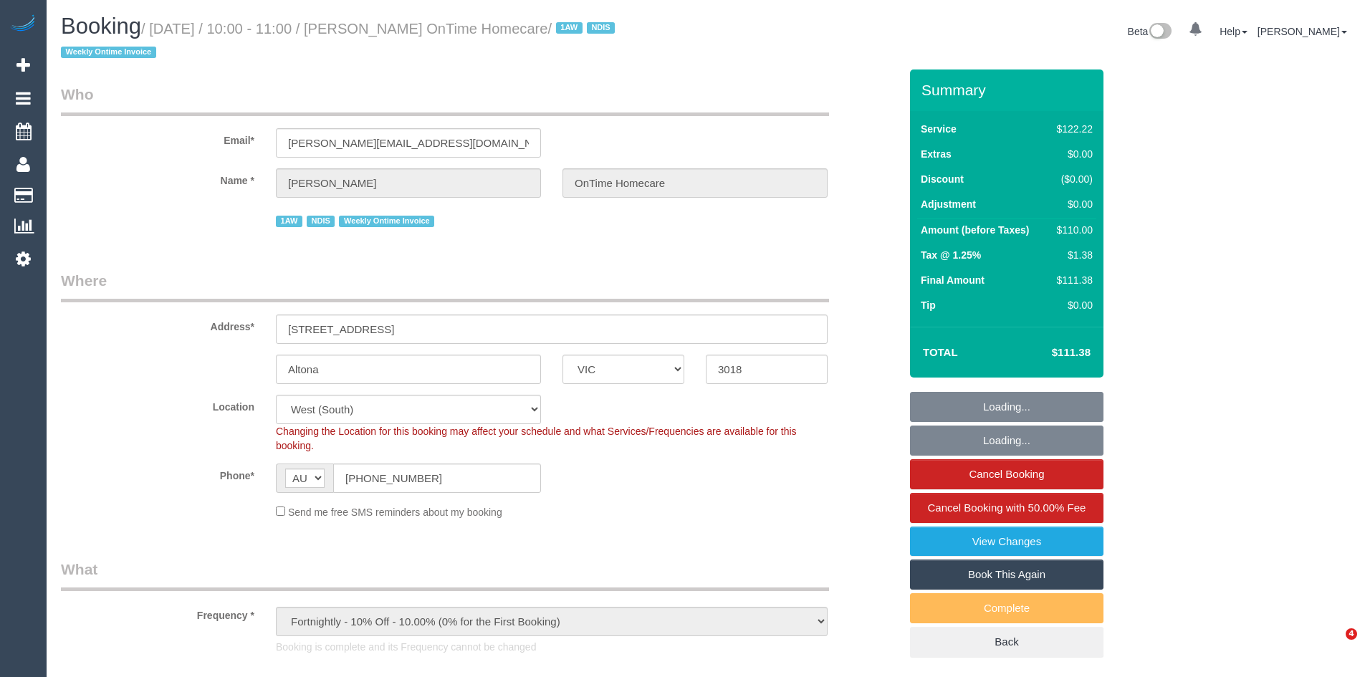
select select "object:713"
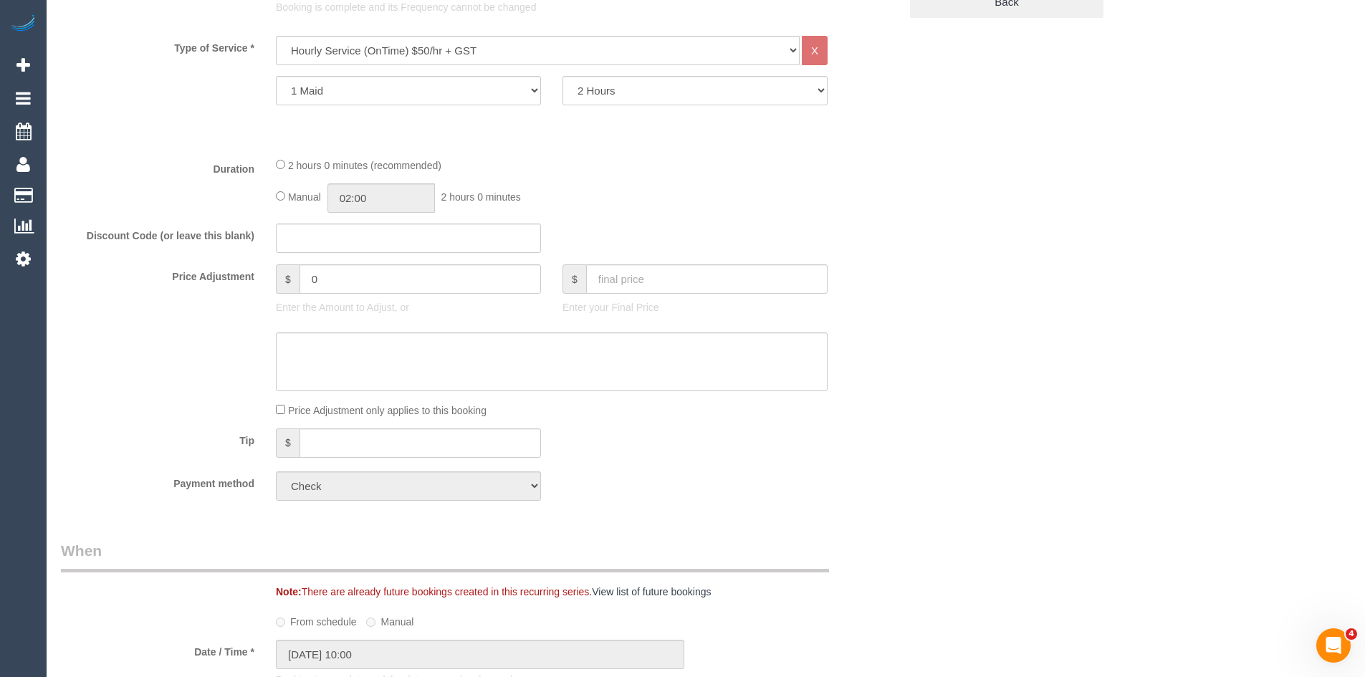
scroll to position [645, 0]
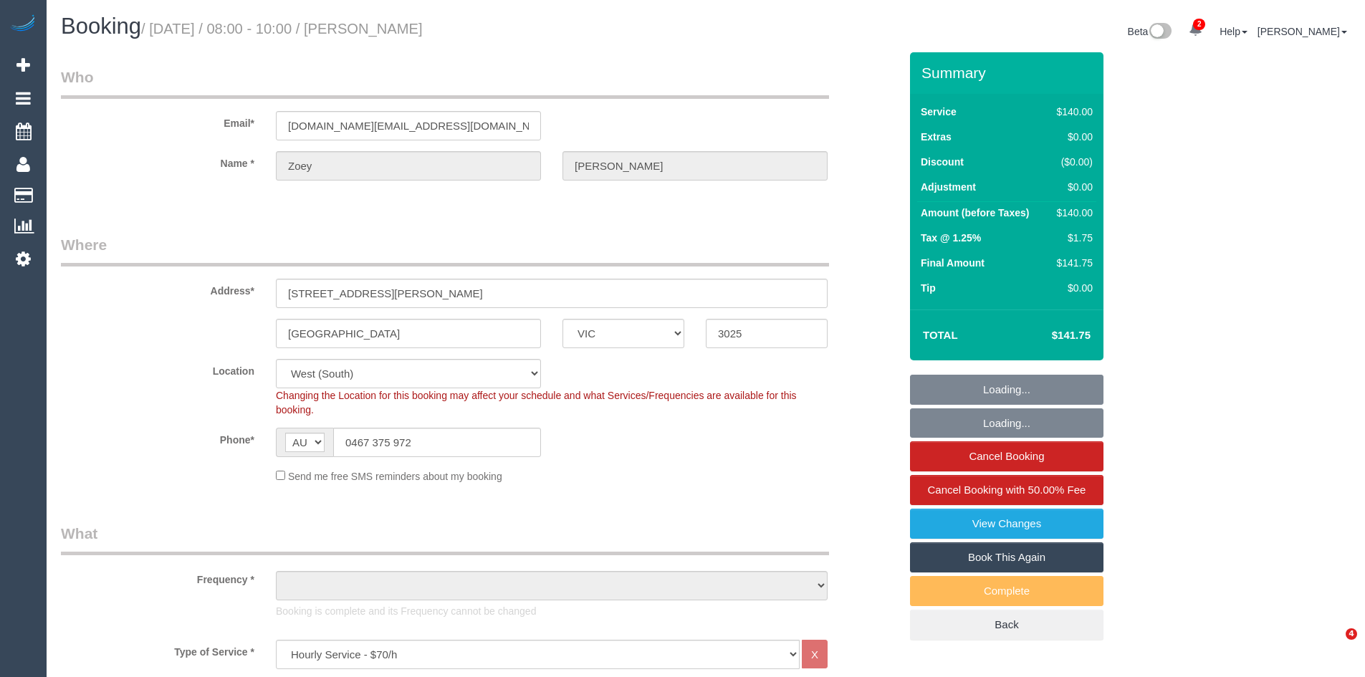
select select "VIC"
select select "object:745"
select select "number:30"
select select "number:14"
select select "number:18"
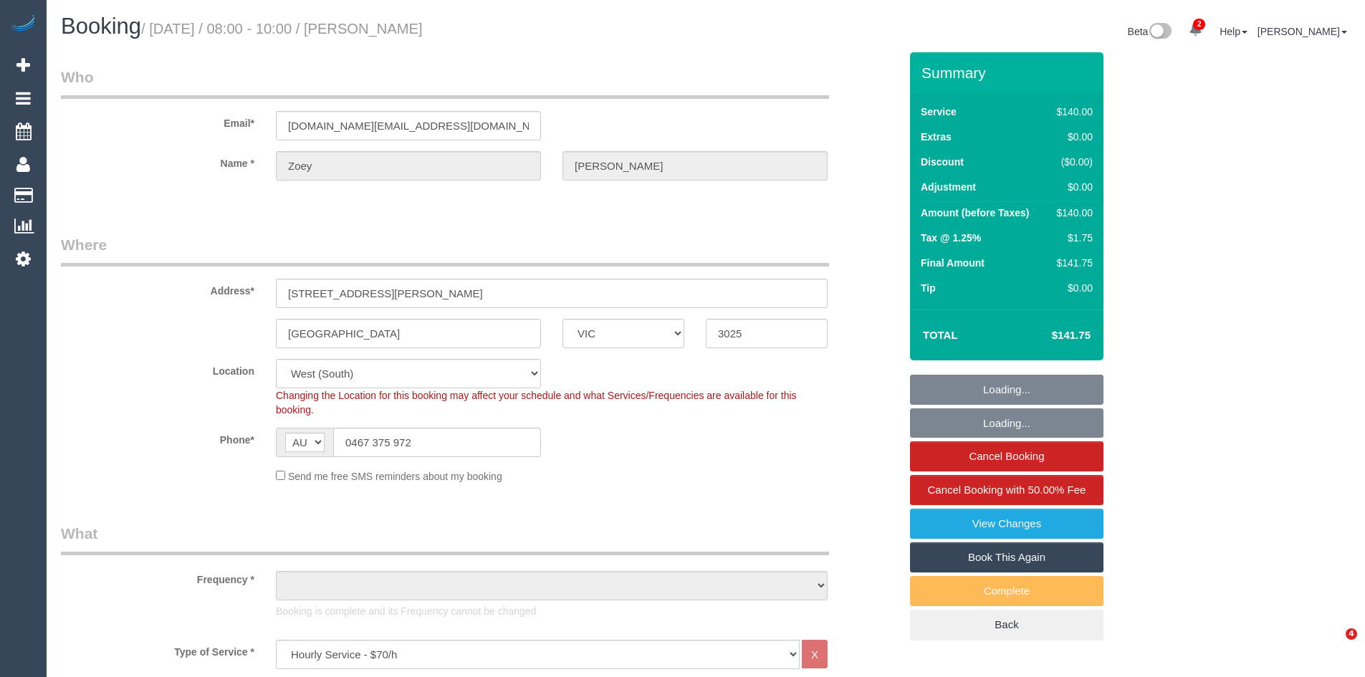
select select "number:24"
select select "number:26"
select select "object:1359"
select select "spot1"
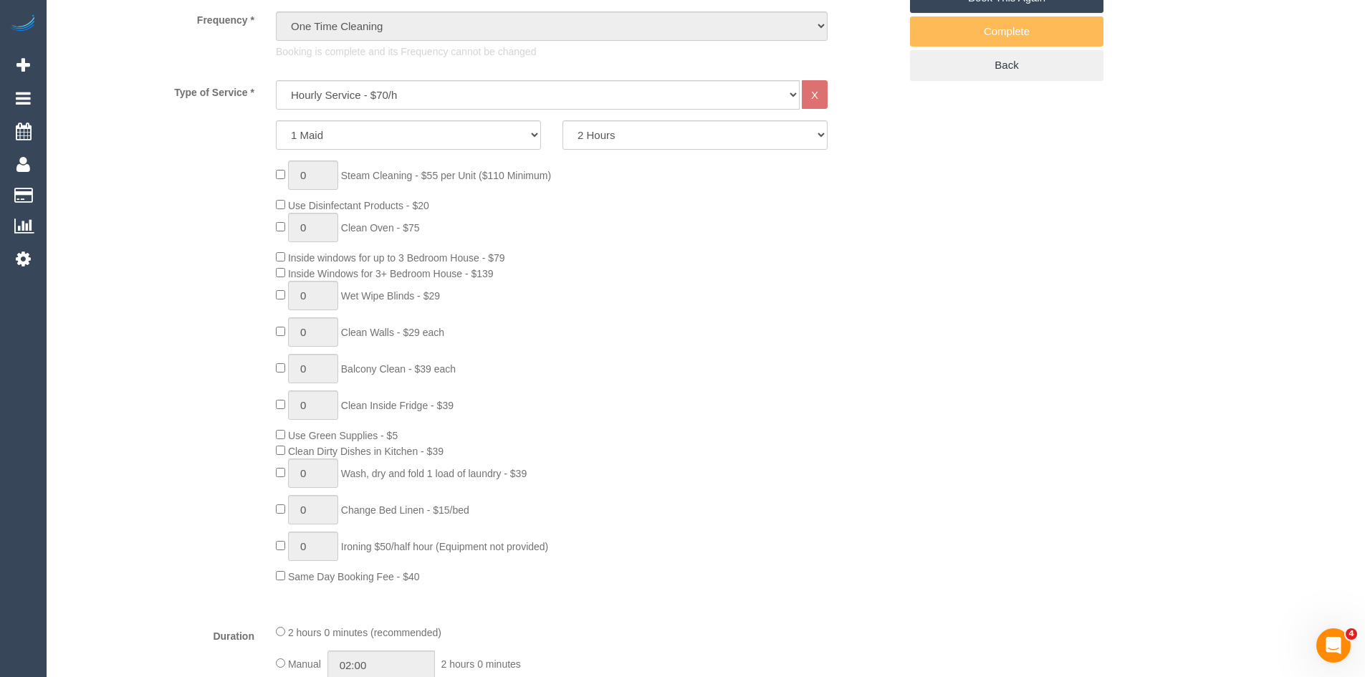
scroll to position [573, 0]
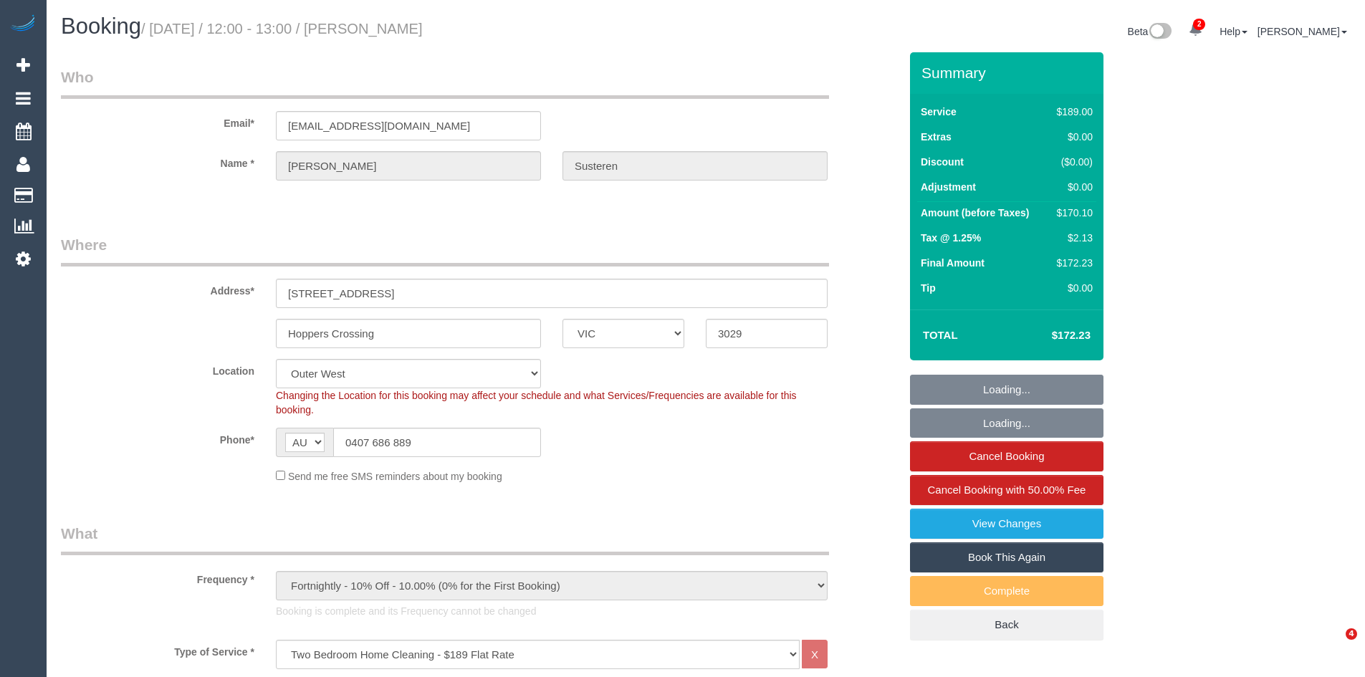
select select "VIC"
select select "number:30"
select select "number:17"
select select "number:18"
select select "number:22"
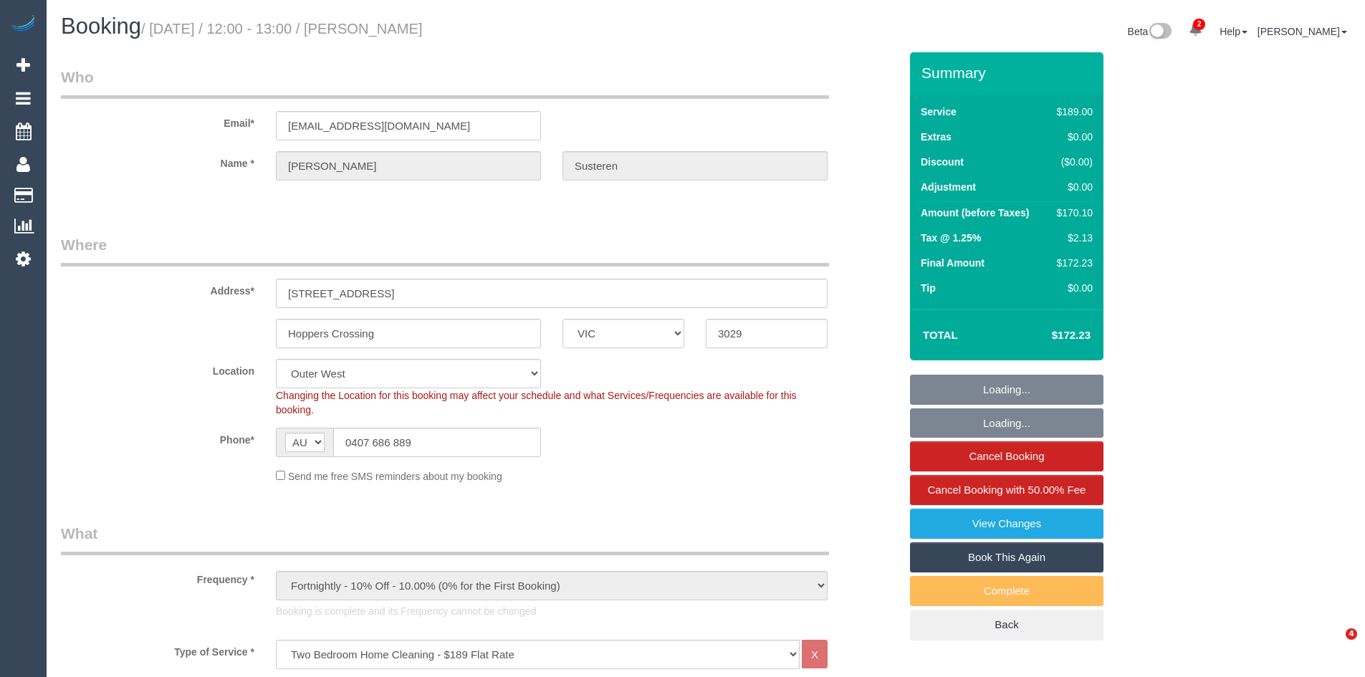
select select "number:34"
select select "number:11"
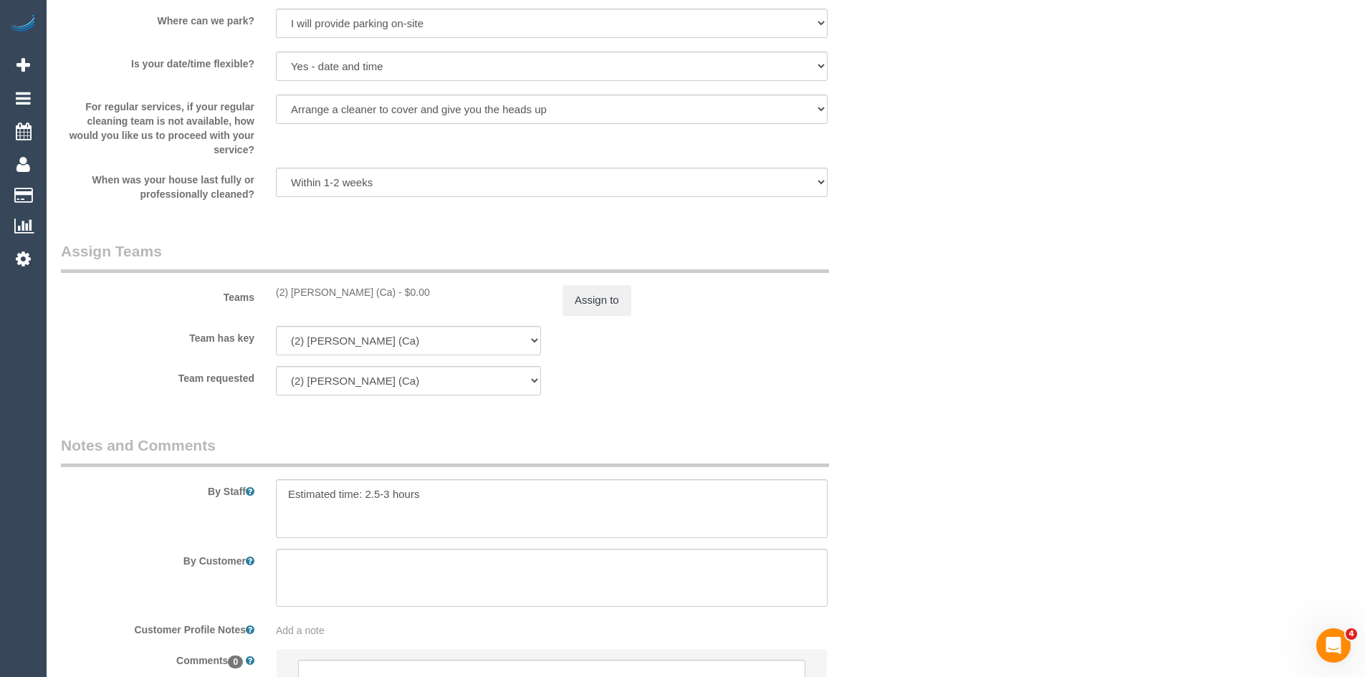
scroll to position [2235, 0]
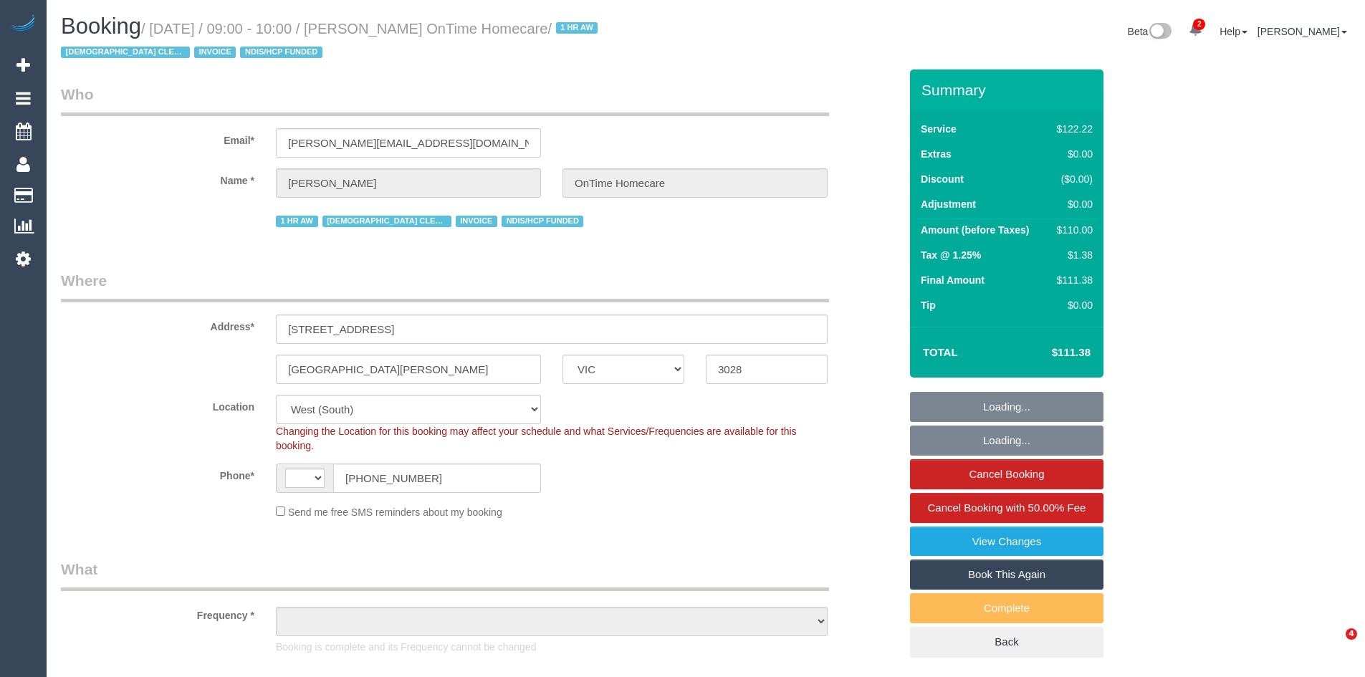
select select "VIC"
select select "string:AU"
select select "number:28"
select select "number:14"
select select "number:19"
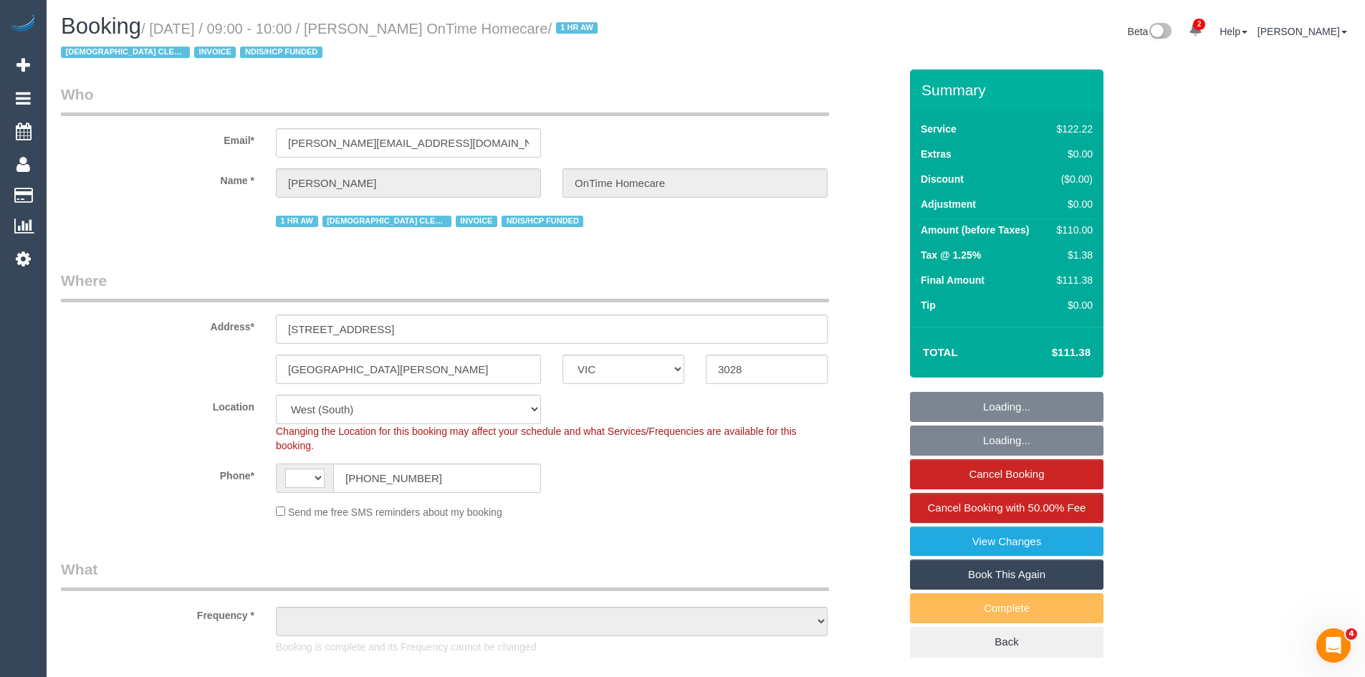
select select "number:25"
select select "number:35"
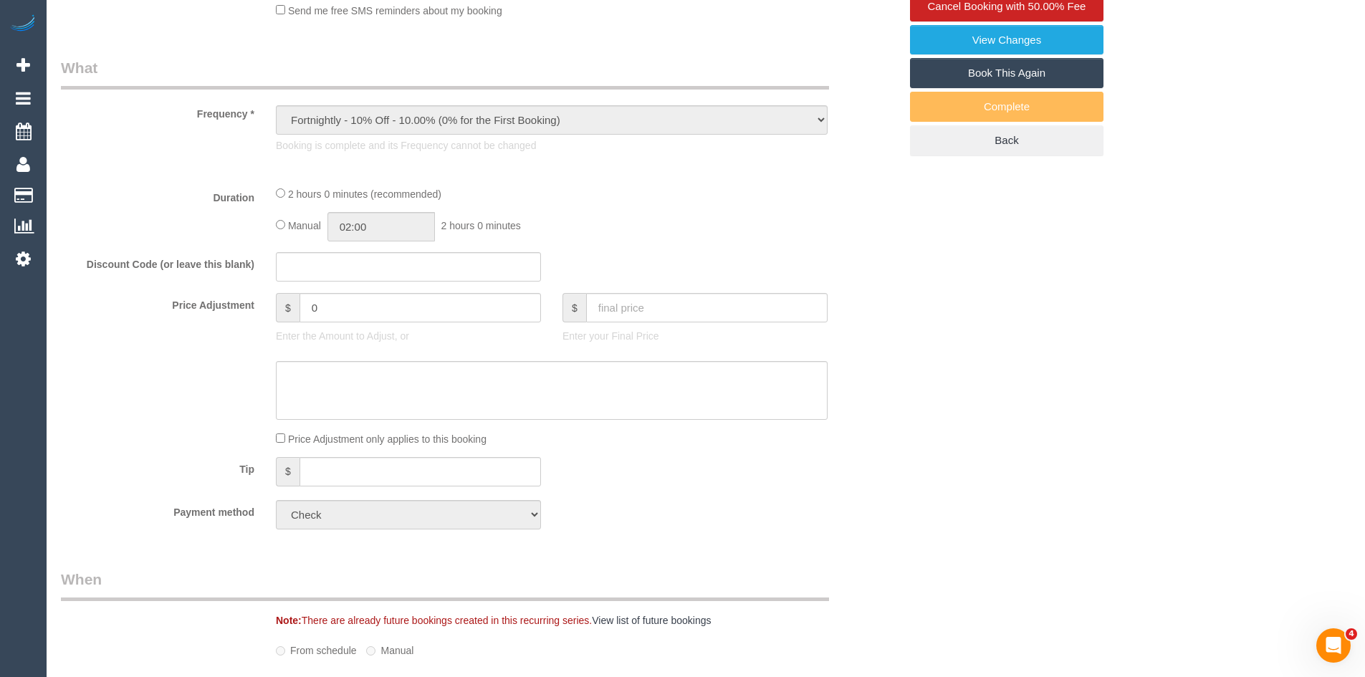
select select "object:779"
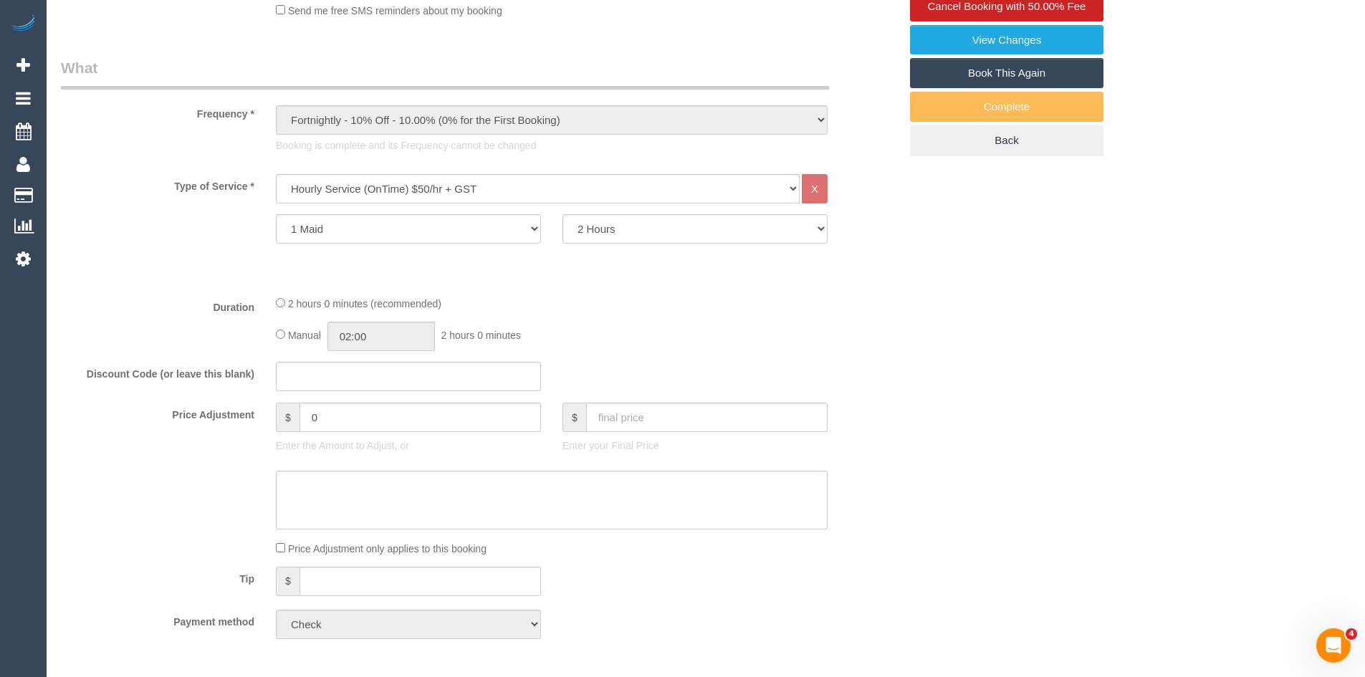
scroll to position [573, 0]
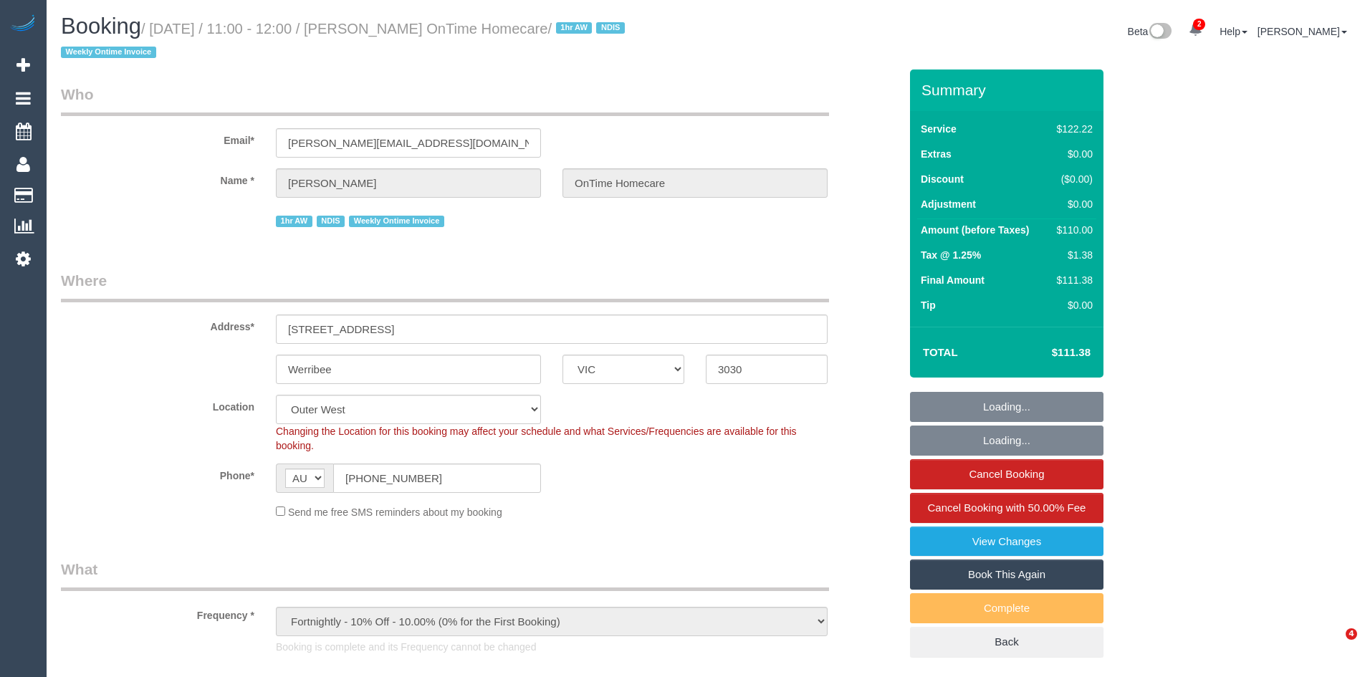
select select "VIC"
select select "number:29"
select select "number:14"
select select "number:19"
select select "number:22"
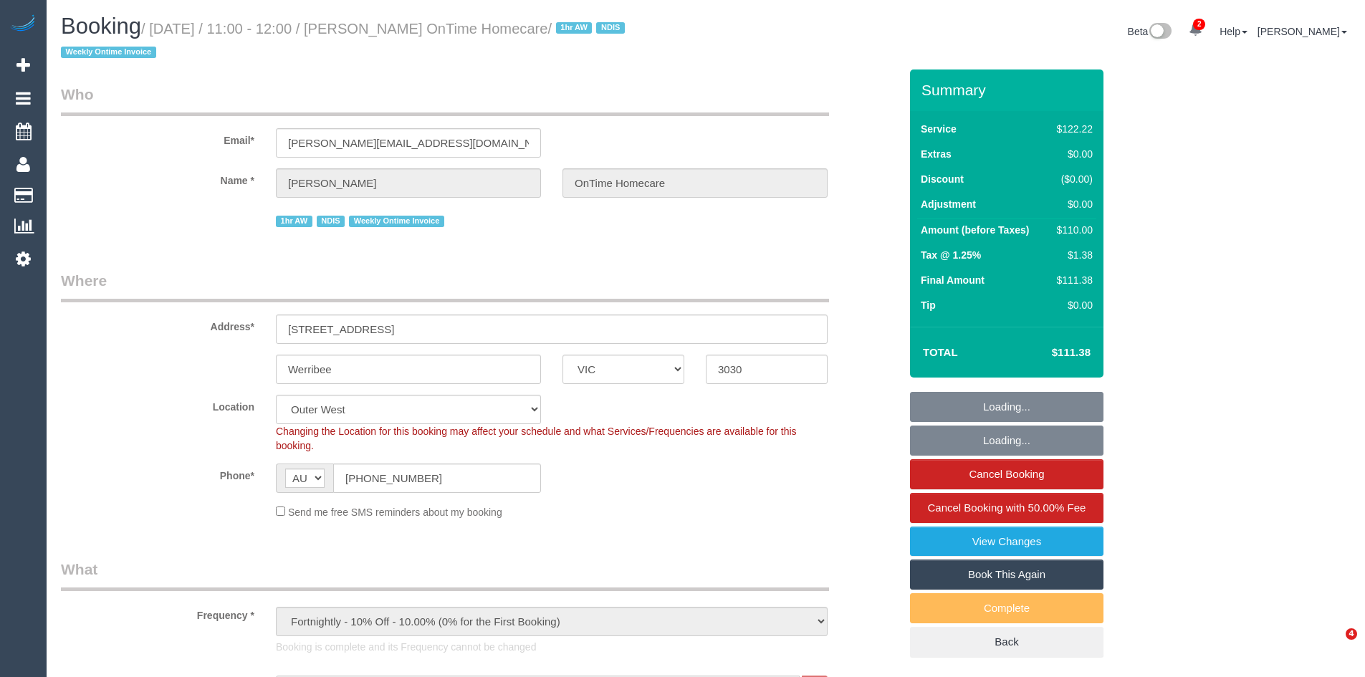
select select "object:1175"
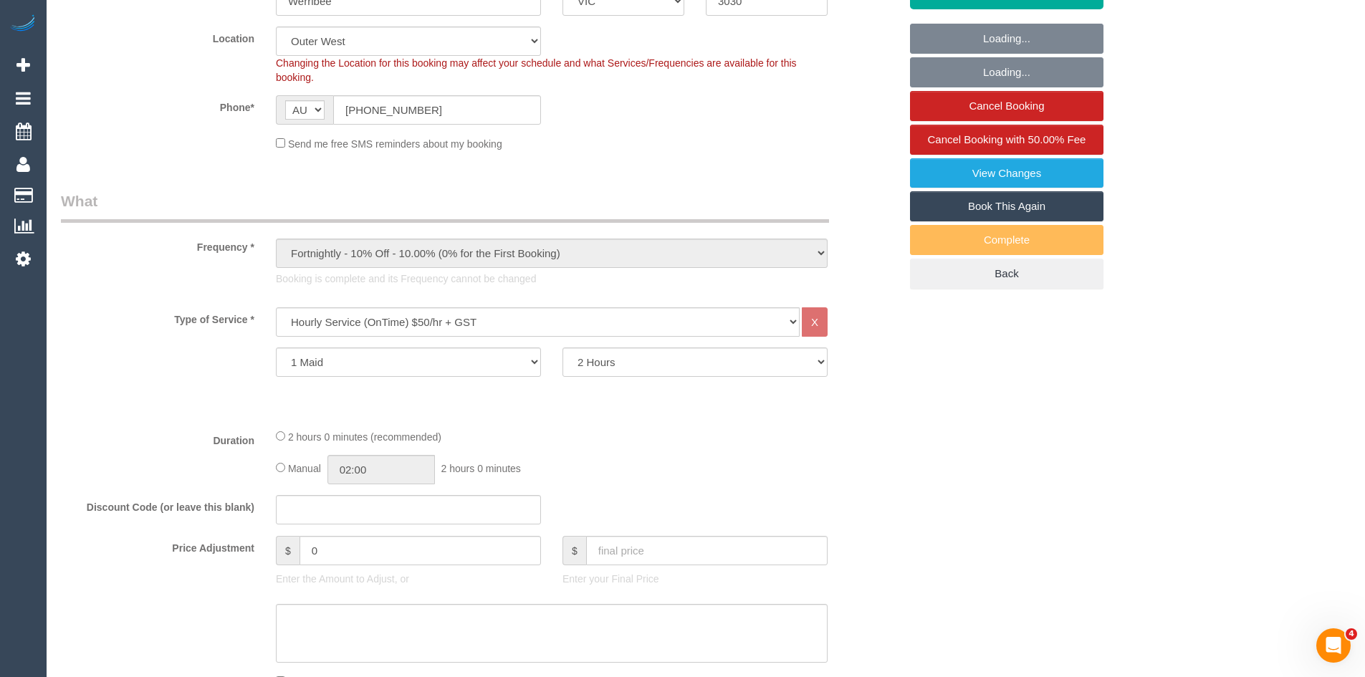
scroll to position [573, 0]
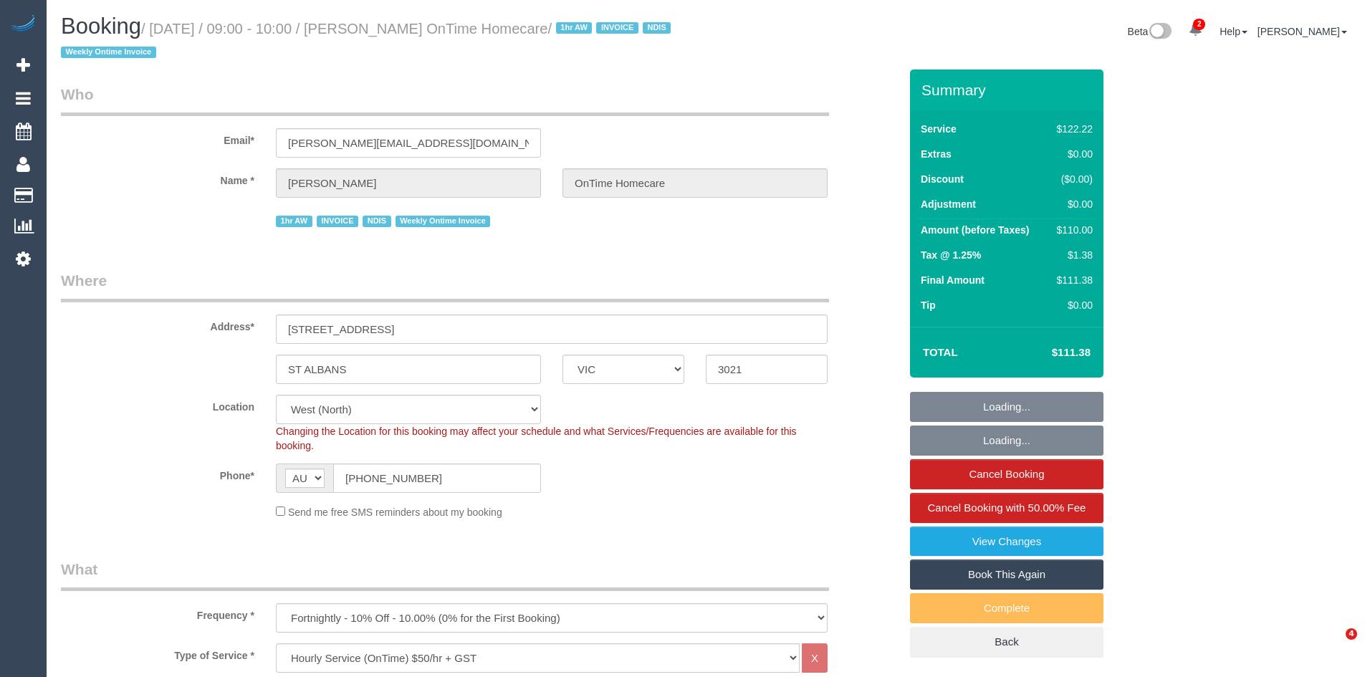
select select "VIC"
select select "number:28"
select select "number:14"
select select "number:19"
select select "number:25"
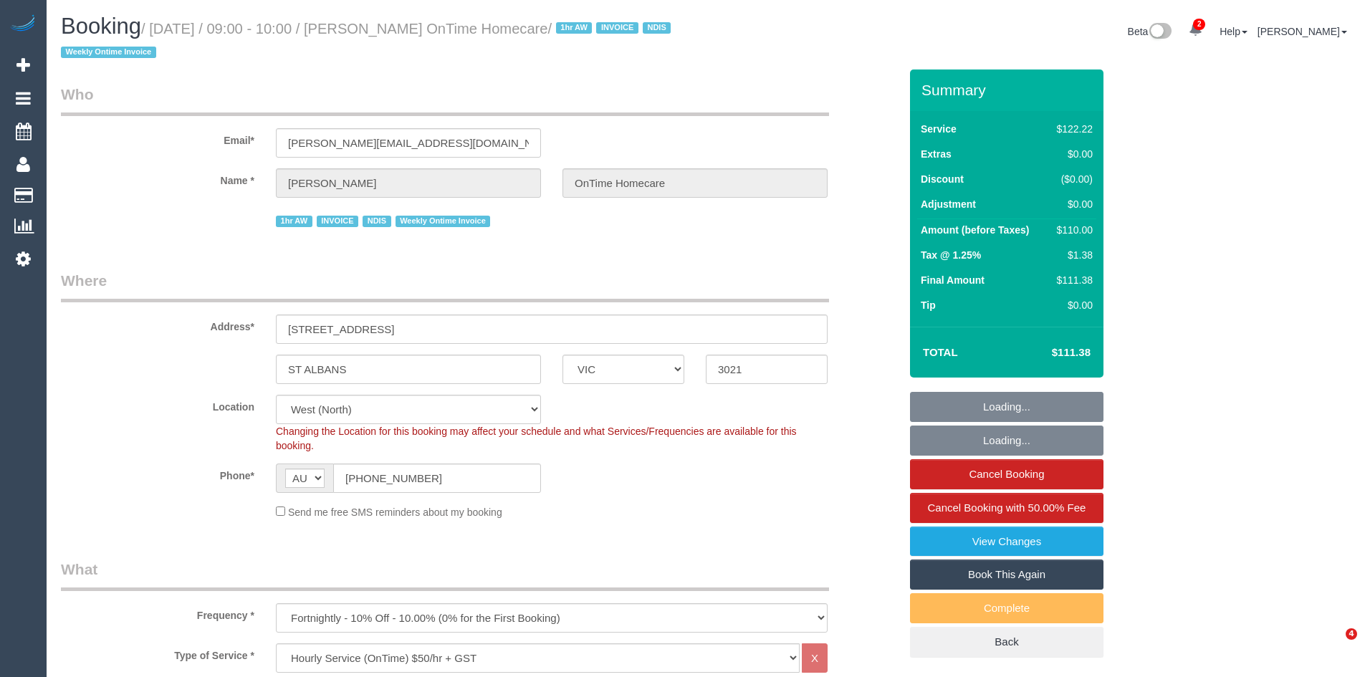
select select "number:35"
select select "number:11"
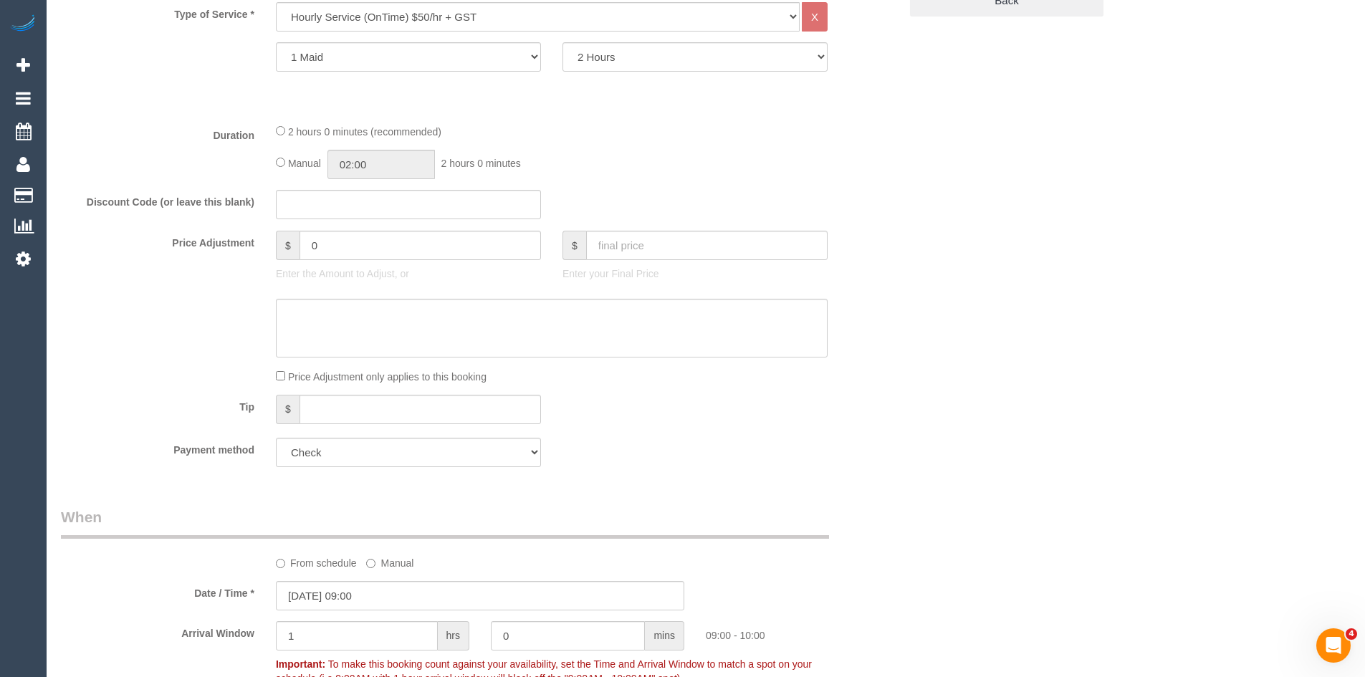
scroll to position [645, 0]
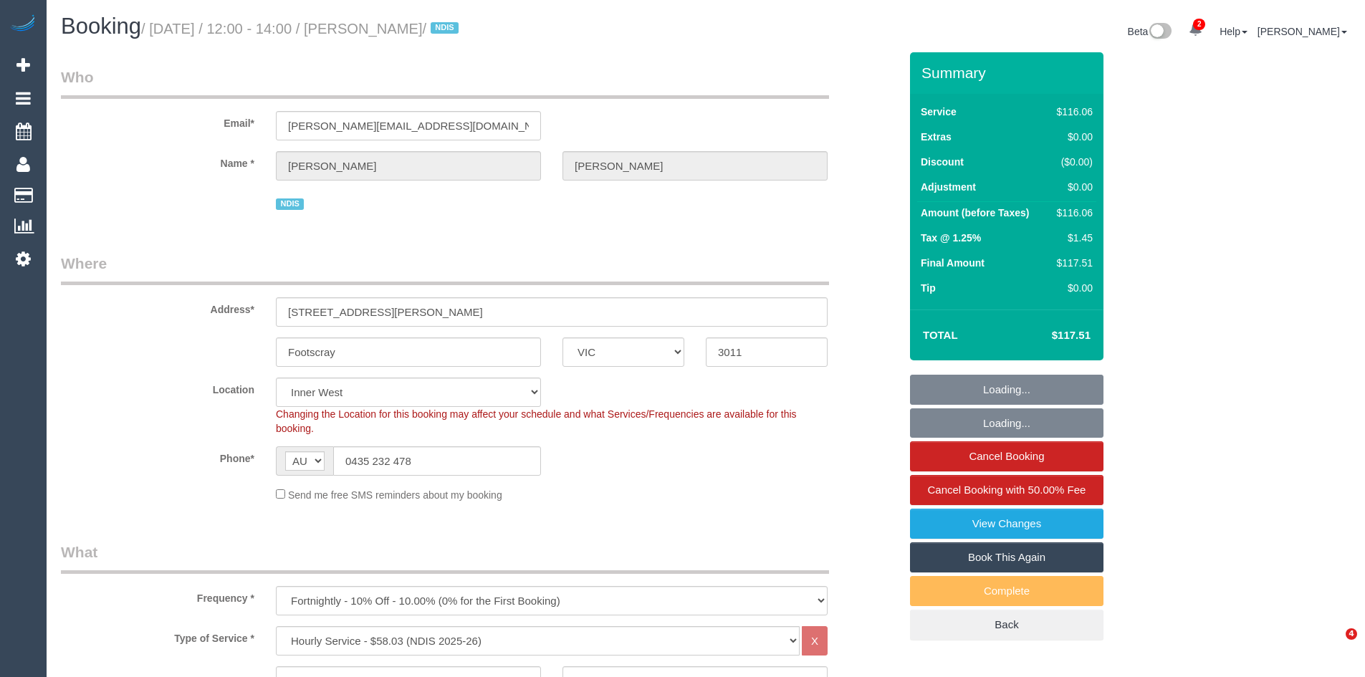
select select "VIC"
select select "number:28"
select select "number:14"
select select "number:18"
select select "number:24"
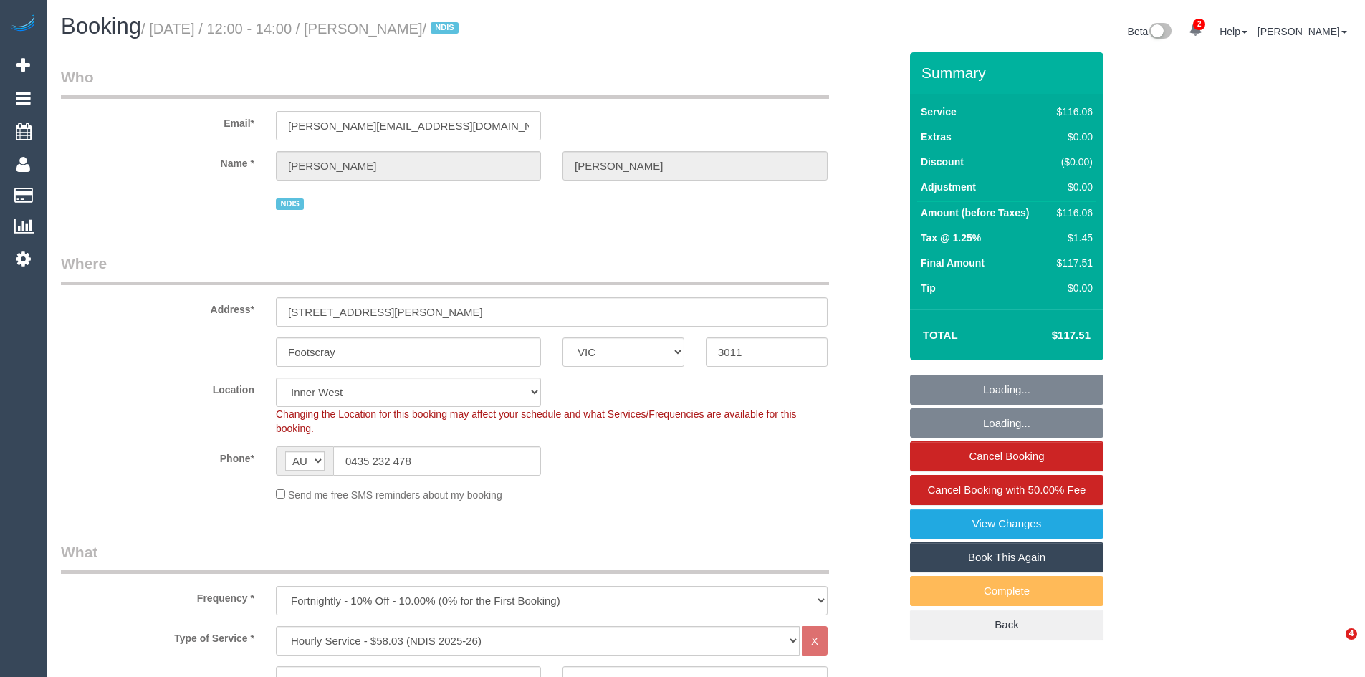
select select "number:34"
select select "number:26"
select select "object:755"
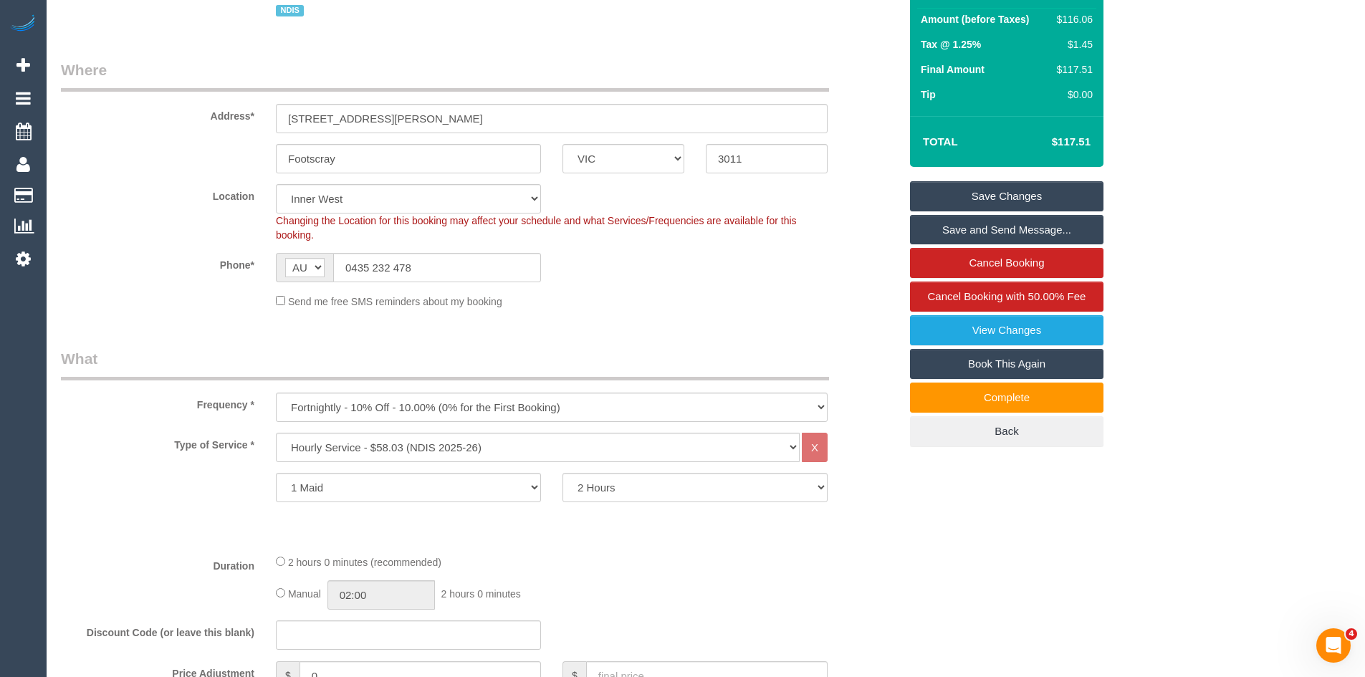
scroll to position [501, 0]
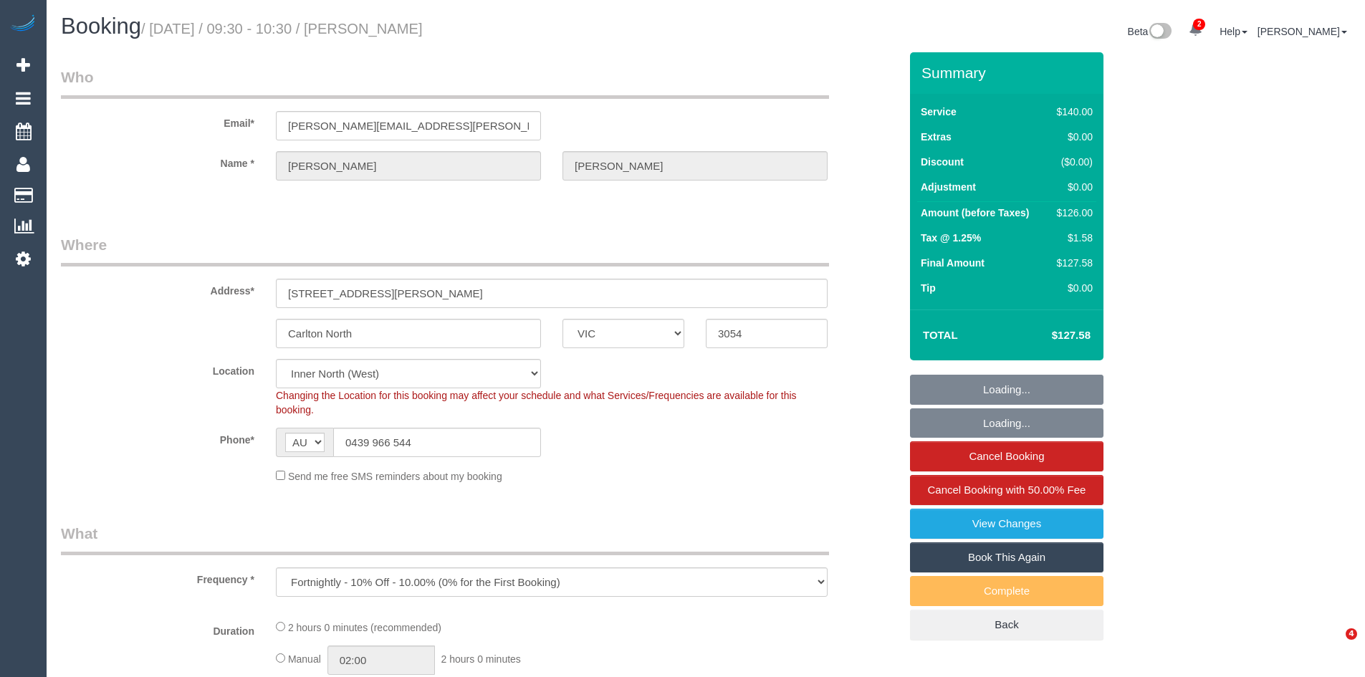
select select "VIC"
select select "string:stripe-pm_1HhQRV2GScqysDRVK5Bgm9Jw"
select select "number:27"
select select "number:14"
select select "number:19"
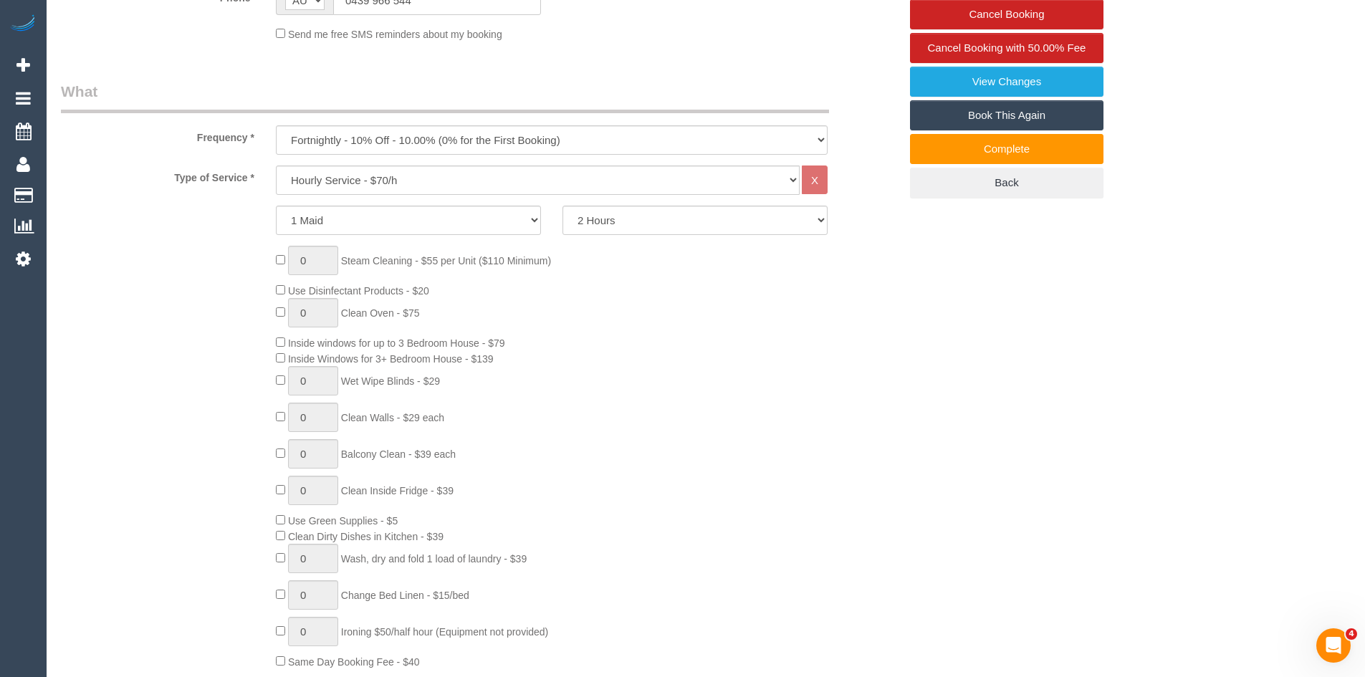
scroll to position [501, 0]
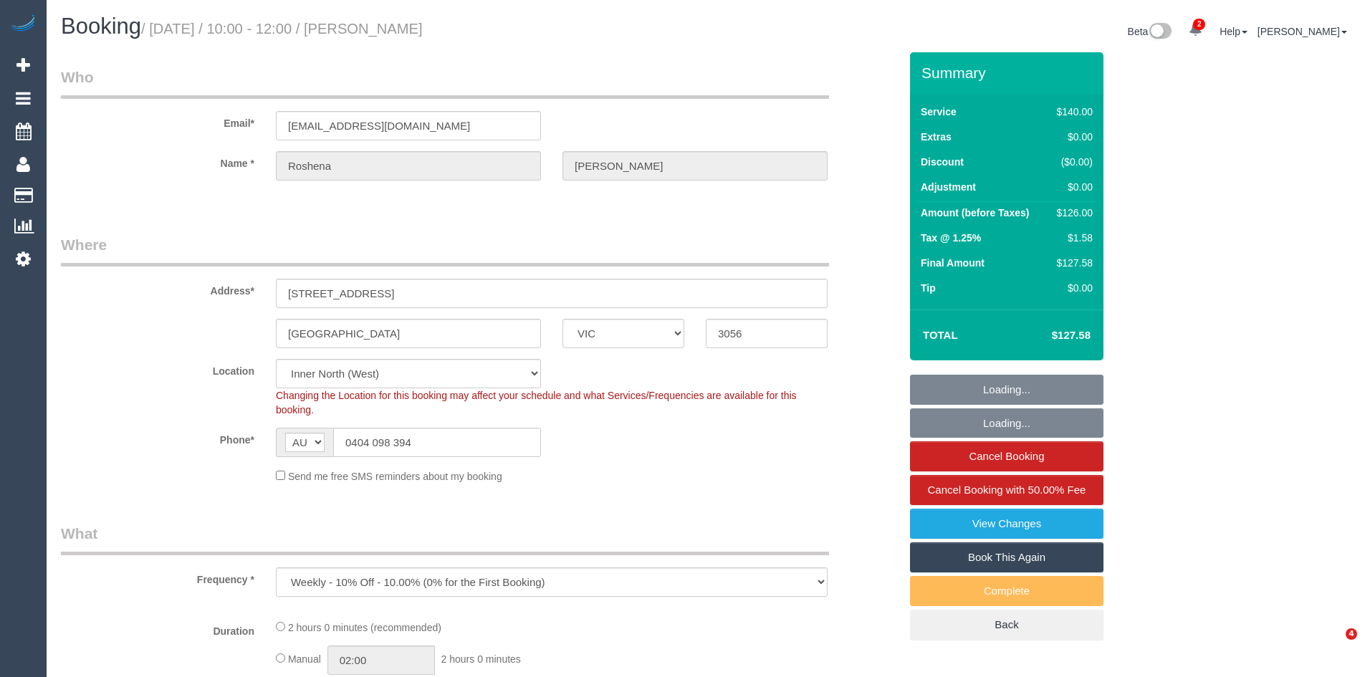
select select "VIC"
select select "object:909"
select select "string:stripe-pm_1Ppp0E2GScqysDRVBBavjkkp"
select select "number:27"
select select "number:14"
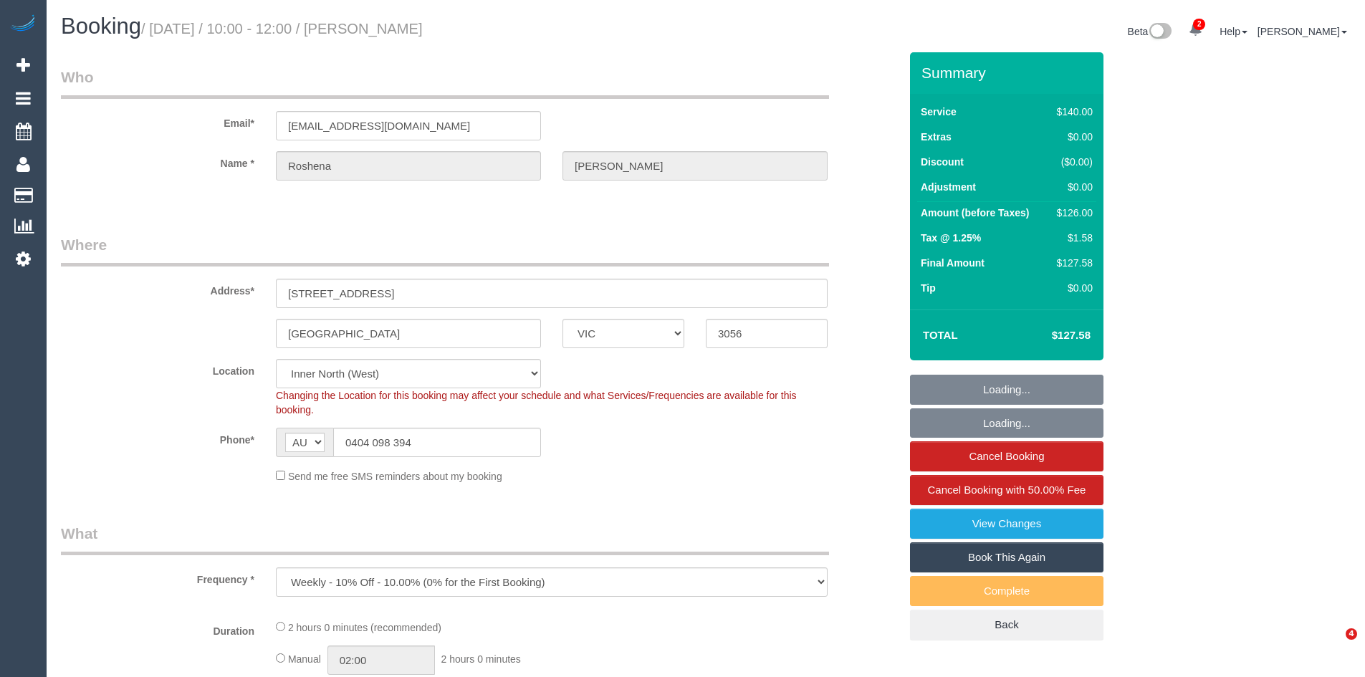
select select "number:19"
select select "number:22"
select select "number:35"
select select "number:11"
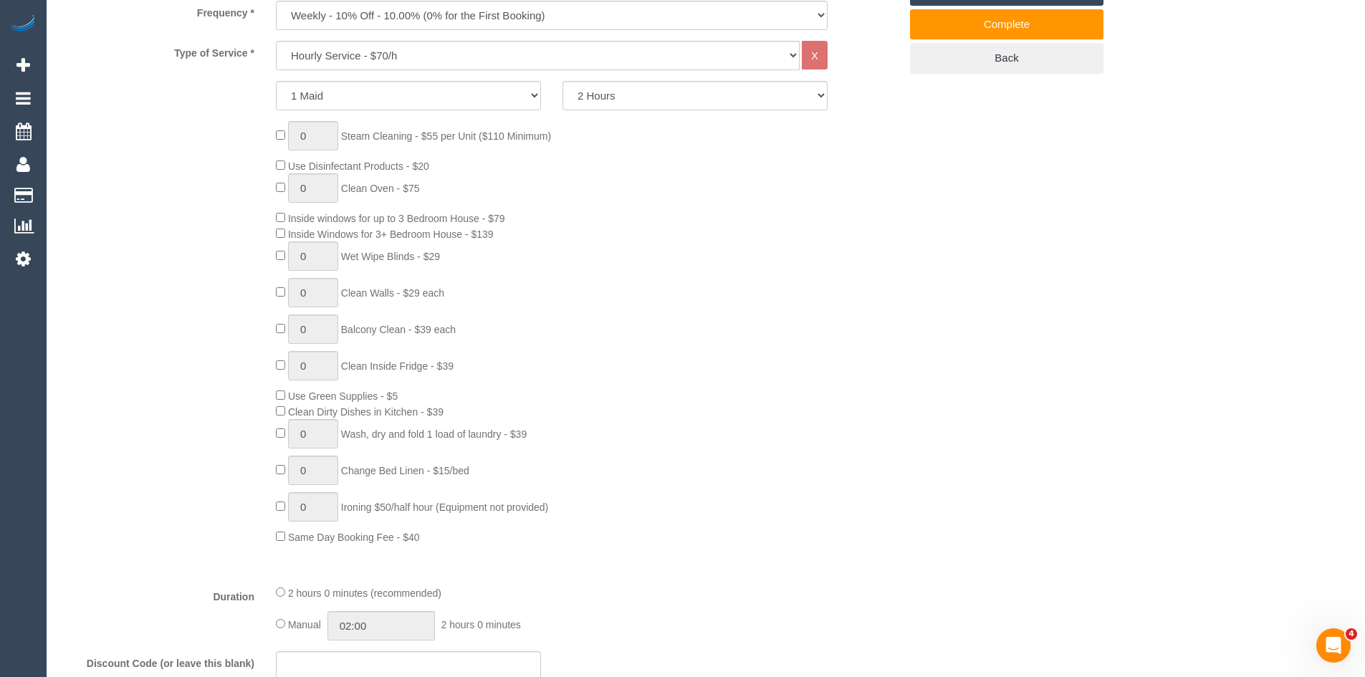
scroll to position [573, 0]
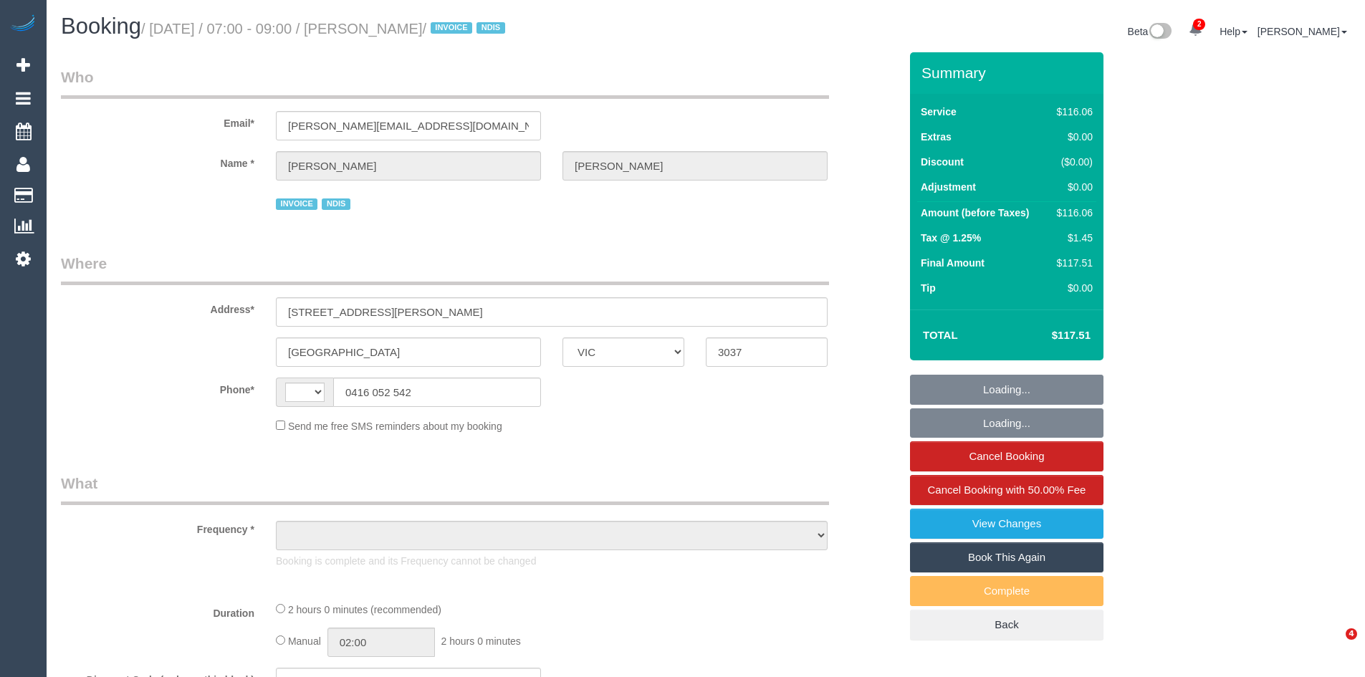
select select "VIC"
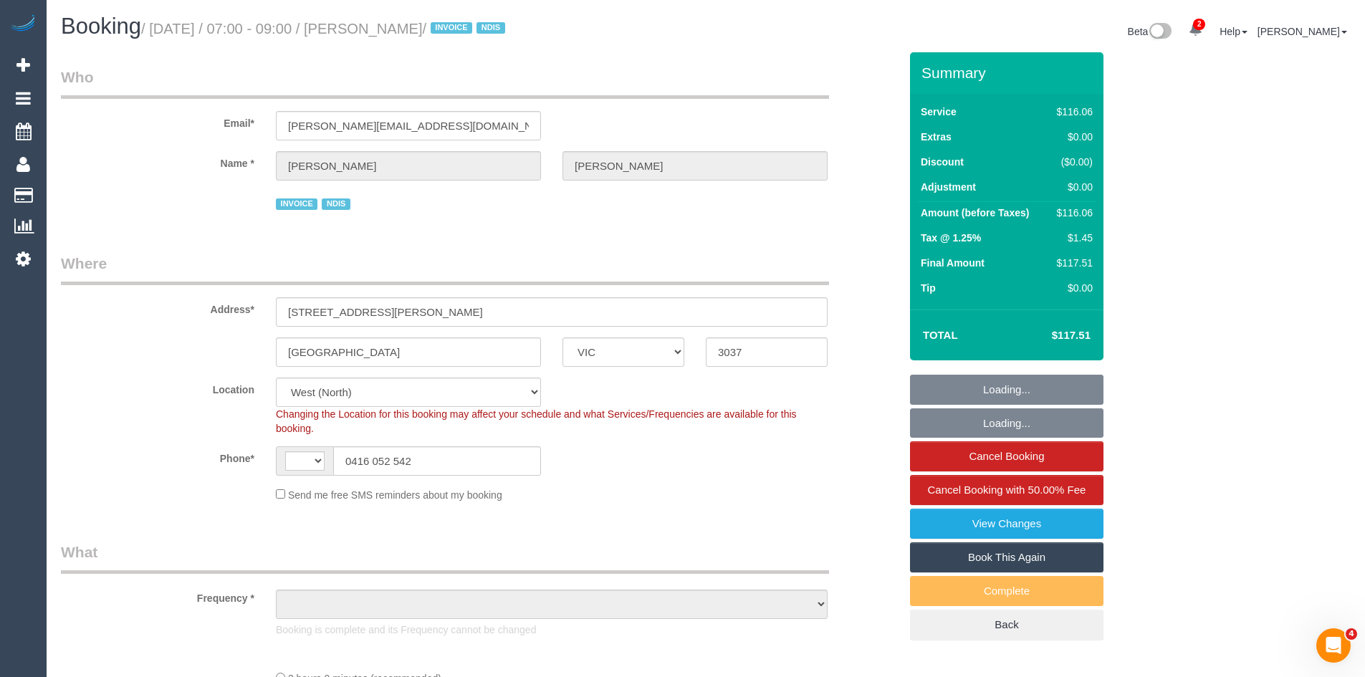
select select "string:AU"
select select "object:614"
select select "number:30"
select select "number:14"
select select "number:19"
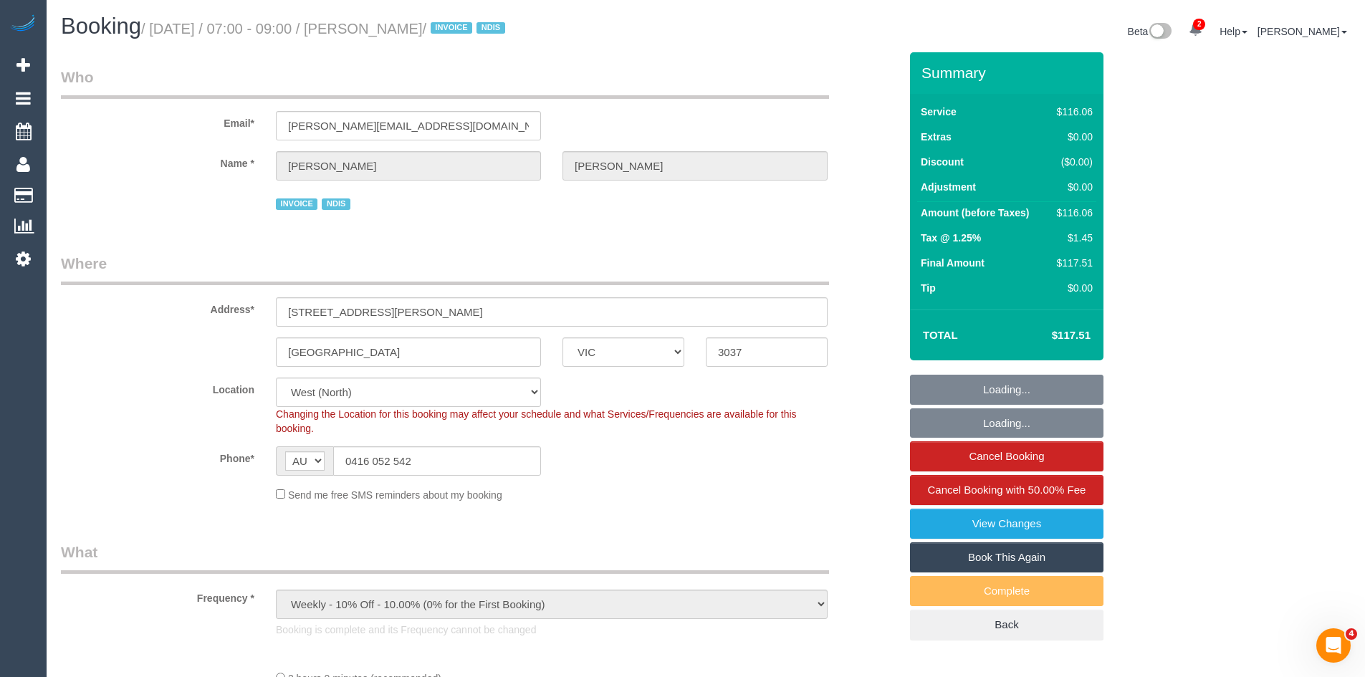
select select "number:36"
select select "number:34"
select select "number:26"
select select "object:1396"
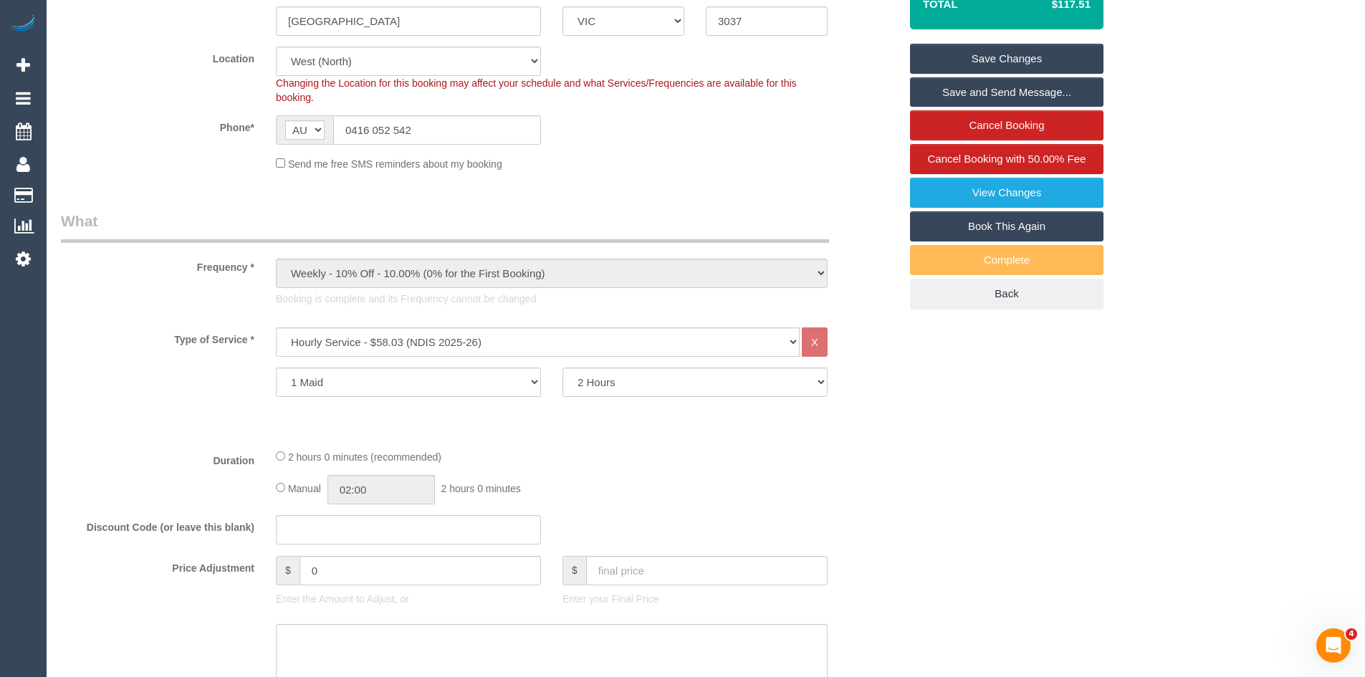
scroll to position [358, 0]
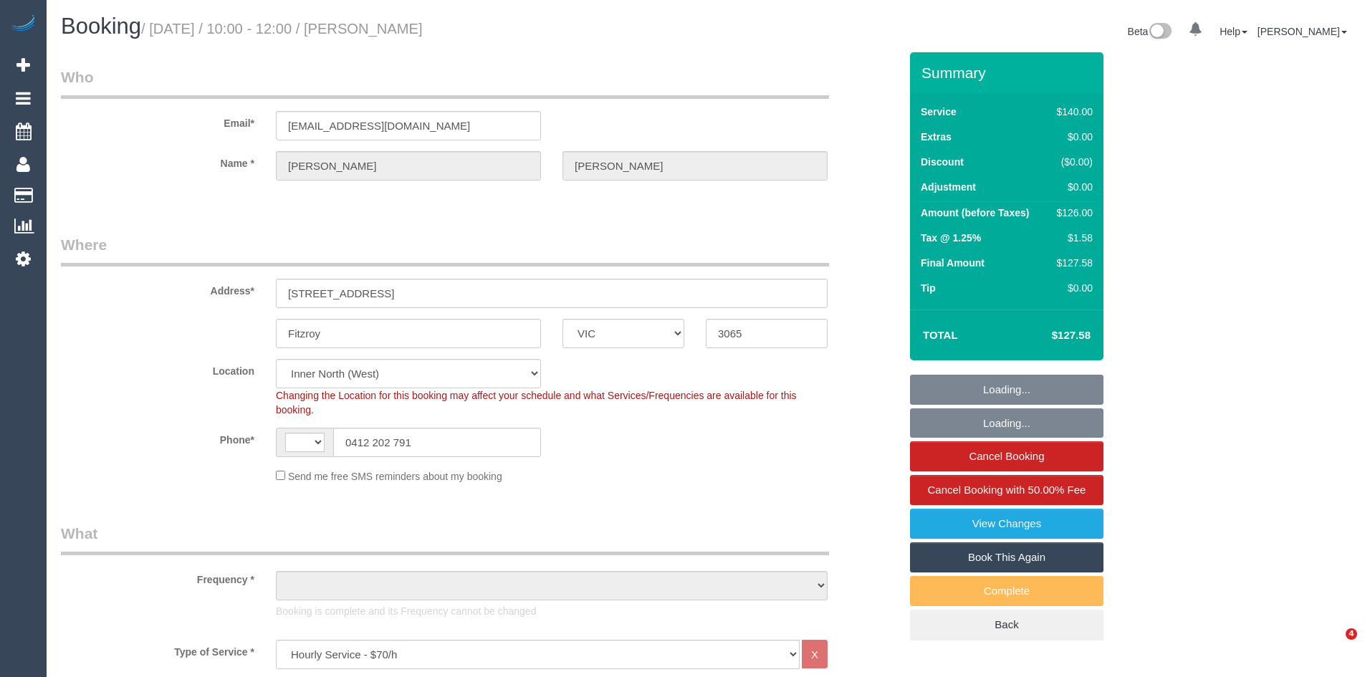
select select "VIC"
select select "string:AU"
select select "object:872"
select select "string:stripe-pm_1PZMIT2GScqysDRV0oOZ8g5K"
select select "number:28"
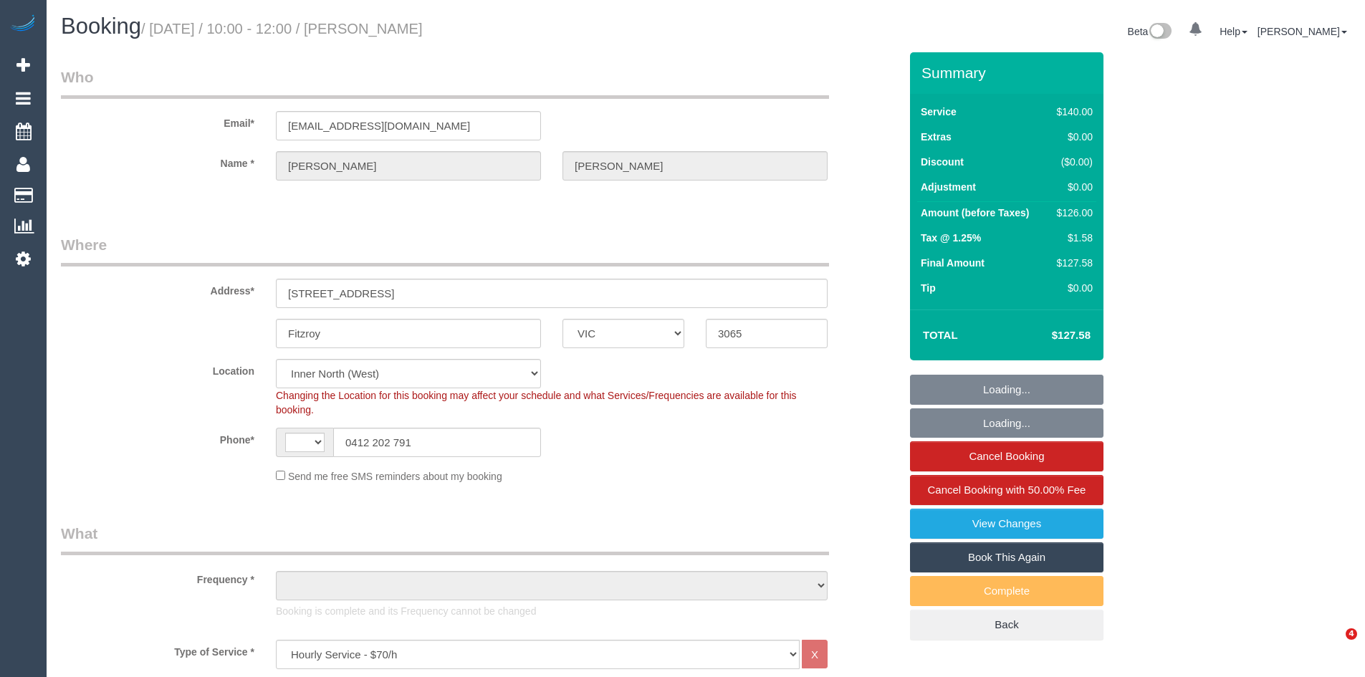
select select "number:16"
select select "number:19"
select select "number:24"
select select "number:34"
select select "number:11"
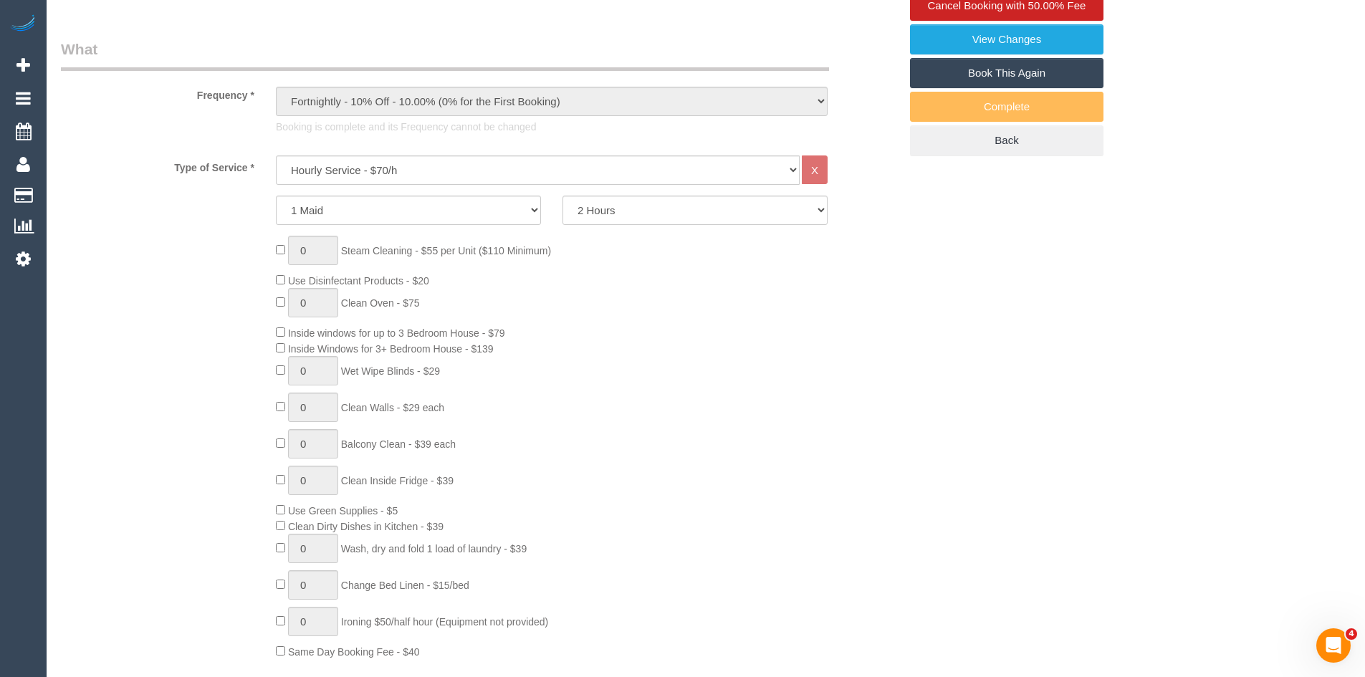
scroll to position [501, 0]
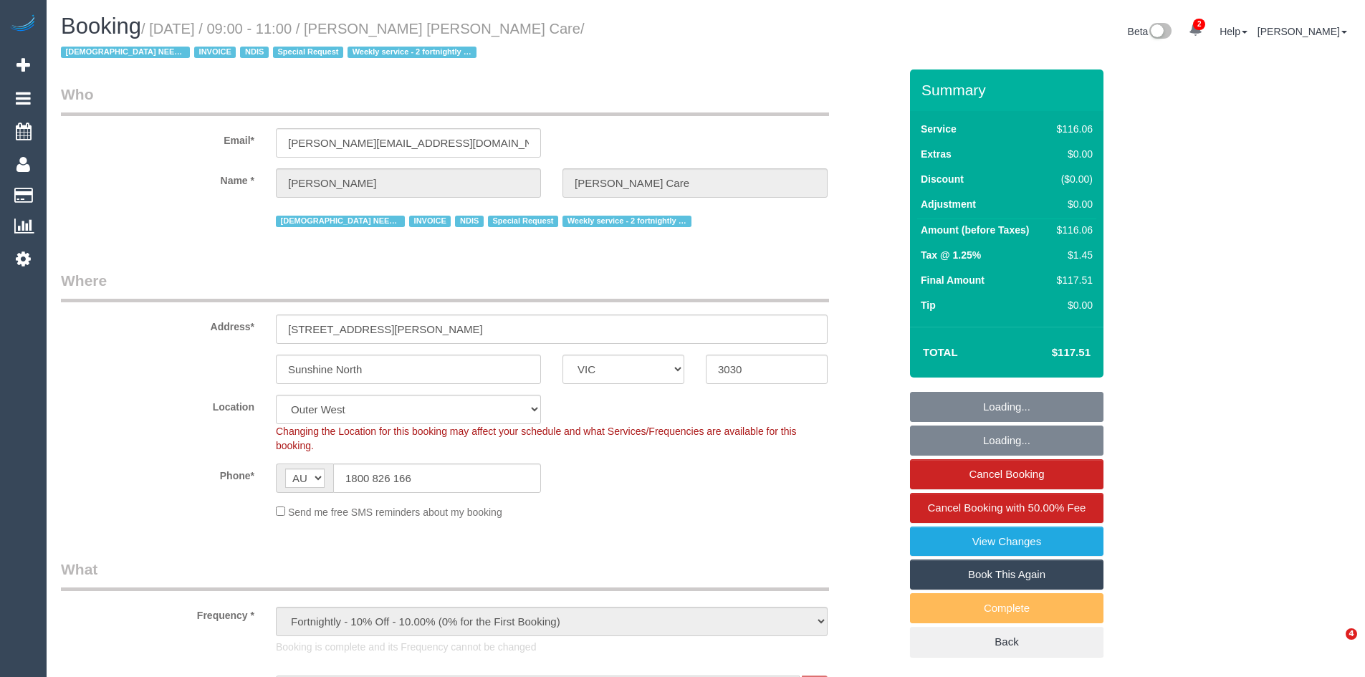
select select "VIC"
select select "number:28"
select select "number:14"
select select "number:19"
select select "number:24"
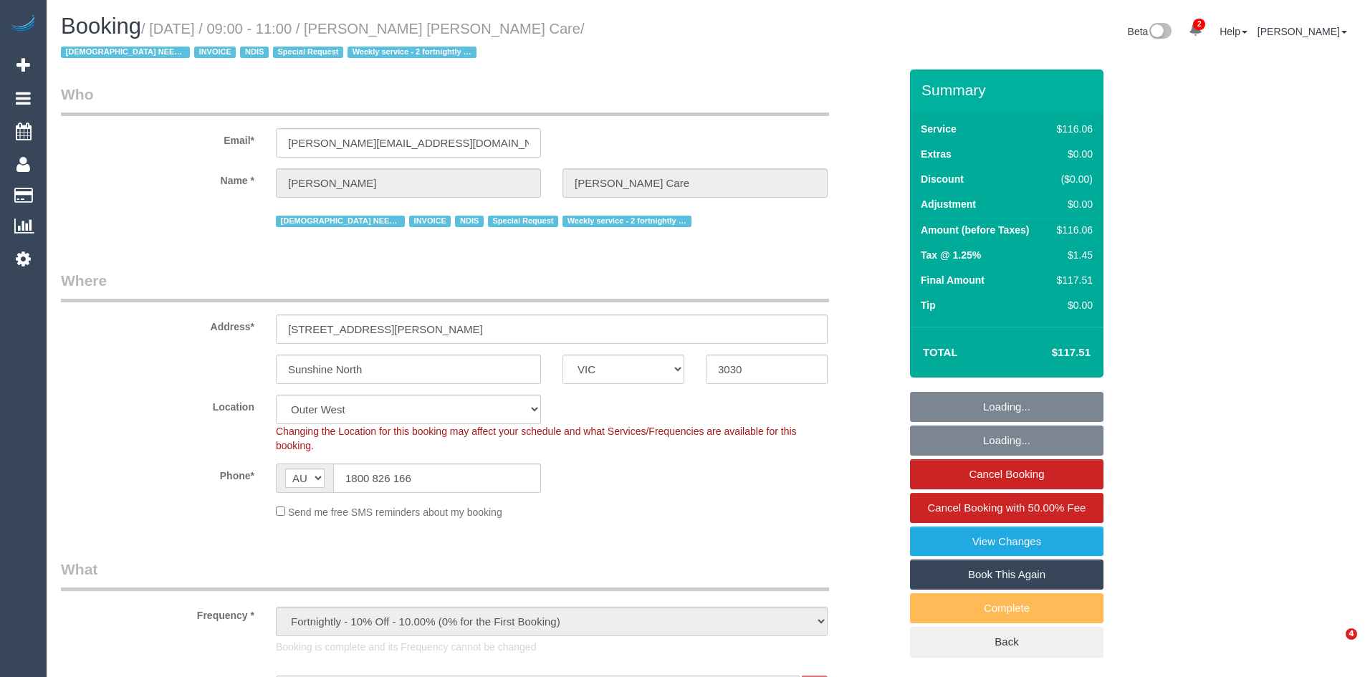
select select "number:35"
select select "object:776"
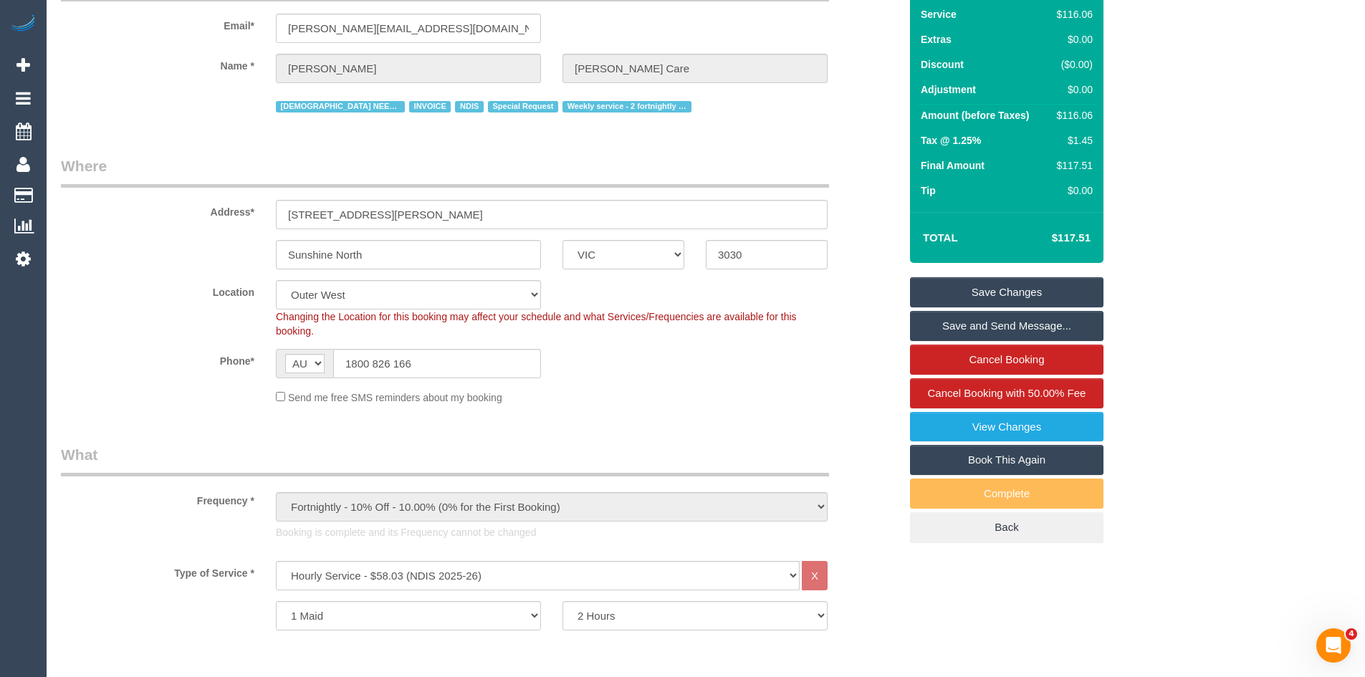
scroll to position [430, 0]
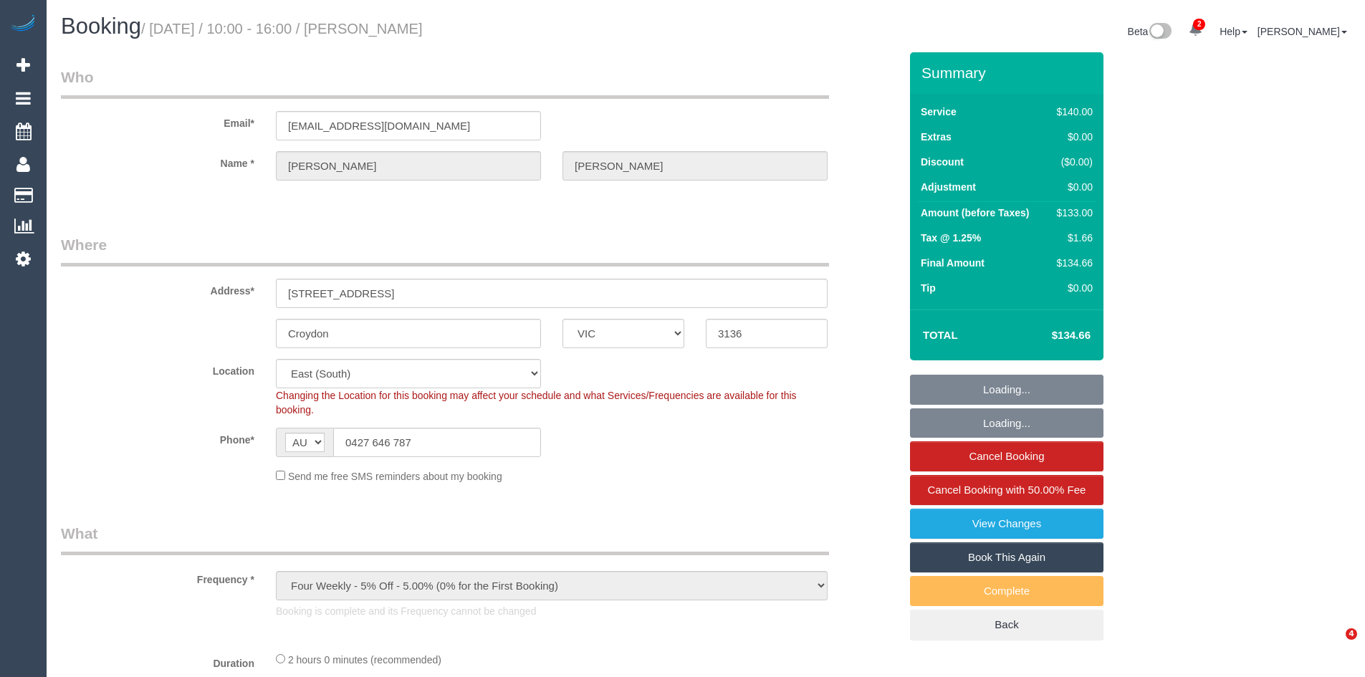
select select "VIC"
select select "number:32"
select select "number:15"
select select "number:34"
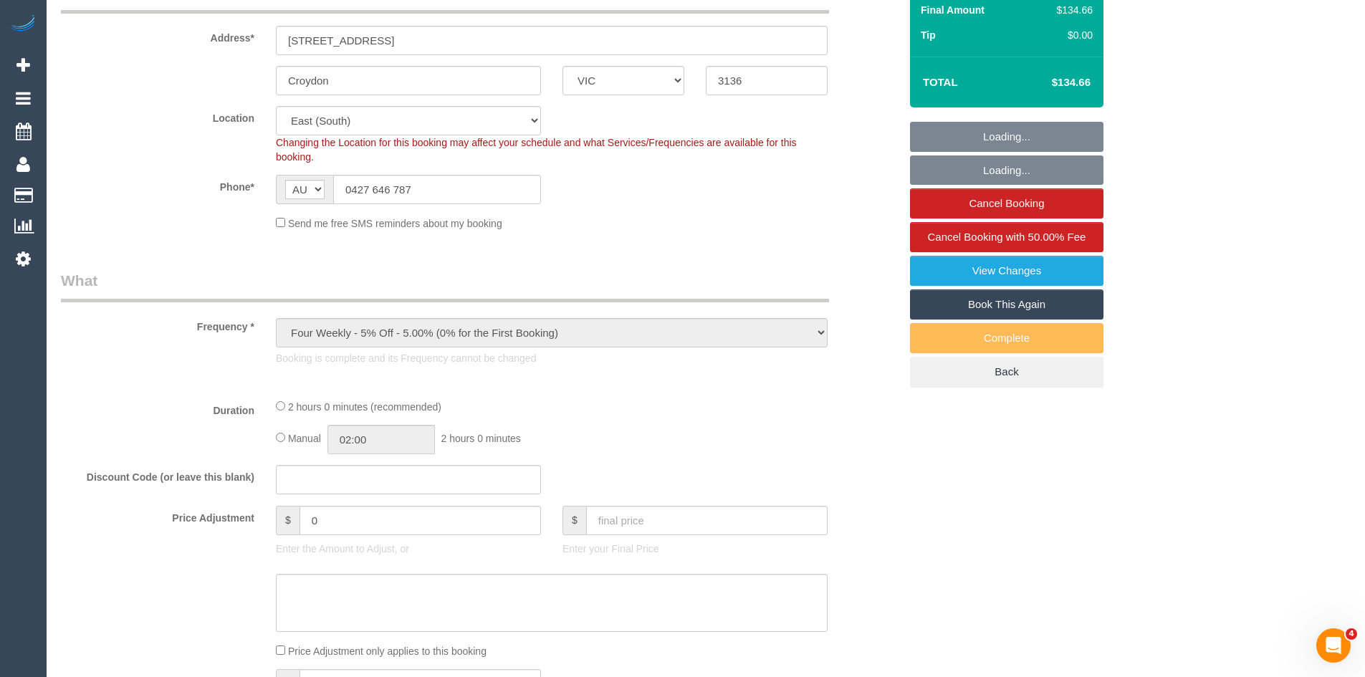
select select "object:728"
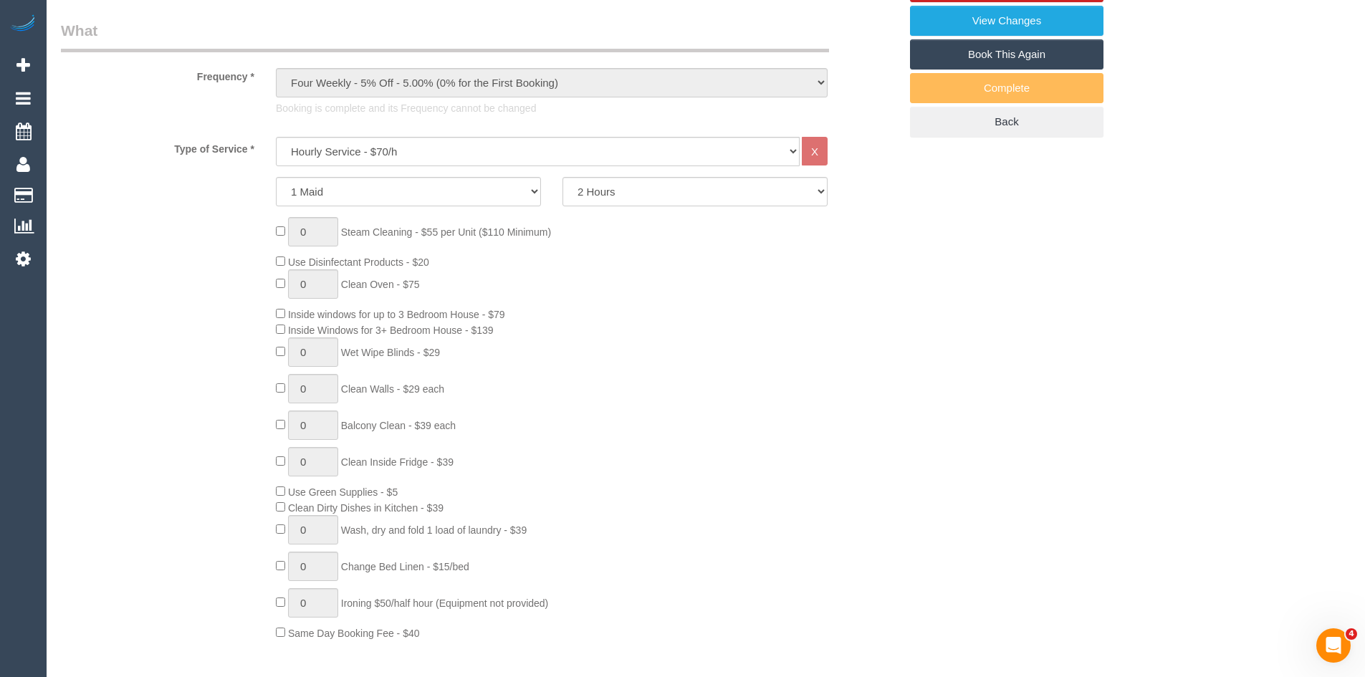
scroll to position [573, 0]
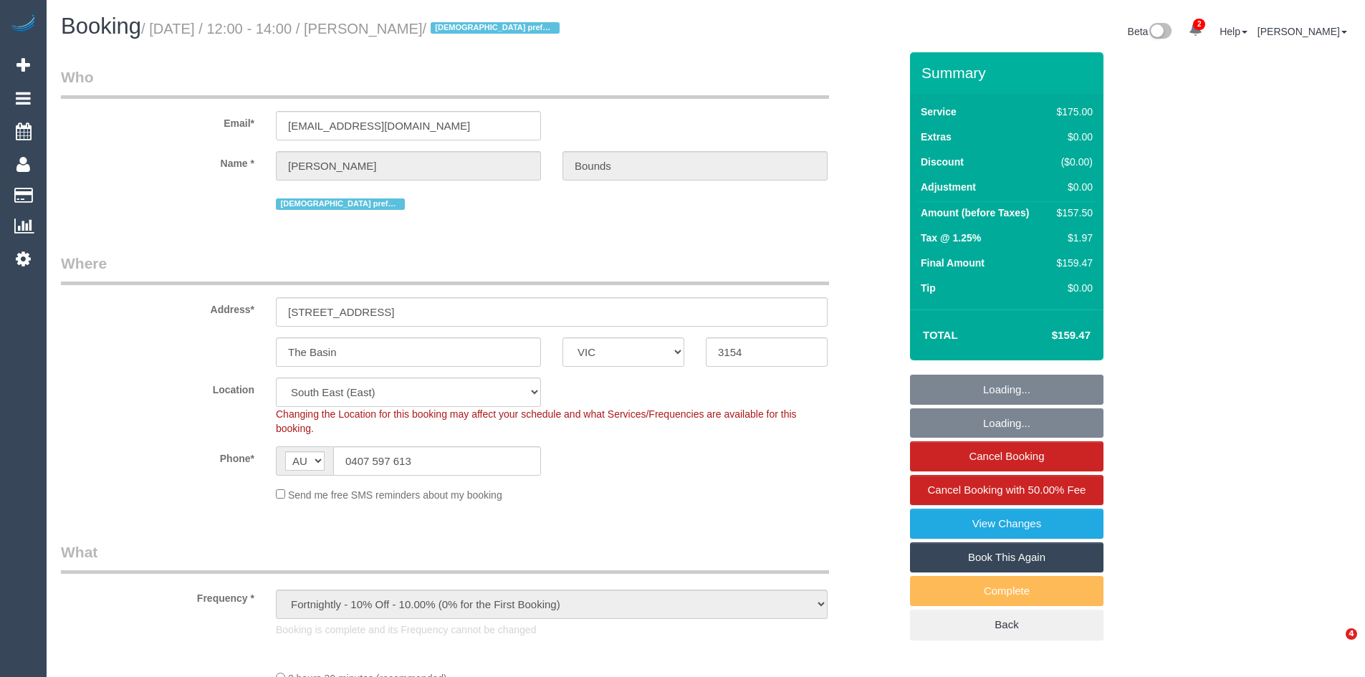
select select "VIC"
select select "object:1438"
select select "150"
select select "number:32"
select select "number:14"
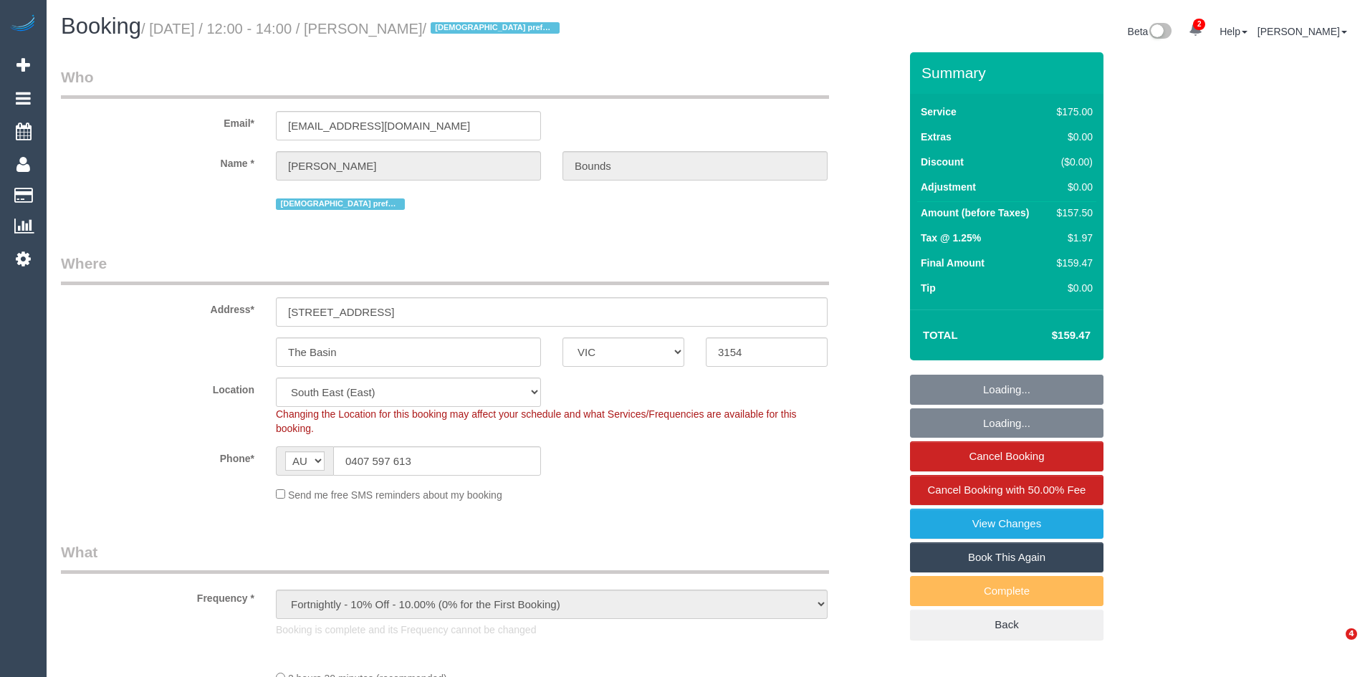
select select "number:18"
select select "number:22"
select select "number:34"
select select "number:11"
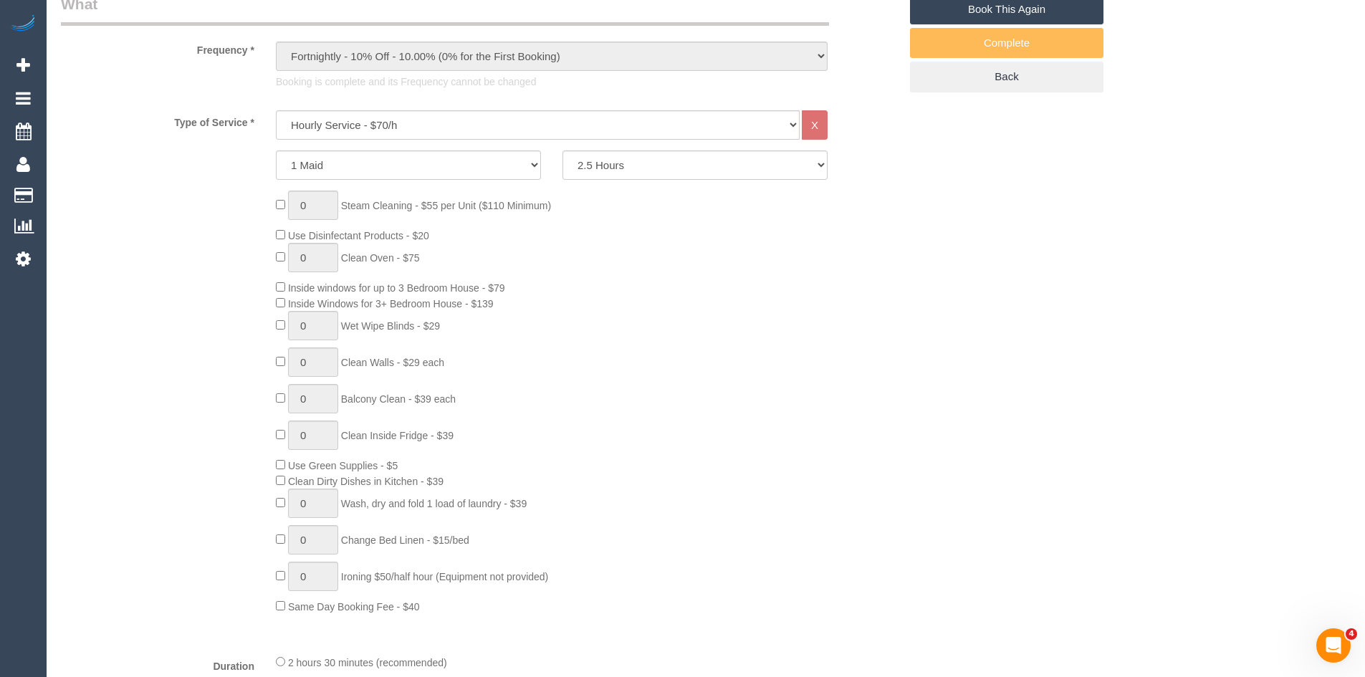
scroll to position [573, 0]
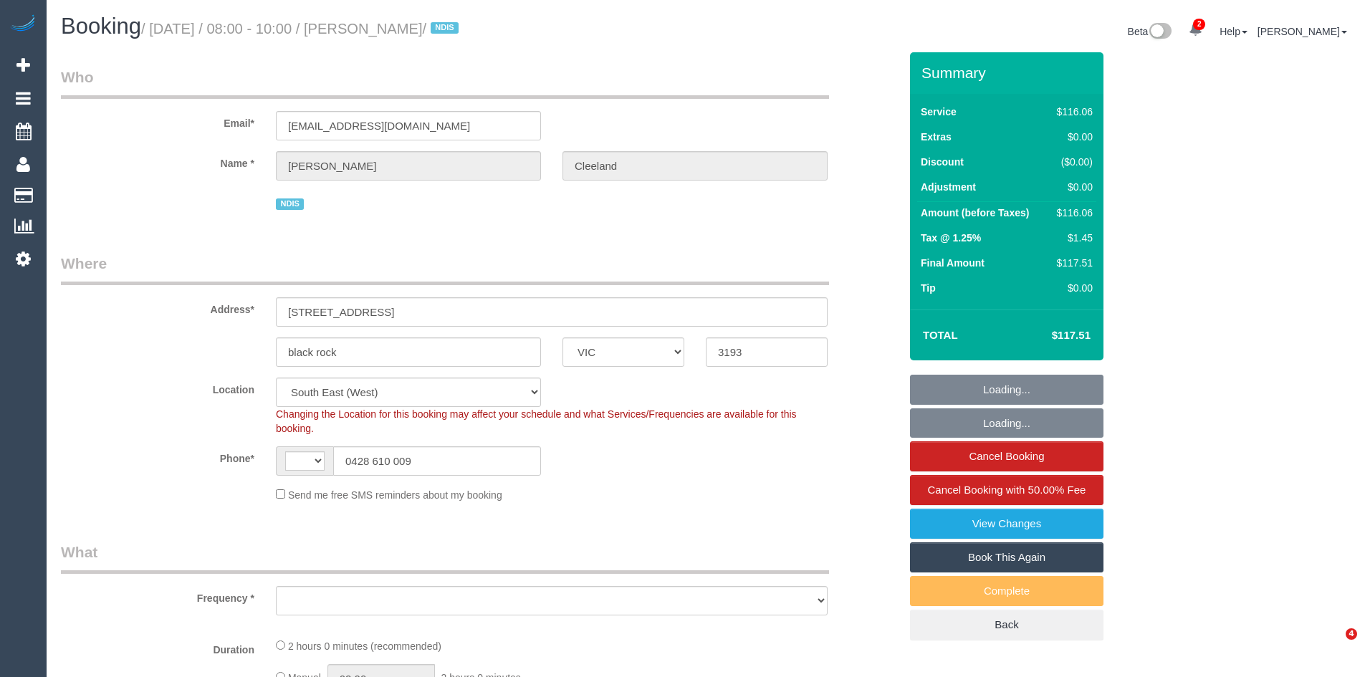
select select "VIC"
select select "number:27"
select select "number:14"
select select "number:18"
select select "number:22"
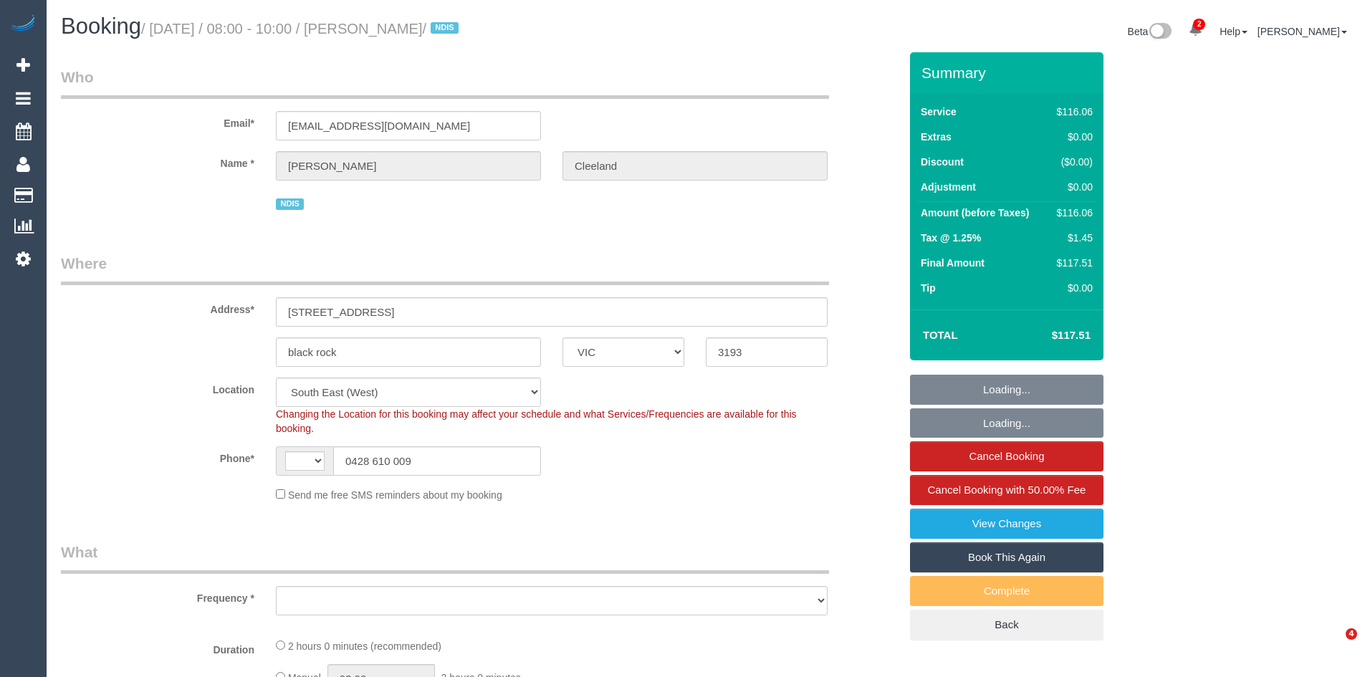
select select "number:33"
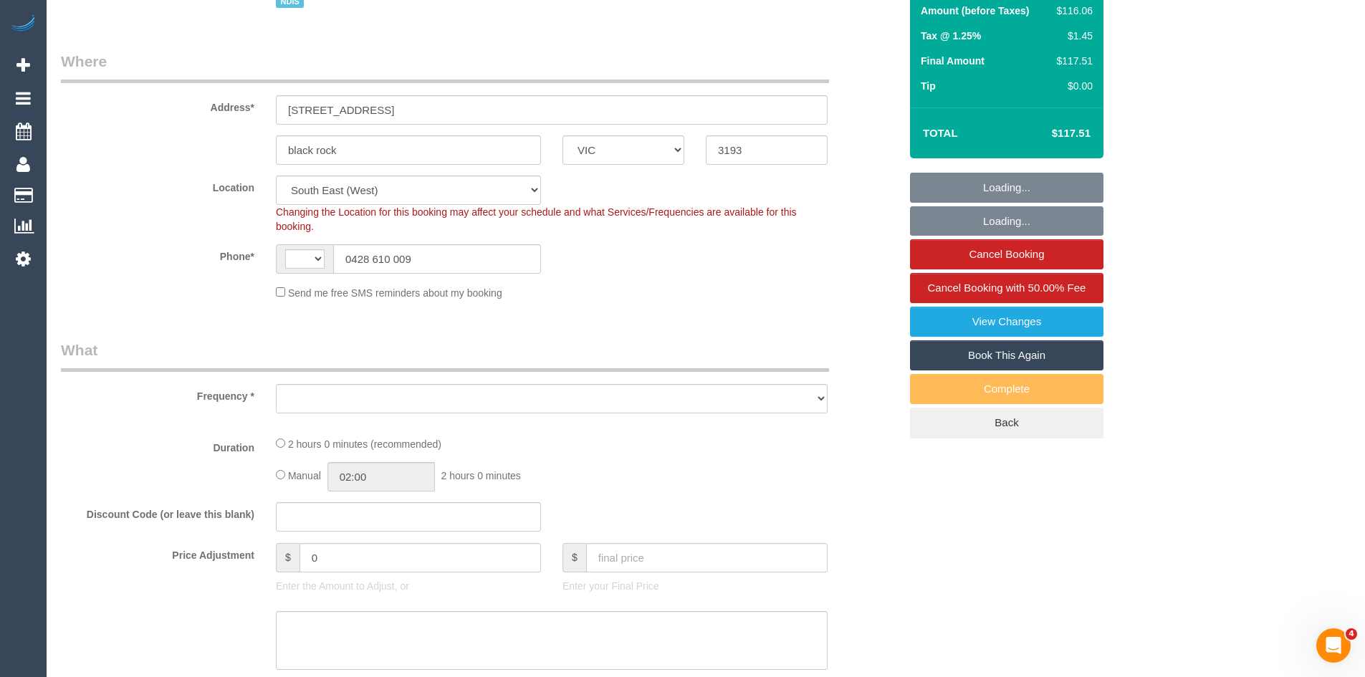
select select "string:AU"
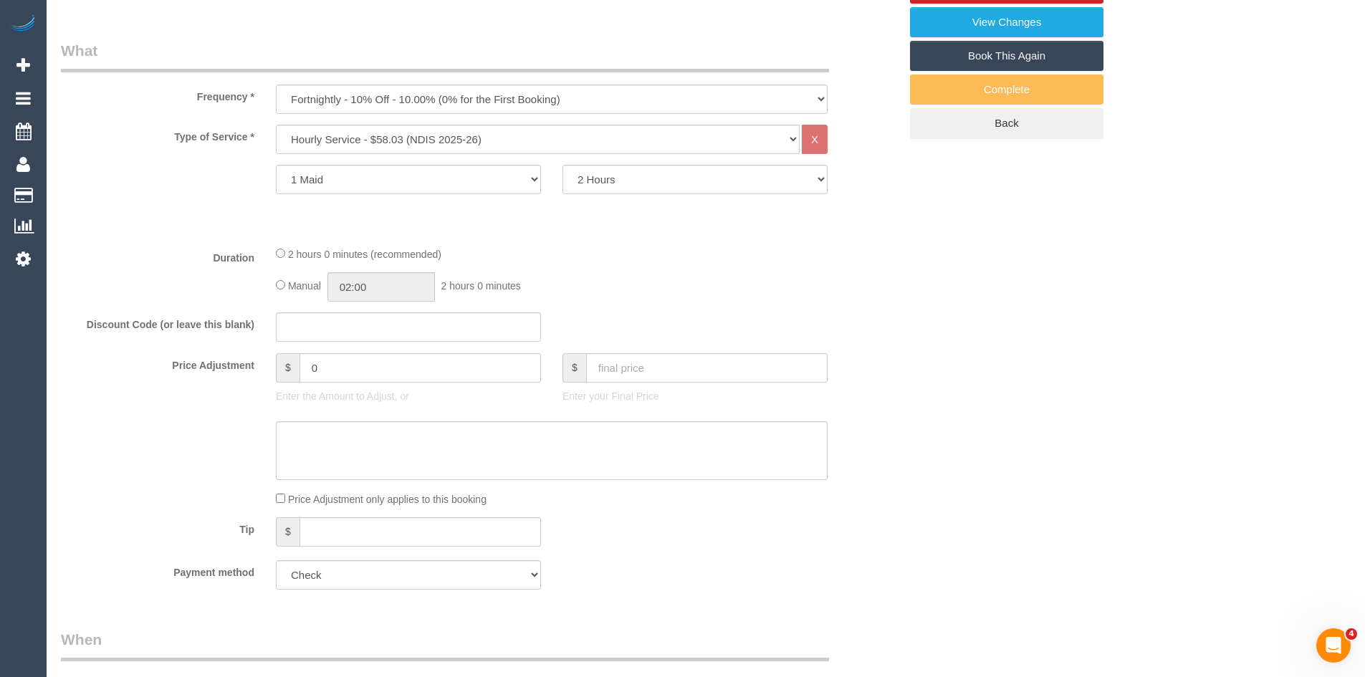
select select "object:755"
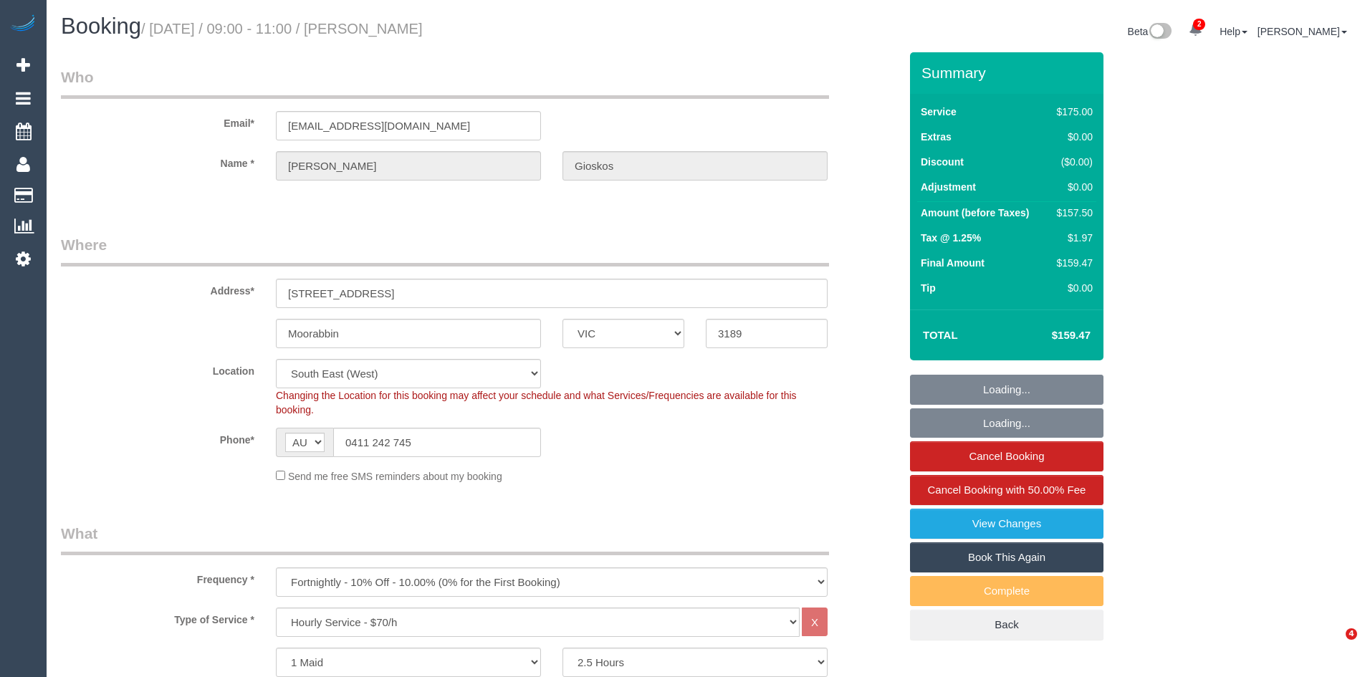
select select "VIC"
select select "150"
select select "number:28"
select select "number:14"
select select "number:19"
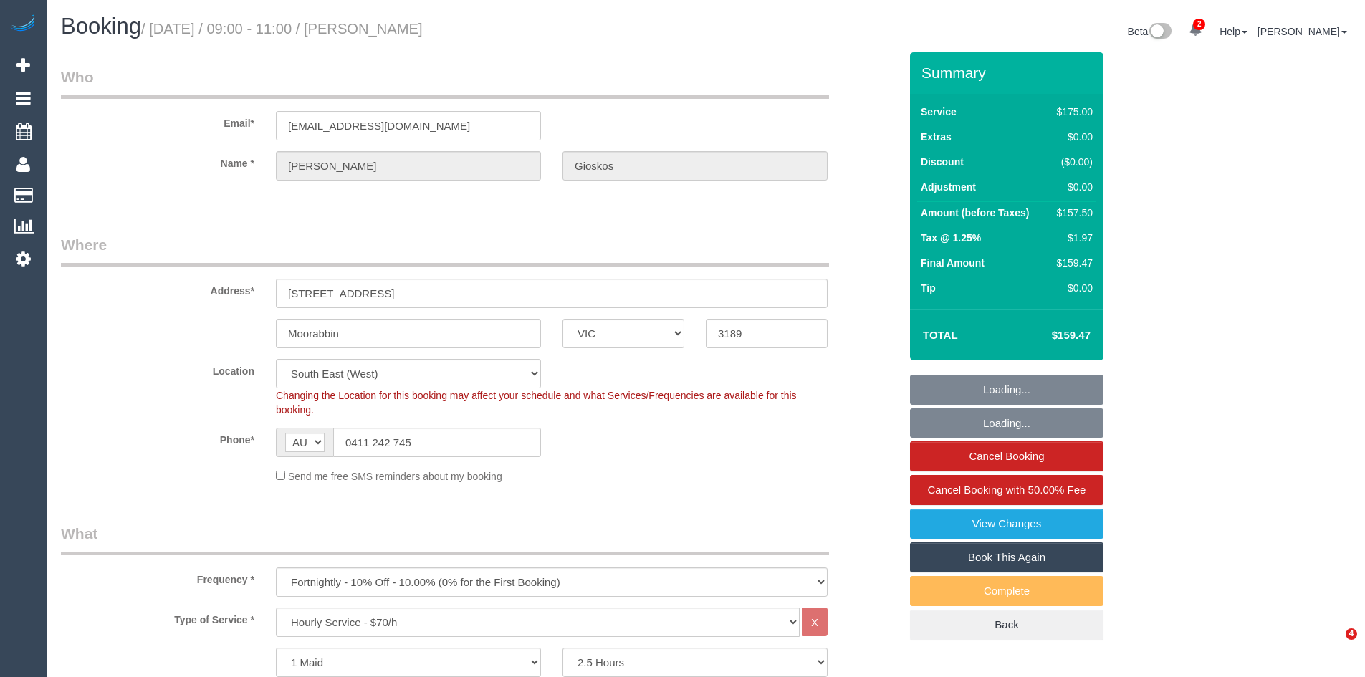
select select "number:25"
select select "number:34"
select select "number:13"
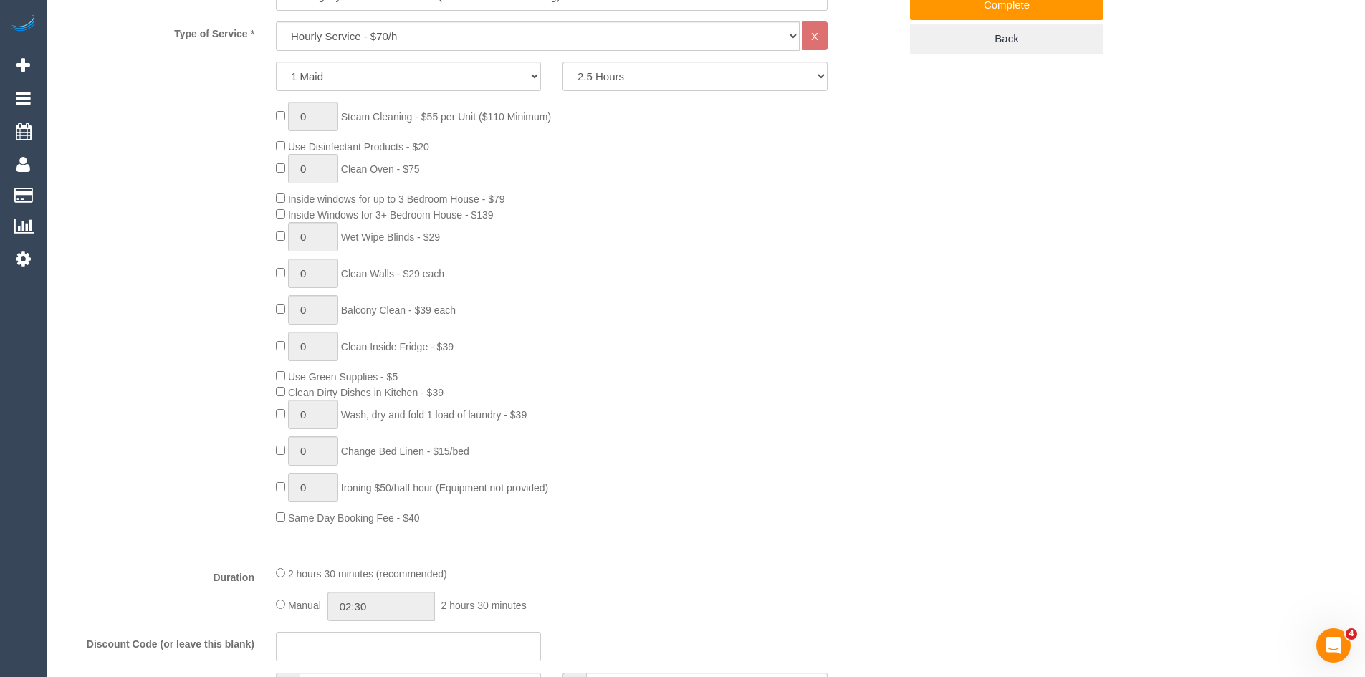
scroll to position [645, 0]
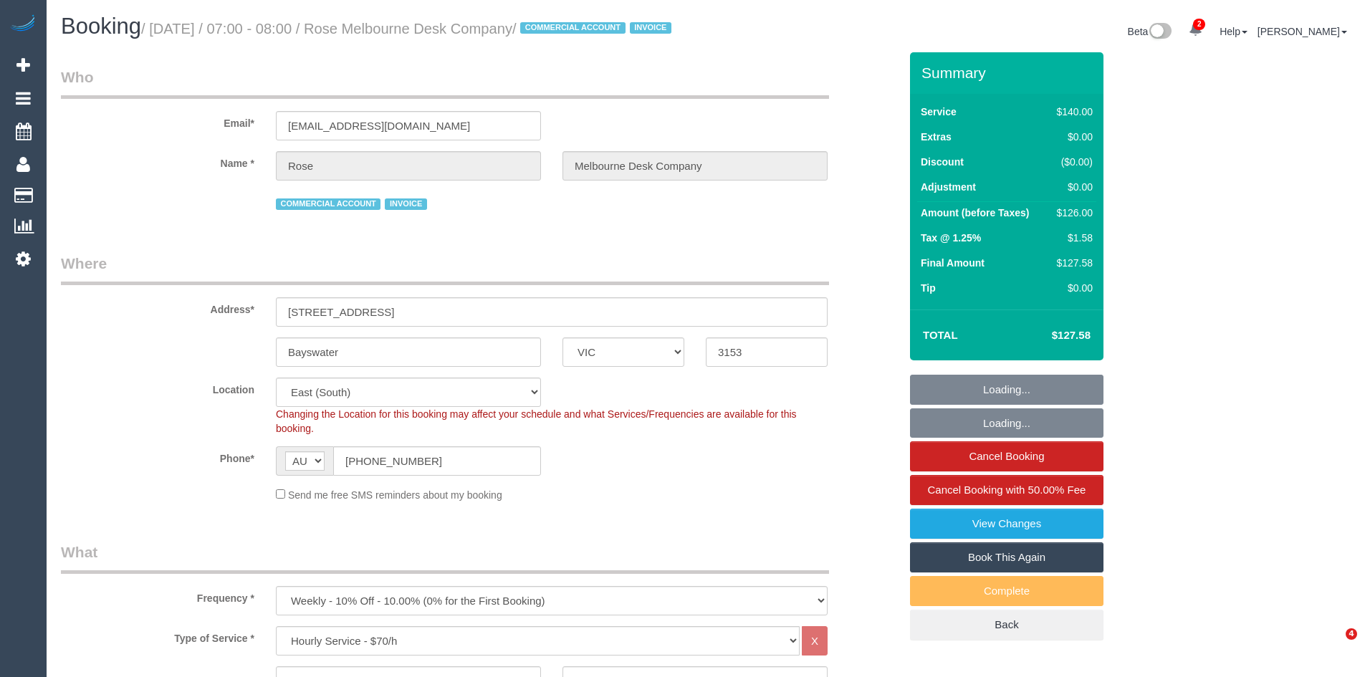
select select "VIC"
select select "object:718"
select select "number:28"
select select "number:14"
select select "number:18"
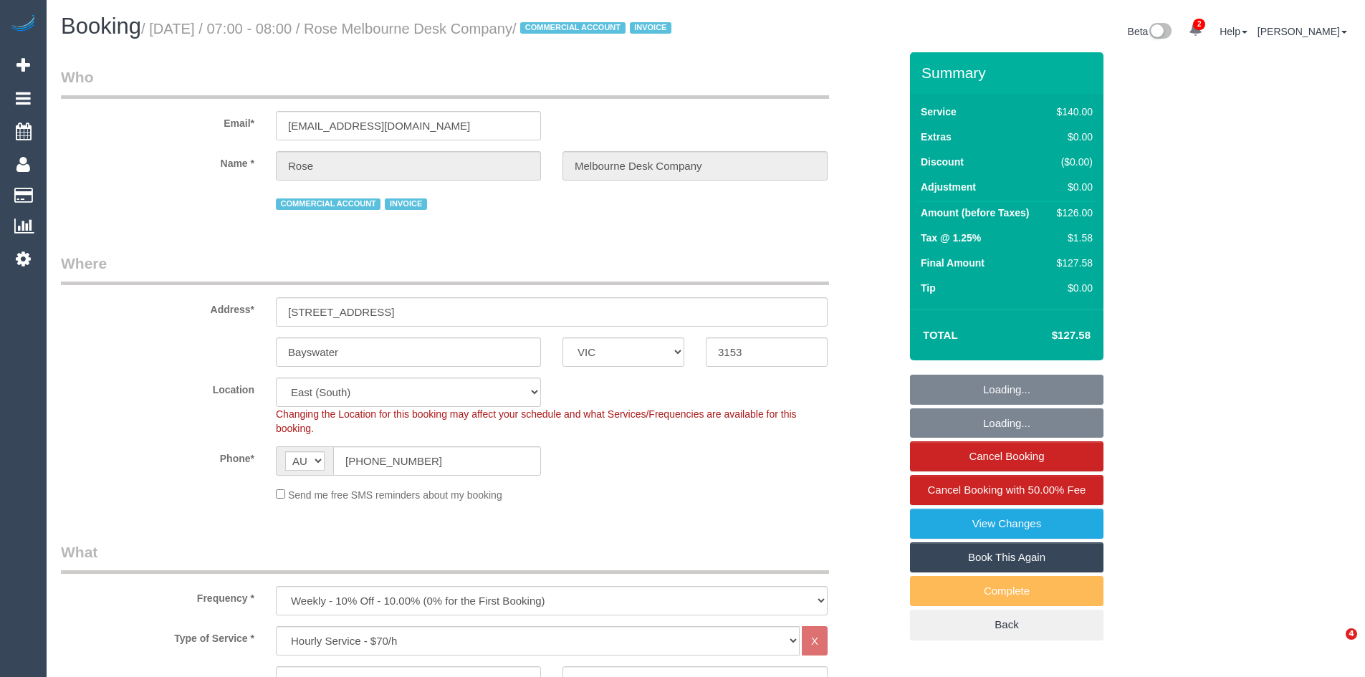
select select "number:22"
select select "number:35"
select select "number:11"
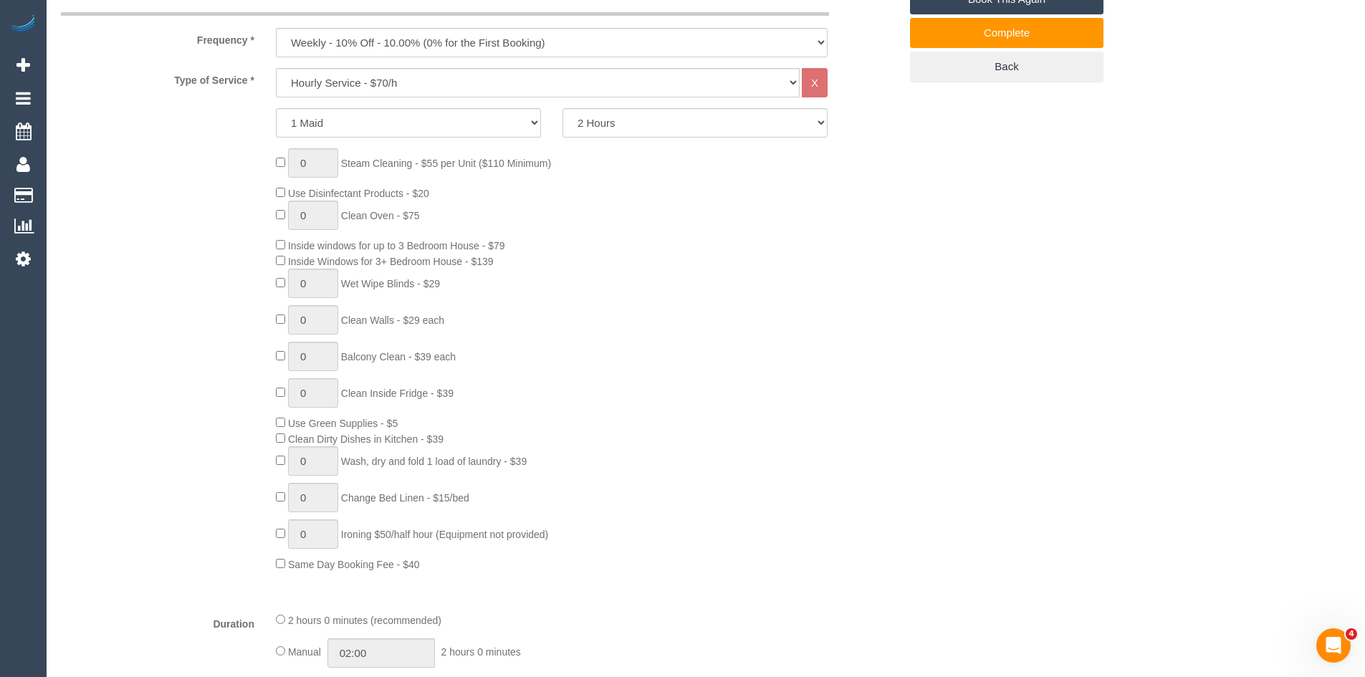
scroll to position [573, 0]
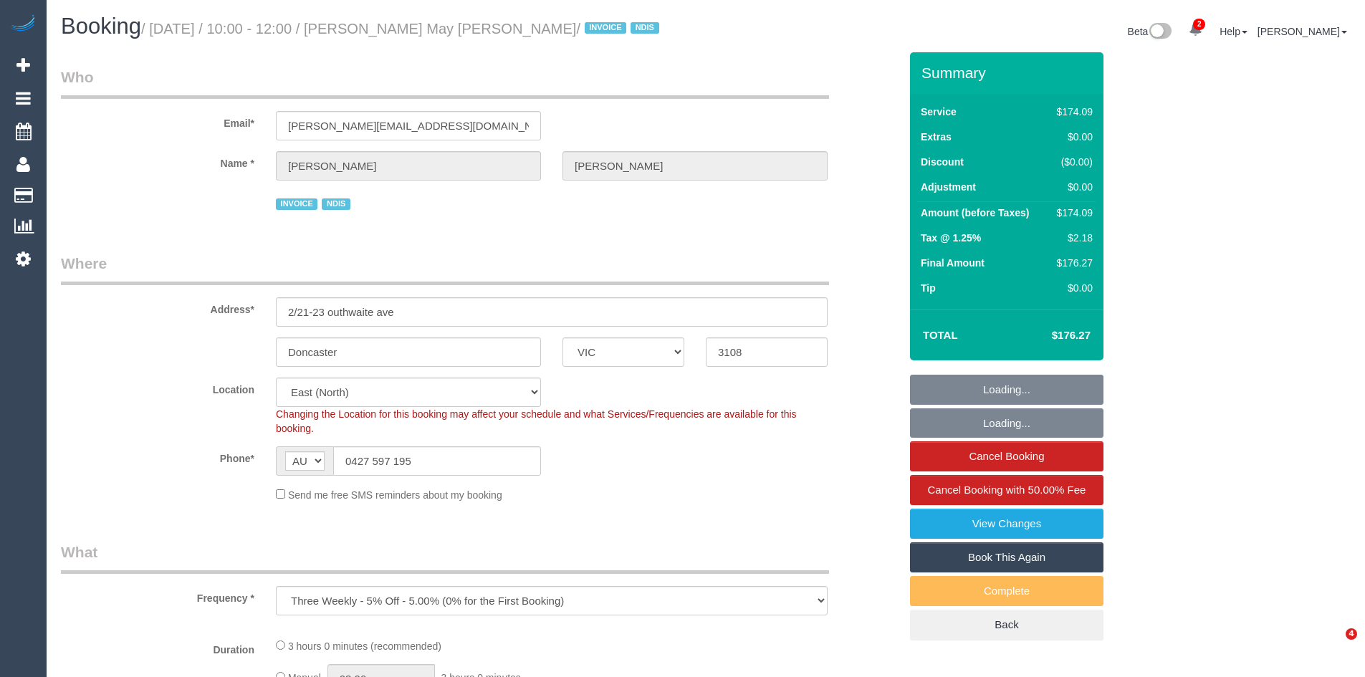
select select "VIC"
select select "number:28"
select select "number:14"
select select "number:18"
select select "number:36"
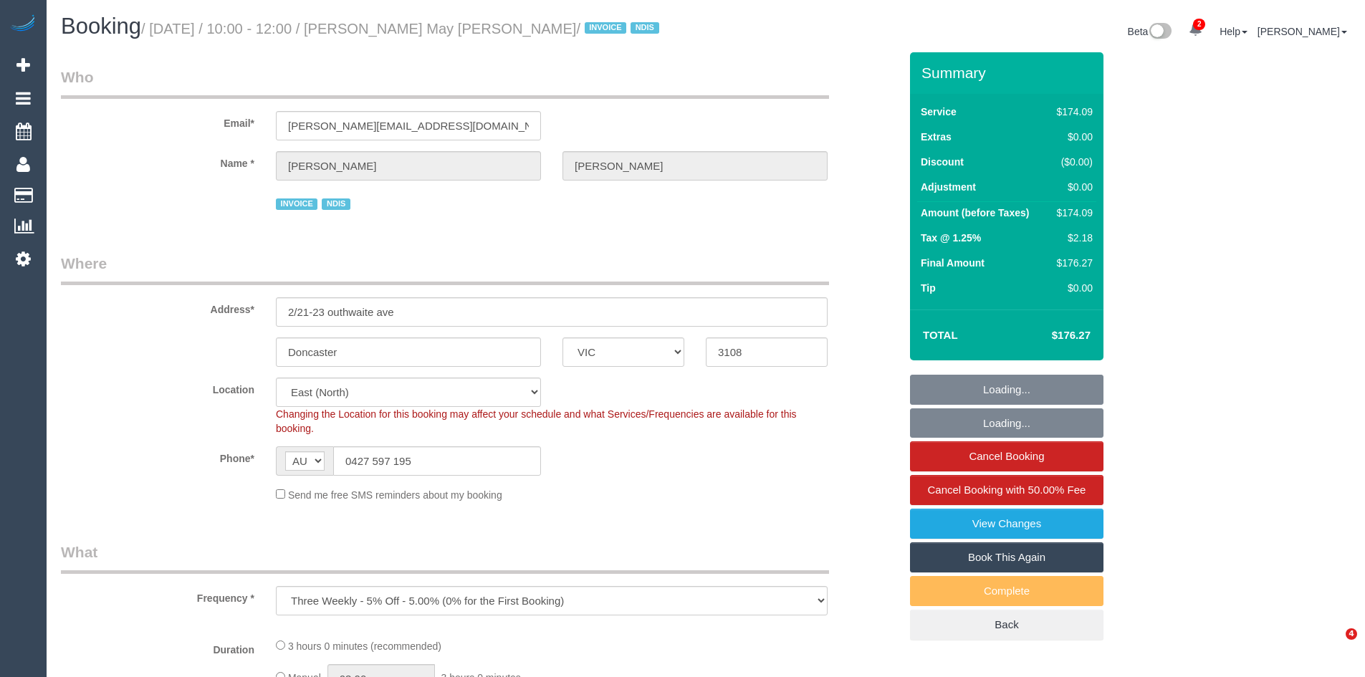
select select "number:33"
select select "180"
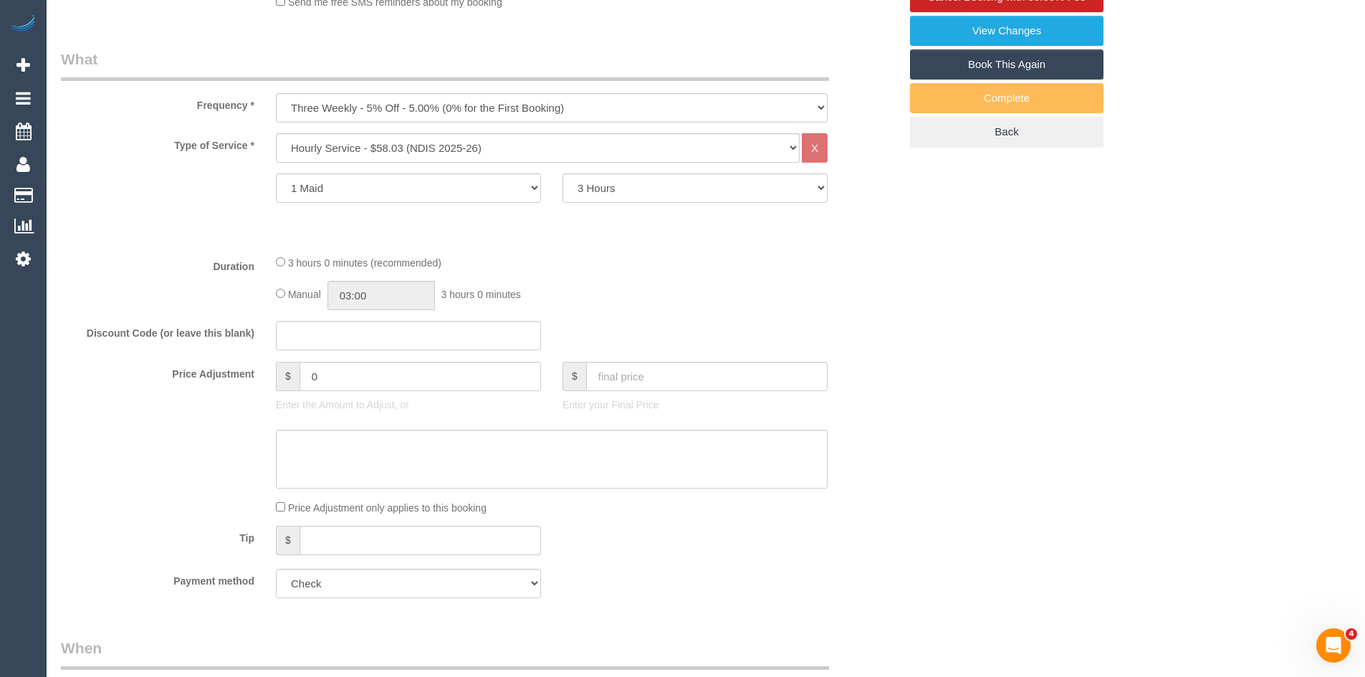
scroll to position [501, 0]
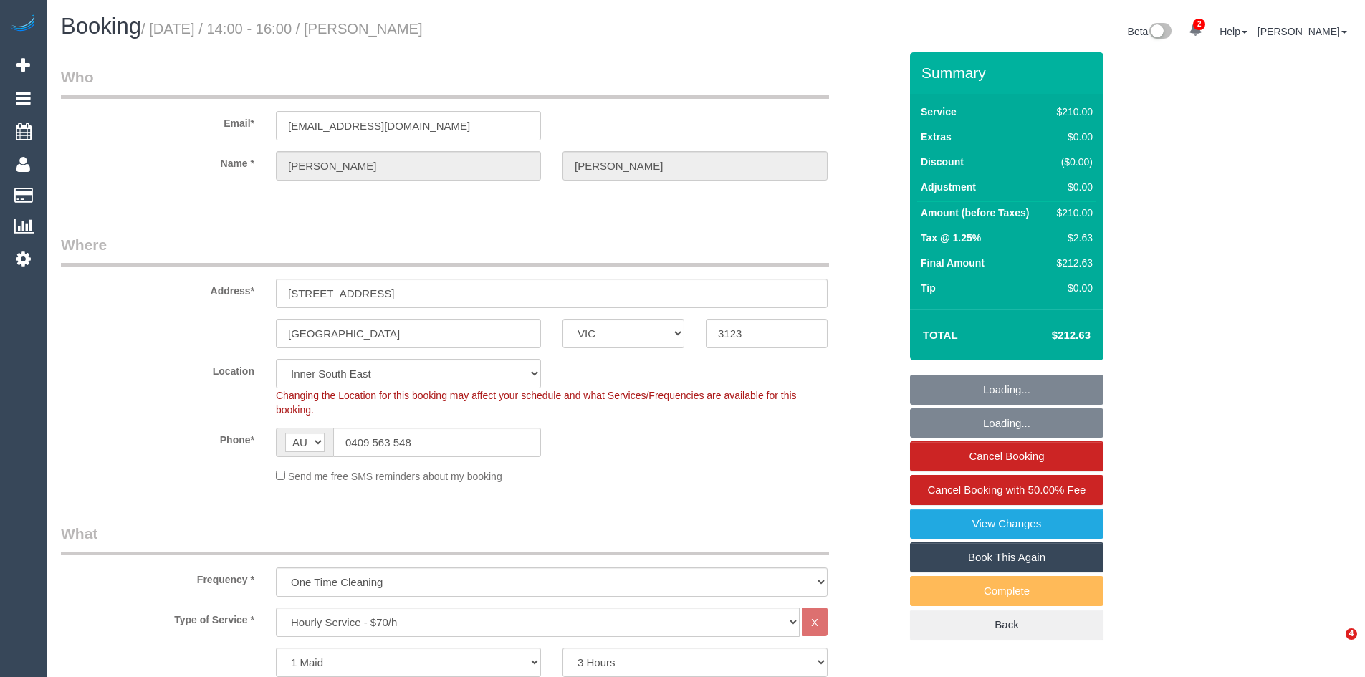
select select "VIC"
select select "180"
select select "string:stripe-pm_1P0yzA2GScqysDRVG7txryzU"
select select "number:27"
select select "number:14"
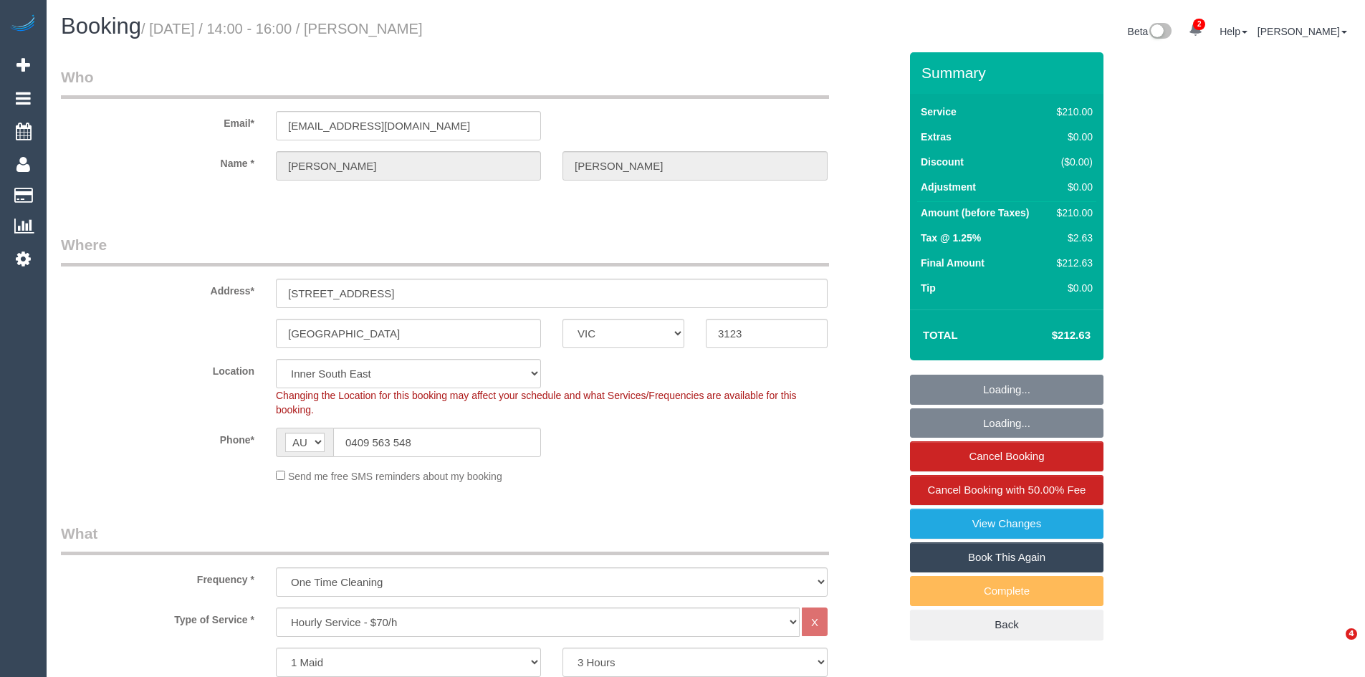
select select "number:19"
select select "number:23"
select select "number:12"
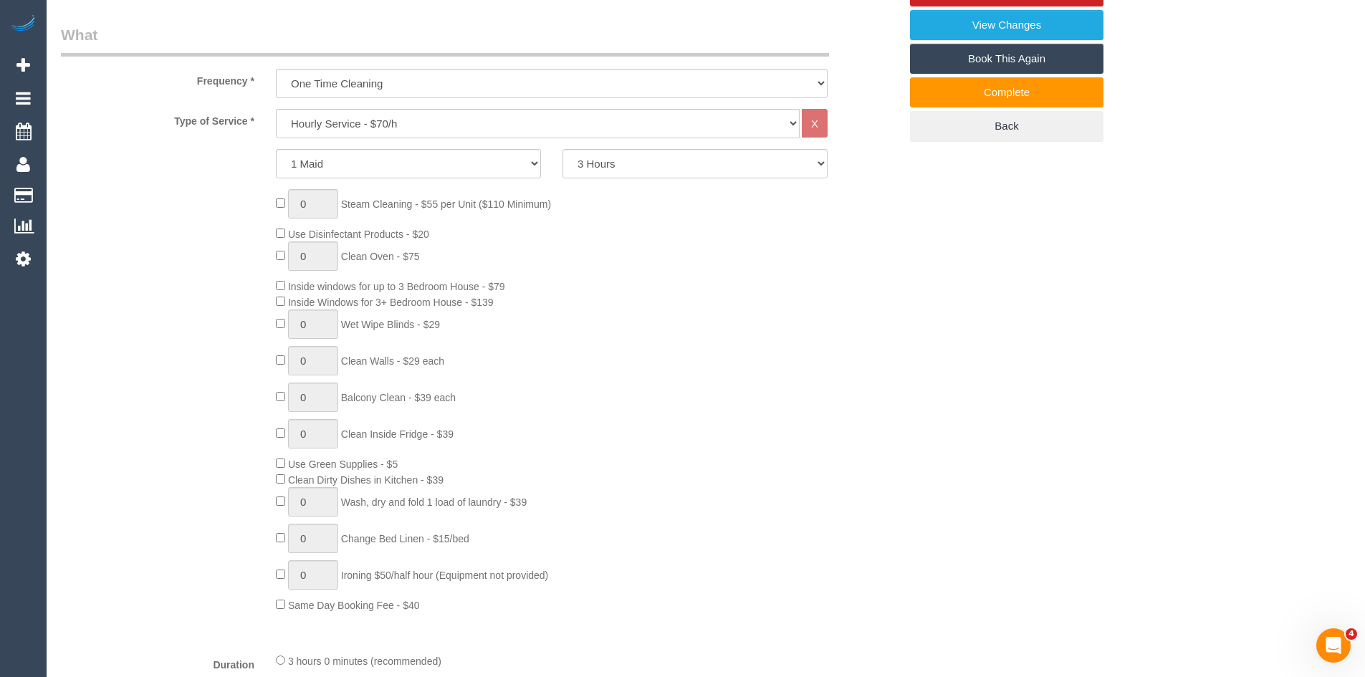
scroll to position [501, 0]
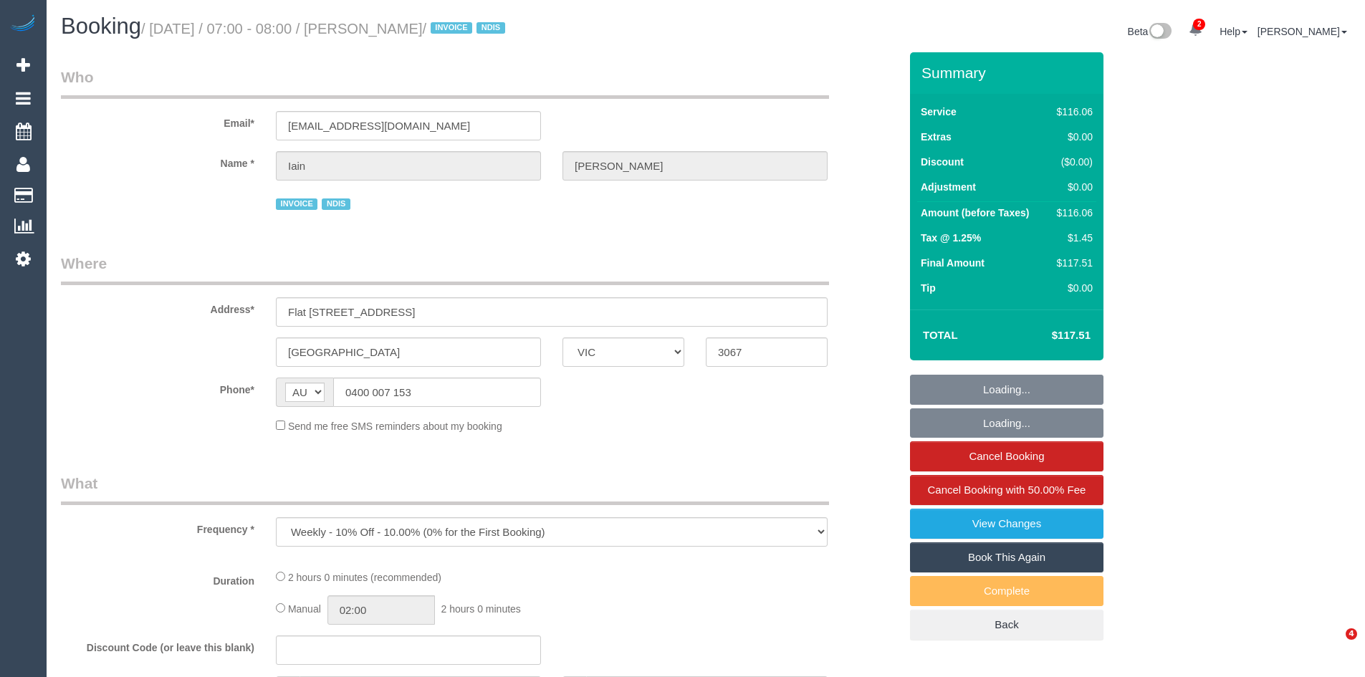
select select "VIC"
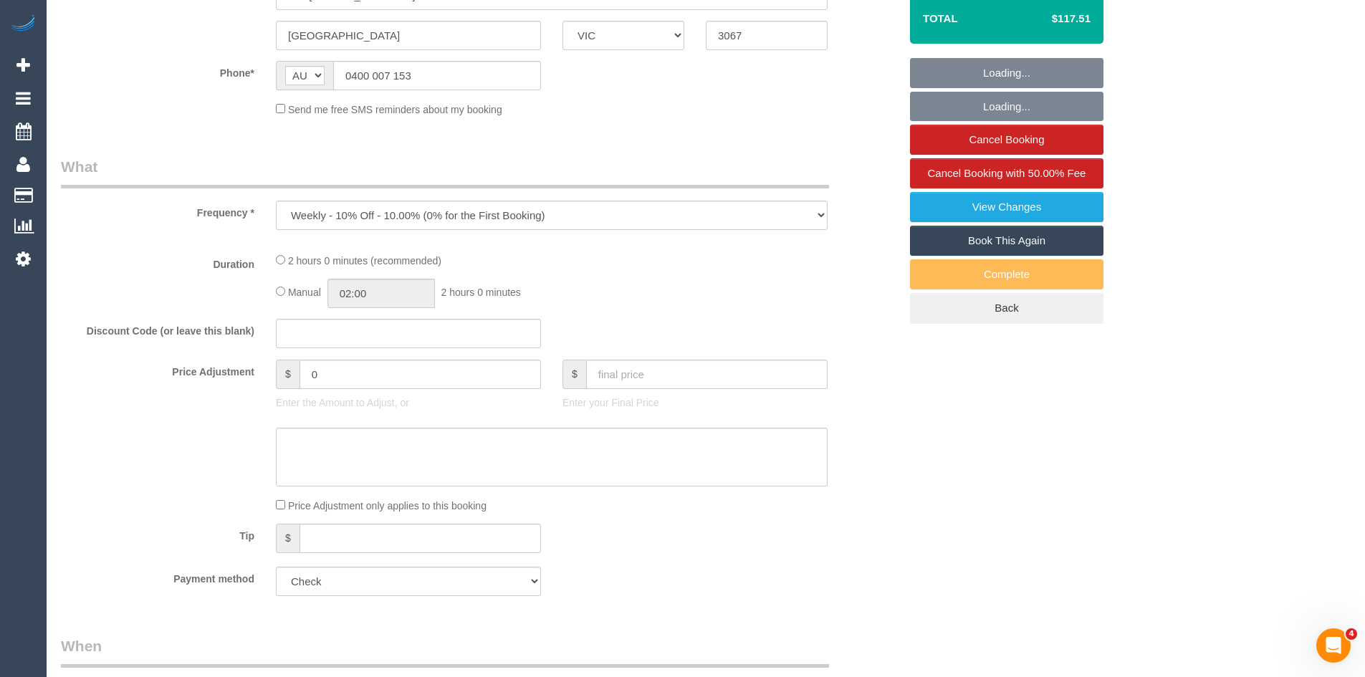
select select "number:28"
select select "number:14"
select select "number:19"
select select "number:36"
select select "number:35"
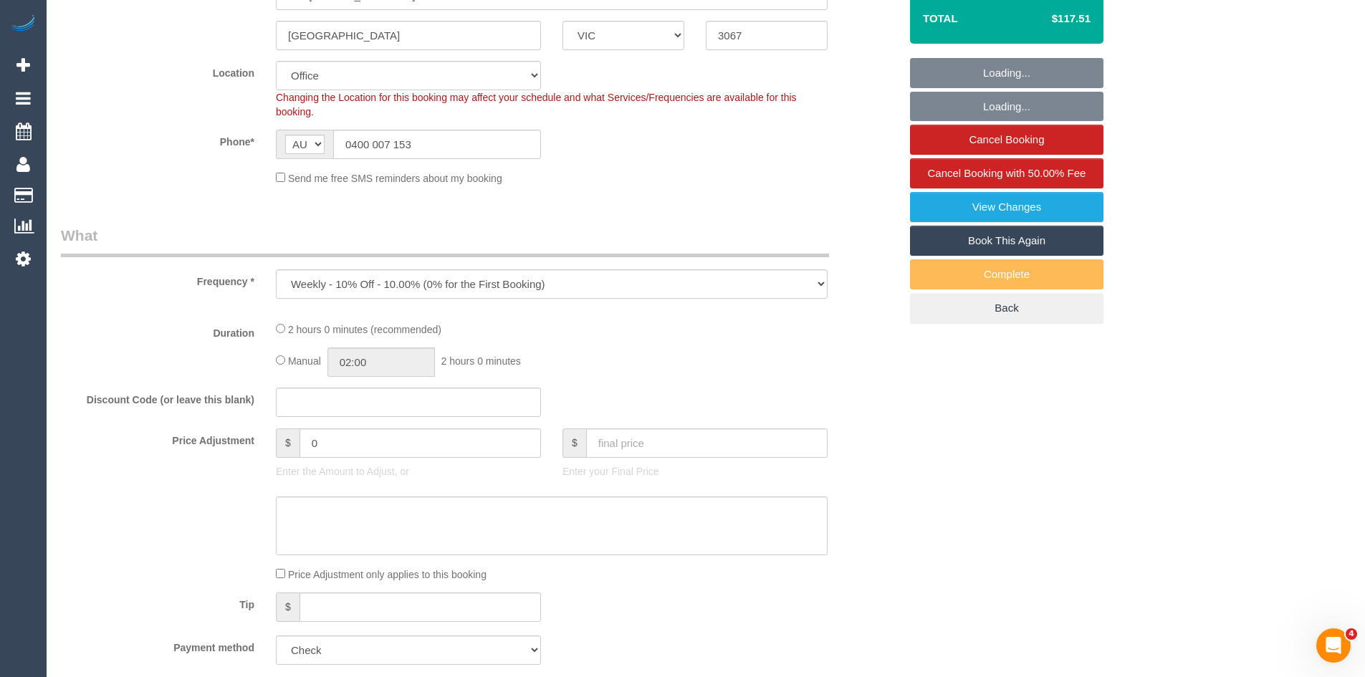
scroll to position [501, 0]
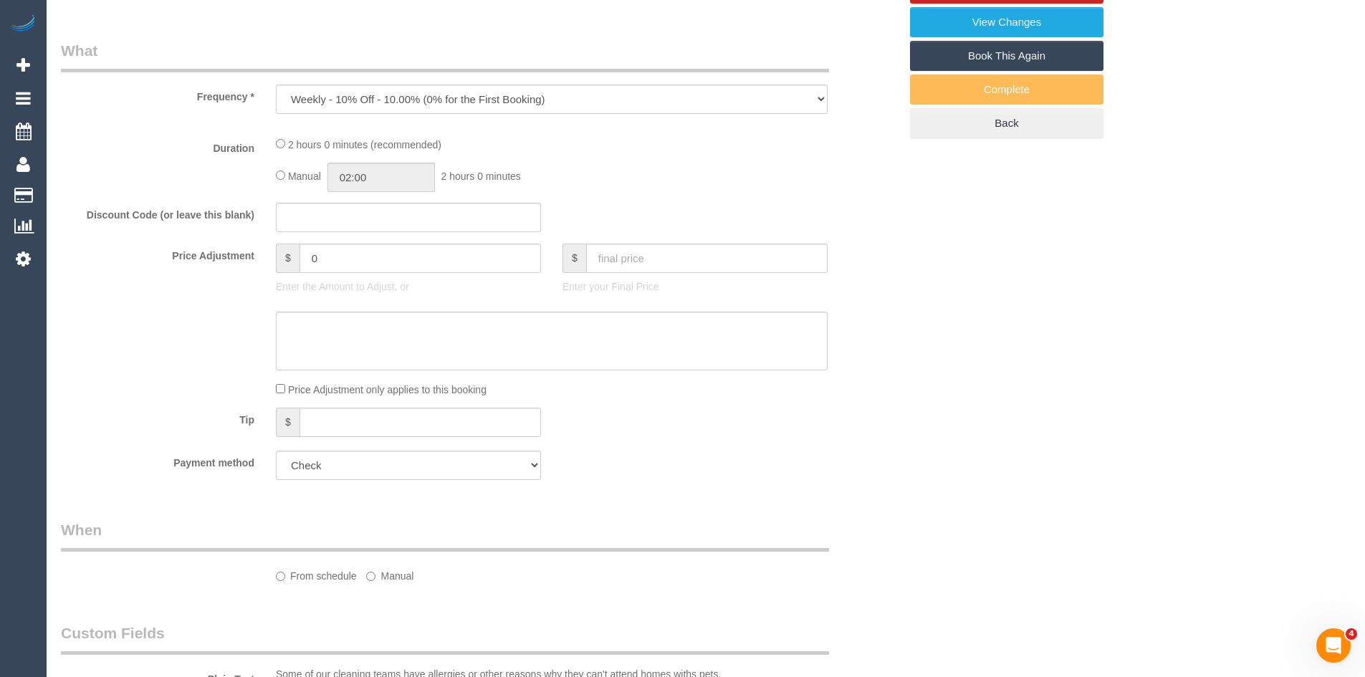
select select "object:721"
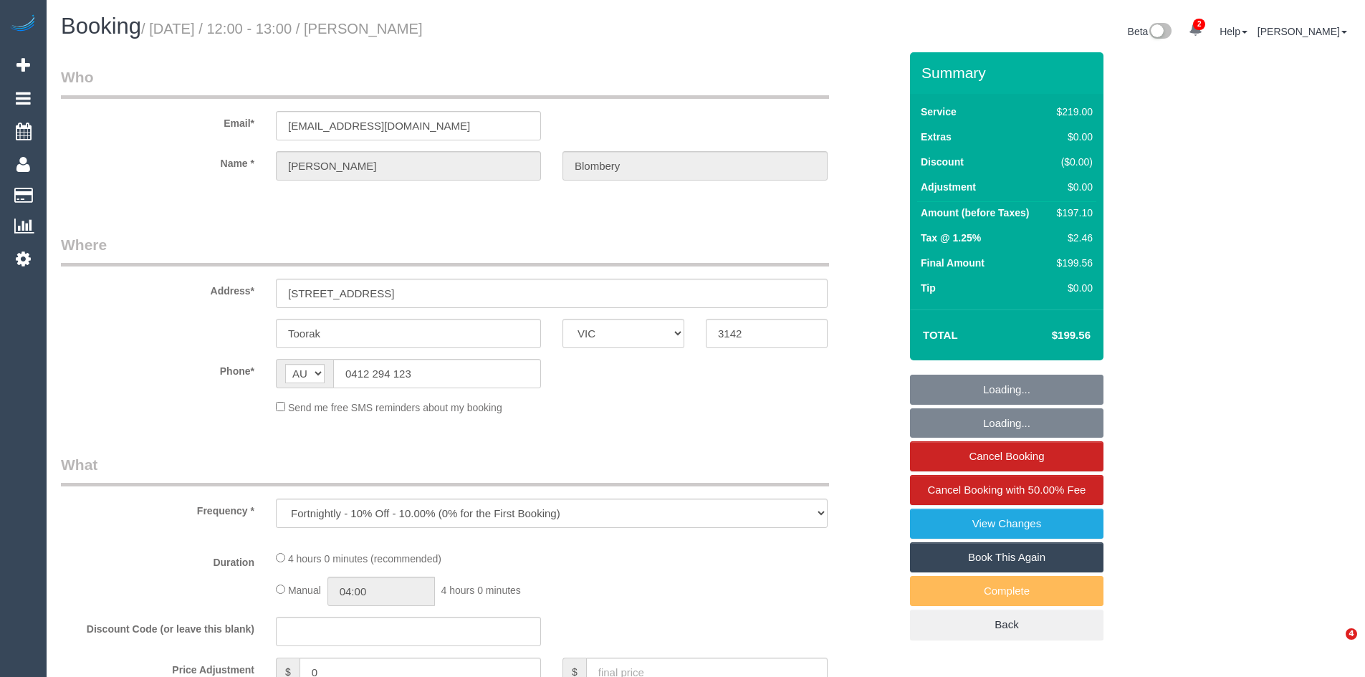
select select "VIC"
select select "number:28"
select select "number:14"
select select "number:19"
select select "number:22"
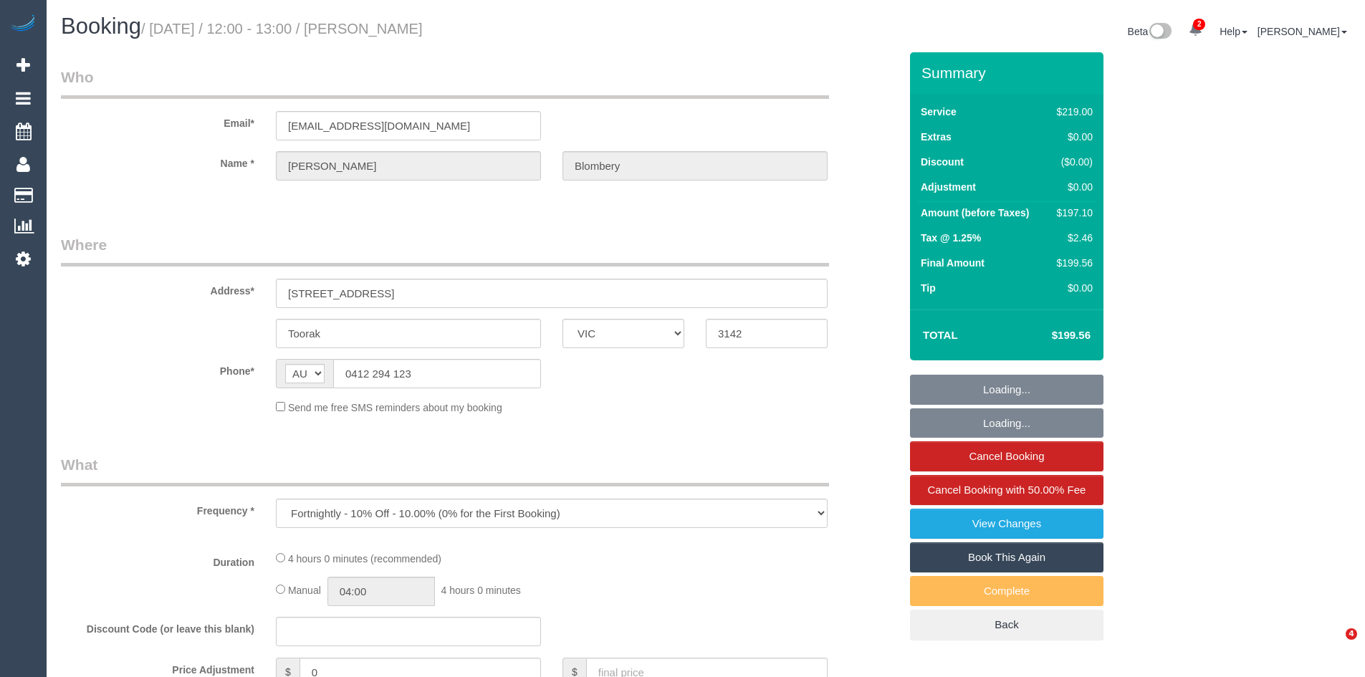
select select "number:13"
select select "string:stripe-pm_1PEhNY2GScqysDRVa9HO6bZy"
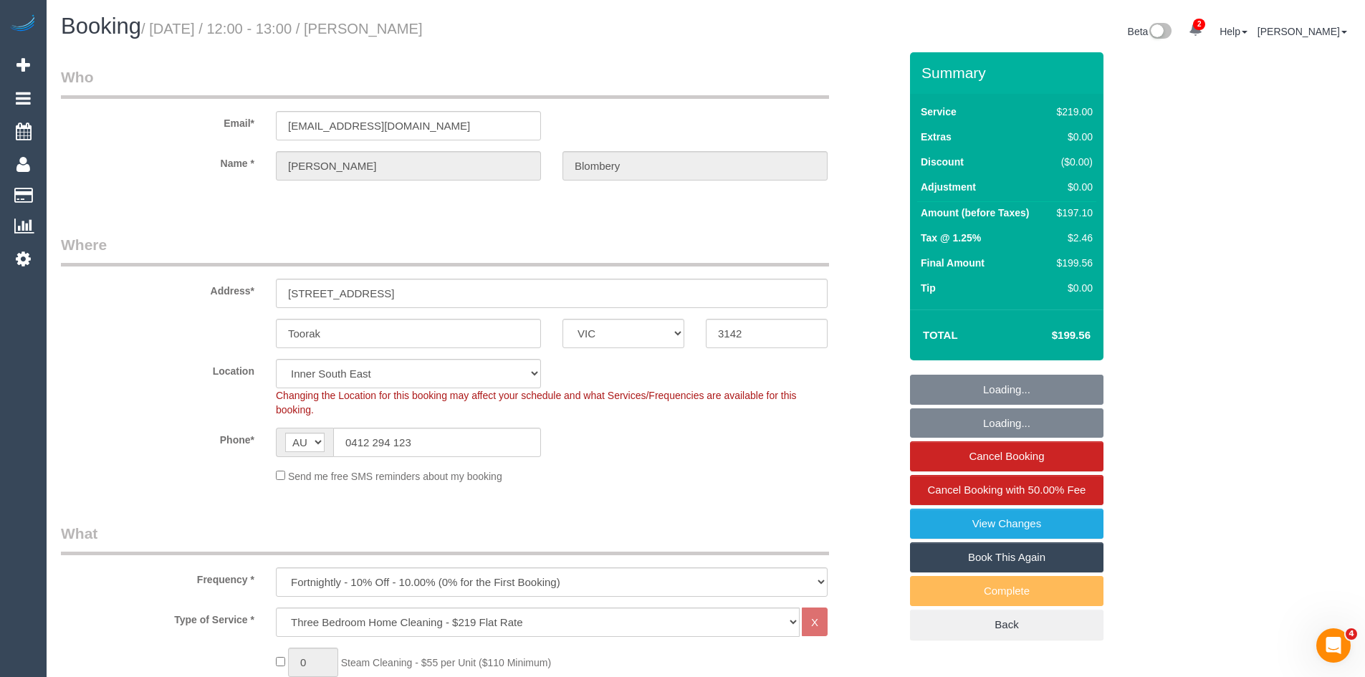
select select "object:1396"
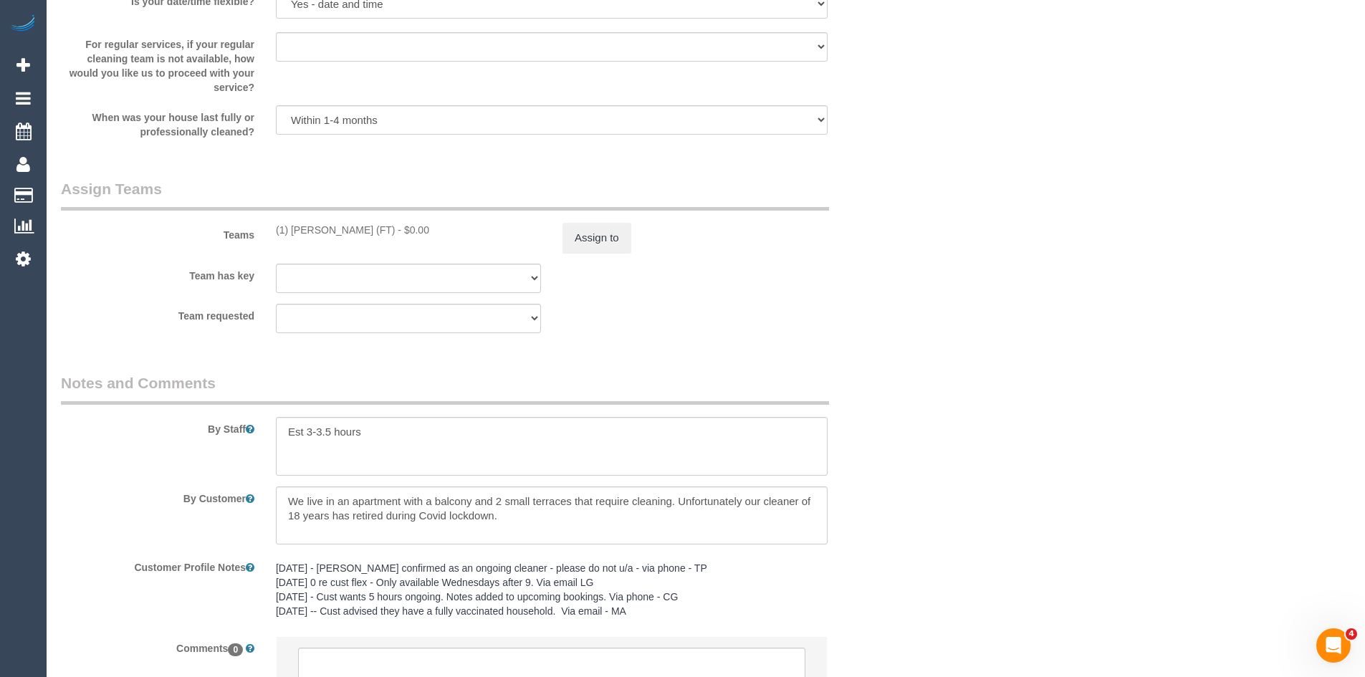
scroll to position [2077, 0]
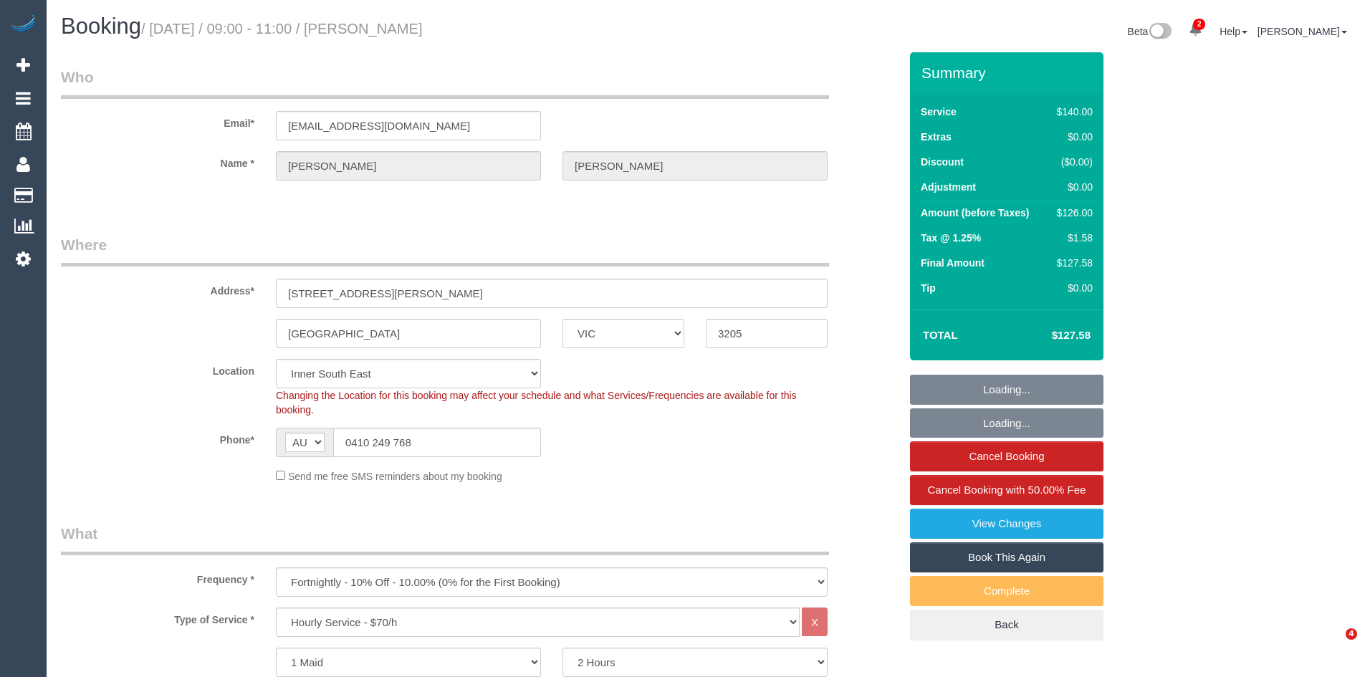
select select "VIC"
select select "string:stripe-pm_1Qn7Hz2GScqysDRV3HEvvV9j"
select select "number:28"
select select "number:15"
select select "number:18"
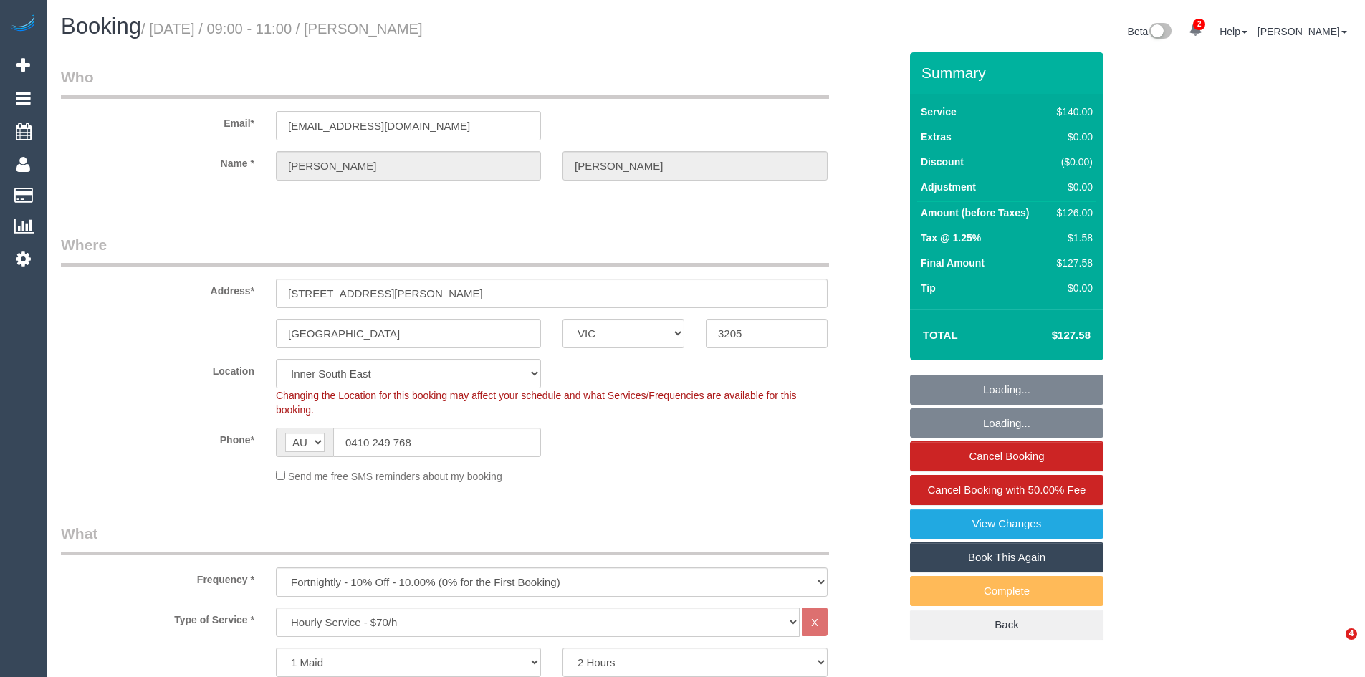
select select "number:22"
select select "number:26"
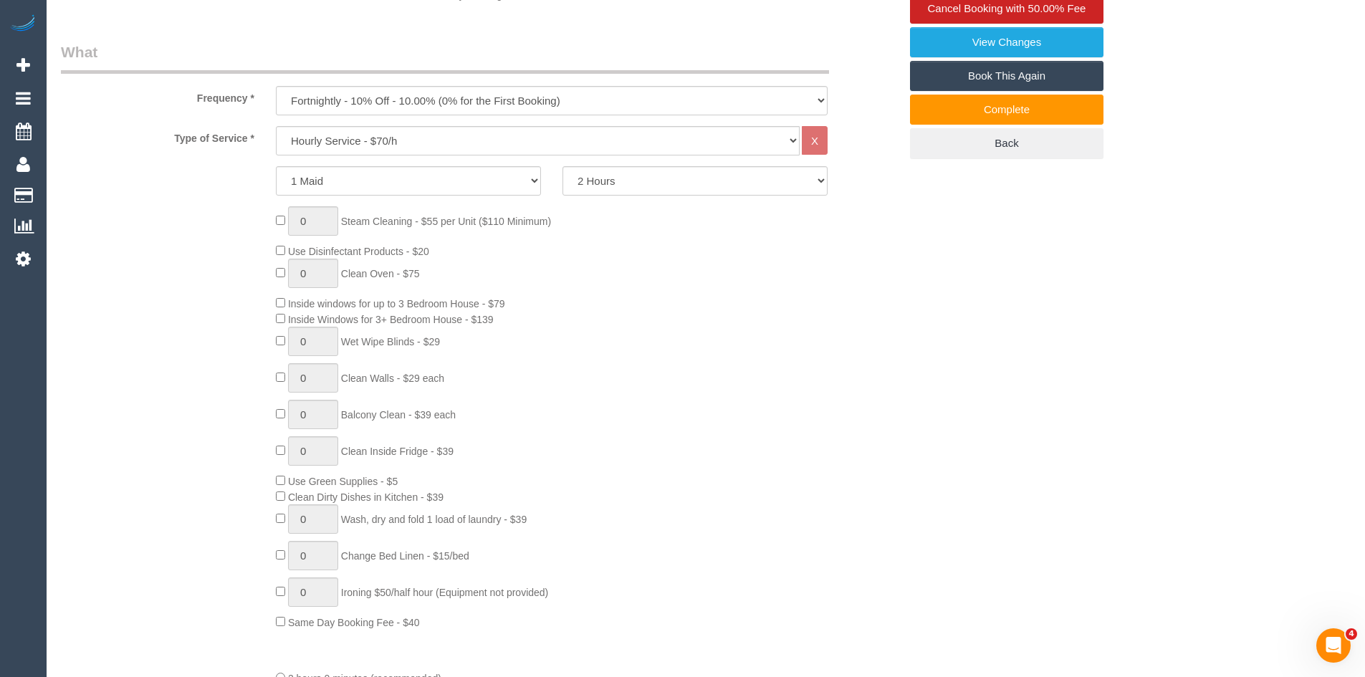
scroll to position [501, 0]
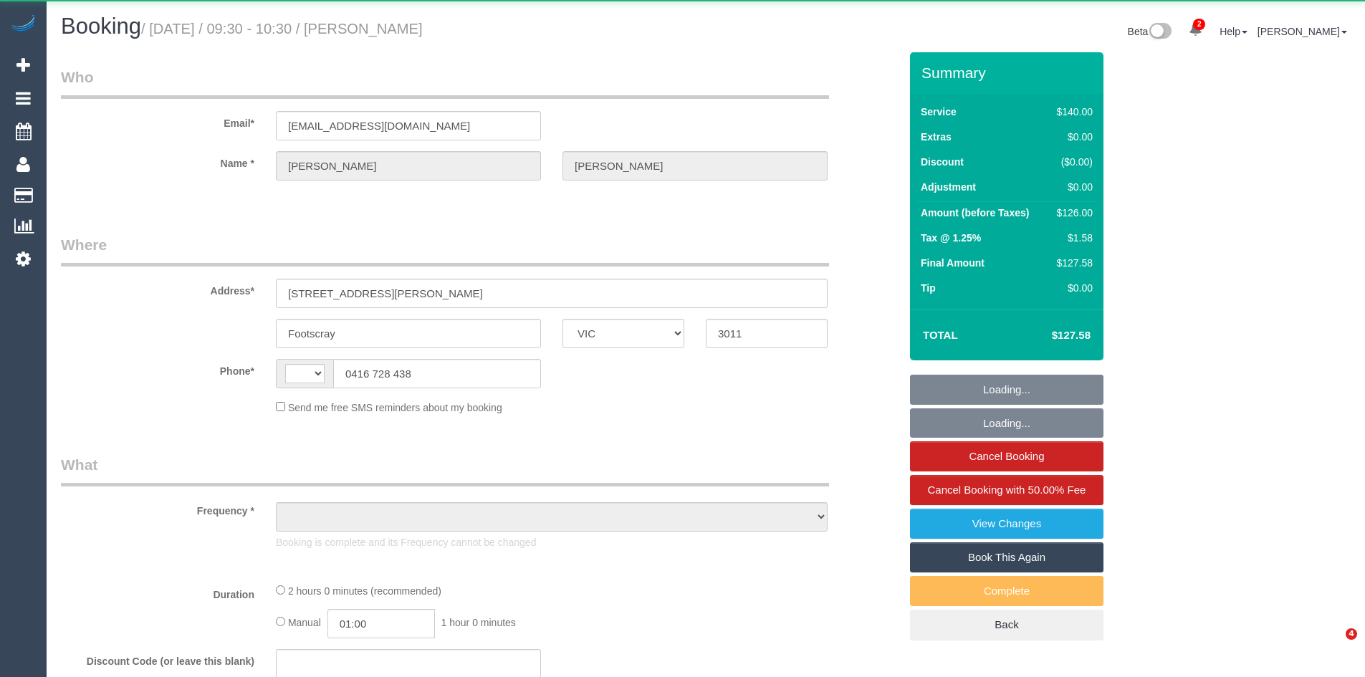
select select "VIC"
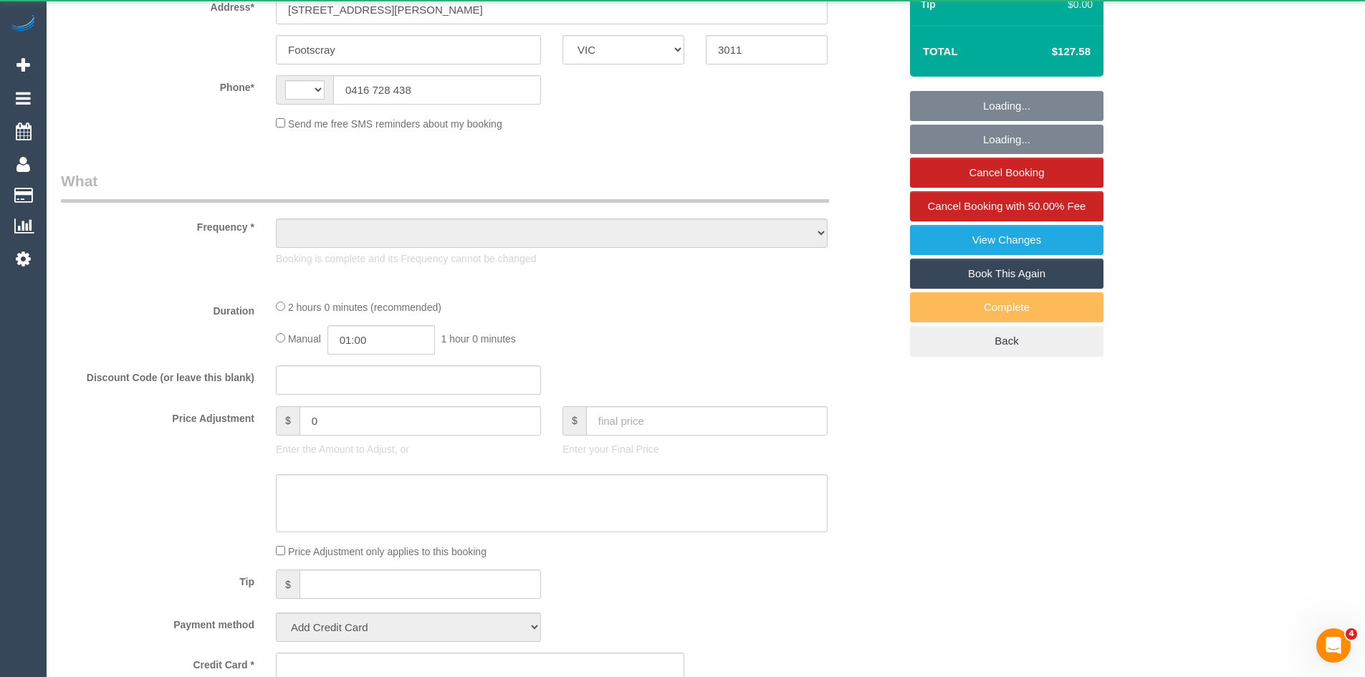
select select "string:AU"
select select "object:317"
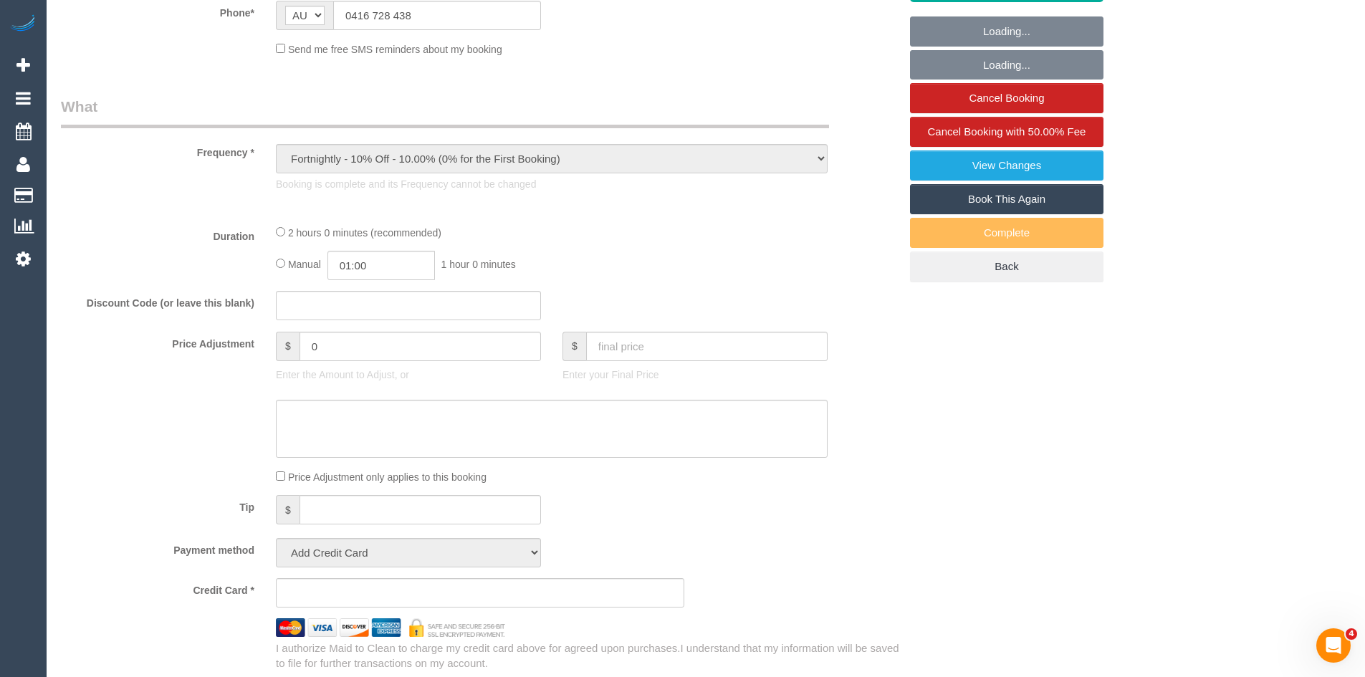
select select "string:stripe-pm_1Hljib2GScqysDRVbT0rVQyJ"
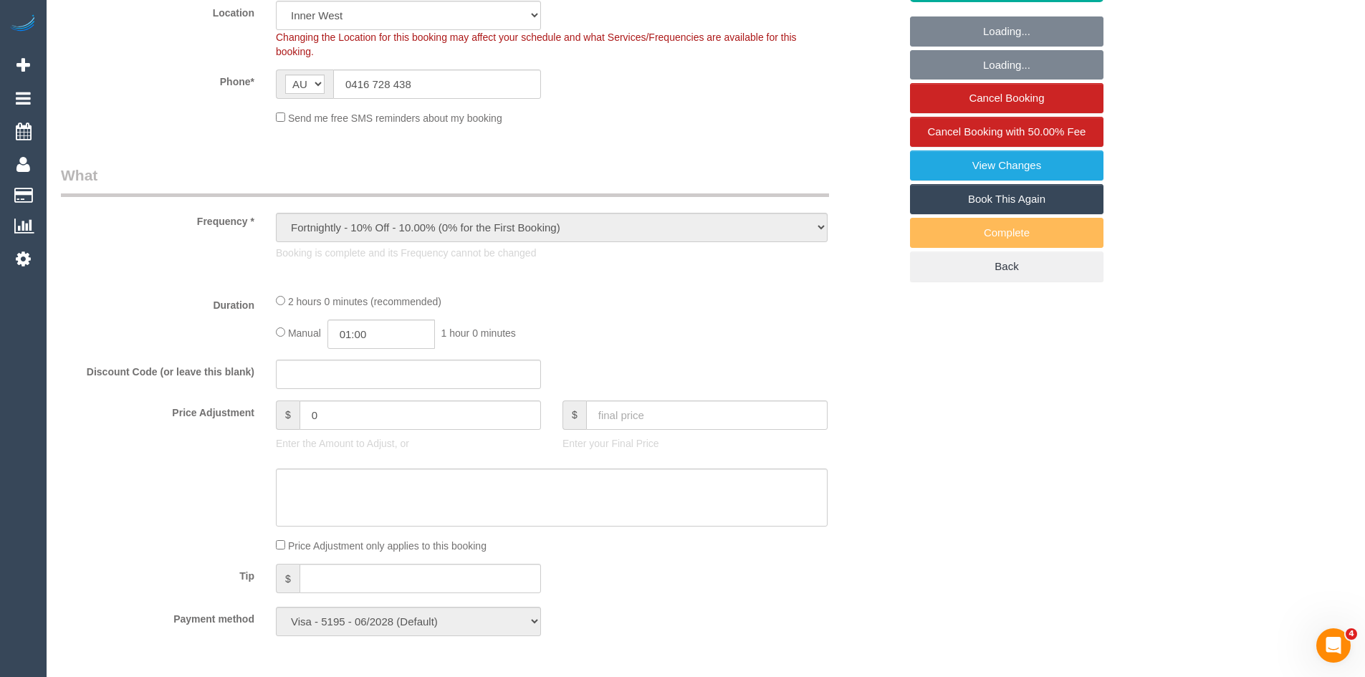
scroll to position [427, 0]
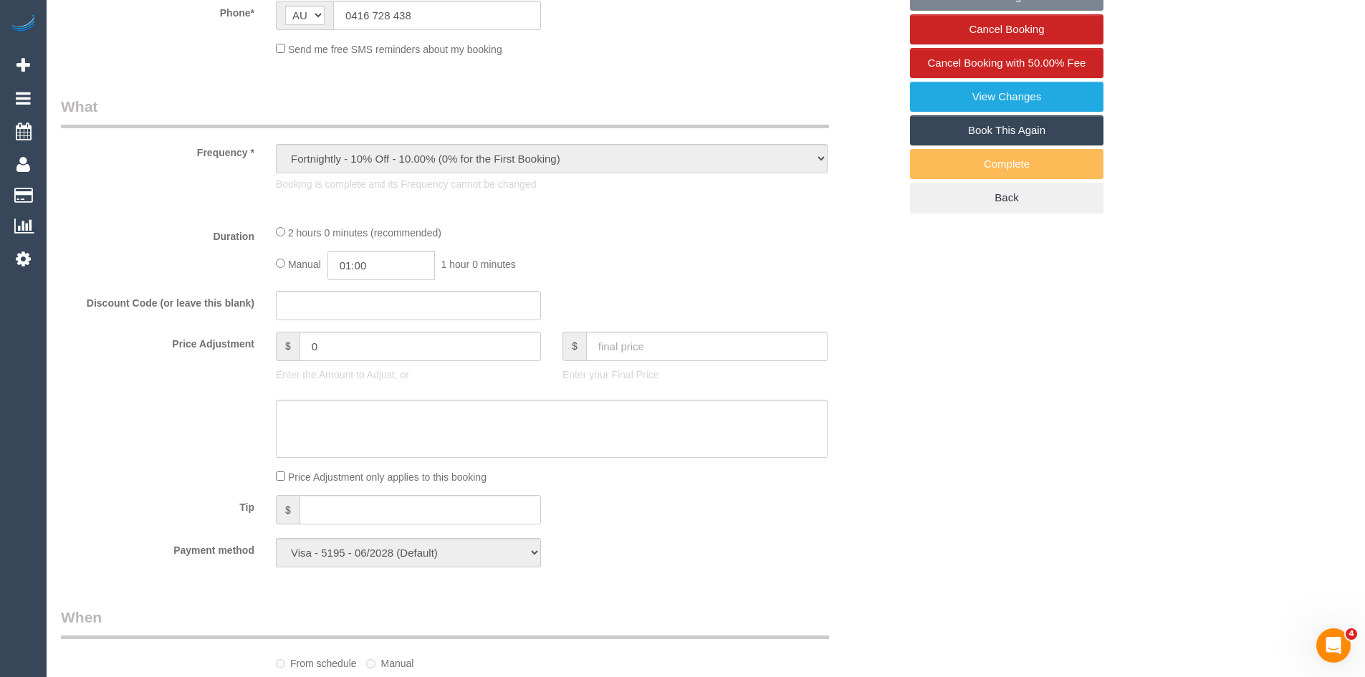
select select "23081"
select select "number:29"
select select "number:14"
select select "number:19"
select select "number:22"
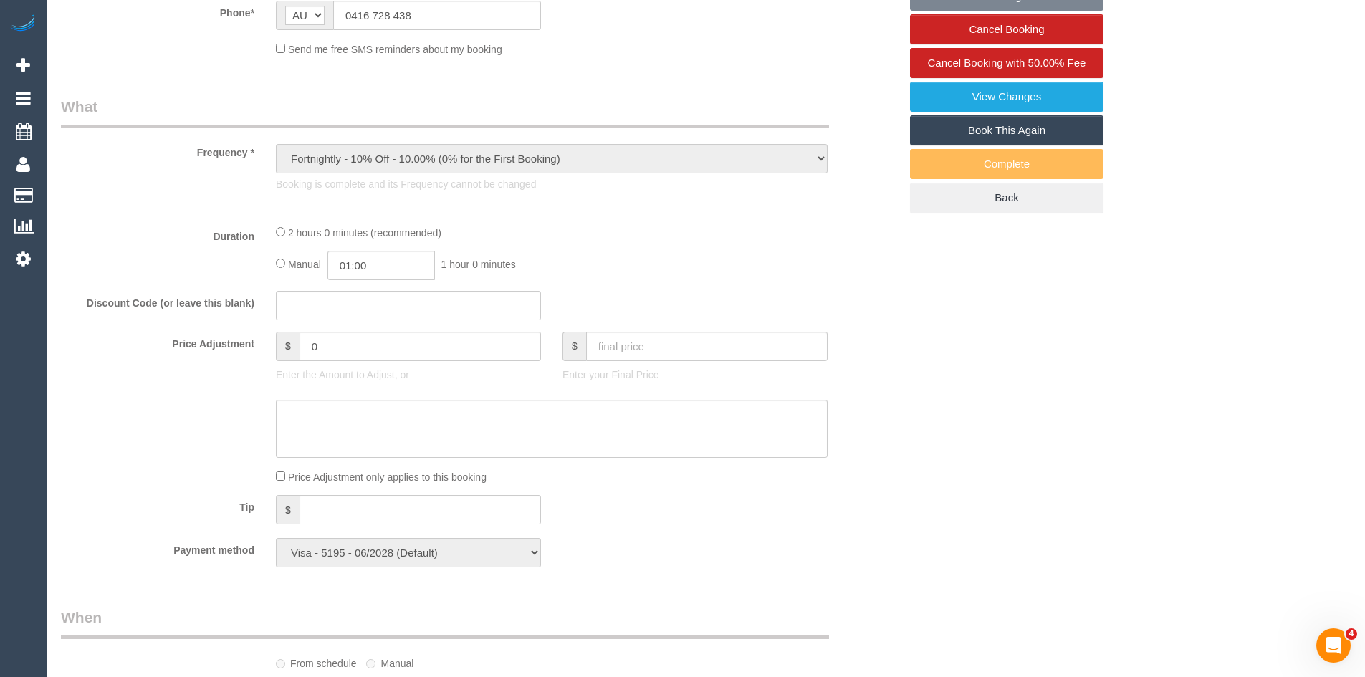
select select "number:35"
select select "number:11"
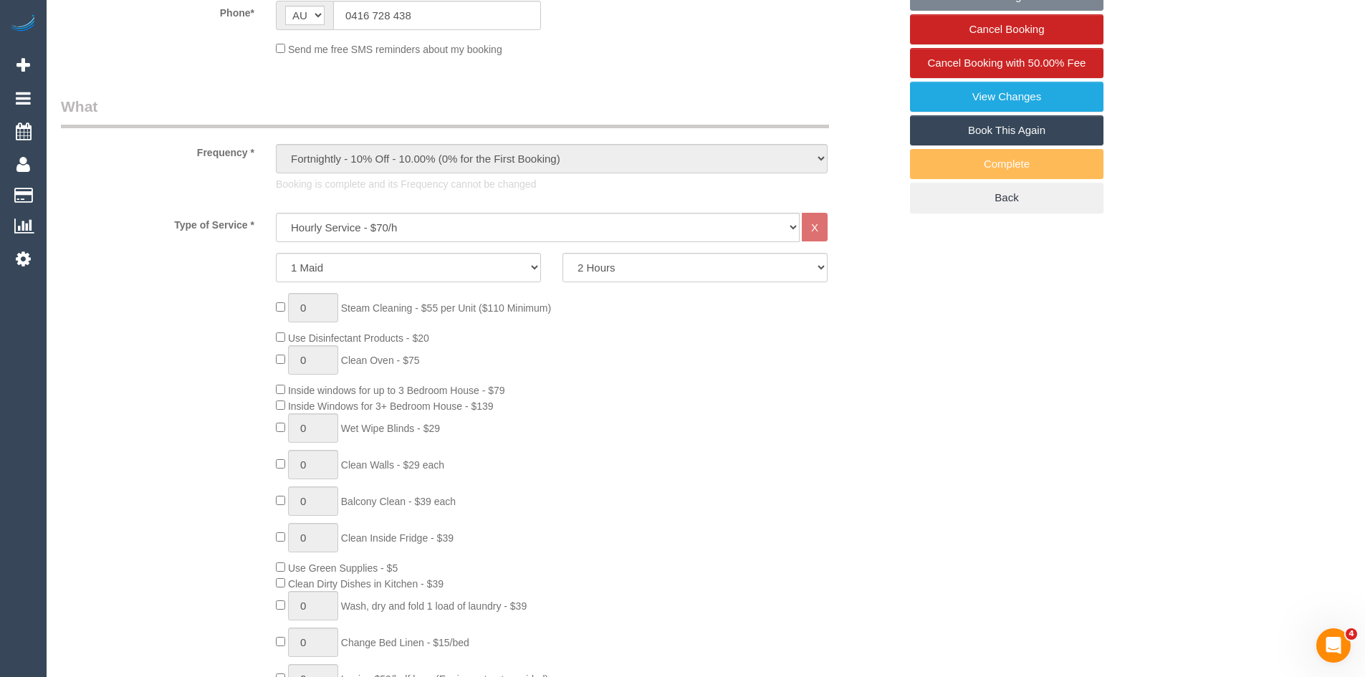
select select "object:1613"
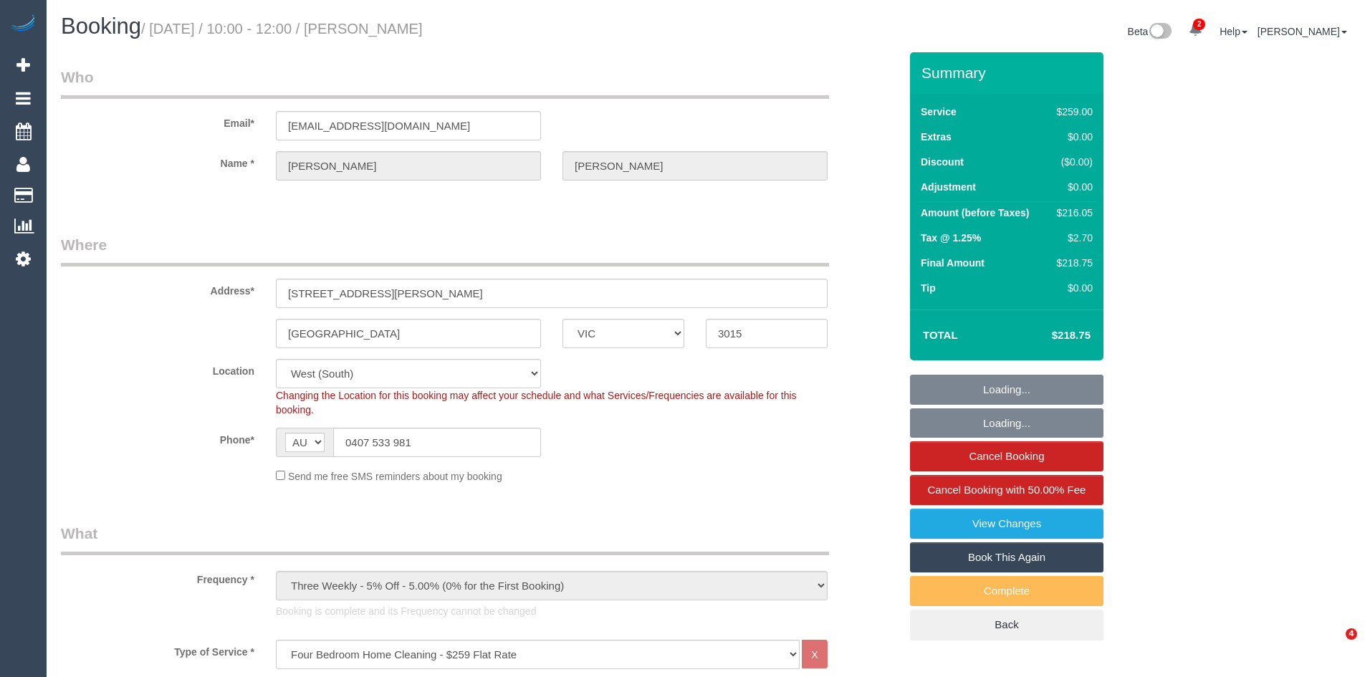
select select "VIC"
select select "spot1"
select select "number:27"
select select "number:14"
select select "number:19"
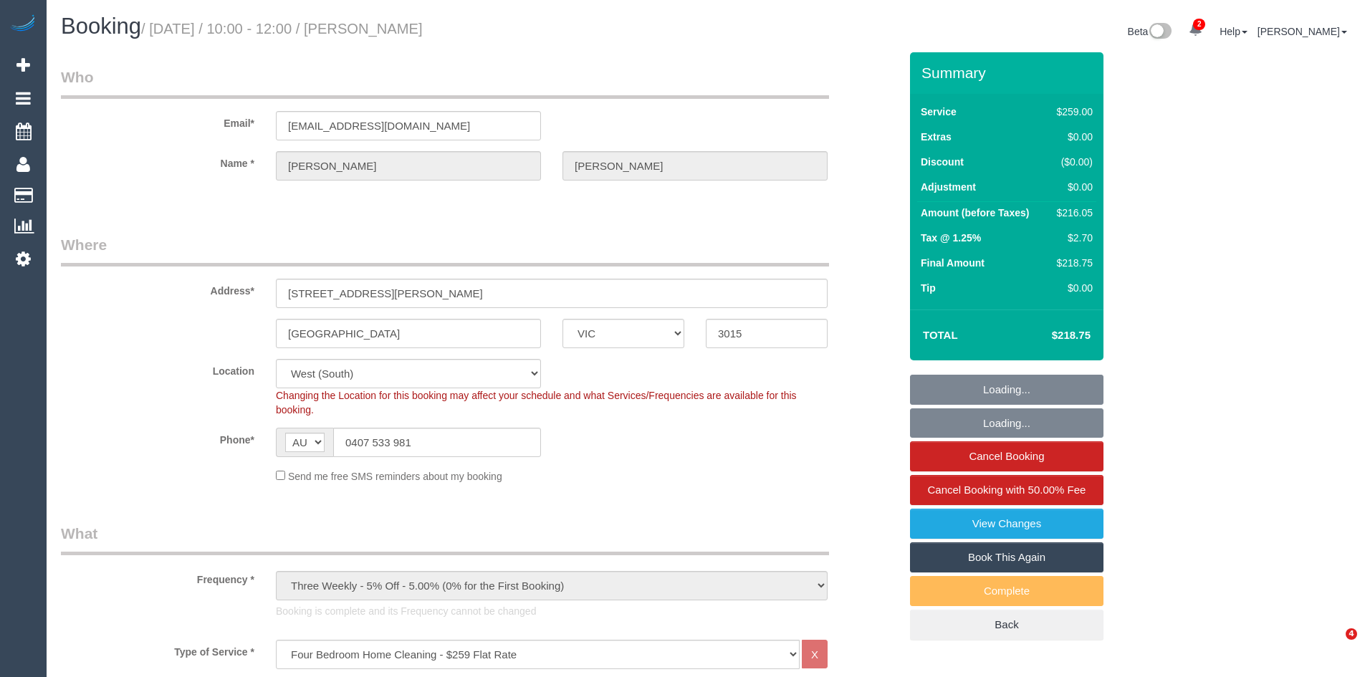
select select "number:22"
select select "number:33"
select select "number:13"
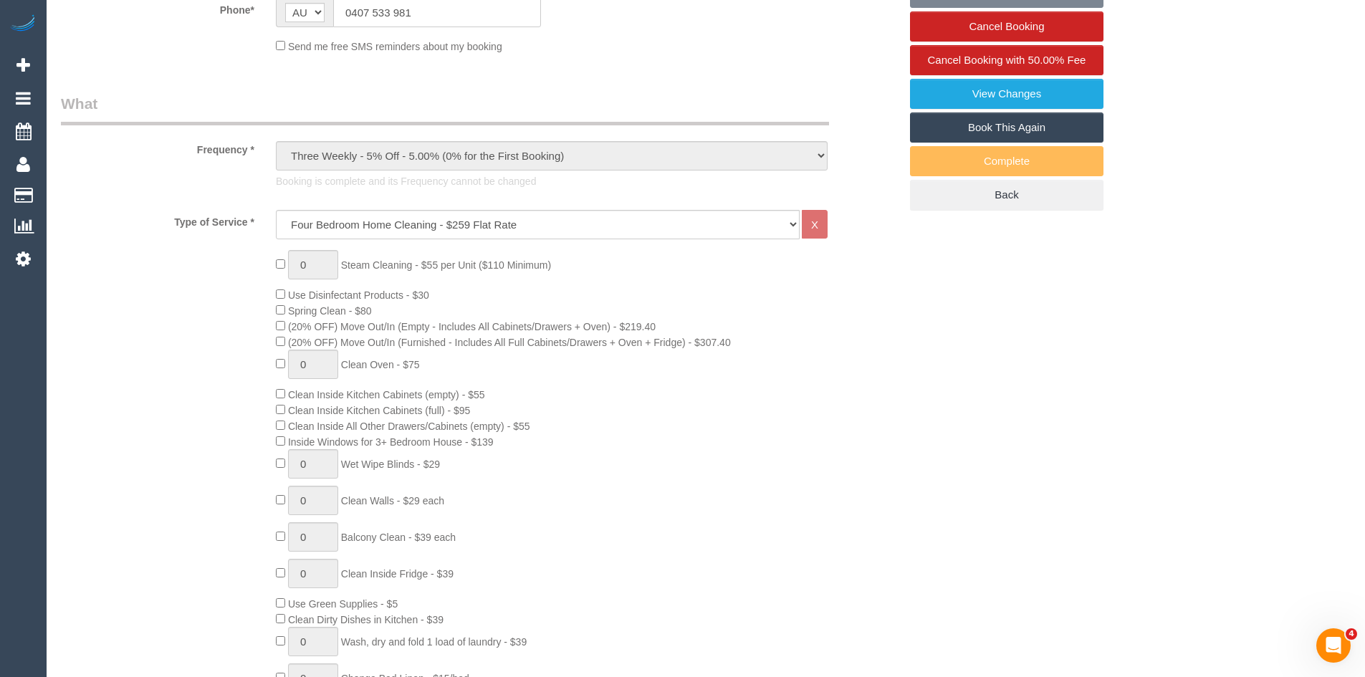
select select "object:1286"
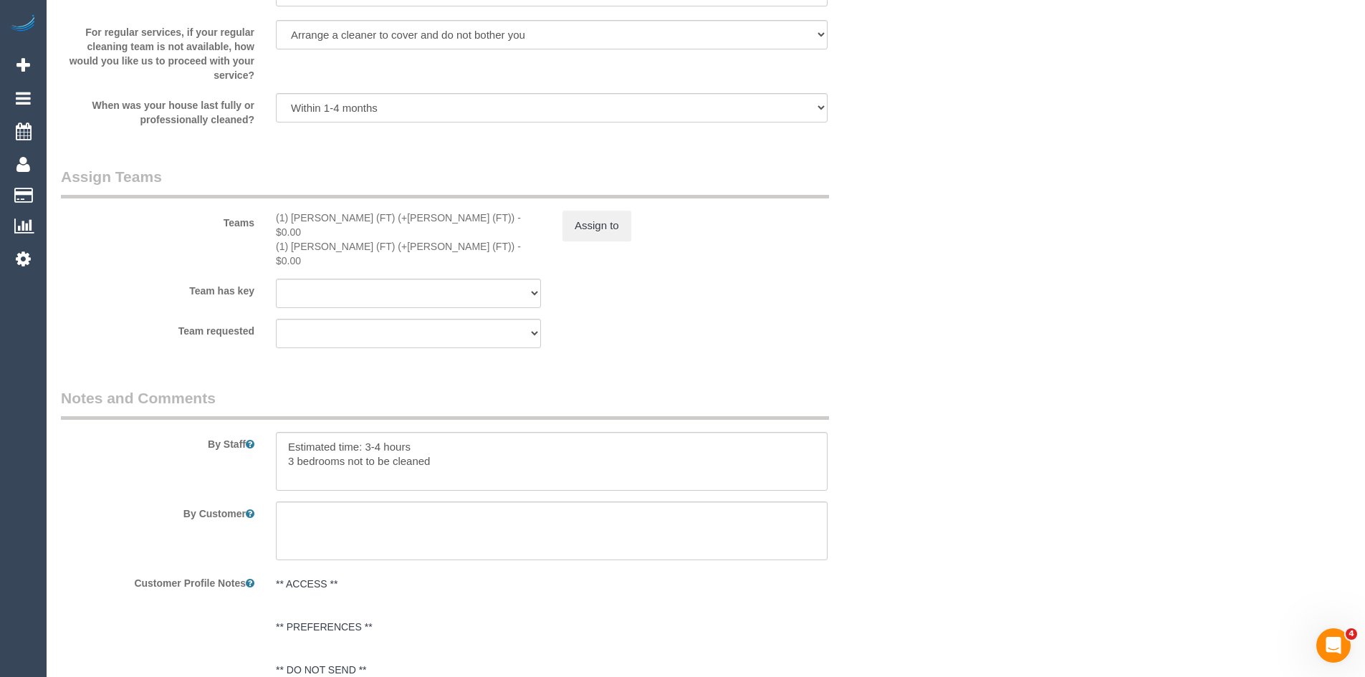
scroll to position [2364, 0]
